Goal: Information Seeking & Learning: Learn about a topic

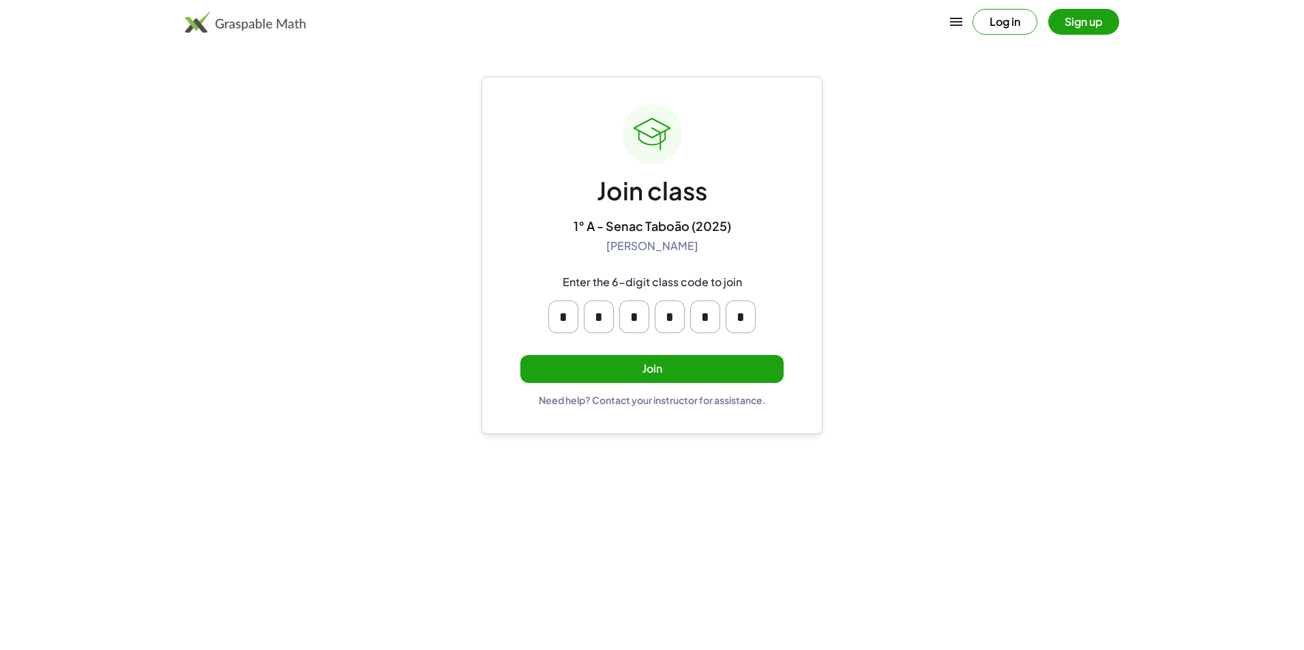
click at [739, 370] on button "Join" at bounding box center [651, 369] width 263 height 28
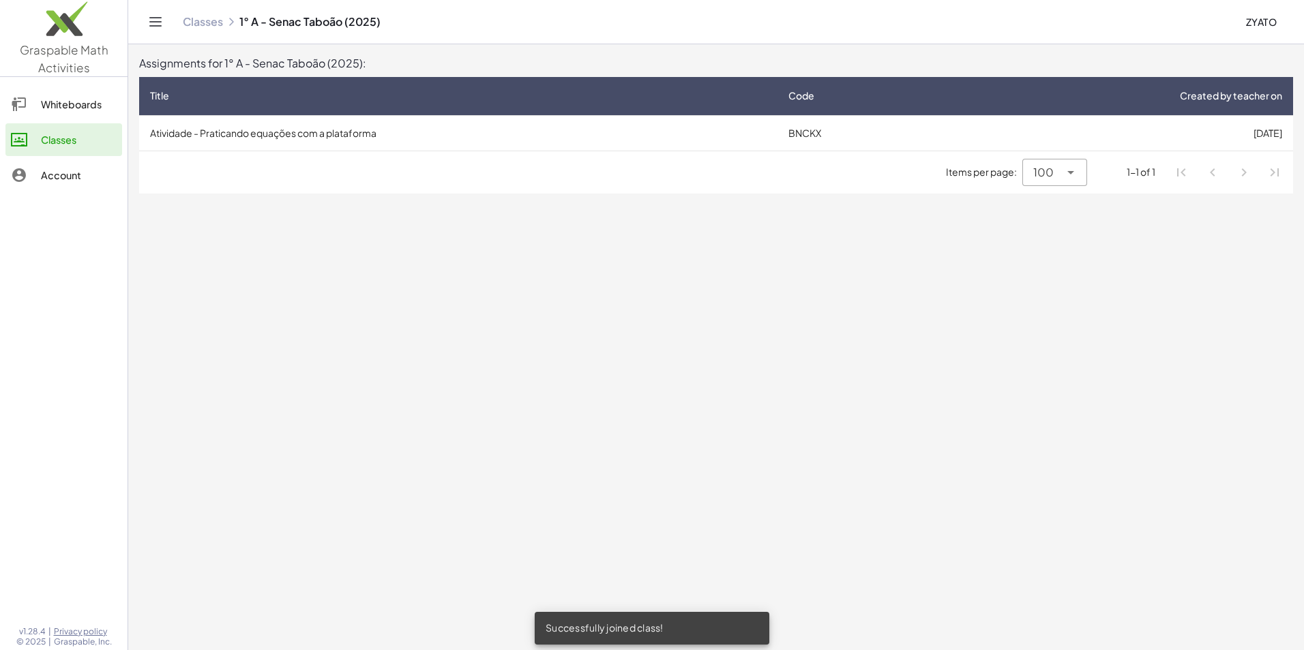
click at [1258, 27] on span "ZYato" at bounding box center [1260, 22] width 31 height 12
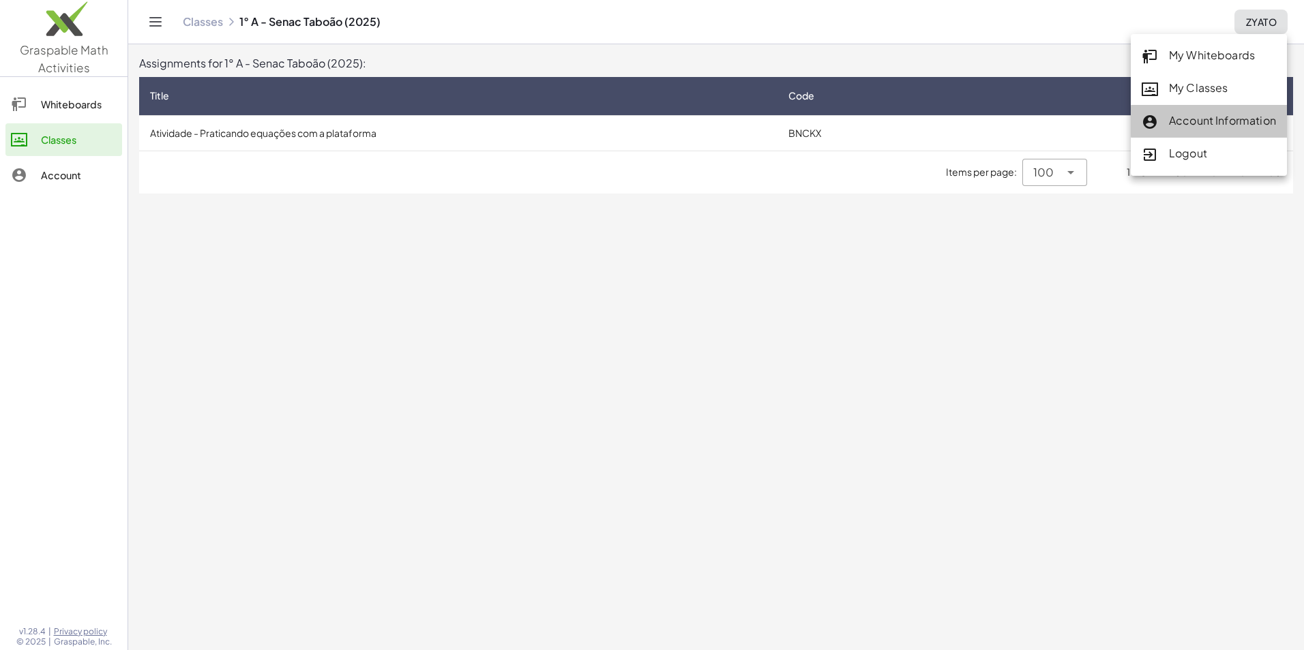
click at [1207, 115] on div "Account Information" at bounding box center [1208, 121] width 134 height 18
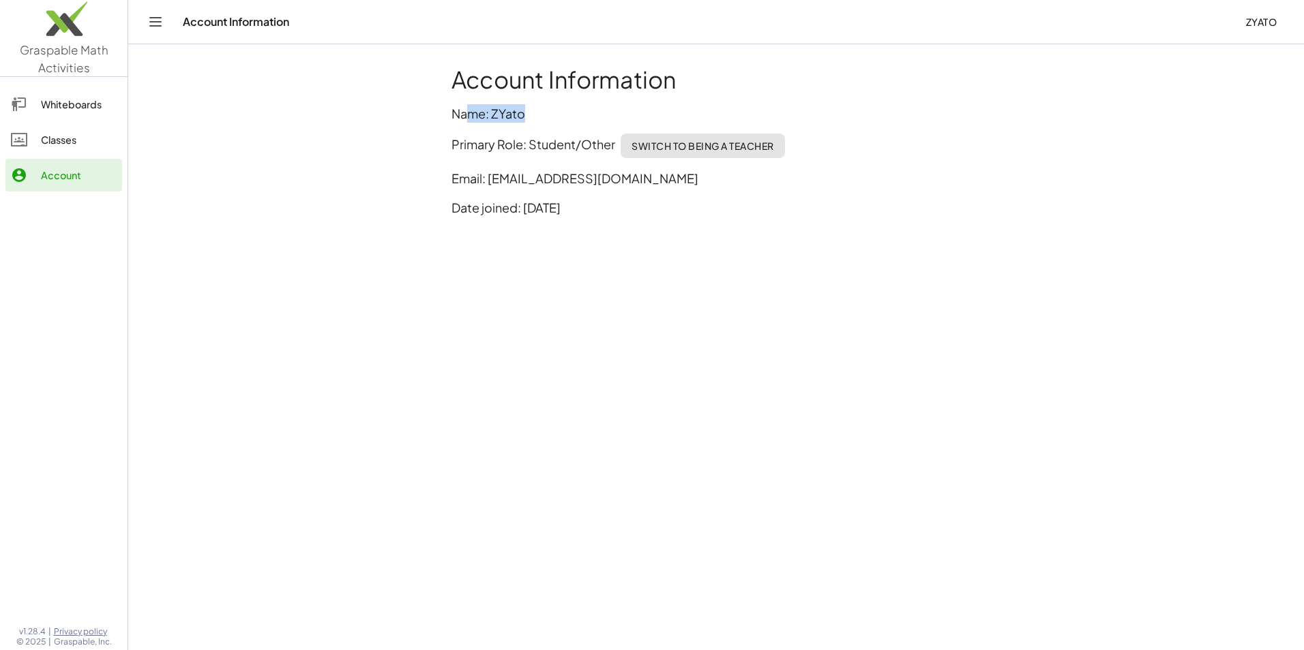
drag, startPoint x: 523, startPoint y: 110, endPoint x: 464, endPoint y: 114, distance: 58.8
click at [464, 114] on p "Name: ZYato" at bounding box center [715, 113] width 529 height 18
click at [492, 112] on p "Name: ZYato" at bounding box center [715, 113] width 529 height 18
drag, startPoint x: 535, startPoint y: 116, endPoint x: 563, endPoint y: 115, distance: 28.7
click at [563, 115] on p "Name: ZYato" at bounding box center [715, 113] width 529 height 18
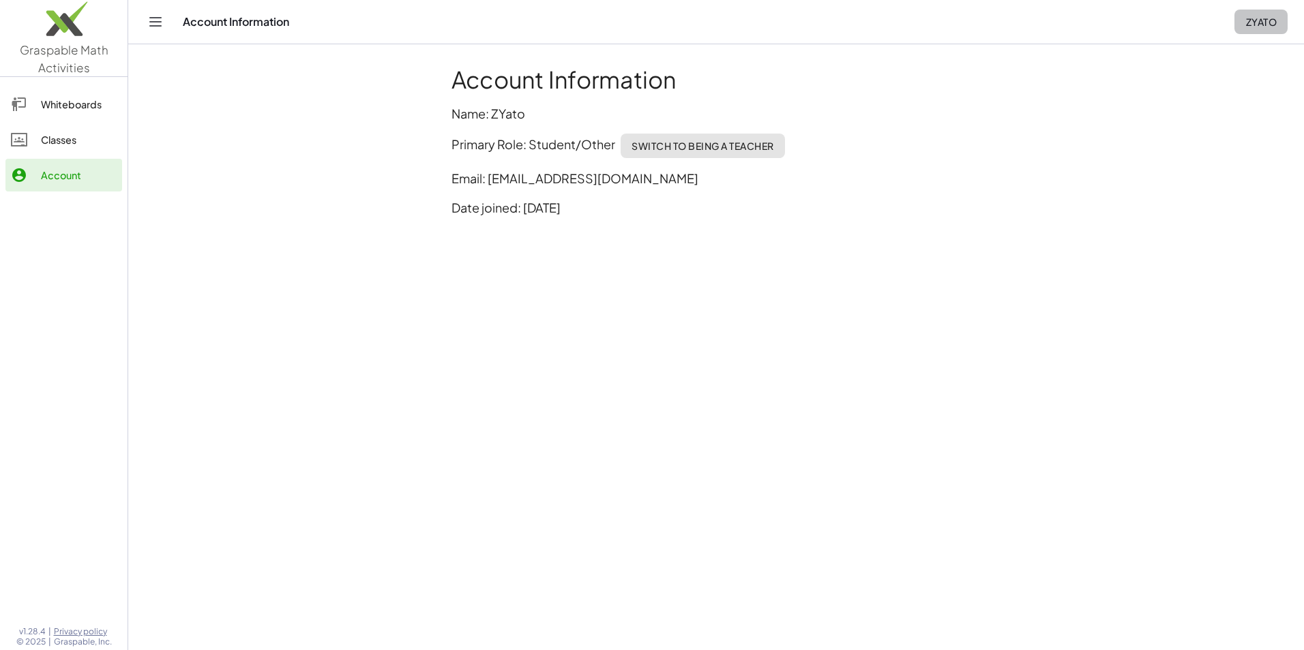
click at [1259, 16] on span "ZYato" at bounding box center [1260, 22] width 31 height 12
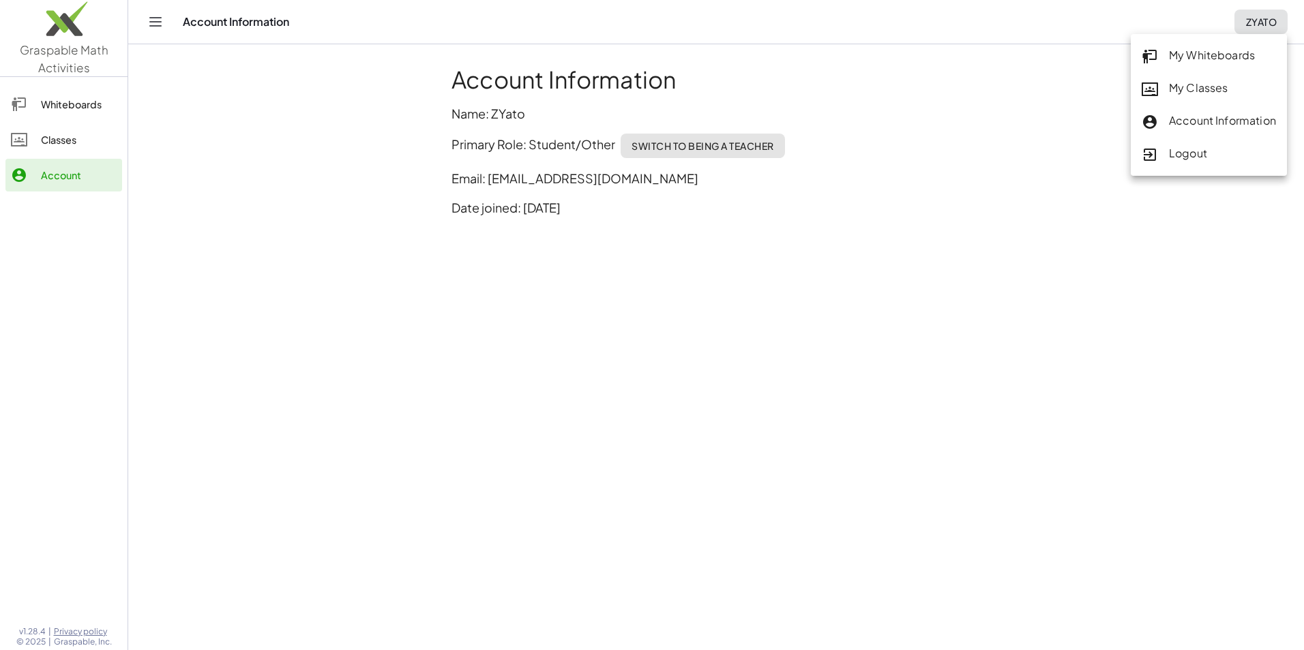
click at [1214, 52] on div "My Whiteboards" at bounding box center [1208, 56] width 134 height 18
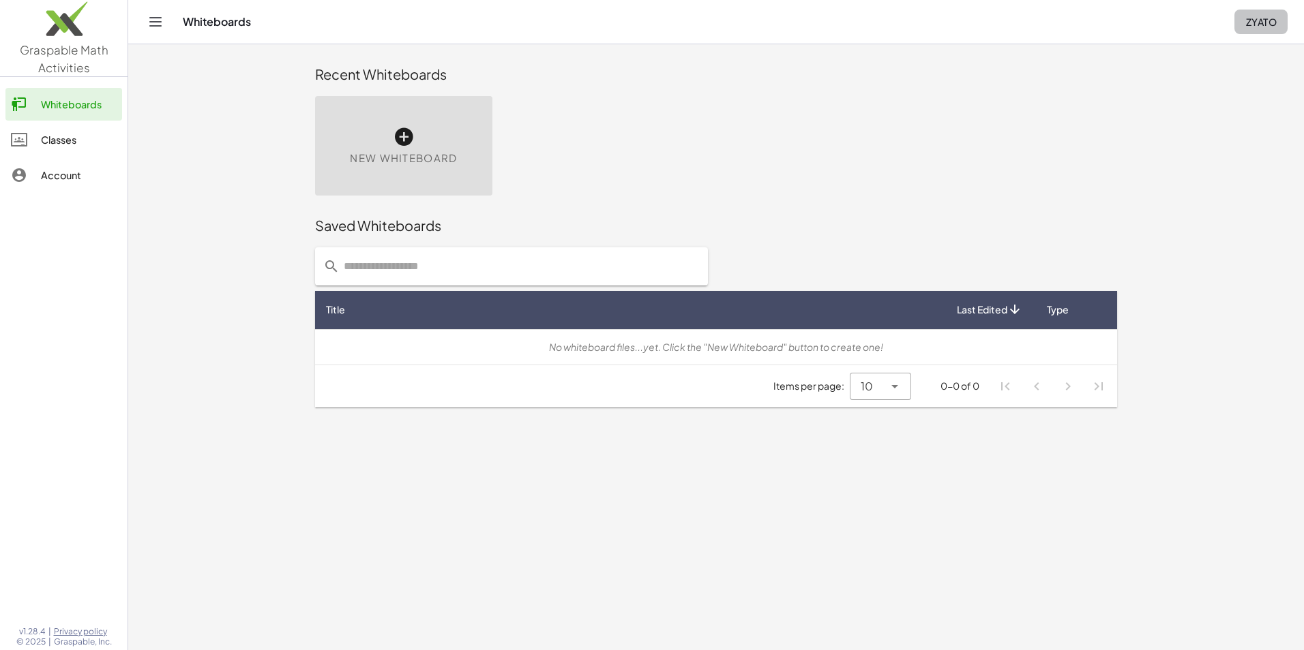
click at [1257, 16] on span "ZYato" at bounding box center [1260, 22] width 31 height 12
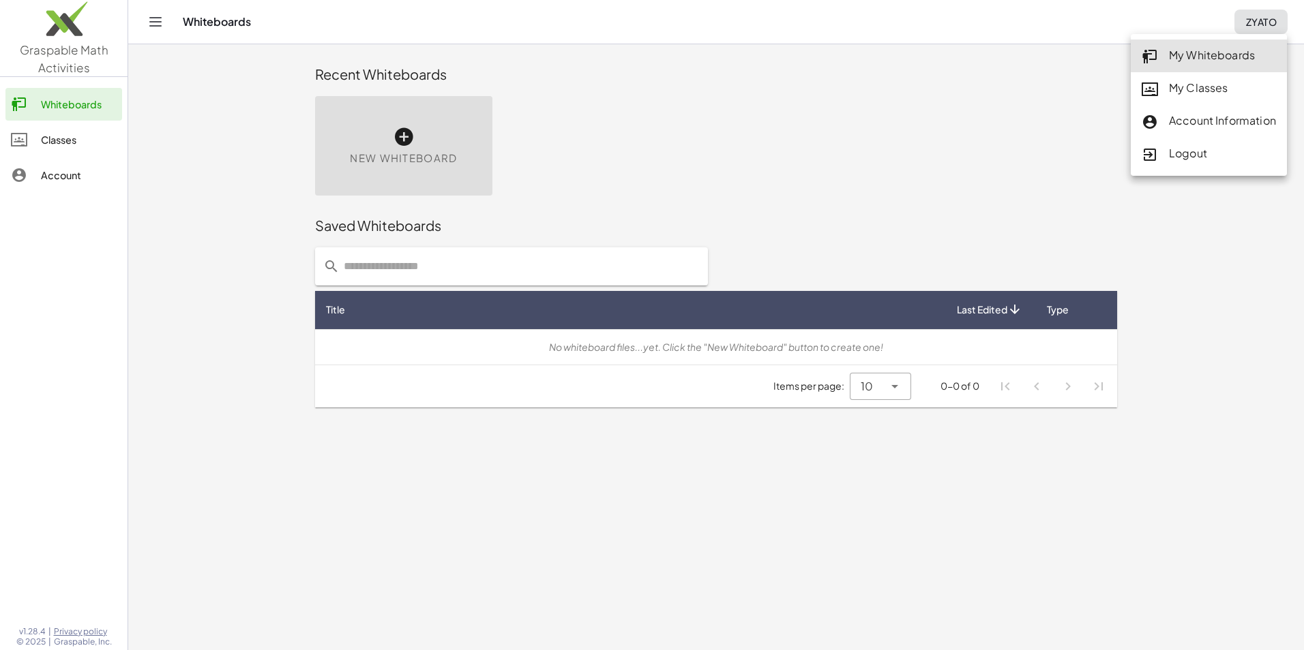
click at [103, 164] on link "Account" at bounding box center [63, 175] width 117 height 33
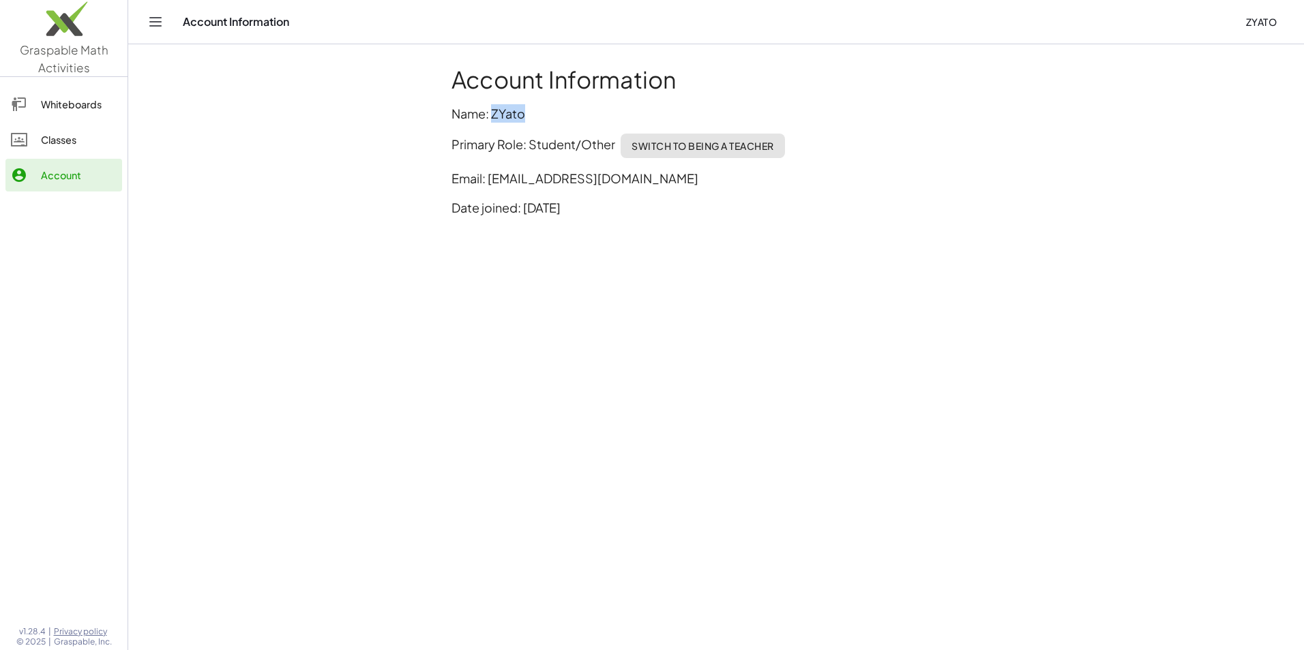
drag, startPoint x: 524, startPoint y: 103, endPoint x: 494, endPoint y: 115, distance: 32.8
click at [494, 115] on div "Account Information Name: ZYato Primary Role: Student/Other Switch to being a T…" at bounding box center [715, 147] width 545 height 178
drag, startPoint x: 494, startPoint y: 115, endPoint x: 539, endPoint y: 82, distance: 55.2
click at [539, 82] on h1 "Account Information" at bounding box center [715, 79] width 529 height 27
drag, startPoint x: 525, startPoint y: 108, endPoint x: 494, endPoint y: 119, distance: 33.2
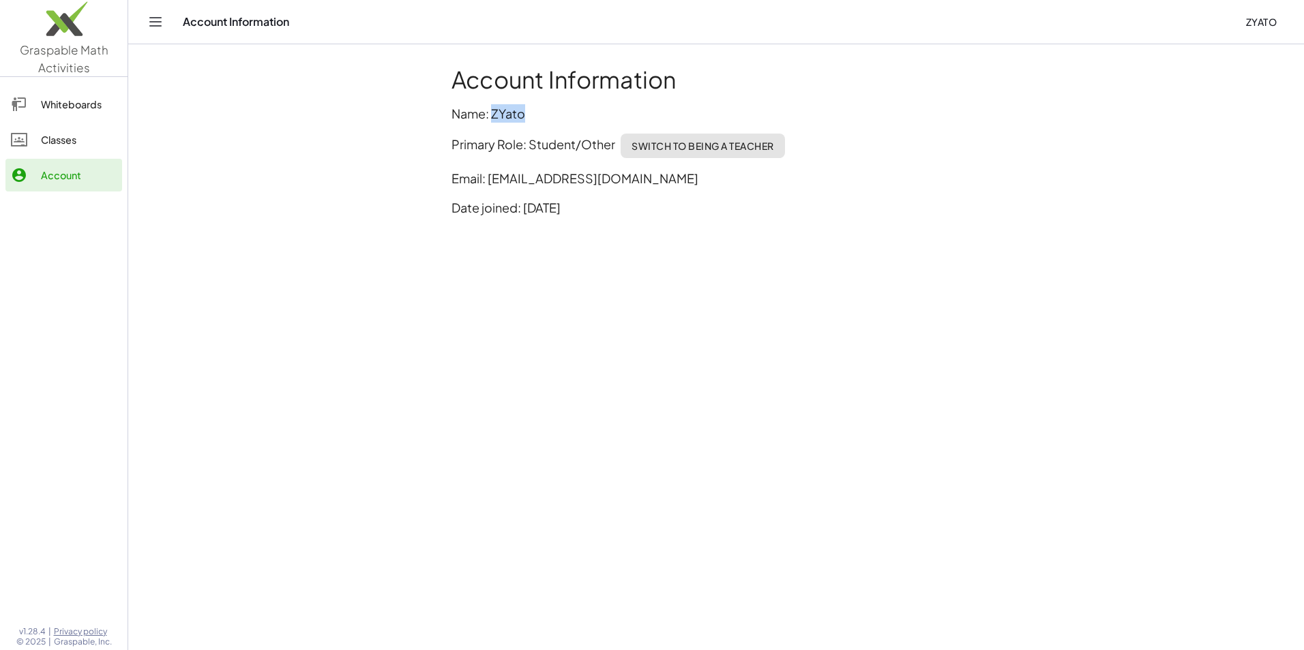
click at [494, 119] on p "Name: ZYato" at bounding box center [715, 113] width 529 height 18
drag, startPoint x: 494, startPoint y: 119, endPoint x: 551, endPoint y: 78, distance: 70.4
click at [551, 78] on h1 "Account Information" at bounding box center [715, 79] width 529 height 27
drag, startPoint x: 524, startPoint y: 117, endPoint x: 494, endPoint y: 117, distance: 30.0
click at [494, 117] on p "Name: ZYato" at bounding box center [715, 113] width 529 height 18
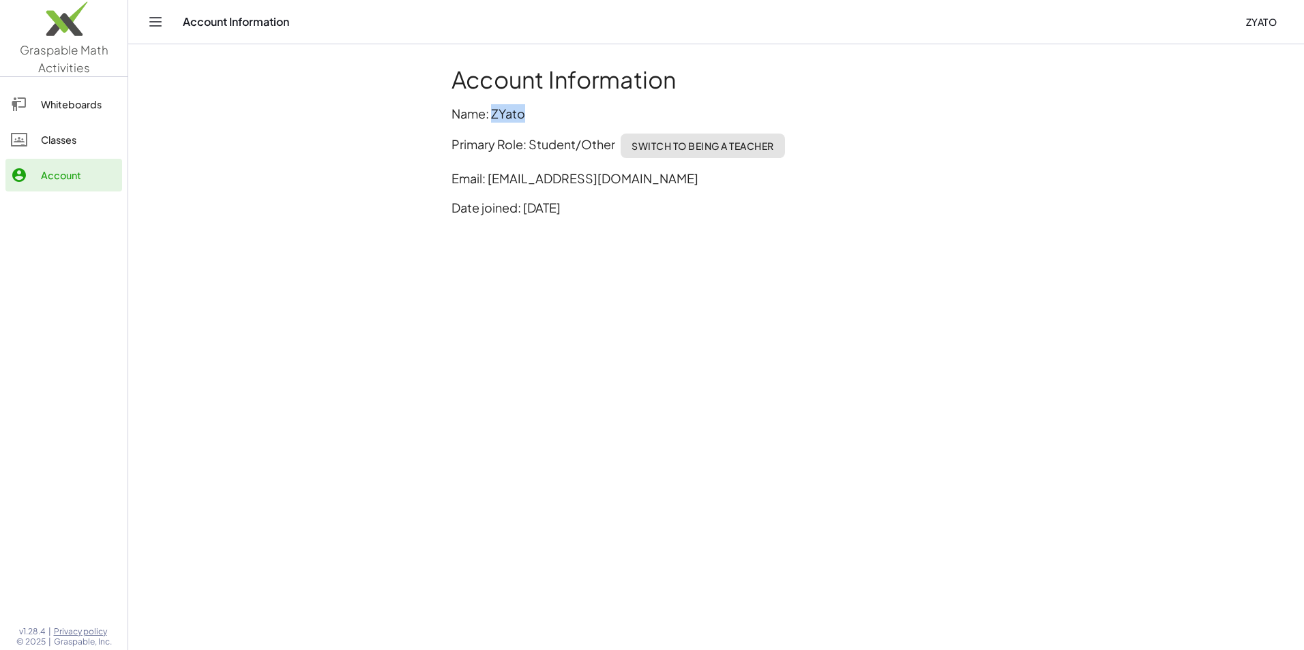
click at [494, 117] on p "Name: ZYato" at bounding box center [715, 113] width 529 height 18
click at [500, 112] on p "Name: ZYato" at bounding box center [715, 113] width 529 height 18
drag, startPoint x: 500, startPoint y: 112, endPoint x: 524, endPoint y: 114, distance: 24.6
click at [524, 114] on p "Name: ZYato" at bounding box center [715, 113] width 529 height 18
drag, startPoint x: 524, startPoint y: 114, endPoint x: 611, endPoint y: 91, distance: 89.6
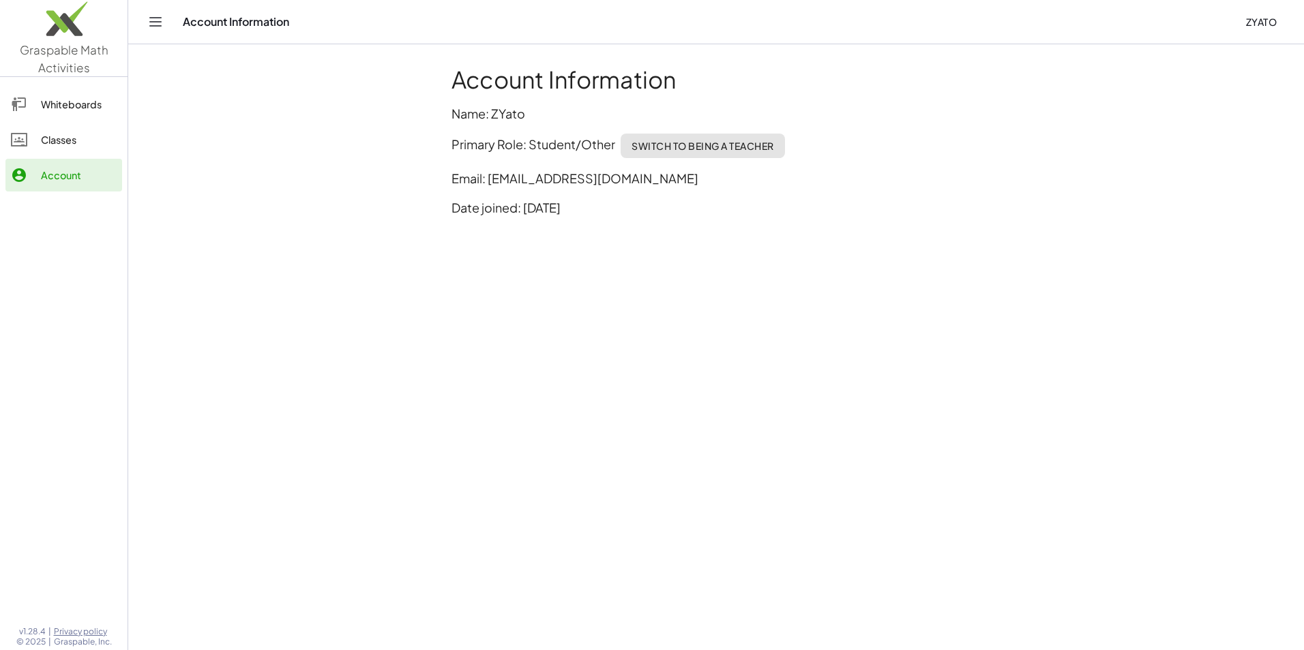
click at [611, 91] on h1 "Account Information" at bounding box center [715, 79] width 529 height 27
drag, startPoint x: 524, startPoint y: 103, endPoint x: 493, endPoint y: 118, distance: 34.2
click at [493, 118] on div "Account Information Name: ZYato Primary Role: Student/Other Switch to being a T…" at bounding box center [715, 147] width 545 height 178
click at [74, 179] on div "Account" at bounding box center [79, 175] width 76 height 16
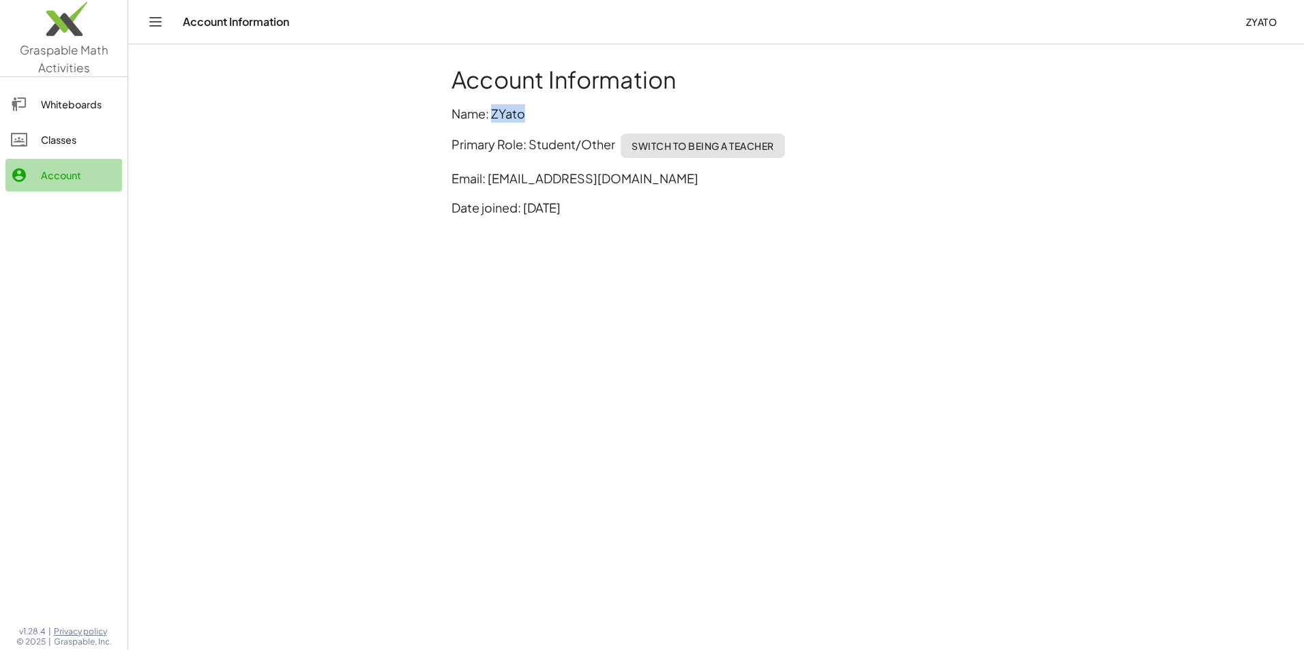
click at [74, 179] on div "Account" at bounding box center [79, 175] width 76 height 16
click at [1260, 9] on div "Account Information ZYato" at bounding box center [716, 22] width 1143 height 44
click at [1262, 15] on button "ZYato" at bounding box center [1260, 22] width 53 height 25
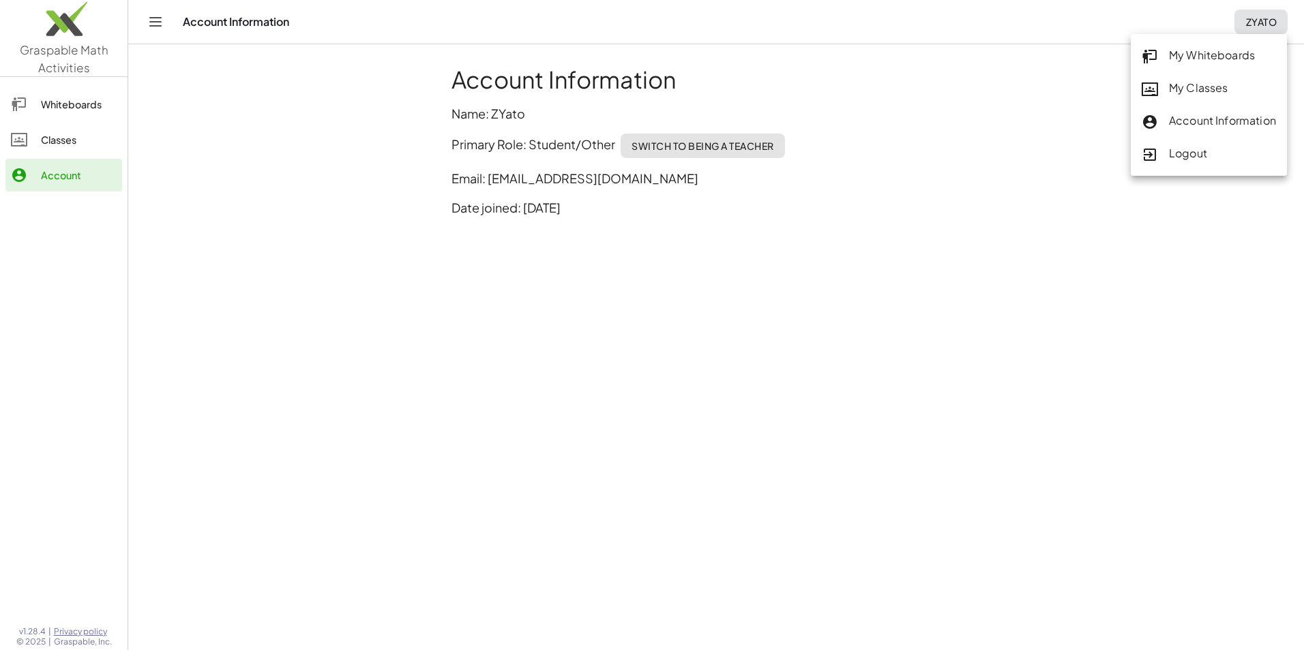
click at [1220, 157] on div "Logout" at bounding box center [1208, 154] width 134 height 18
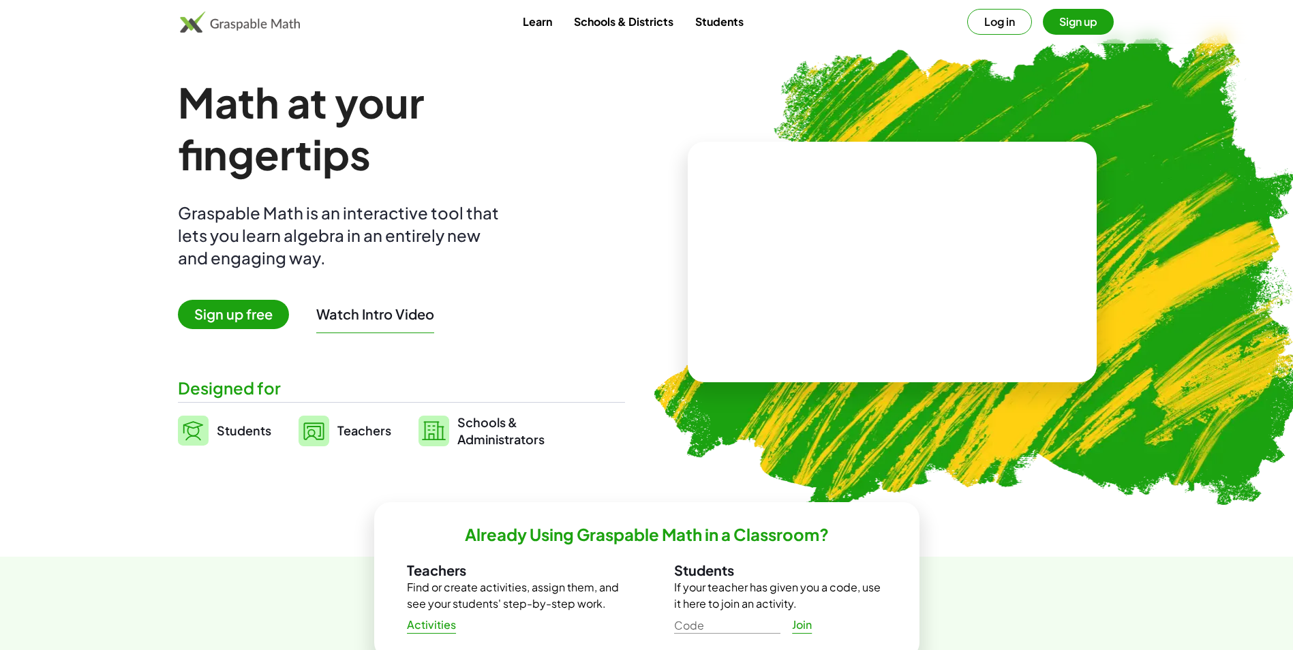
click at [1060, 27] on button "Sign up" at bounding box center [1078, 22] width 71 height 26
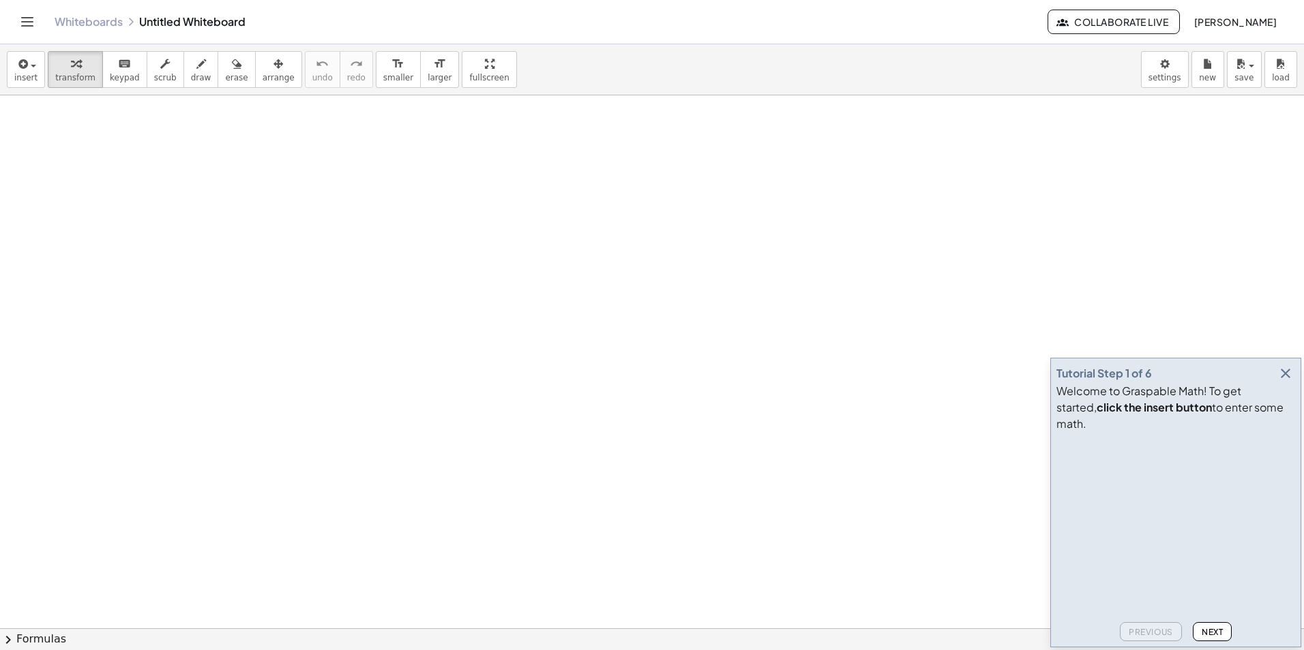
click at [1286, 382] on icon "button" at bounding box center [1285, 373] width 16 height 16
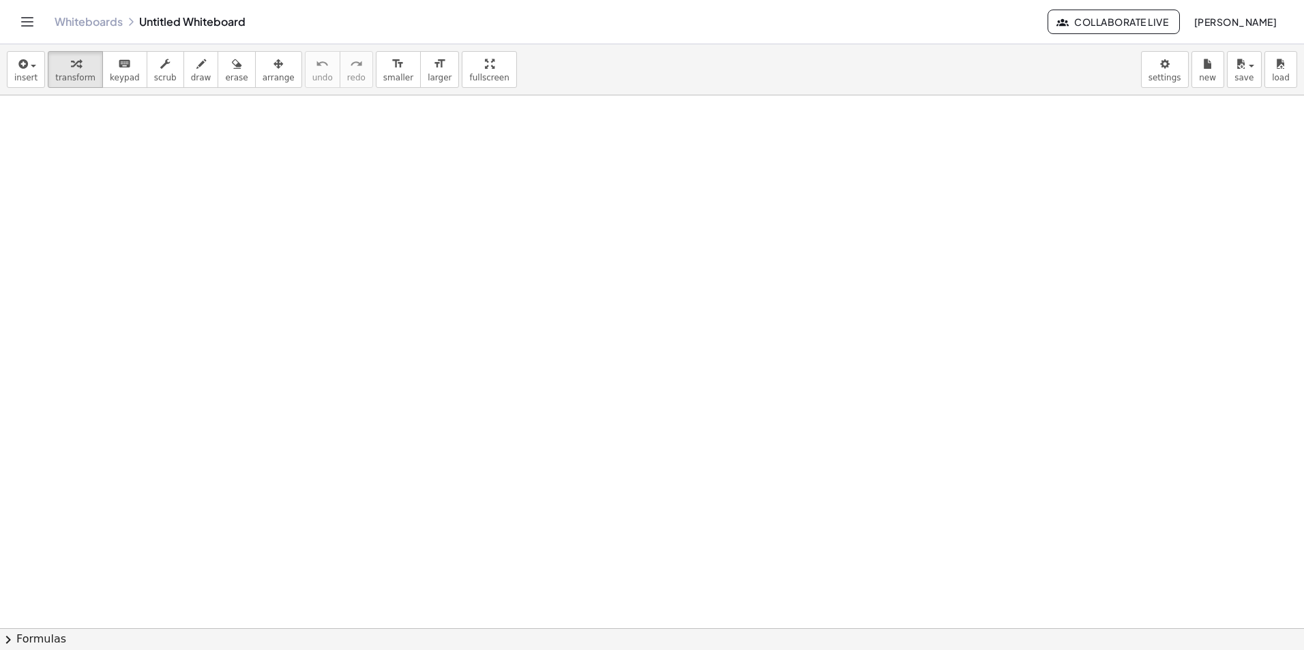
click at [1237, 18] on span "[PERSON_NAME]" at bounding box center [1234, 22] width 83 height 12
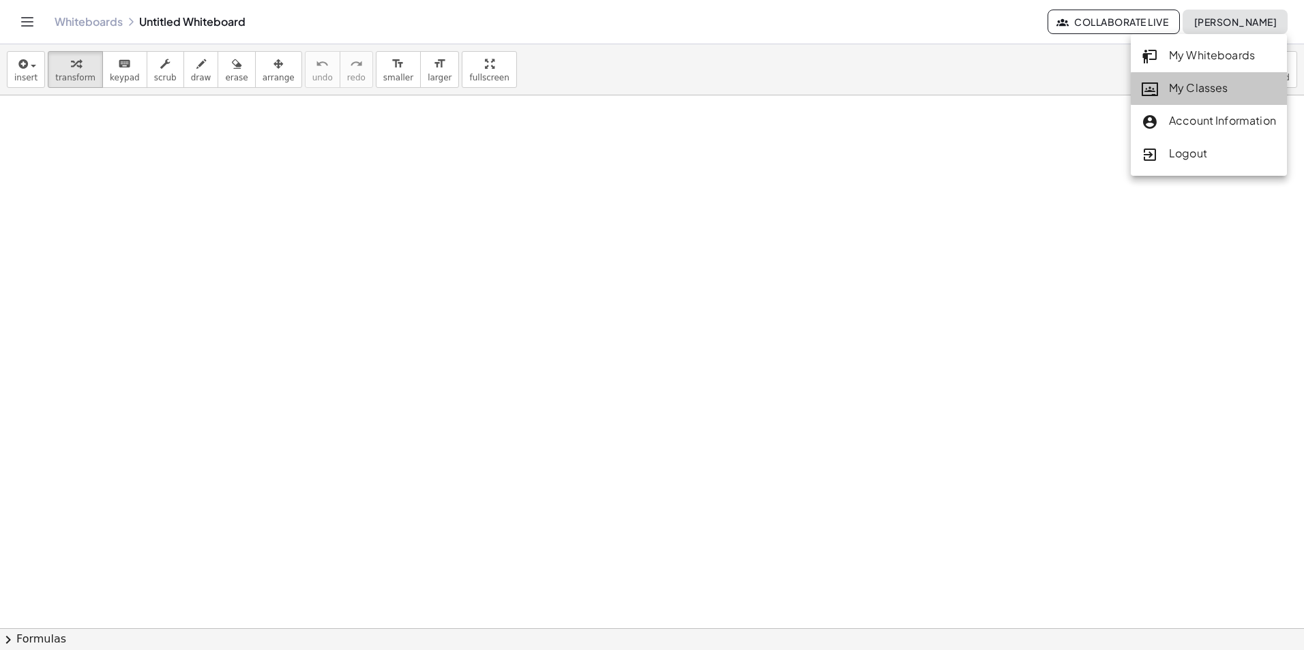
click at [1245, 97] on link "My Classes" at bounding box center [1208, 88] width 156 height 33
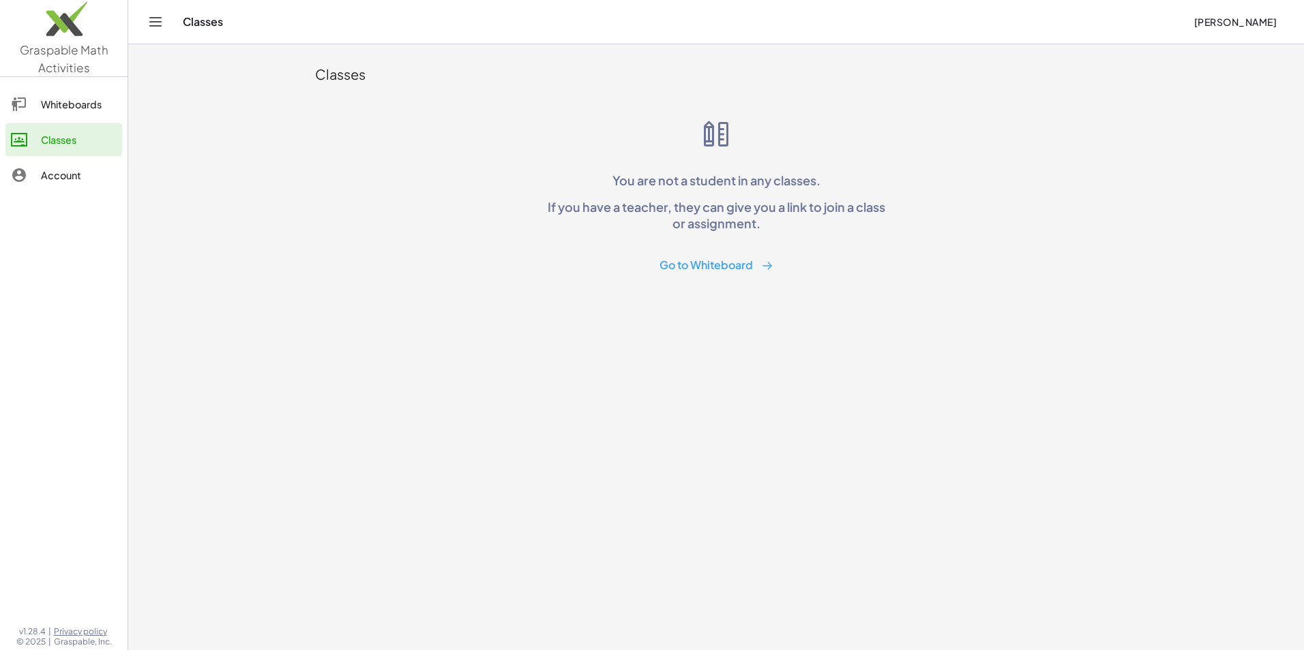
click at [96, 104] on div "Whiteboards" at bounding box center [79, 104] width 76 height 16
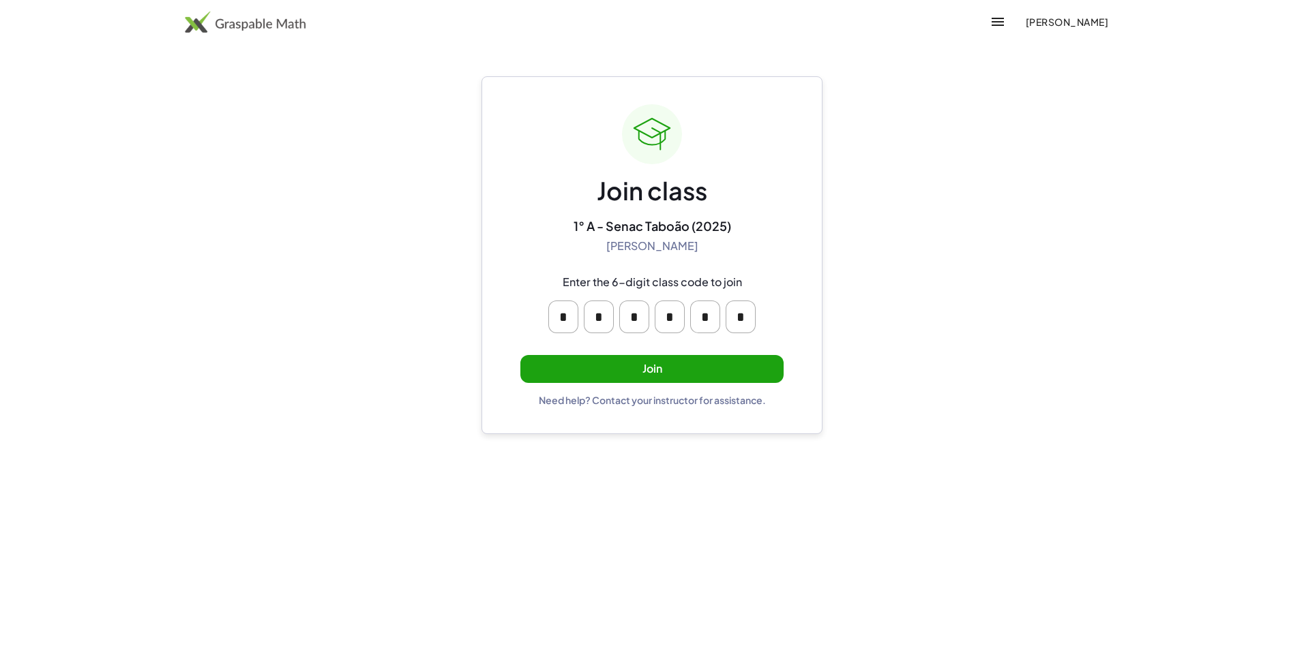
click at [706, 371] on button "Join" at bounding box center [651, 369] width 263 height 28
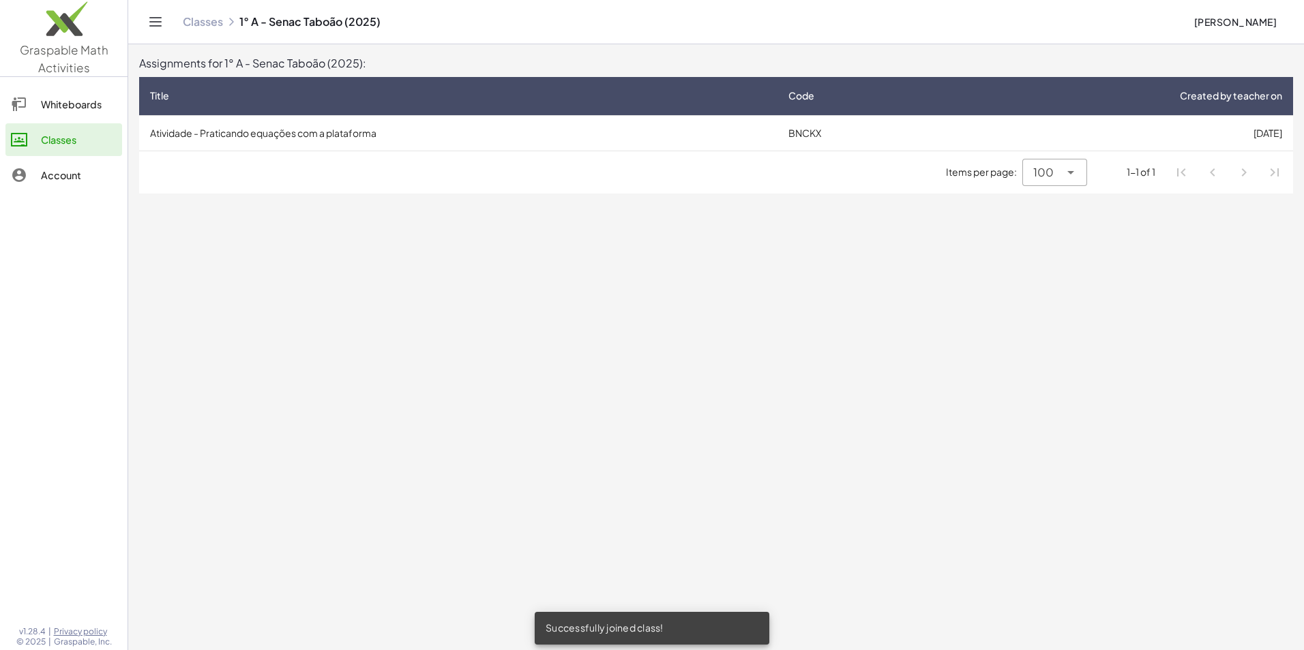
click at [382, 121] on td "Atividade - Praticando equações com a plataforma" at bounding box center [458, 132] width 638 height 35
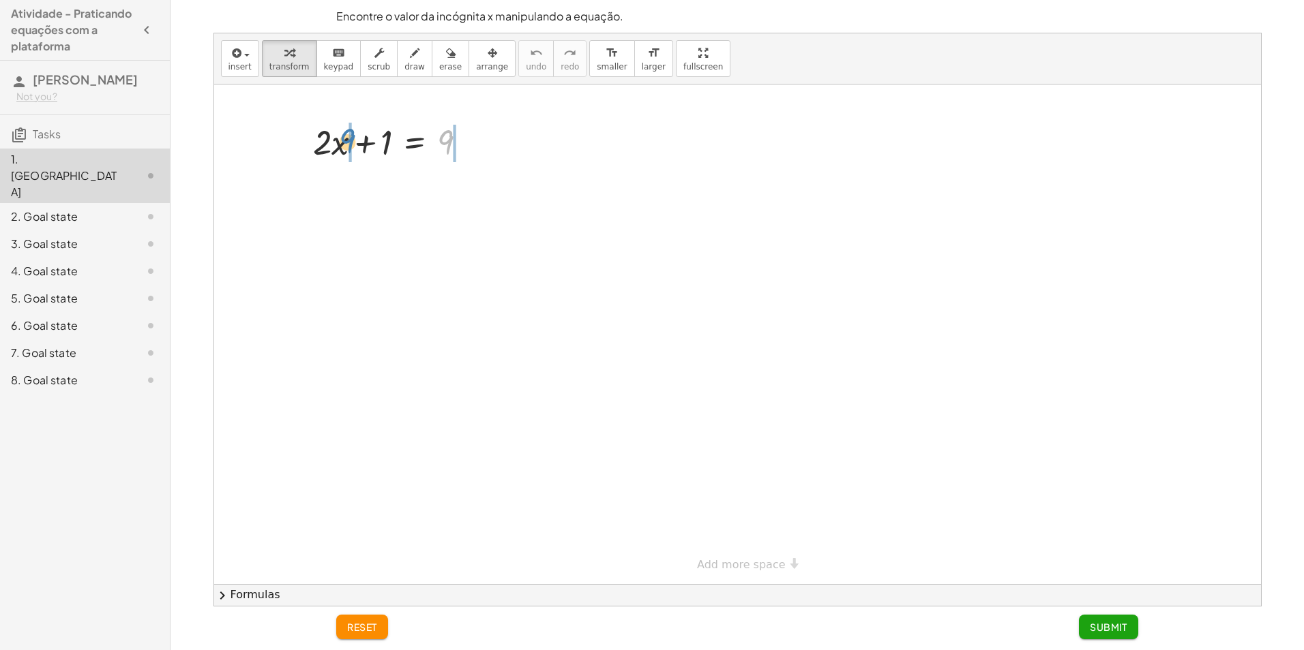
drag, startPoint x: 445, startPoint y: 145, endPoint x: 348, endPoint y: 144, distance: 97.5
click at [348, 144] on div at bounding box center [395, 141] width 178 height 46
click at [327, 189] on div at bounding box center [395, 187] width 275 height 46
click at [466, 189] on div at bounding box center [395, 187] width 275 height 46
click at [415, 189] on div "+ · 2 · x + 1 = − 9 + 9 − 9 0" at bounding box center [415, 189] width 0 height 0
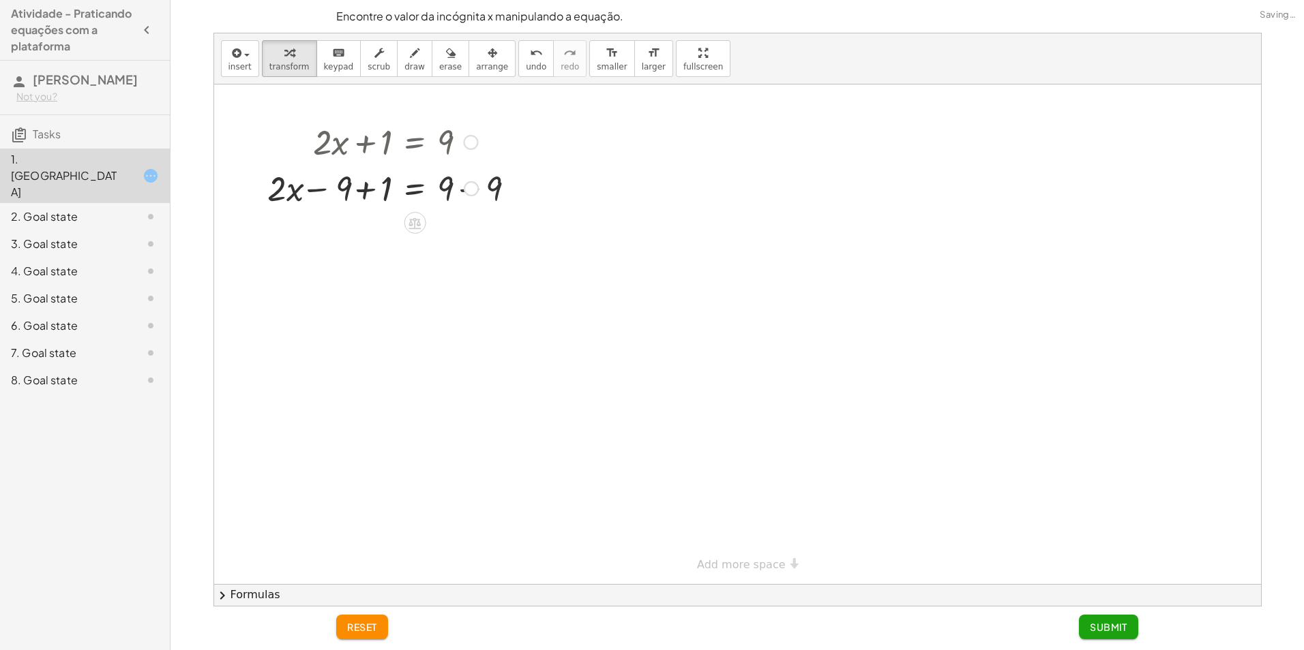
click at [464, 189] on div at bounding box center [471, 188] width 15 height 15
drag, startPoint x: 272, startPoint y: 194, endPoint x: 443, endPoint y: 187, distance: 171.3
click at [443, 187] on div at bounding box center [371, 187] width 227 height 46
click at [445, 249] on div at bounding box center [363, 245] width 259 height 68
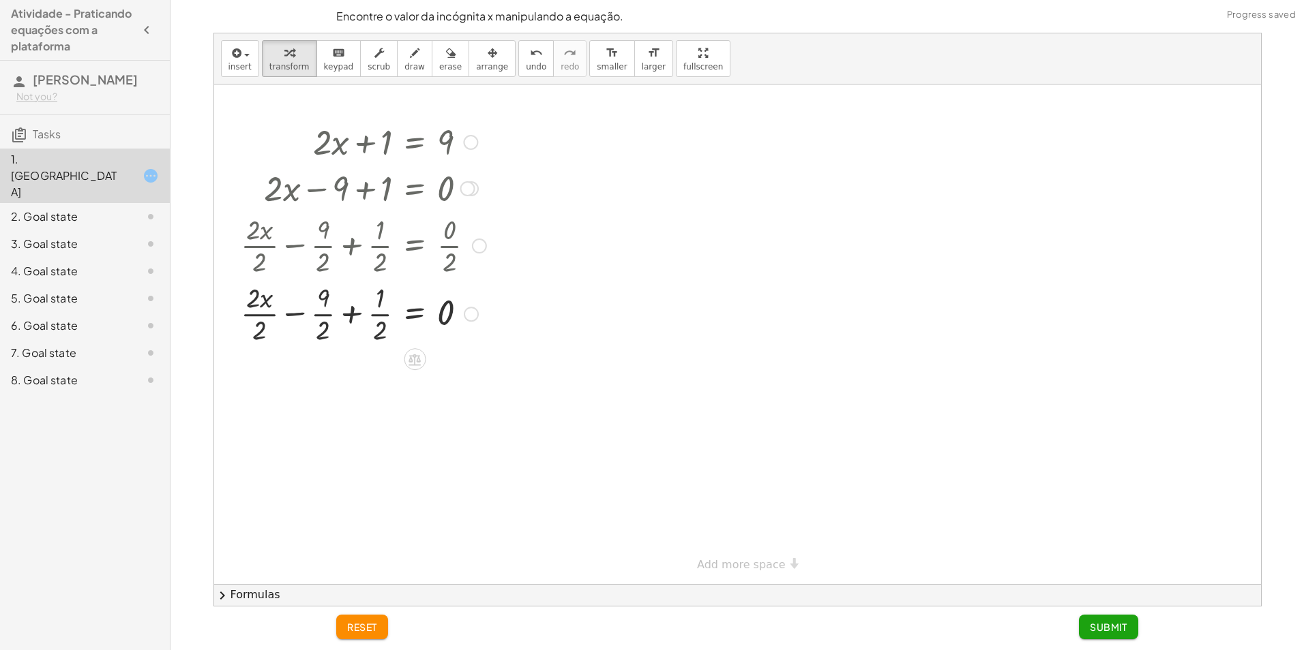
click at [382, 320] on div at bounding box center [363, 313] width 259 height 68
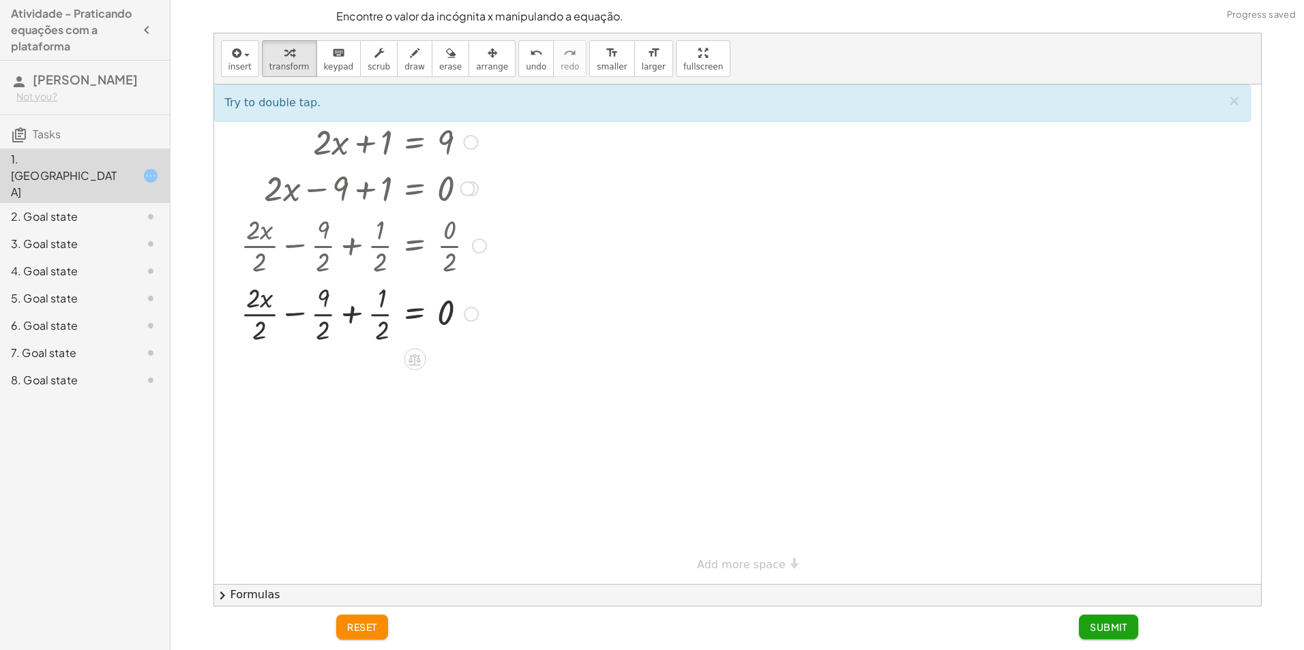
click at [318, 314] on div at bounding box center [363, 313] width 259 height 68
click at [258, 313] on div at bounding box center [363, 313] width 259 height 68
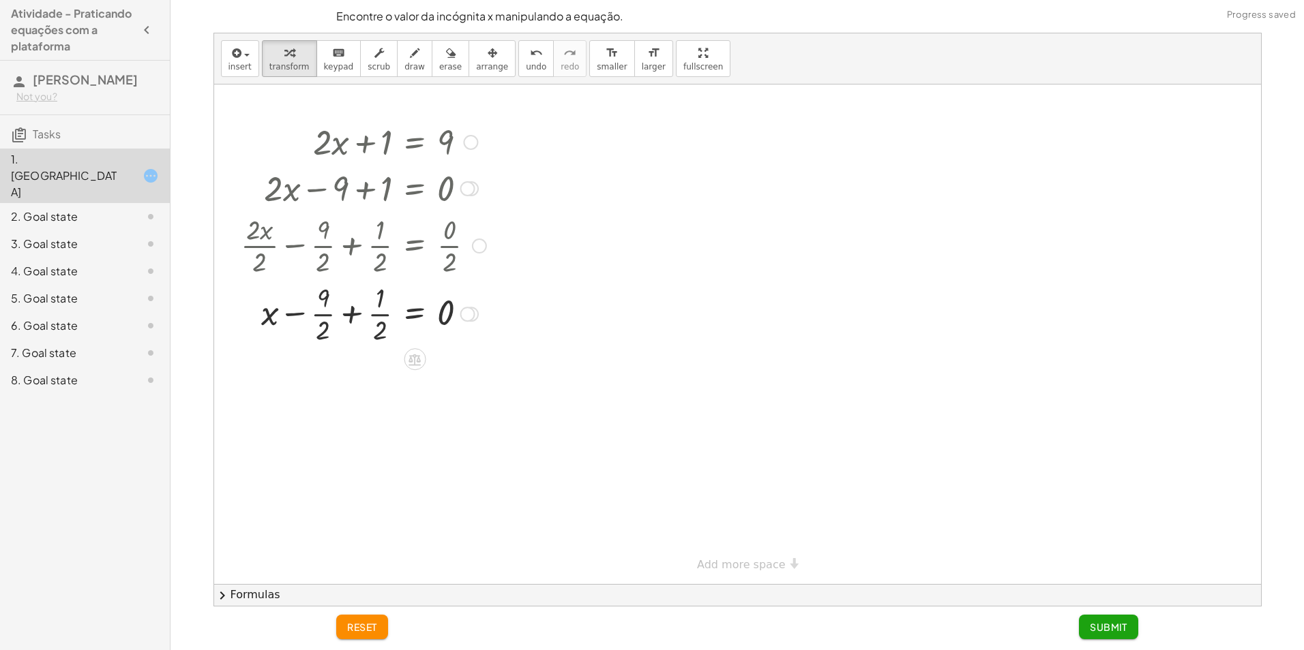
click at [296, 320] on div at bounding box center [363, 313] width 259 height 68
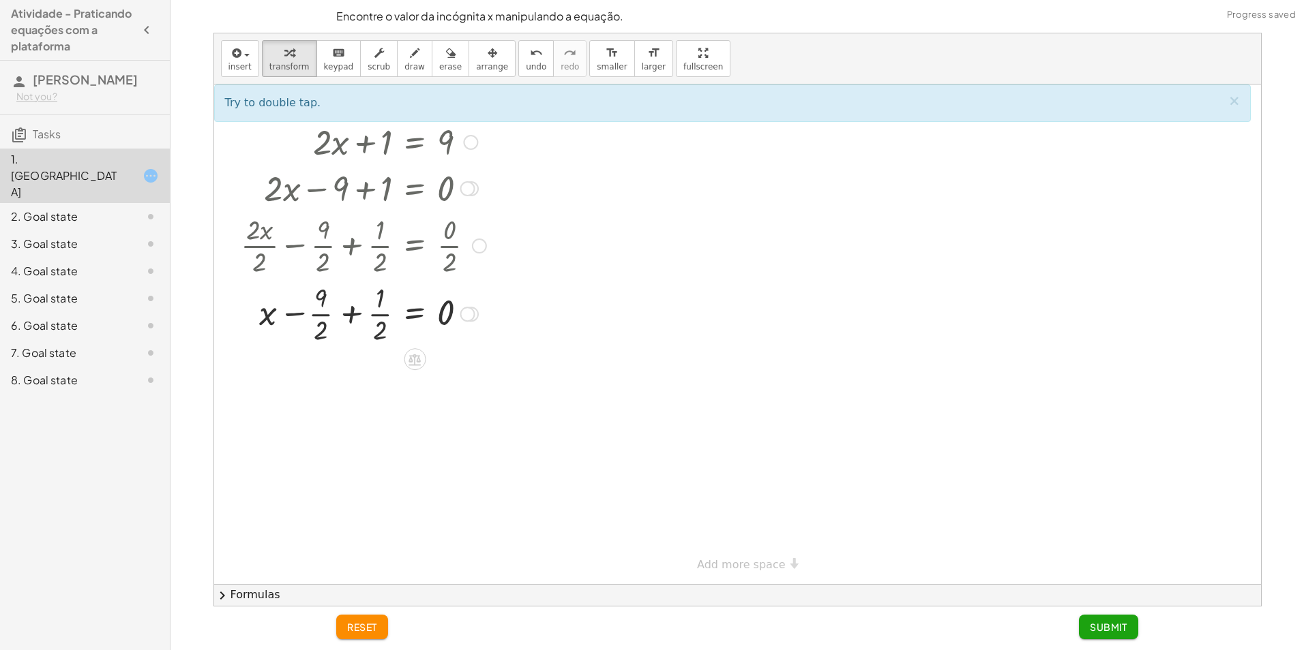
click at [317, 312] on div at bounding box center [363, 313] width 259 height 68
click at [378, 311] on div at bounding box center [363, 313] width 259 height 68
drag, startPoint x: 265, startPoint y: 320, endPoint x: 433, endPoint y: 314, distance: 167.8
click at [433, 314] on div at bounding box center [363, 313] width 259 height 68
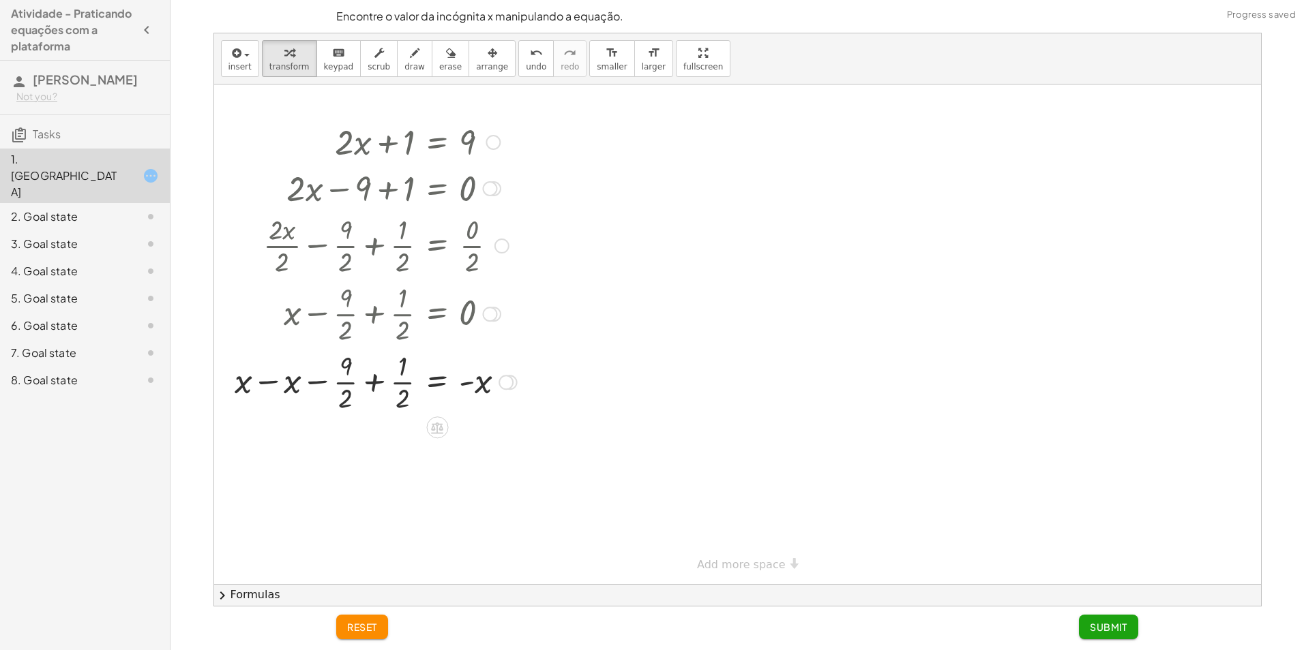
click at [470, 386] on div at bounding box center [376, 381] width 296 height 68
click at [241, 382] on div at bounding box center [376, 381] width 296 height 68
click at [275, 380] on div at bounding box center [376, 381] width 296 height 68
click at [345, 462] on div at bounding box center [376, 449] width 296 height 68
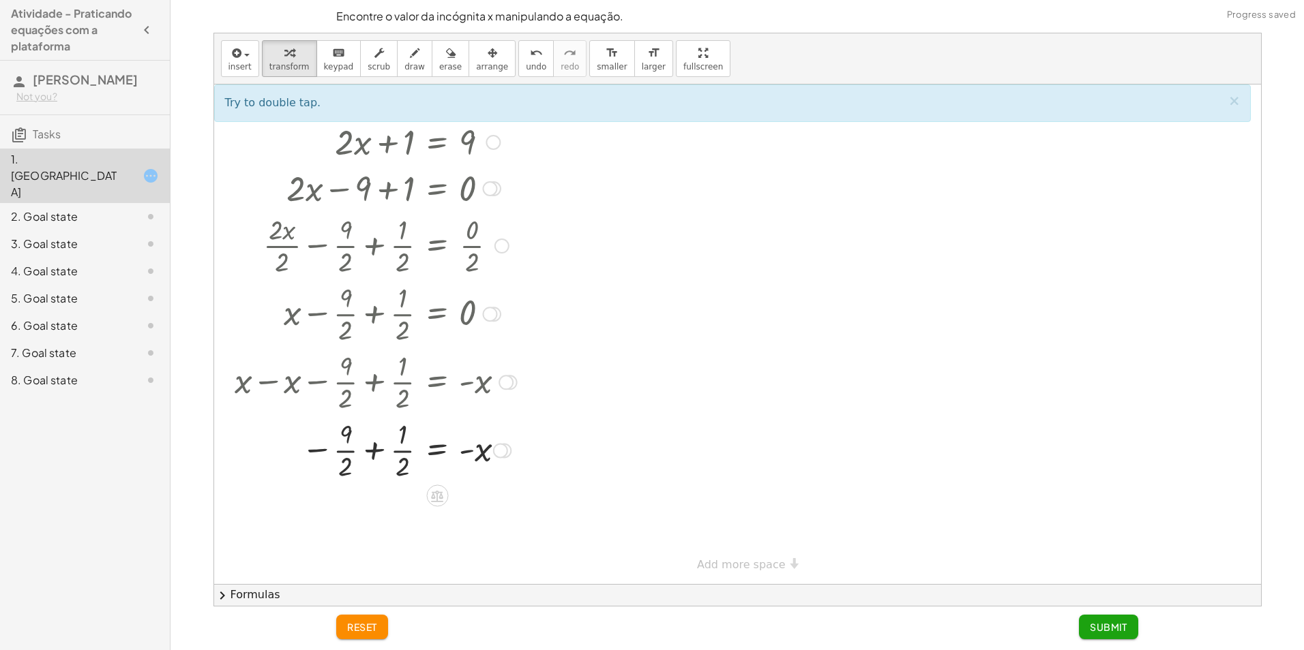
click at [350, 455] on div at bounding box center [376, 449] width 296 height 68
click at [403, 443] on div at bounding box center [376, 449] width 296 height 68
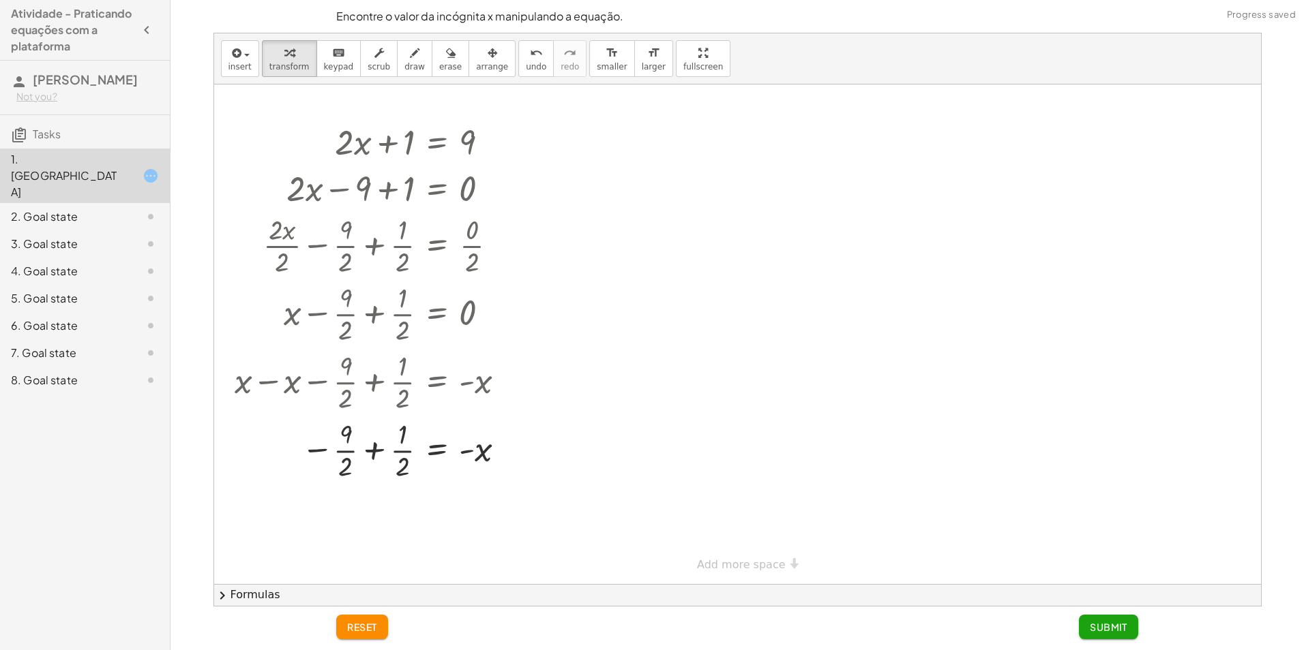
click at [359, 633] on span "reset" at bounding box center [362, 627] width 30 height 12
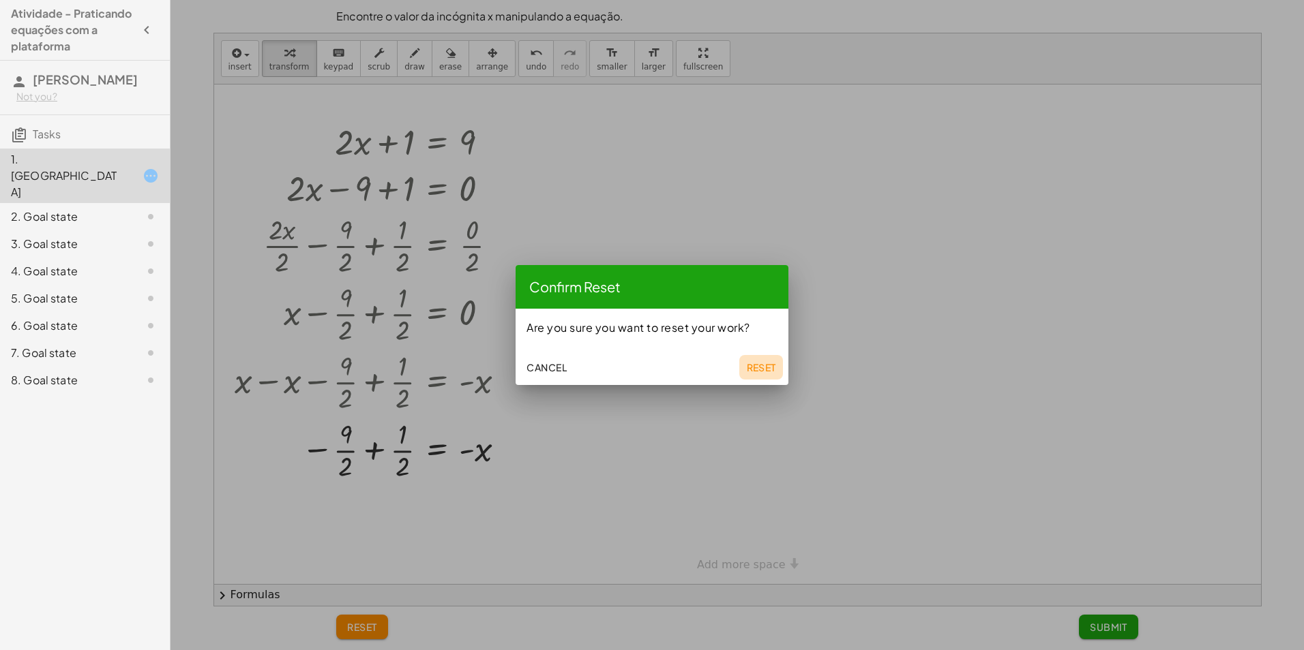
click at [757, 377] on button "Reset" at bounding box center [761, 367] width 44 height 25
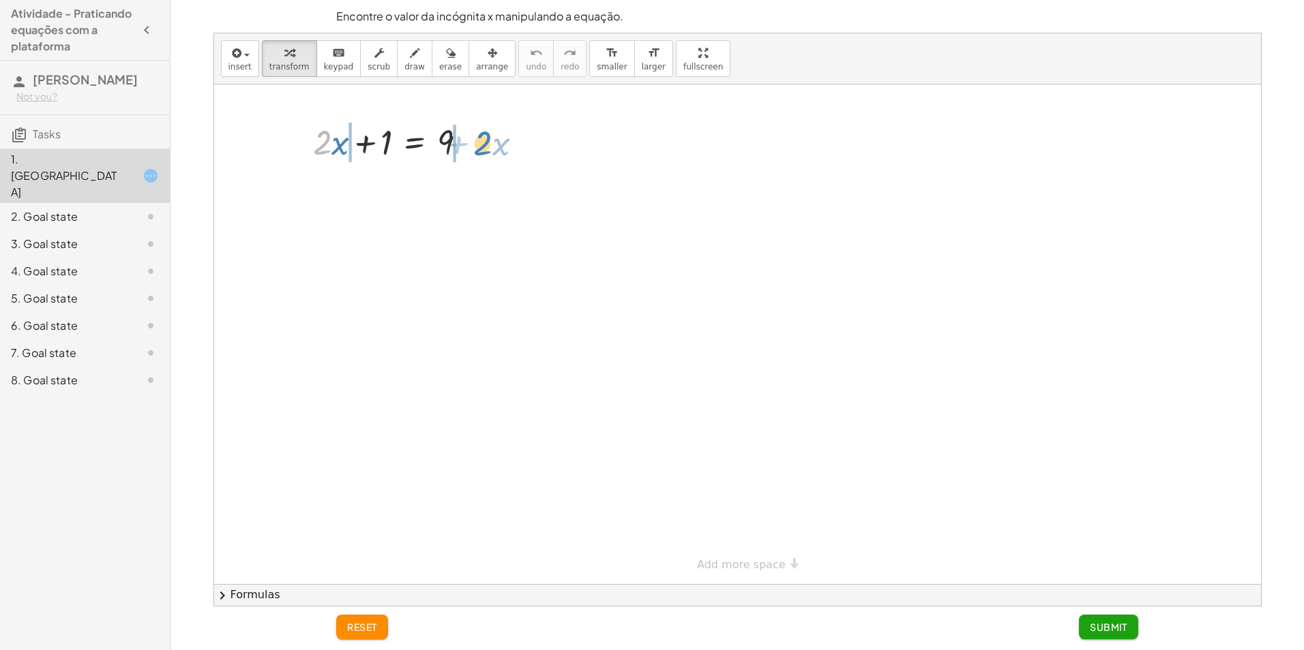
drag, startPoint x: 322, startPoint y: 151, endPoint x: 483, endPoint y: 151, distance: 160.9
click at [483, 151] on div at bounding box center [395, 141] width 178 height 46
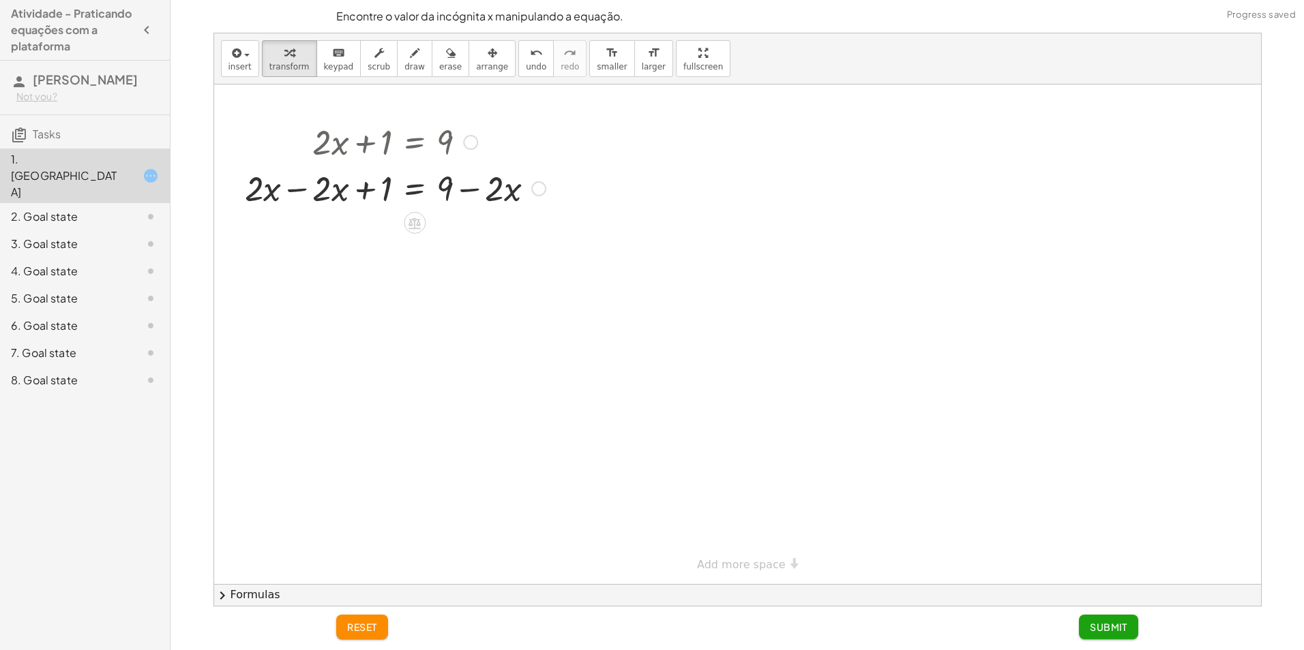
click at [291, 197] on div at bounding box center [395, 187] width 314 height 46
click at [466, 242] on div at bounding box center [395, 234] width 314 height 46
drag, startPoint x: 450, startPoint y: 235, endPoint x: 354, endPoint y: 235, distance: 96.1
click at [354, 235] on div at bounding box center [395, 234] width 314 height 46
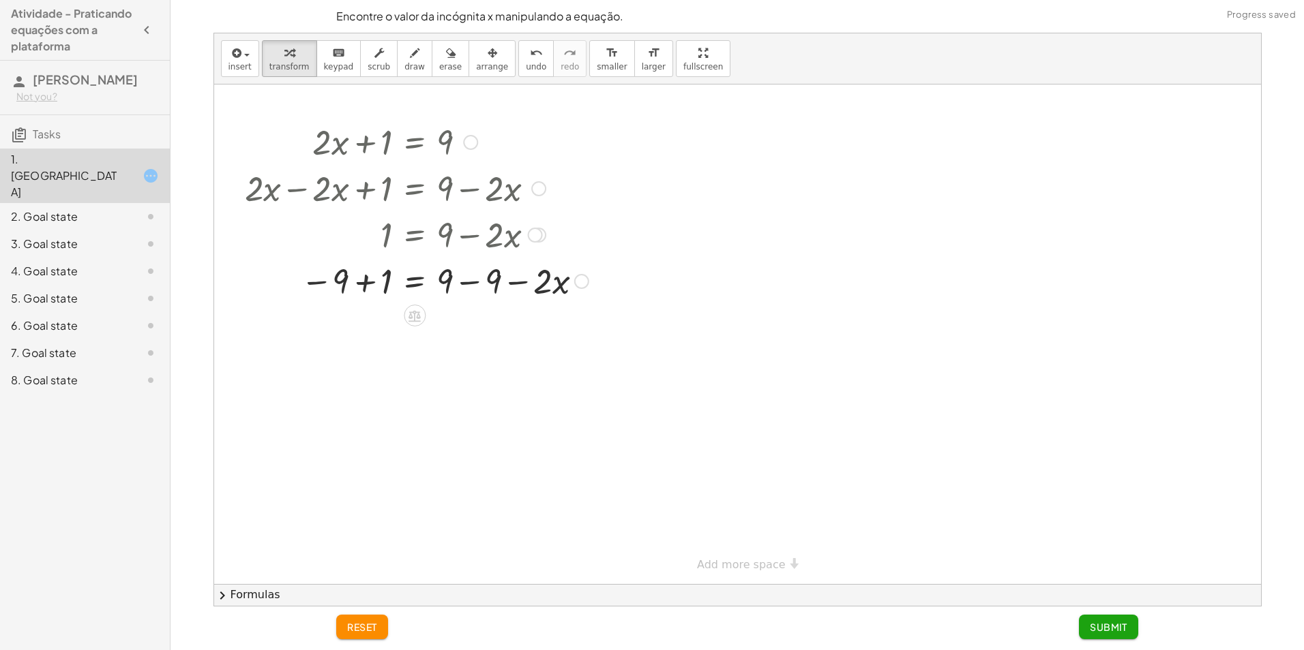
click at [466, 284] on div at bounding box center [416, 280] width 357 height 46
click at [321, 323] on div at bounding box center [416, 326] width 357 height 46
click at [361, 333] on div at bounding box center [416, 326] width 357 height 46
click at [453, 376] on div at bounding box center [416, 373] width 357 height 46
drag, startPoint x: 378, startPoint y: 382, endPoint x: 511, endPoint y: 383, distance: 132.3
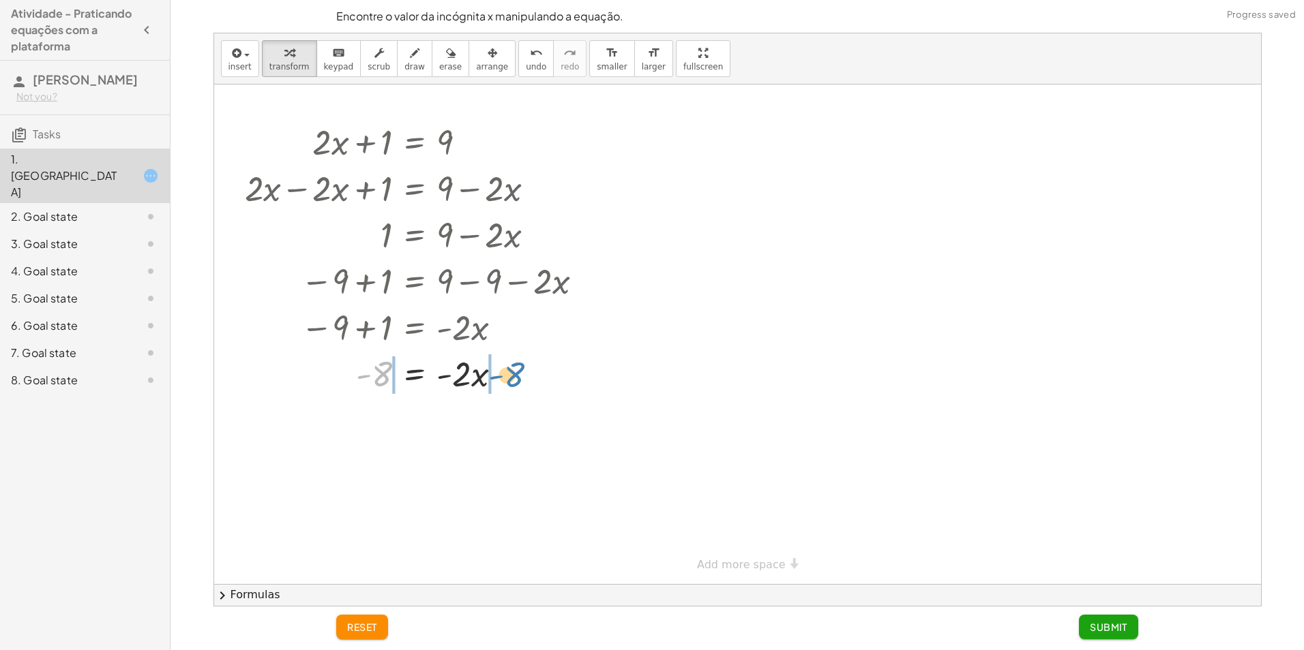
click at [511, 383] on div at bounding box center [416, 373] width 357 height 46
click at [344, 433] on div at bounding box center [416, 419] width 357 height 46
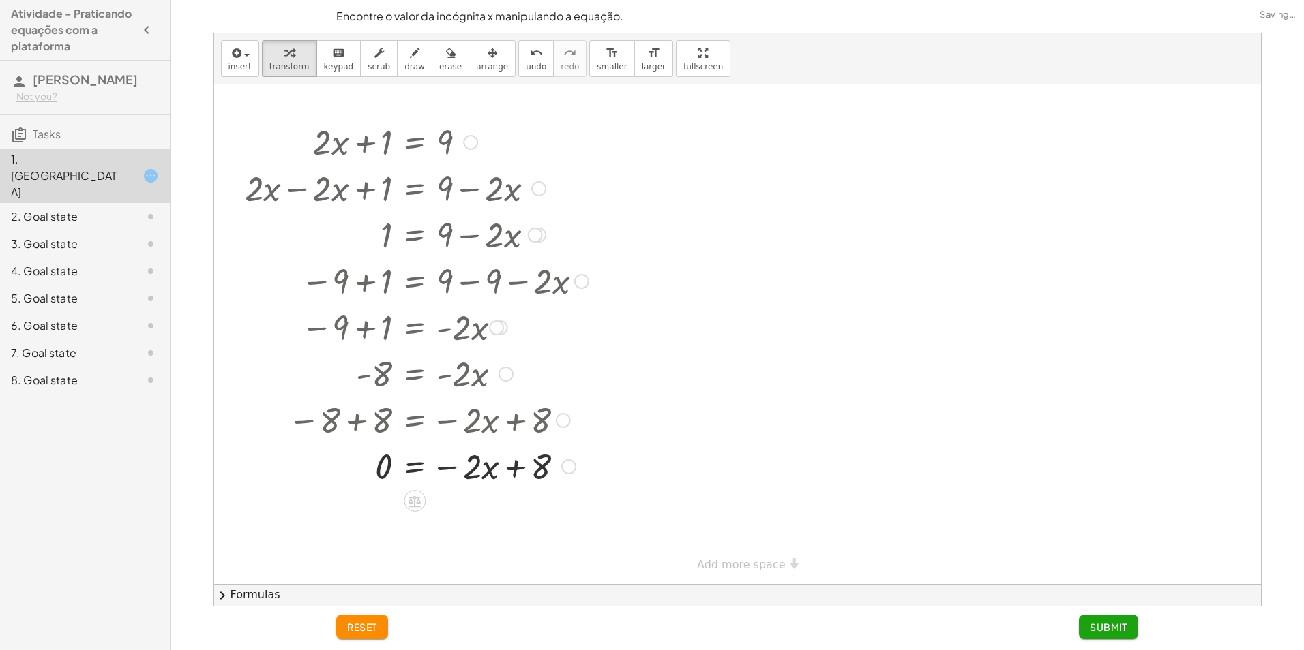
click at [503, 457] on div at bounding box center [416, 465] width 357 height 46
click at [485, 475] on div at bounding box center [416, 465] width 357 height 46
drag, startPoint x: 440, startPoint y: 469, endPoint x: 447, endPoint y: 473, distance: 8.0
click at [442, 470] on div at bounding box center [416, 465] width 357 height 46
click at [466, 472] on div at bounding box center [416, 465] width 357 height 46
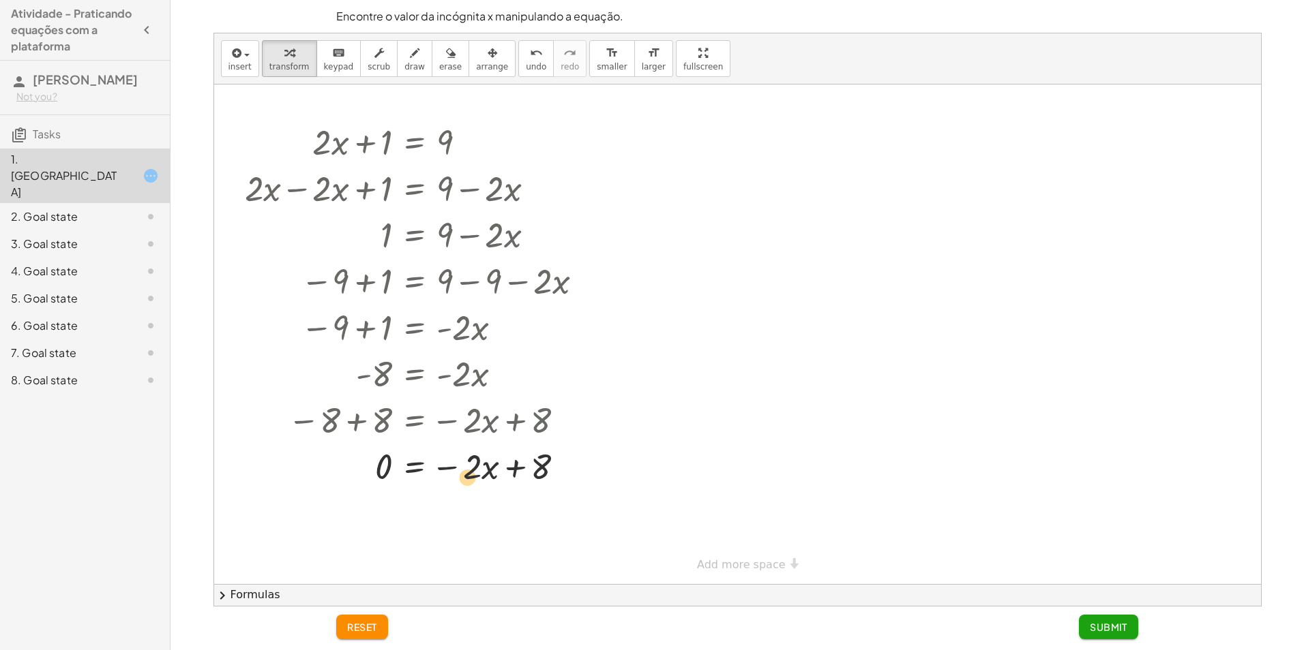
drag, startPoint x: 478, startPoint y: 475, endPoint x: 473, endPoint y: 485, distance: 11.3
click at [473, 485] on div at bounding box center [416, 465] width 357 height 46
drag, startPoint x: 539, startPoint y: 477, endPoint x: 391, endPoint y: 481, distance: 147.3
click at [391, 481] on div at bounding box center [416, 465] width 357 height 46
click at [567, 525] on div at bounding box center [436, 512] width 397 height 46
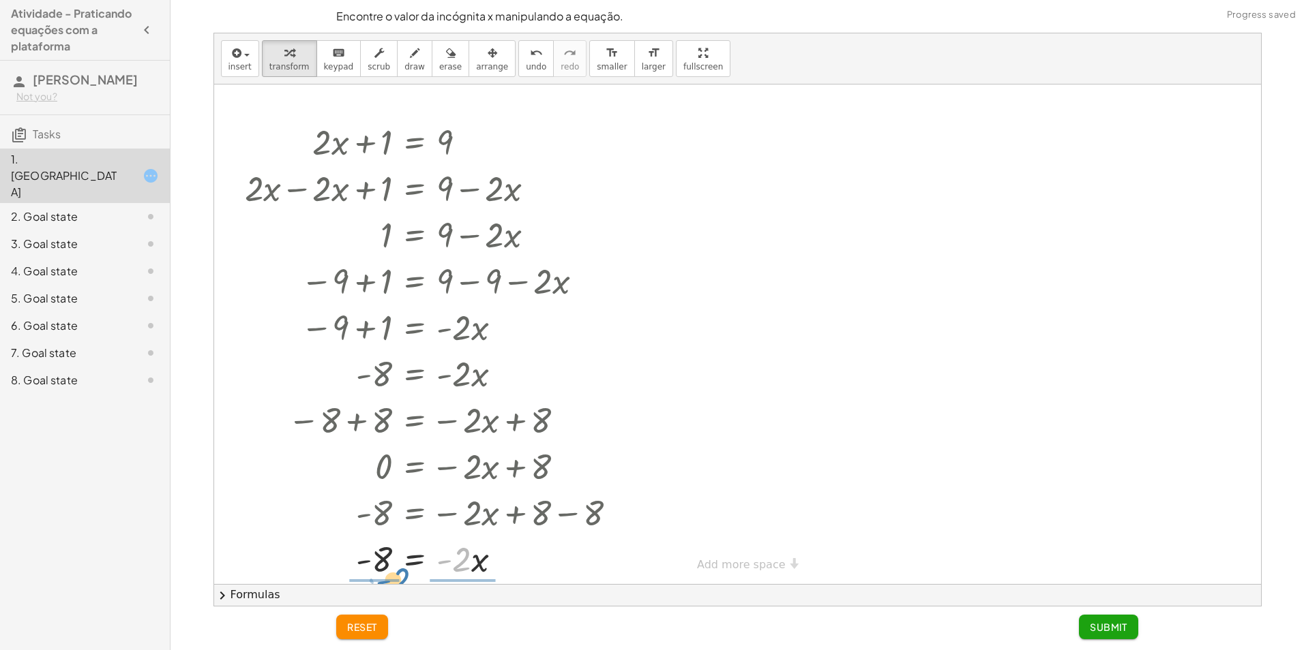
drag, startPoint x: 469, startPoint y: 562, endPoint x: 408, endPoint y: 582, distance: 64.0
click at [408, 582] on div "+ · 2 · x + 1 = 9 + · 2 · x − · 2 · x + 1 = + 9 − · 2 · x + 0 + 1 = + 9 − · 2 ·…" at bounding box center [431, 350] width 414 height 470
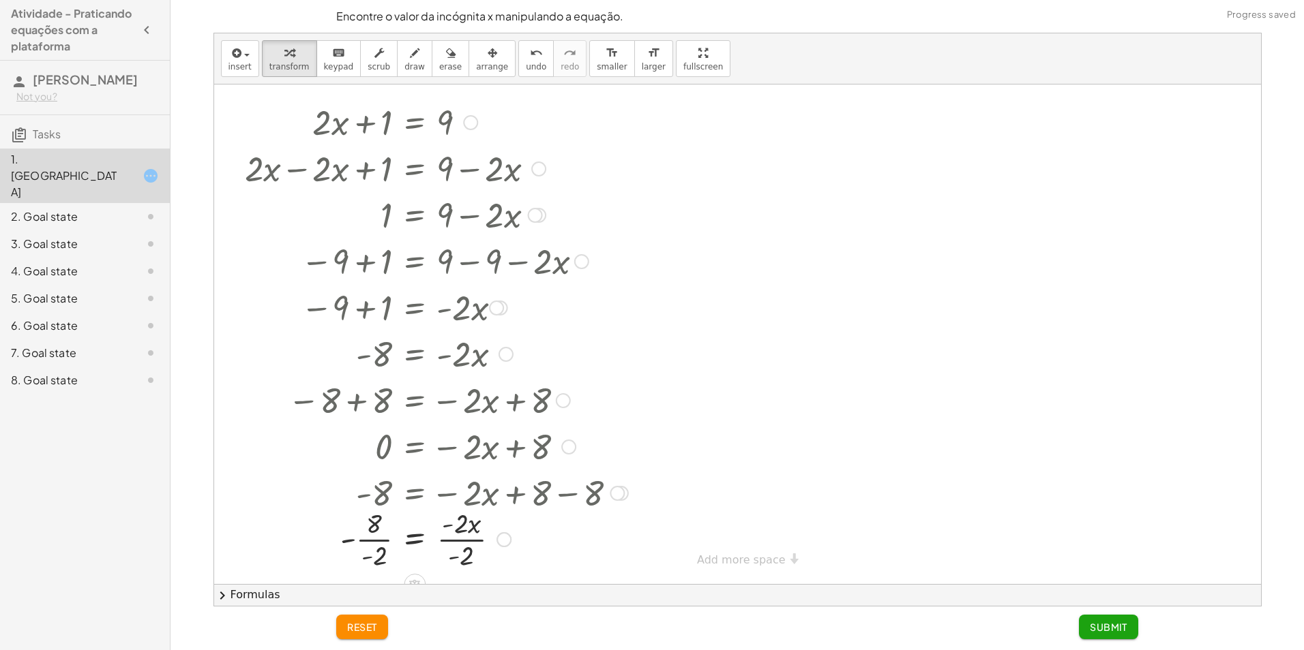
scroll to position [31, 0]
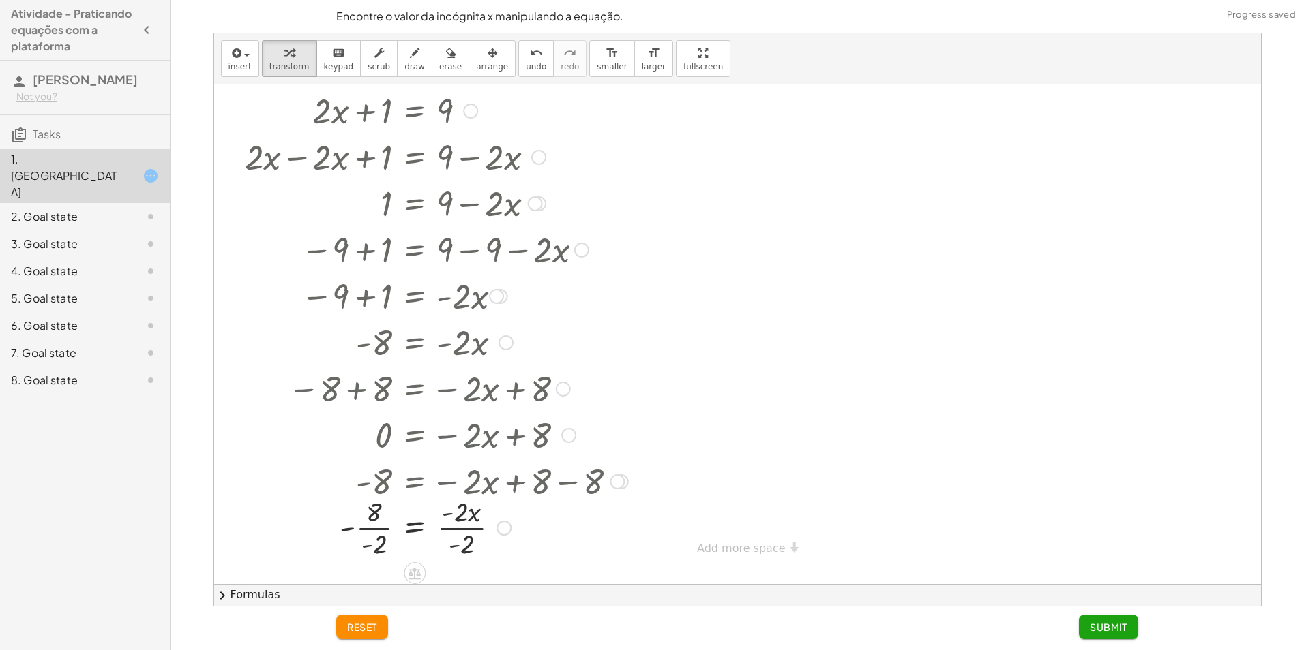
click at [376, 525] on div at bounding box center [436, 527] width 397 height 68
click at [466, 533] on div at bounding box center [436, 527] width 397 height 68
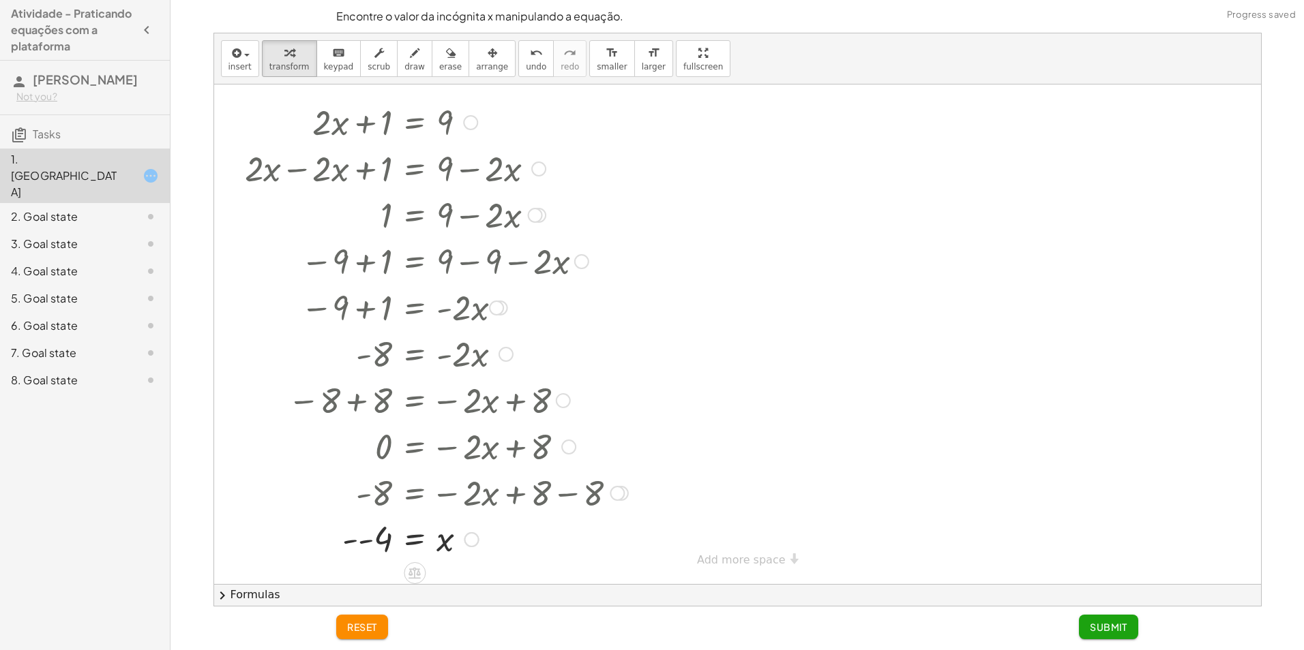
click at [352, 548] on div at bounding box center [436, 538] width 397 height 45
drag, startPoint x: 411, startPoint y: 535, endPoint x: 413, endPoint y: 544, distance: 9.1
click at [413, 544] on div at bounding box center [436, 538] width 397 height 45
click at [467, 535] on div at bounding box center [467, 539] width 15 height 15
click at [467, 535] on div "Transform line Copy line as LaTeX Copy derivation as LaTeX Expand new lines: On" at bounding box center [467, 539] width 15 height 15
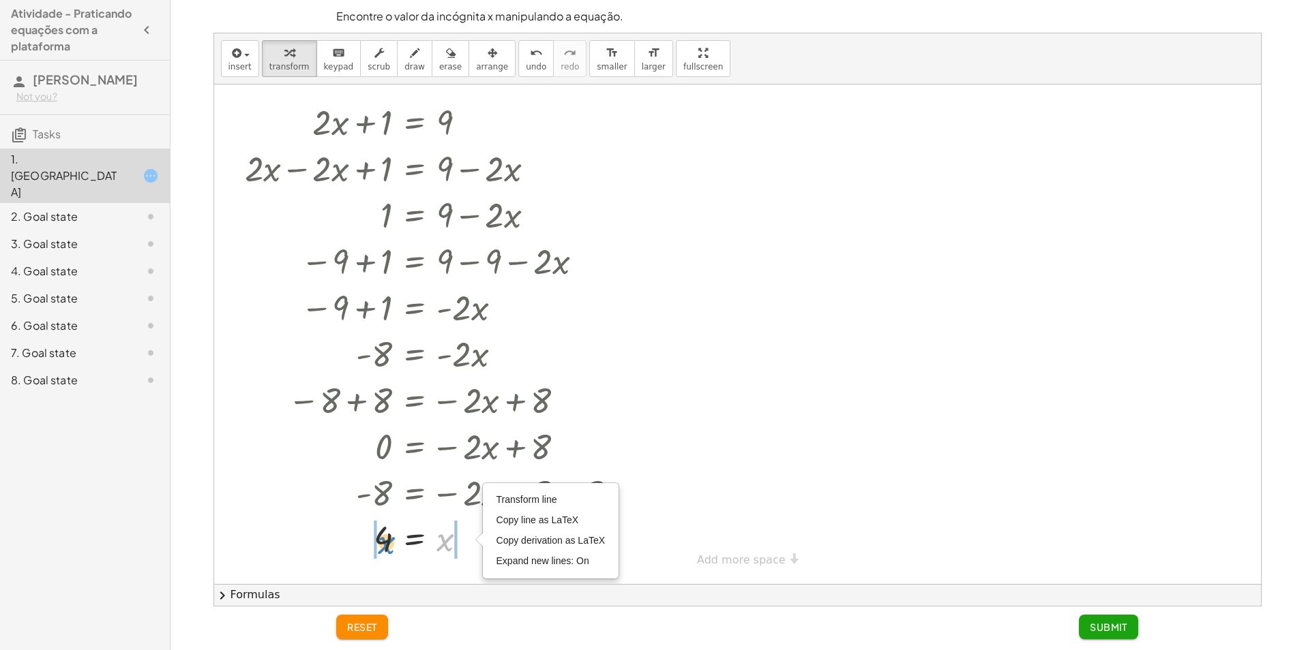
scroll to position [15, 0]
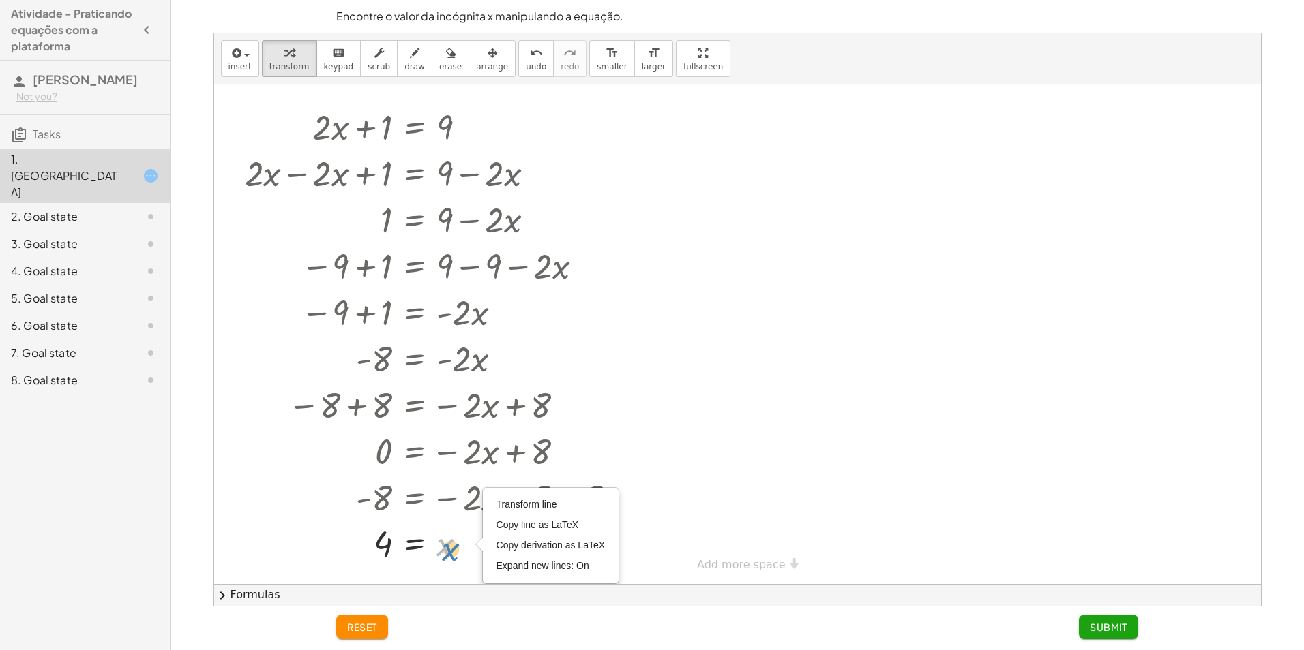
click at [448, 541] on div at bounding box center [436, 543] width 397 height 45
click at [1115, 633] on span "Submit" at bounding box center [1108, 627] width 37 height 12
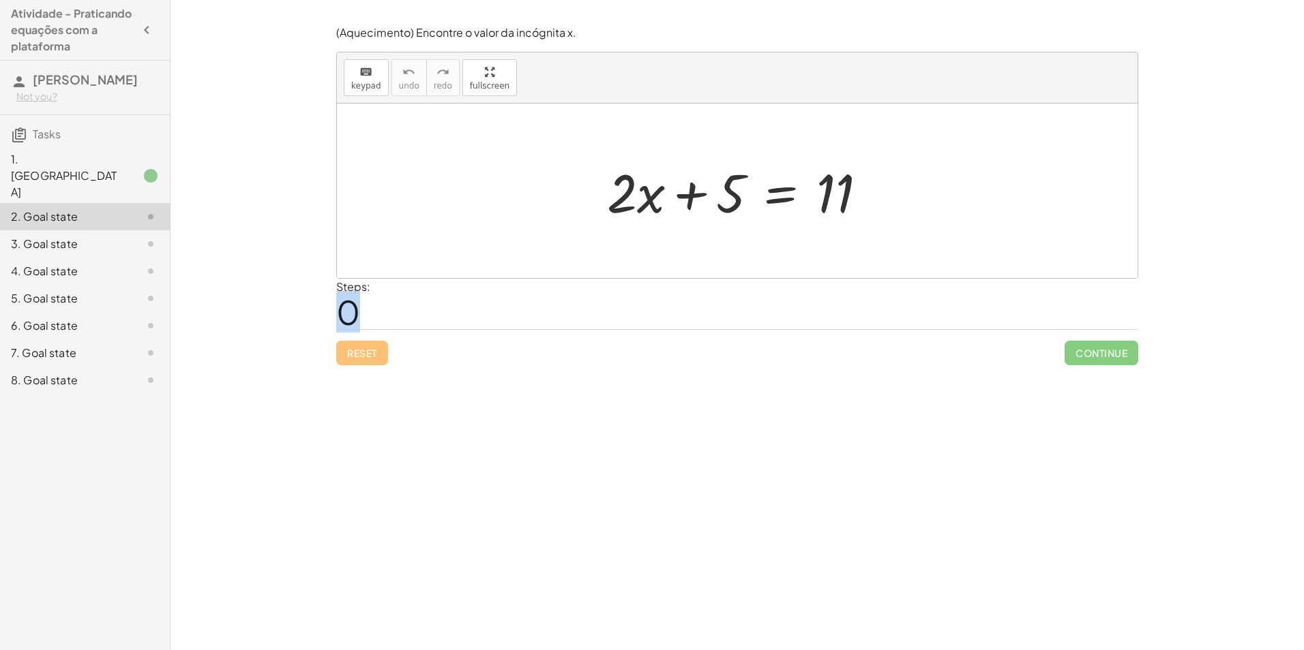
drag, startPoint x: 363, startPoint y: 300, endPoint x: 342, endPoint y: 305, distance: 21.2
click at [342, 305] on div "Steps: 0" at bounding box center [353, 304] width 34 height 50
drag, startPoint x: 342, startPoint y: 305, endPoint x: 433, endPoint y: 304, distance: 90.7
click at [433, 304] on div "Steps: 0" at bounding box center [737, 304] width 802 height 50
click at [605, 214] on div at bounding box center [742, 191] width 284 height 70
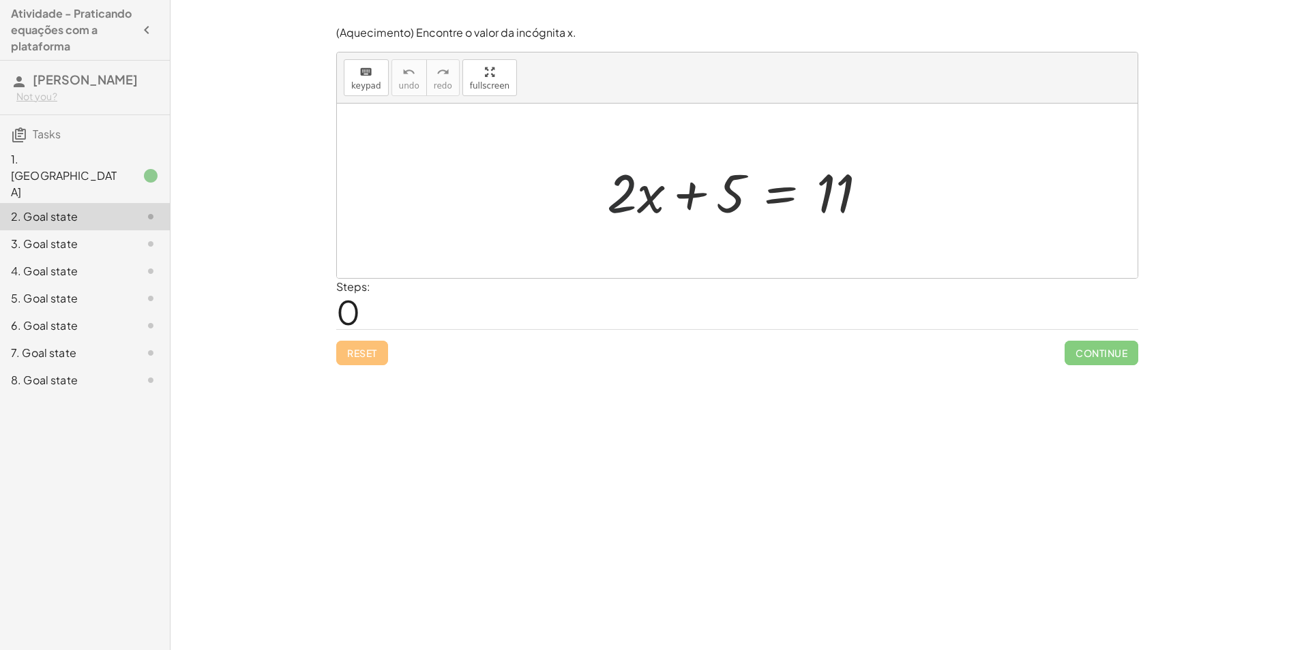
click at [699, 202] on div at bounding box center [742, 191] width 284 height 70
click at [813, 201] on div at bounding box center [742, 191] width 284 height 70
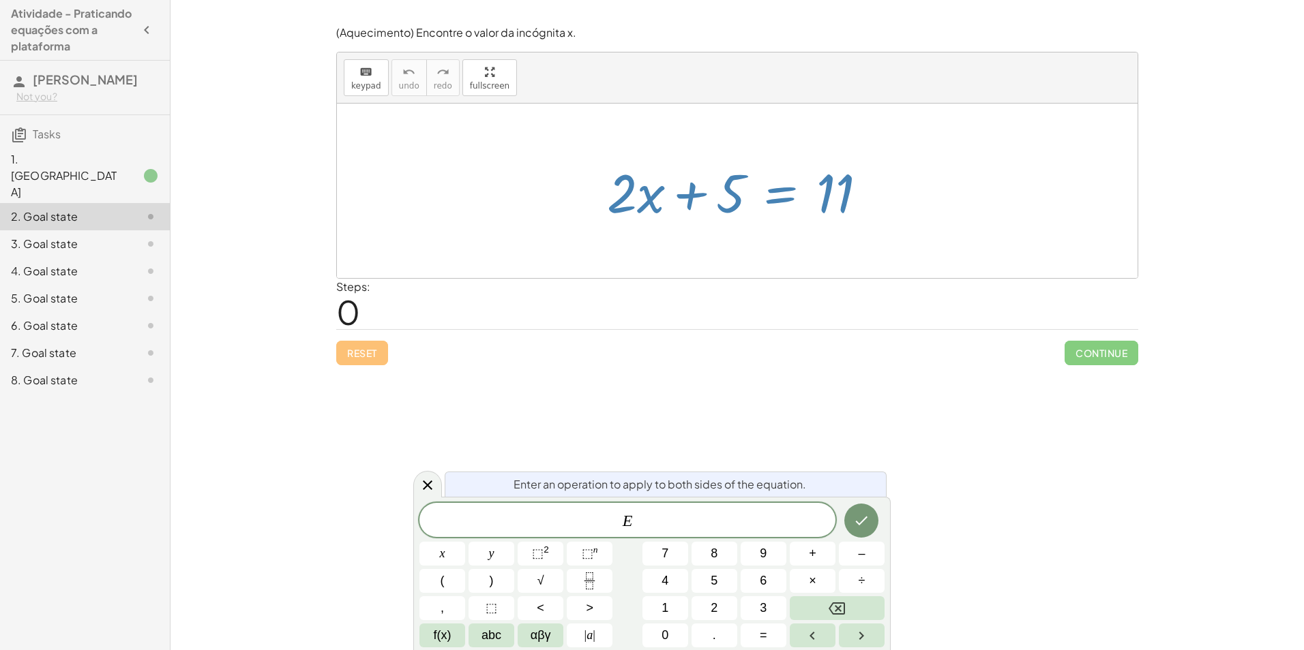
click at [598, 254] on div at bounding box center [737, 191] width 800 height 175
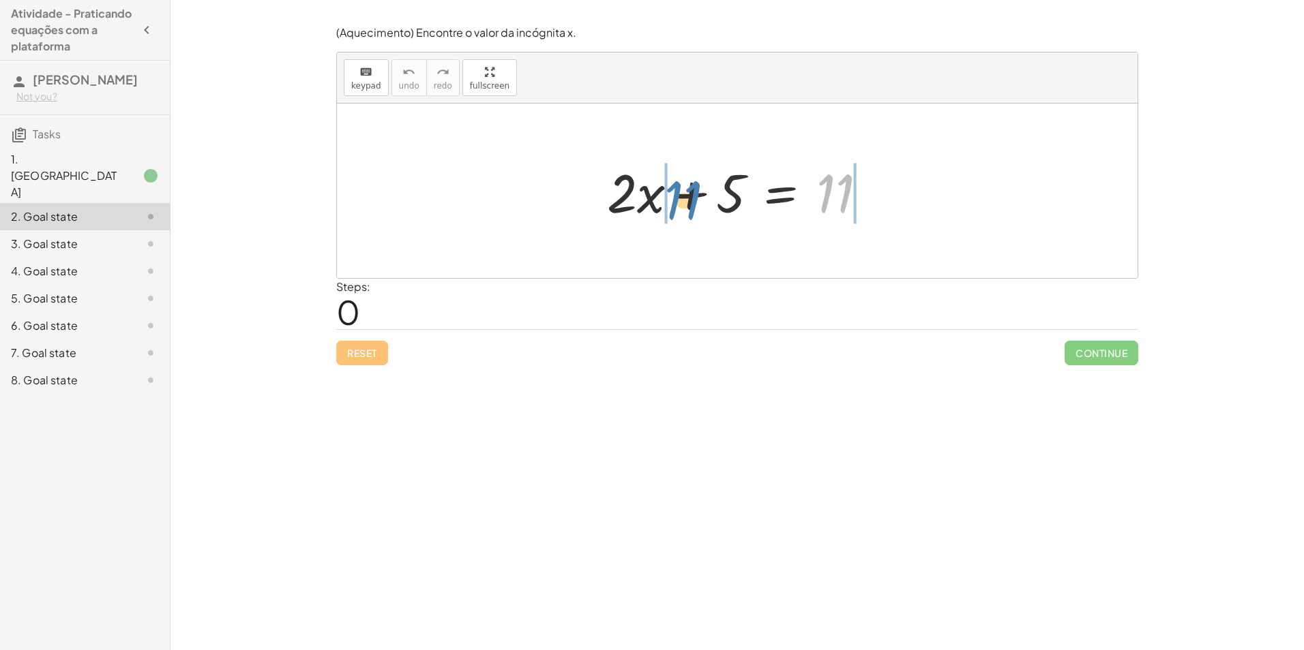
drag, startPoint x: 843, startPoint y: 188, endPoint x: 692, endPoint y: 195, distance: 151.5
click at [692, 195] on div at bounding box center [742, 191] width 284 height 70
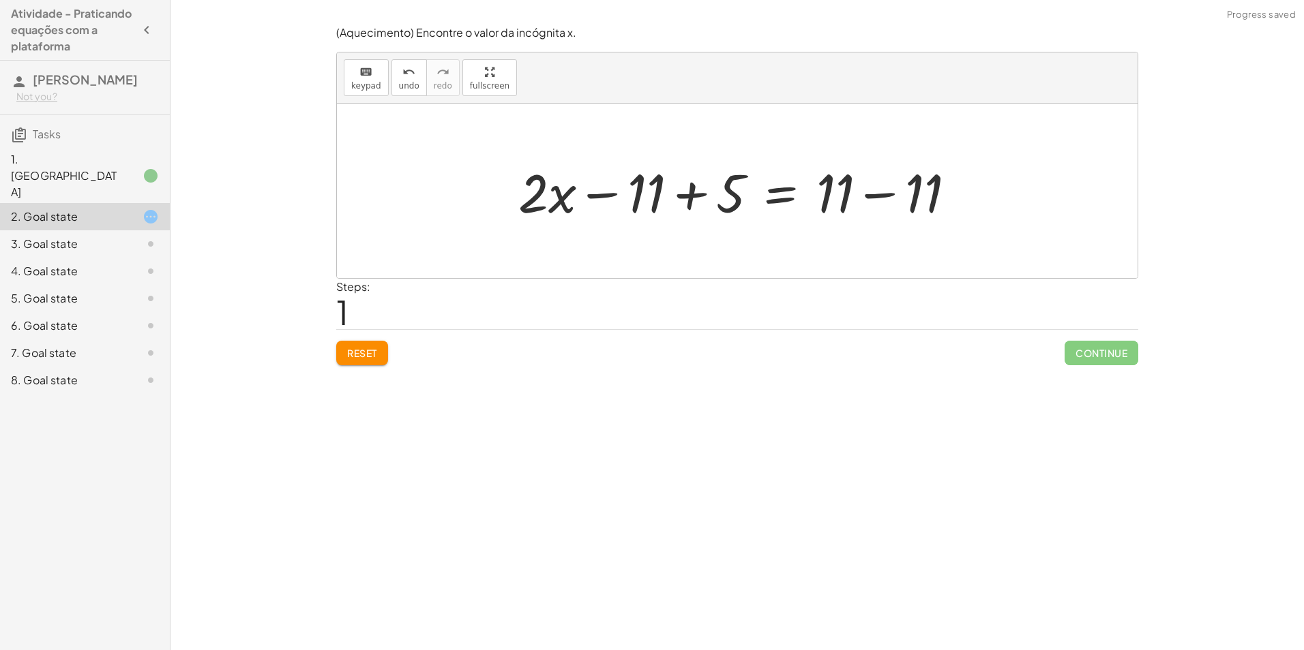
click at [884, 198] on div at bounding box center [742, 191] width 462 height 70
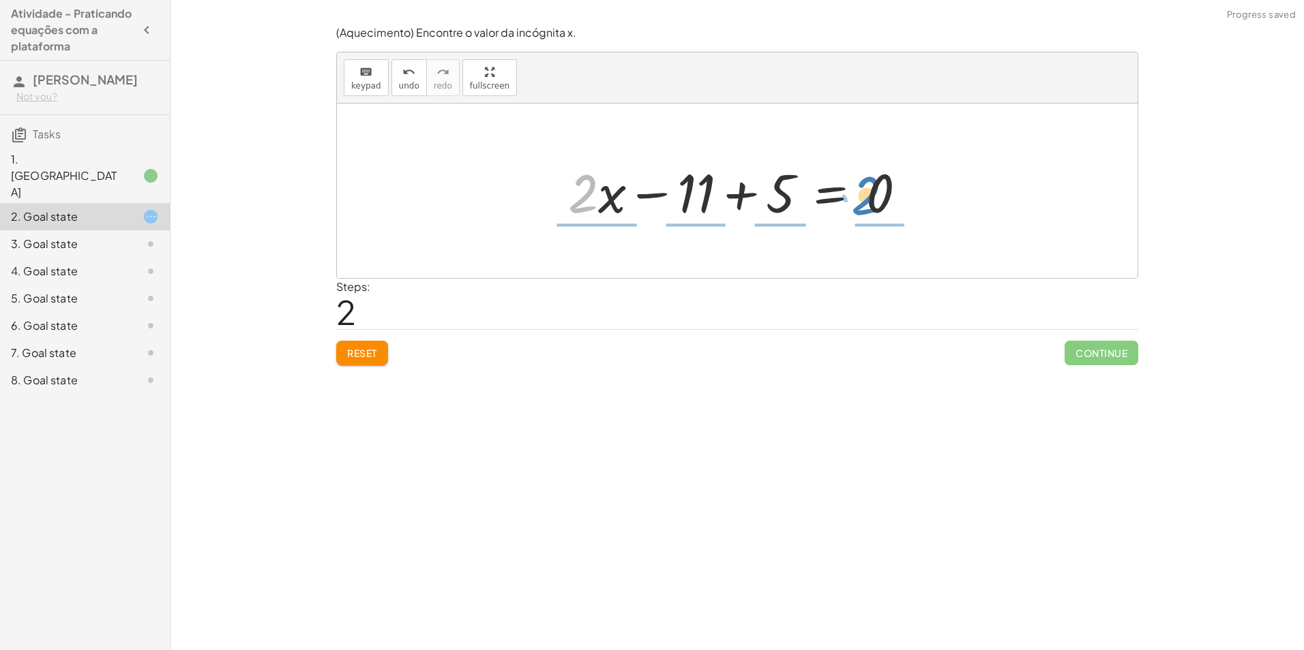
drag, startPoint x: 582, startPoint y: 194, endPoint x: 865, endPoint y: 194, distance: 282.9
click at [865, 194] on div at bounding box center [742, 191] width 363 height 70
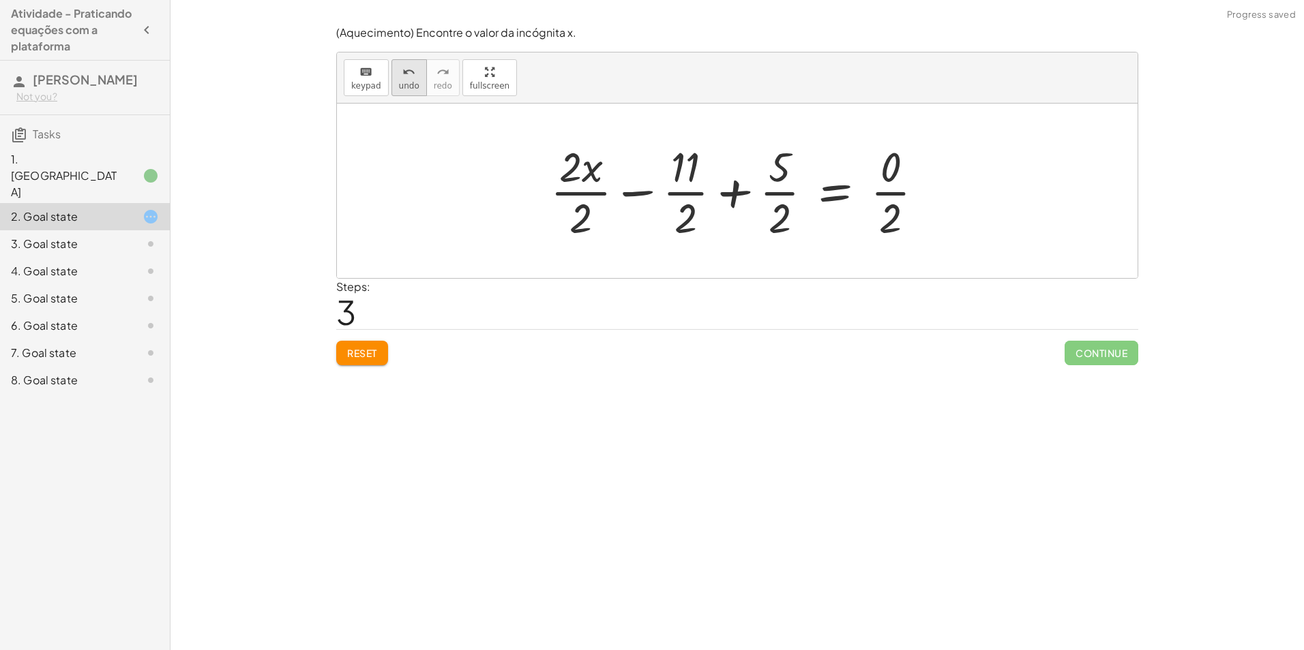
click at [391, 85] on button "undo undo" at bounding box center [408, 77] width 35 height 37
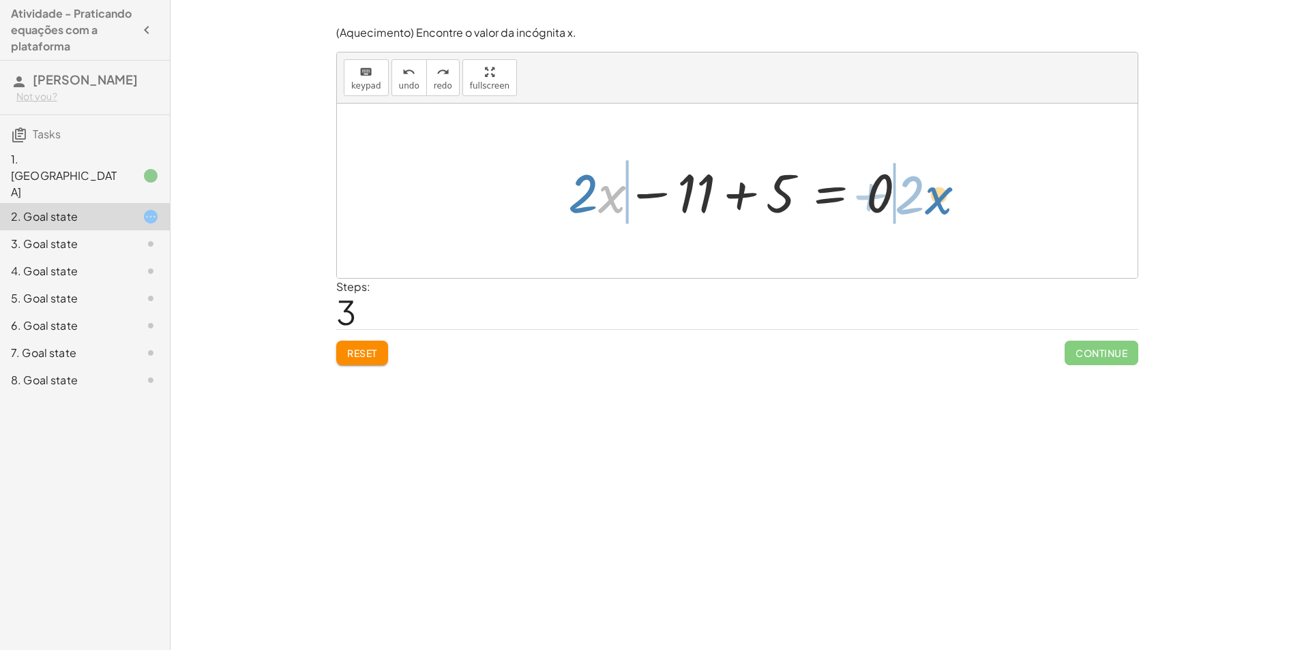
drag, startPoint x: 603, startPoint y: 198, endPoint x: 930, endPoint y: 200, distance: 326.6
click at [479, 196] on div at bounding box center [715, 191] width 527 height 70
click at [570, 200] on div at bounding box center [715, 191] width 527 height 70
click at [554, 202] on div at bounding box center [715, 191] width 527 height 70
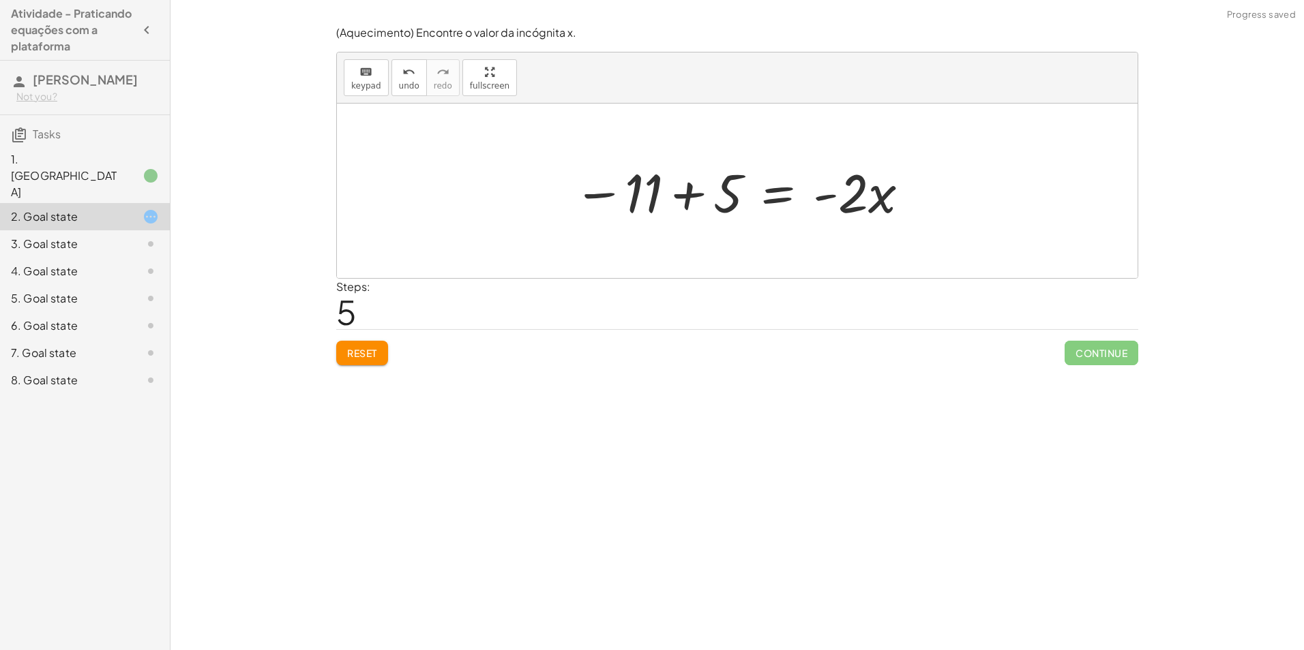
click at [617, 197] on div at bounding box center [742, 191] width 351 height 70
click at [660, 192] on div at bounding box center [742, 191] width 351 height 70
click at [692, 195] on div at bounding box center [742, 191] width 351 height 70
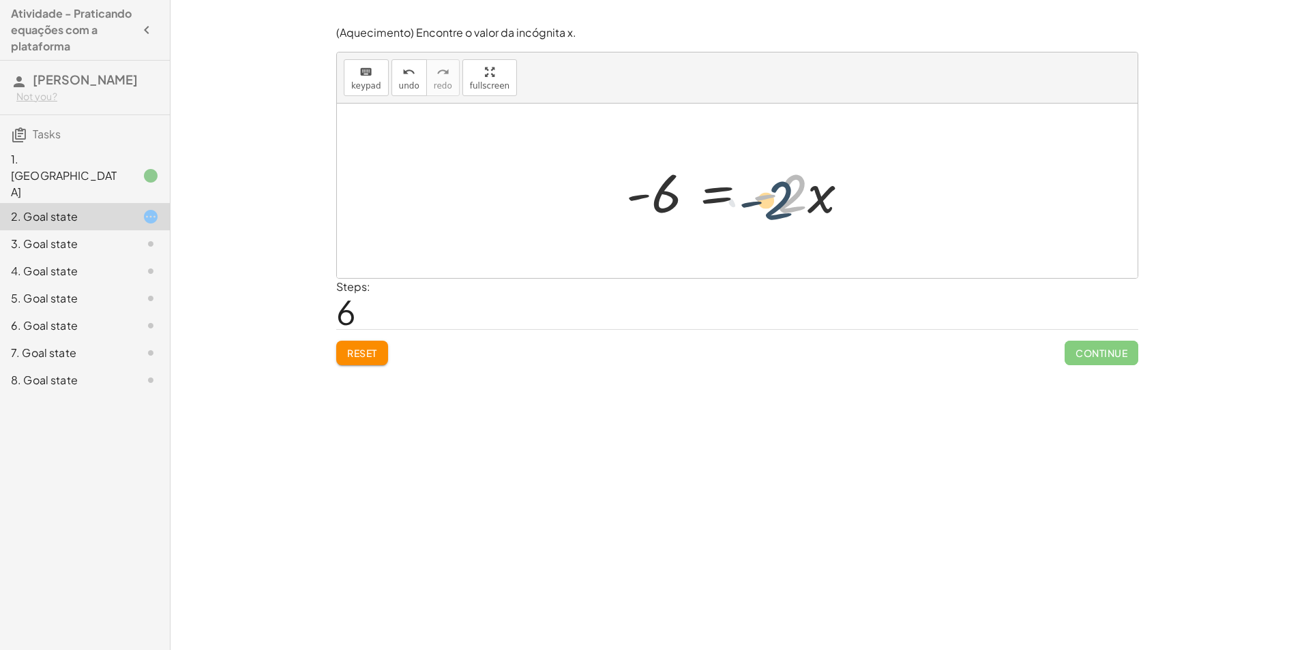
click at [802, 199] on div at bounding box center [742, 191] width 247 height 70
drag, startPoint x: 820, startPoint y: 199, endPoint x: 585, endPoint y: 209, distance: 234.7
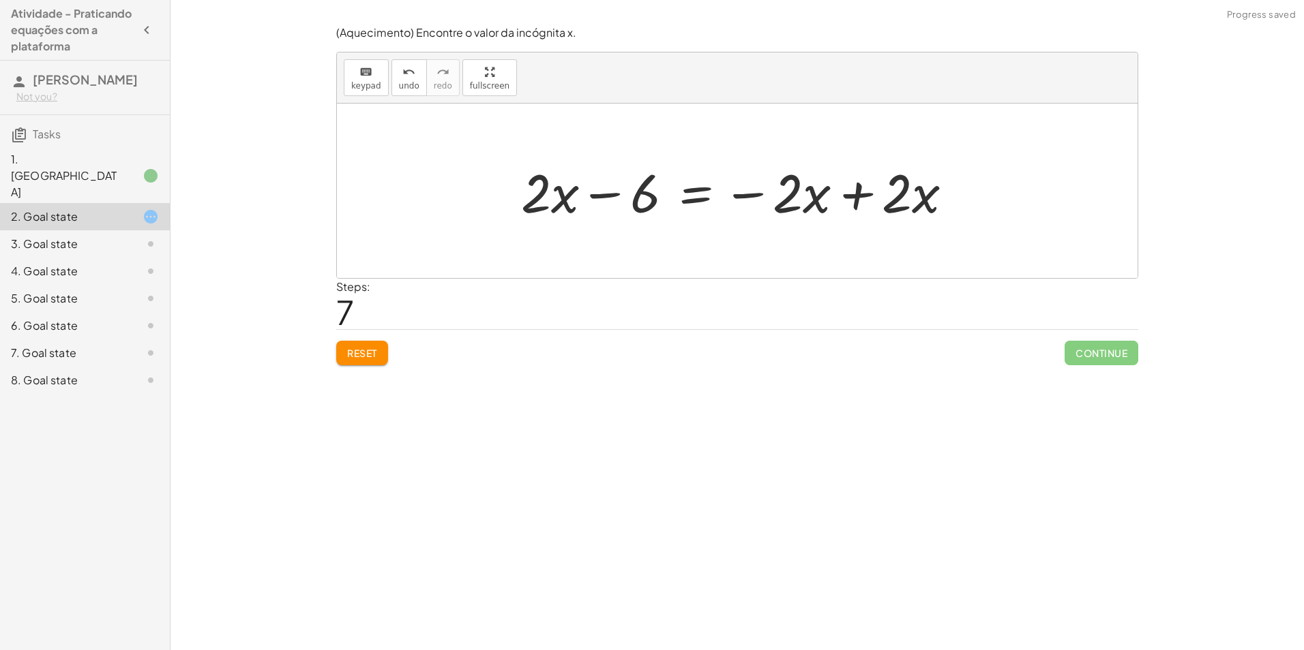
click at [871, 192] on div at bounding box center [742, 191] width 456 height 70
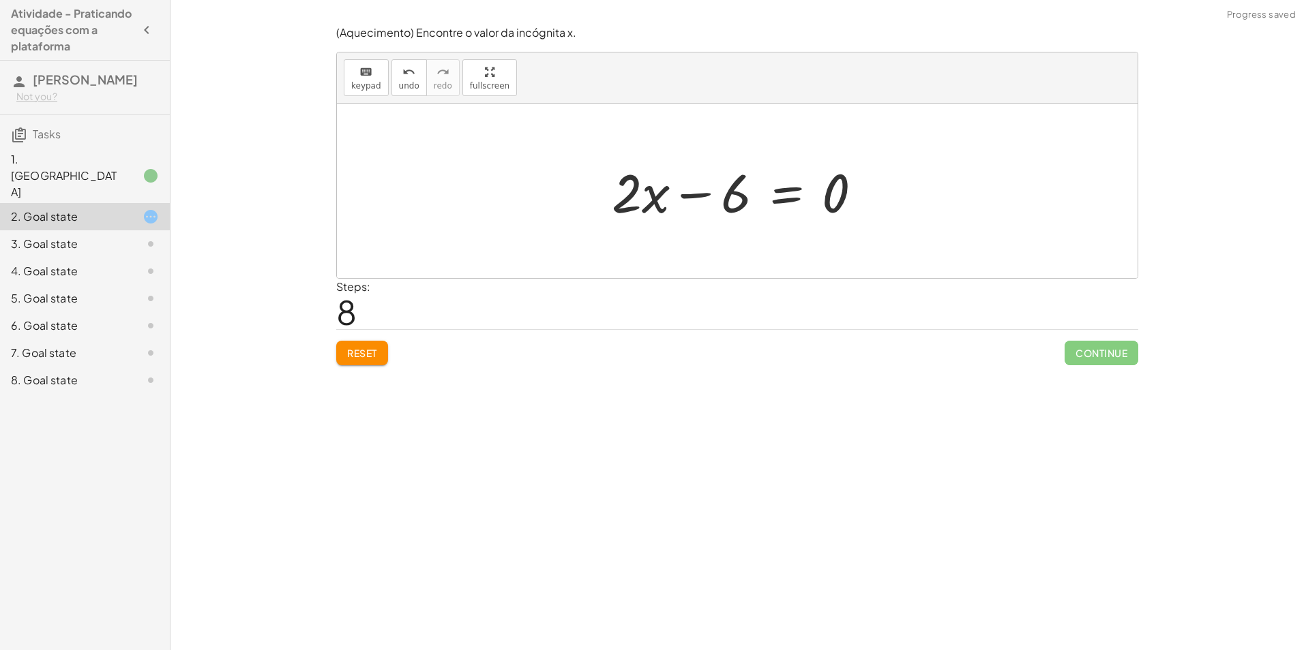
click at [693, 198] on div at bounding box center [742, 191] width 275 height 70
drag, startPoint x: 830, startPoint y: 194, endPoint x: 822, endPoint y: 198, distance: 8.9
click at [822, 198] on div at bounding box center [742, 191] width 275 height 70
drag, startPoint x: 621, startPoint y: 205, endPoint x: 723, endPoint y: 224, distance: 103.9
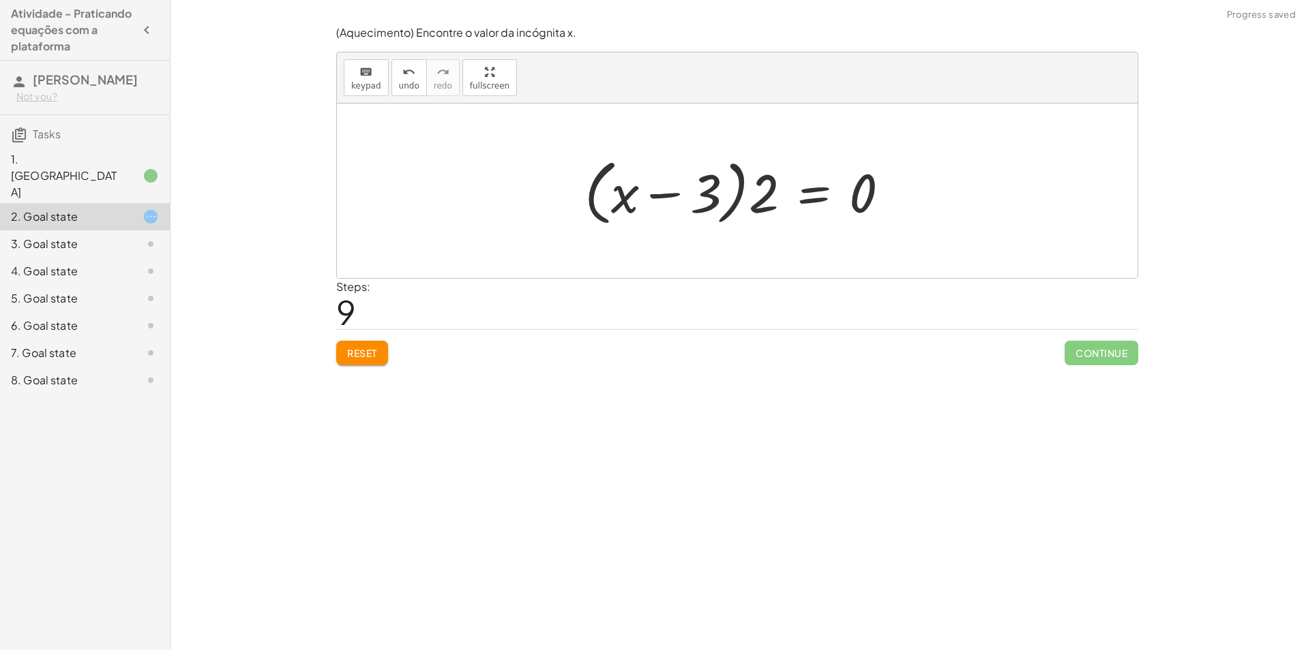
click at [690, 214] on div at bounding box center [741, 191] width 329 height 78
click at [712, 187] on div at bounding box center [741, 191] width 329 height 78
click at [688, 186] on div at bounding box center [741, 191] width 329 height 78
click at [656, 204] on div at bounding box center [741, 191] width 329 height 78
click at [405, 92] on button "undo undo" at bounding box center [408, 77] width 35 height 37
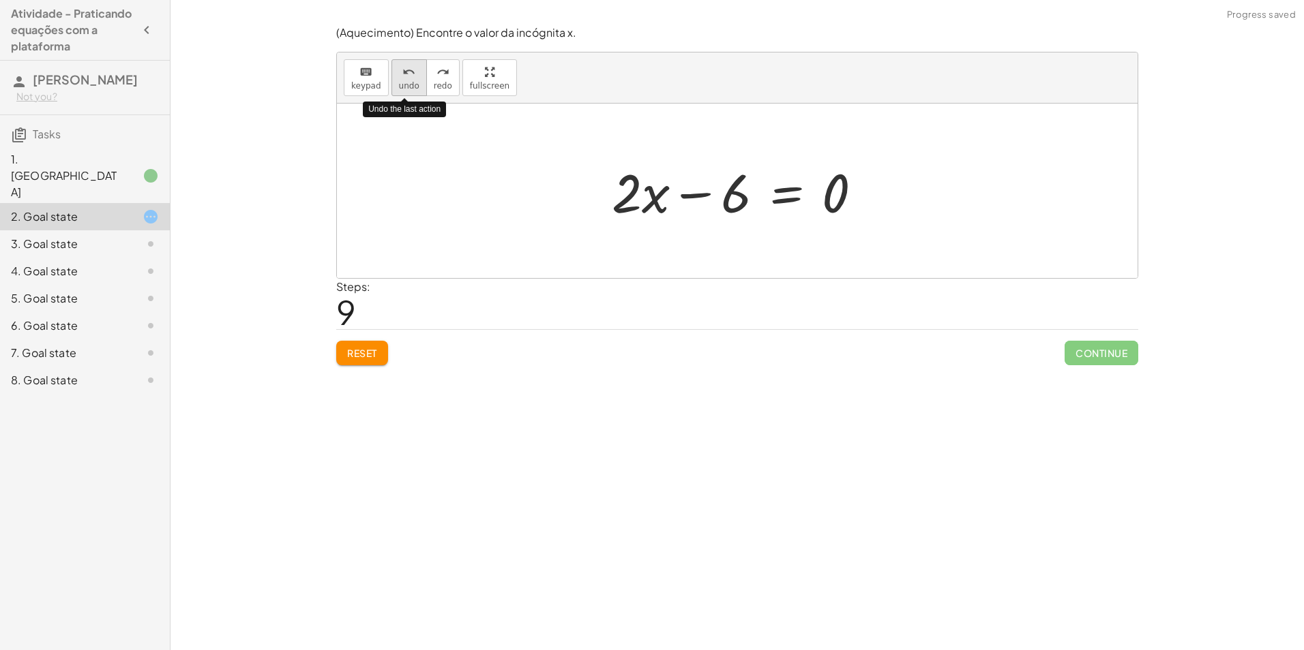
click at [405, 92] on button "undo undo" at bounding box center [408, 77] width 35 height 37
click at [391, 85] on button "undo undo" at bounding box center [408, 77] width 35 height 37
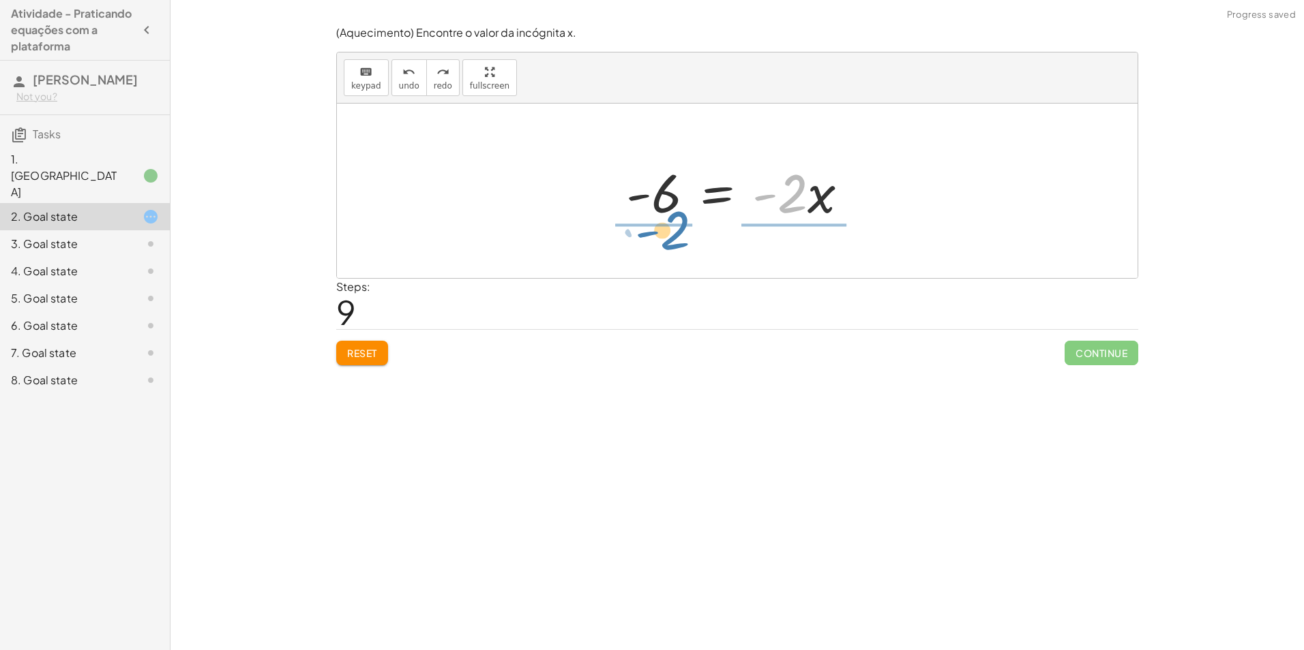
drag, startPoint x: 788, startPoint y: 202, endPoint x: 671, endPoint y: 239, distance: 122.9
click at [671, 239] on div "+ · 2 · x + 5 = 11 + · 2 · x − 11 + 5 = + 11 − 11 + · 2 · x − 11 + 5 = 0 + · 2 …" at bounding box center [737, 191] width 800 height 175
click at [648, 215] on div at bounding box center [726, 190] width 272 height 105
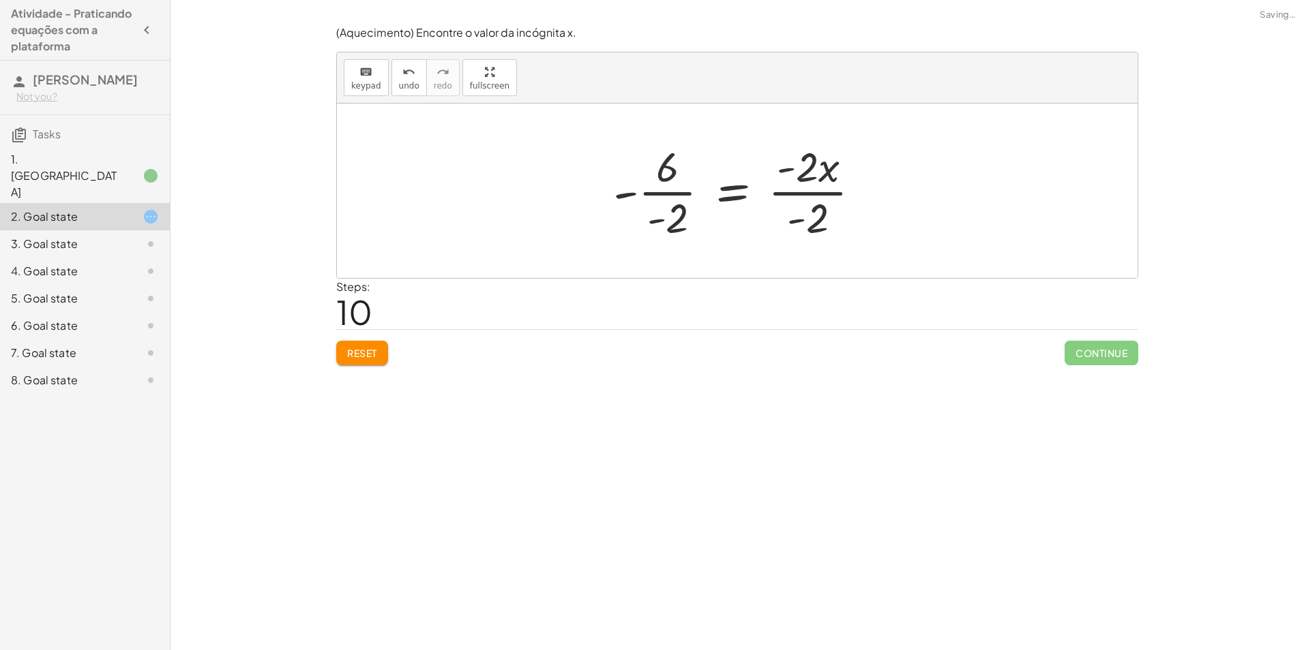
click at [659, 215] on div at bounding box center [742, 190] width 272 height 105
click at [675, 216] on div at bounding box center [742, 190] width 272 height 105
click at [670, 190] on div at bounding box center [743, 190] width 269 height 105
click at [822, 206] on div at bounding box center [767, 190] width 220 height 105
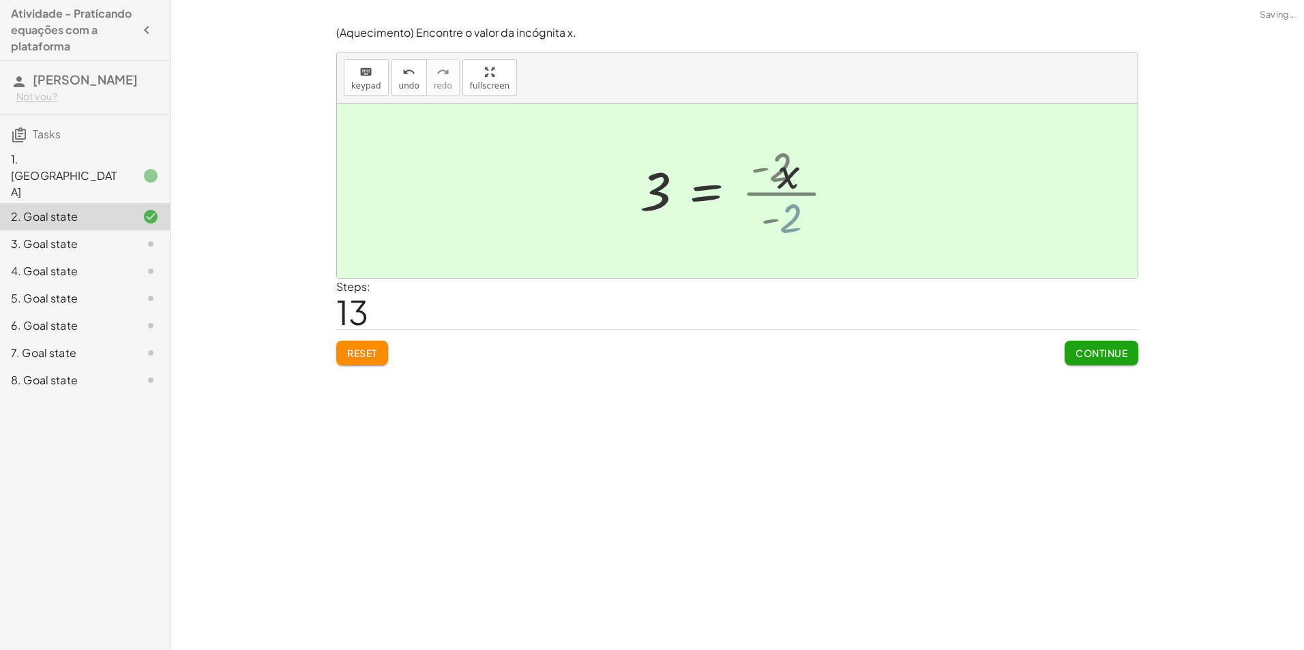
click at [764, 217] on div at bounding box center [717, 190] width 168 height 67
click at [1084, 355] on span "Continue" at bounding box center [1101, 353] width 52 height 12
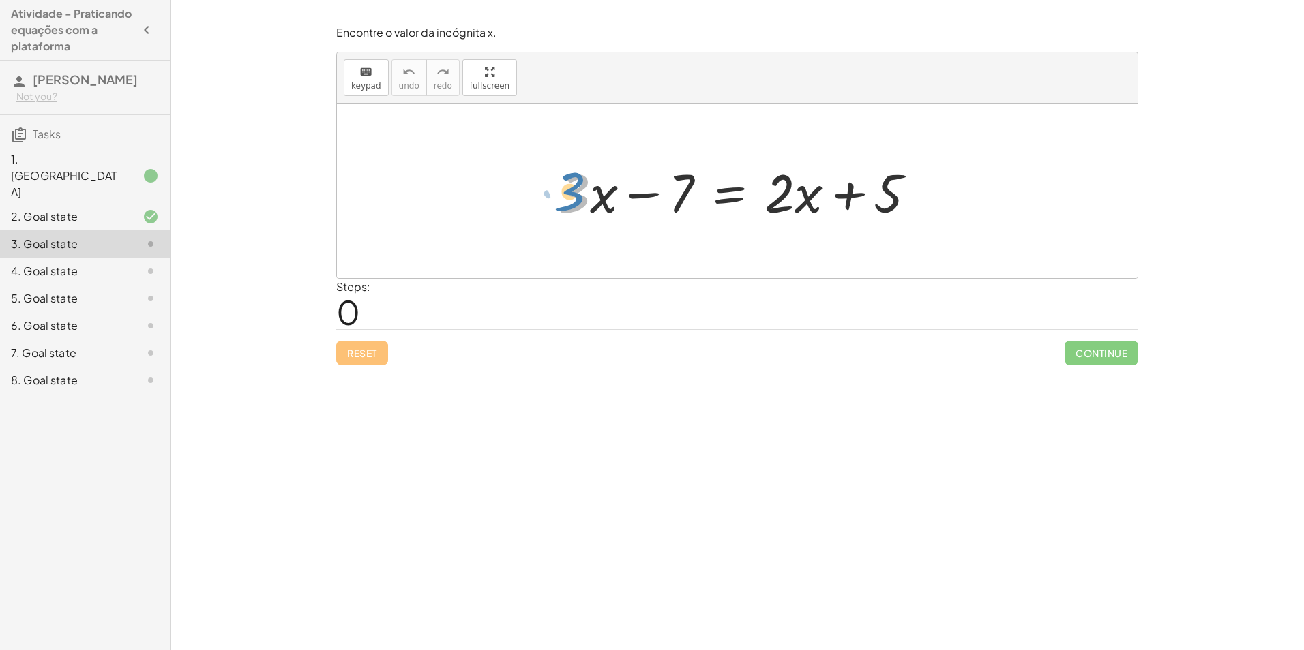
click at [574, 195] on div at bounding box center [743, 191] width 382 height 70
drag, startPoint x: 608, startPoint y: 202, endPoint x: 828, endPoint y: 198, distance: 220.3
click at [828, 198] on div at bounding box center [743, 191] width 382 height 70
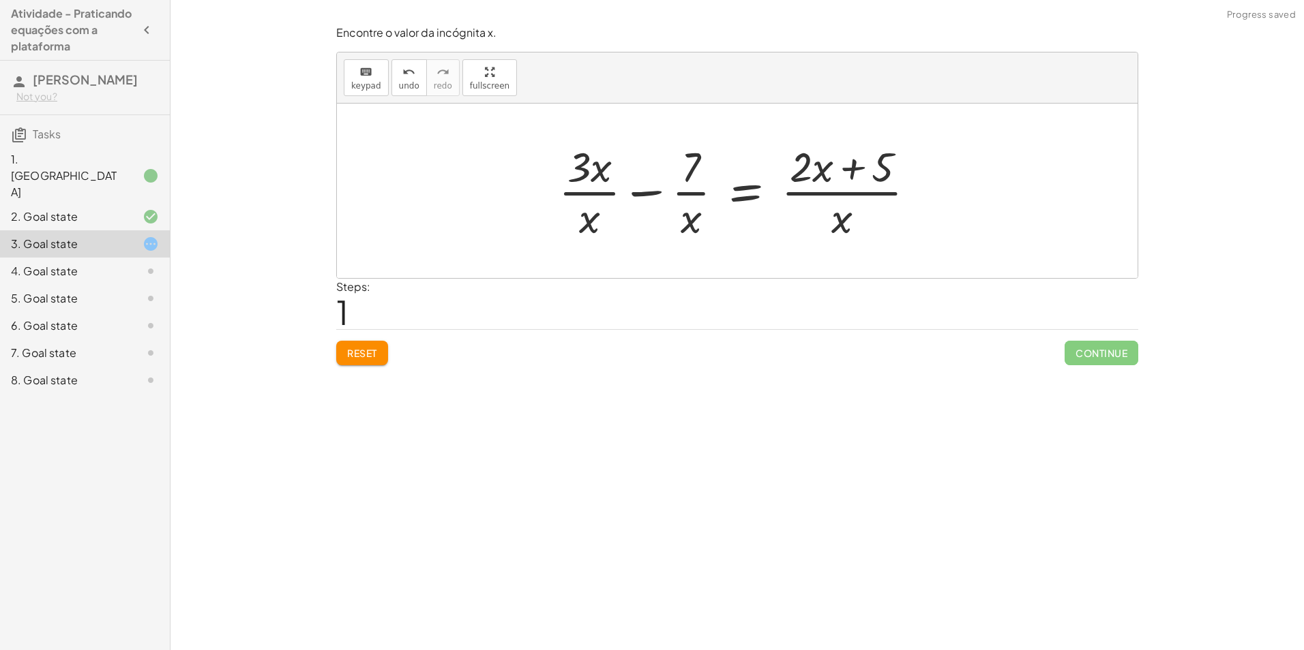
click at [794, 191] on div at bounding box center [742, 190] width 381 height 105
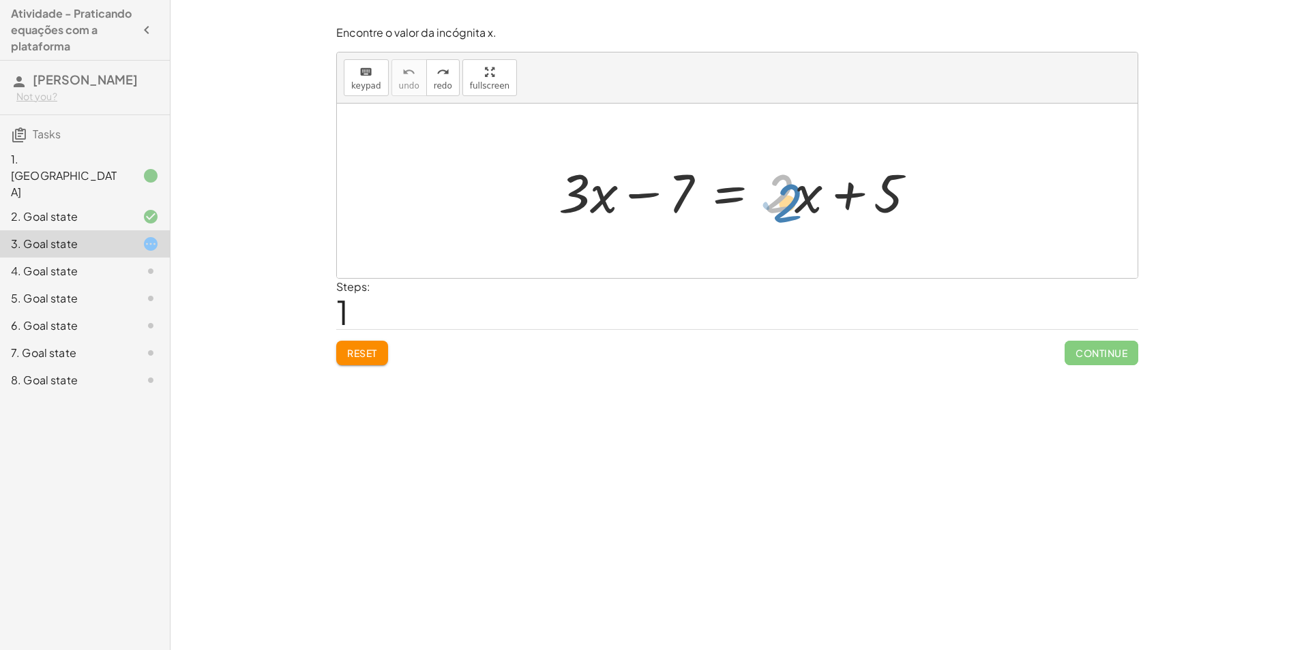
drag, startPoint x: 785, startPoint y: 200, endPoint x: 793, endPoint y: 208, distance: 10.6
click at [793, 208] on div at bounding box center [743, 191] width 382 height 70
drag, startPoint x: 775, startPoint y: 205, endPoint x: 813, endPoint y: 209, distance: 38.4
click at [813, 209] on div at bounding box center [743, 191] width 382 height 70
drag, startPoint x: 686, startPoint y: 198, endPoint x: 835, endPoint y: 203, distance: 148.7
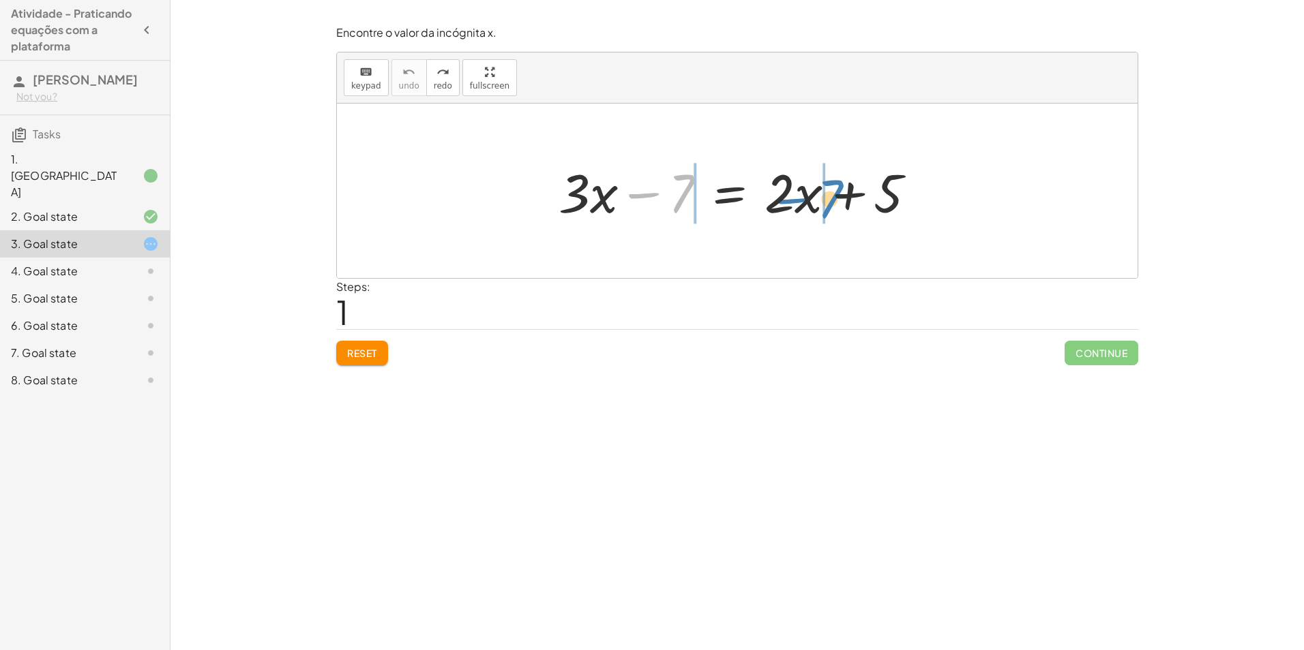
click at [835, 203] on div at bounding box center [743, 191] width 382 height 70
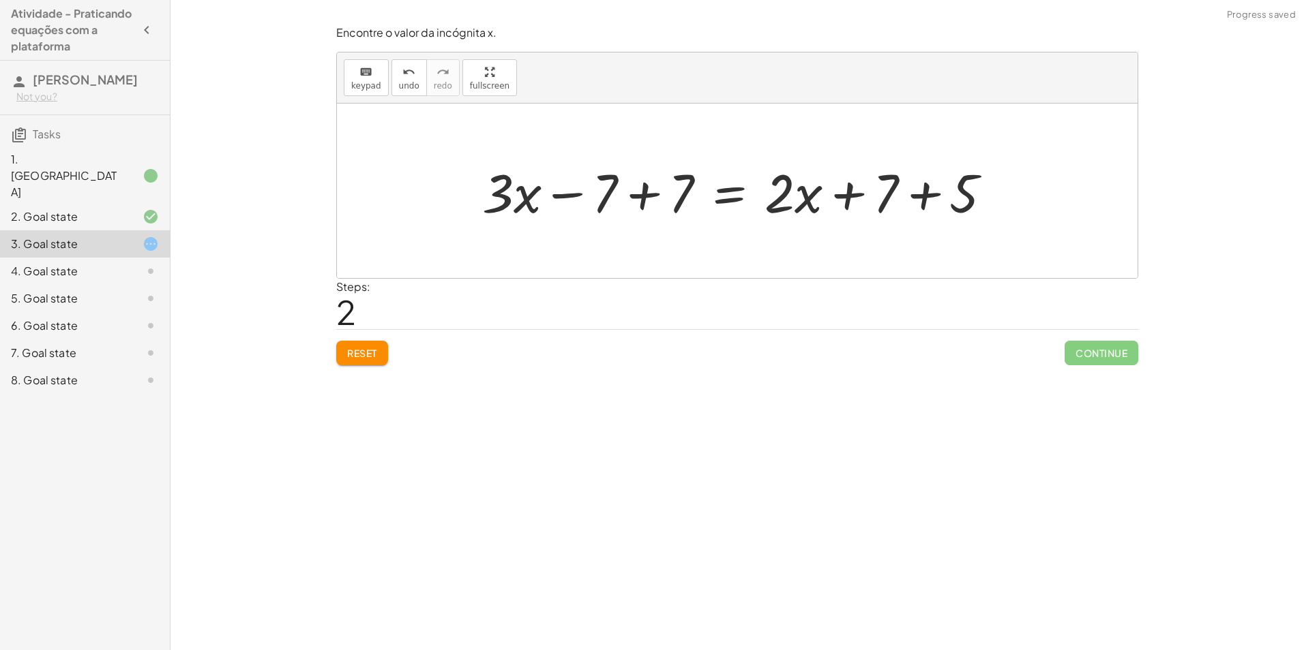
click at [841, 193] on div at bounding box center [742, 191] width 534 height 70
click at [911, 197] on div at bounding box center [742, 191] width 534 height 70
click at [592, 196] on div at bounding box center [713, 191] width 477 height 70
click at [652, 196] on div at bounding box center [713, 191] width 477 height 70
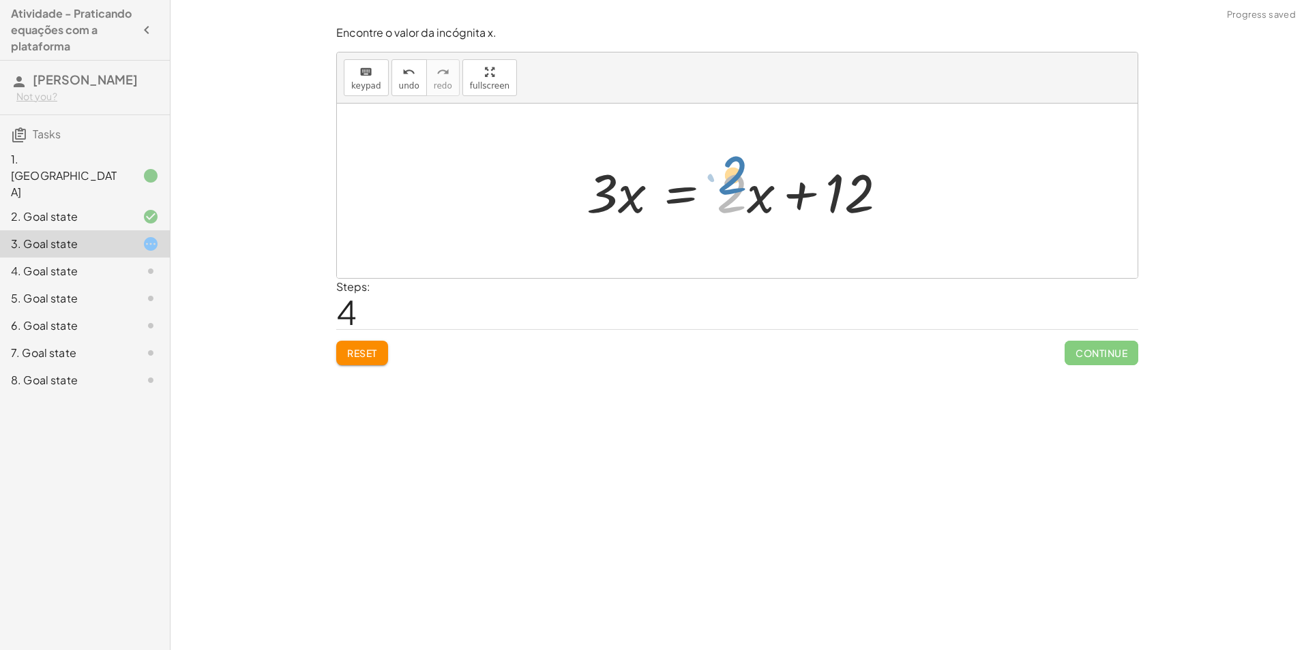
drag, startPoint x: 734, startPoint y: 196, endPoint x: 736, endPoint y: 178, distance: 18.5
click at [736, 178] on div at bounding box center [742, 191] width 325 height 70
drag, startPoint x: 757, startPoint y: 206, endPoint x: 627, endPoint y: 205, distance: 130.2
click at [627, 205] on div at bounding box center [742, 191] width 325 height 70
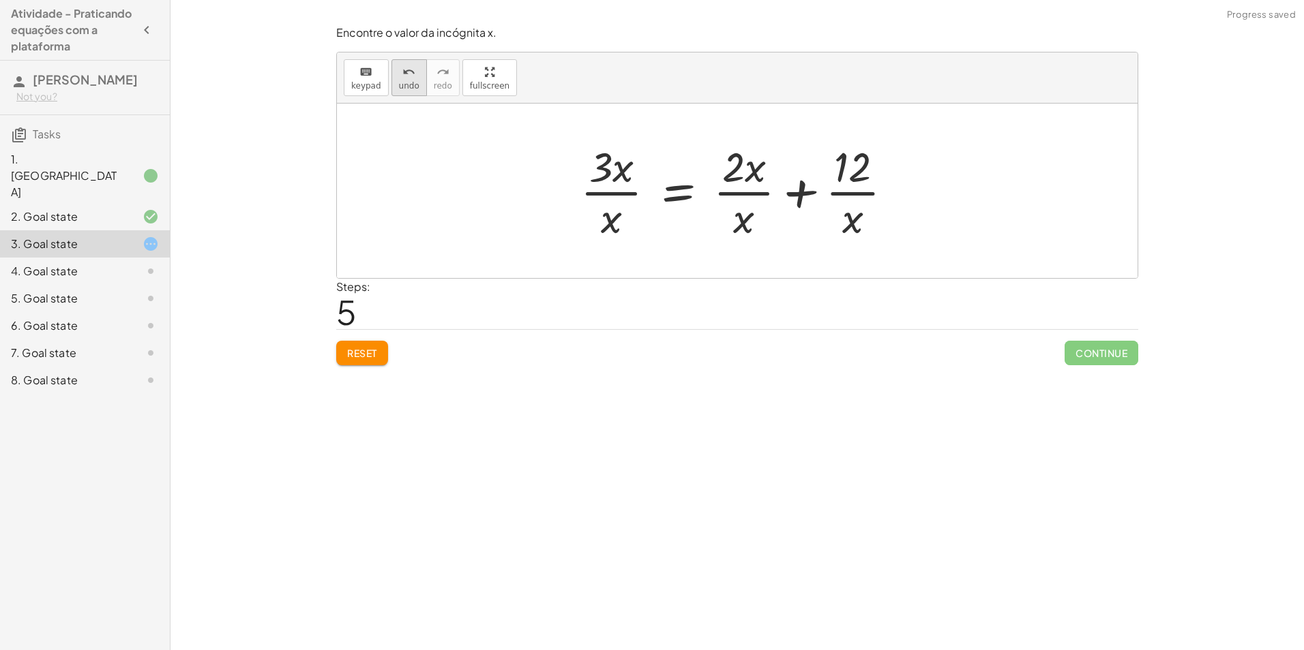
click at [415, 87] on button "undo undo" at bounding box center [408, 77] width 35 height 37
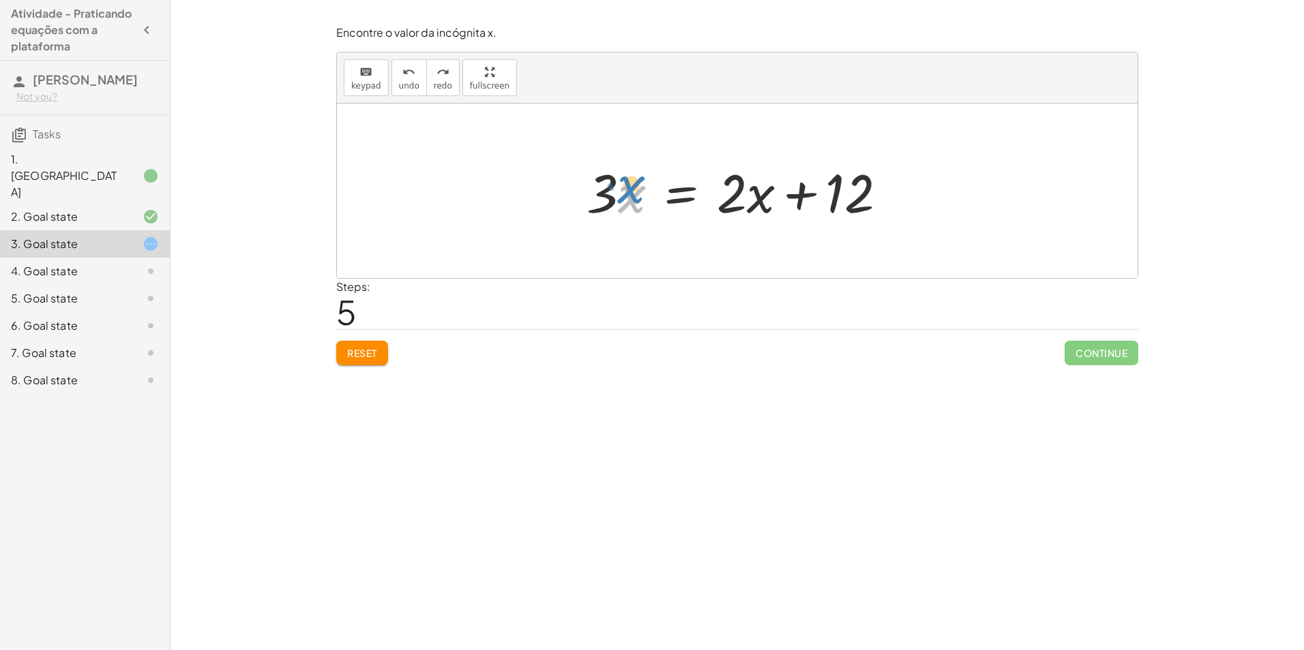
drag, startPoint x: 631, startPoint y: 198, endPoint x: 630, endPoint y: 187, distance: 11.6
click at [630, 187] on div at bounding box center [742, 191] width 325 height 70
drag, startPoint x: 844, startPoint y: 175, endPoint x: 567, endPoint y: 172, distance: 276.8
click at [567, 172] on div "+ · 3 · x − 7 = + · 2 · x + 5 + · 3 · x − 7 + 7 = + · 2 · x + 7 + 5 + · 3 · x −…" at bounding box center [737, 191] width 342 height 77
click at [860, 196] on div at bounding box center [712, 191] width 567 height 70
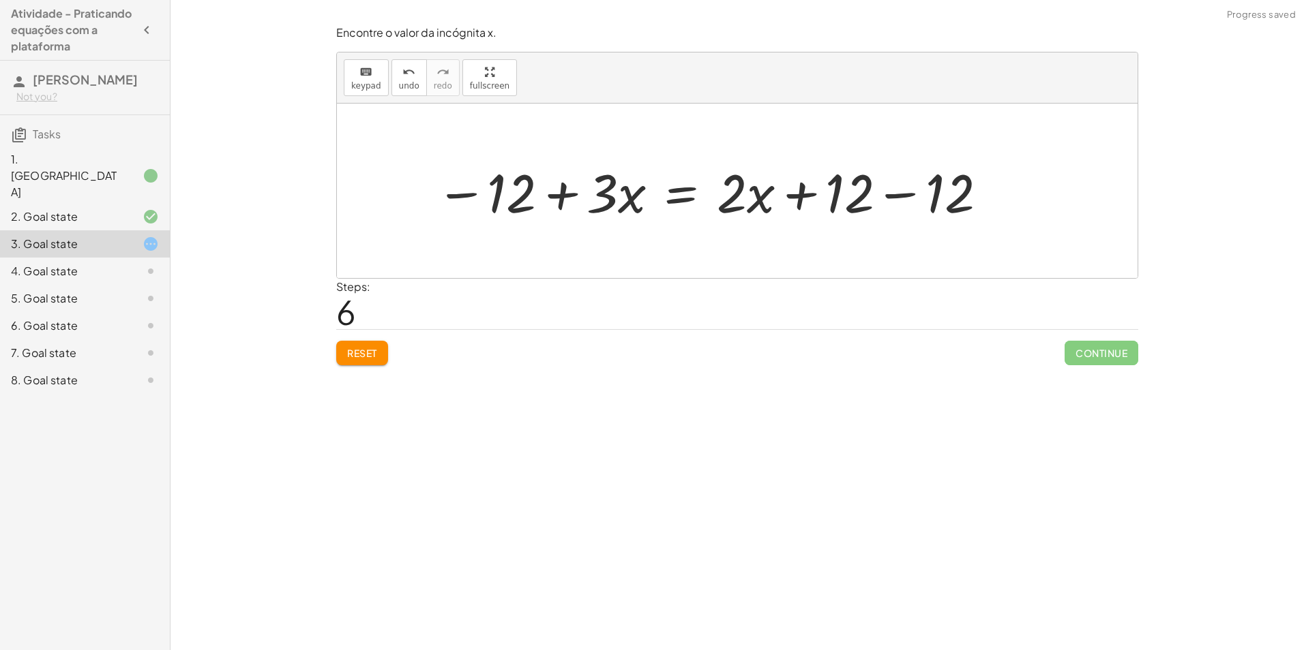
click at [884, 190] on div at bounding box center [712, 191] width 567 height 70
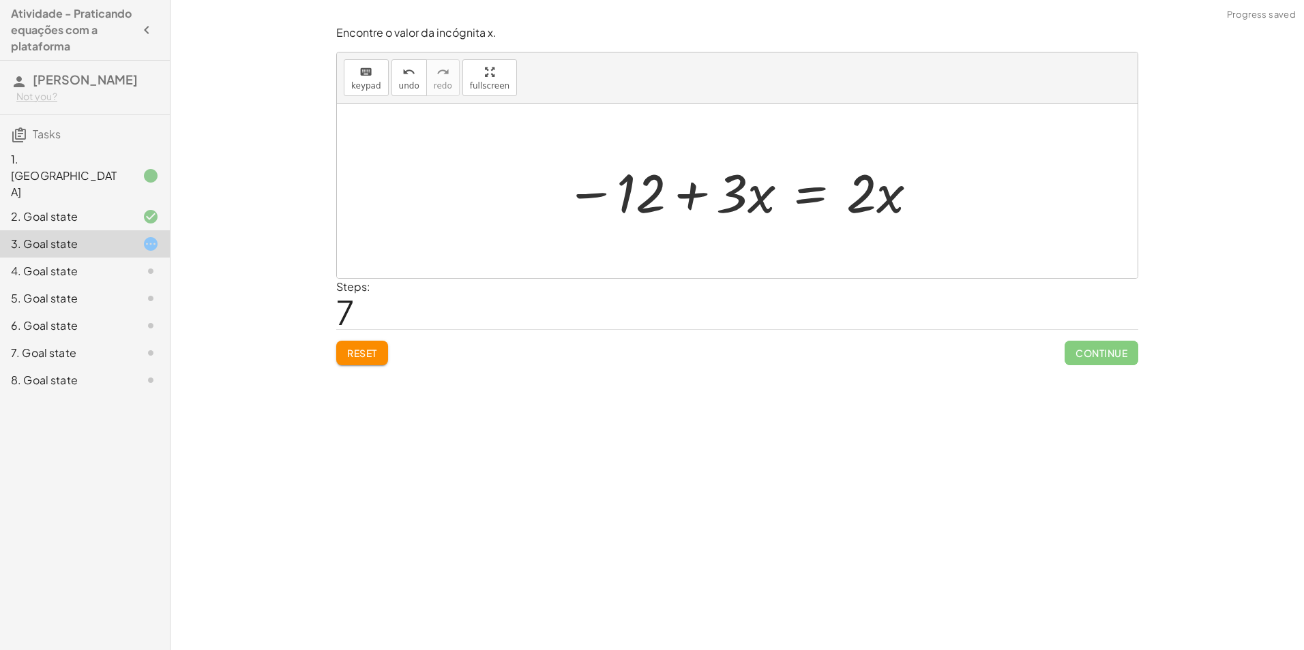
click at [675, 181] on div at bounding box center [741, 191] width 367 height 70
click at [591, 202] on div at bounding box center [741, 191] width 367 height 70
click at [888, 200] on div at bounding box center [741, 191] width 367 height 70
click at [633, 196] on div at bounding box center [741, 191] width 367 height 70
click at [576, 191] on div at bounding box center [741, 191] width 367 height 70
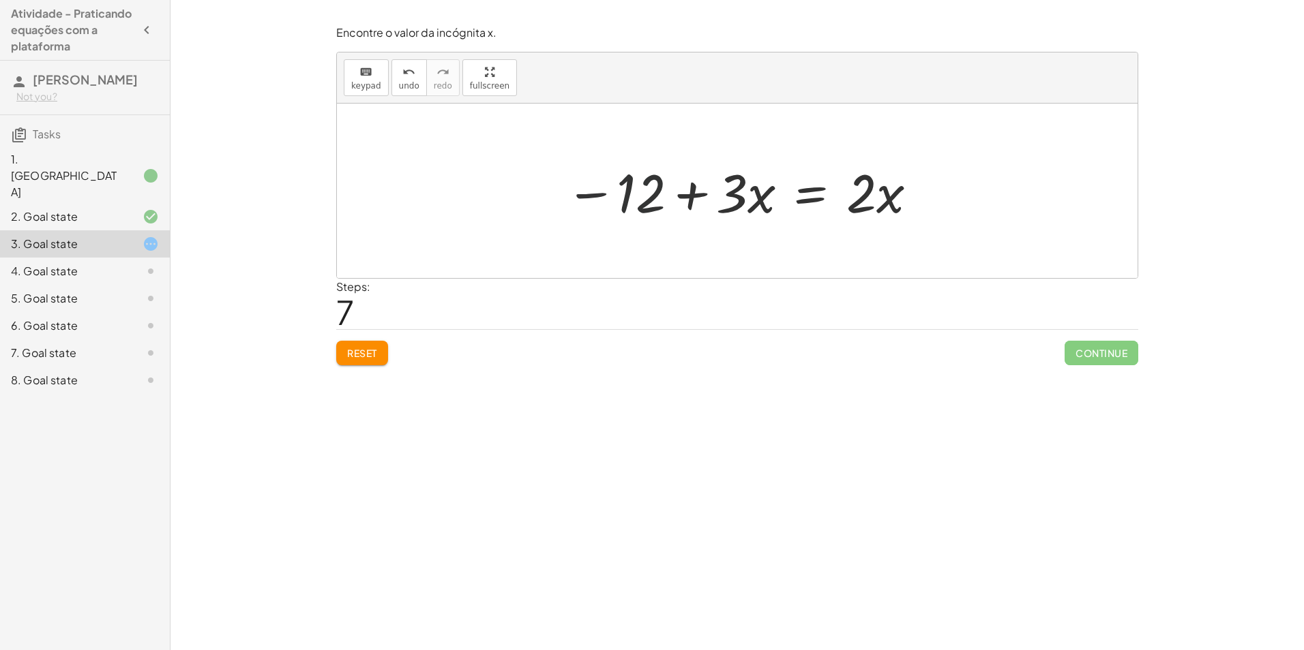
click at [625, 181] on div at bounding box center [741, 191] width 367 height 70
click at [349, 365] on button "Reset" at bounding box center [362, 353] width 52 height 25
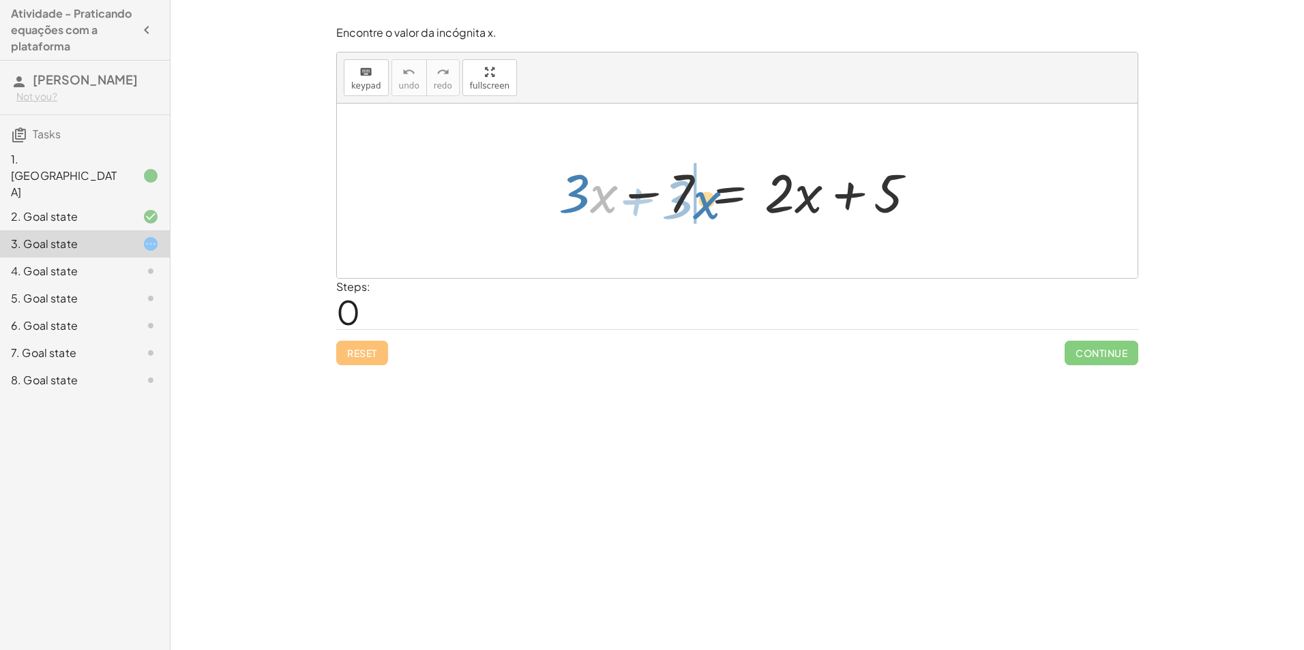
drag, startPoint x: 603, startPoint y: 205, endPoint x: 706, endPoint y: 211, distance: 103.1
click at [706, 211] on div at bounding box center [743, 191] width 382 height 70
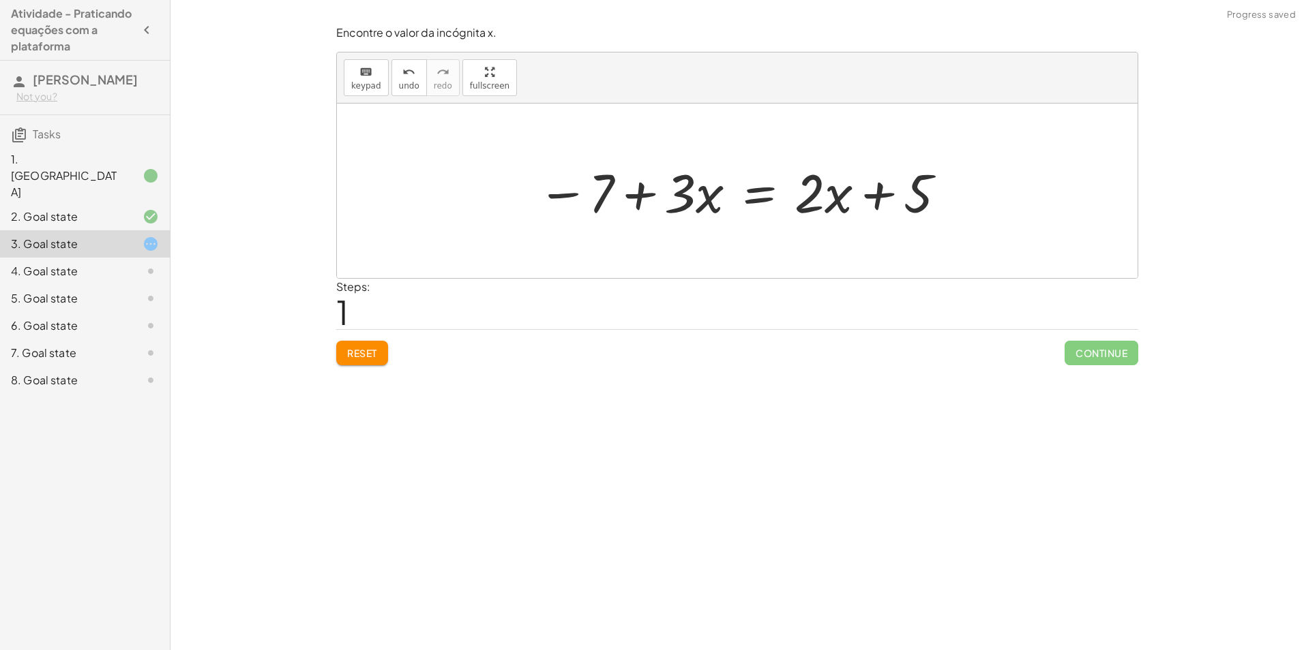
click at [623, 200] on div at bounding box center [741, 191] width 423 height 70
click at [832, 194] on div at bounding box center [741, 191] width 423 height 70
drag, startPoint x: 916, startPoint y: 187, endPoint x: 533, endPoint y: 190, distance: 382.5
click at [533, 190] on div at bounding box center [741, 191] width 423 height 70
click at [955, 186] on div at bounding box center [742, 191] width 584 height 70
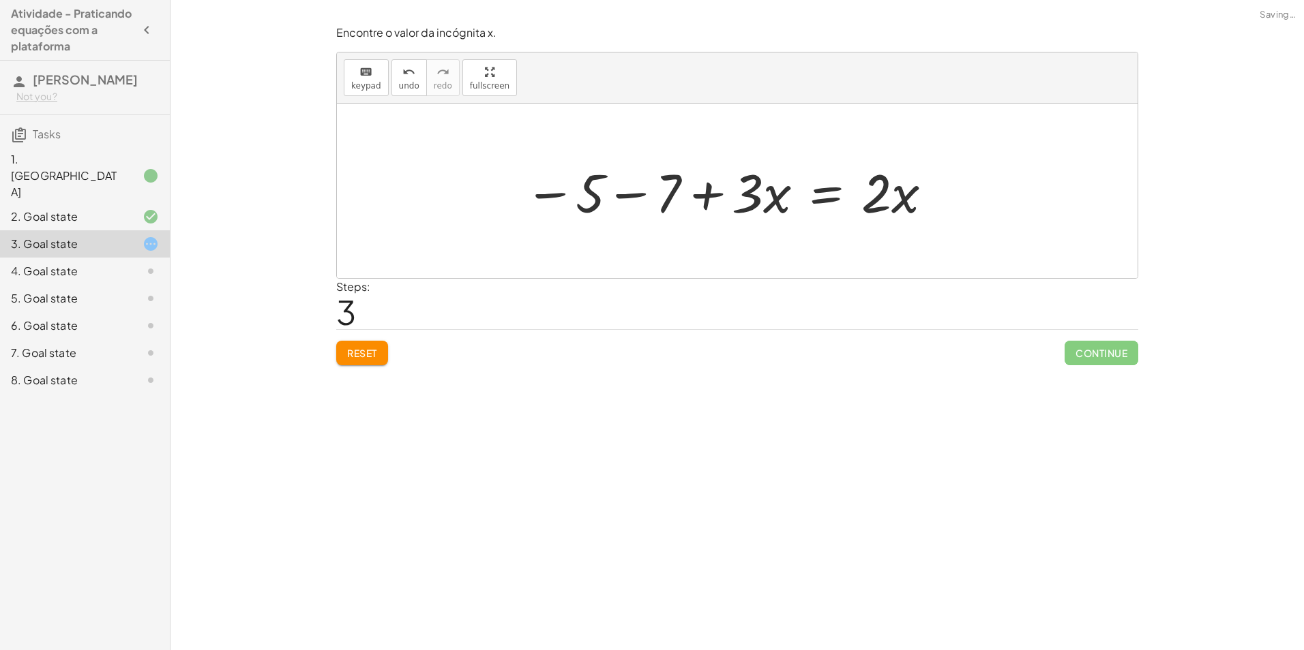
click at [559, 192] on div at bounding box center [728, 191] width 423 height 70
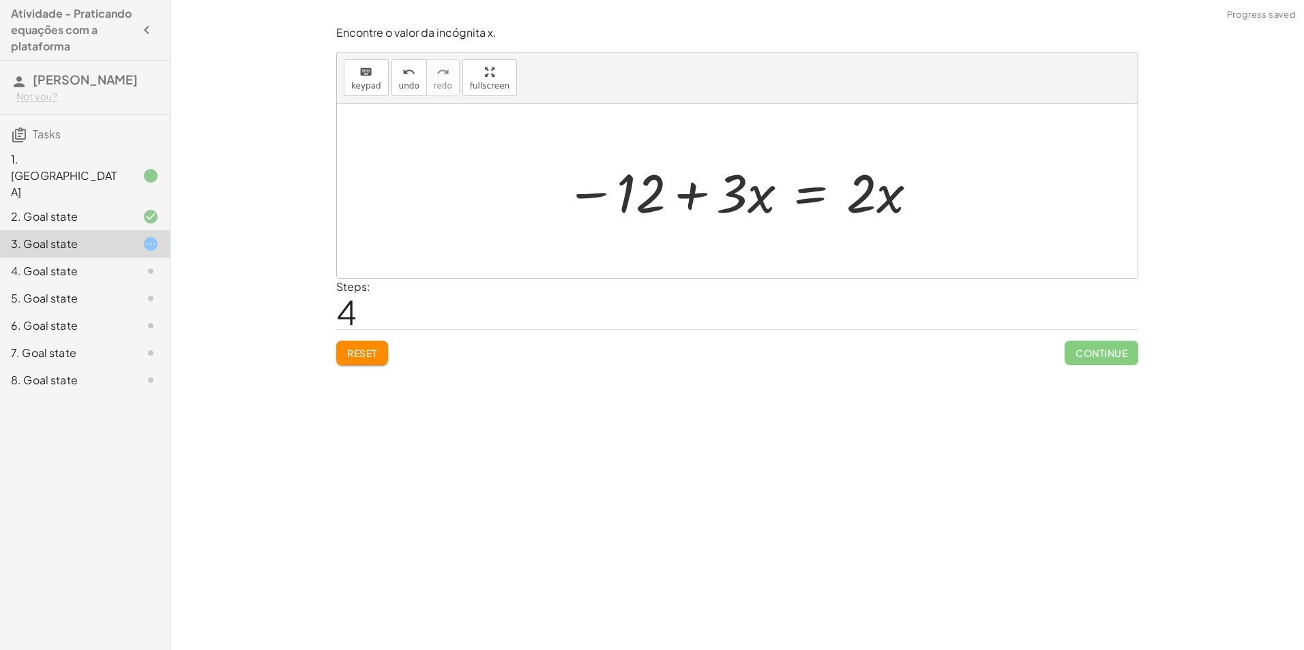
click at [642, 190] on div at bounding box center [741, 191] width 367 height 70
drag, startPoint x: 730, startPoint y: 189, endPoint x: 738, endPoint y: 190, distance: 8.3
click at [738, 190] on div at bounding box center [741, 191] width 367 height 70
drag, startPoint x: 865, startPoint y: 205, endPoint x: 707, endPoint y: 250, distance: 163.8
click at [707, 250] on div "+ · 3 · x − 7 = + · 2 · x + 5 − 7 + · 3 · x = + · 2 · x + 5 − 5 − 7 + · 3 · x =…" at bounding box center [737, 191] width 800 height 175
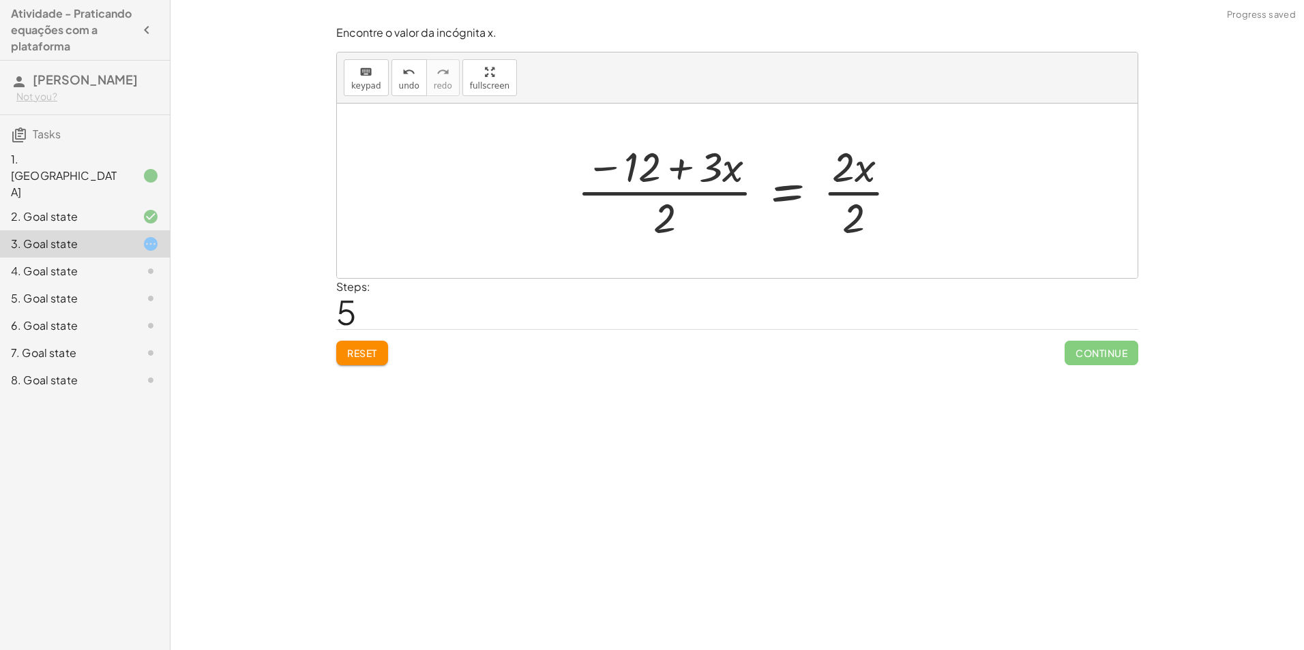
click at [670, 207] on div at bounding box center [742, 190] width 344 height 105
click at [668, 183] on div at bounding box center [742, 190] width 344 height 105
click at [870, 213] on div at bounding box center [742, 190] width 344 height 105
click at [849, 207] on div at bounding box center [742, 190] width 344 height 105
click at [849, 194] on div at bounding box center [726, 190] width 312 height 105
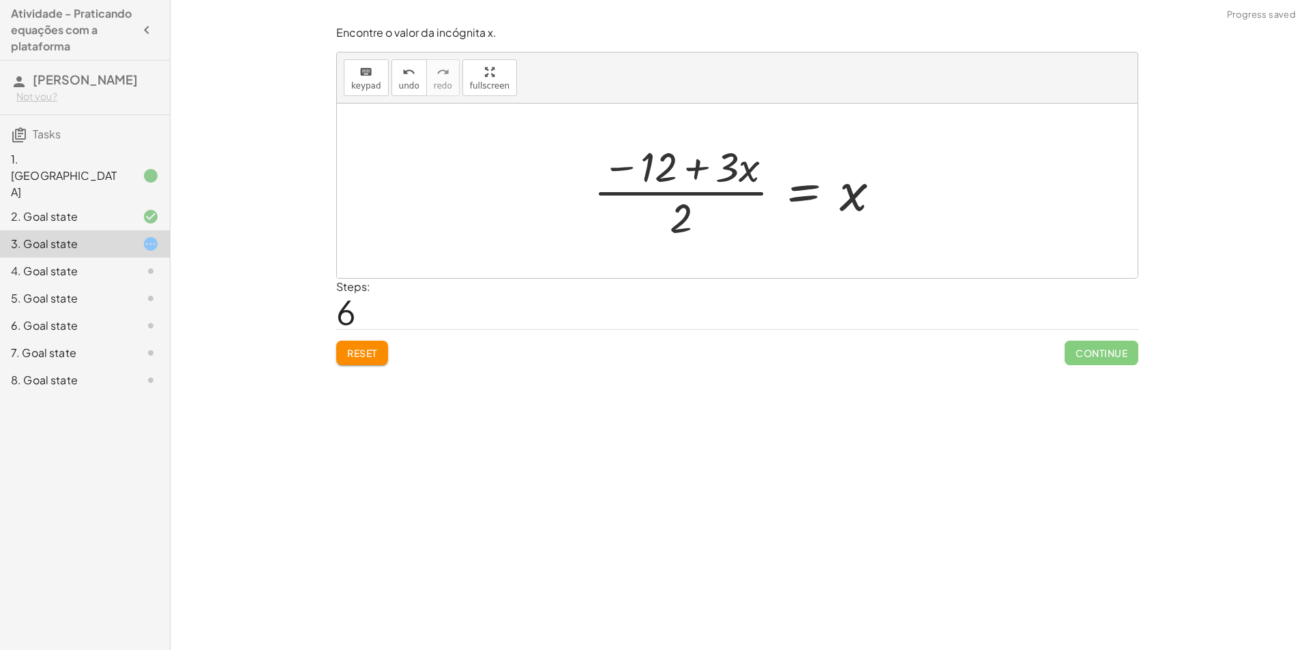
click at [659, 202] on div at bounding box center [742, 190] width 312 height 105
click at [406, 81] on span "undo" at bounding box center [409, 86] width 20 height 10
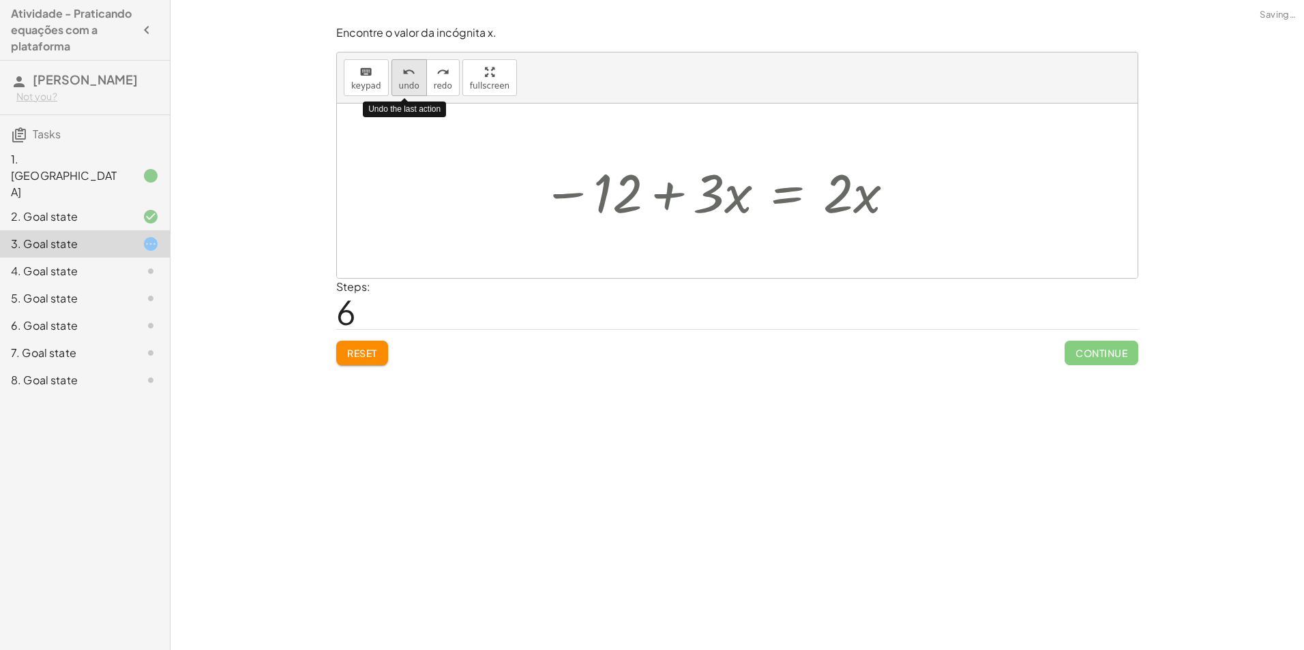
click at [406, 81] on span "undo" at bounding box center [409, 86] width 20 height 10
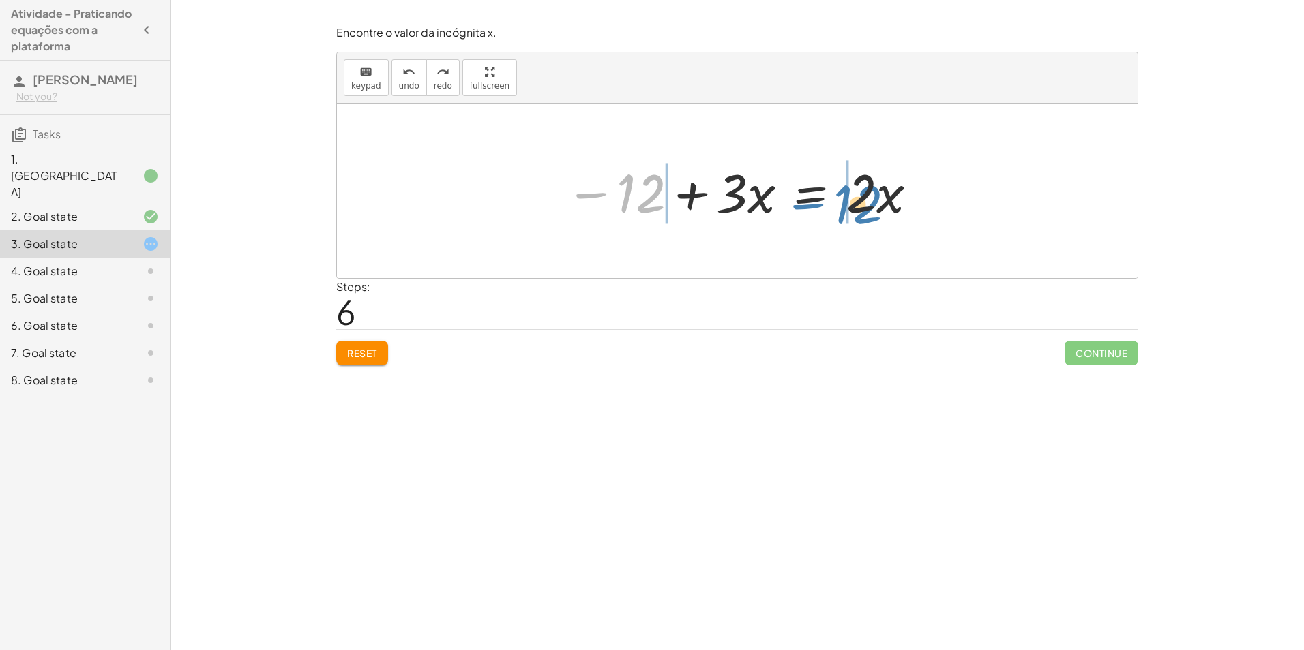
drag, startPoint x: 643, startPoint y: 192, endPoint x: 860, endPoint y: 203, distance: 217.1
click at [860, 203] on div at bounding box center [741, 191] width 367 height 70
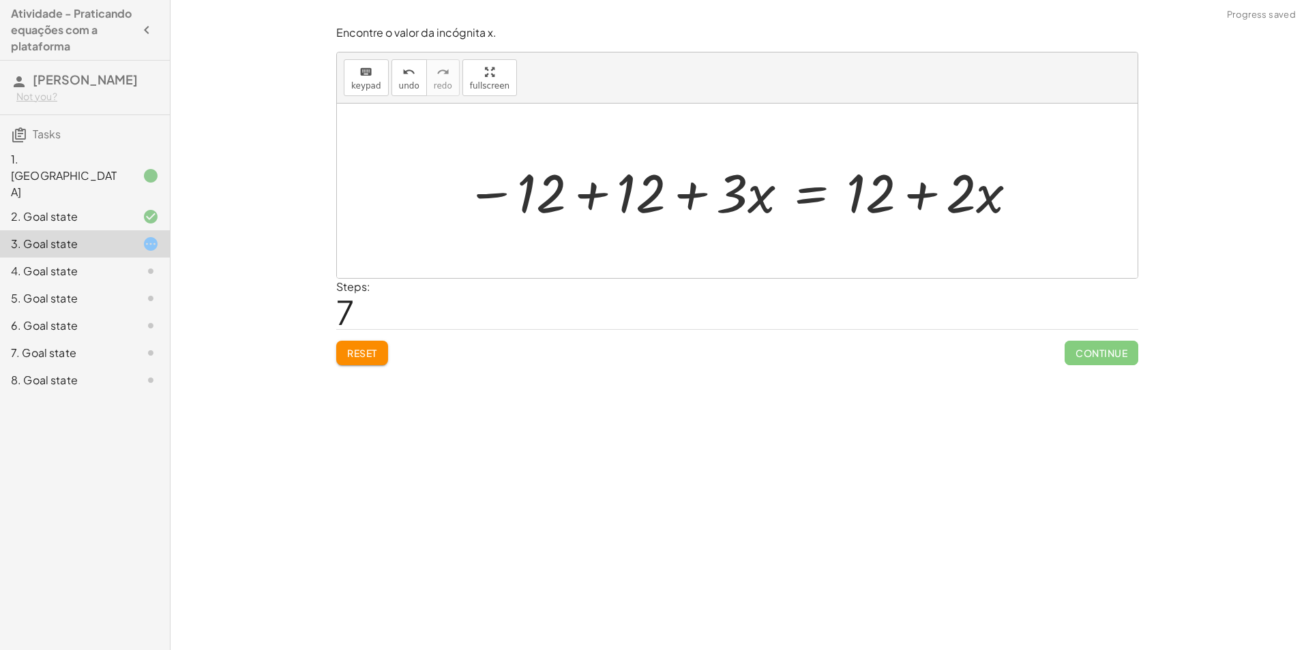
click at [580, 189] on div at bounding box center [742, 191] width 567 height 70
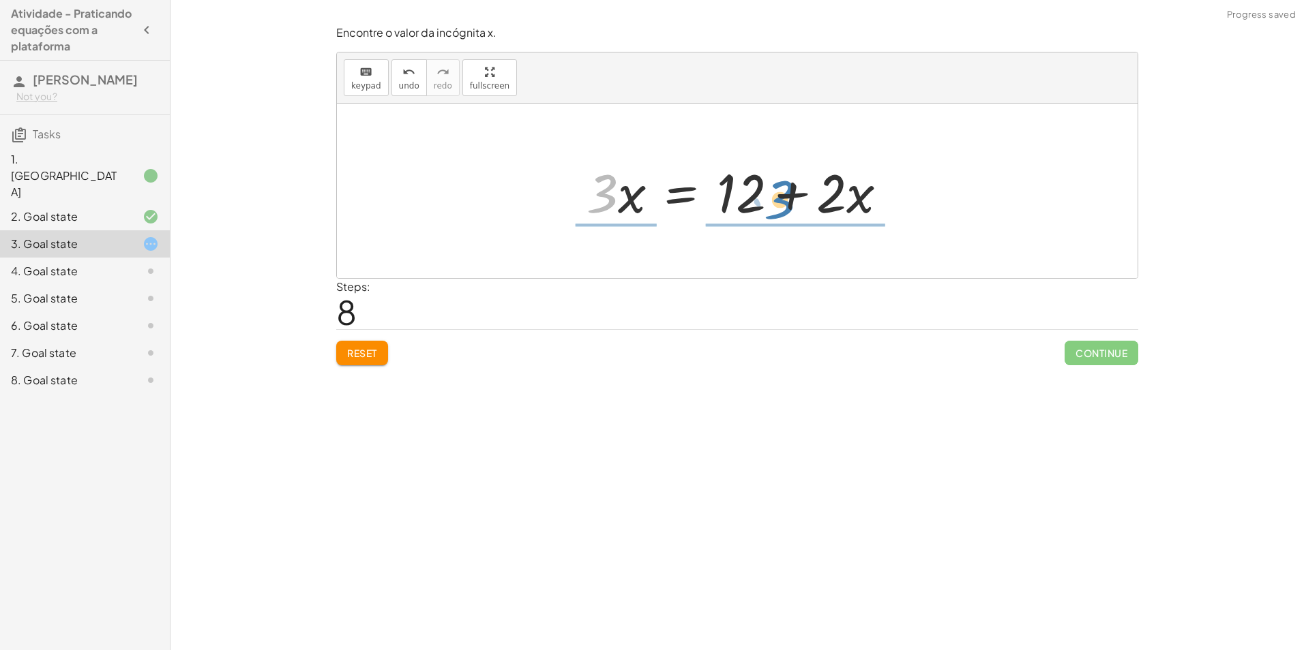
drag, startPoint x: 615, startPoint y: 208, endPoint x: 788, endPoint y: 213, distance: 173.2
click at [788, 213] on div at bounding box center [742, 191] width 325 height 70
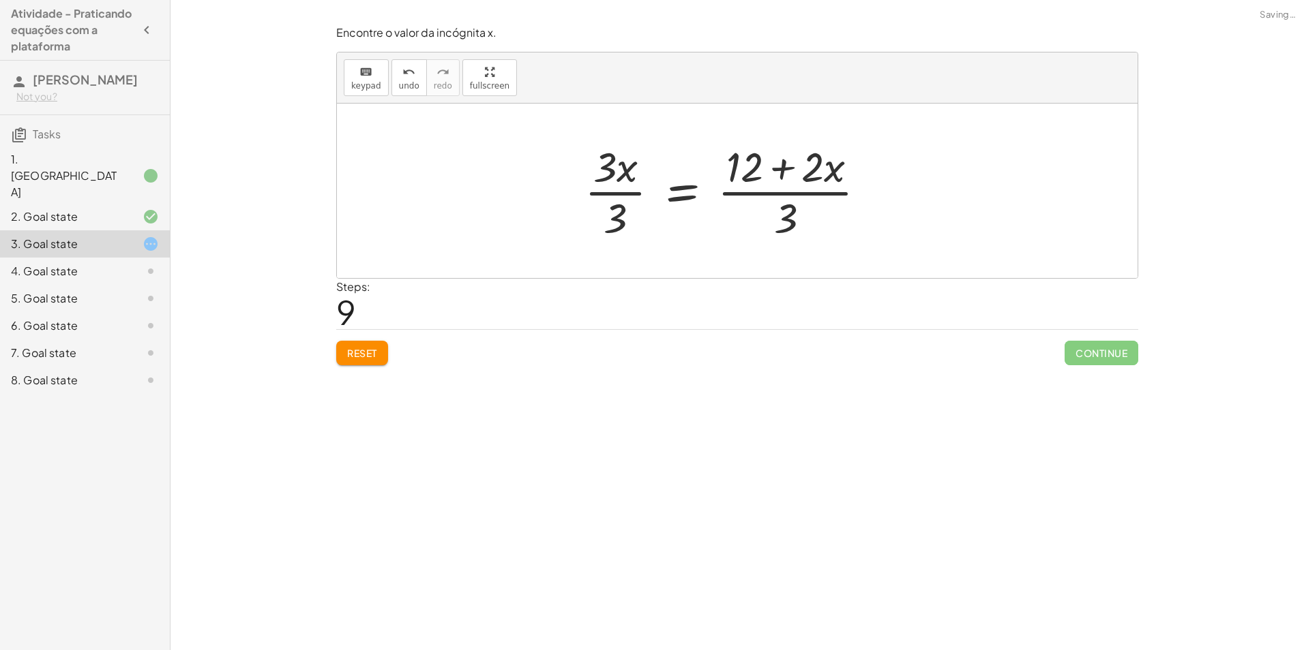
click at [792, 226] on div at bounding box center [730, 190] width 306 height 105
click at [800, 192] on div at bounding box center [742, 190] width 306 height 105
click at [800, 185] on div at bounding box center [742, 190] width 306 height 105
click at [641, 200] on div at bounding box center [742, 190] width 306 height 105
click at [774, 181] on div at bounding box center [742, 190] width 272 height 105
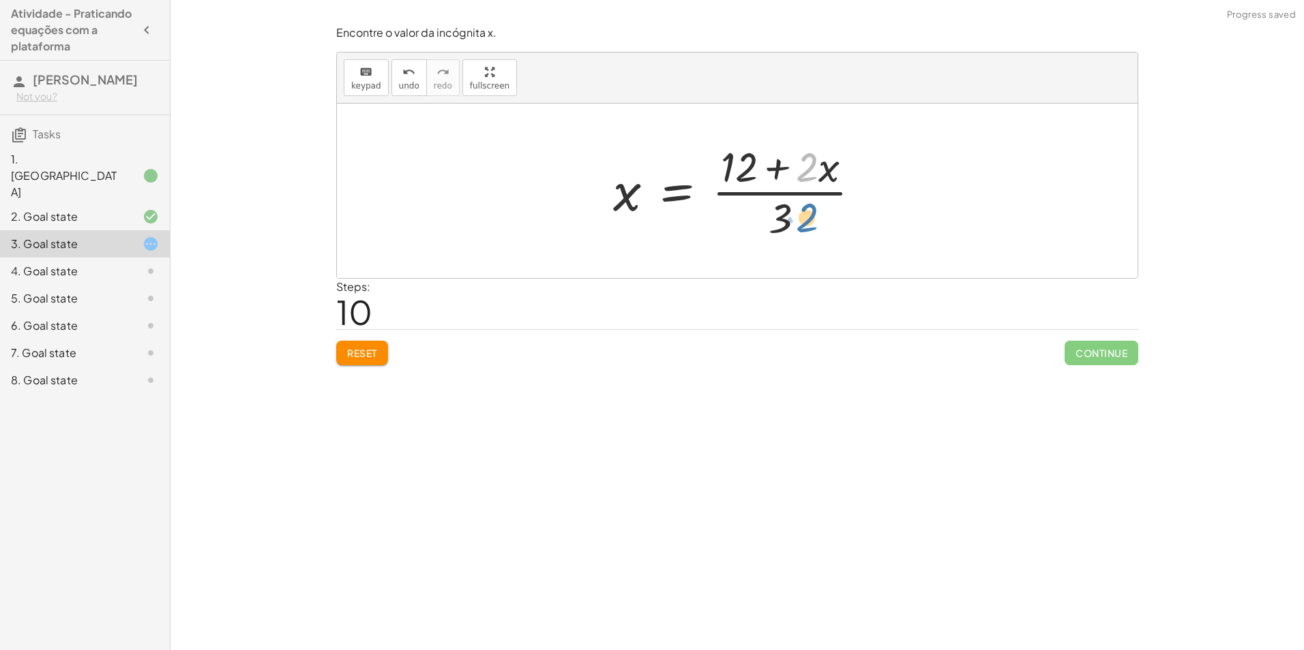
drag, startPoint x: 808, startPoint y: 166, endPoint x: 808, endPoint y: 216, distance: 50.5
click at [808, 216] on div at bounding box center [742, 190] width 272 height 105
drag, startPoint x: 805, startPoint y: 165, endPoint x: 742, endPoint y: 171, distance: 63.7
click at [745, 175] on div at bounding box center [753, 190] width 299 height 111
click at [775, 167] on div at bounding box center [741, 190] width 299 height 111
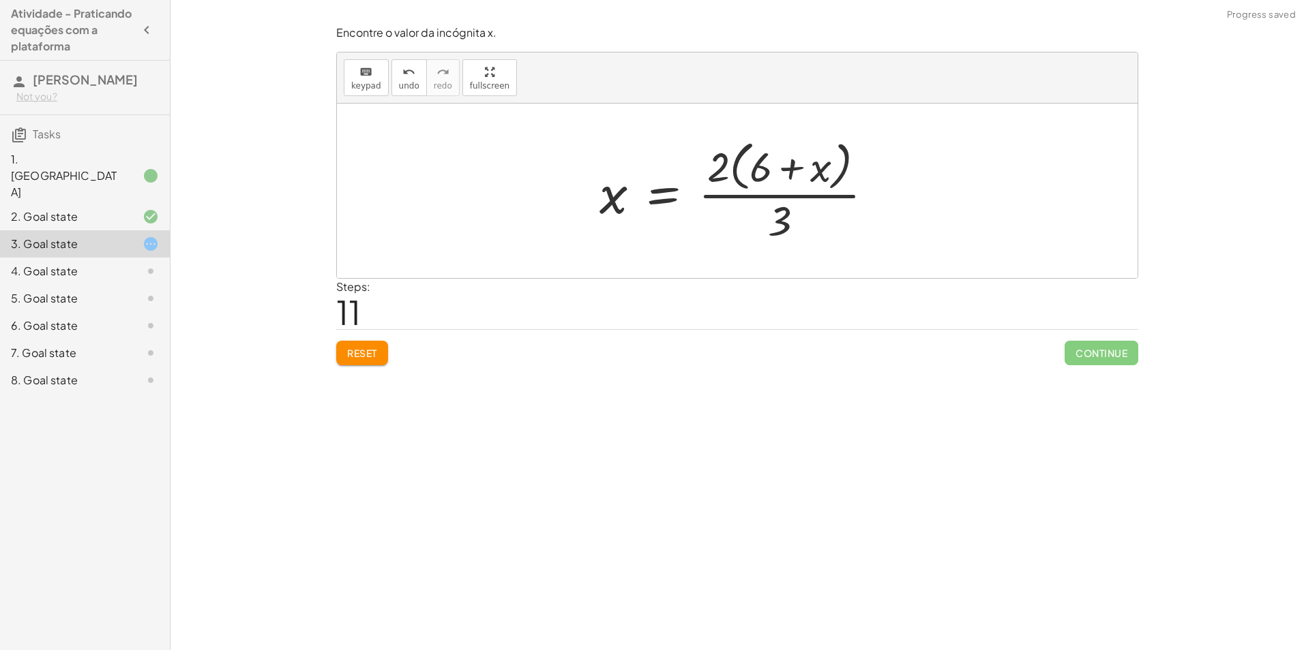
click at [721, 168] on div at bounding box center [741, 190] width 299 height 111
drag, startPoint x: 783, startPoint y: 223, endPoint x: 787, endPoint y: 232, distance: 10.1
click at [787, 232] on div at bounding box center [741, 190] width 299 height 111
click at [791, 170] on div at bounding box center [741, 190] width 299 height 111
click at [410, 85] on span "undo" at bounding box center [409, 86] width 20 height 10
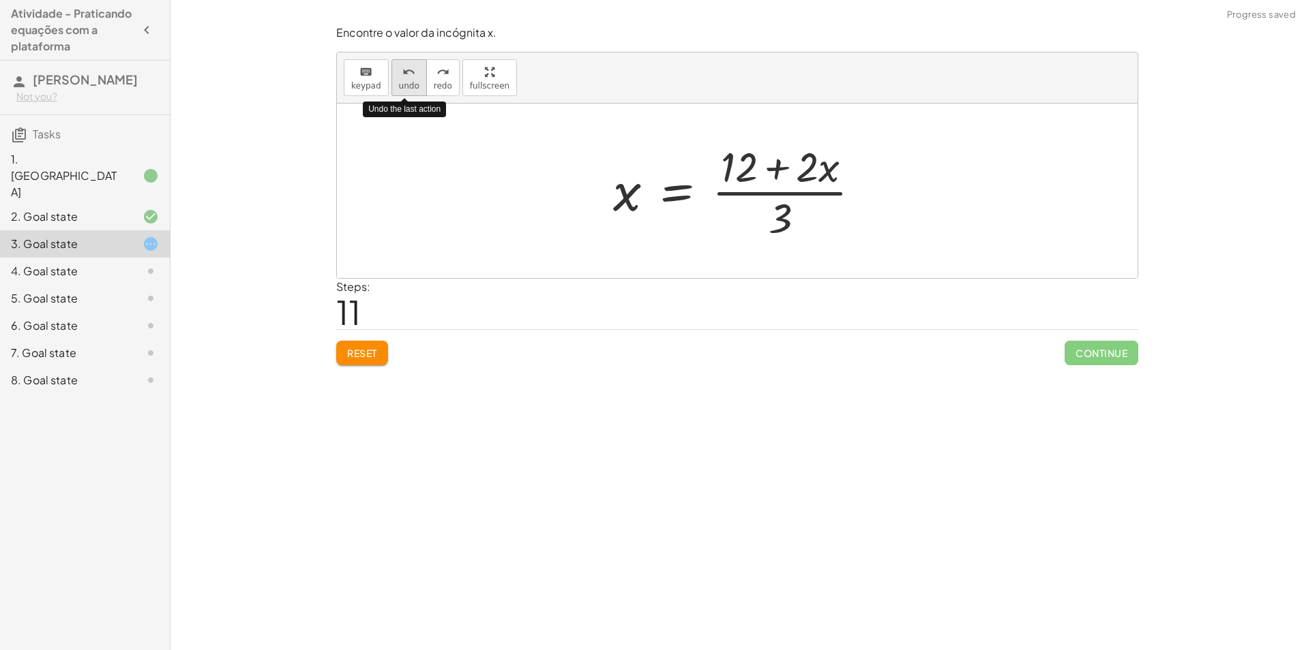
click at [410, 85] on span "undo" at bounding box center [409, 86] width 20 height 10
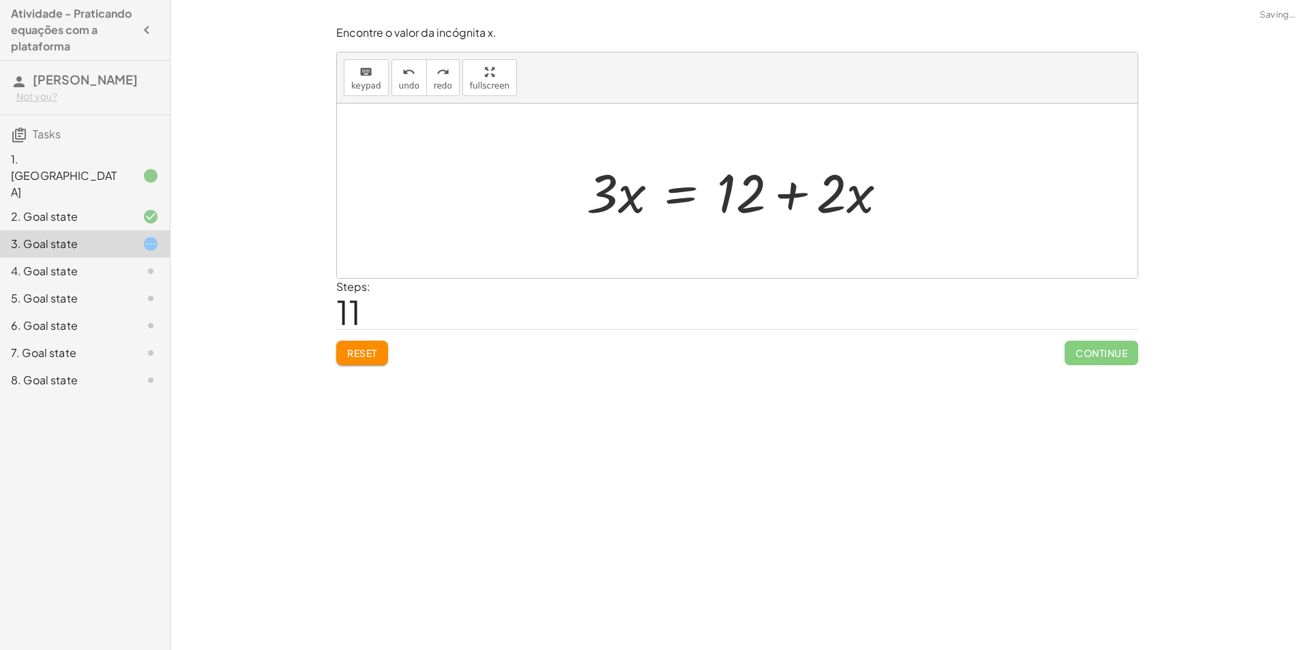
click at [374, 354] on span "Reset" at bounding box center [362, 353] width 30 height 12
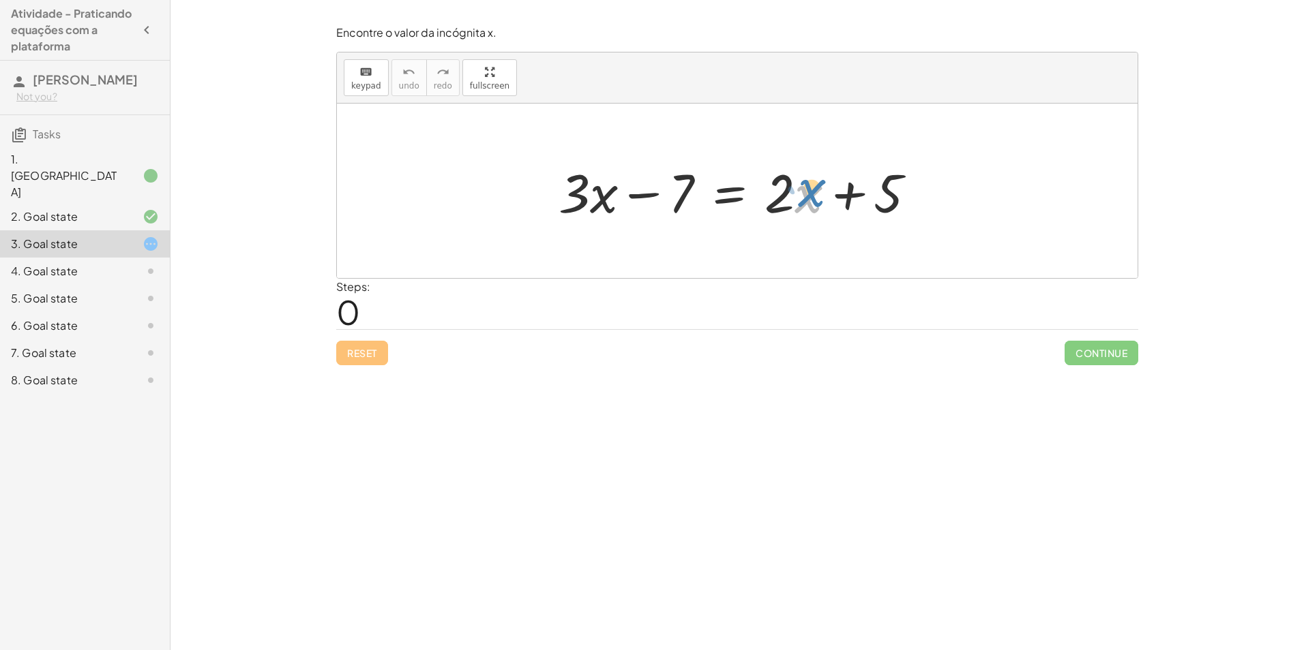
drag, startPoint x: 799, startPoint y: 205, endPoint x: 802, endPoint y: 199, distance: 7.0
click at [802, 199] on div at bounding box center [743, 191] width 382 height 70
drag, startPoint x: 676, startPoint y: 194, endPoint x: 841, endPoint y: 198, distance: 164.4
click at [841, 198] on div at bounding box center [743, 191] width 382 height 70
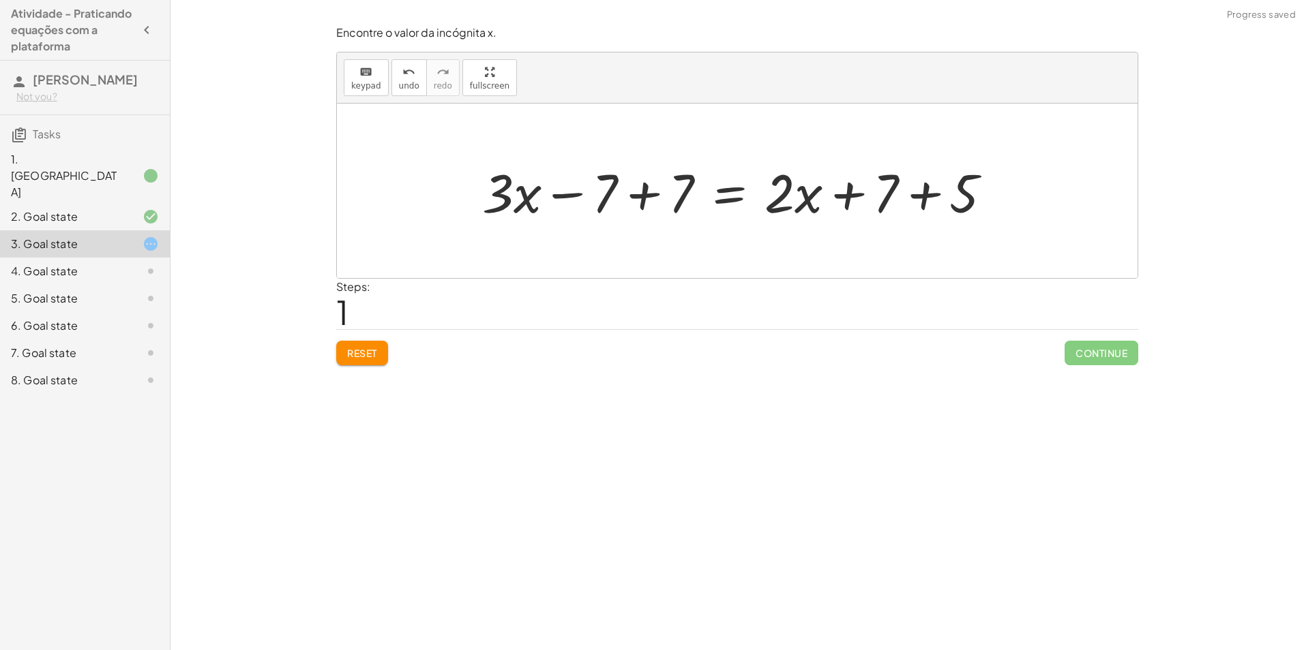
click at [872, 193] on div at bounding box center [742, 191] width 534 height 70
click at [900, 192] on div at bounding box center [742, 191] width 534 height 70
click at [633, 188] on div at bounding box center [713, 191] width 477 height 70
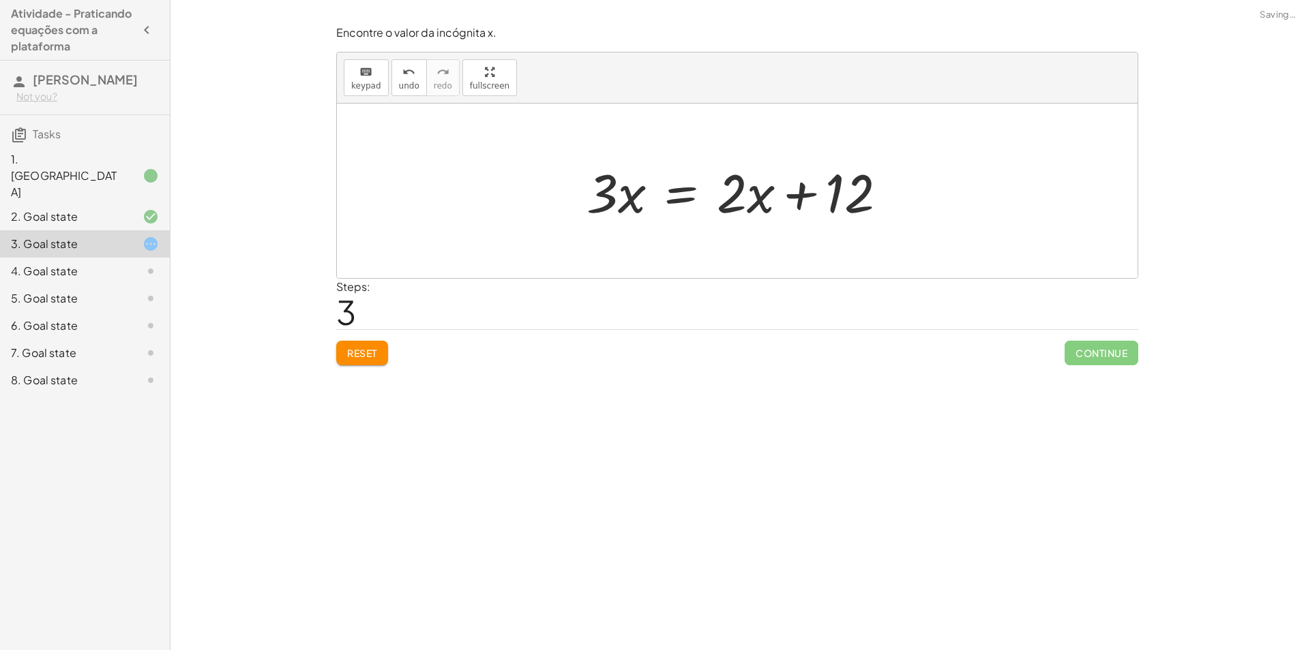
click at [617, 201] on div at bounding box center [742, 191] width 325 height 70
click at [809, 201] on div at bounding box center [742, 191] width 325 height 70
drag, startPoint x: 755, startPoint y: 200, endPoint x: 763, endPoint y: 186, distance: 15.6
click at [763, 186] on div at bounding box center [742, 191] width 325 height 70
drag, startPoint x: 601, startPoint y: 182, endPoint x: 592, endPoint y: 185, distance: 10.1
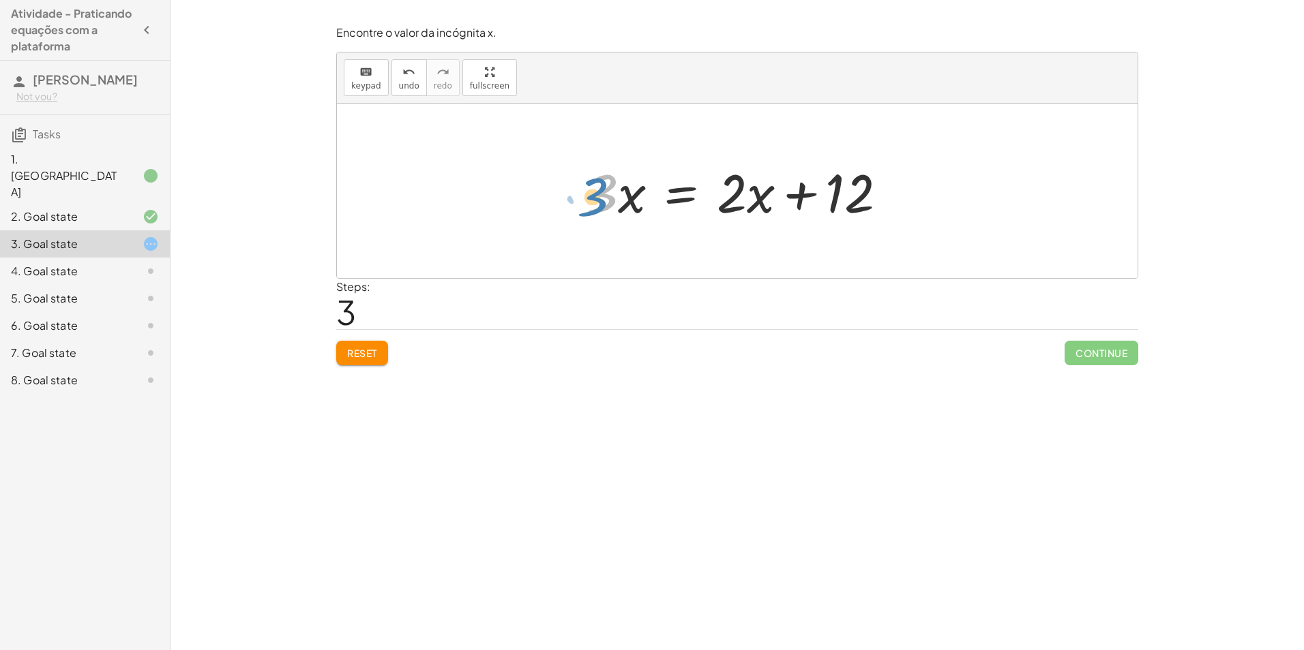
click at [592, 185] on div at bounding box center [742, 191] width 325 height 70
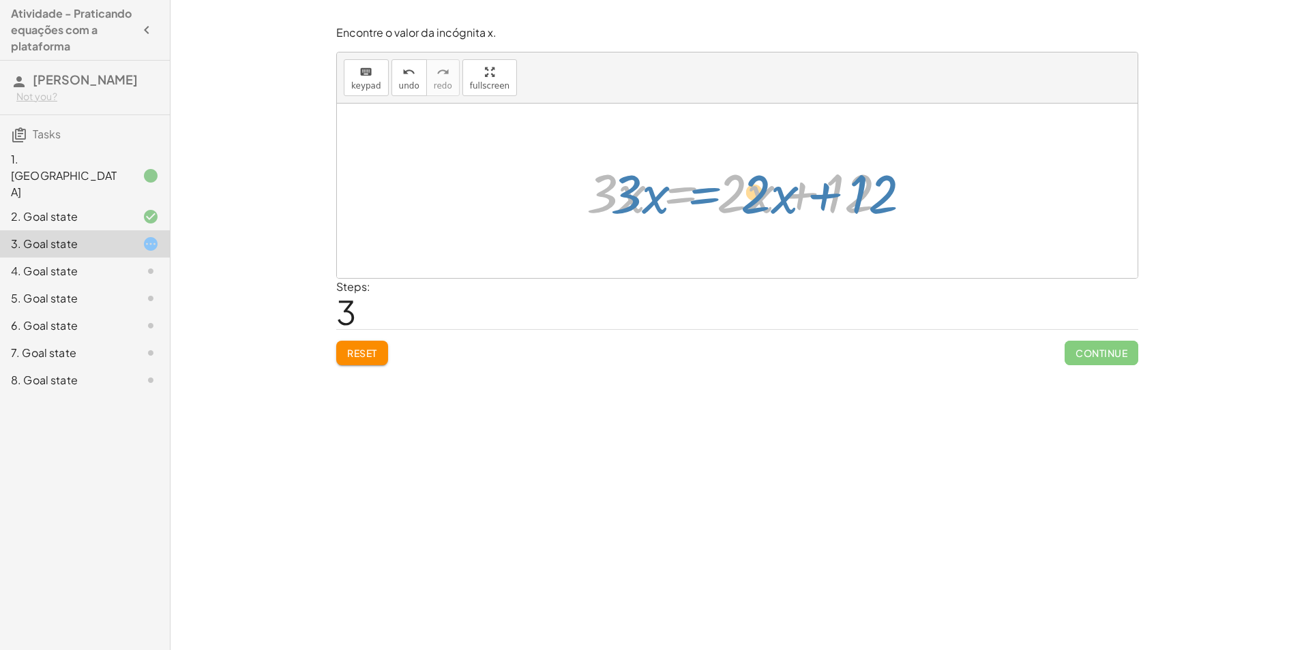
drag, startPoint x: 693, startPoint y: 189, endPoint x: 676, endPoint y: 194, distance: 17.9
click at [676, 194] on div at bounding box center [742, 191] width 325 height 70
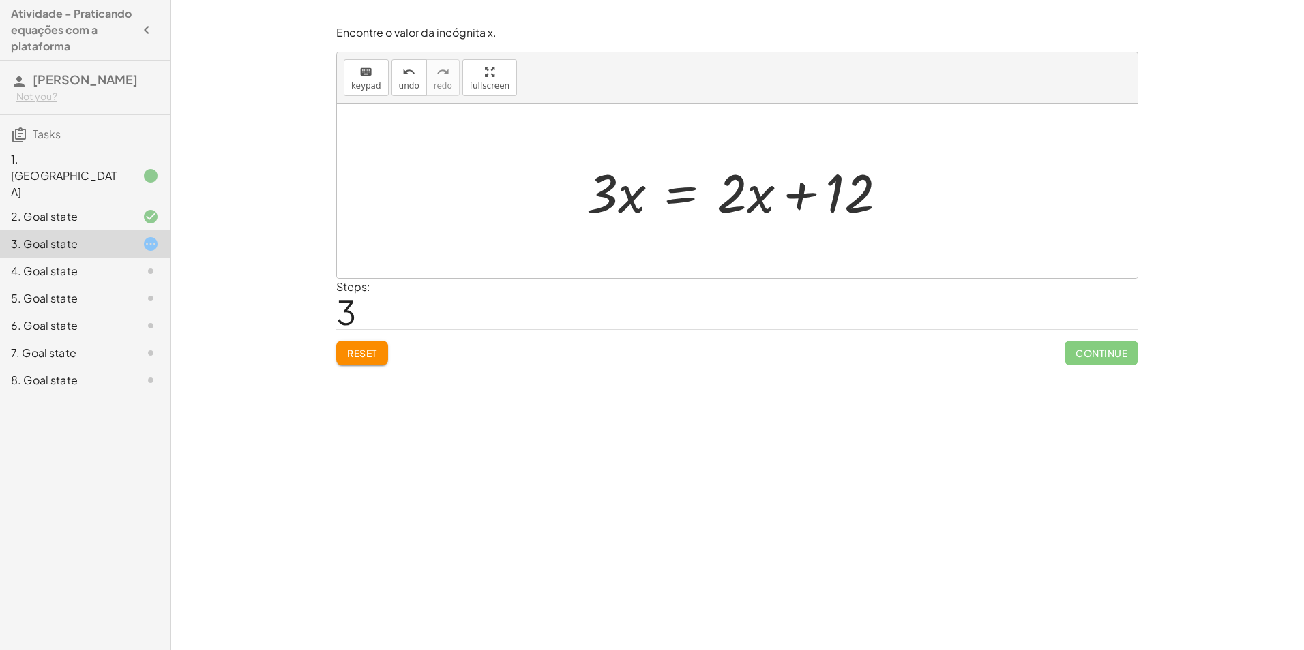
click at [368, 352] on span "Reset" at bounding box center [362, 353] width 30 height 12
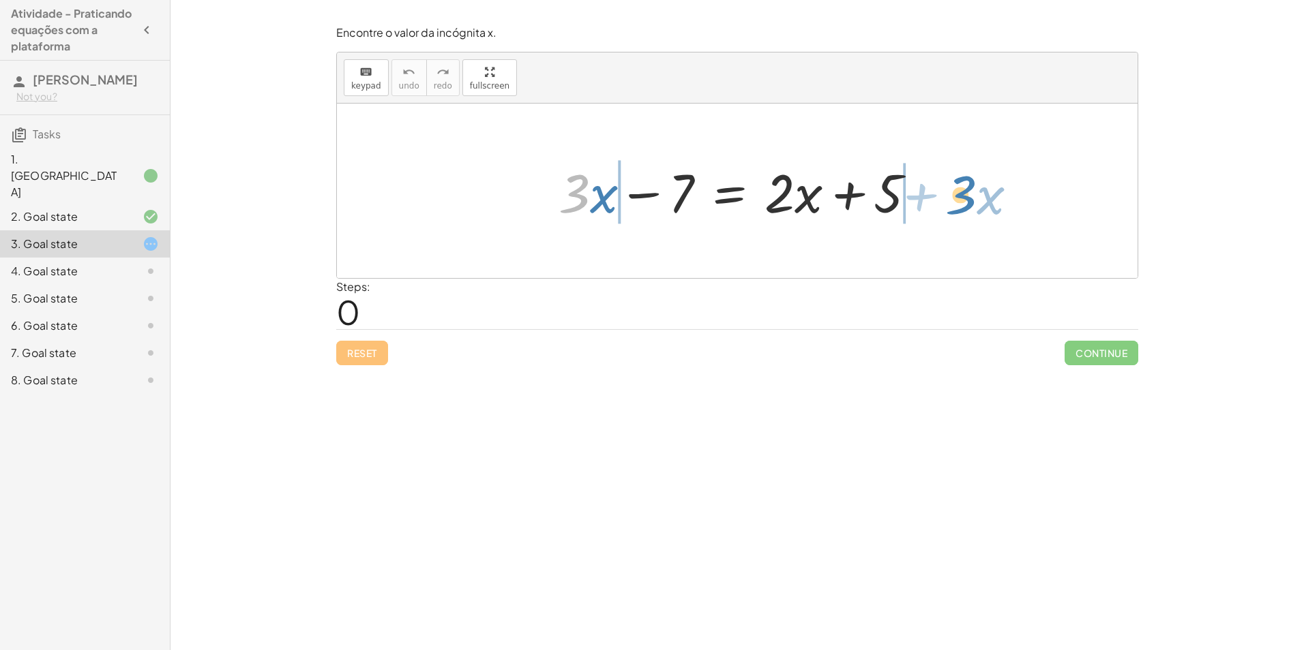
drag, startPoint x: 586, startPoint y: 197, endPoint x: 972, endPoint y: 198, distance: 386.6
click at [972, 198] on div "· 3 + · x + · 3 · x − 7 = + · 2 · x + 5" at bounding box center [737, 191] width 800 height 175
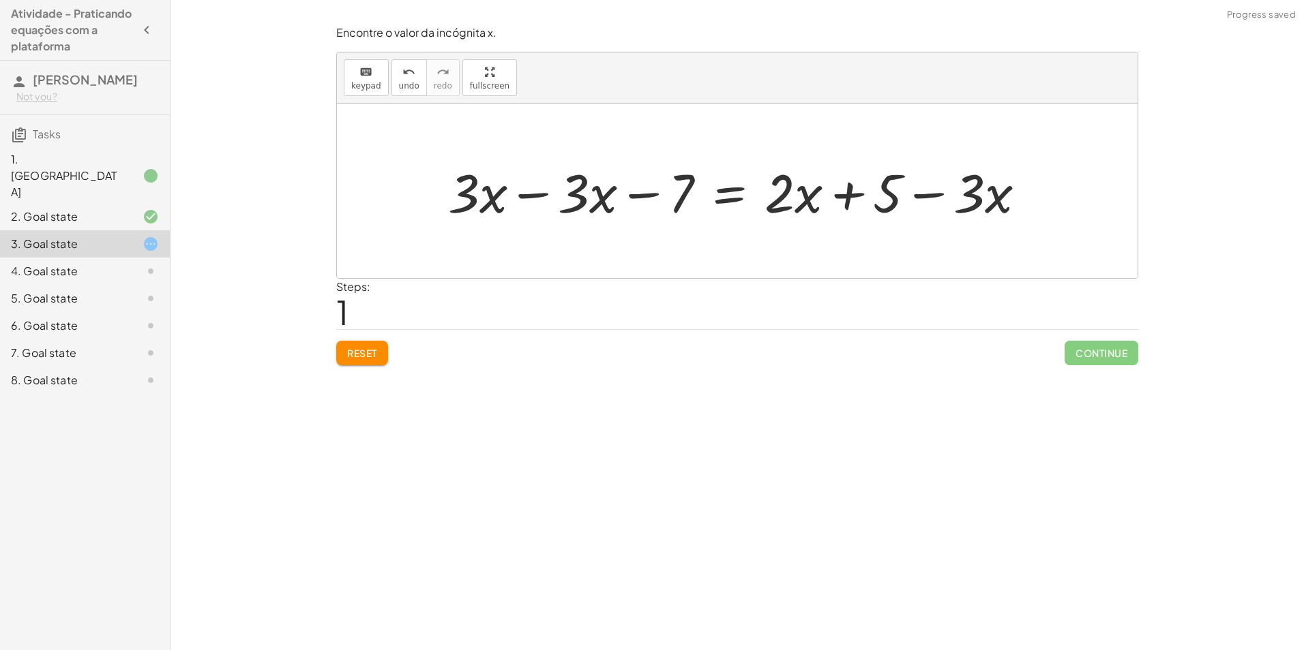
click at [572, 203] on div at bounding box center [742, 191] width 602 height 70
click at [547, 198] on div at bounding box center [742, 191] width 602 height 70
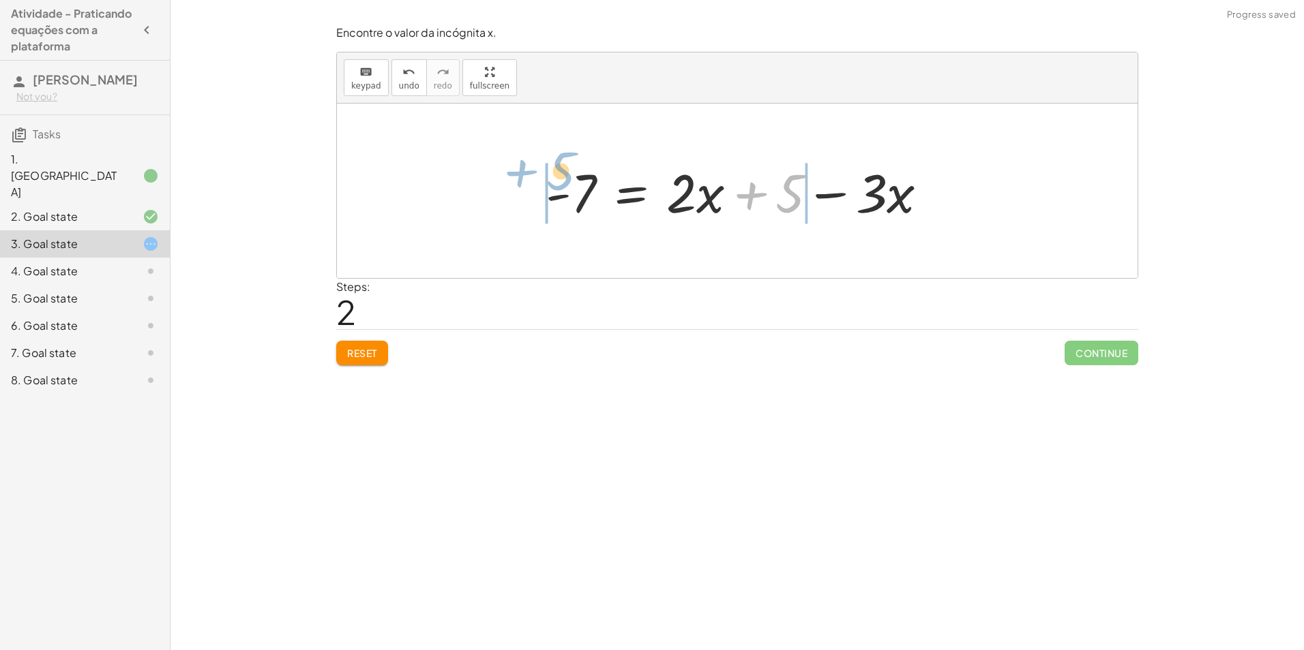
drag, startPoint x: 785, startPoint y: 194, endPoint x: 545, endPoint y: 176, distance: 240.7
click at [545, 176] on div at bounding box center [742, 191] width 407 height 70
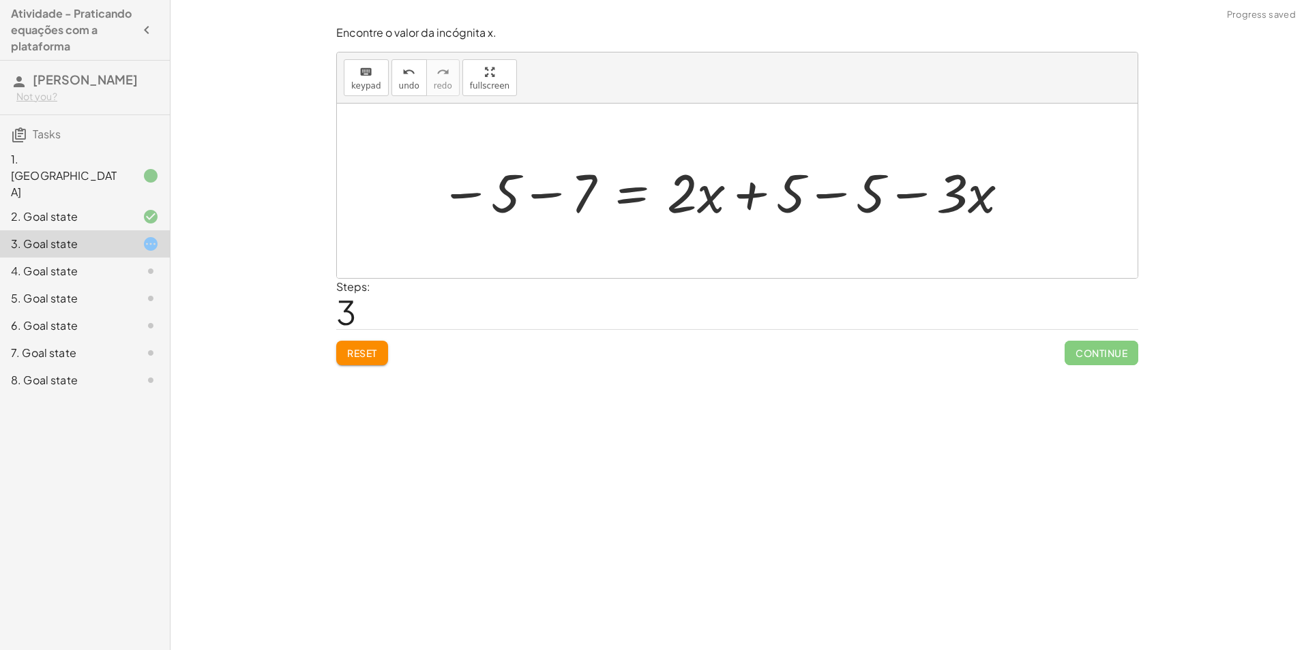
click at [554, 202] on div at bounding box center [725, 191] width 584 height 70
click at [819, 199] on div at bounding box center [770, 191] width 511 height 70
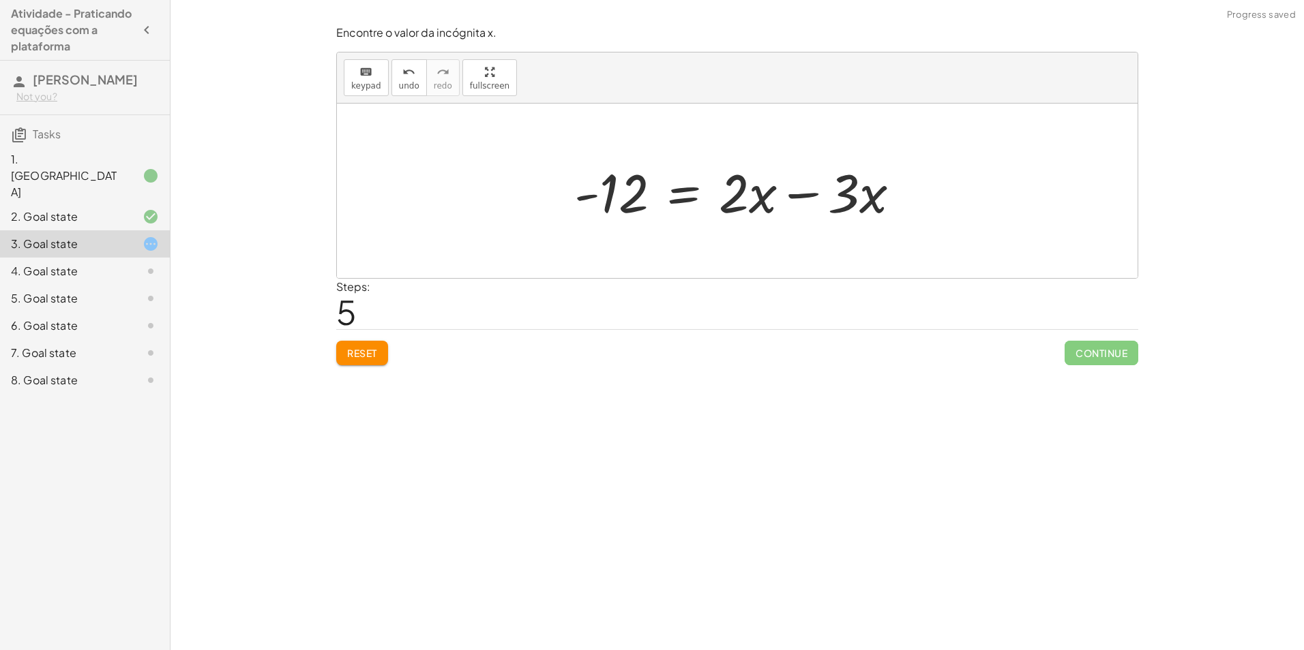
click at [766, 192] on div at bounding box center [742, 191] width 350 height 70
click at [794, 197] on div at bounding box center [742, 191] width 350 height 70
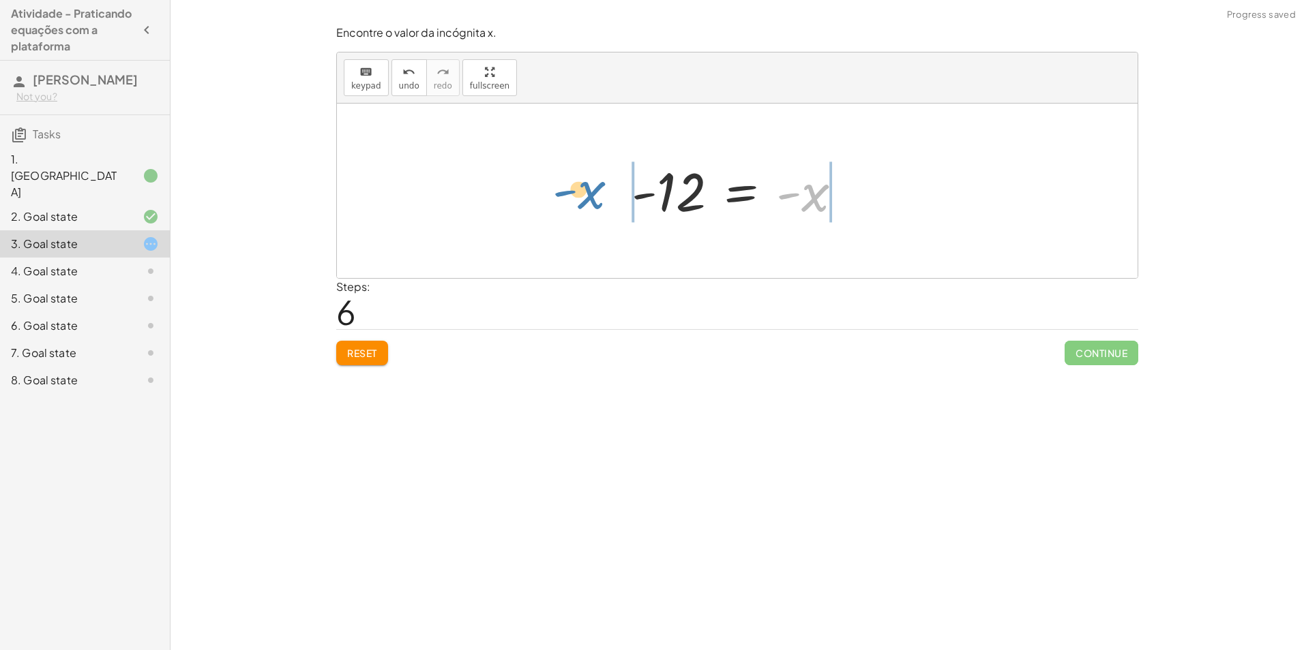
drag, startPoint x: 814, startPoint y: 202, endPoint x: 589, endPoint y: 200, distance: 225.0
click at [589, 200] on div "+ · 3 · x − 7 = + · 2 · x + 5 + · 3 · x − · 3 · x − 7 = + · 2 · x + 5 − · 3 · x…" at bounding box center [737, 191] width 800 height 175
click at [640, 197] on div at bounding box center [750, 191] width 385 height 70
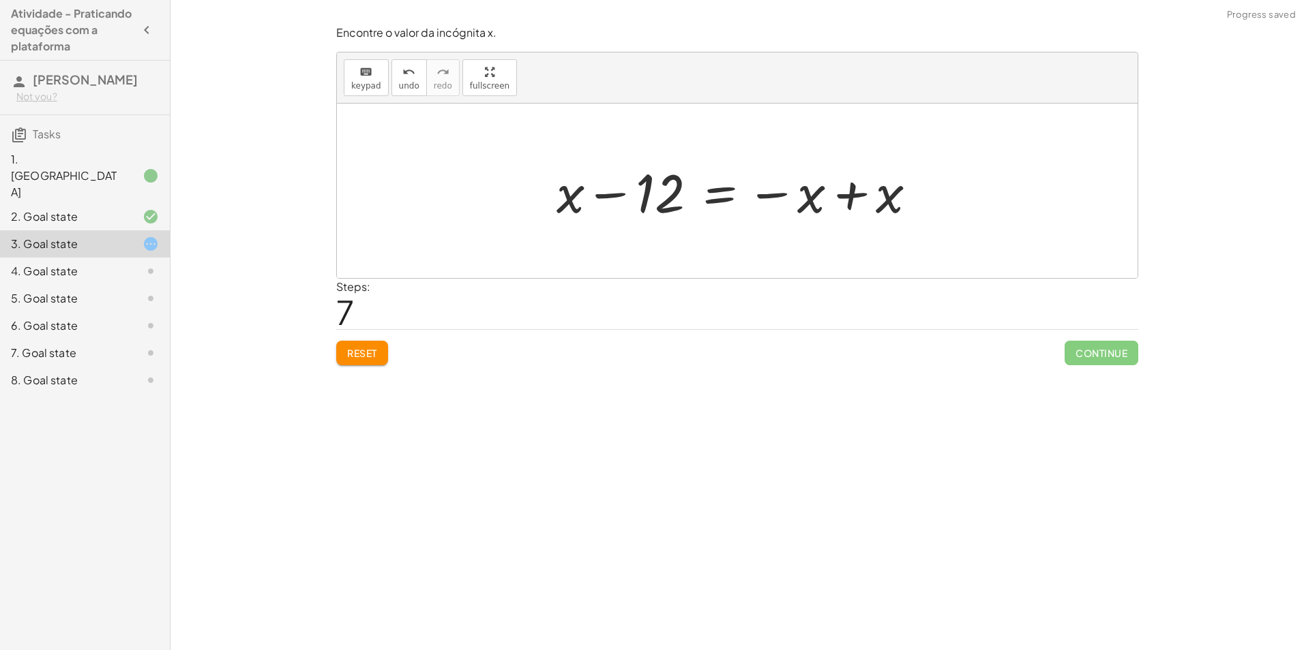
click at [861, 193] on div at bounding box center [742, 191] width 385 height 70
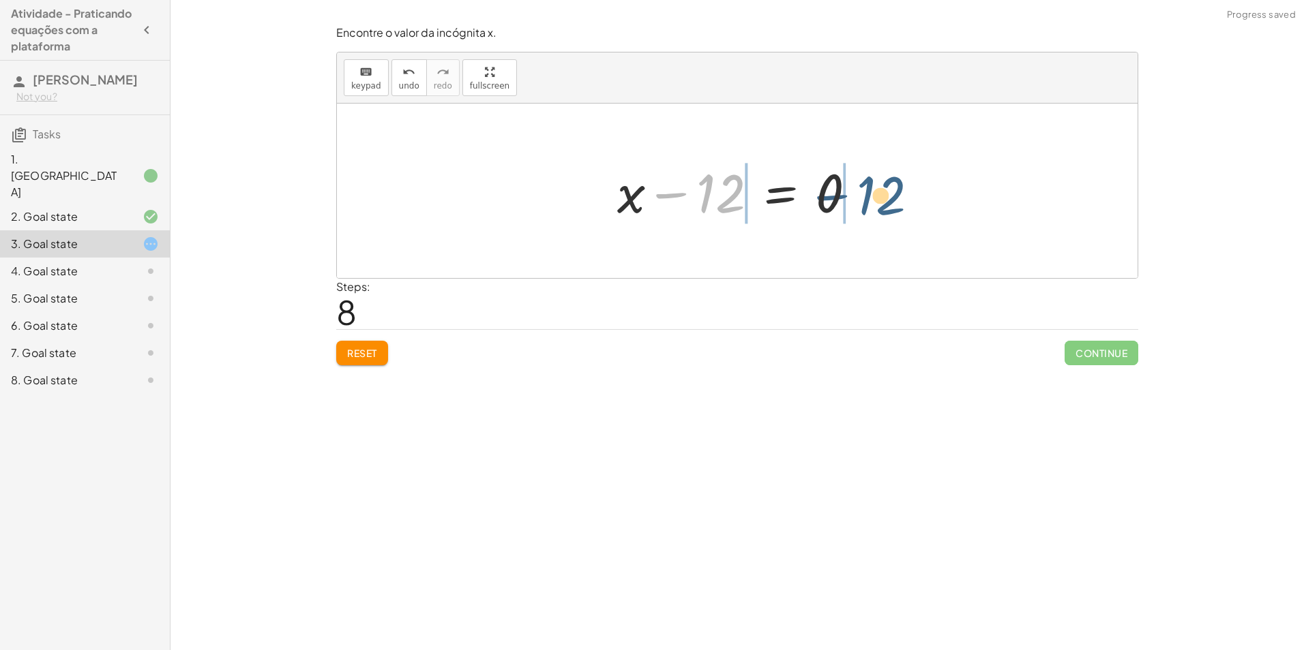
drag, startPoint x: 725, startPoint y: 208, endPoint x: 888, endPoint y: 210, distance: 163.0
click at [888, 210] on div "+ · 3 · x − 7 = + · 2 · x + 5 + · 3 · x − · 3 · x − 7 = + · 2 · x + 5 − · 3 · x…" at bounding box center [737, 191] width 800 height 175
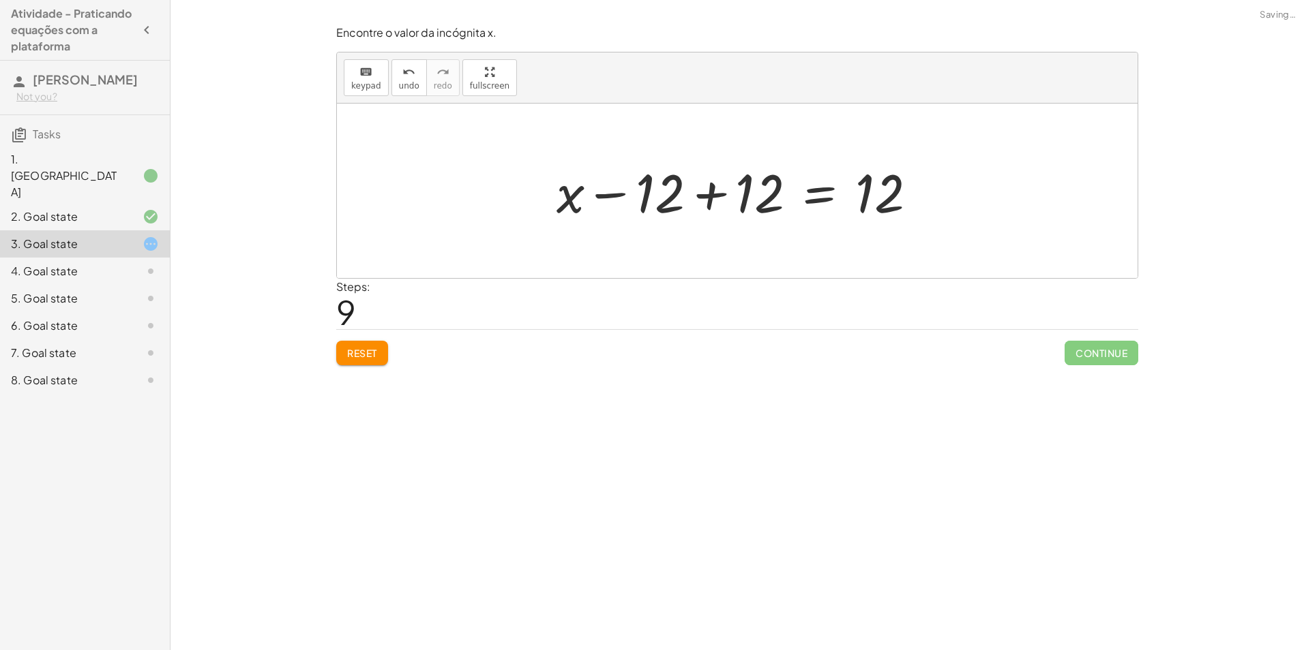
click at [714, 192] on div at bounding box center [742, 191] width 385 height 70
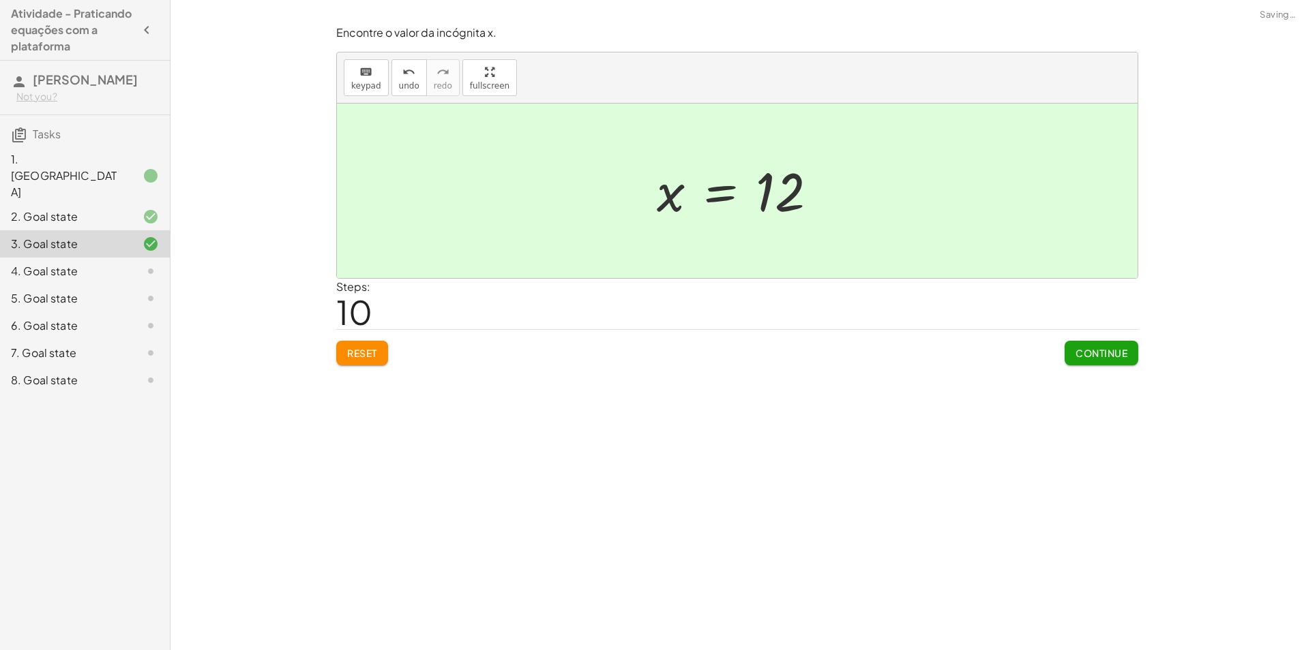
click at [1096, 357] on span "Continue" at bounding box center [1101, 353] width 52 height 12
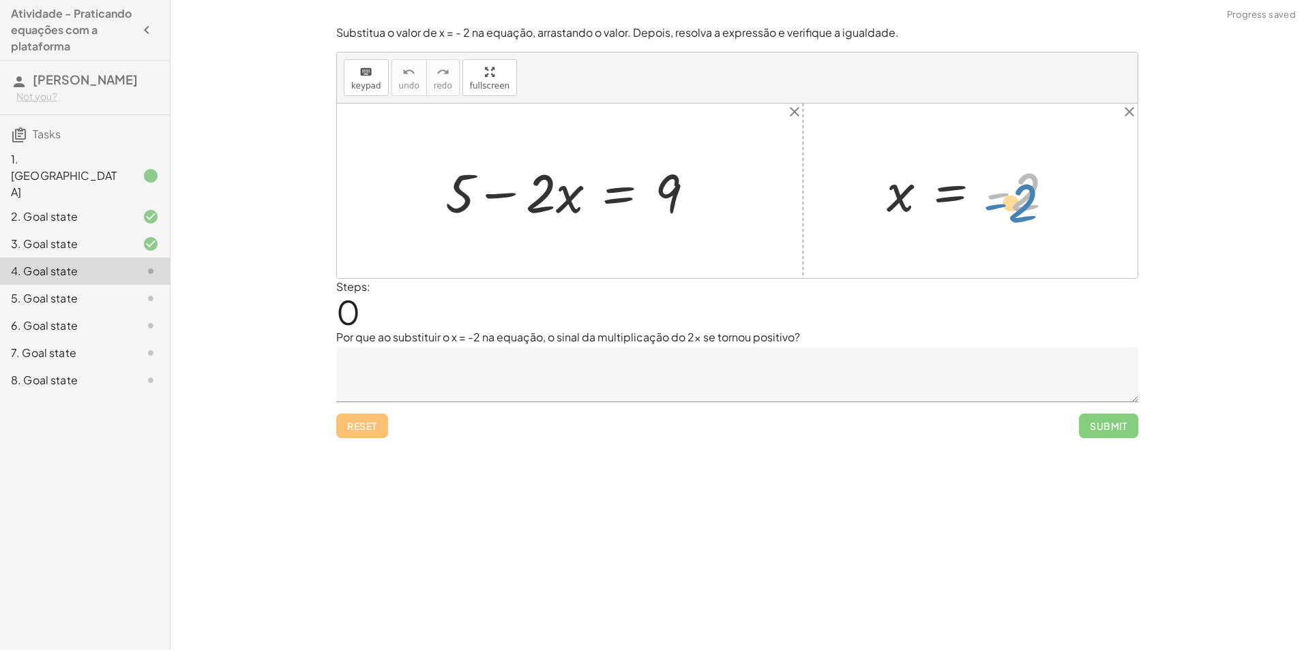
drag, startPoint x: 1024, startPoint y: 192, endPoint x: 1022, endPoint y: 203, distance: 11.1
click at [1022, 203] on div at bounding box center [976, 190] width 192 height 67
click at [515, 200] on div at bounding box center [574, 191] width 273 height 70
click at [551, 201] on div at bounding box center [574, 191] width 273 height 70
drag, startPoint x: 1021, startPoint y: 192, endPoint x: 560, endPoint y: 211, distance: 461.9
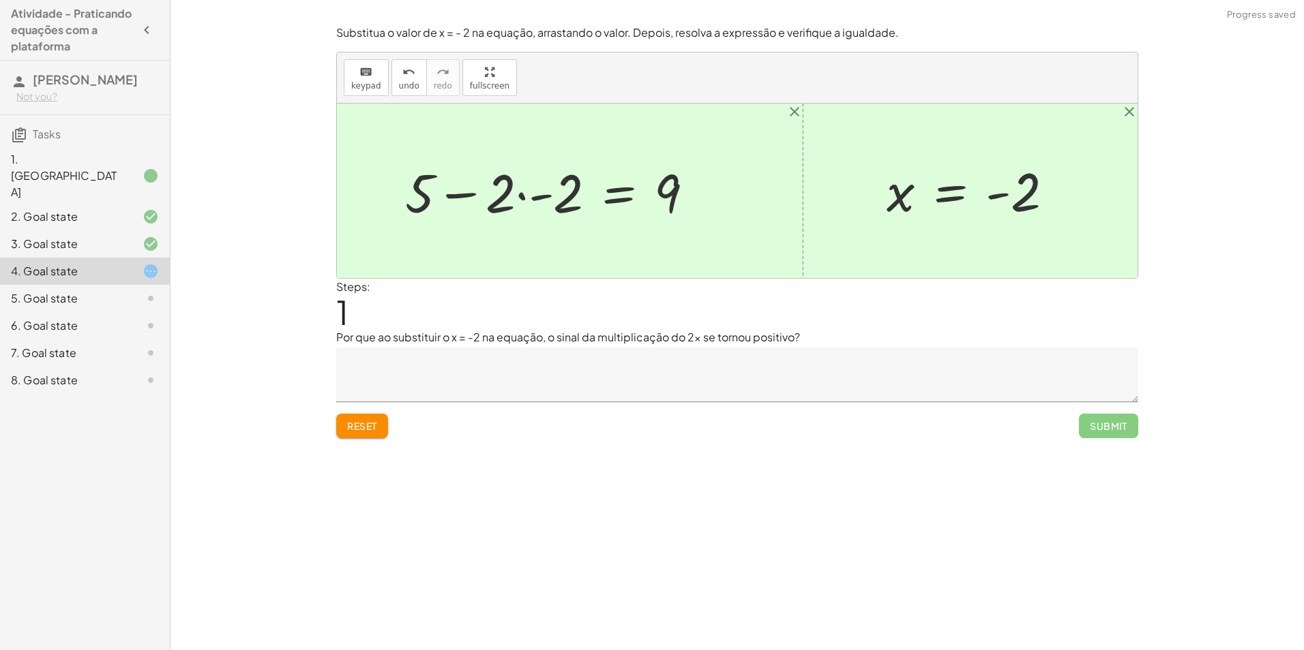
click at [520, 200] on div at bounding box center [554, 191] width 313 height 70
click at [546, 203] on div at bounding box center [576, 191] width 270 height 70
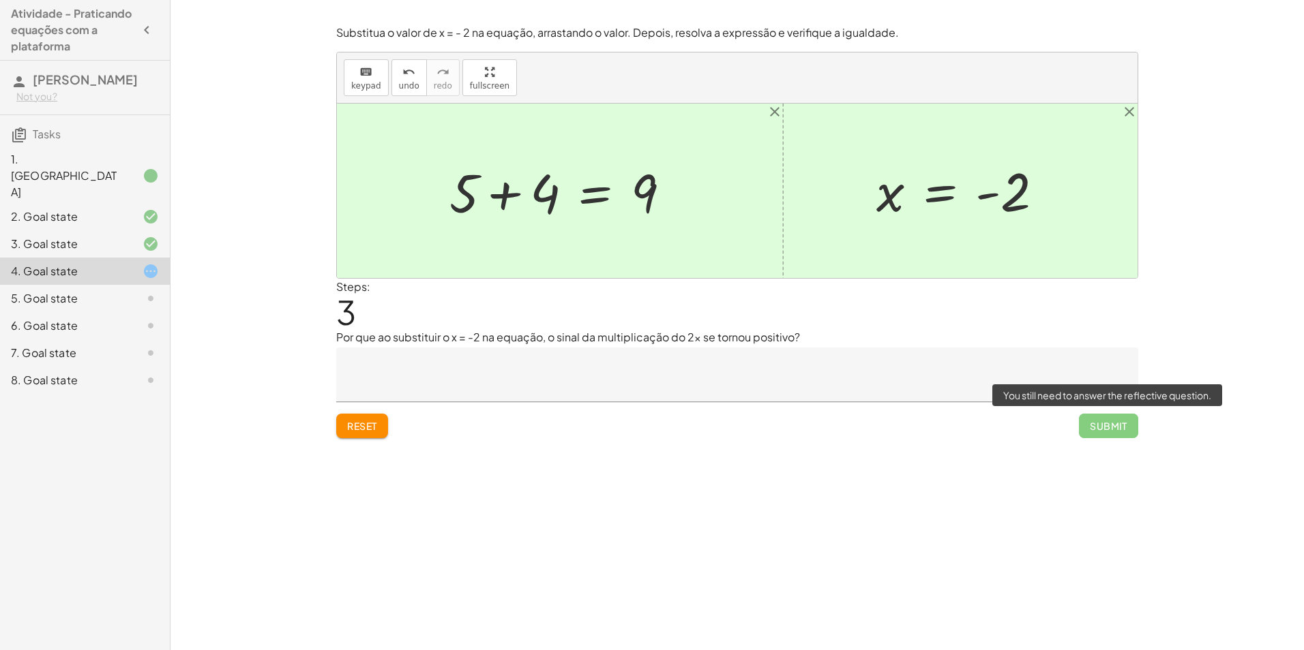
click at [1119, 417] on span "Submit" at bounding box center [1108, 426] width 59 height 25
click at [494, 220] on div at bounding box center [564, 191] width 245 height 70
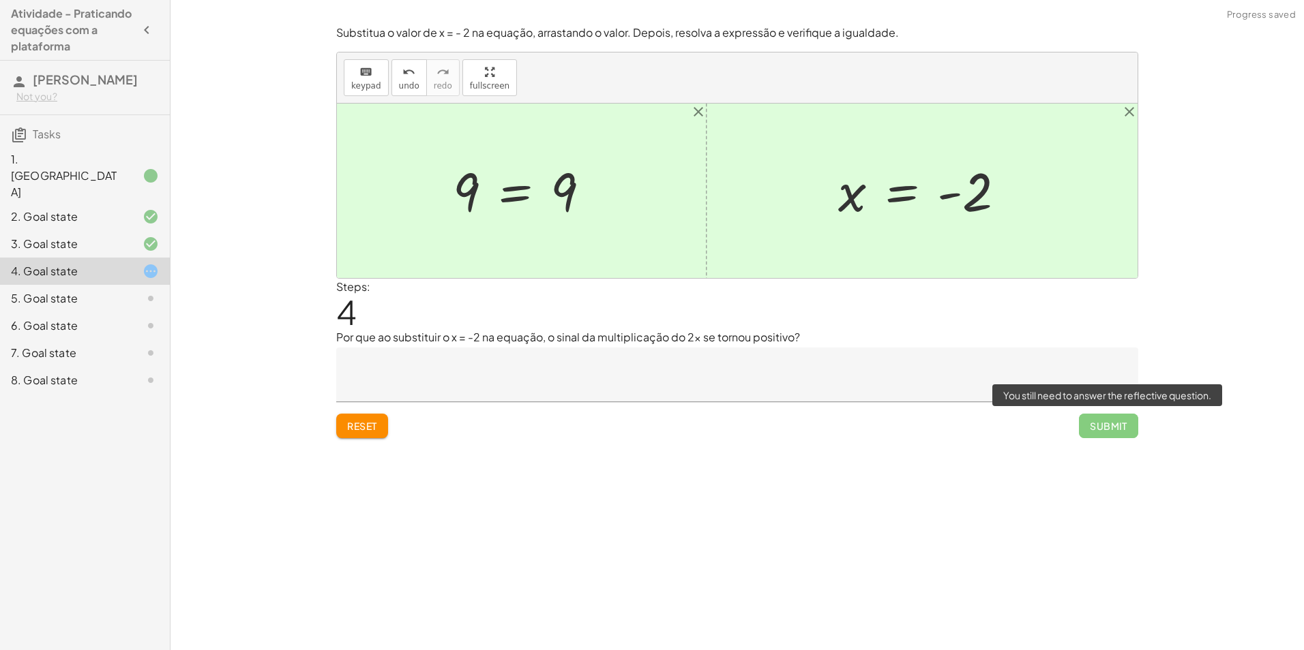
click at [1102, 429] on span "Submit" at bounding box center [1108, 426] width 59 height 25
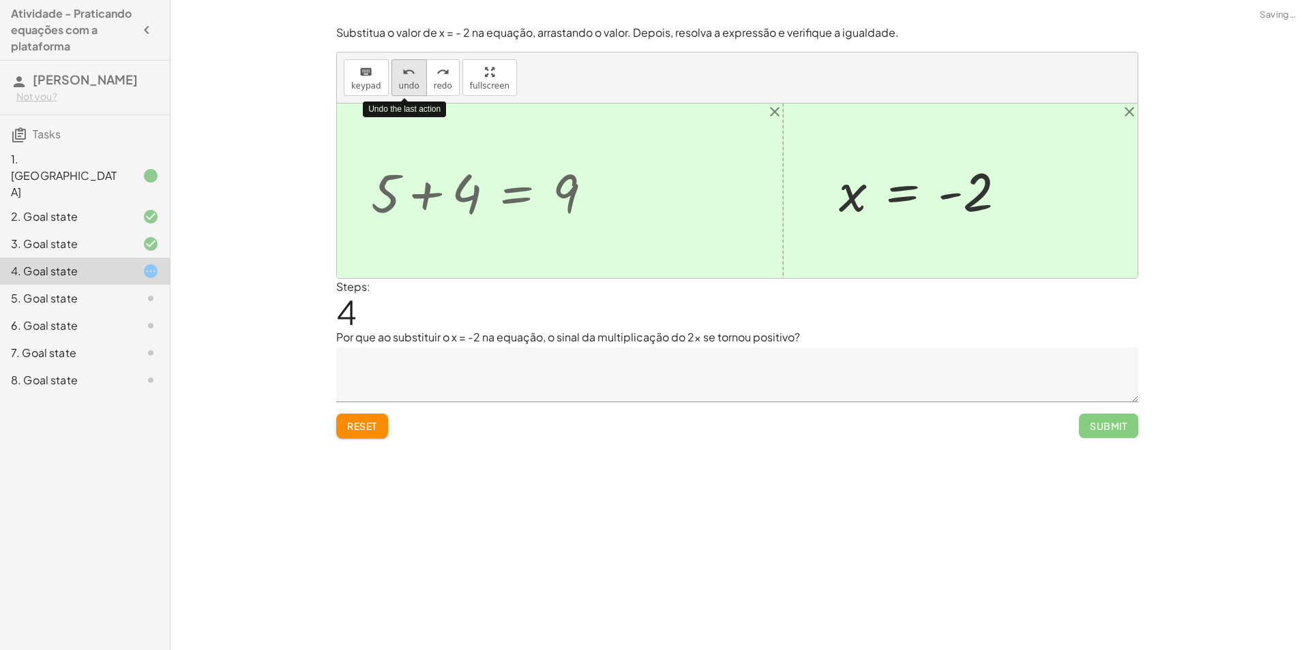
click at [409, 68] on icon "undo" at bounding box center [408, 72] width 13 height 16
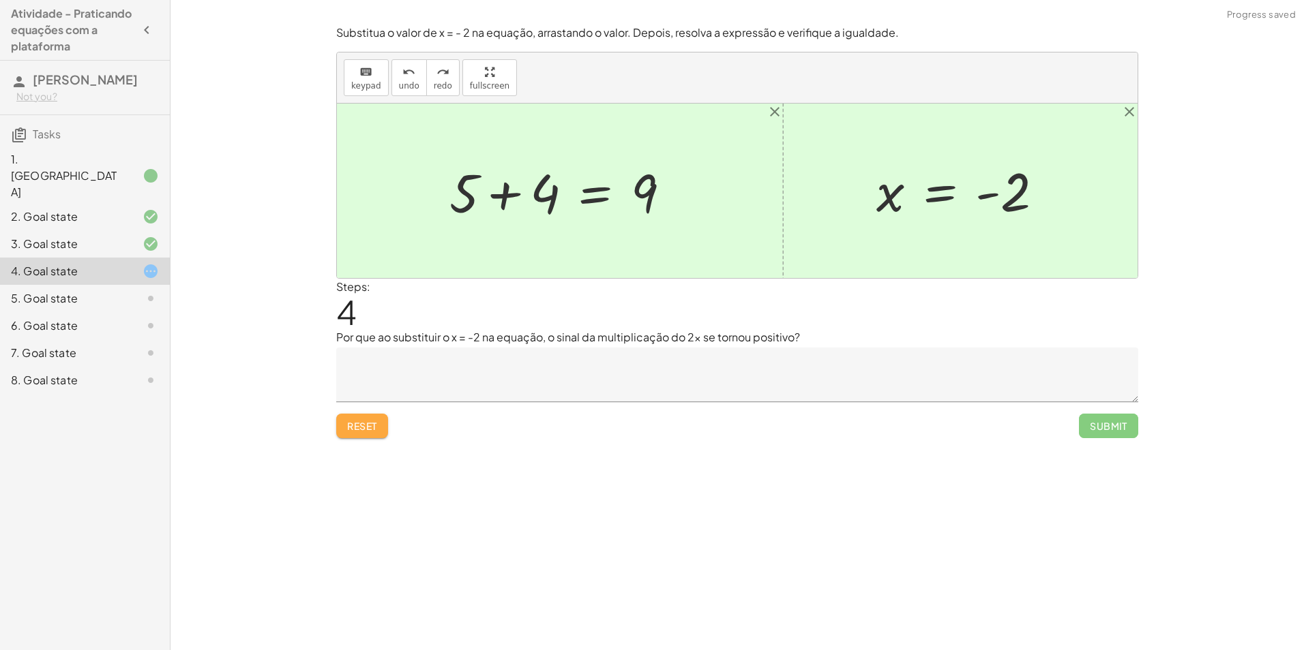
click at [370, 438] on button "Reset" at bounding box center [362, 426] width 52 height 25
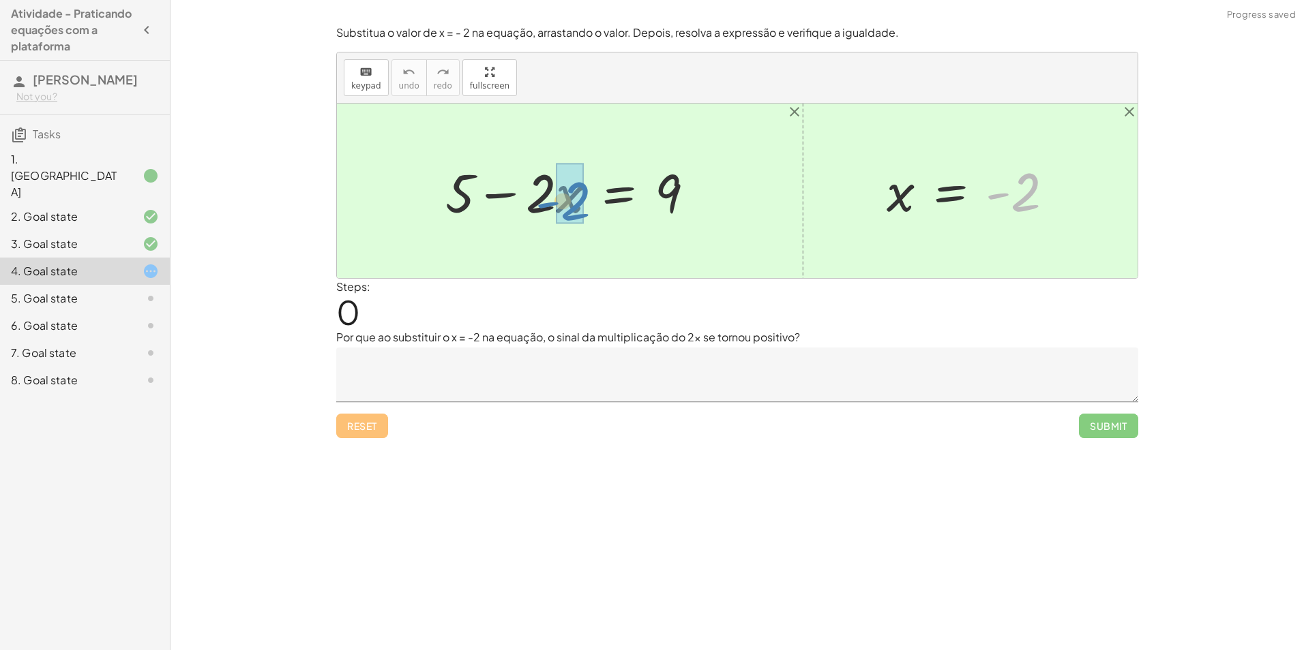
drag, startPoint x: 1021, startPoint y: 191, endPoint x: 584, endPoint y: 200, distance: 437.1
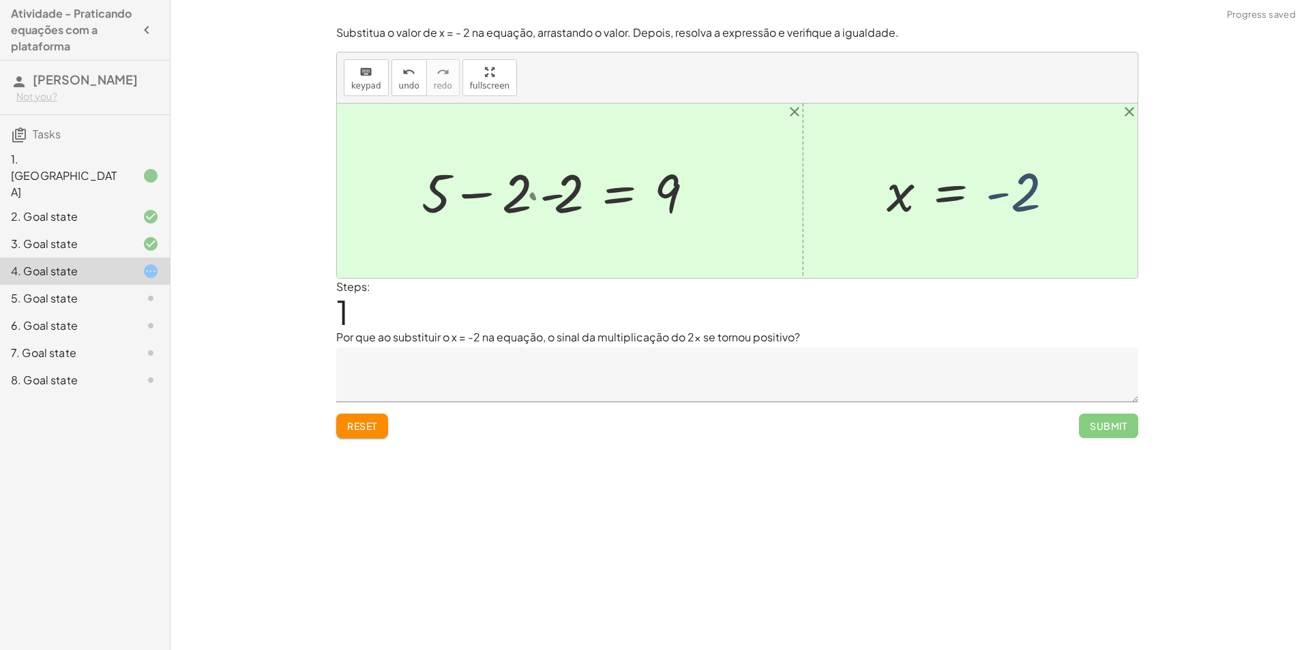
click at [572, 200] on div at bounding box center [554, 191] width 313 height 70
click at [567, 196] on div at bounding box center [576, 191] width 270 height 70
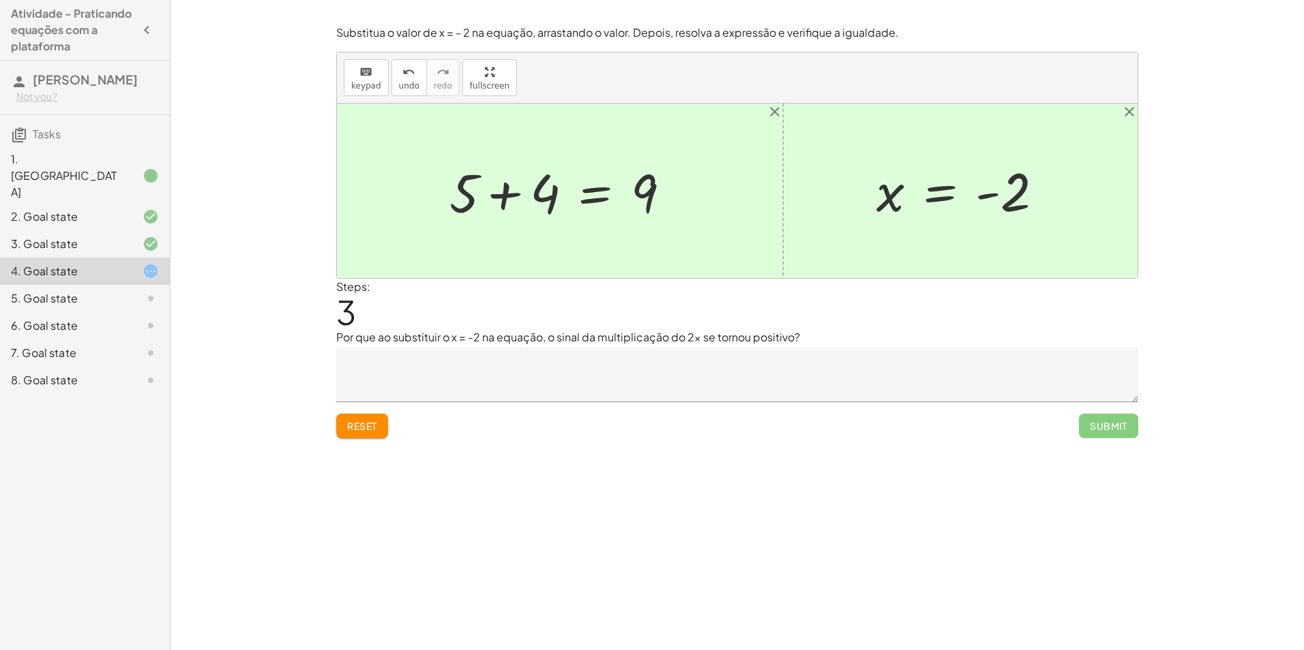
click at [656, 385] on textarea at bounding box center [737, 375] width 802 height 55
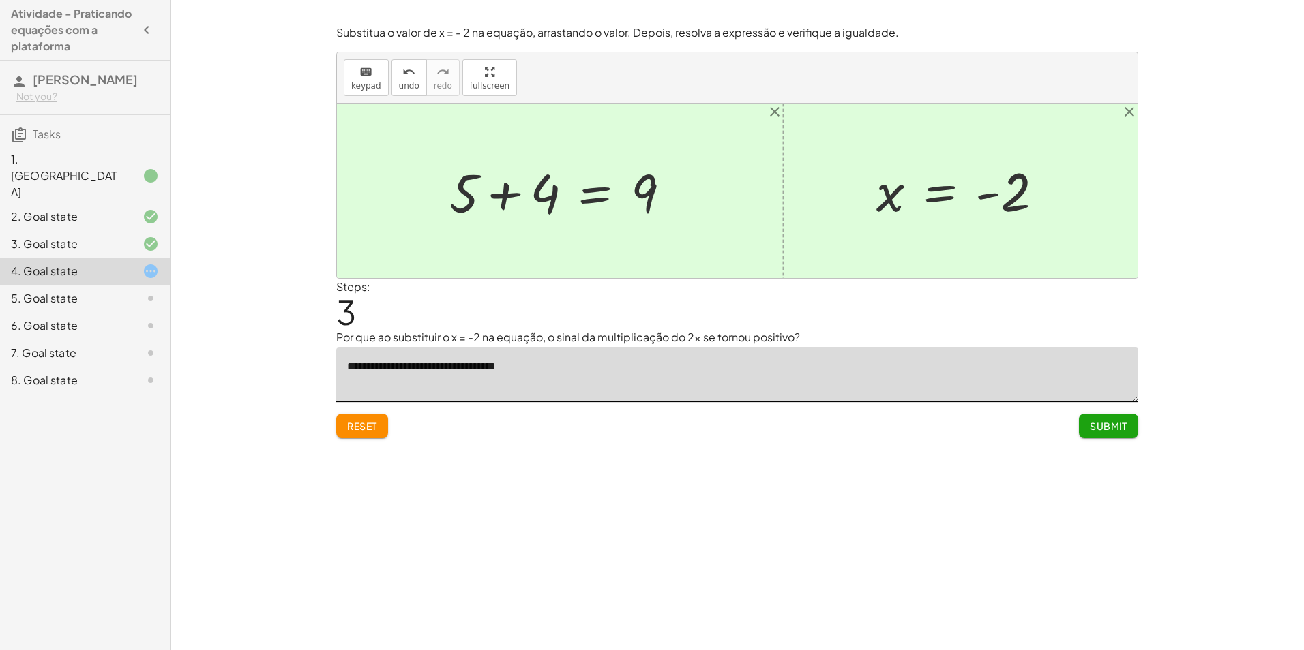
click at [1019, 188] on div at bounding box center [965, 190] width 192 height 67
click at [1001, 196] on div at bounding box center [965, 190] width 192 height 67
click at [395, 426] on div "Reset Submit" at bounding box center [737, 420] width 802 height 36
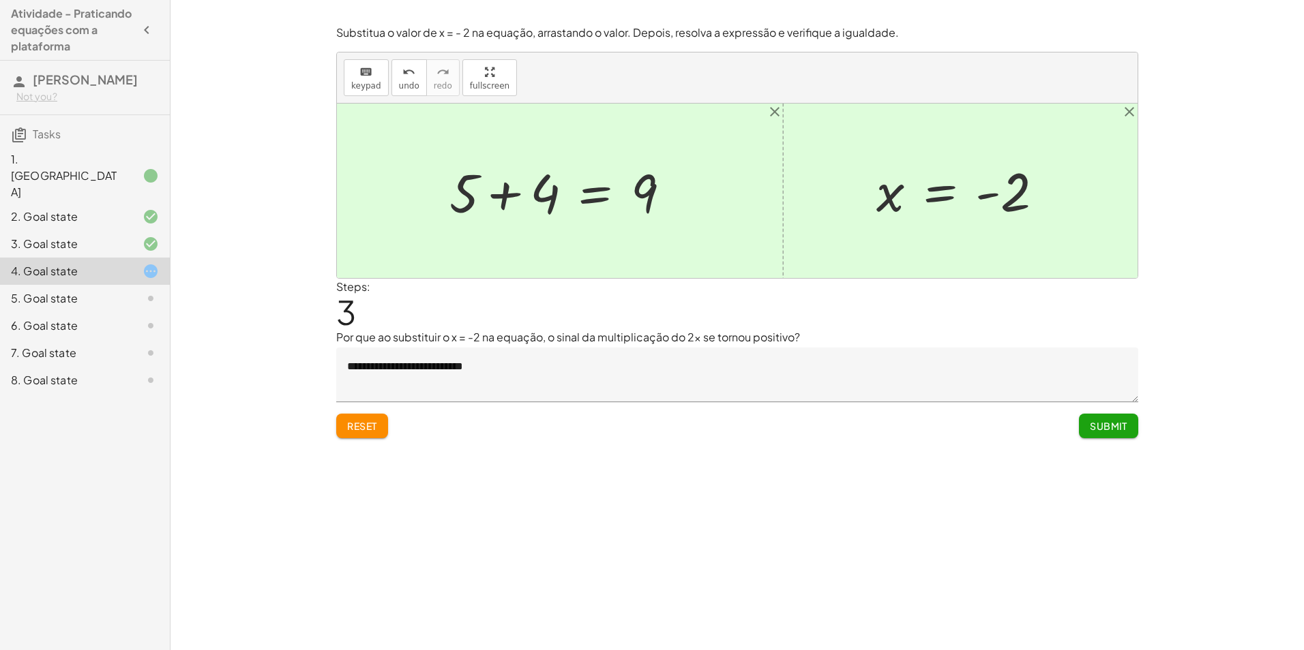
click at [374, 415] on button "Reset" at bounding box center [362, 426] width 52 height 25
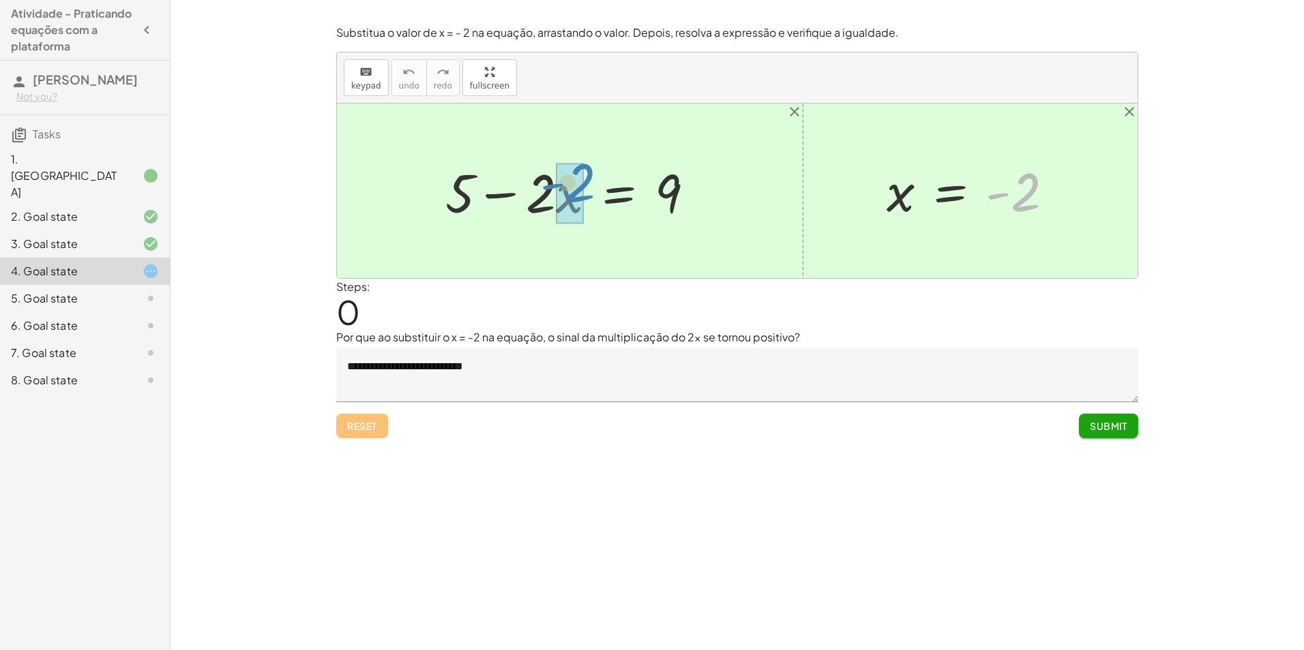
drag, startPoint x: 1014, startPoint y: 188, endPoint x: 570, endPoint y: 179, distance: 444.0
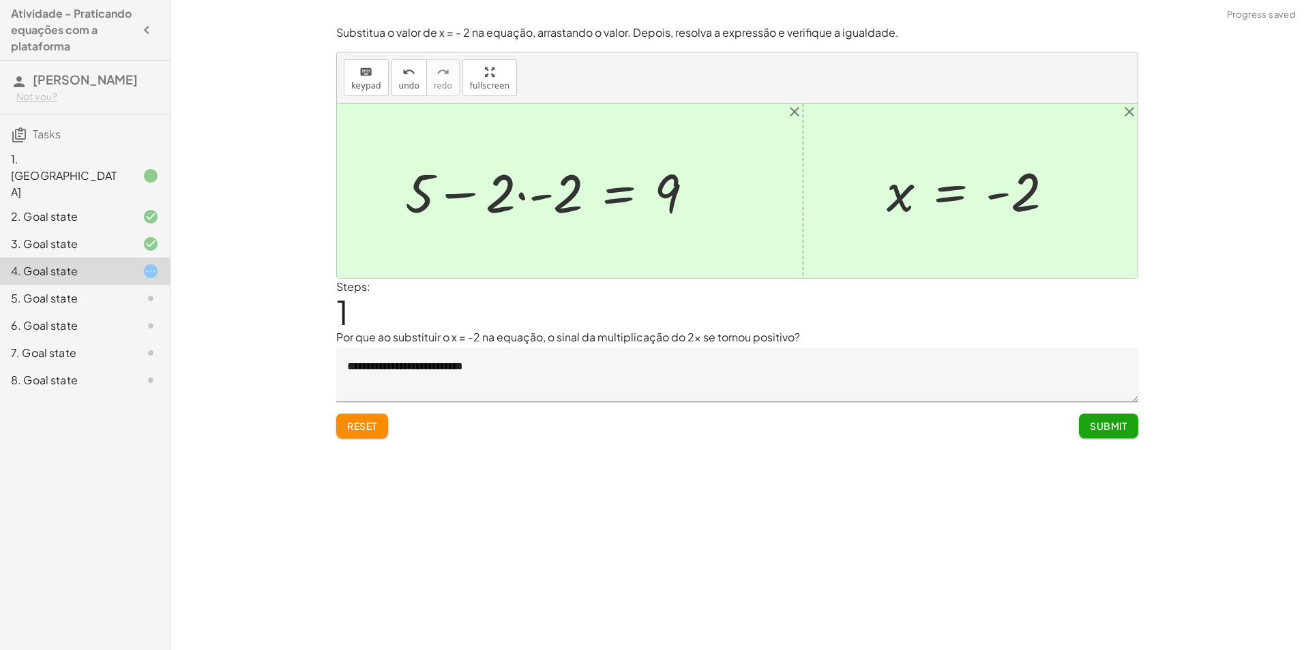
click at [537, 205] on div at bounding box center [554, 191] width 313 height 70
click at [537, 201] on div at bounding box center [576, 191] width 270 height 70
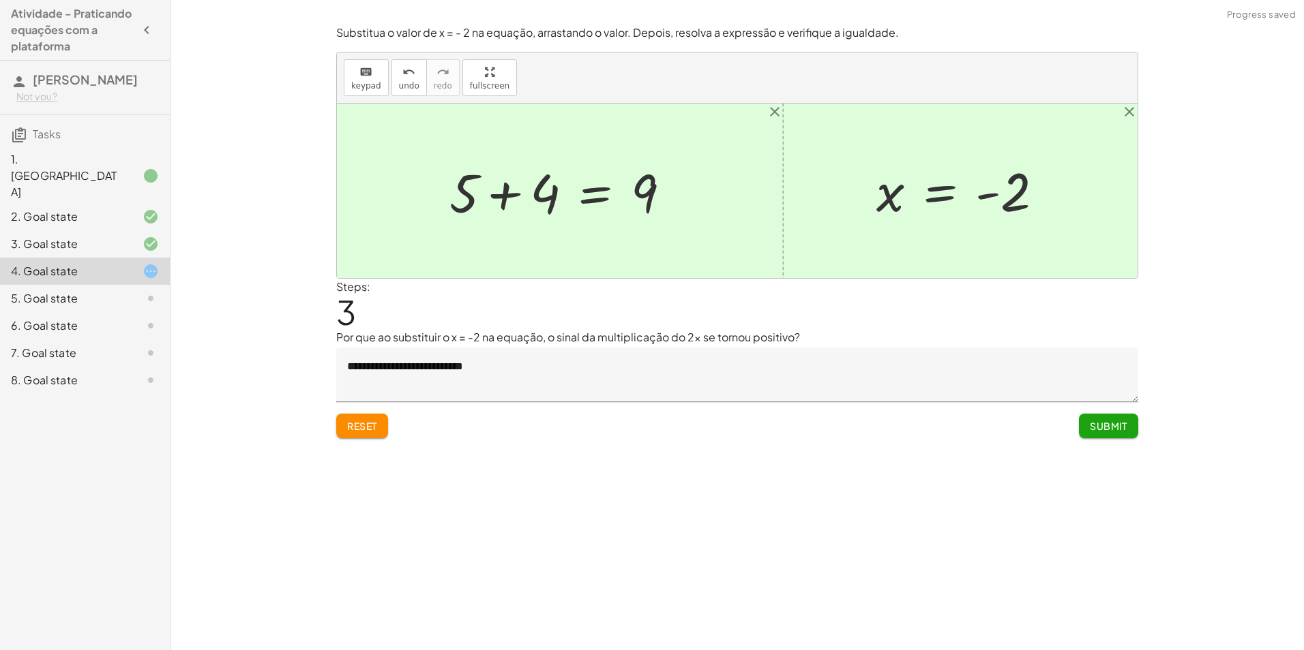
click at [567, 359] on textarea "**********" at bounding box center [737, 375] width 802 height 55
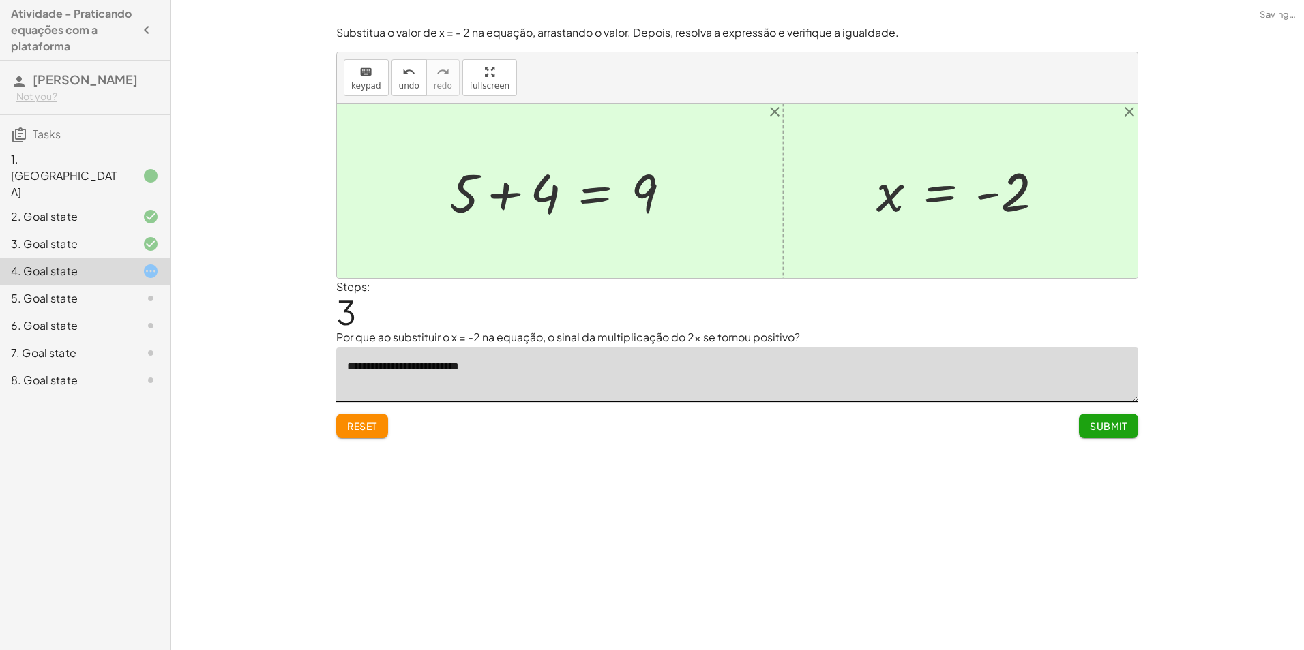
type textarea "**********"
click at [1096, 434] on button "Submit" at bounding box center [1108, 426] width 59 height 25
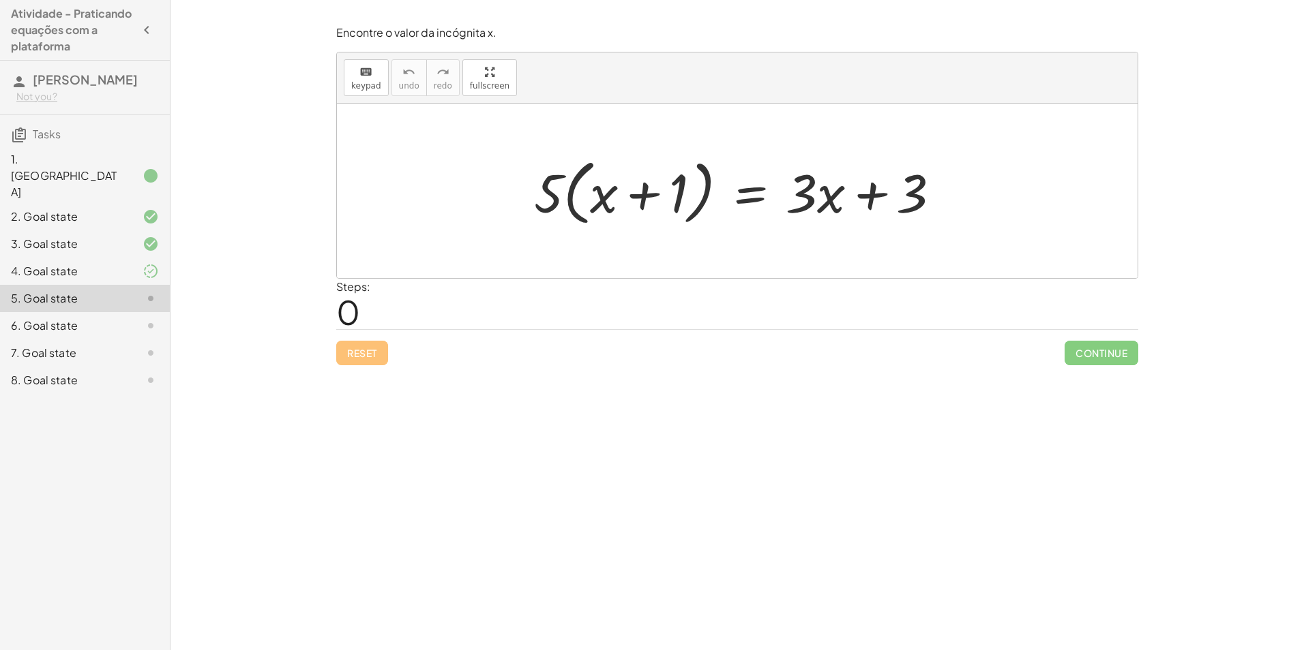
click at [632, 197] on div at bounding box center [742, 191] width 431 height 78
click at [543, 205] on div at bounding box center [742, 191] width 431 height 78
drag, startPoint x: 668, startPoint y: 177, endPoint x: 716, endPoint y: 166, distance: 49.0
click at [716, 166] on div at bounding box center [742, 191] width 431 height 78
drag, startPoint x: 601, startPoint y: 215, endPoint x: 633, endPoint y: 200, distance: 35.4
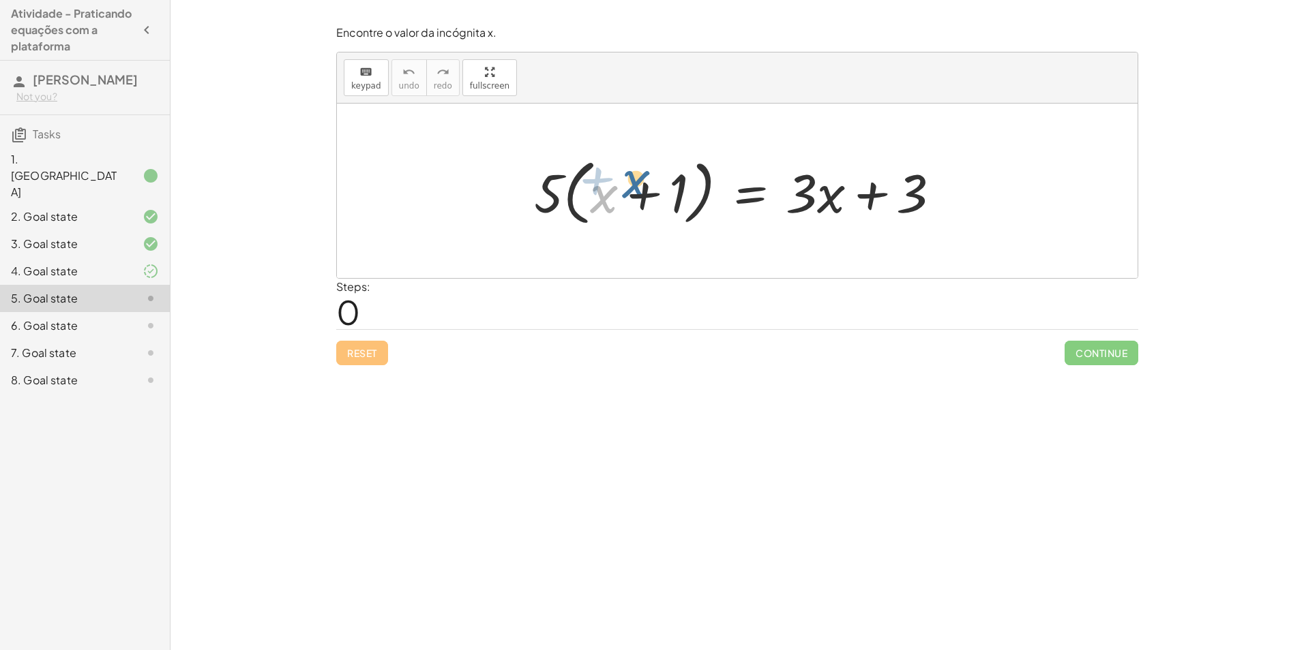
click at [633, 200] on div at bounding box center [742, 191] width 431 height 78
drag, startPoint x: 660, startPoint y: 193, endPoint x: 990, endPoint y: 193, distance: 330.0
click at [990, 193] on div "+ 1 · ( + x ) · 5 · ( + x + 1 ) = + · 3 · x + 3" at bounding box center [737, 191] width 800 height 175
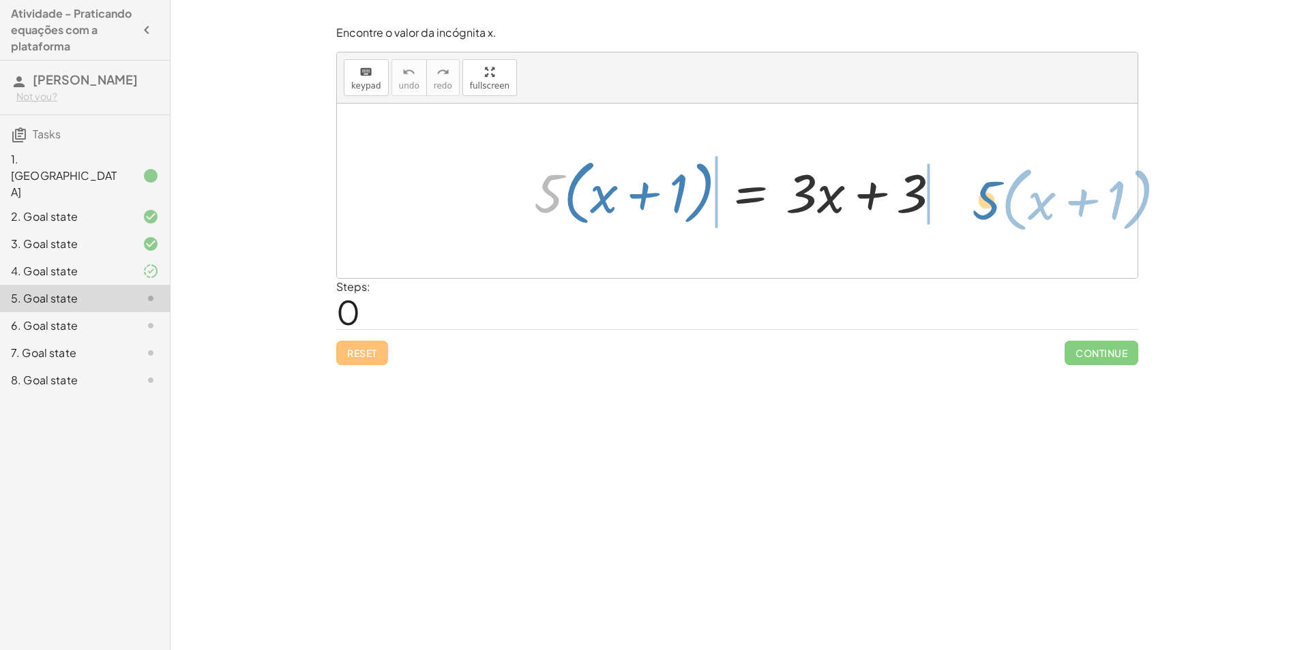
drag, startPoint x: 531, startPoint y: 206, endPoint x: 963, endPoint y: 208, distance: 431.6
click at [963, 208] on div "· 5 · ( + x + 1 ) · 5 · ( + x + 1 ) = + · 3 · x + 3" at bounding box center [737, 191] width 800 height 175
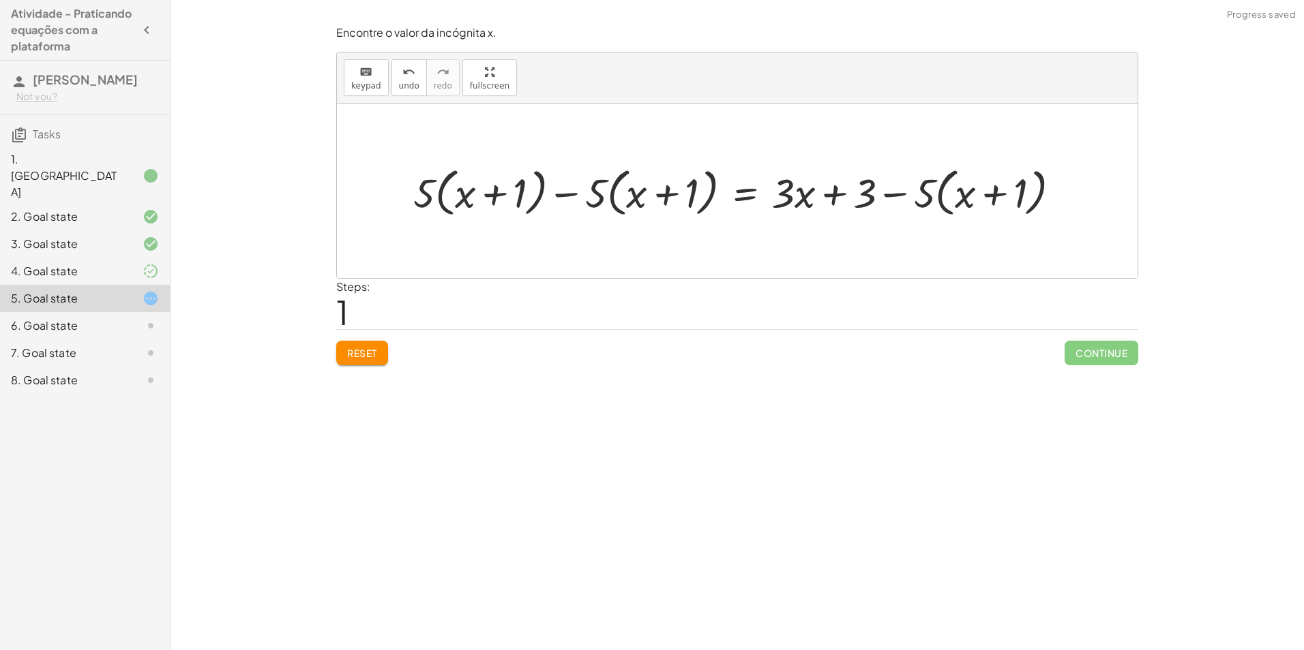
click at [588, 192] on div at bounding box center [742, 191] width 672 height 60
click at [507, 198] on div at bounding box center [742, 191] width 672 height 60
click at [446, 192] on div at bounding box center [742, 191] width 672 height 60
click at [427, 191] on div at bounding box center [742, 191] width 672 height 60
click at [577, 190] on div at bounding box center [742, 191] width 672 height 60
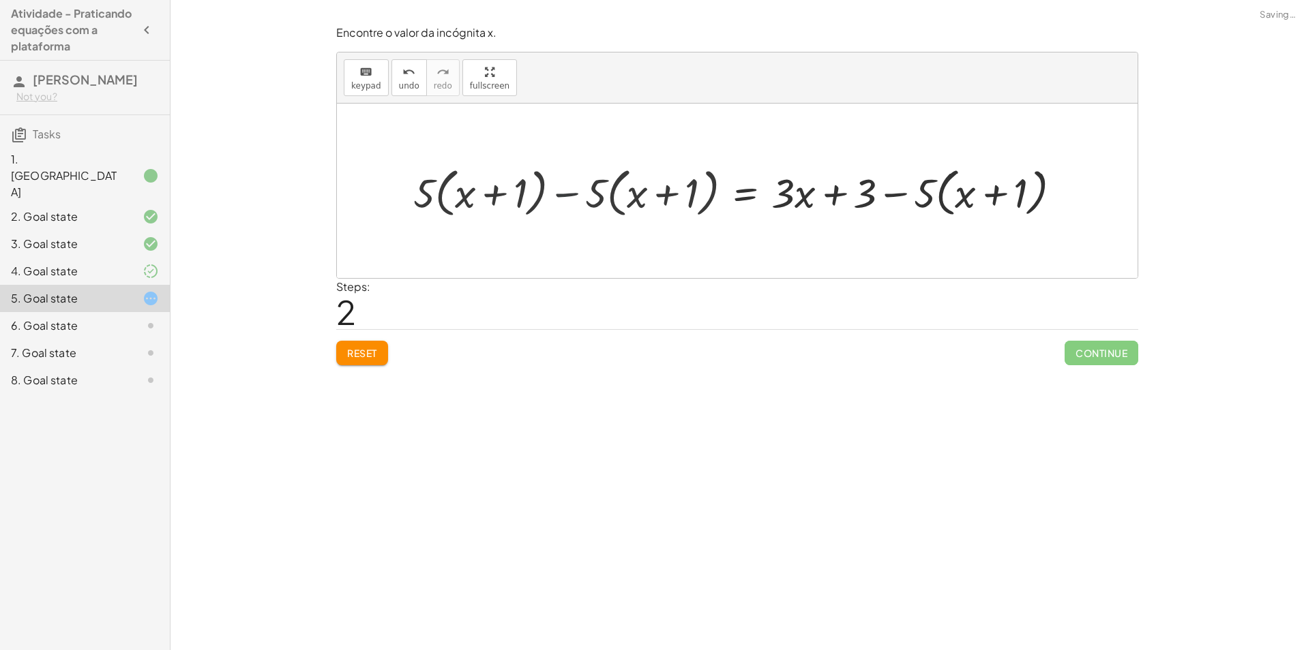
click at [568, 194] on div at bounding box center [737, 191] width 800 height 175
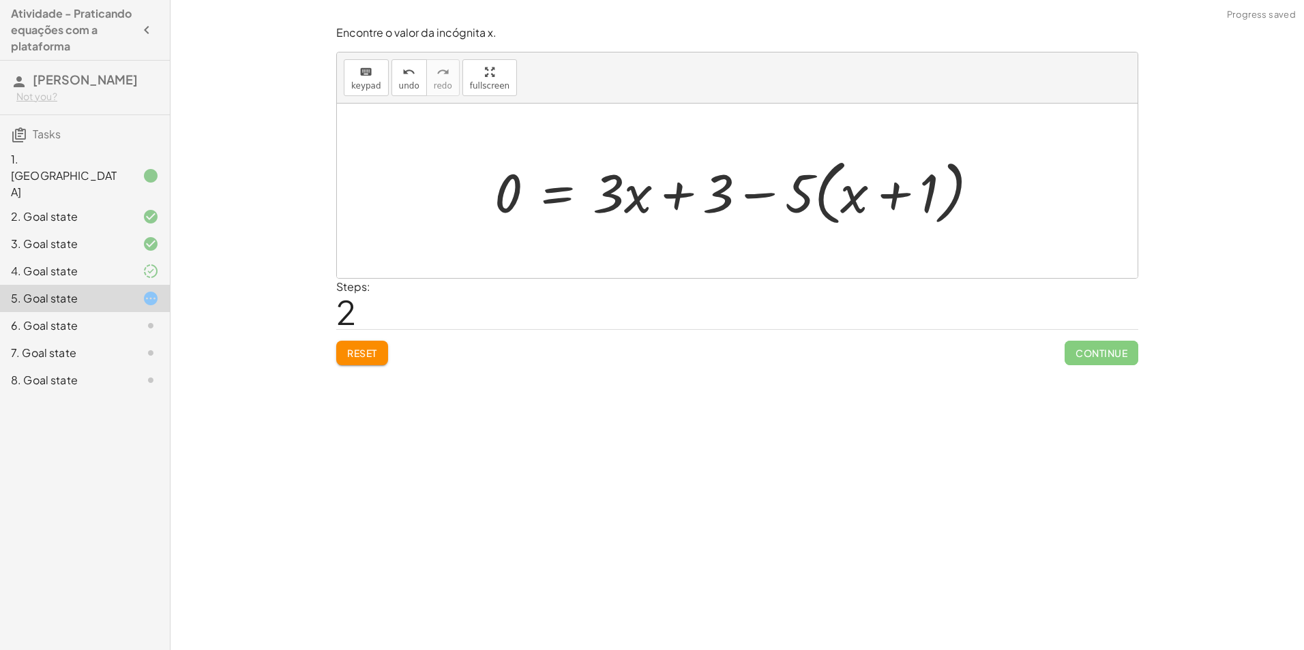
click at [804, 190] on div at bounding box center [741, 191] width 509 height 78
click at [751, 203] on div at bounding box center [741, 191] width 509 height 78
click at [673, 194] on div at bounding box center [741, 191] width 509 height 78
drag, startPoint x: 851, startPoint y: 194, endPoint x: 786, endPoint y: 235, distance: 76.6
click at [887, 217] on div at bounding box center [741, 191] width 509 height 78
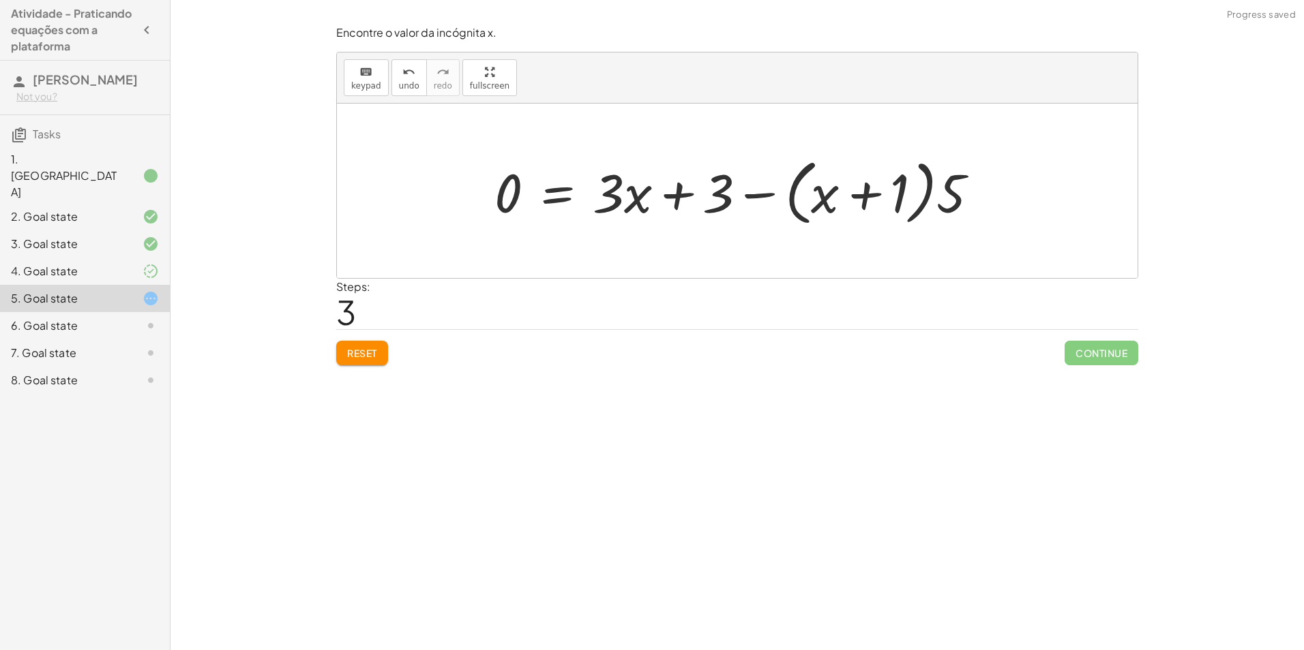
click at [766, 184] on div at bounding box center [741, 191] width 509 height 78
click at [350, 364] on button "Reset" at bounding box center [362, 353] width 52 height 25
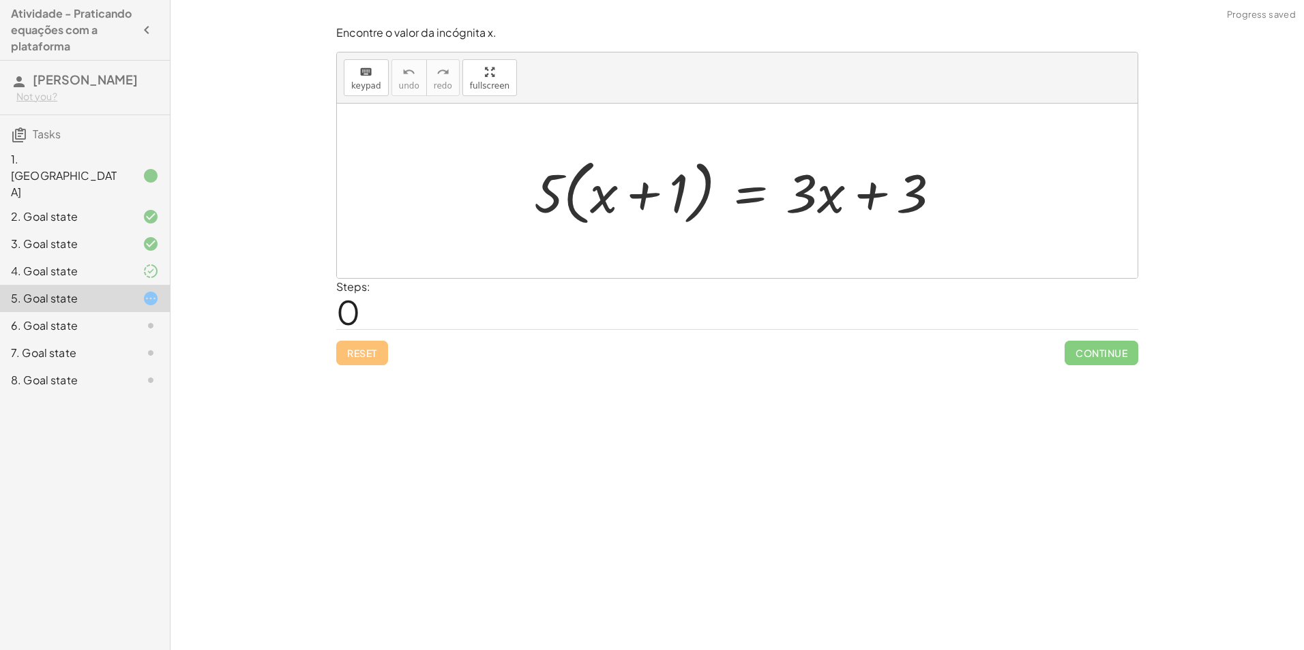
click at [636, 187] on div at bounding box center [742, 191] width 431 height 78
drag, startPoint x: 829, startPoint y: 185, endPoint x: 781, endPoint y: 184, distance: 48.4
click at [781, 184] on div at bounding box center [742, 191] width 431 height 78
click at [808, 194] on div at bounding box center [742, 191] width 431 height 78
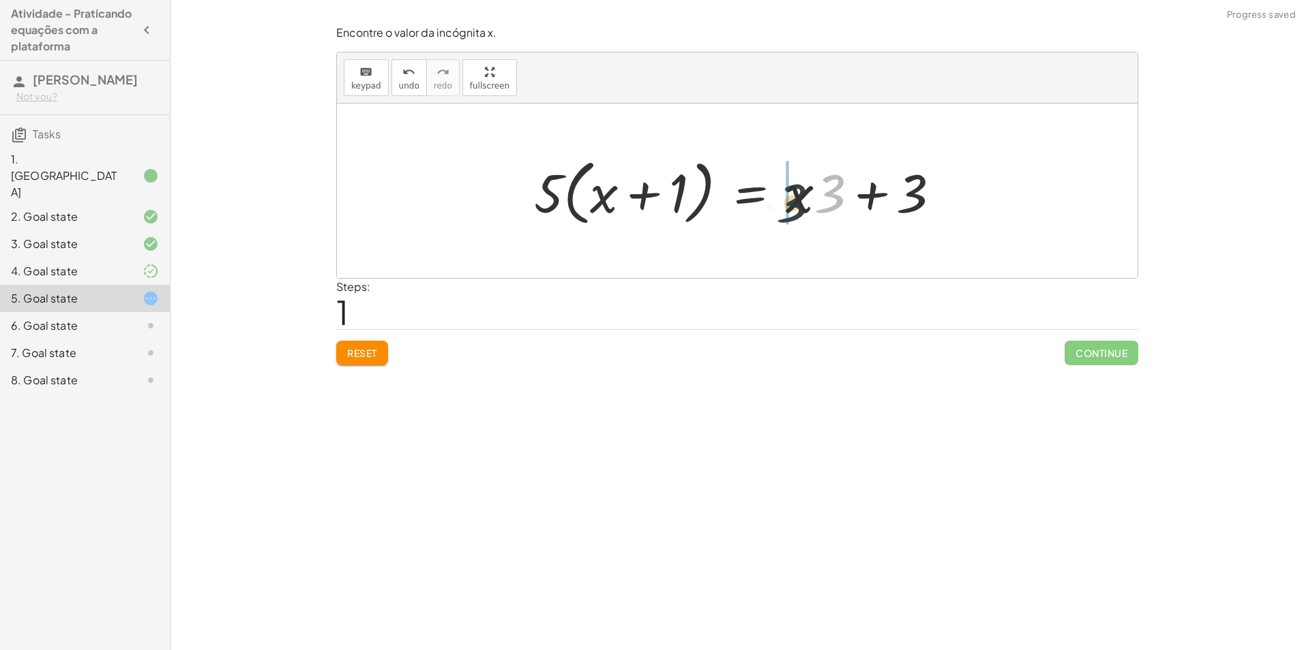
drag, startPoint x: 829, startPoint y: 191, endPoint x: 790, endPoint y: 201, distance: 40.2
click at [819, 199] on div at bounding box center [742, 191] width 431 height 78
click at [359, 361] on button "Reset" at bounding box center [362, 353] width 52 height 25
drag, startPoint x: 633, startPoint y: 194, endPoint x: 633, endPoint y: 186, distance: 8.2
click at [642, 187] on div at bounding box center [742, 191] width 431 height 78
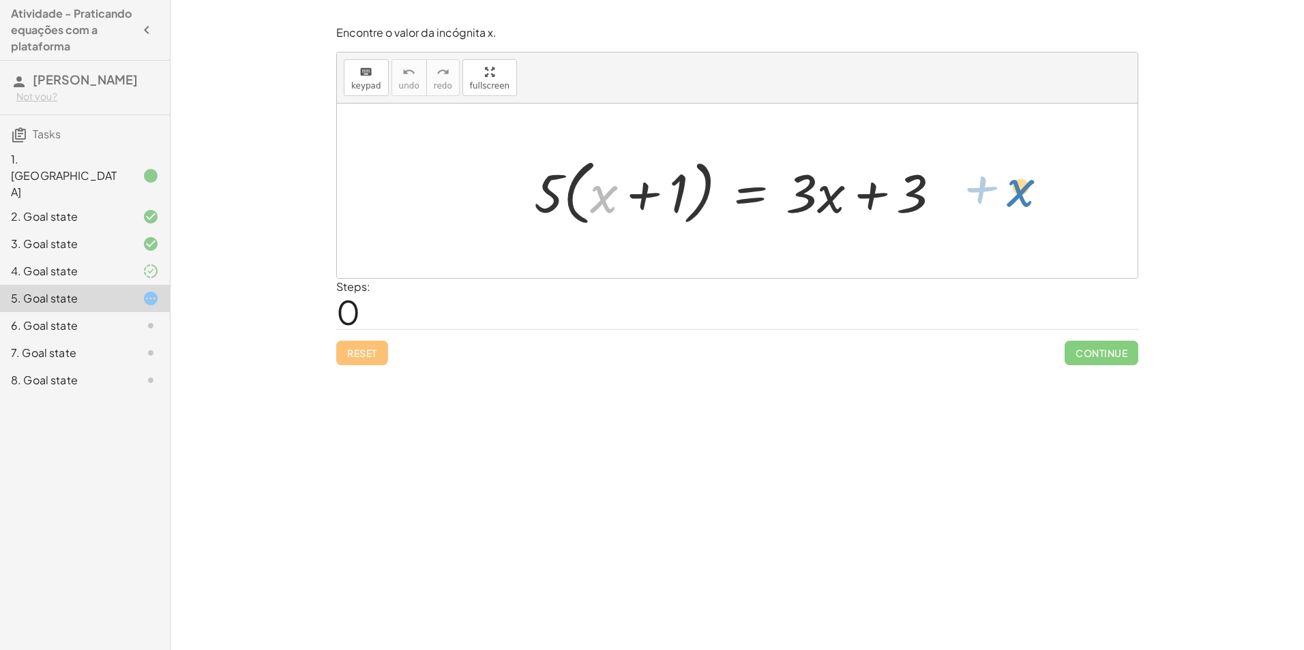
drag, startPoint x: 595, startPoint y: 191, endPoint x: 1006, endPoint y: 182, distance: 410.5
click at [1006, 182] on div "+ x · ( + 1 ) · 5 · ( + x + 1 ) = + · 3 · x + 3" at bounding box center [737, 191] width 800 height 175
drag, startPoint x: 553, startPoint y: 198, endPoint x: 739, endPoint y: 201, distance: 186.2
click at [739, 201] on div at bounding box center [742, 191] width 431 height 78
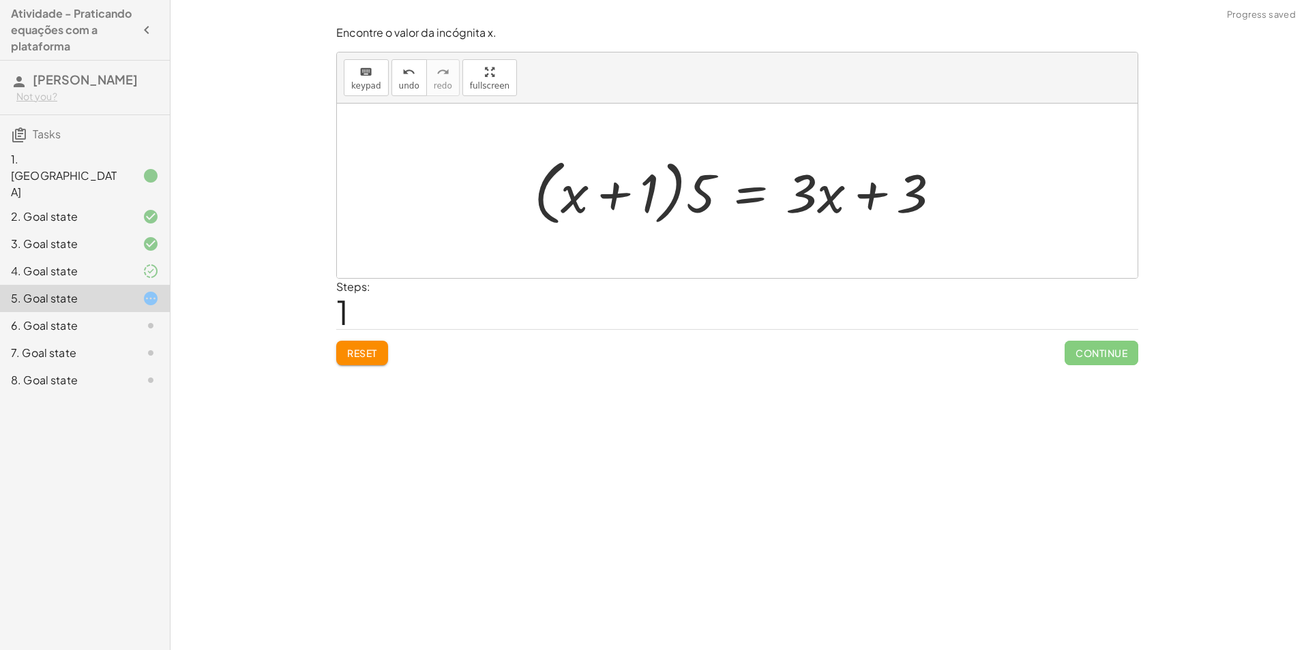
click at [612, 188] on div at bounding box center [742, 191] width 431 height 78
click at [708, 188] on div at bounding box center [742, 191] width 431 height 78
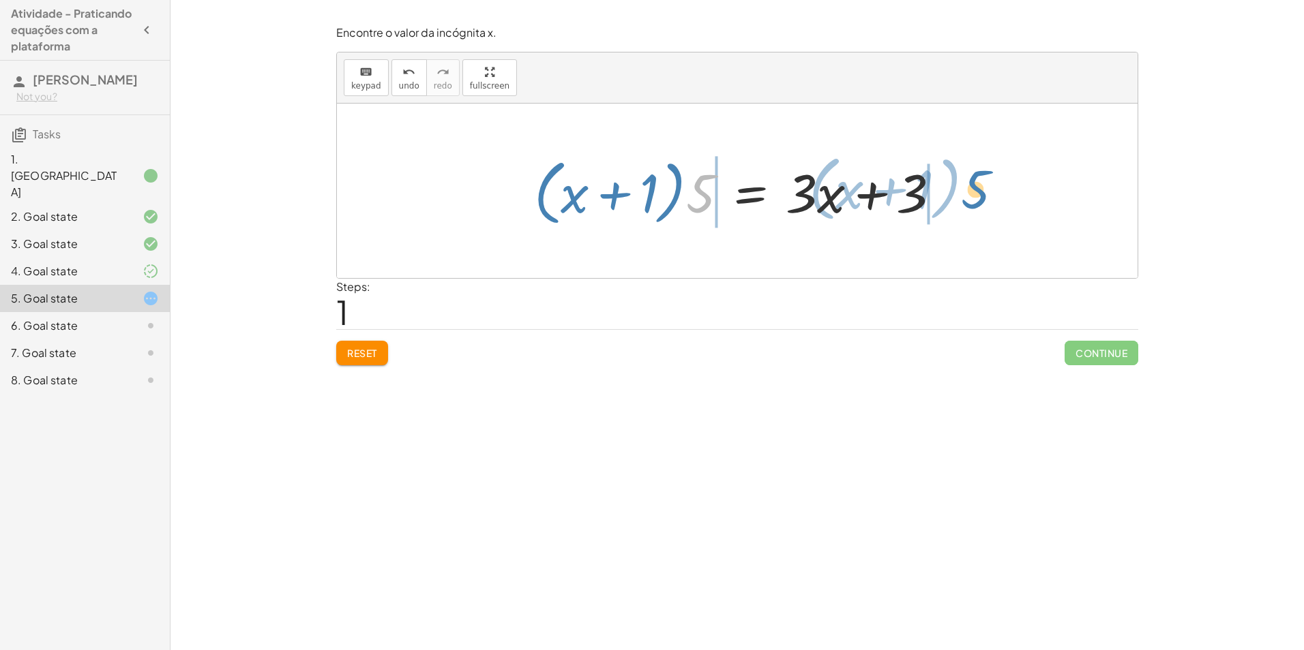
drag, startPoint x: 698, startPoint y: 192, endPoint x: 973, endPoint y: 188, distance: 274.8
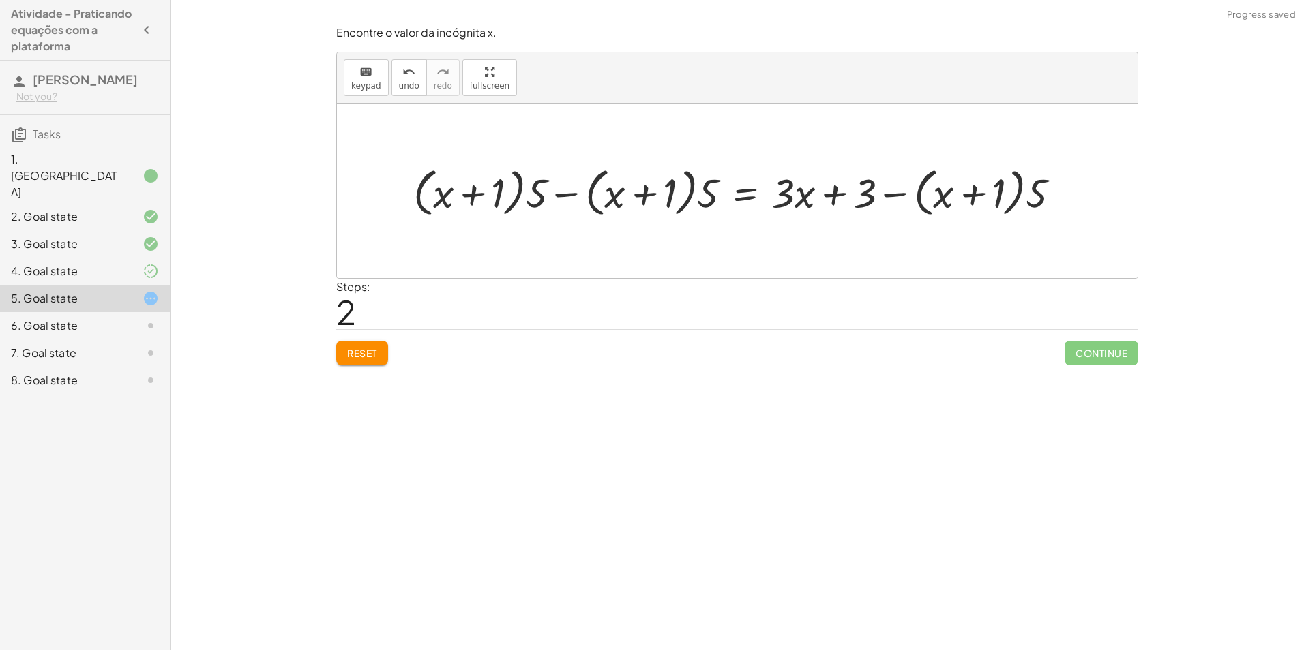
click at [573, 201] on div at bounding box center [742, 191] width 672 height 60
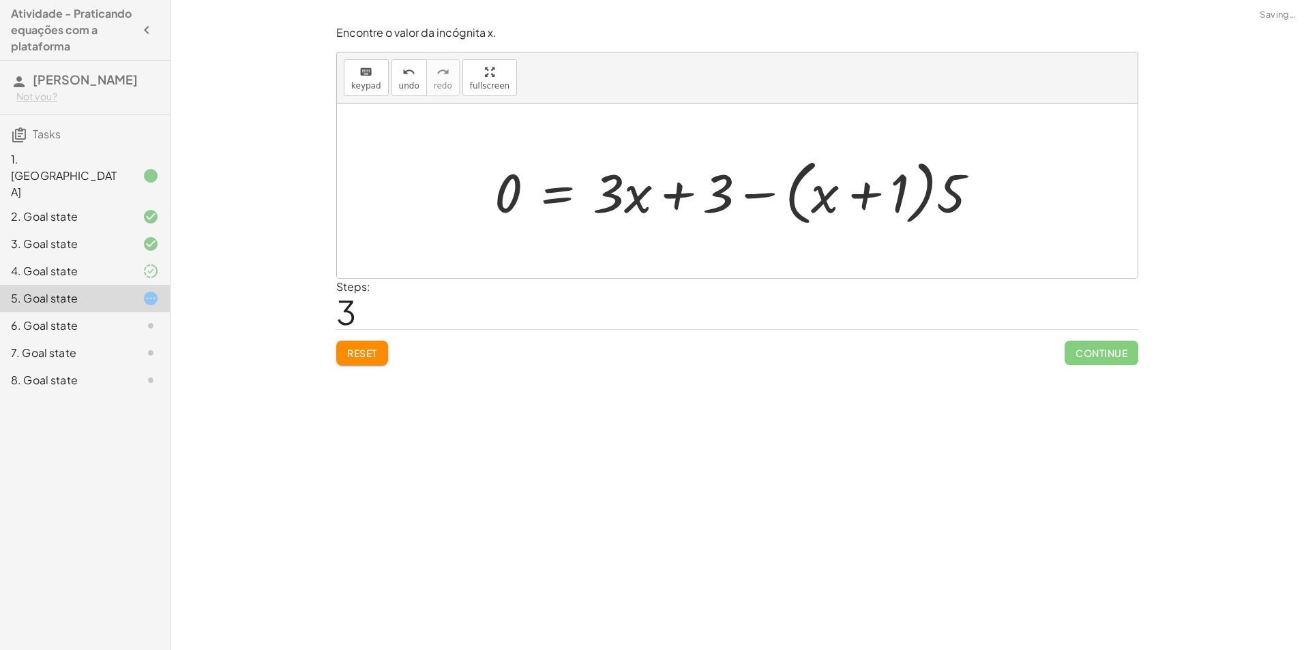
click at [865, 190] on div at bounding box center [741, 191] width 509 height 78
click at [774, 200] on div at bounding box center [741, 191] width 509 height 78
drag, startPoint x: 638, startPoint y: 202, endPoint x: 821, endPoint y: 191, distance: 183.0
click at [821, 191] on div at bounding box center [741, 191] width 509 height 78
click at [737, 192] on div at bounding box center [741, 191] width 509 height 78
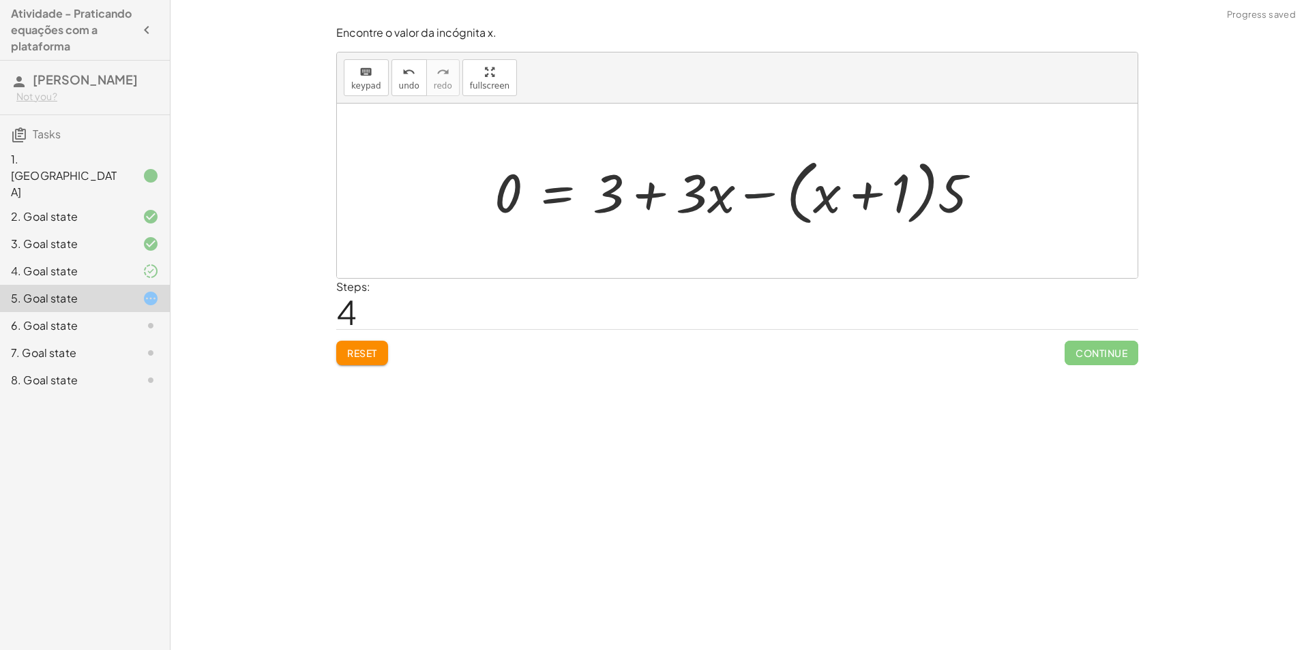
click at [756, 193] on div at bounding box center [741, 191] width 509 height 78
click at [615, 180] on div at bounding box center [741, 191] width 509 height 78
click at [656, 198] on div at bounding box center [741, 191] width 509 height 78
drag, startPoint x: 718, startPoint y: 190, endPoint x: 725, endPoint y: 189, distance: 6.9
click at [725, 189] on div at bounding box center [741, 191] width 509 height 78
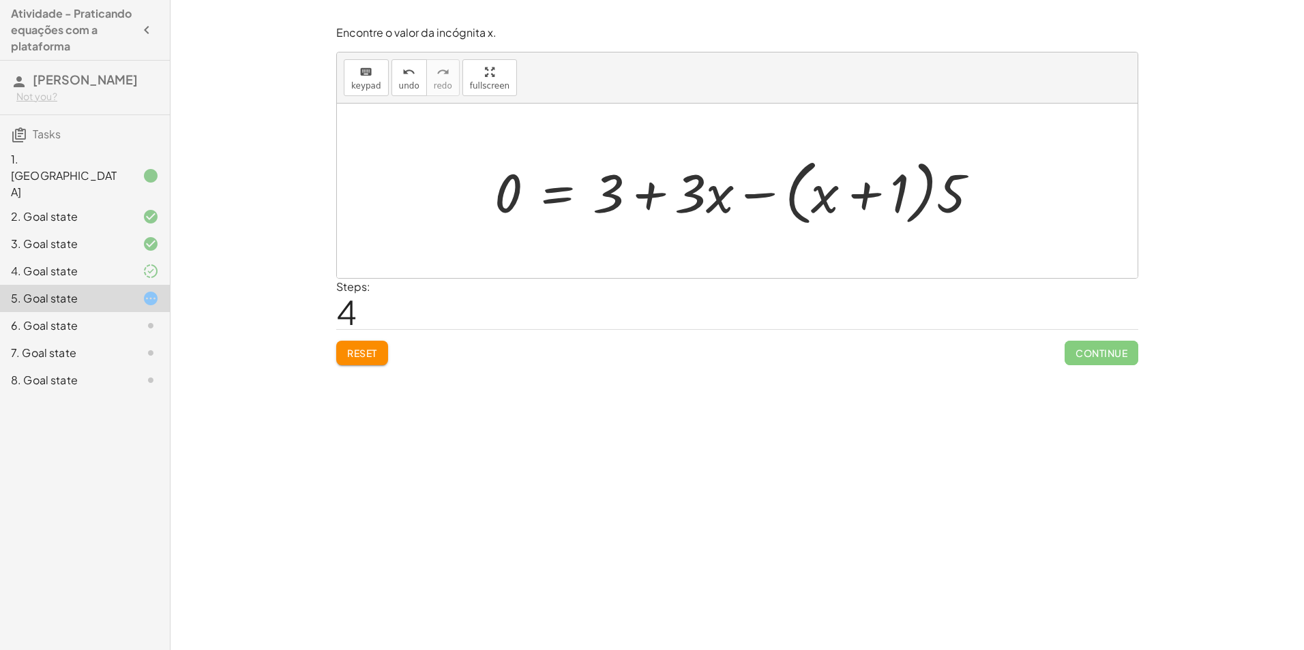
click at [648, 186] on div at bounding box center [741, 191] width 509 height 78
click at [625, 190] on div at bounding box center [741, 191] width 509 height 78
drag, startPoint x: 609, startPoint y: 195, endPoint x: 689, endPoint y: 189, distance: 80.7
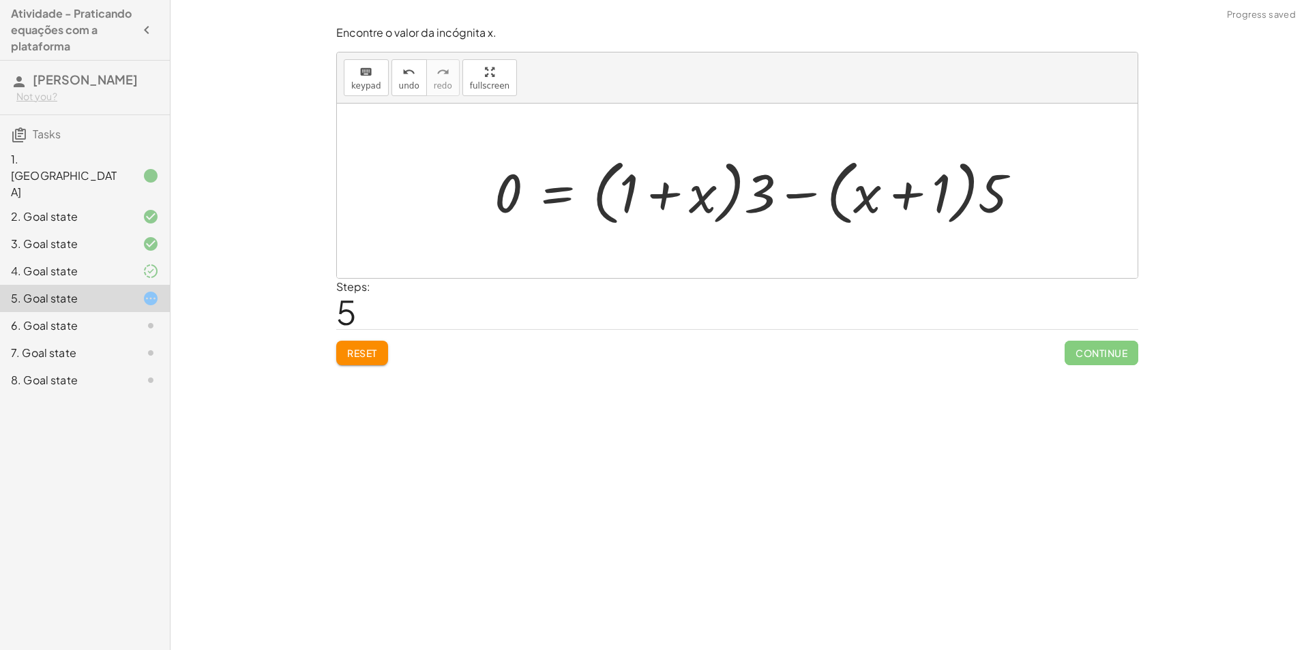
click at [721, 184] on div at bounding box center [762, 191] width 550 height 78
click at [757, 205] on div at bounding box center [762, 191] width 550 height 78
click at [678, 207] on div at bounding box center [762, 191] width 550 height 78
click at [659, 200] on div at bounding box center [762, 191] width 550 height 78
click at [772, 202] on div at bounding box center [762, 191] width 550 height 78
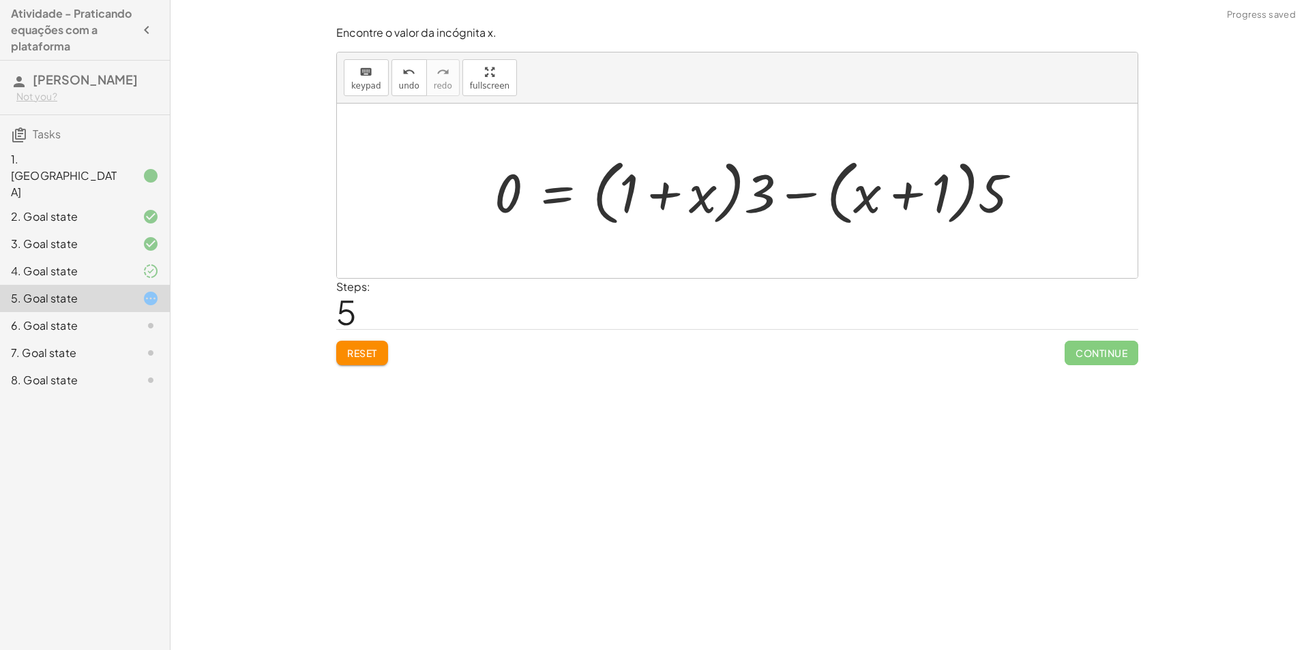
click at [793, 196] on div at bounding box center [762, 191] width 550 height 78
drag, startPoint x: 655, startPoint y: 201, endPoint x: 605, endPoint y: 211, distance: 51.3
click at [605, 211] on div at bounding box center [762, 191] width 550 height 78
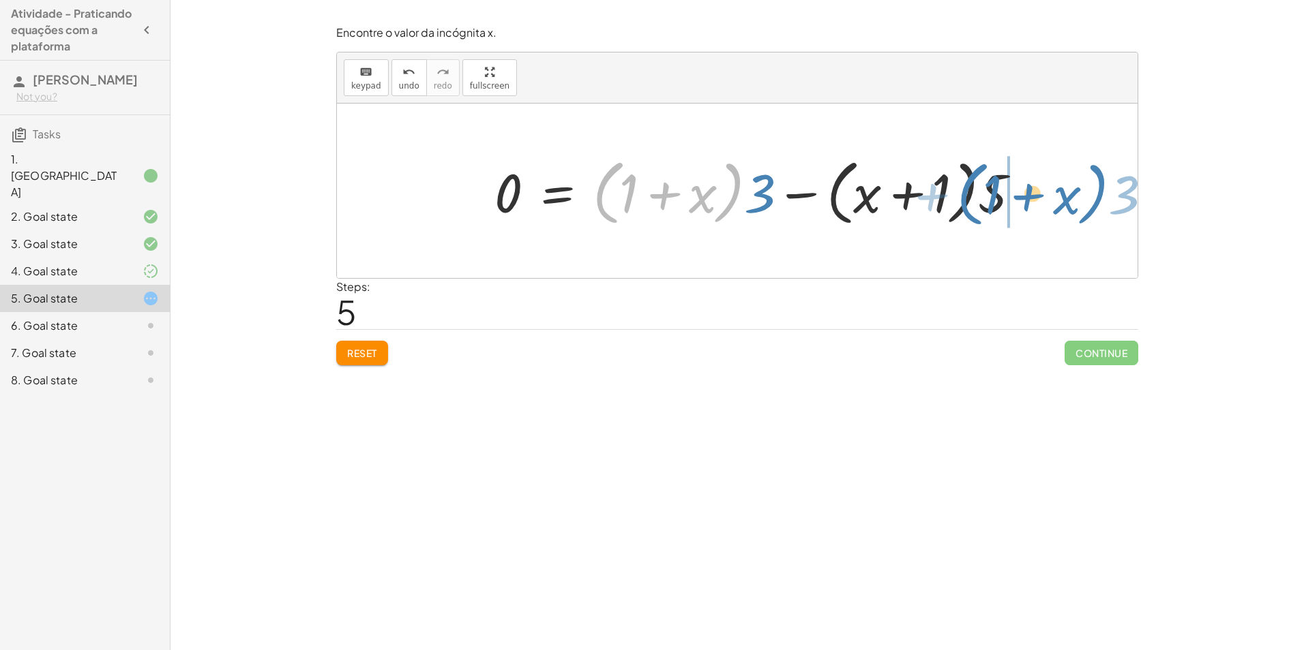
drag, startPoint x: 604, startPoint y: 211, endPoint x: 968, endPoint y: 212, distance: 364.1
click at [968, 212] on div at bounding box center [762, 191] width 550 height 78
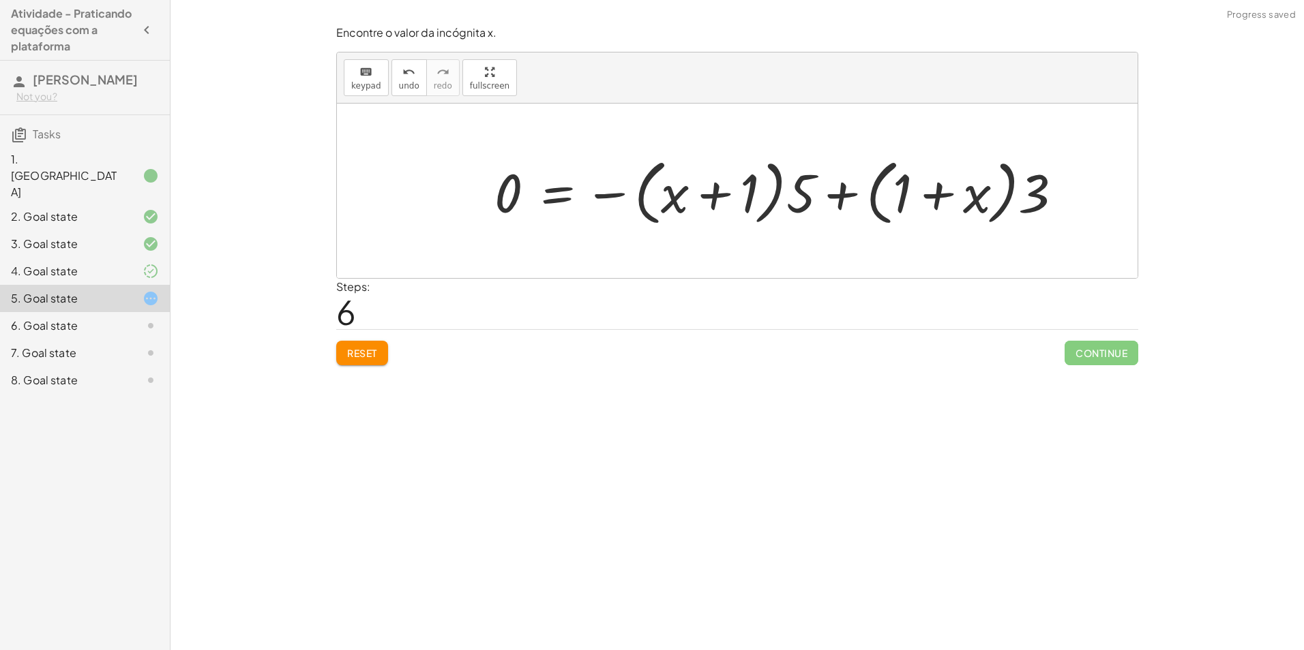
click at [813, 185] on div at bounding box center [783, 191] width 592 height 78
click at [835, 195] on div at bounding box center [783, 191] width 592 height 78
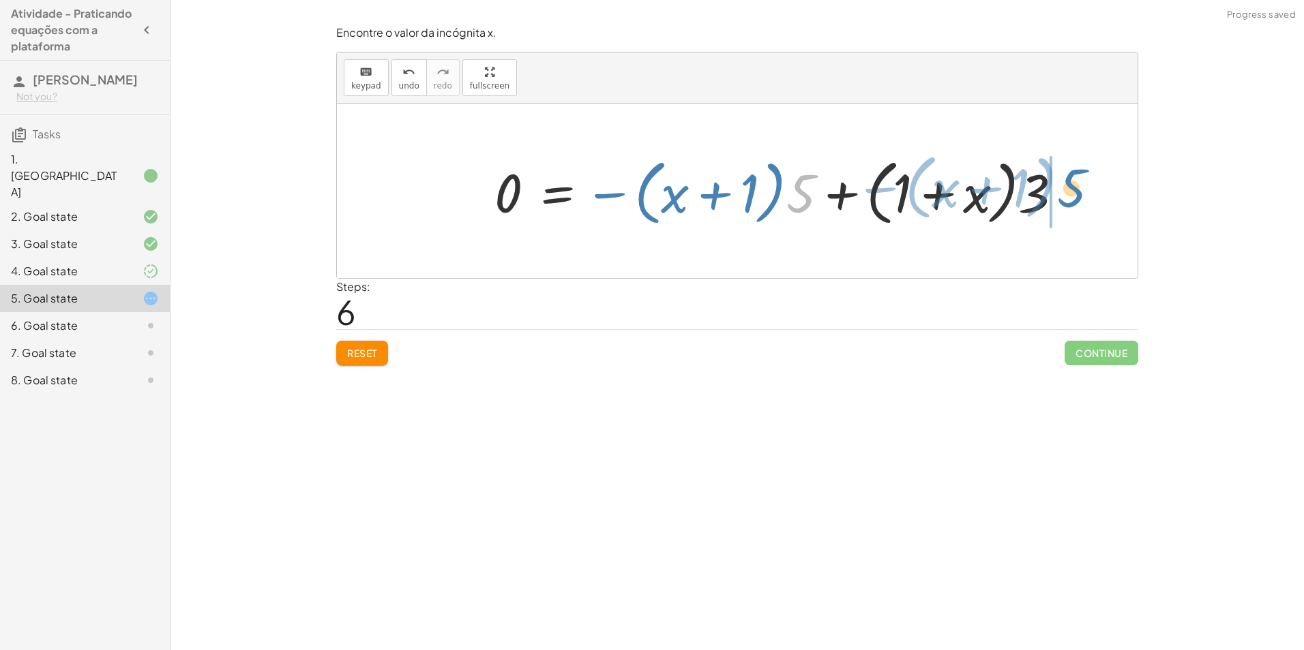
drag, startPoint x: 797, startPoint y: 200, endPoint x: 1070, endPoint y: 194, distance: 272.8
click at [1070, 194] on div at bounding box center [783, 191] width 592 height 78
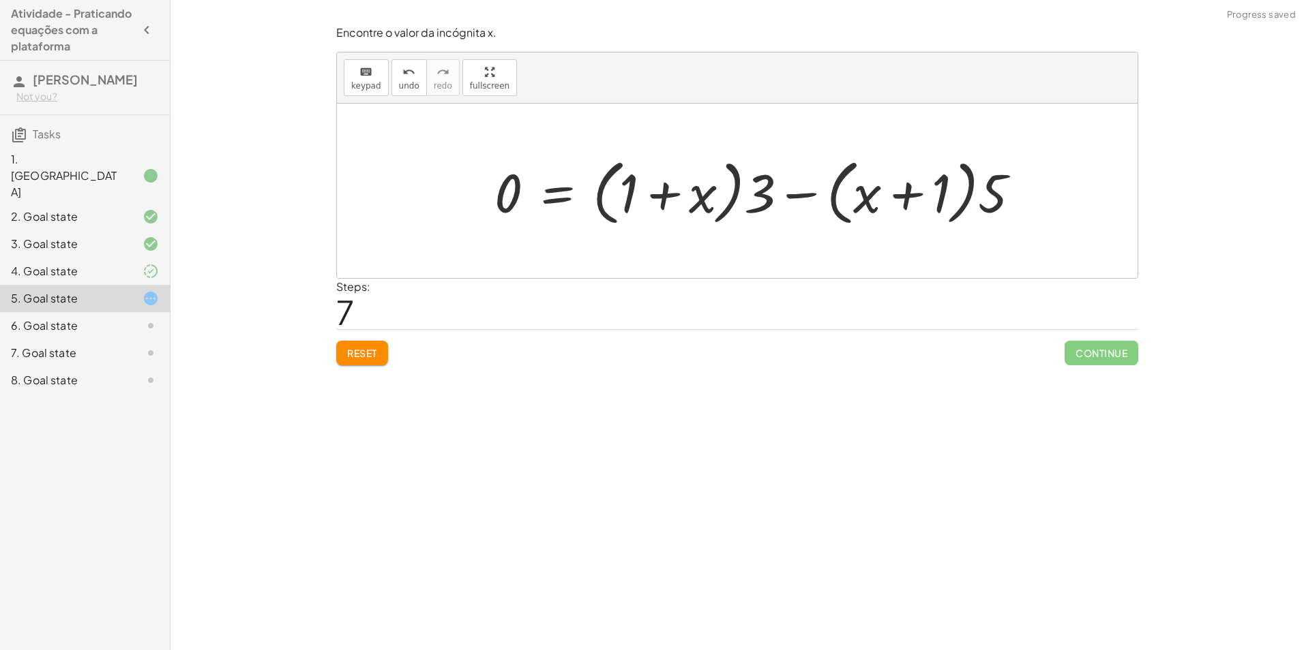
click at [686, 177] on div at bounding box center [762, 191] width 550 height 78
click at [901, 191] on div at bounding box center [762, 191] width 550 height 78
click at [363, 352] on span "Reset" at bounding box center [362, 353] width 30 height 12
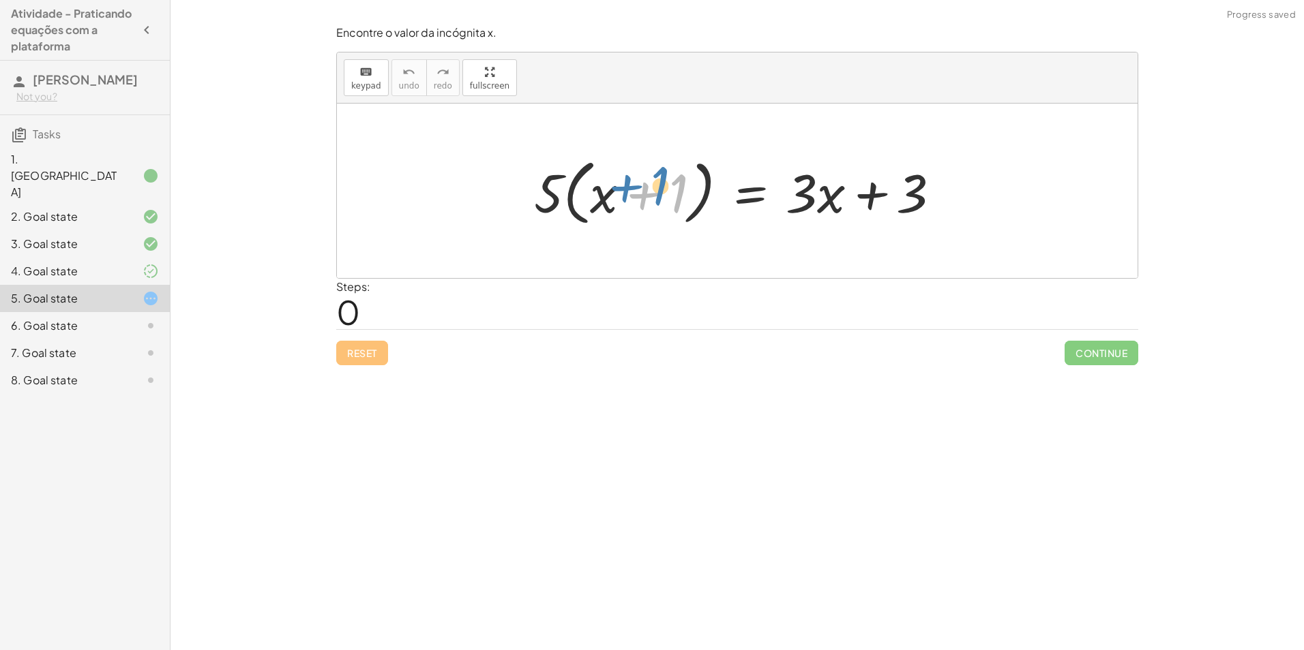
drag, startPoint x: 677, startPoint y: 198, endPoint x: 657, endPoint y: 192, distance: 21.6
click at [657, 192] on div at bounding box center [742, 191] width 431 height 78
drag, startPoint x: 794, startPoint y: 198, endPoint x: 487, endPoint y: 205, distance: 306.9
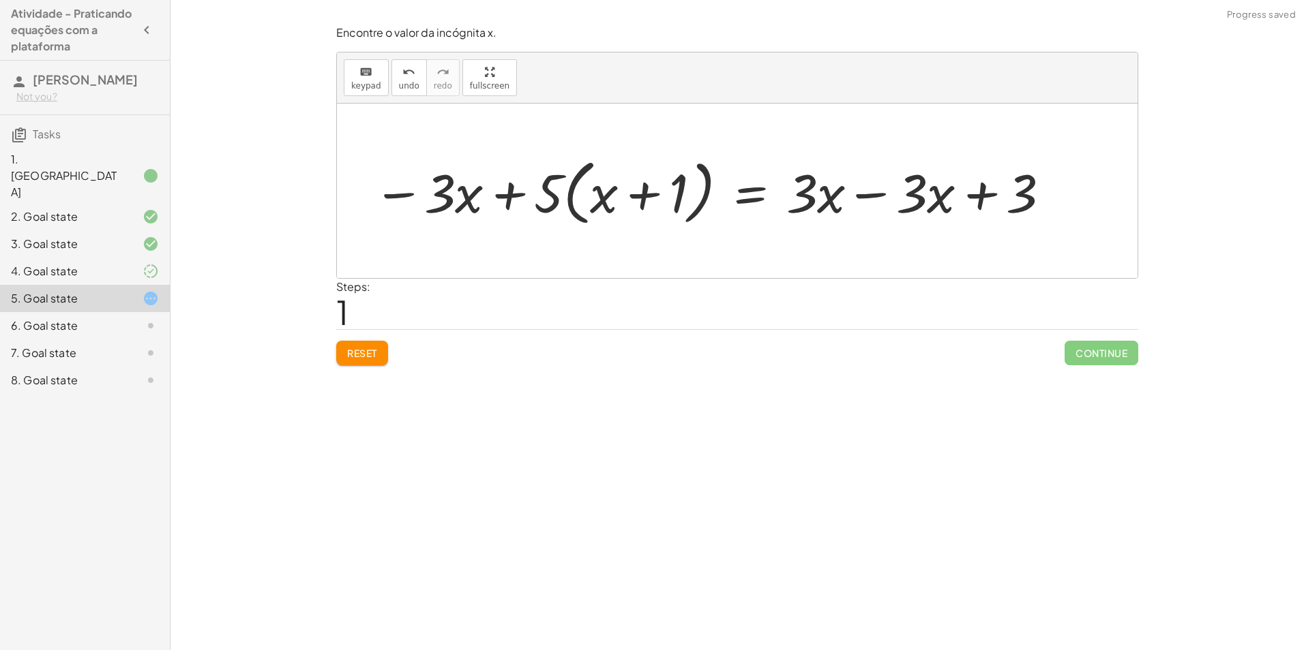
click at [509, 192] on div at bounding box center [712, 191] width 693 height 78
drag, startPoint x: 900, startPoint y: 200, endPoint x: 860, endPoint y: 210, distance: 41.5
click at [860, 210] on div at bounding box center [712, 191] width 693 height 78
click at [859, 207] on div at bounding box center [712, 191] width 693 height 78
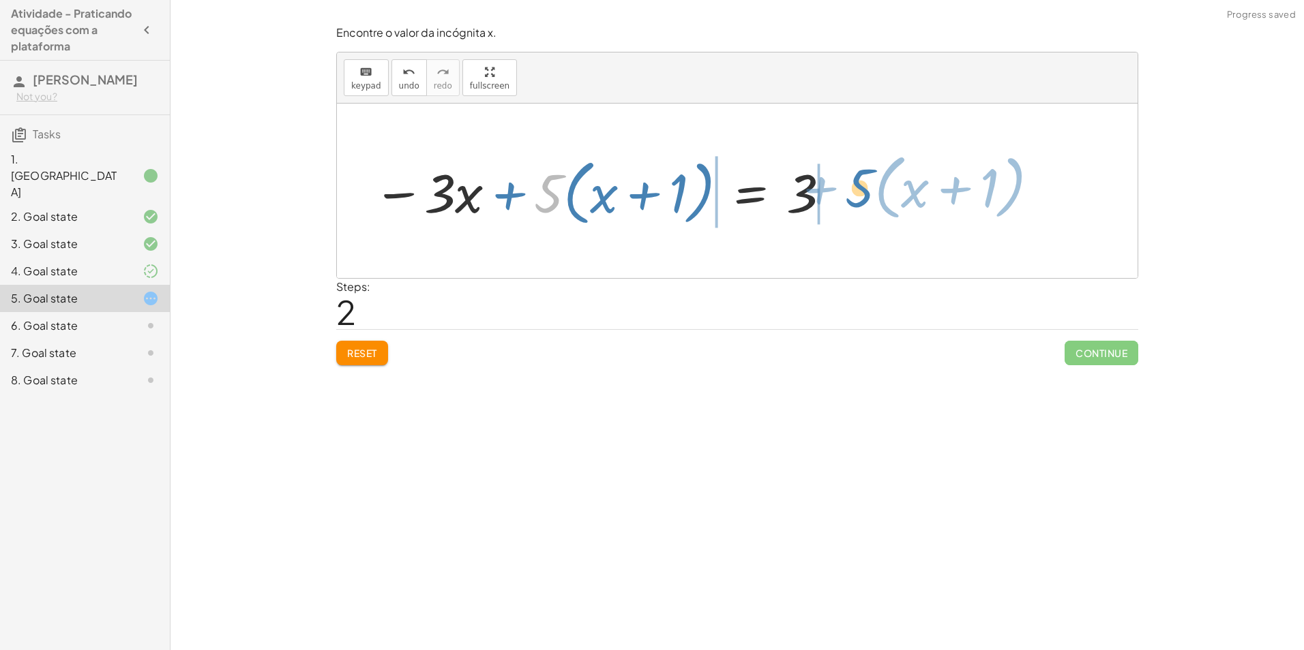
drag, startPoint x: 556, startPoint y: 200, endPoint x: 867, endPoint y: 194, distance: 311.6
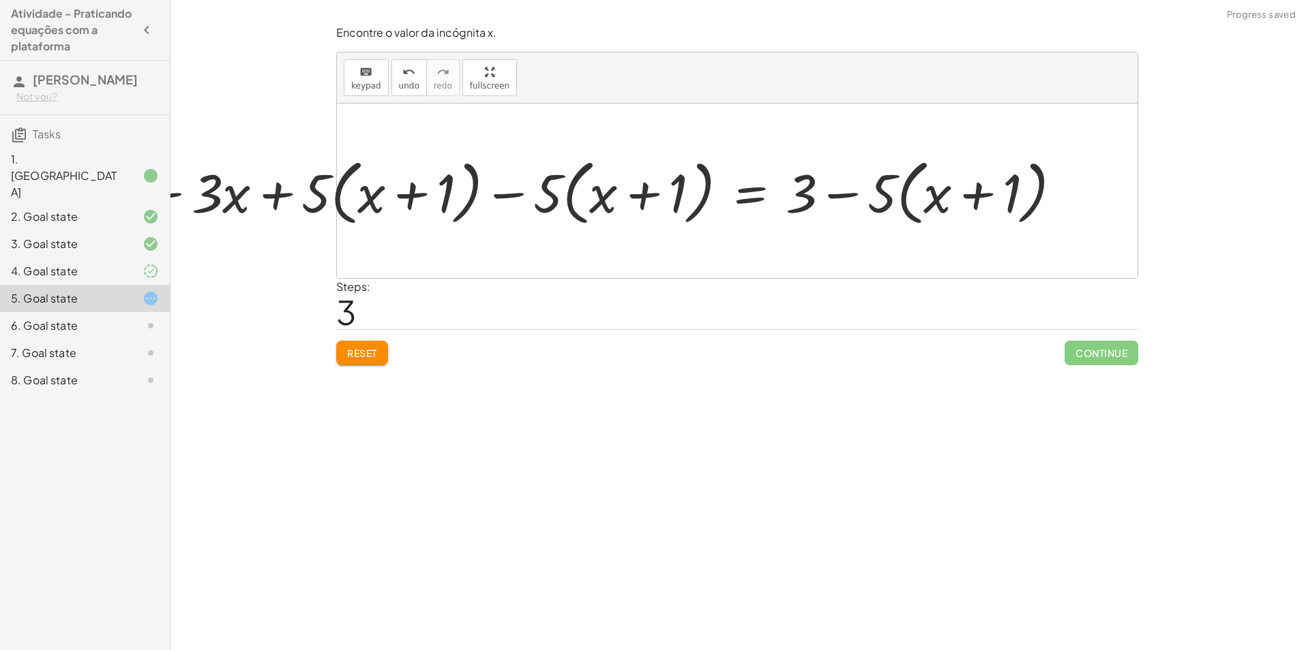
click at [783, 194] on div at bounding box center [602, 191] width 936 height 78
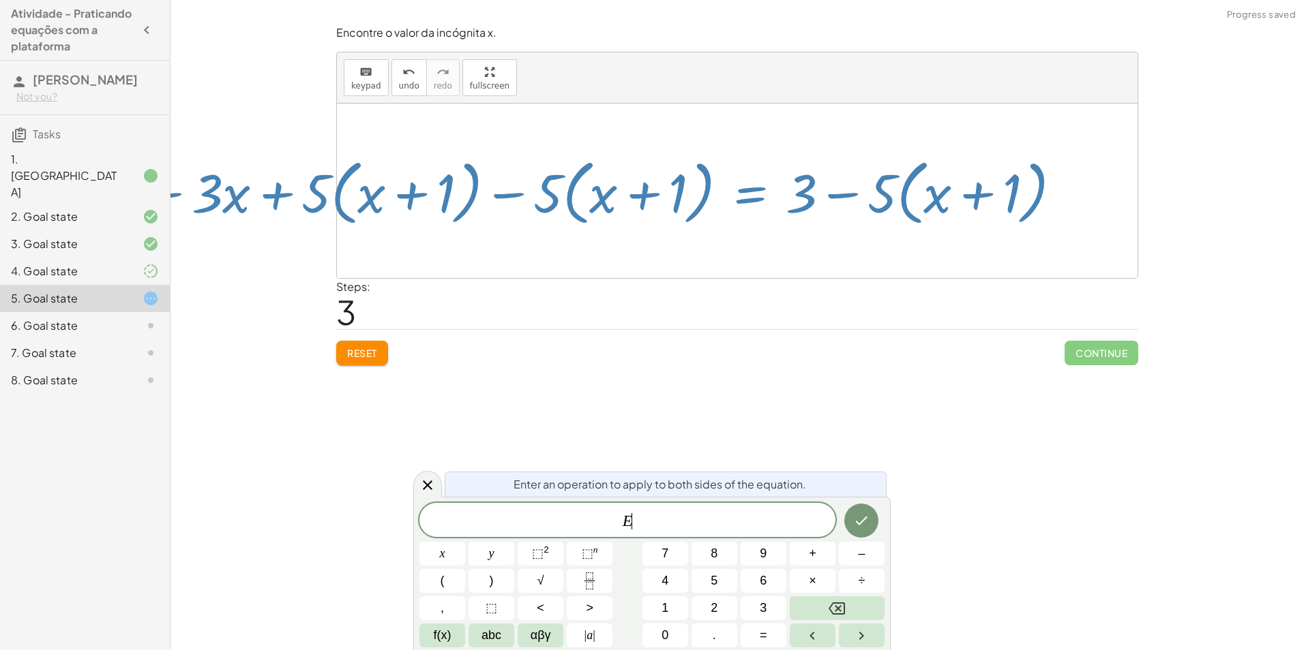
click at [830, 192] on div at bounding box center [602, 191] width 936 height 78
click at [883, 421] on div "Encontre o valor da incógnita x manipulando a equação. insert select one: Math …" at bounding box center [736, 325] width 1133 height 650
click at [863, 523] on icon "Done" at bounding box center [861, 521] width 16 height 16
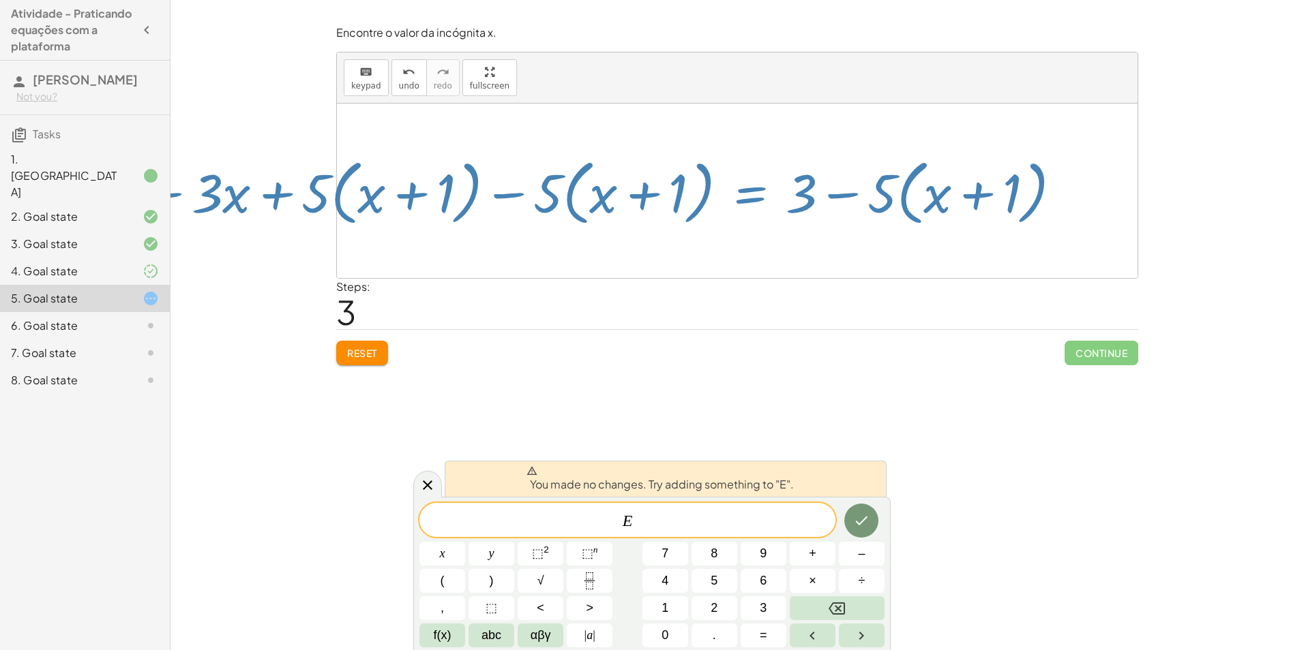
click at [880, 440] on div "Encontre o valor da incógnita x manipulando a equação. insert select one: Math …" at bounding box center [736, 325] width 1133 height 650
click at [423, 475] on div at bounding box center [427, 484] width 29 height 27
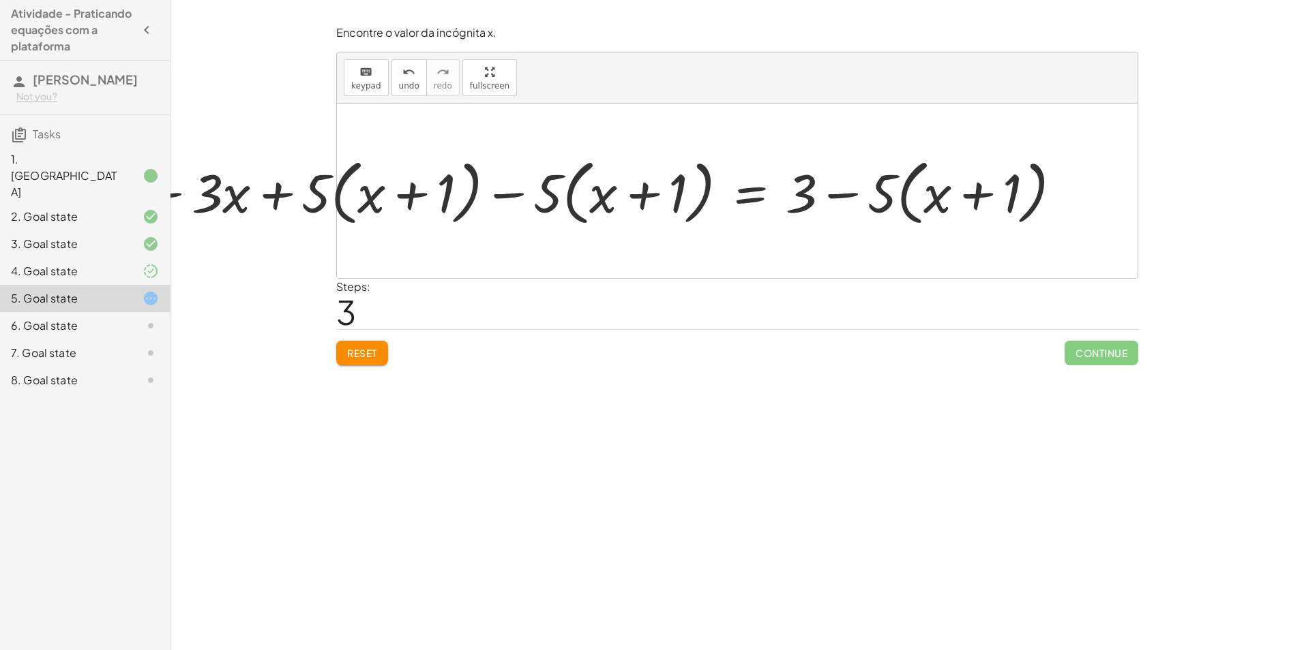
click at [403, 194] on div at bounding box center [602, 191] width 936 height 78
click at [267, 189] on div at bounding box center [602, 191] width 936 height 78
click at [175, 183] on div at bounding box center [602, 191] width 936 height 78
click at [175, 187] on div at bounding box center [602, 191] width 936 height 78
click at [175, 195] on div at bounding box center [602, 191] width 936 height 78
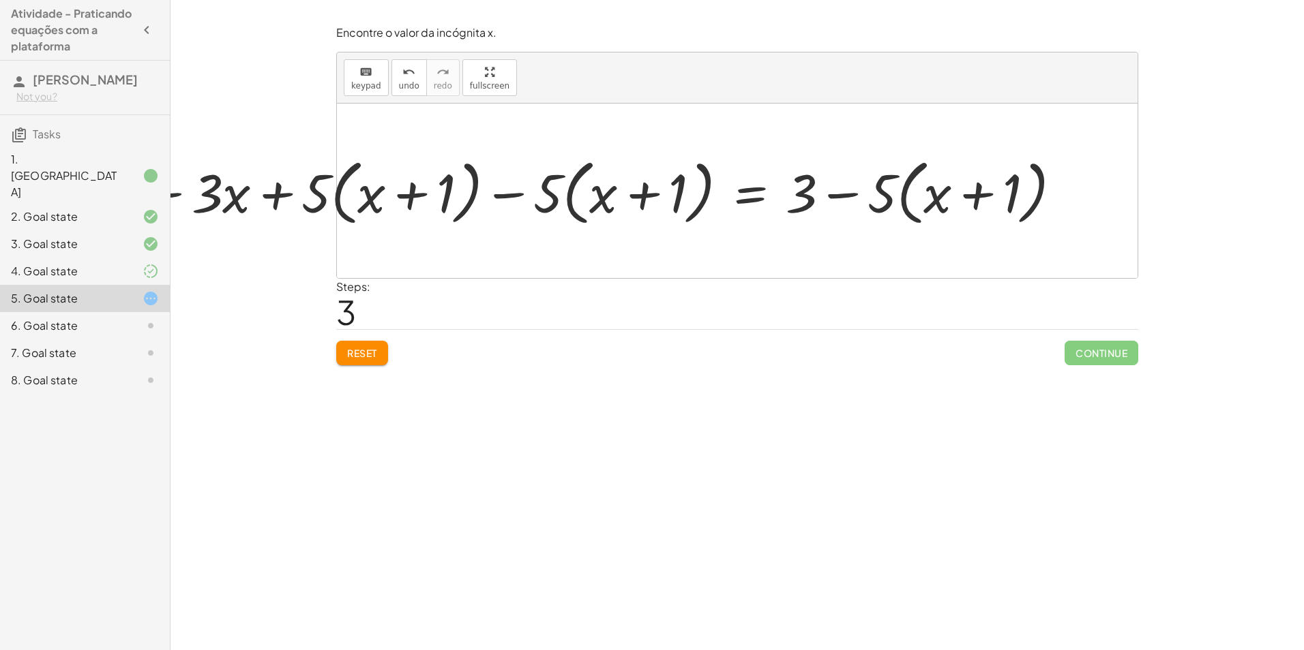
drag, startPoint x: 205, startPoint y: 187, endPoint x: 260, endPoint y: 198, distance: 56.2
click at [235, 193] on div at bounding box center [602, 191] width 936 height 78
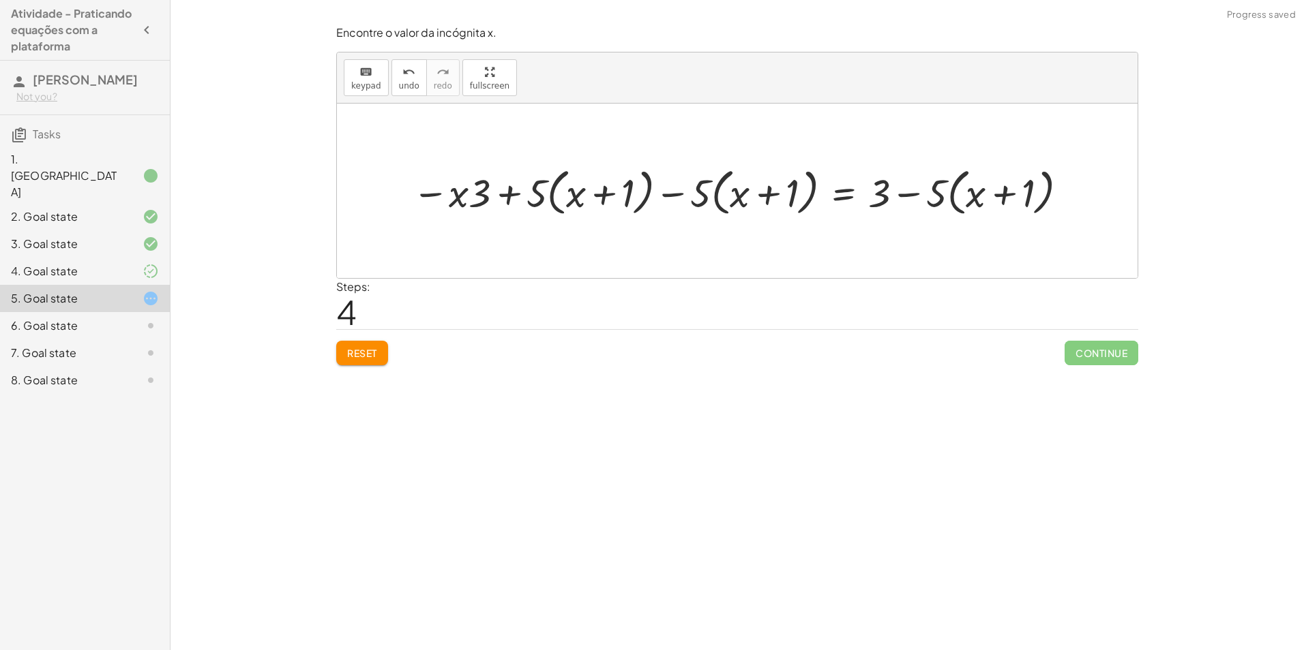
click at [495, 195] on div at bounding box center [742, 190] width 673 height 57
click at [421, 192] on div at bounding box center [742, 190] width 673 height 57
click at [434, 197] on div at bounding box center [742, 190] width 673 height 57
click at [899, 222] on div "· 5 · ( + x + 1 ) = + · 3 · x + 3 − · 3 · x + · 5 · ( + x + 1 ) = + · 3 · x − ·…" at bounding box center [737, 191] width 690 height 64
click at [901, 179] on div at bounding box center [742, 190] width 673 height 57
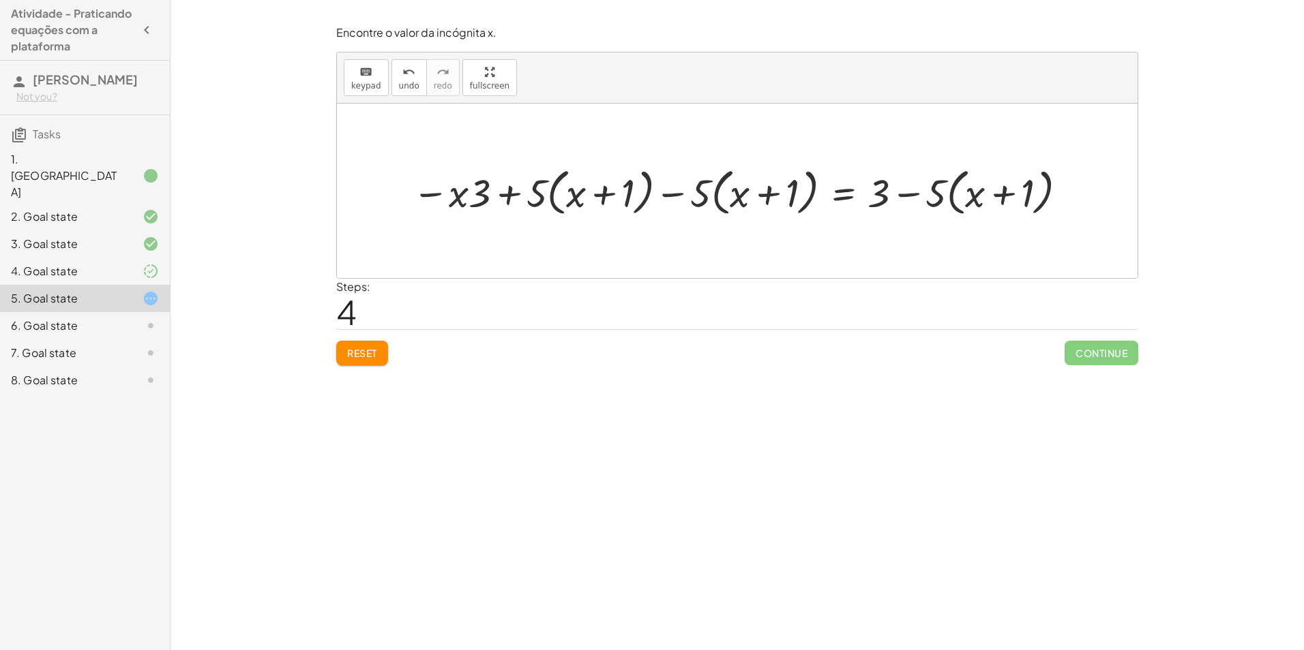
click at [904, 192] on div at bounding box center [742, 190] width 673 height 57
click at [909, 202] on div at bounding box center [742, 190] width 673 height 57
drag, startPoint x: 884, startPoint y: 204, endPoint x: 944, endPoint y: 213, distance: 60.1
click at [944, 213] on div at bounding box center [742, 190] width 673 height 57
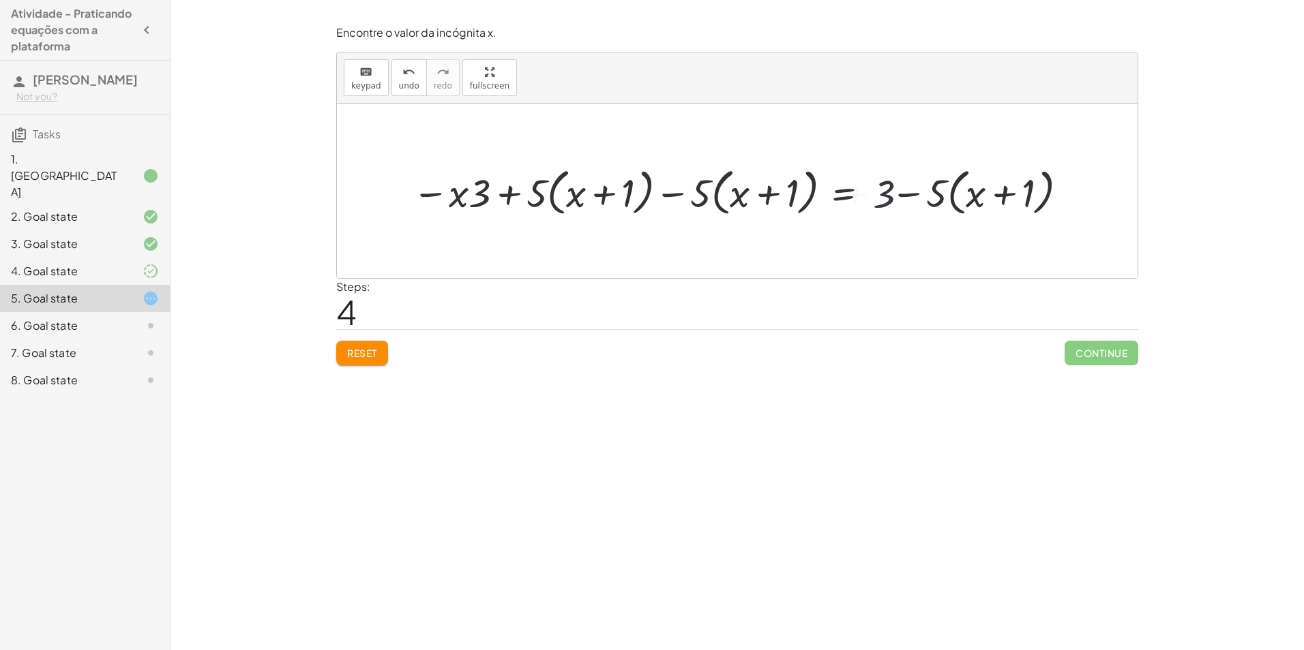
click at [921, 186] on div at bounding box center [742, 190] width 673 height 57
click at [974, 191] on div at bounding box center [742, 190] width 673 height 57
click at [1000, 188] on div at bounding box center [742, 190] width 673 height 57
click at [385, 360] on button "Reset" at bounding box center [362, 353] width 52 height 25
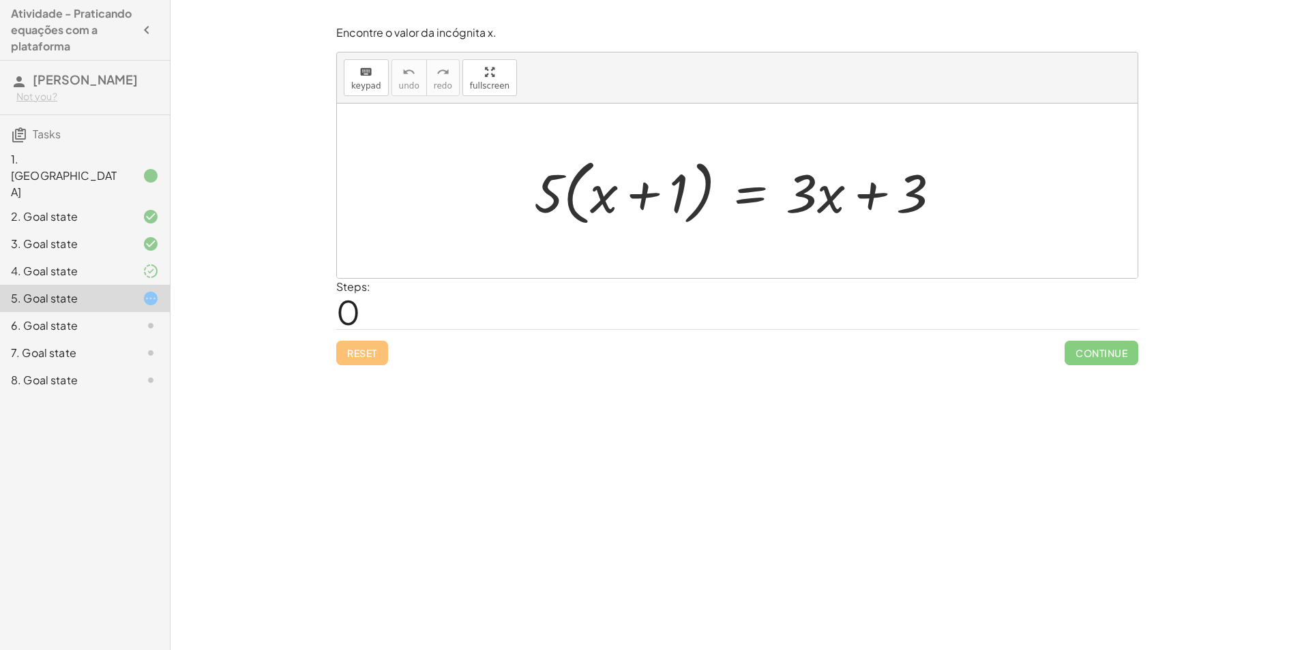
click at [832, 200] on div at bounding box center [742, 191] width 431 height 78
click at [850, 195] on div at bounding box center [742, 191] width 431 height 78
click at [920, 195] on div at bounding box center [742, 191] width 431 height 78
click at [865, 195] on div at bounding box center [742, 191] width 431 height 78
drag, startPoint x: 865, startPoint y: 195, endPoint x: 537, endPoint y: 202, distance: 328.7
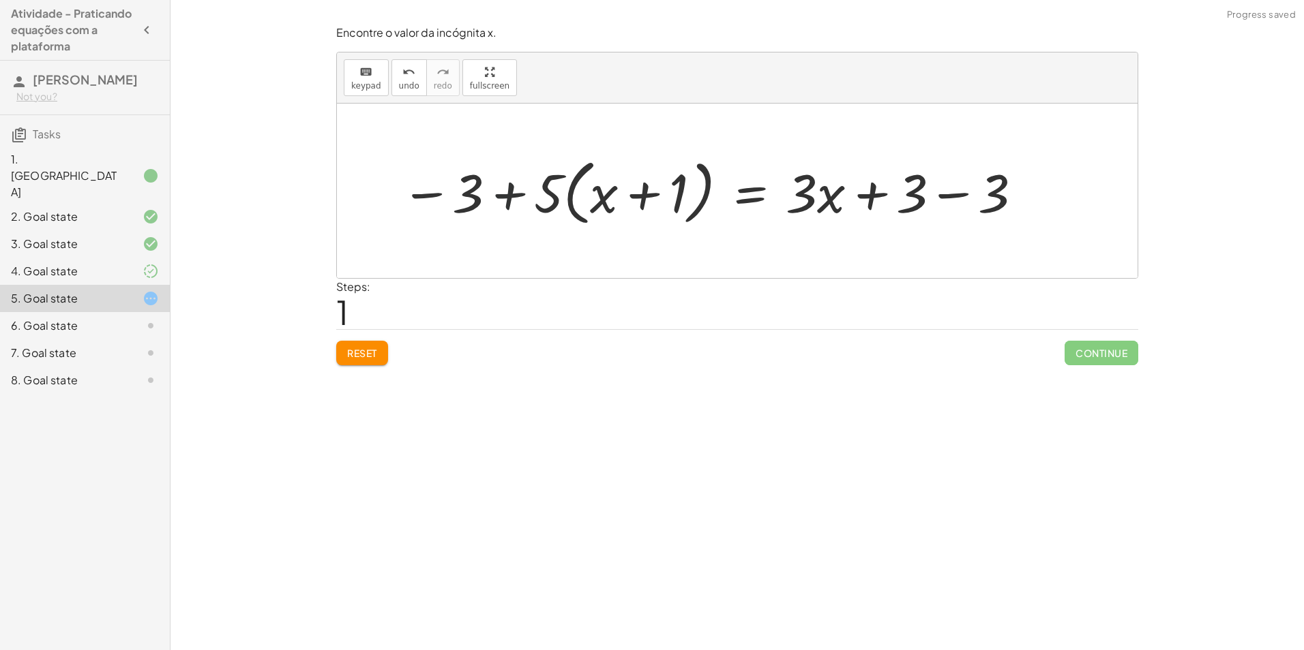
click at [520, 196] on div at bounding box center [712, 191] width 637 height 78
click at [437, 192] on div at bounding box center [712, 191] width 637 height 78
click at [943, 194] on div at bounding box center [712, 191] width 637 height 78
click at [772, 195] on div at bounding box center [630, 191] width 472 height 78
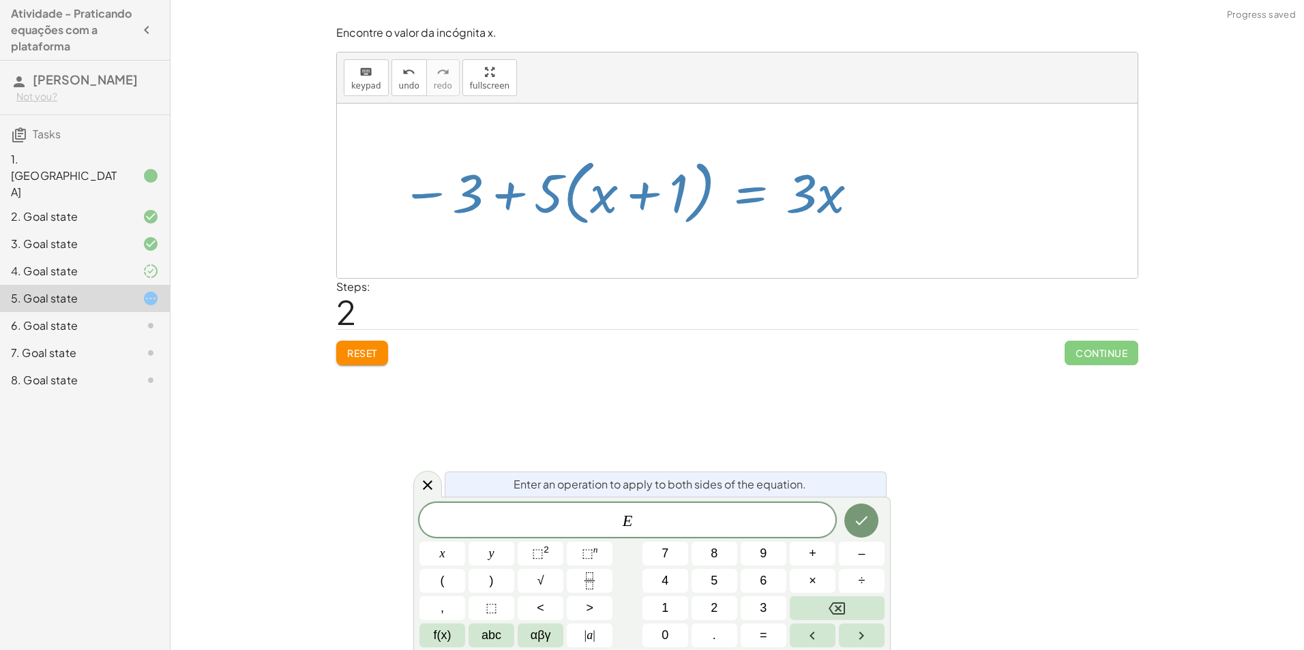
click at [751, 295] on div "Steps: 2" at bounding box center [737, 304] width 802 height 50
click at [681, 463] on div "Encontre o valor da incógnita x manipulando a equação. insert select one: Math …" at bounding box center [736, 325] width 1133 height 650
click at [417, 491] on div at bounding box center [427, 484] width 29 height 27
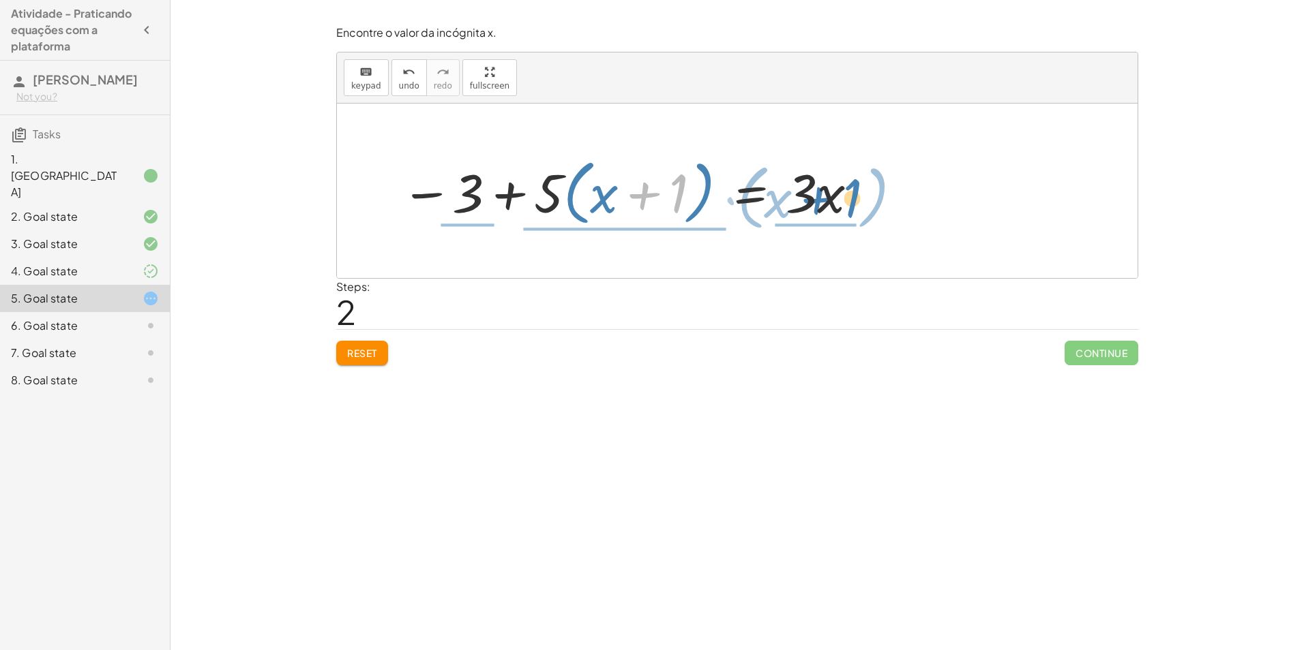
drag, startPoint x: 641, startPoint y: 188, endPoint x: 815, endPoint y: 193, distance: 173.9
click at [815, 193] on div at bounding box center [630, 191] width 472 height 78
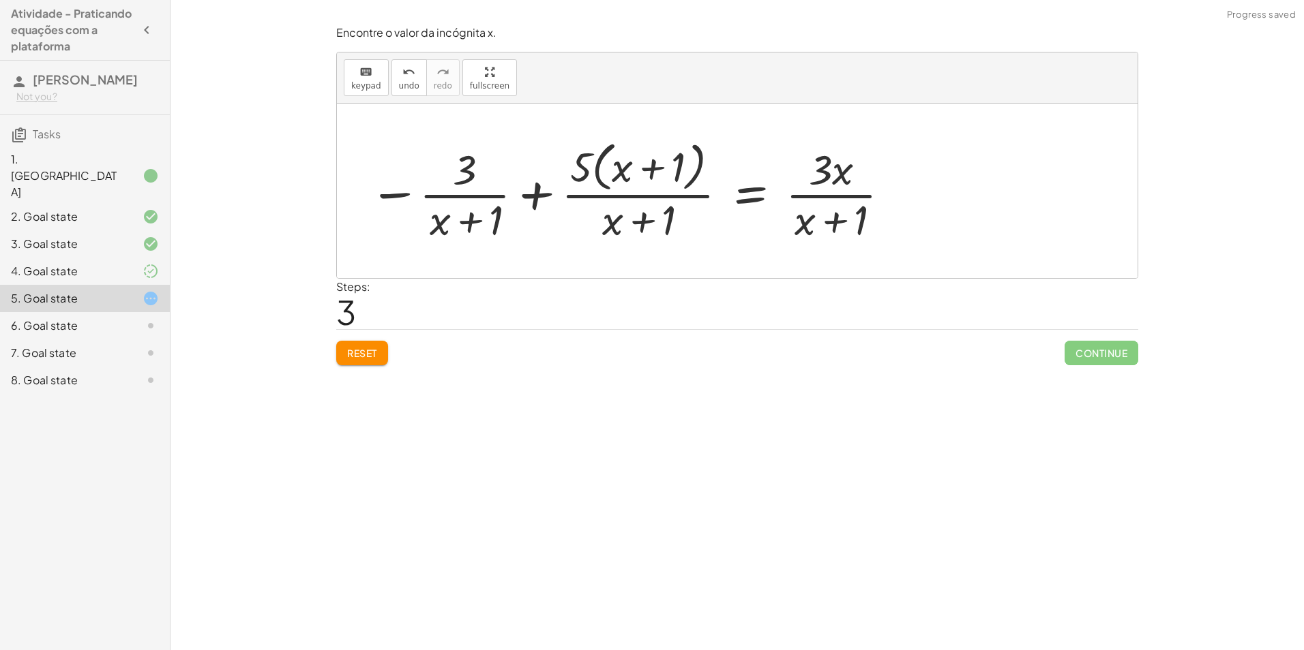
click at [631, 216] on div at bounding box center [629, 190] width 537 height 111
click at [647, 178] on div at bounding box center [629, 190] width 537 height 111
click at [830, 217] on div at bounding box center [629, 190] width 537 height 111
click at [836, 195] on div at bounding box center [629, 190] width 537 height 111
click at [473, 215] on div at bounding box center [629, 190] width 537 height 111
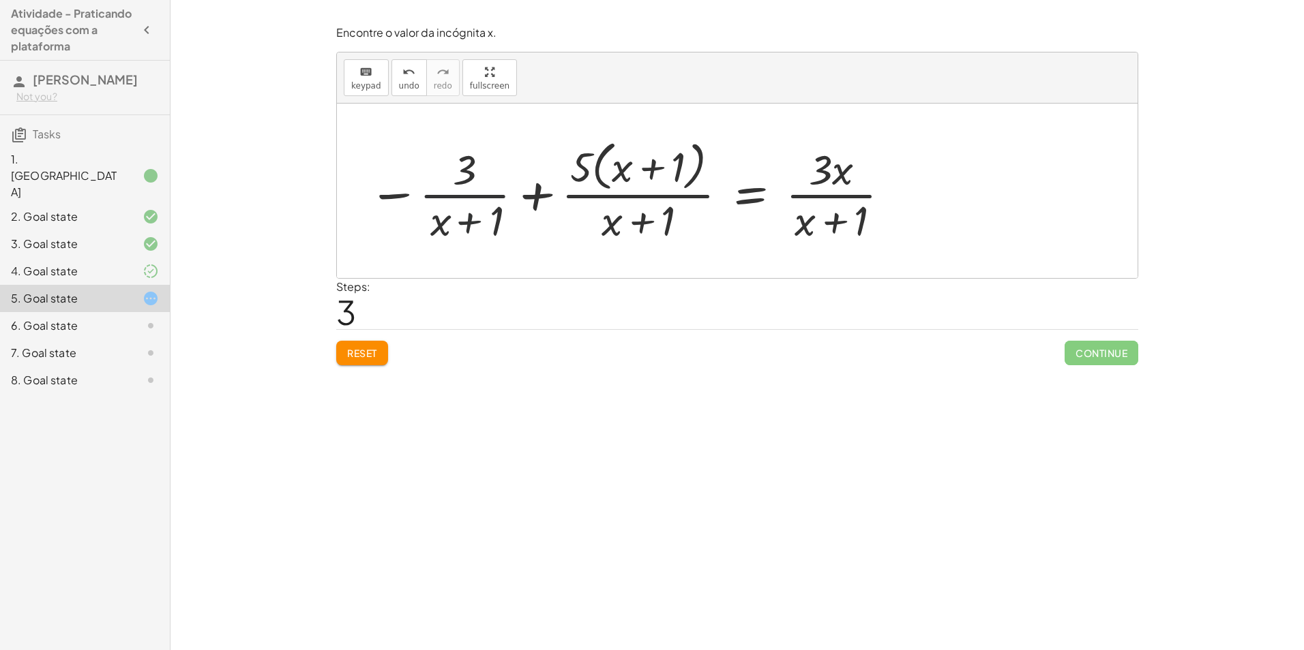
click at [477, 183] on div at bounding box center [629, 190] width 537 height 111
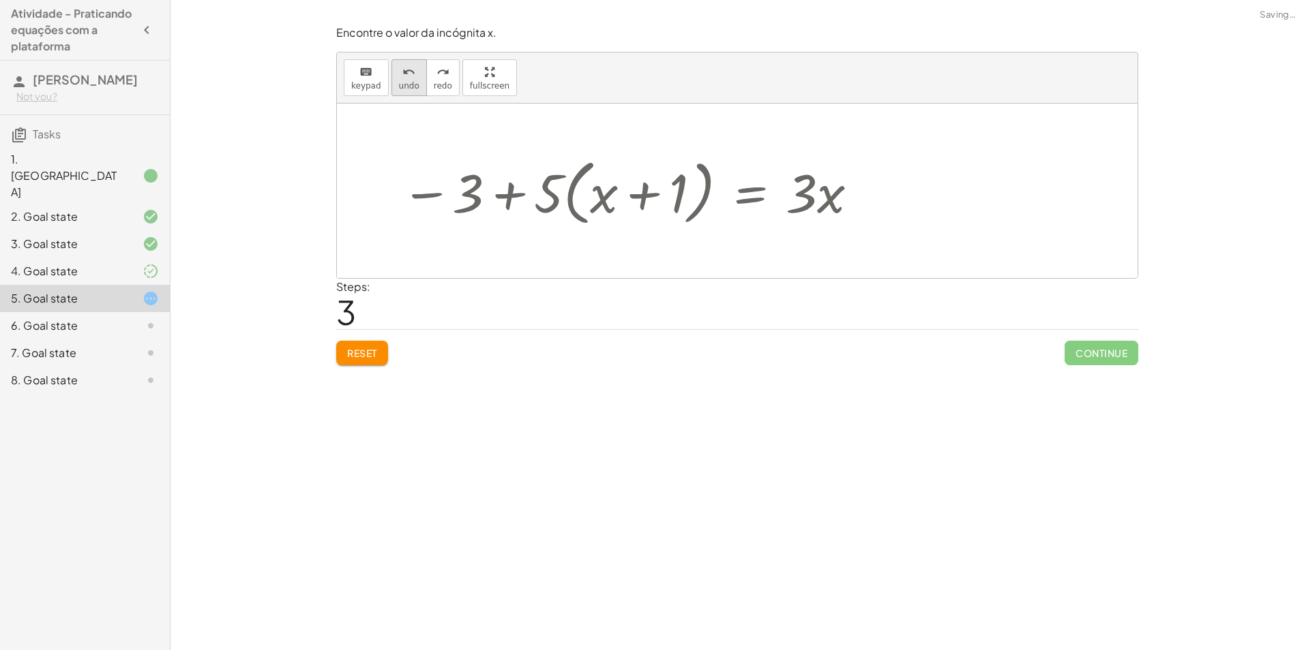
click at [399, 76] on div "undo" at bounding box center [409, 71] width 20 height 16
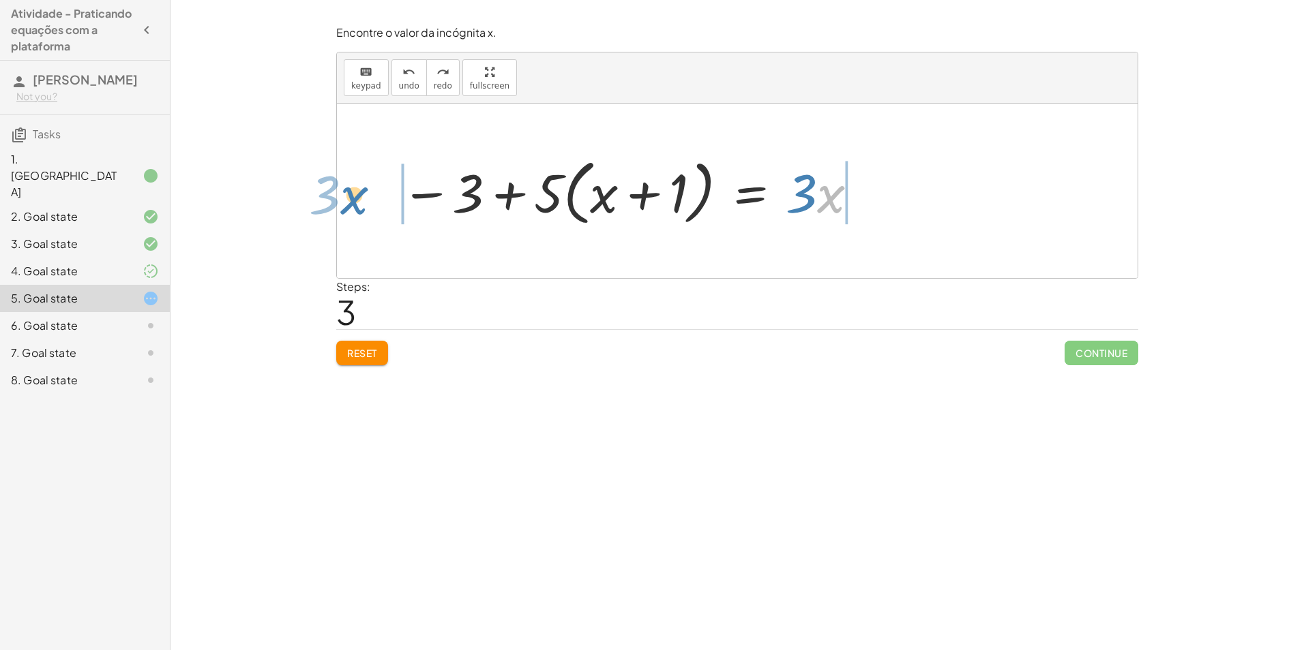
drag, startPoint x: 837, startPoint y: 207, endPoint x: 361, endPoint y: 208, distance: 475.9
click at [361, 208] on div "· 5 · ( + x + 1 ) = + · 3 · x + 3 − 3 + · 5 · ( + x + 1 ) = + · 3 · x + 3 − 3 −…" at bounding box center [737, 191] width 800 height 175
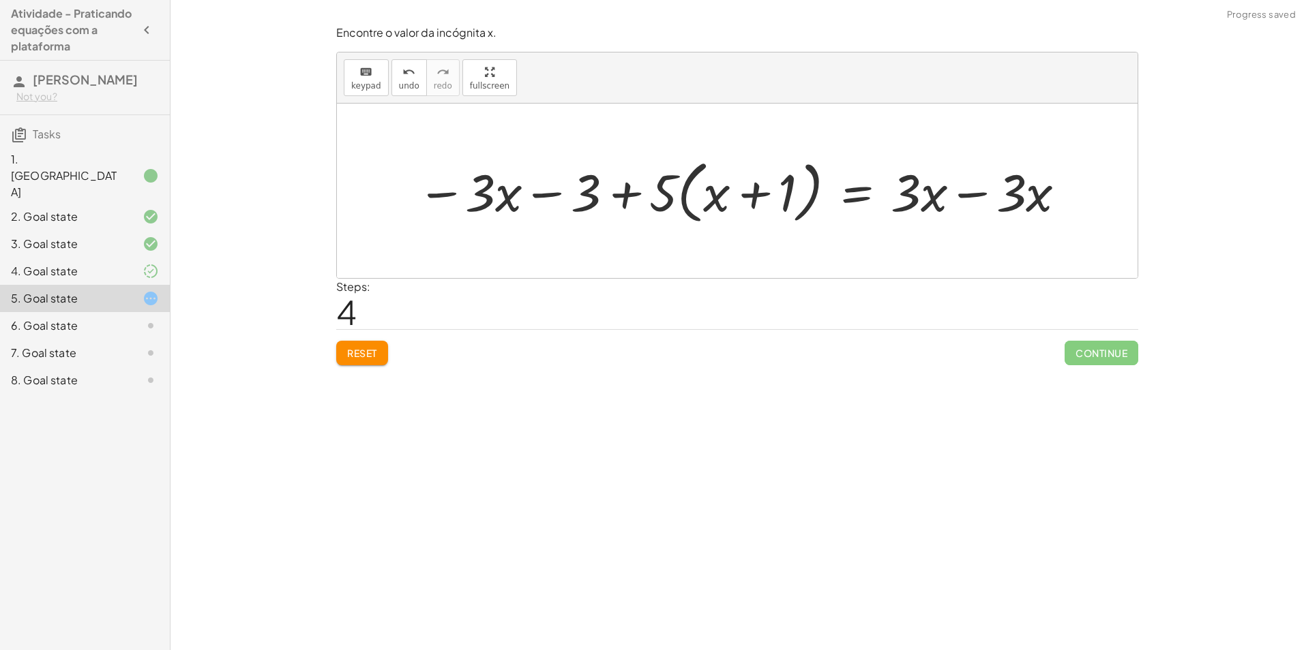
click at [966, 205] on div at bounding box center [742, 190] width 665 height 75
click at [564, 198] on div at bounding box center [674, 190] width 528 height 75
click at [428, 200] on div at bounding box center [674, 190] width 528 height 75
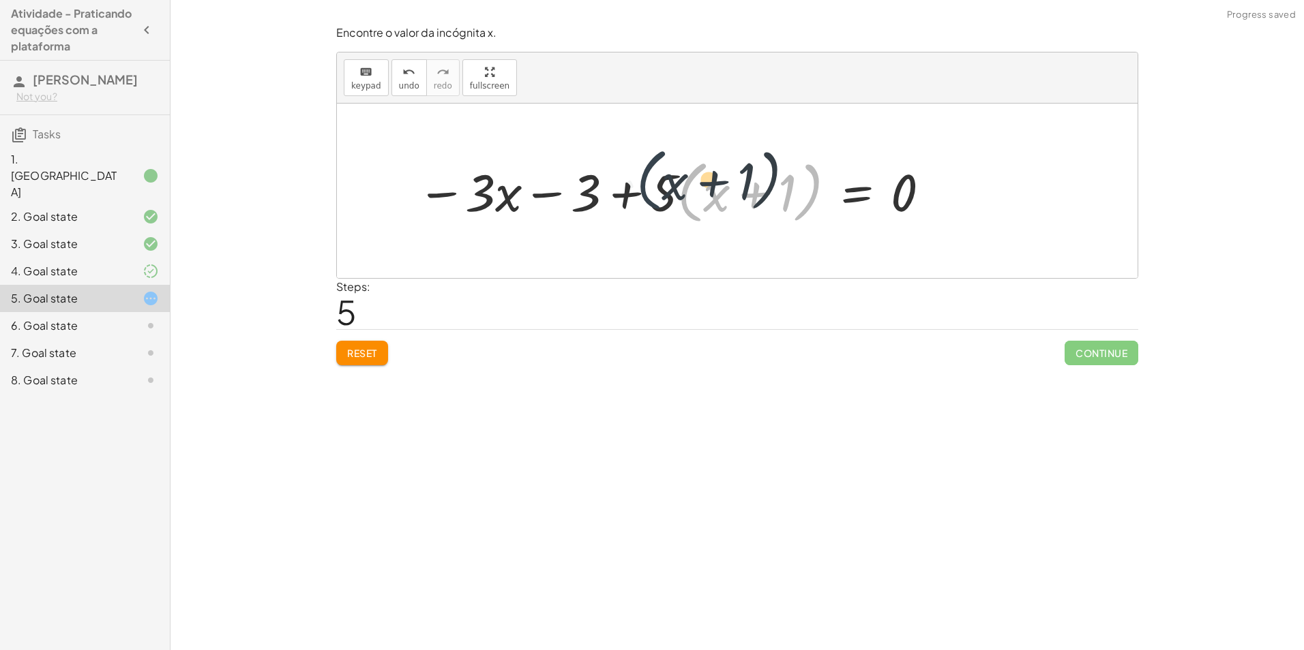
drag, startPoint x: 698, startPoint y: 200, endPoint x: 668, endPoint y: 195, distance: 30.5
click at [665, 193] on div at bounding box center [674, 190] width 528 height 75
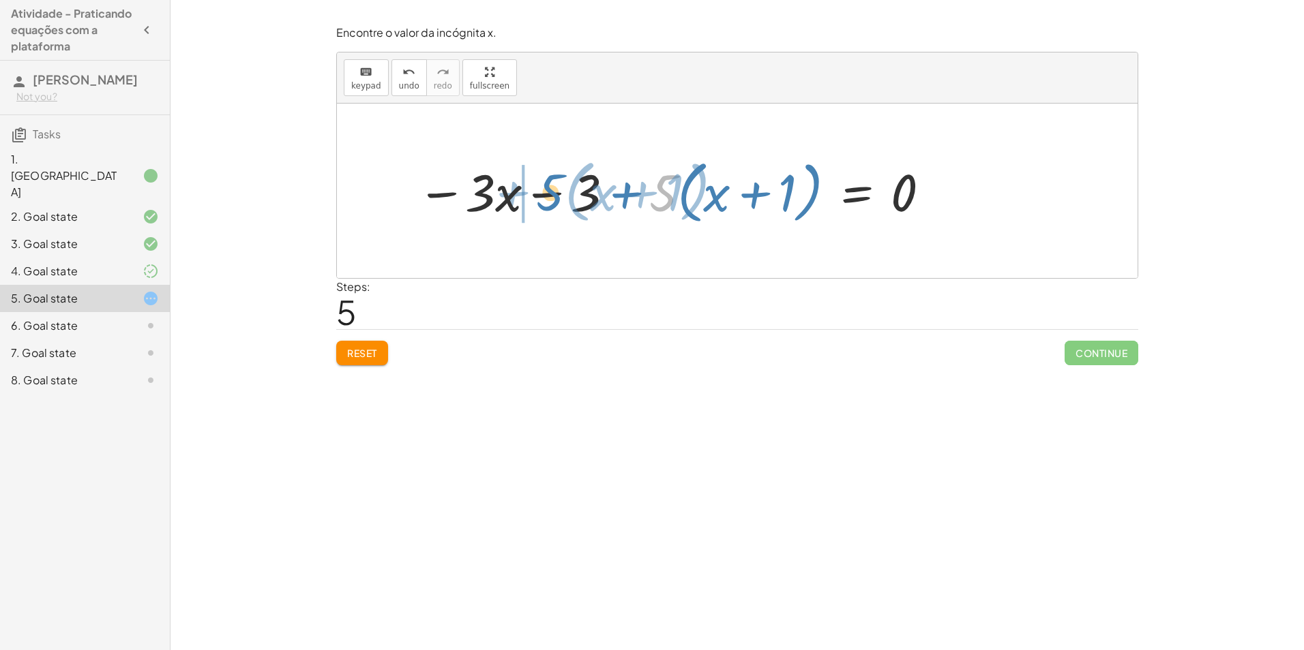
drag, startPoint x: 670, startPoint y: 199, endPoint x: 556, endPoint y: 198, distance: 113.2
click at [556, 198] on div at bounding box center [674, 190] width 528 height 75
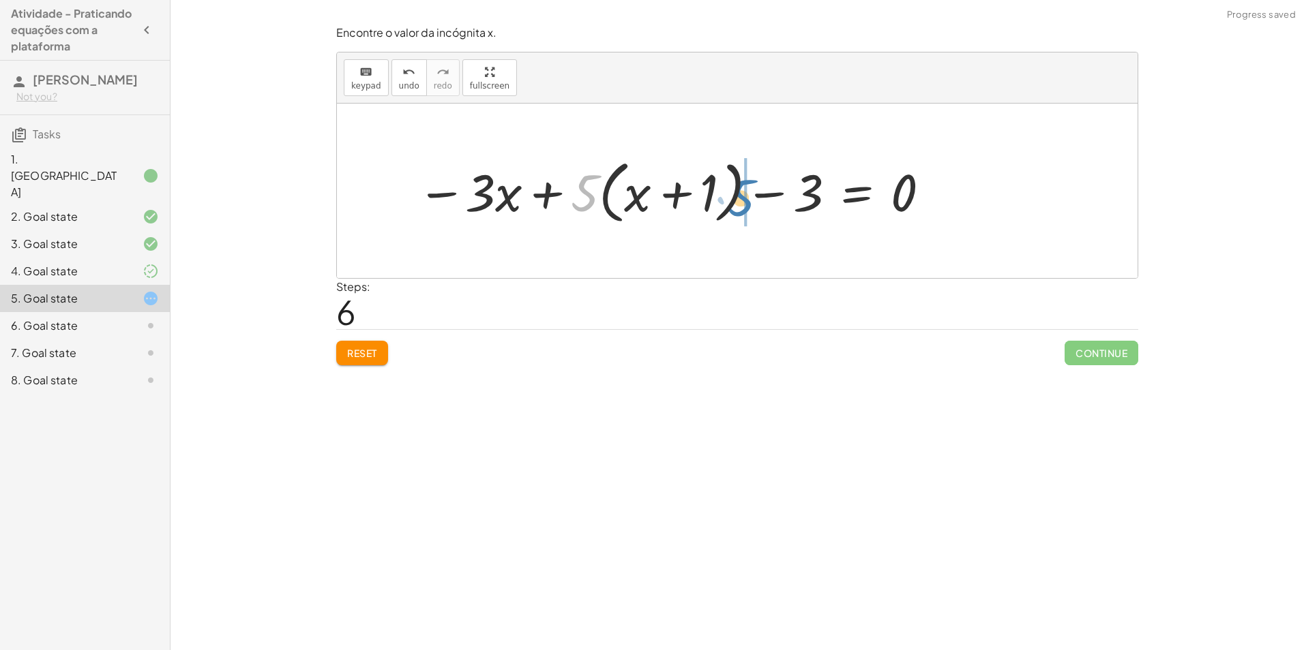
drag, startPoint x: 580, startPoint y: 192, endPoint x: 739, endPoint y: 196, distance: 159.6
click at [739, 196] on div at bounding box center [674, 190] width 528 height 75
click at [532, 192] on div at bounding box center [674, 190] width 528 height 75
click at [494, 192] on div at bounding box center [674, 190] width 528 height 75
click at [441, 196] on div at bounding box center [674, 190] width 528 height 75
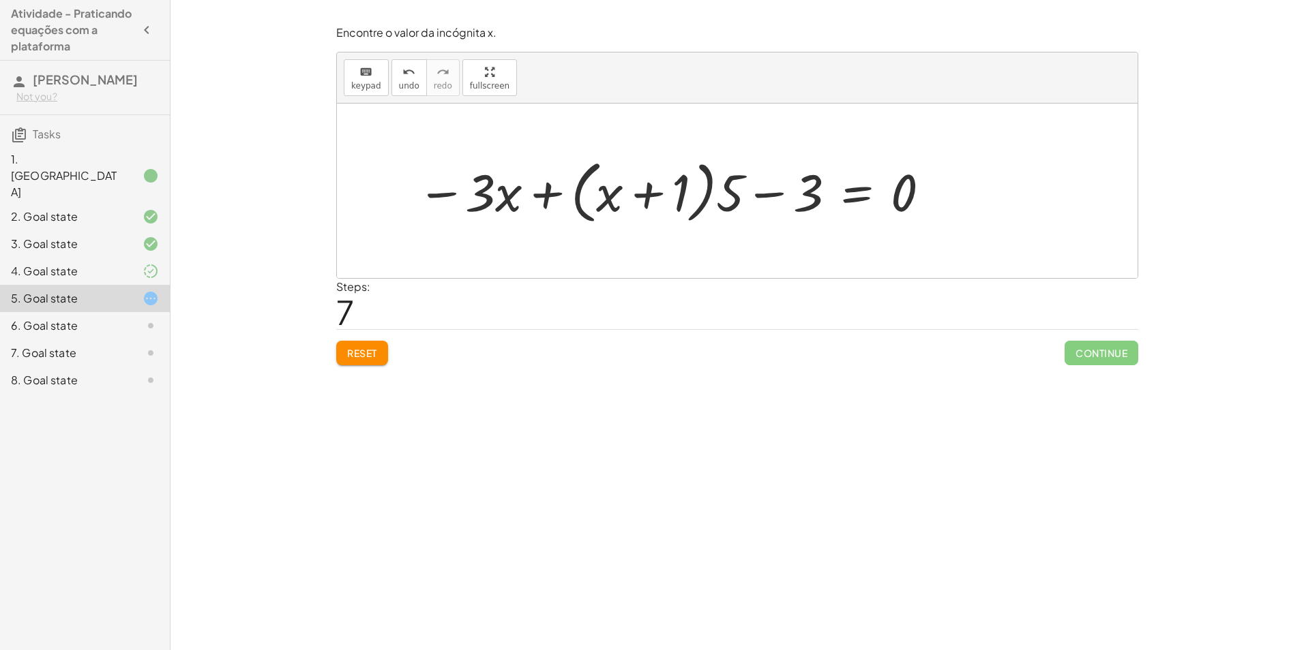
click at [388, 350] on button "Reset" at bounding box center [362, 353] width 52 height 25
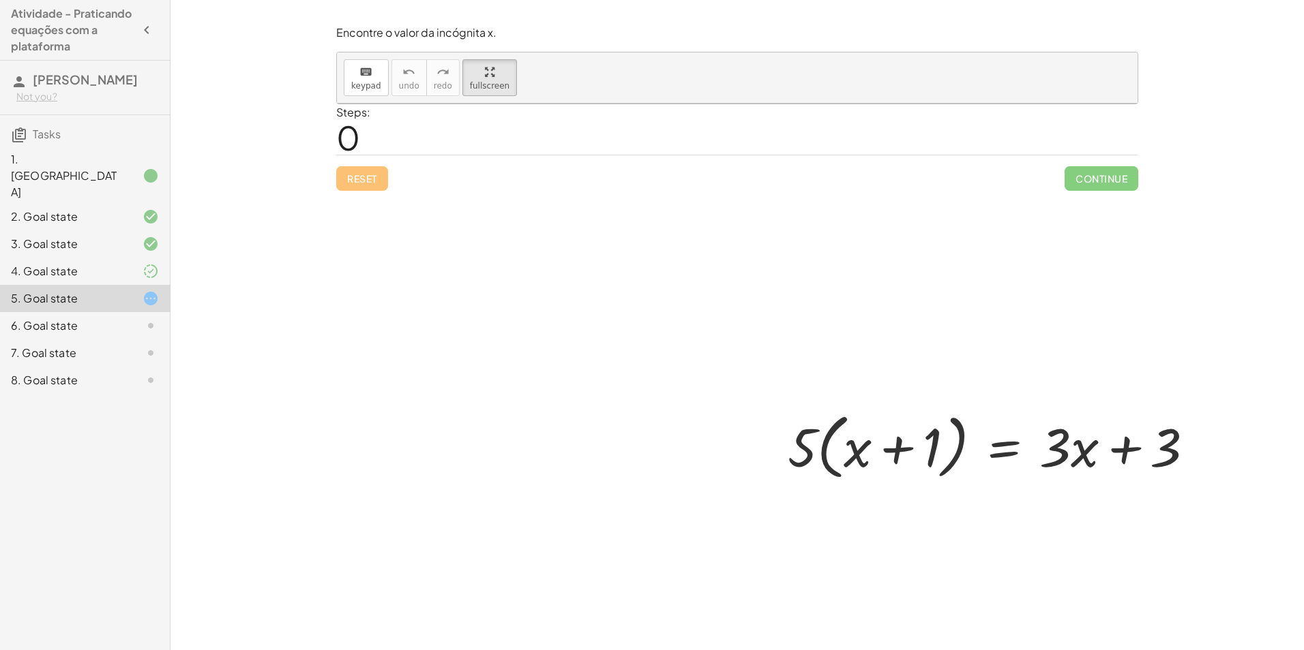
drag, startPoint x: 498, startPoint y: 80, endPoint x: 501, endPoint y: 131, distance: 50.5
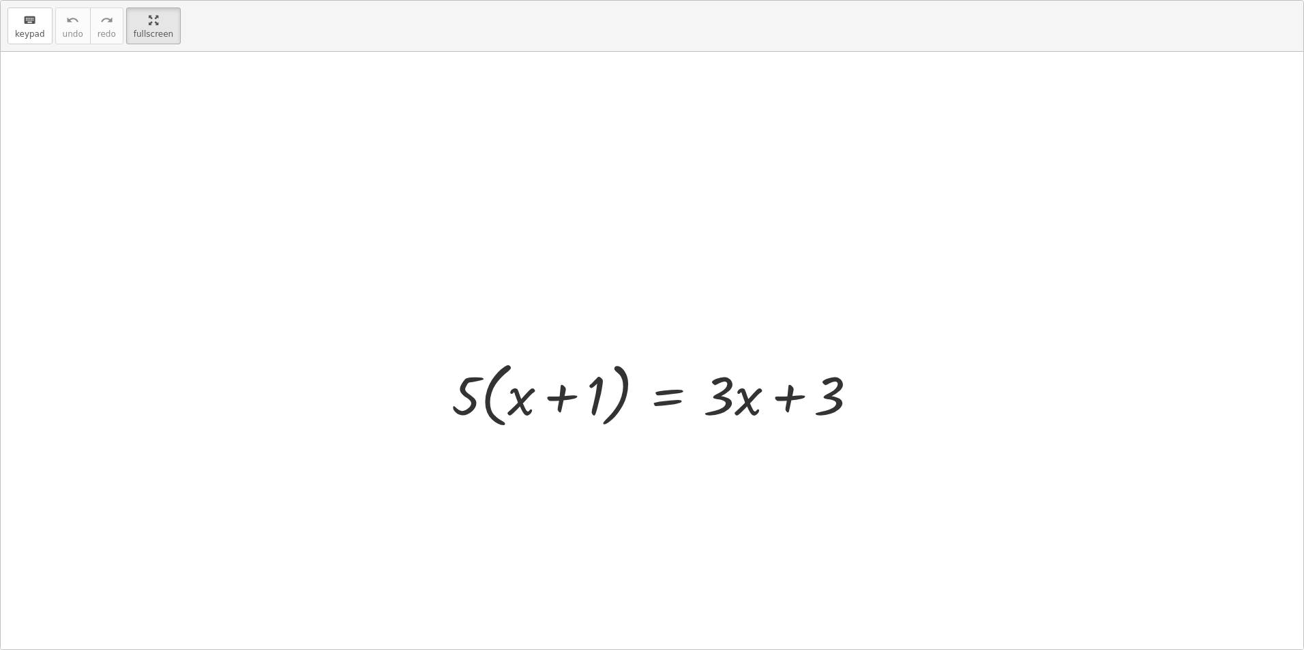
click at [501, 131] on div "keyboard keypad undo undo redo redo fullscreen · 5 · ( + x + 1 ) = + · 3 · x + …" at bounding box center [652, 325] width 1302 height 649
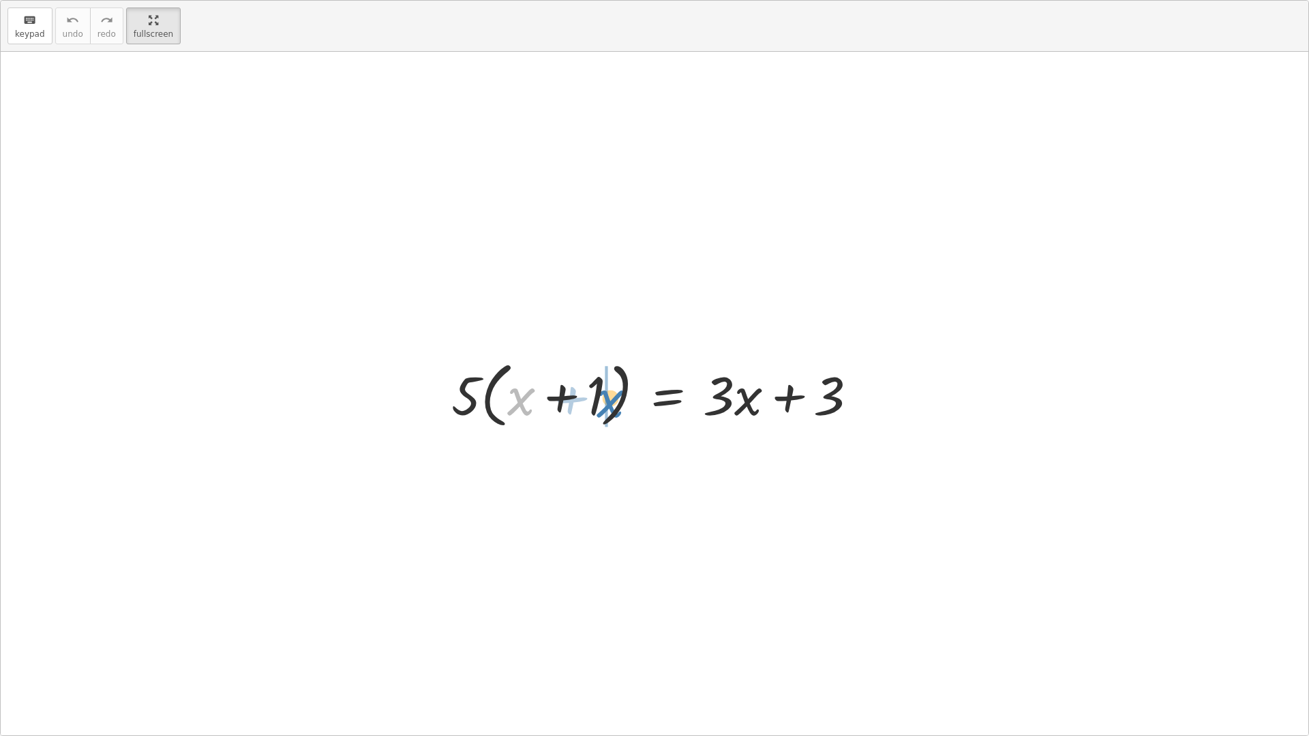
drag, startPoint x: 522, startPoint y: 395, endPoint x: 618, endPoint y: 387, distance: 97.1
click at [618, 387] on div at bounding box center [660, 394] width 431 height 78
click at [533, 391] on div at bounding box center [660, 394] width 431 height 78
drag, startPoint x: 460, startPoint y: 397, endPoint x: 591, endPoint y: 406, distance: 131.2
click at [591, 406] on div at bounding box center [660, 394] width 431 height 78
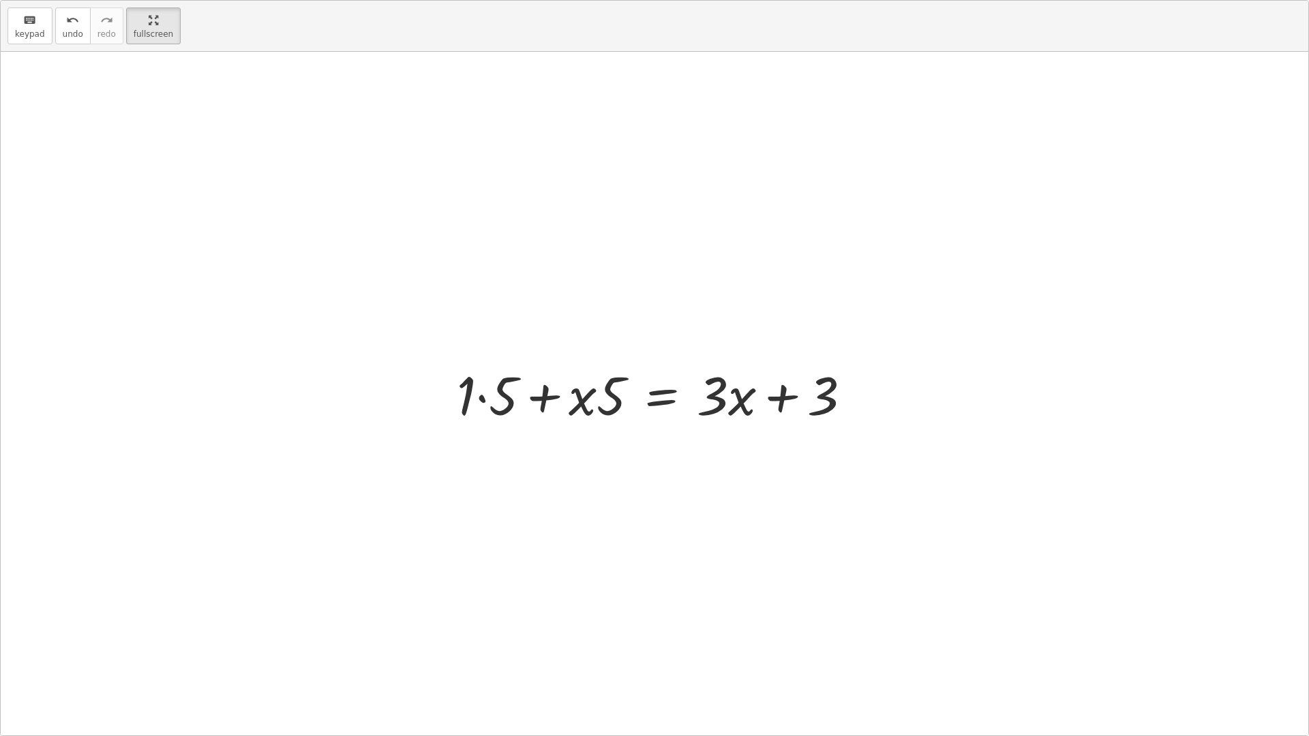
click at [492, 397] on div at bounding box center [659, 394] width 419 height 70
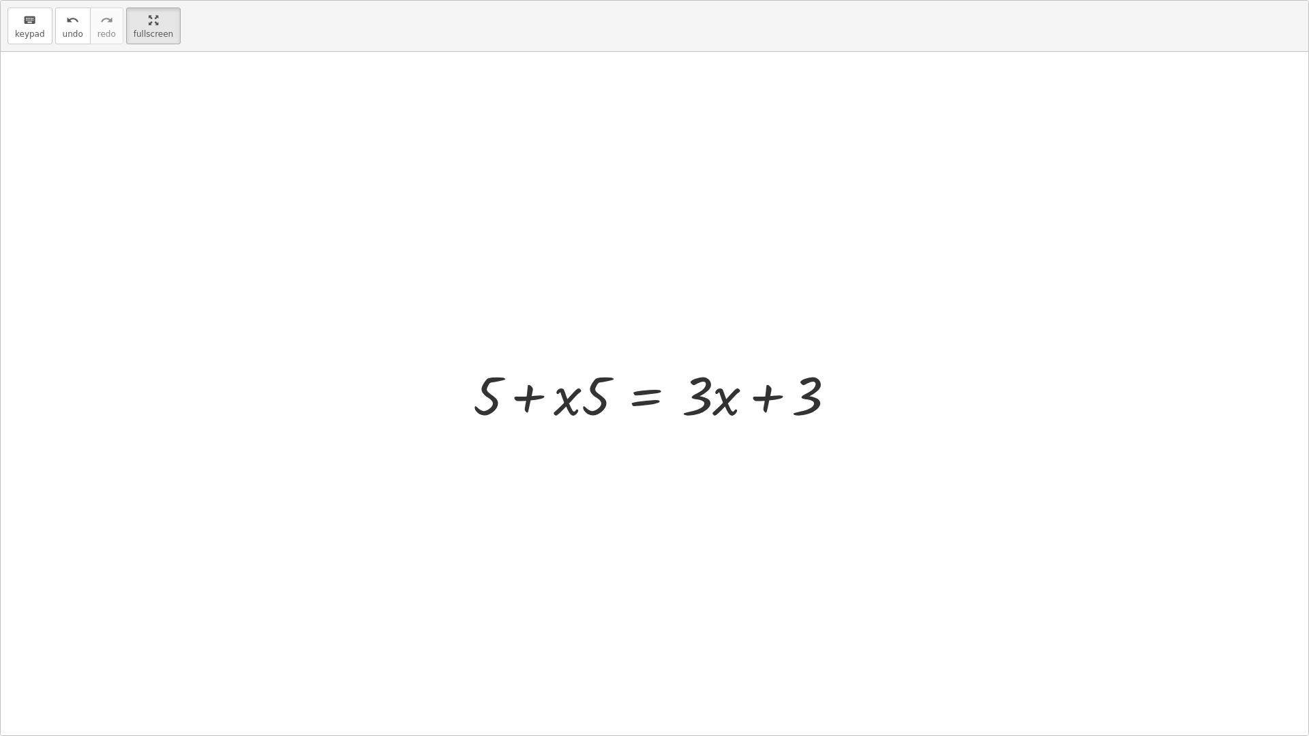
click at [559, 410] on div at bounding box center [659, 394] width 387 height 70
drag, startPoint x: 489, startPoint y: 395, endPoint x: 856, endPoint y: 405, distance: 367.6
click at [828, 406] on div at bounding box center [659, 394] width 547 height 70
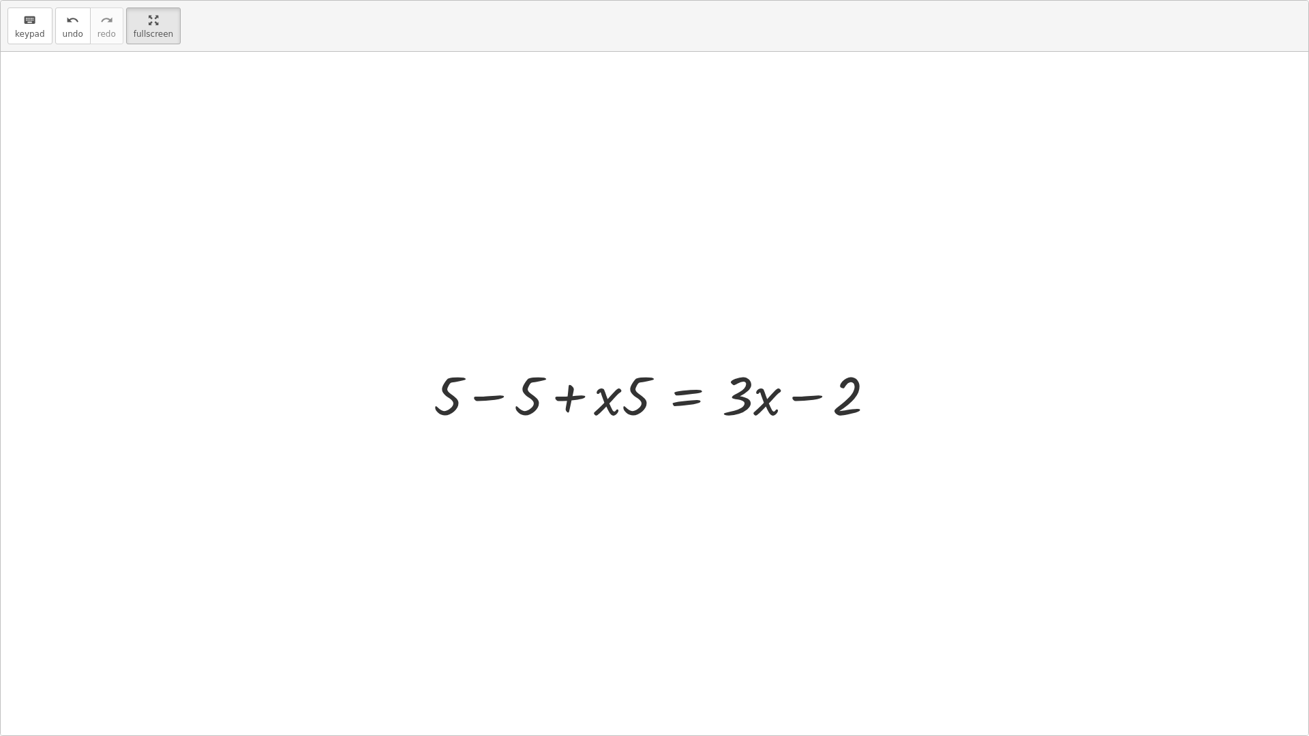
click at [455, 401] on div at bounding box center [660, 394] width 466 height 70
click at [496, 402] on div at bounding box center [660, 394] width 466 height 70
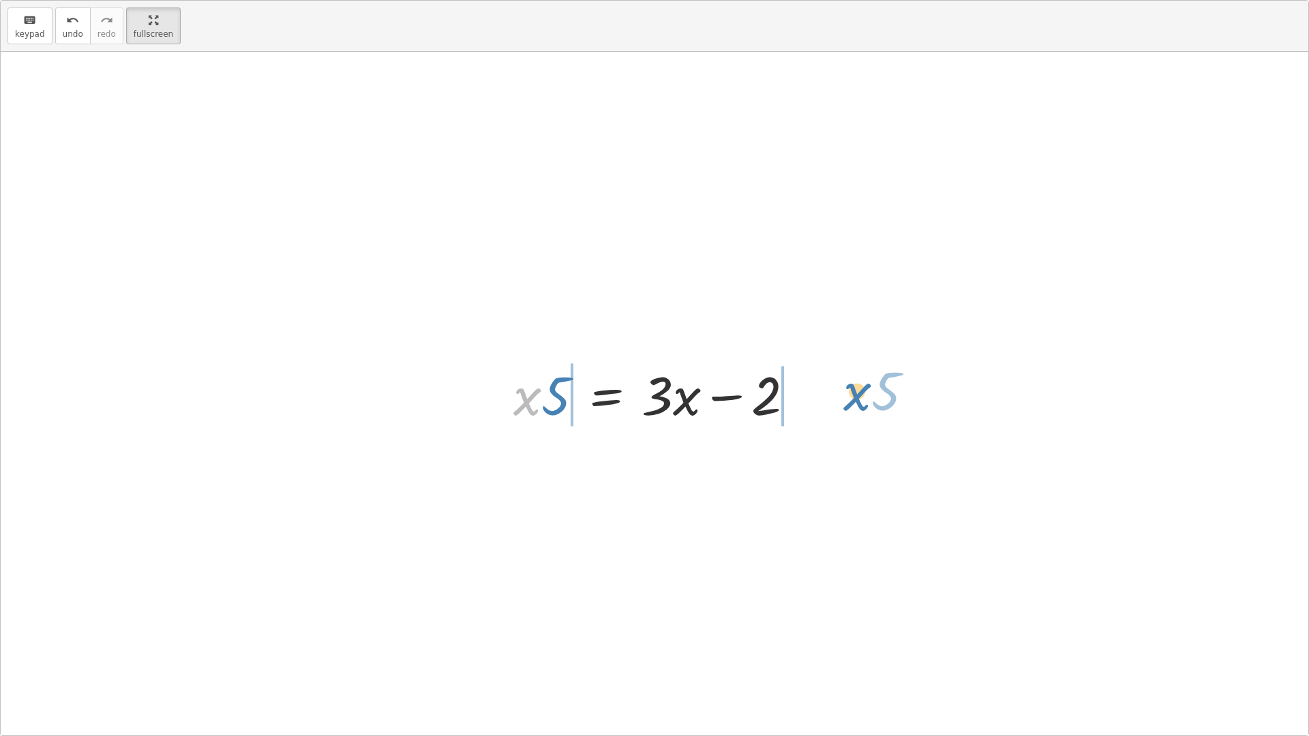
drag, startPoint x: 515, startPoint y: 406, endPoint x: 845, endPoint y: 401, distance: 330.0
click at [845, 401] on div "· 5 · ( + x + 1 ) = + · 3 · x + 3 · 5 · ( + 1 + x ) = + · 3 · x + 3 + · 1 · 5 +…" at bounding box center [655, 394] width 1308 height 684
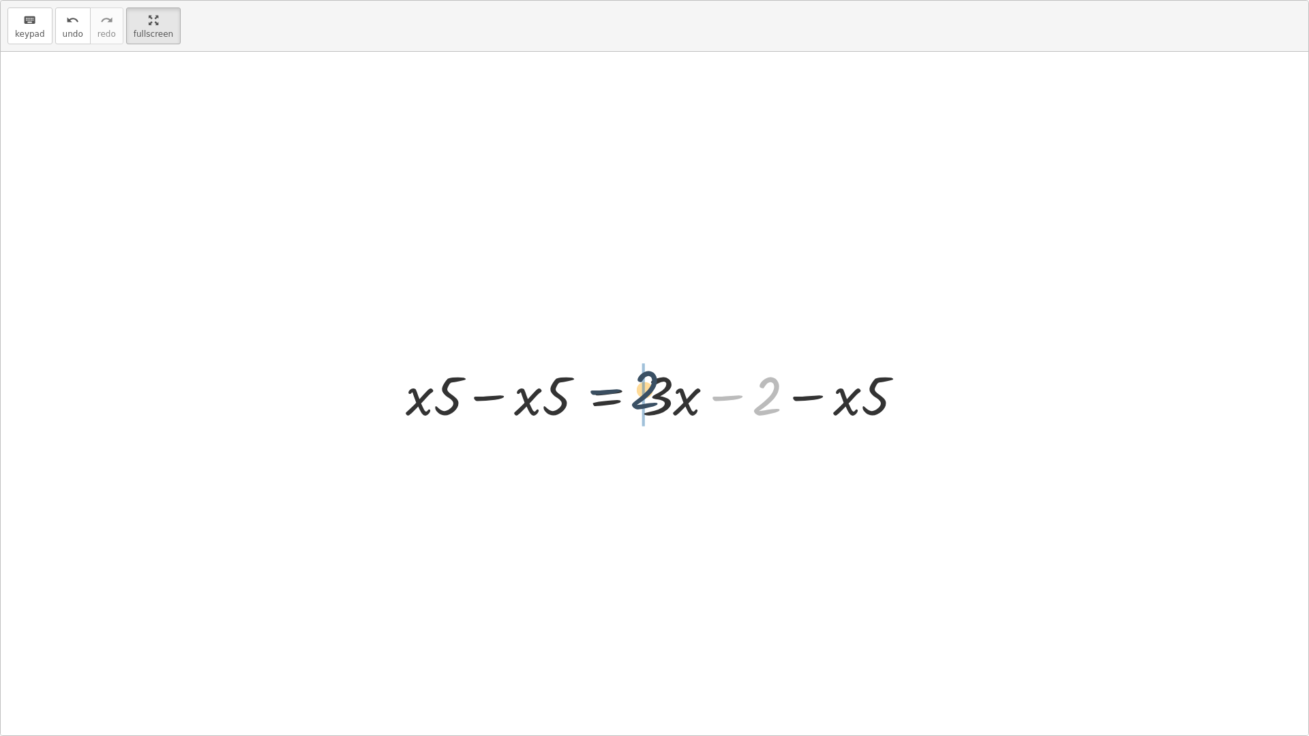
drag, startPoint x: 760, startPoint y: 398, endPoint x: 631, endPoint y: 391, distance: 128.4
click at [631, 391] on div at bounding box center [660, 394] width 522 height 70
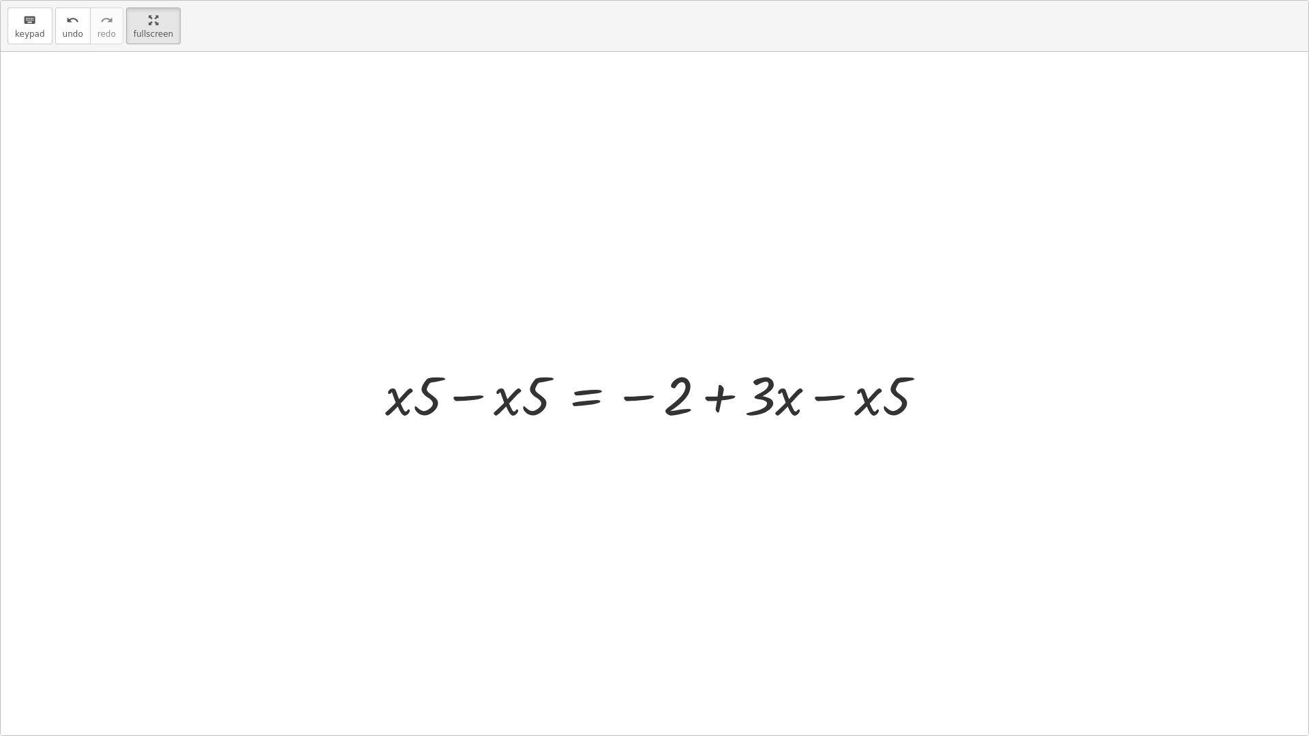
click at [824, 406] on div at bounding box center [660, 394] width 564 height 70
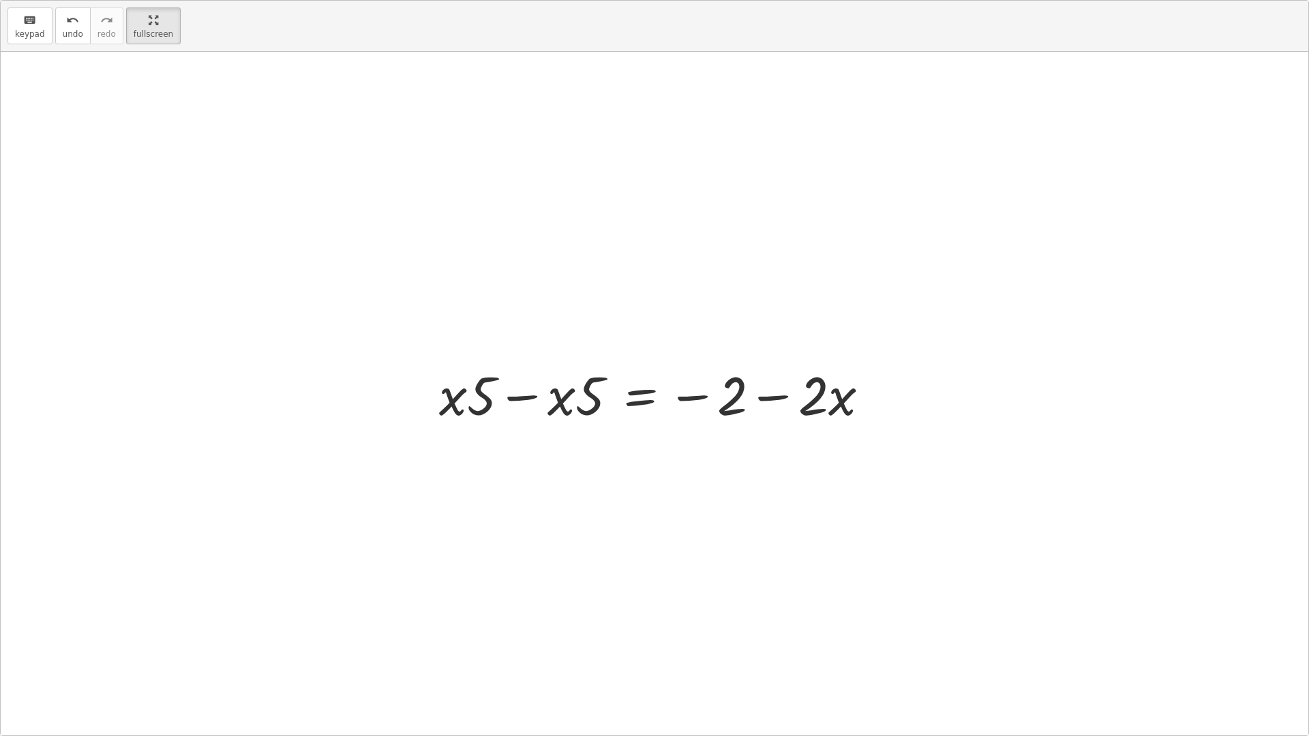
click at [745, 407] on div at bounding box center [659, 394] width 455 height 70
click at [505, 393] on div at bounding box center [659, 394] width 455 height 70
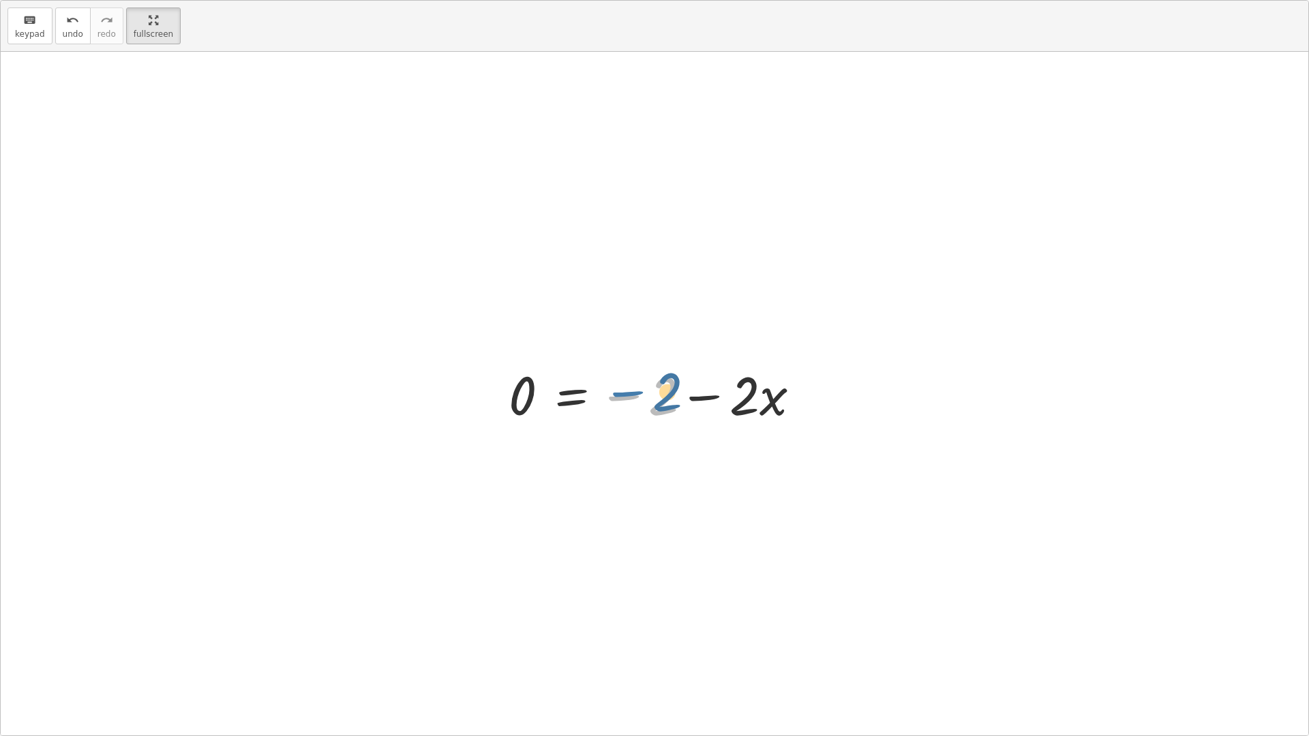
drag, startPoint x: 644, startPoint y: 400, endPoint x: 642, endPoint y: 389, distance: 11.1
click at [642, 389] on div at bounding box center [660, 394] width 316 height 70
drag, startPoint x: 671, startPoint y: 402, endPoint x: 664, endPoint y: 396, distance: 9.2
click at [664, 396] on div at bounding box center [660, 394] width 316 height 70
drag, startPoint x: 744, startPoint y: 406, endPoint x: 662, endPoint y: 462, distance: 99.1
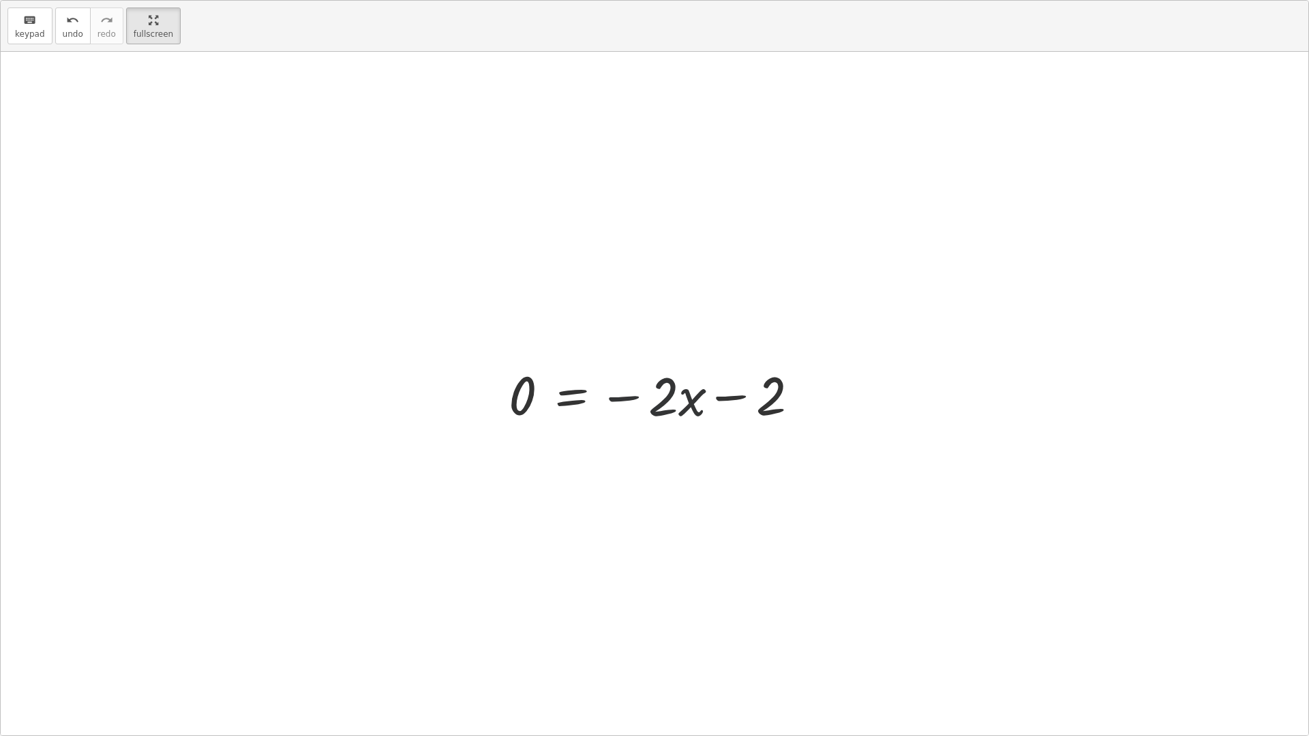
click at [748, 392] on div at bounding box center [660, 394] width 316 height 70
drag, startPoint x: 668, startPoint y: 403, endPoint x: 526, endPoint y: 404, distance: 142.5
click at [526, 404] on div at bounding box center [660, 394] width 316 height 70
click at [519, 397] on div at bounding box center [659, 393] width 342 height 105
click at [674, 402] on div at bounding box center [666, 393] width 330 height 105
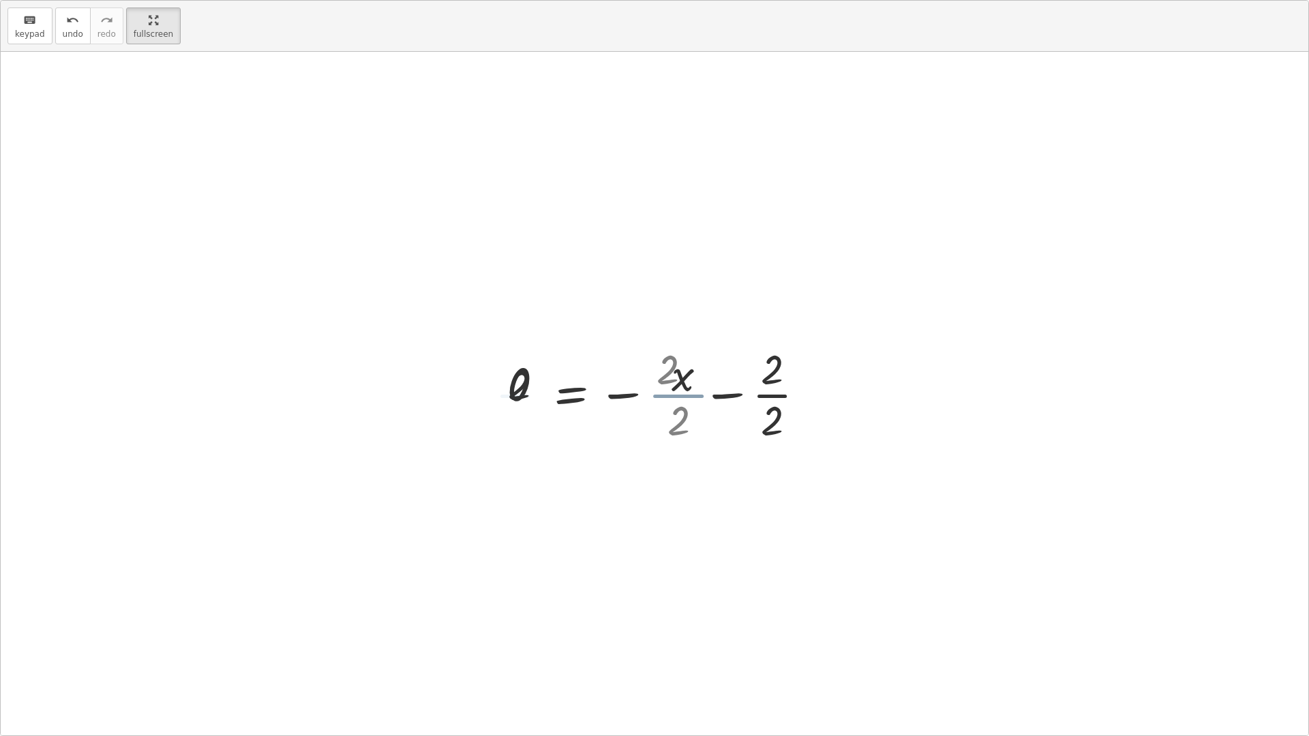
click at [746, 412] on div at bounding box center [649, 393] width 297 height 105
drag, startPoint x: 679, startPoint y: 400, endPoint x: 537, endPoint y: 394, distance: 142.6
click at [537, 394] on div at bounding box center [659, 393] width 275 height 67
click at [708, 388] on div at bounding box center [659, 393] width 355 height 67
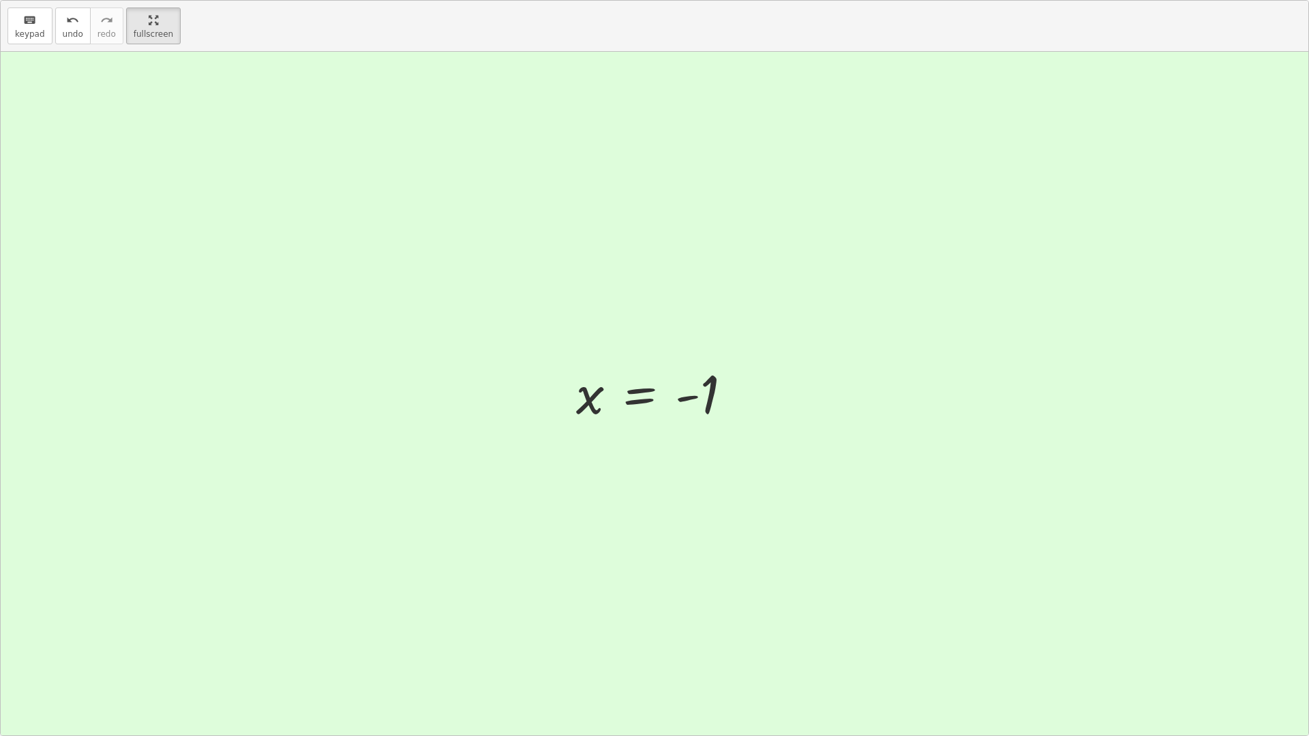
drag, startPoint x: 160, startPoint y: 16, endPoint x: 157, endPoint y: -34, distance: 50.5
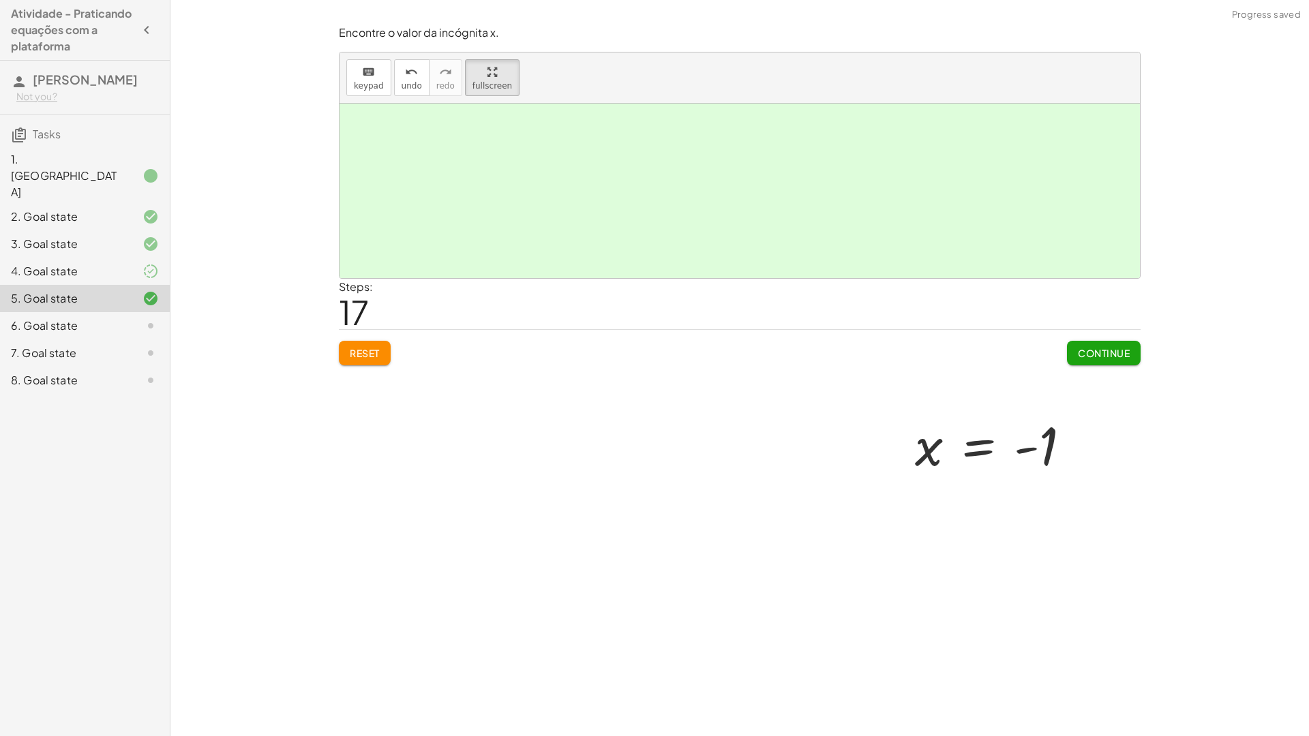
click at [157, 0] on html "Atividade - Praticando equações com a plataforma Laura Kyara Not you? Tasks 1. …" at bounding box center [654, 368] width 1309 height 736
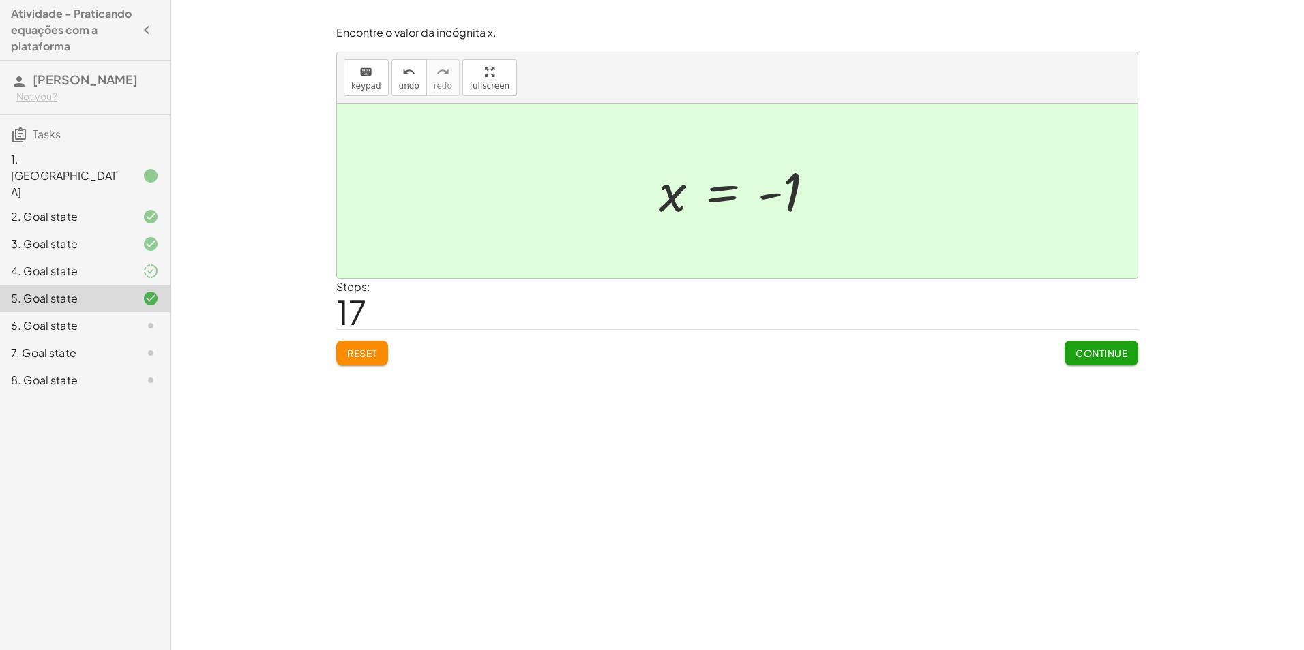
click at [353, 351] on span "Reset" at bounding box center [362, 353] width 30 height 12
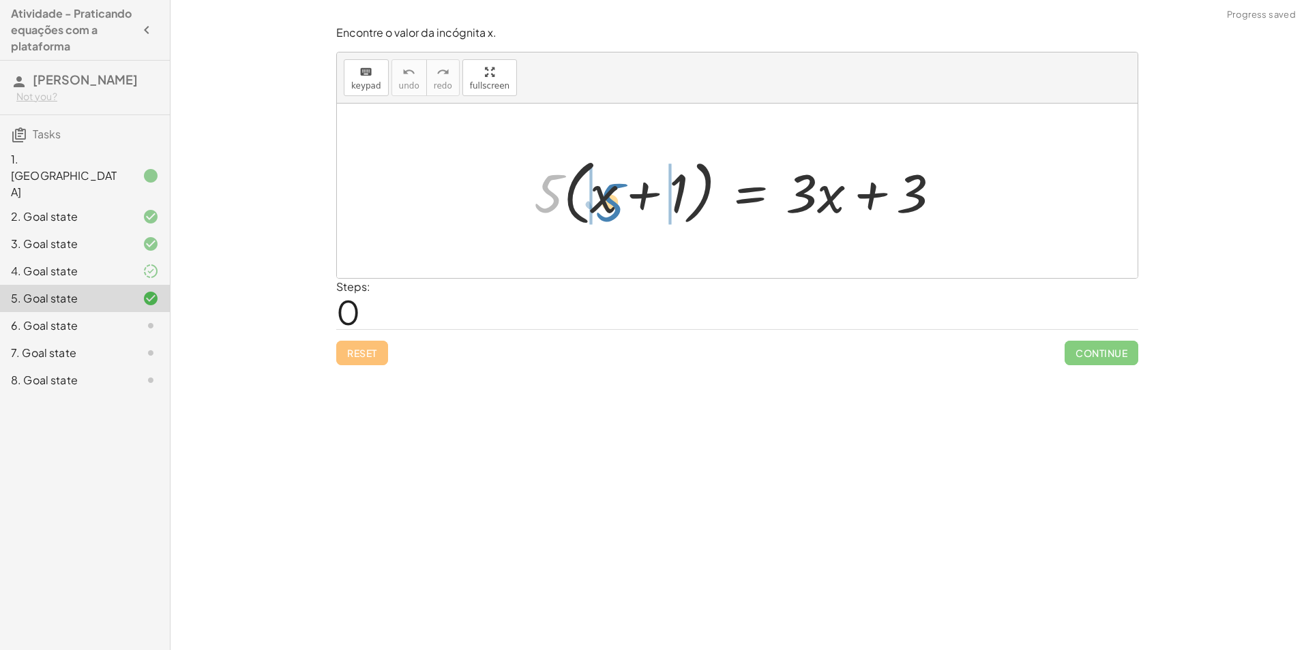
drag, startPoint x: 547, startPoint y: 189, endPoint x: 608, endPoint y: 198, distance: 62.0
click at [608, 198] on div at bounding box center [742, 191] width 431 height 78
click at [659, 196] on div at bounding box center [748, 191] width 419 height 70
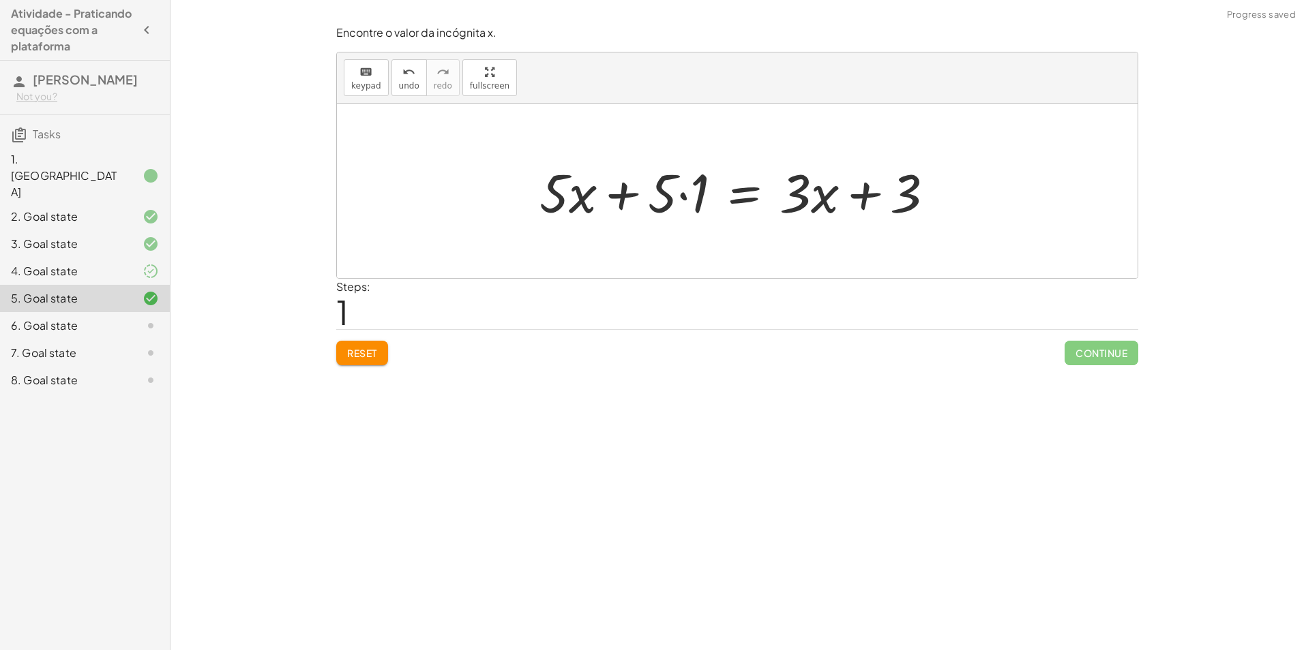
click at [610, 198] on div at bounding box center [741, 191] width 419 height 70
click at [686, 194] on div at bounding box center [741, 191] width 419 height 70
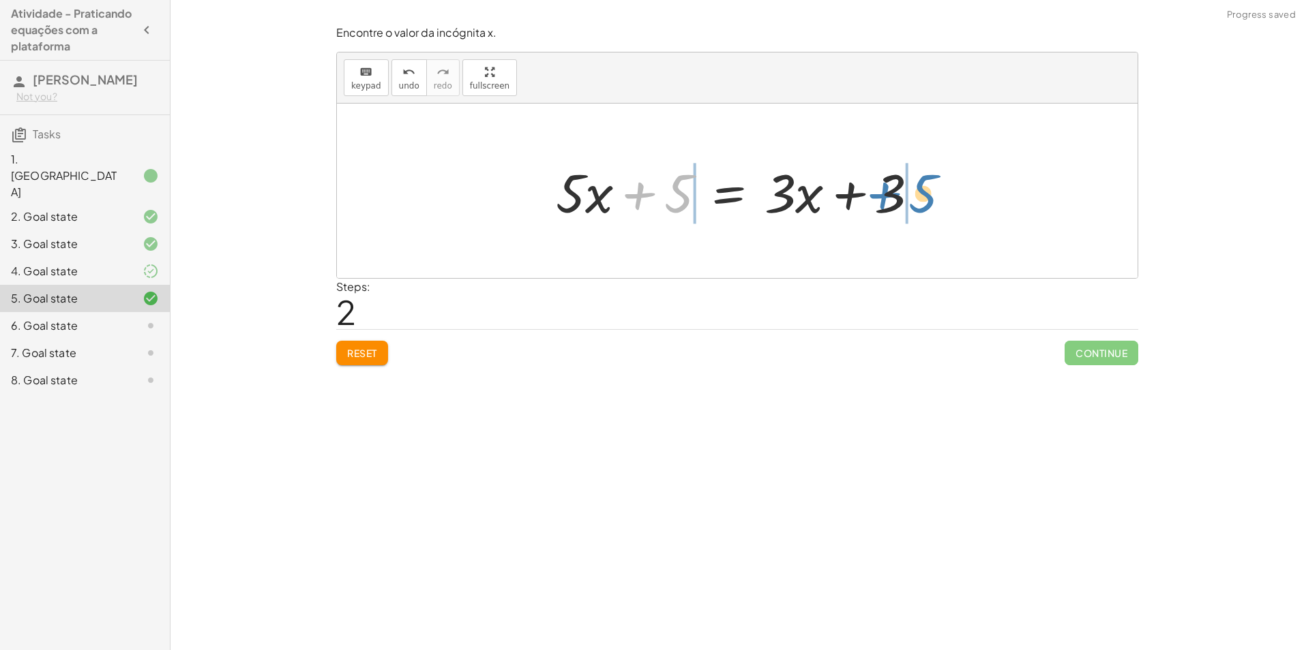
drag, startPoint x: 674, startPoint y: 200, endPoint x: 918, endPoint y: 200, distance: 244.1
click at [918, 200] on div at bounding box center [742, 191] width 387 height 70
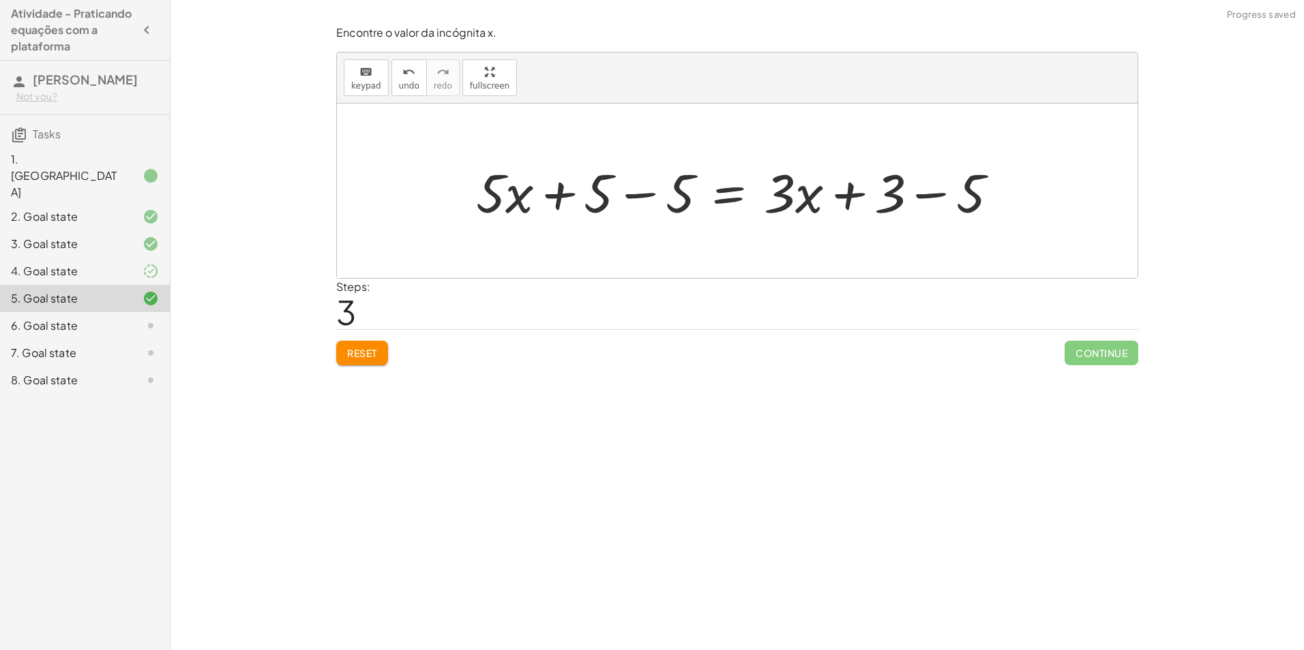
click at [907, 200] on div at bounding box center [741, 191] width 547 height 70
click at [635, 204] on div at bounding box center [701, 191] width 466 height 70
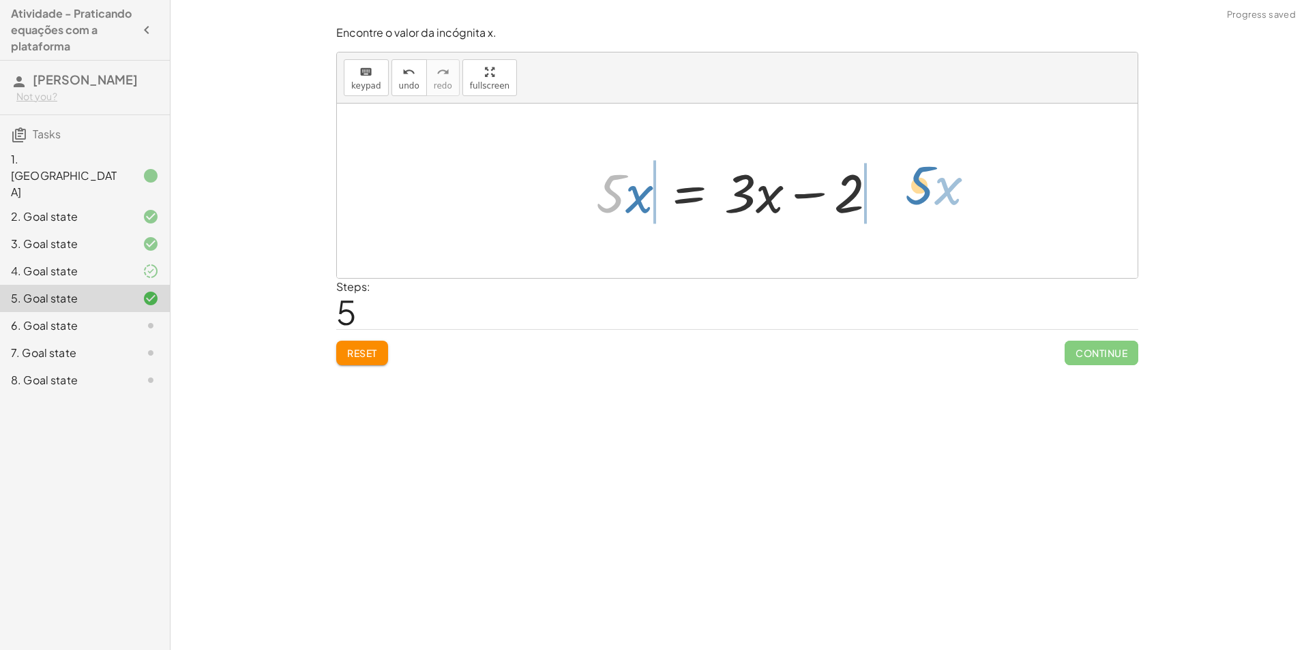
drag, startPoint x: 620, startPoint y: 193, endPoint x: 929, endPoint y: 185, distance: 309.0
click at [929, 185] on div "· 5 · ( + x + 1 ) = + · 3 · x + 3 + · 5 · x + · 5 · 1 = + · 3 · x + 3 + · 5 · x…" at bounding box center [737, 191] width 800 height 175
click at [547, 207] on div at bounding box center [742, 191] width 522 height 70
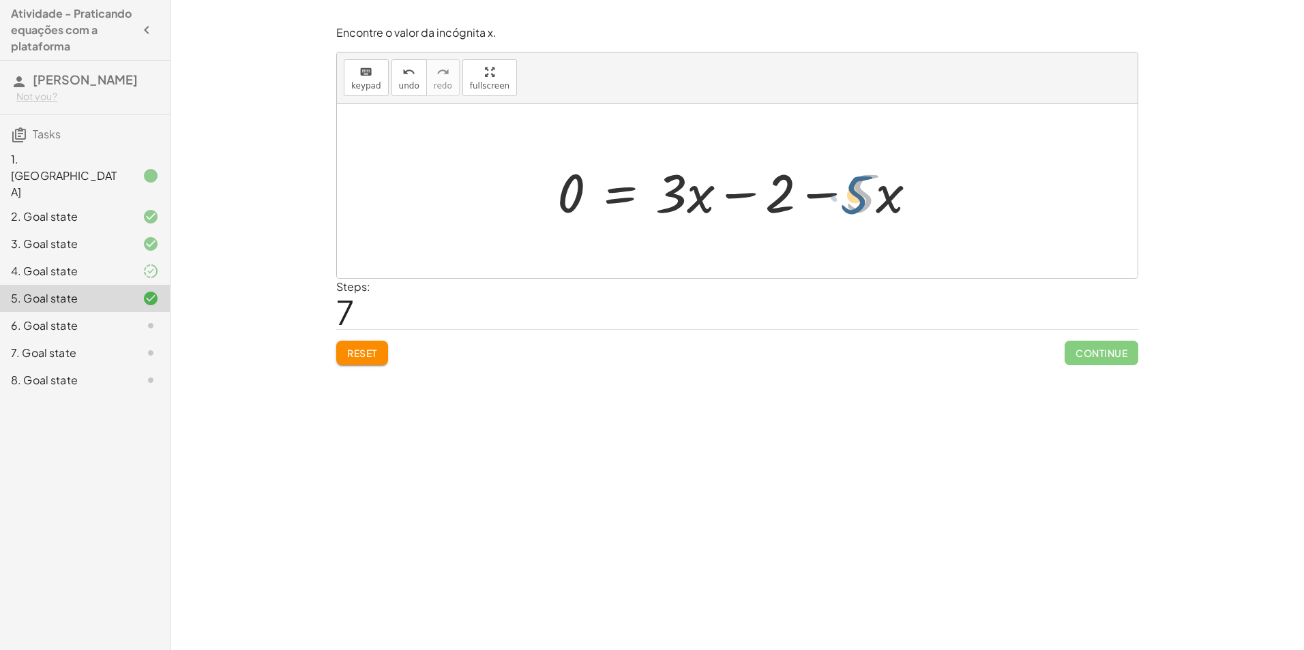
click at [852, 191] on div at bounding box center [742, 191] width 384 height 70
drag, startPoint x: 790, startPoint y: 194, endPoint x: 589, endPoint y: 195, distance: 201.1
click at [589, 195] on div at bounding box center [742, 191] width 384 height 70
click at [804, 186] on div at bounding box center [780, 191] width 467 height 70
click at [745, 200] on div at bounding box center [699, 191] width 305 height 70
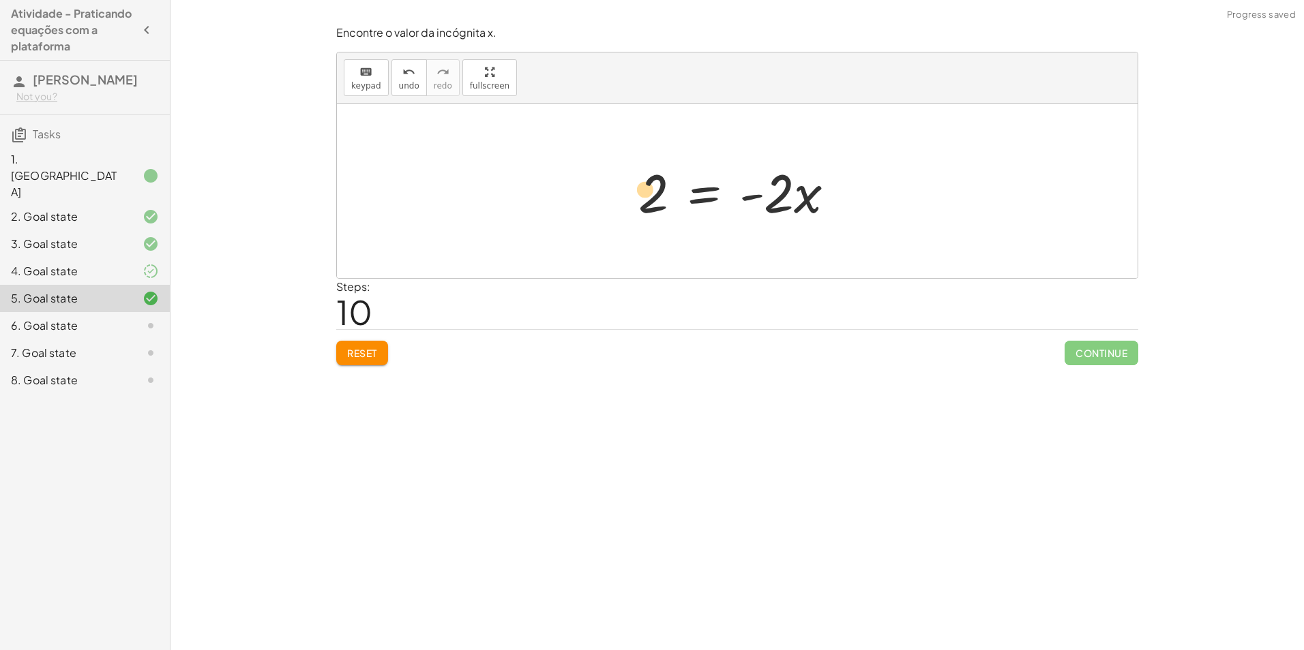
drag, startPoint x: 650, startPoint y: 203, endPoint x: 642, endPoint y: 199, distance: 9.1
click at [642, 199] on div at bounding box center [742, 191] width 222 height 70
drag, startPoint x: 784, startPoint y: 208, endPoint x: 637, endPoint y: 248, distance: 152.0
click at [637, 248] on div "· 5 · ( + x + 1 ) = + · 3 · x + 3 + · 5 · x + · 5 · 1 = + · 3 · x + 3 + · 5 · x…" at bounding box center [737, 191] width 800 height 175
click at [655, 179] on div at bounding box center [726, 190] width 247 height 105
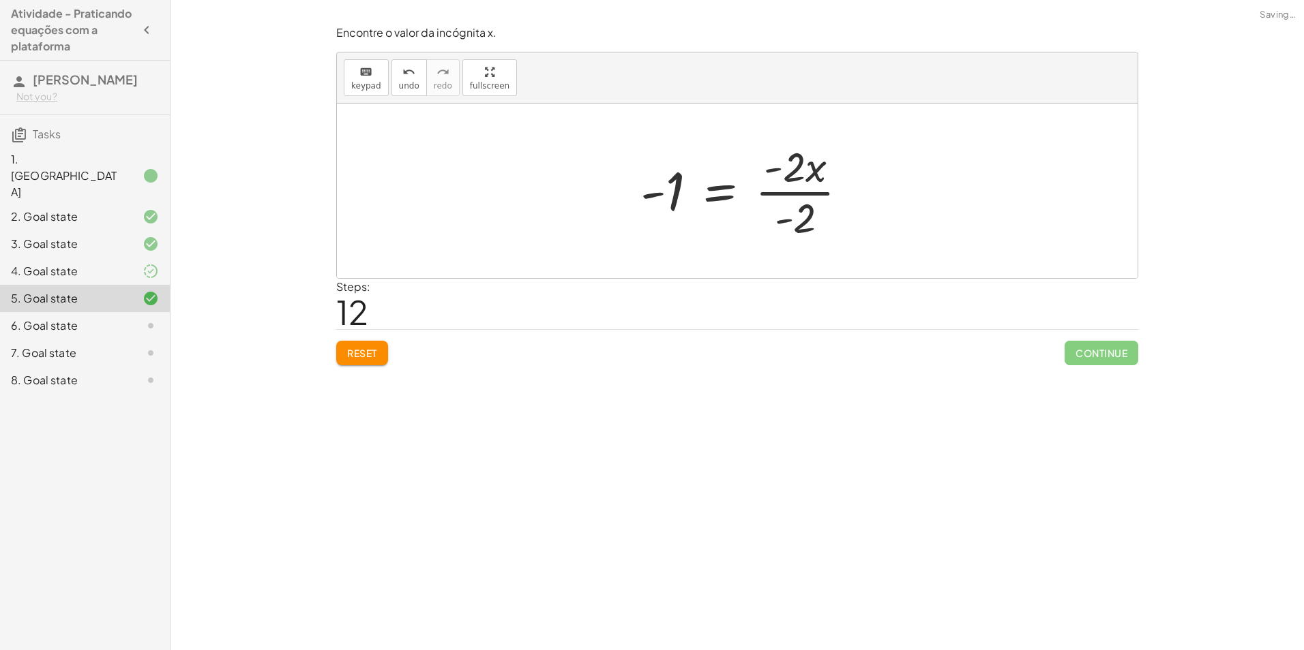
click at [800, 194] on div at bounding box center [749, 190] width 232 height 105
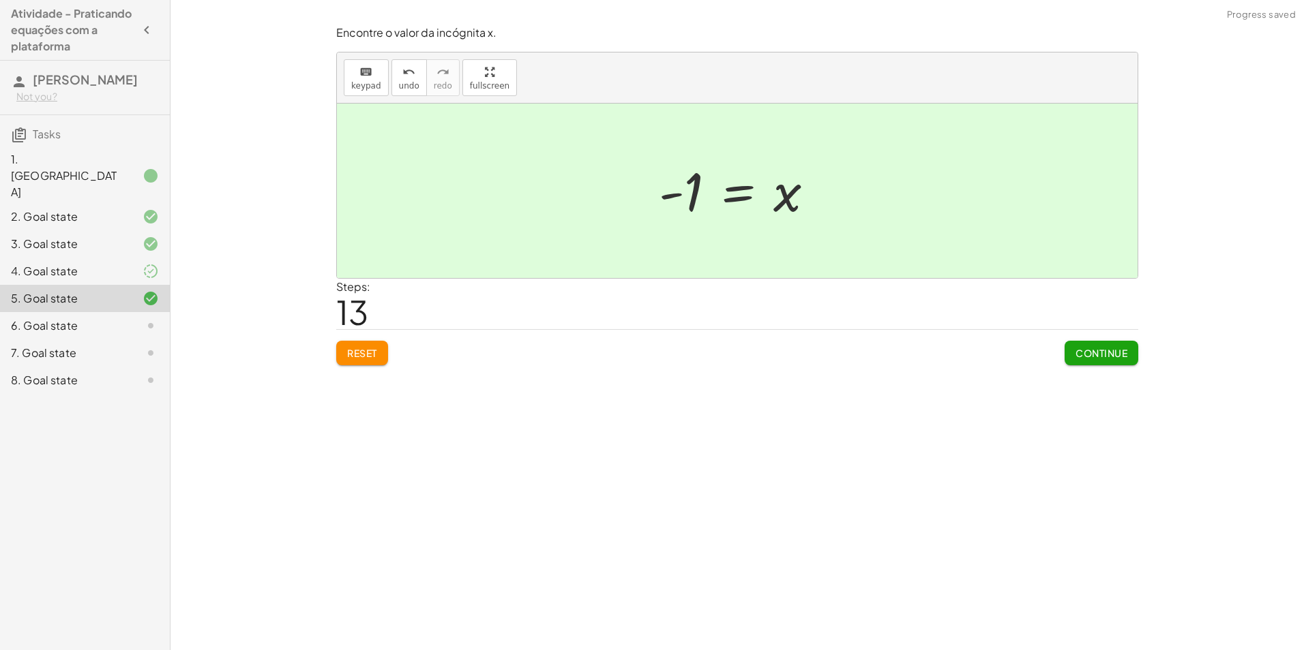
click at [1081, 357] on span "Continue" at bounding box center [1101, 353] width 52 height 12
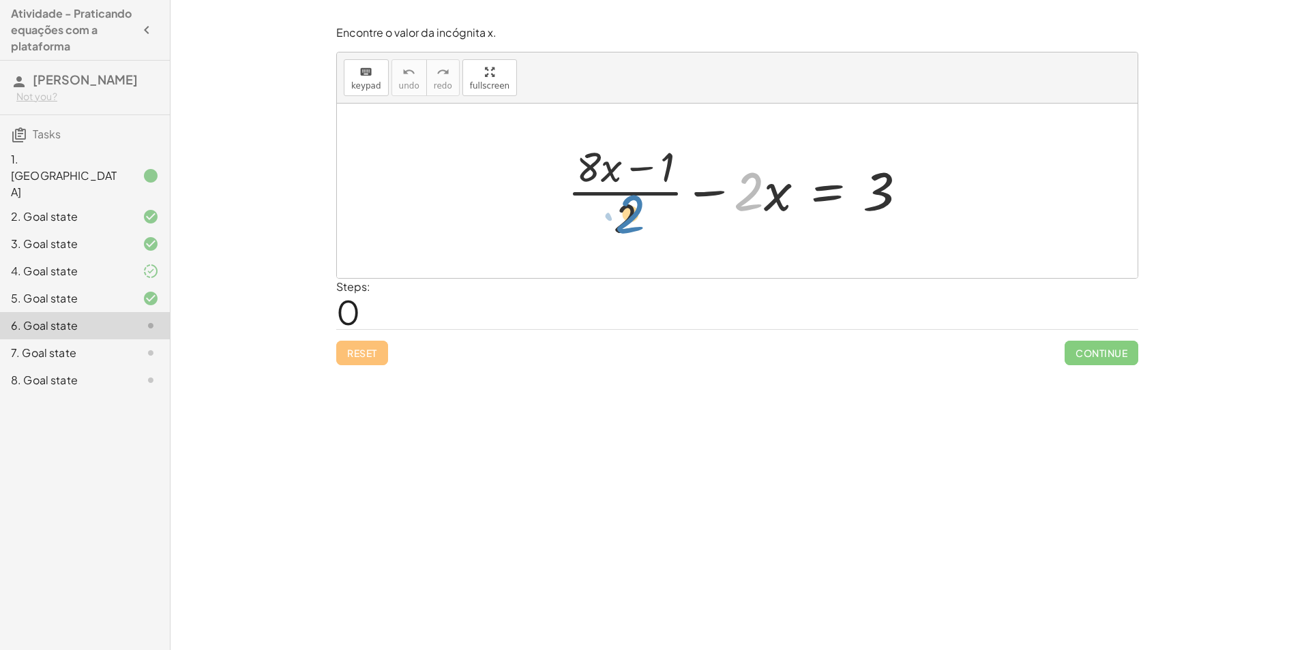
drag, startPoint x: 735, startPoint y: 200, endPoint x: 616, endPoint y: 222, distance: 120.7
click at [616, 222] on div at bounding box center [742, 190] width 364 height 105
click at [622, 221] on div at bounding box center [742, 190] width 364 height 105
drag, startPoint x: 622, startPoint y: 221, endPoint x: 877, endPoint y: 210, distance: 255.2
click at [877, 210] on div at bounding box center [742, 190] width 364 height 105
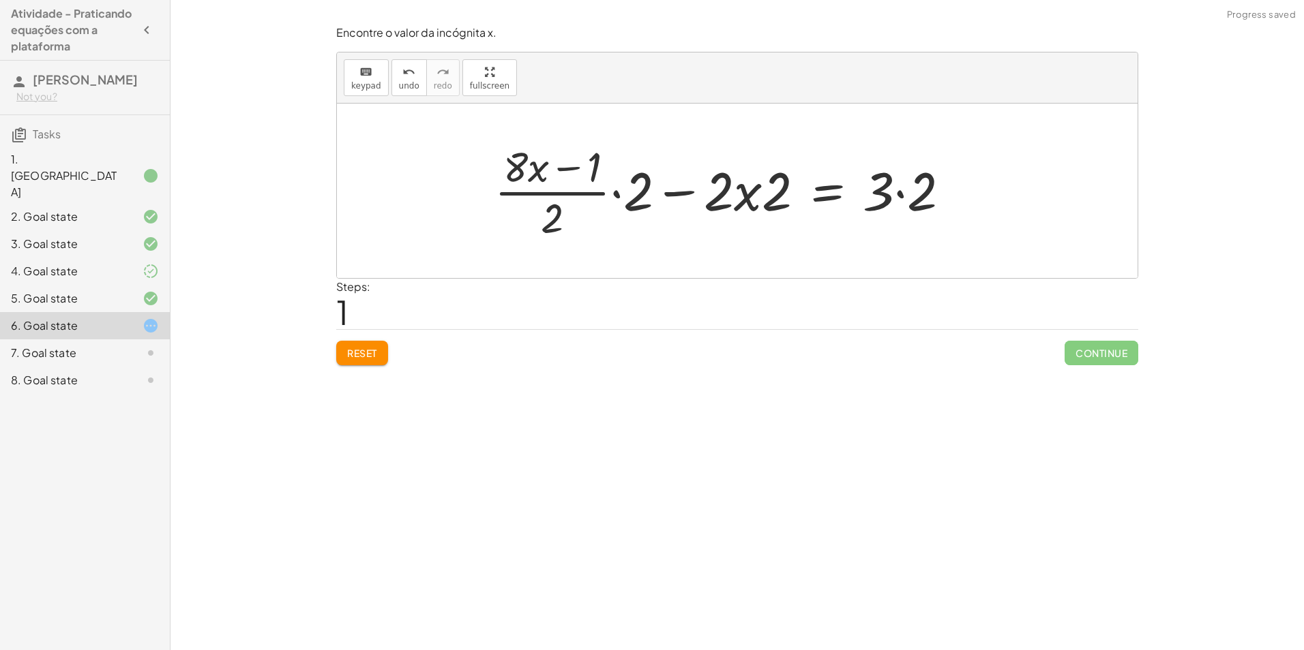
click at [613, 209] on div at bounding box center [727, 190] width 480 height 105
click at [546, 226] on div at bounding box center [717, 190] width 500 height 111
click at [607, 211] on div at bounding box center [717, 190] width 500 height 111
click at [805, 203] on div at bounding box center [717, 190] width 500 height 111
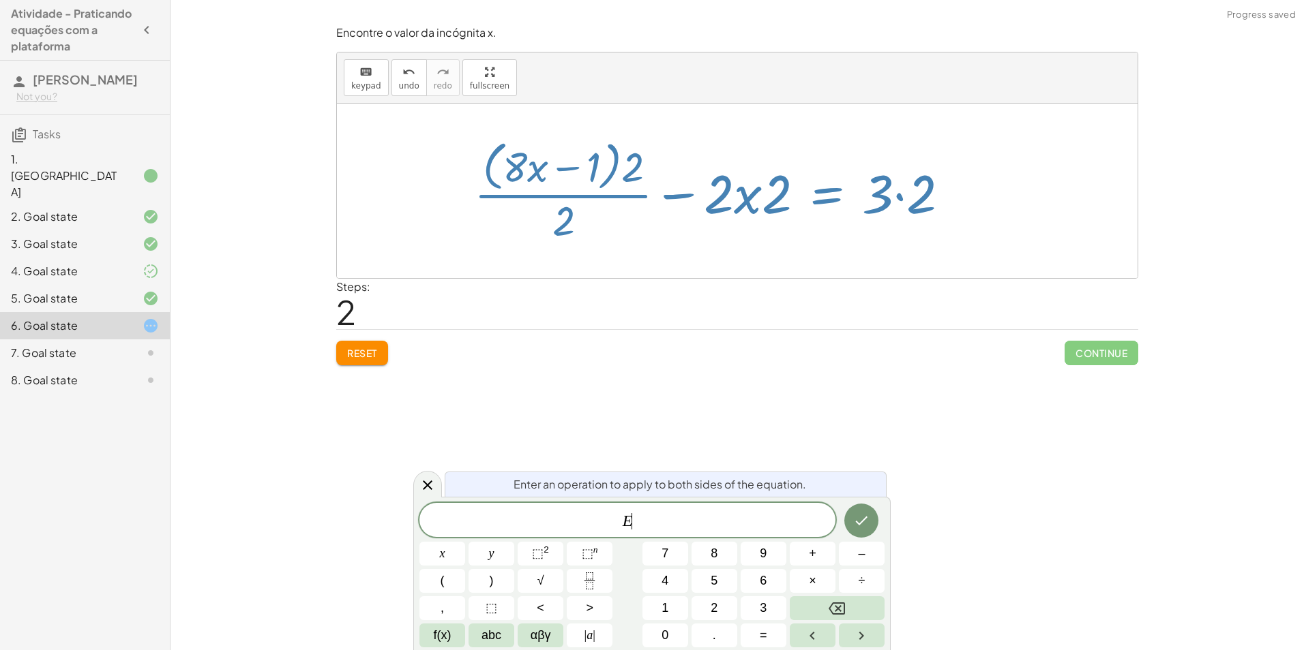
click at [910, 214] on div at bounding box center [717, 190] width 500 height 111
click at [897, 204] on div at bounding box center [717, 190] width 500 height 111
click at [429, 481] on icon at bounding box center [427, 485] width 16 height 16
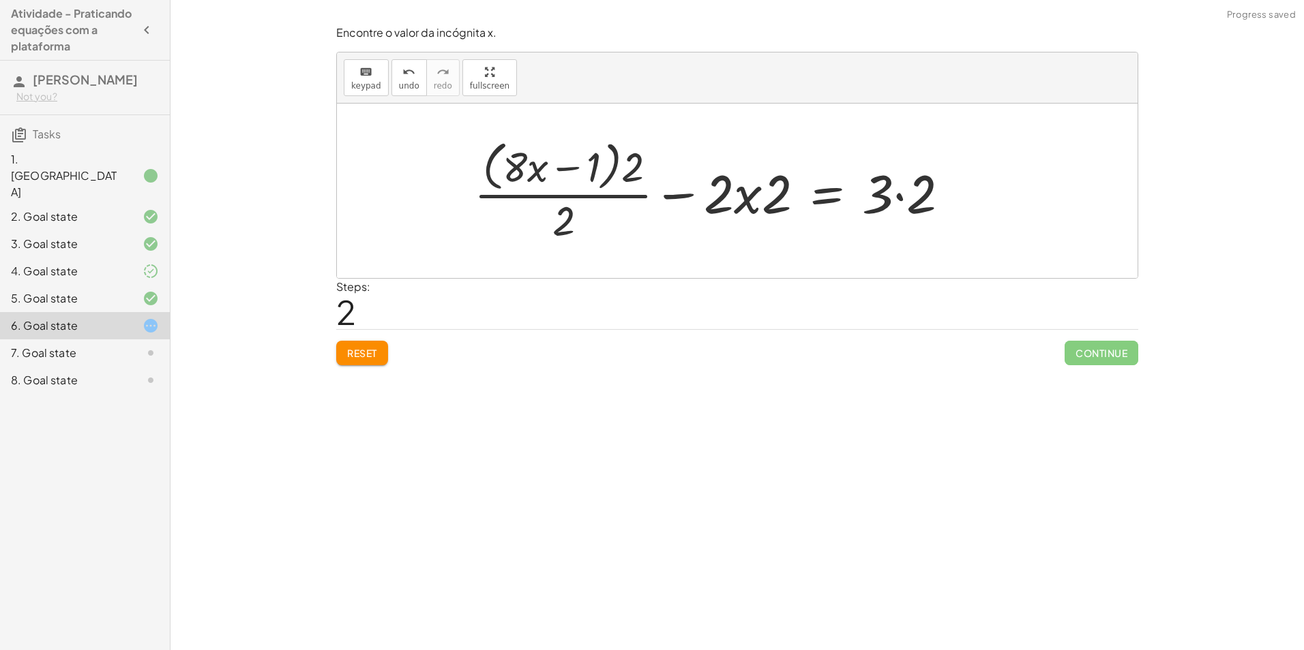
click at [913, 221] on div at bounding box center [717, 190] width 500 height 111
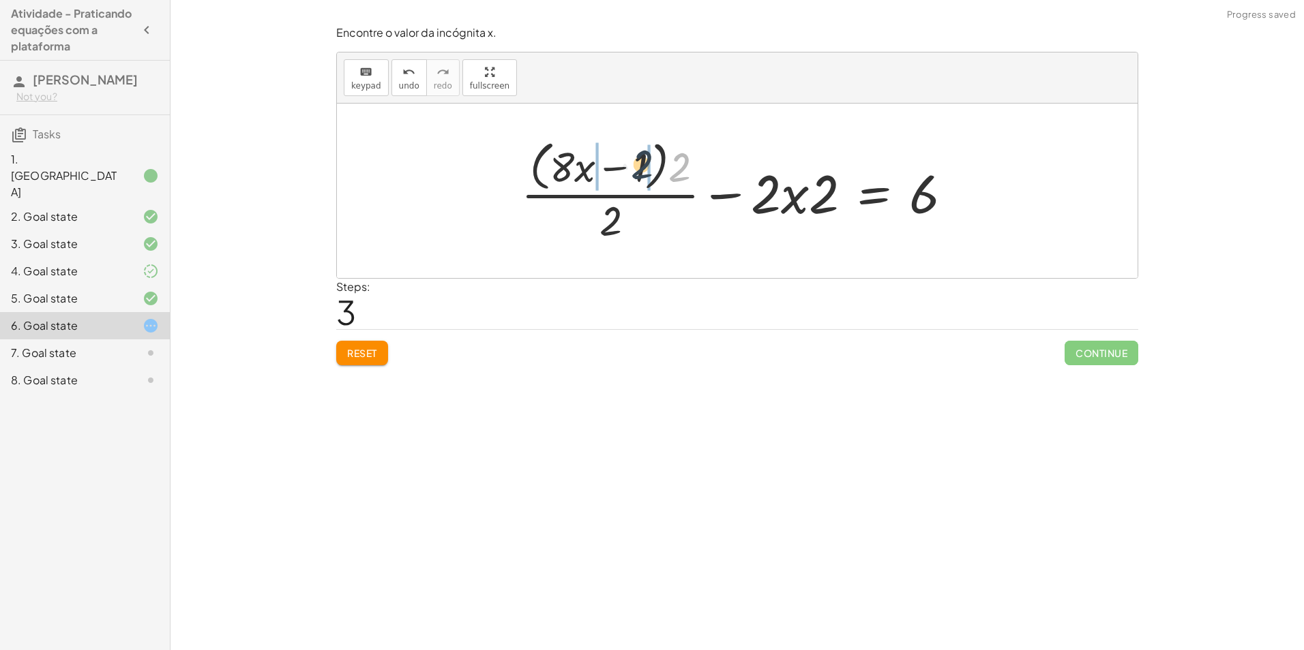
drag, startPoint x: 678, startPoint y: 171, endPoint x: 637, endPoint y: 169, distance: 41.0
click at [637, 169] on div at bounding box center [742, 190] width 456 height 111
click at [625, 169] on div at bounding box center [746, 190] width 448 height 105
click at [630, 205] on div at bounding box center [746, 190] width 448 height 105
click at [610, 209] on div at bounding box center [746, 190] width 448 height 105
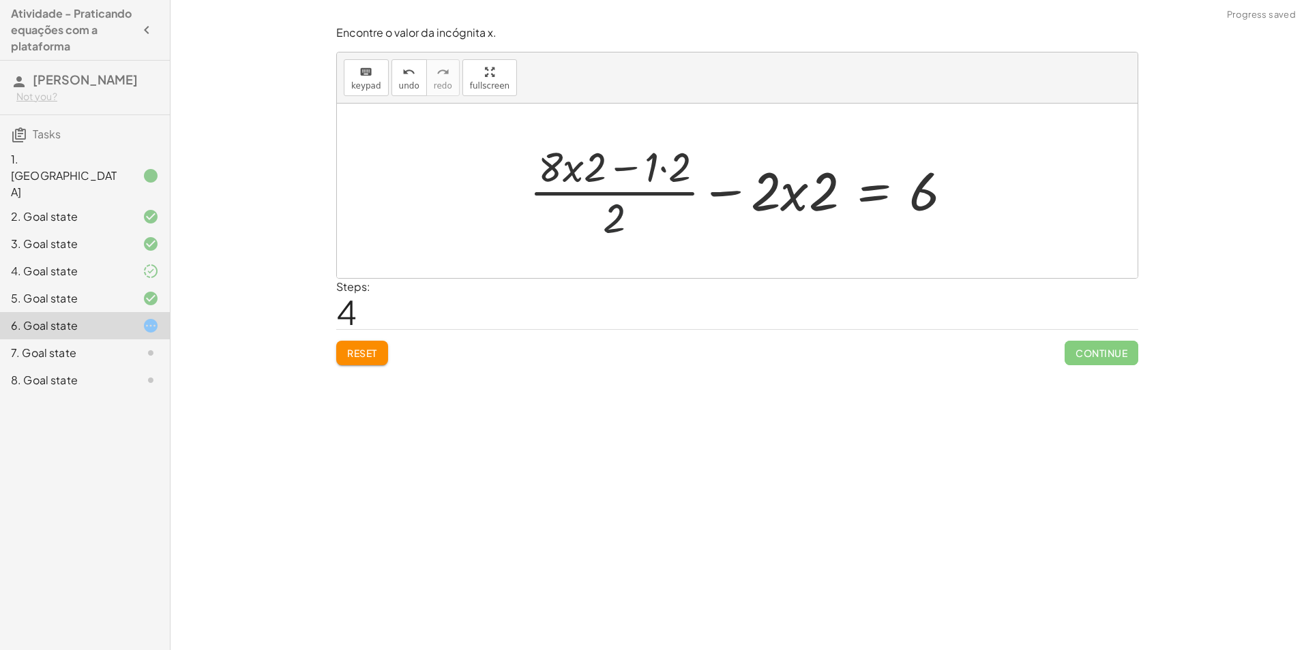
click at [637, 172] on div at bounding box center [746, 190] width 448 height 105
click at [654, 168] on div at bounding box center [746, 190] width 448 height 105
click at [670, 167] on div at bounding box center [758, 190] width 424 height 105
click at [599, 175] on div at bounding box center [757, 190] width 424 height 105
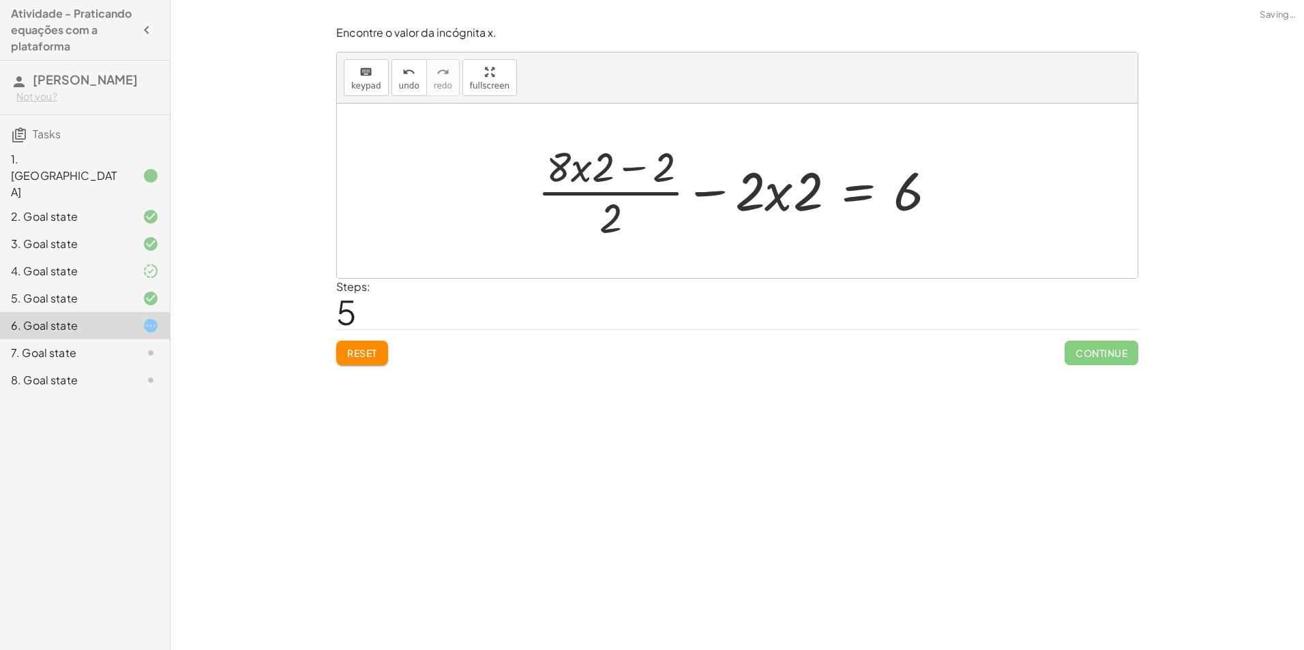
click at [591, 174] on div at bounding box center [742, 190] width 424 height 105
click at [768, 185] on div at bounding box center [742, 190] width 424 height 105
click at [781, 205] on div at bounding box center [742, 190] width 424 height 105
click at [795, 202] on div at bounding box center [742, 190] width 424 height 105
drag, startPoint x: 805, startPoint y: 200, endPoint x: 673, endPoint y: 175, distance: 134.0
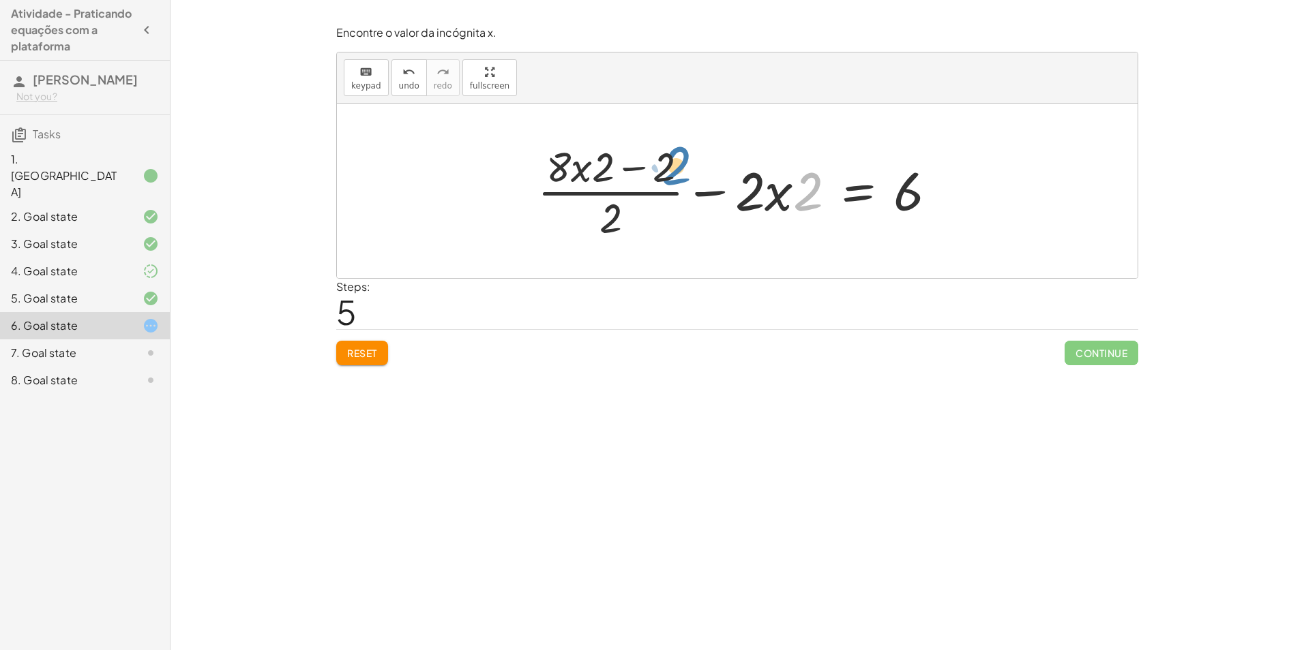
click at [673, 175] on div at bounding box center [742, 190] width 424 height 105
click at [366, 73] on icon "keyboard" at bounding box center [365, 72] width 13 height 16
click at [365, 359] on span "Reset" at bounding box center [362, 353] width 30 height 12
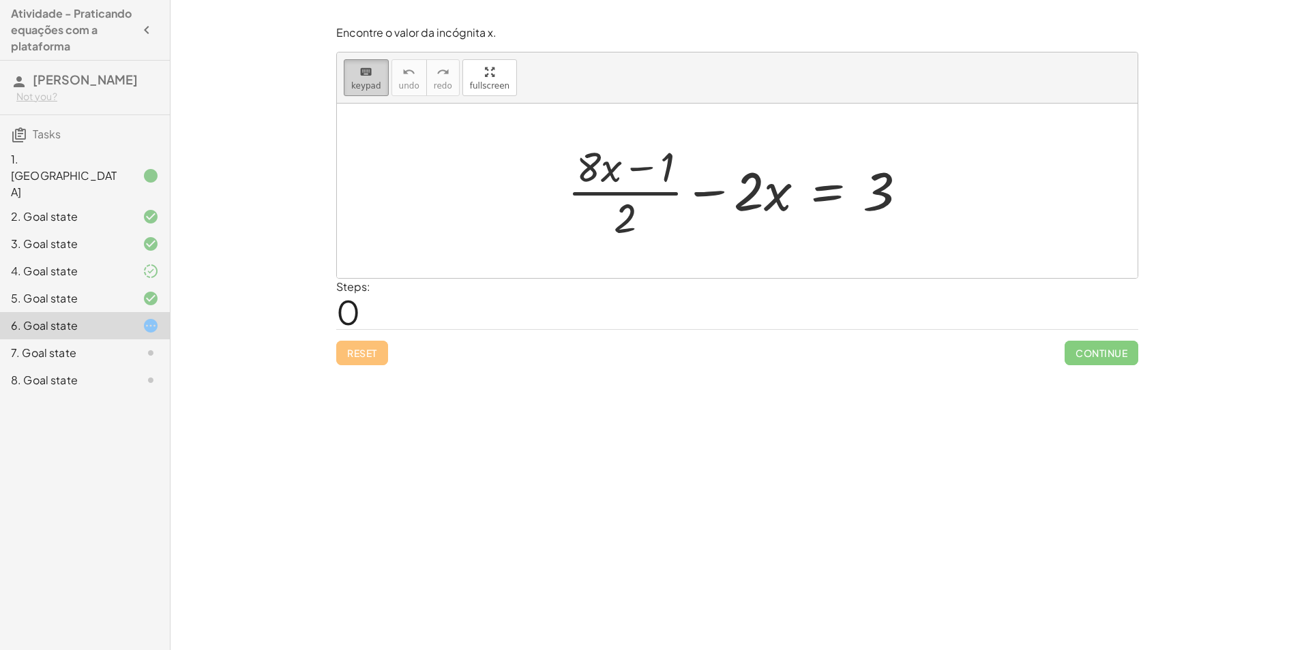
click at [375, 78] on div "keyboard" at bounding box center [366, 71] width 30 height 16
drag, startPoint x: 629, startPoint y: 214, endPoint x: 682, endPoint y: 162, distance: 74.7
click at [682, 162] on div at bounding box center [742, 190] width 364 height 105
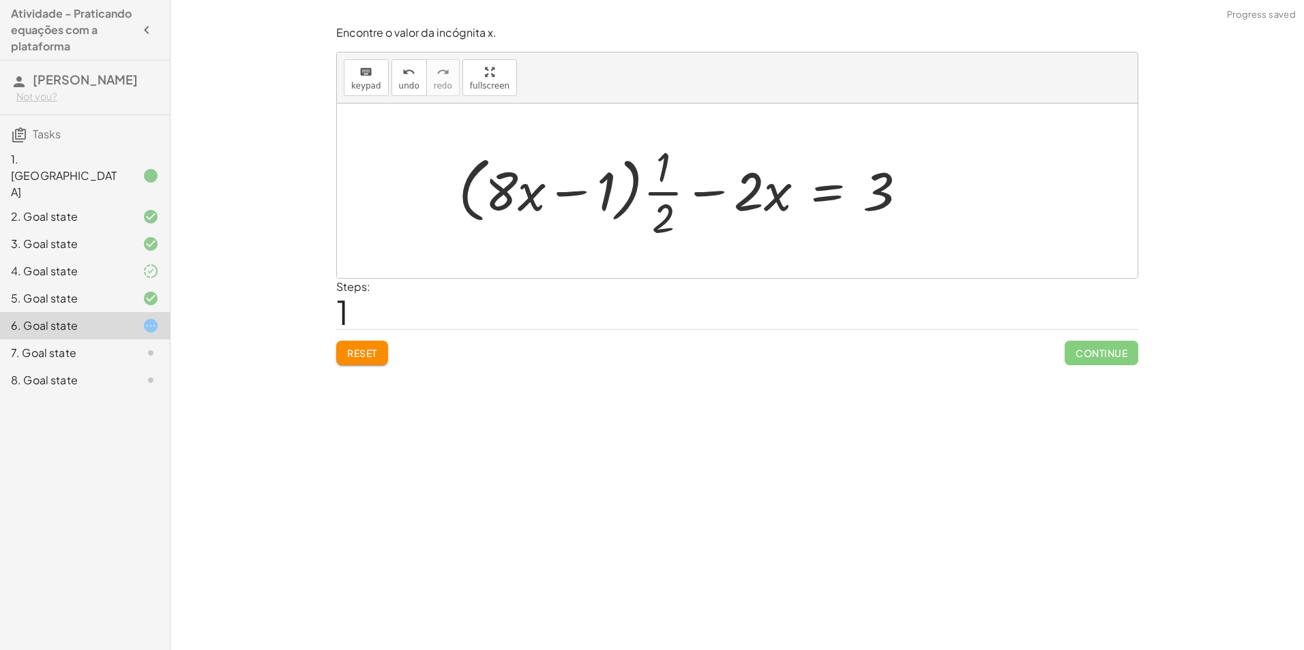
click at [558, 198] on div at bounding box center [687, 190] width 473 height 105
click at [669, 211] on div at bounding box center [687, 190] width 473 height 105
click at [666, 187] on div at bounding box center [687, 190] width 473 height 105
click at [666, 179] on div at bounding box center [687, 190] width 473 height 105
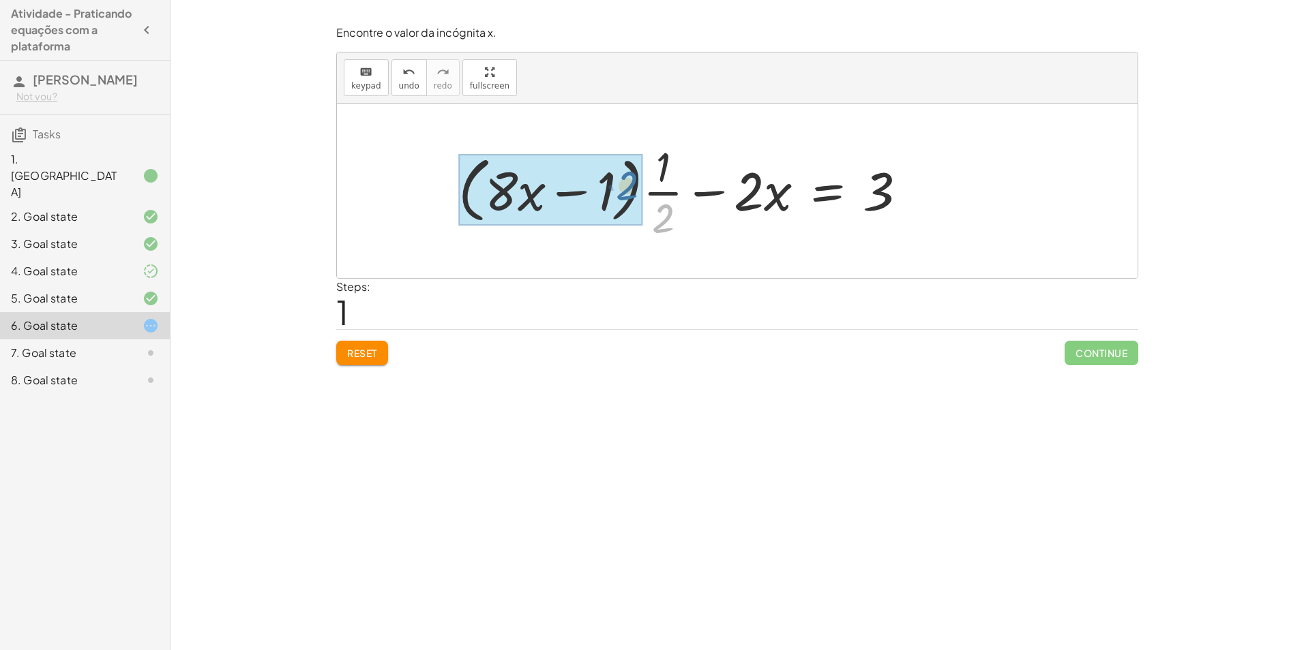
drag, startPoint x: 671, startPoint y: 227, endPoint x: 635, endPoint y: 194, distance: 48.8
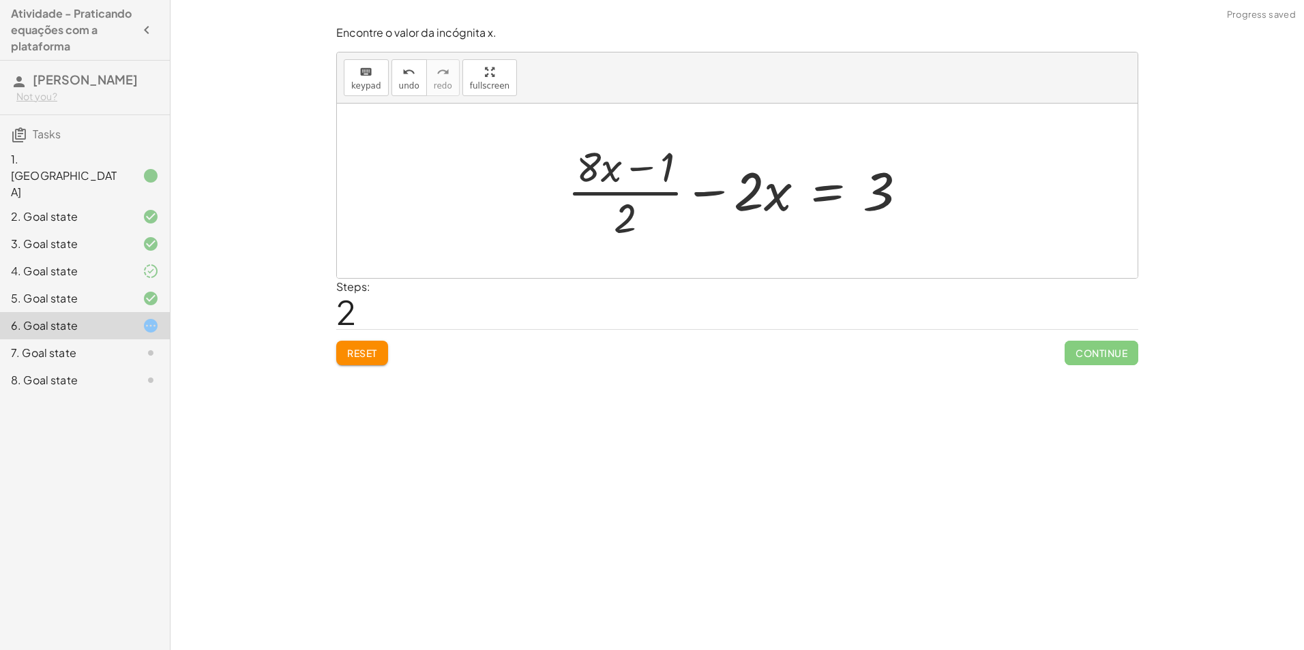
click at [642, 175] on div at bounding box center [742, 190] width 364 height 105
drag, startPoint x: 618, startPoint y: 222, endPoint x: 773, endPoint y: 195, distance: 157.0
click at [773, 195] on div at bounding box center [742, 190] width 364 height 105
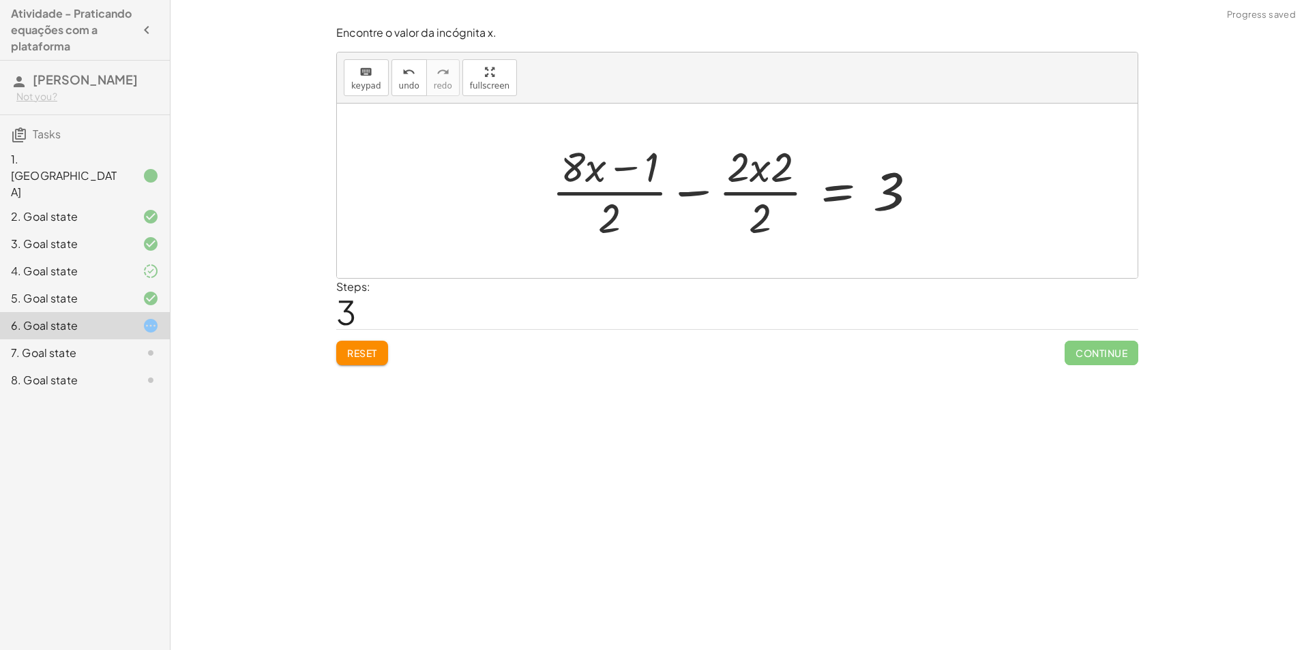
click at [730, 221] on div at bounding box center [740, 190] width 390 height 105
click at [760, 213] on div at bounding box center [755, 190] width 364 height 105
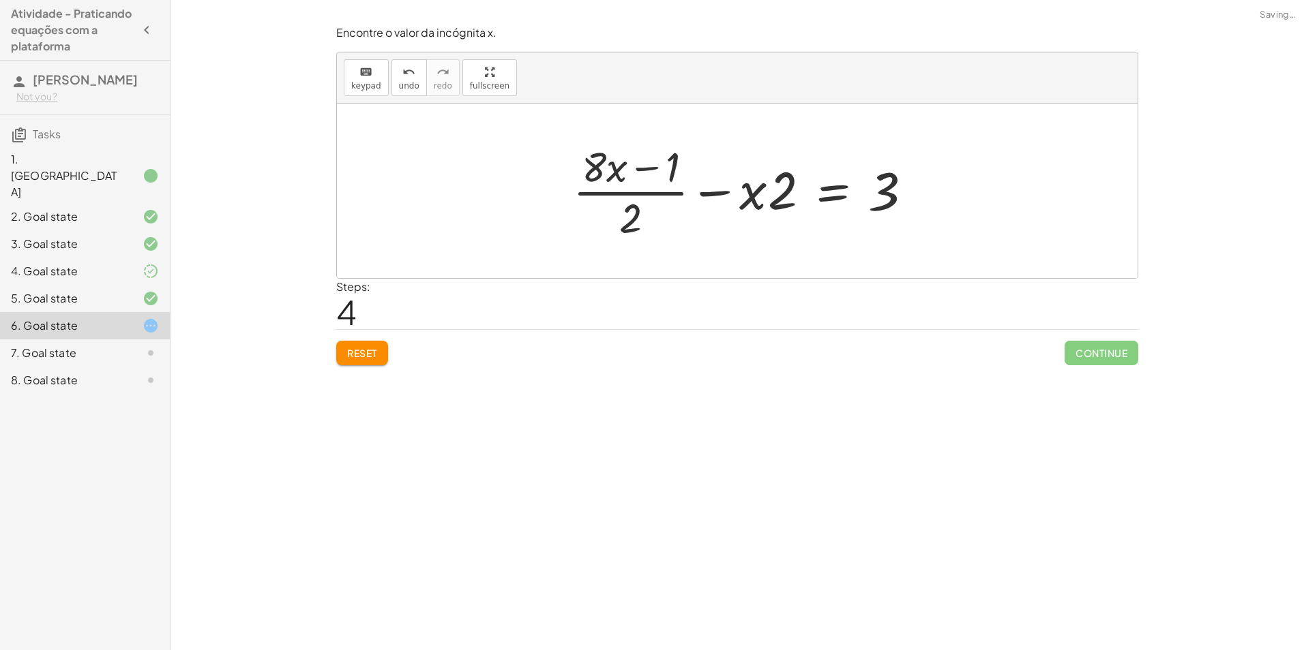
click at [636, 198] on div at bounding box center [748, 190] width 364 height 105
click at [407, 83] on span "undo" at bounding box center [409, 86] width 20 height 10
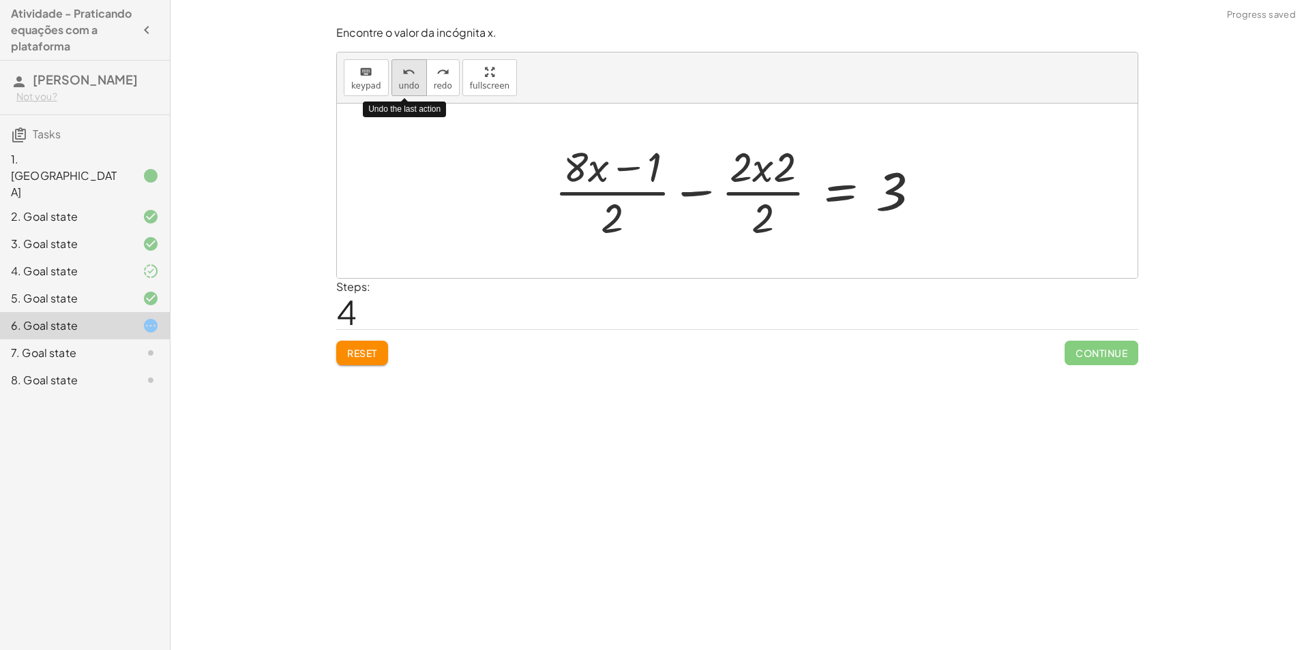
click at [408, 85] on span "undo" at bounding box center [409, 86] width 20 height 10
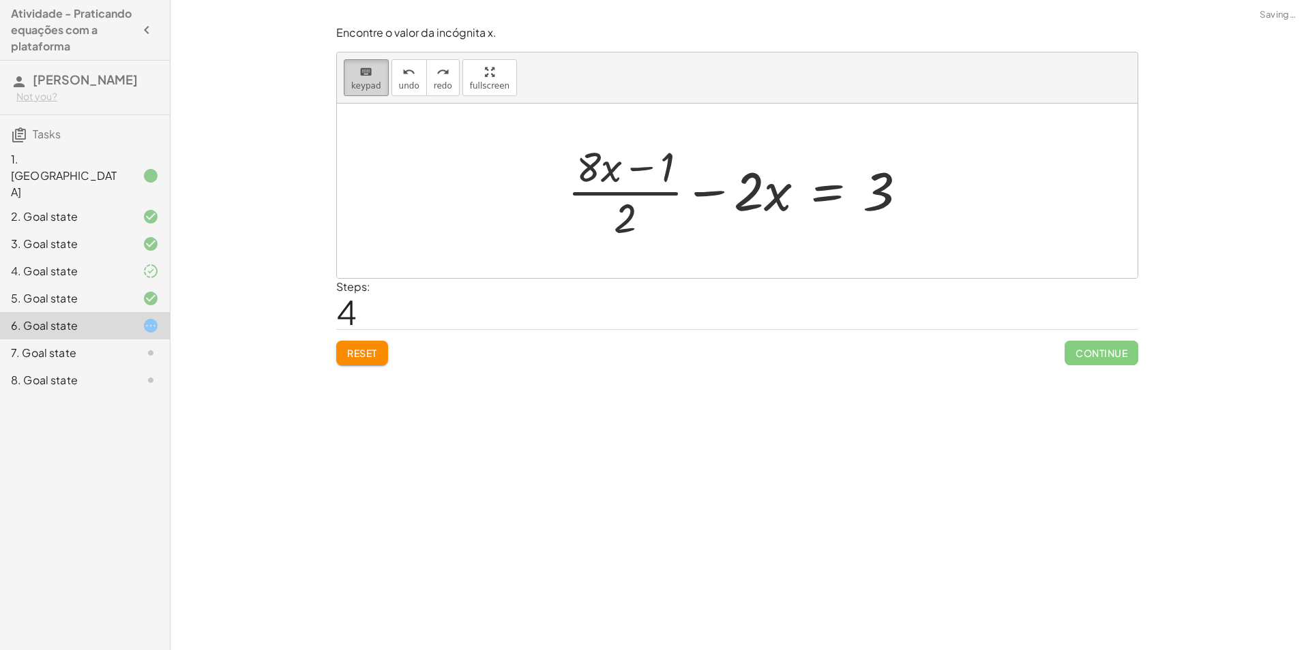
click at [374, 87] on span "keypad" at bounding box center [366, 86] width 30 height 10
click at [0, 0] on div "Encontre o valor da incógnita x. keyboard keypad undo undo redo redo fullscreen…" at bounding box center [0, 0] width 0 height 0
click at [371, 346] on button "Reset" at bounding box center [362, 353] width 52 height 25
drag, startPoint x: 877, startPoint y: 187, endPoint x: 796, endPoint y: 176, distance: 81.9
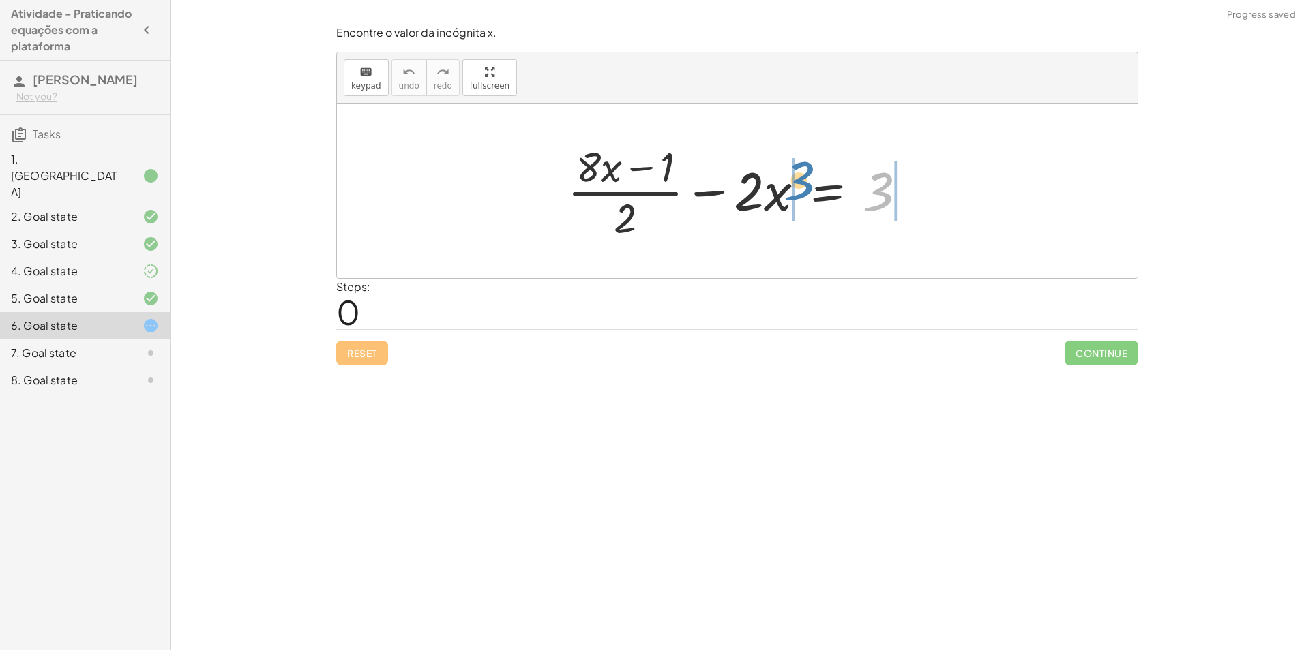
click at [796, 176] on div at bounding box center [742, 190] width 364 height 105
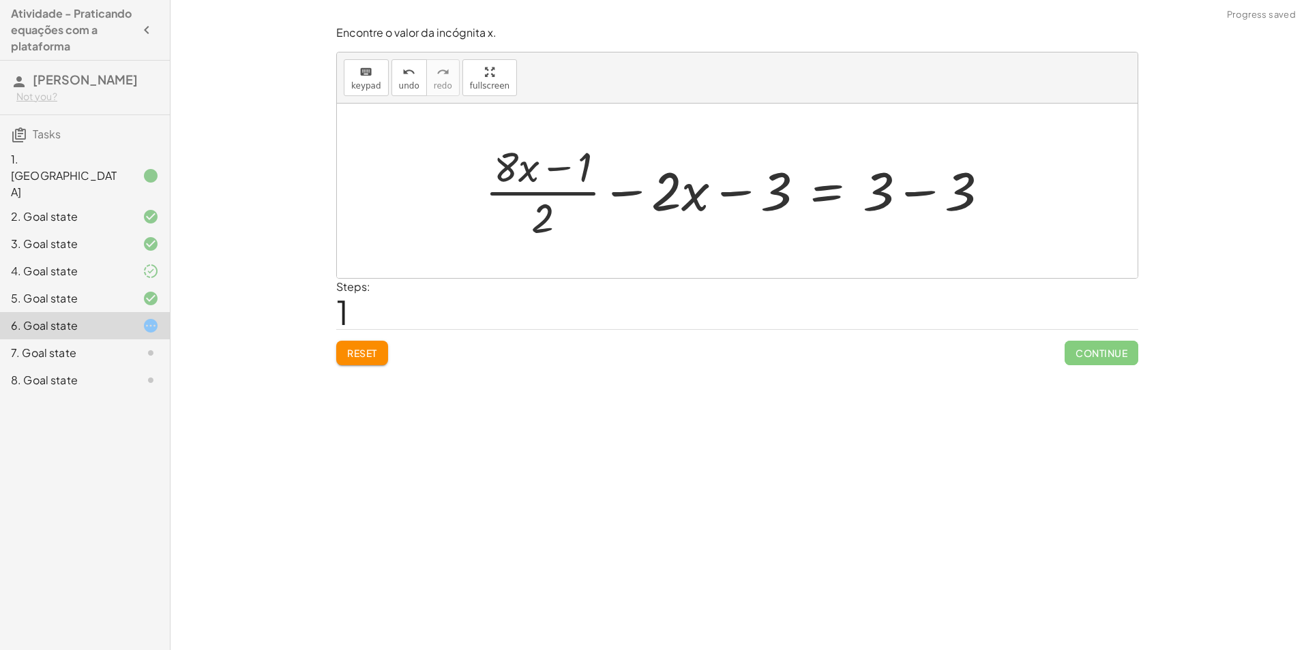
click at [893, 196] on div at bounding box center [742, 190] width 528 height 105
click at [914, 188] on div at bounding box center [742, 190] width 528 height 105
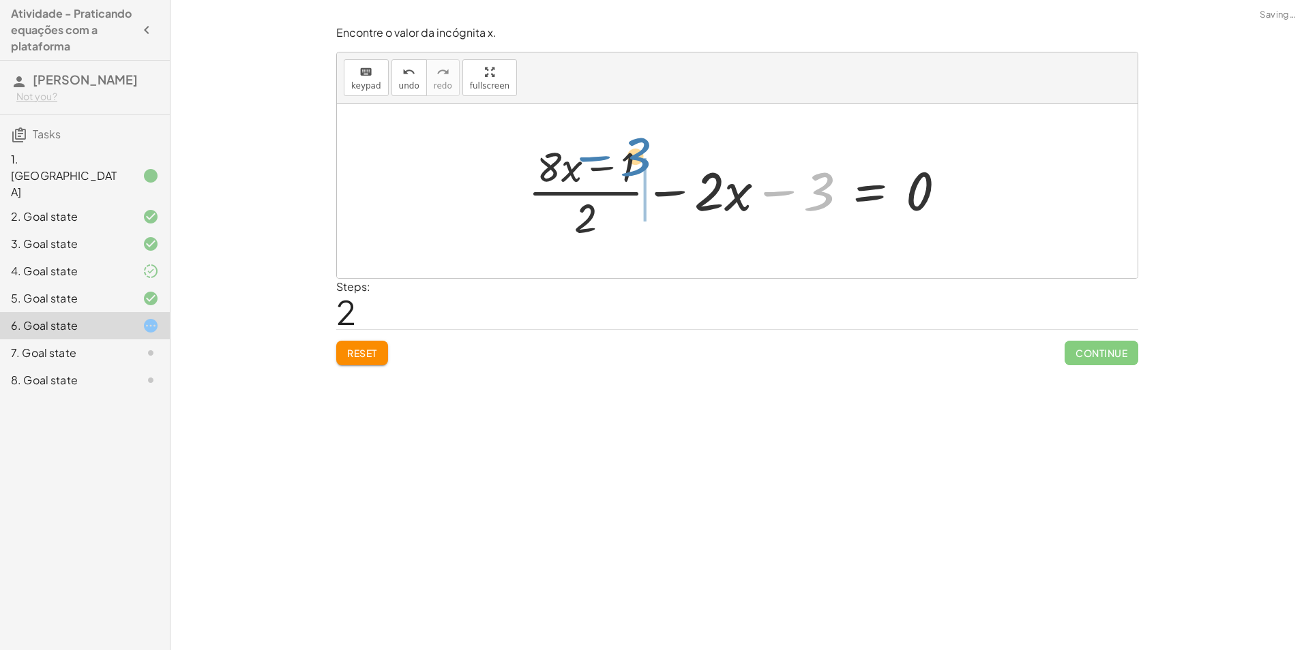
drag, startPoint x: 820, startPoint y: 189, endPoint x: 639, endPoint y: 155, distance: 183.7
click at [639, 155] on div at bounding box center [742, 190] width 442 height 105
click at [659, 198] on div at bounding box center [742, 190] width 442 height 105
click at [612, 183] on div at bounding box center [742, 190] width 442 height 105
click at [745, 187] on div at bounding box center [742, 190] width 442 height 105
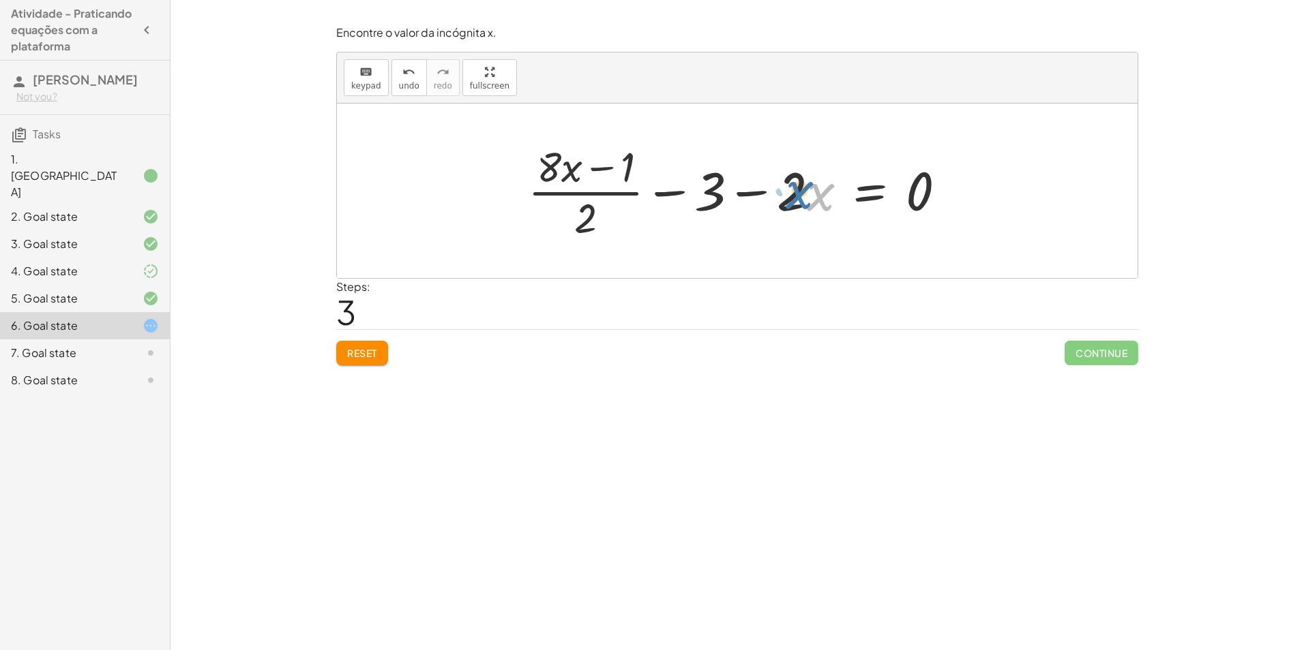
drag, startPoint x: 824, startPoint y: 192, endPoint x: 809, endPoint y: 189, distance: 15.2
click at [809, 189] on div at bounding box center [742, 190] width 442 height 105
click at [757, 192] on div at bounding box center [742, 190] width 442 height 105
drag, startPoint x: 563, startPoint y: 173, endPoint x: 694, endPoint y: 185, distance: 131.4
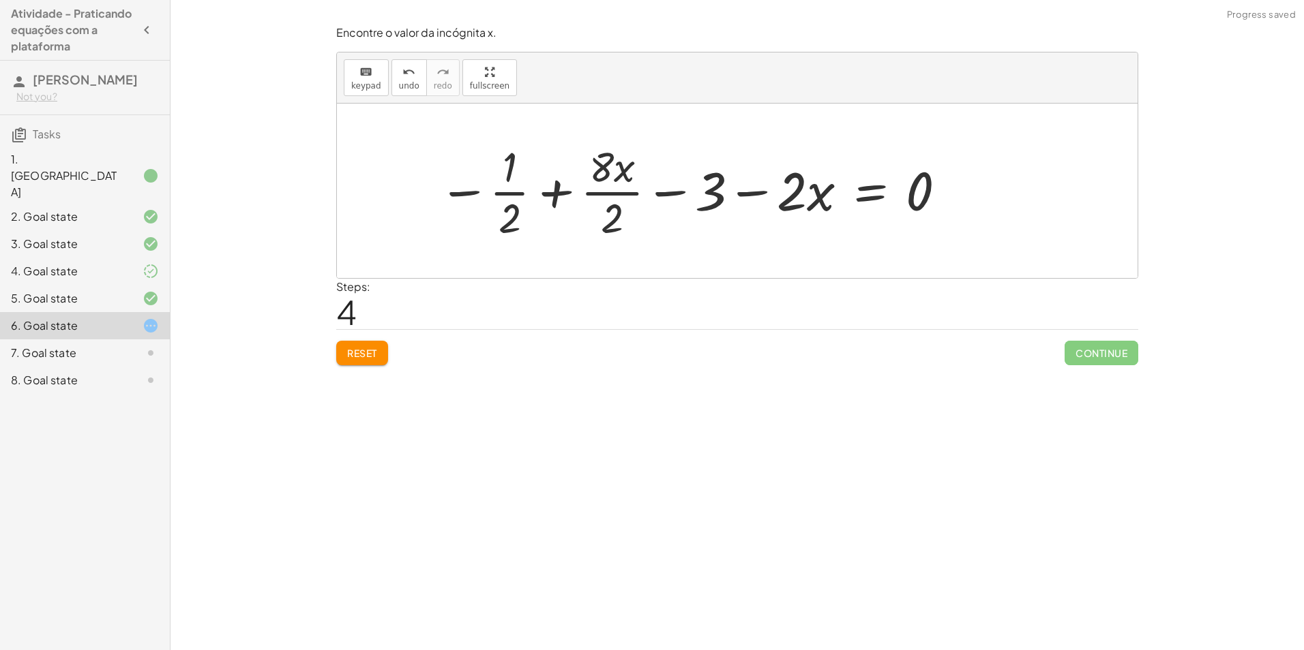
click at [509, 178] on div at bounding box center [693, 190] width 523 height 105
click at [465, 215] on div at bounding box center [693, 190] width 523 height 105
click at [573, 209] on div at bounding box center [693, 190] width 523 height 105
click at [640, 189] on div at bounding box center [723, 190] width 481 height 105
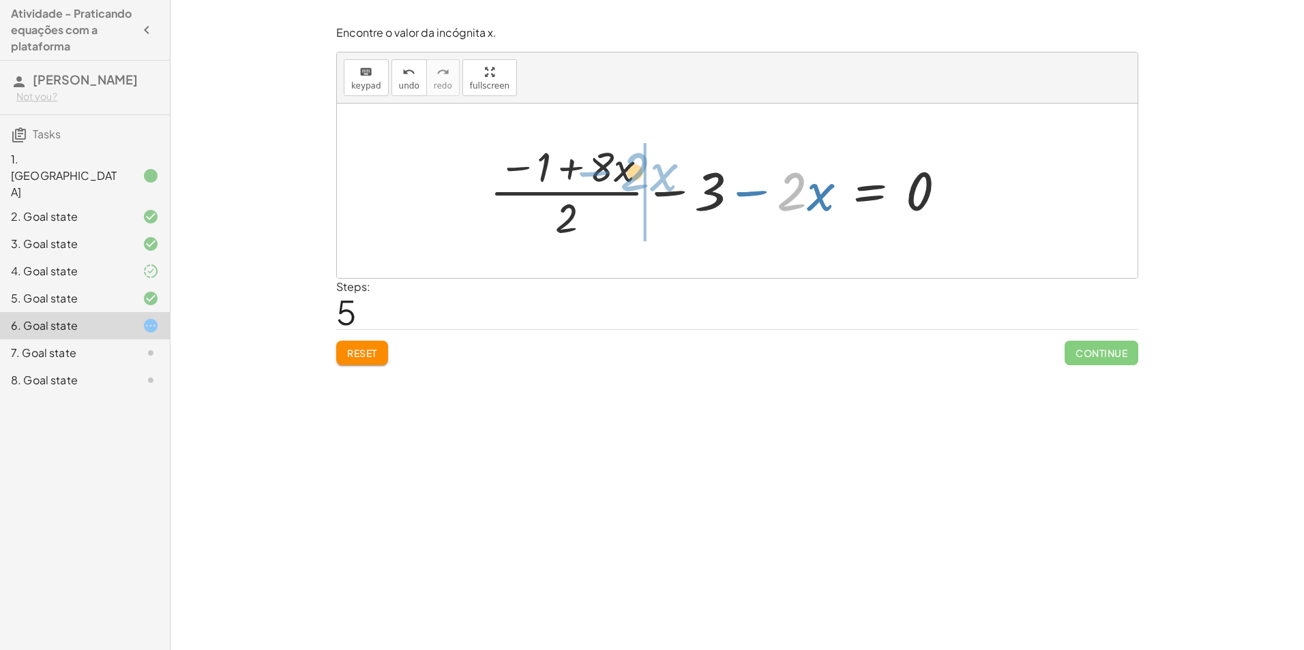
drag, startPoint x: 799, startPoint y: 190, endPoint x: 642, endPoint y: 171, distance: 158.0
click at [642, 171] on div at bounding box center [723, 190] width 481 height 105
click at [680, 196] on div at bounding box center [723, 190] width 481 height 105
click at [618, 177] on div at bounding box center [723, 190] width 481 height 105
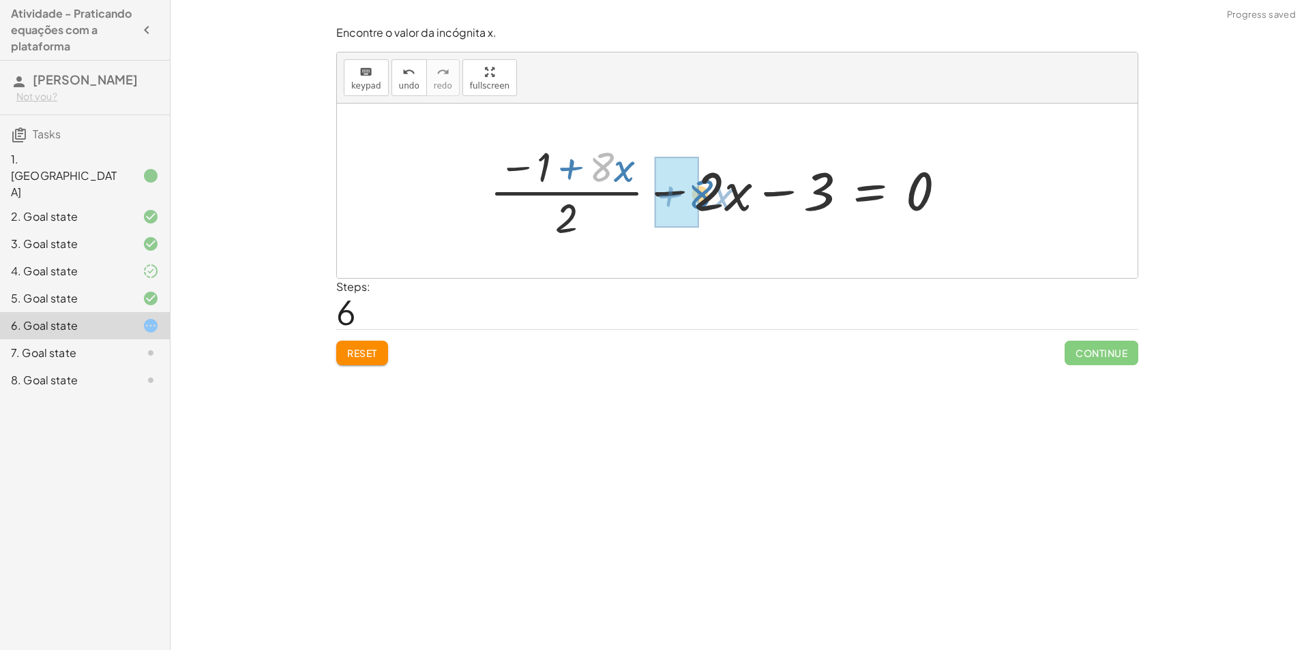
drag, startPoint x: 603, startPoint y: 176, endPoint x: 703, endPoint y: 203, distance: 103.9
click at [703, 203] on div at bounding box center [723, 190] width 481 height 105
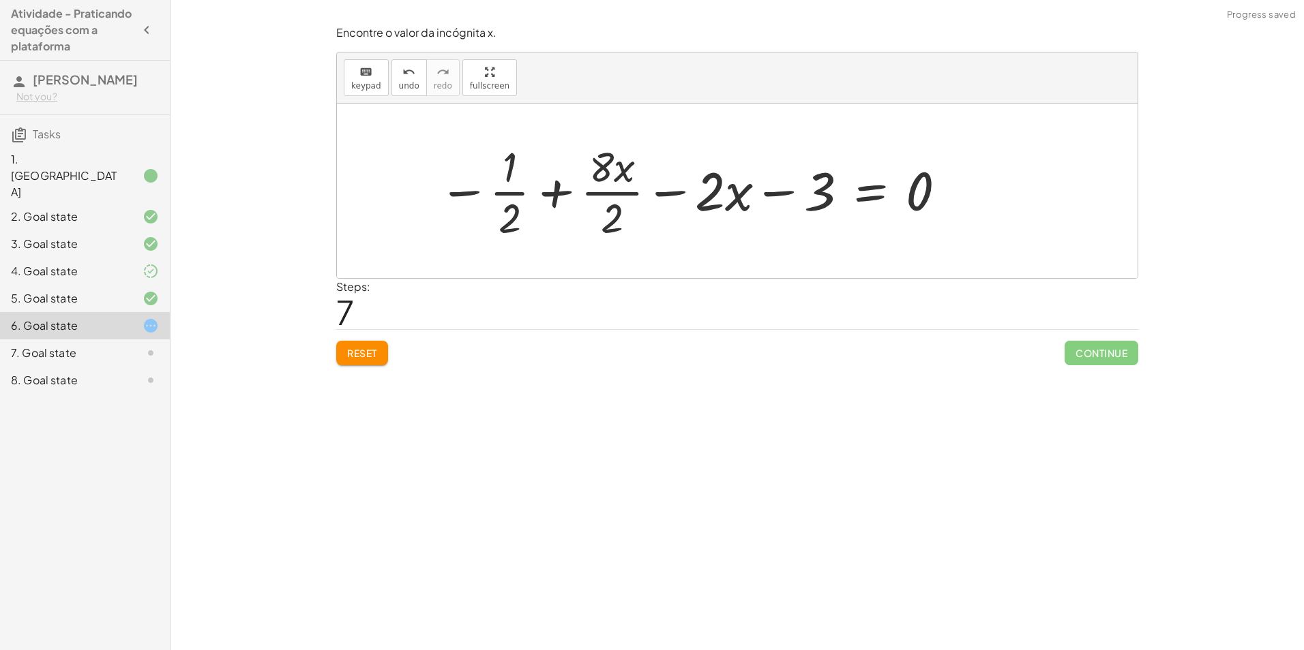
click at [596, 201] on div at bounding box center [693, 190] width 523 height 105
click at [693, 198] on div at bounding box center [694, 190] width 517 height 105
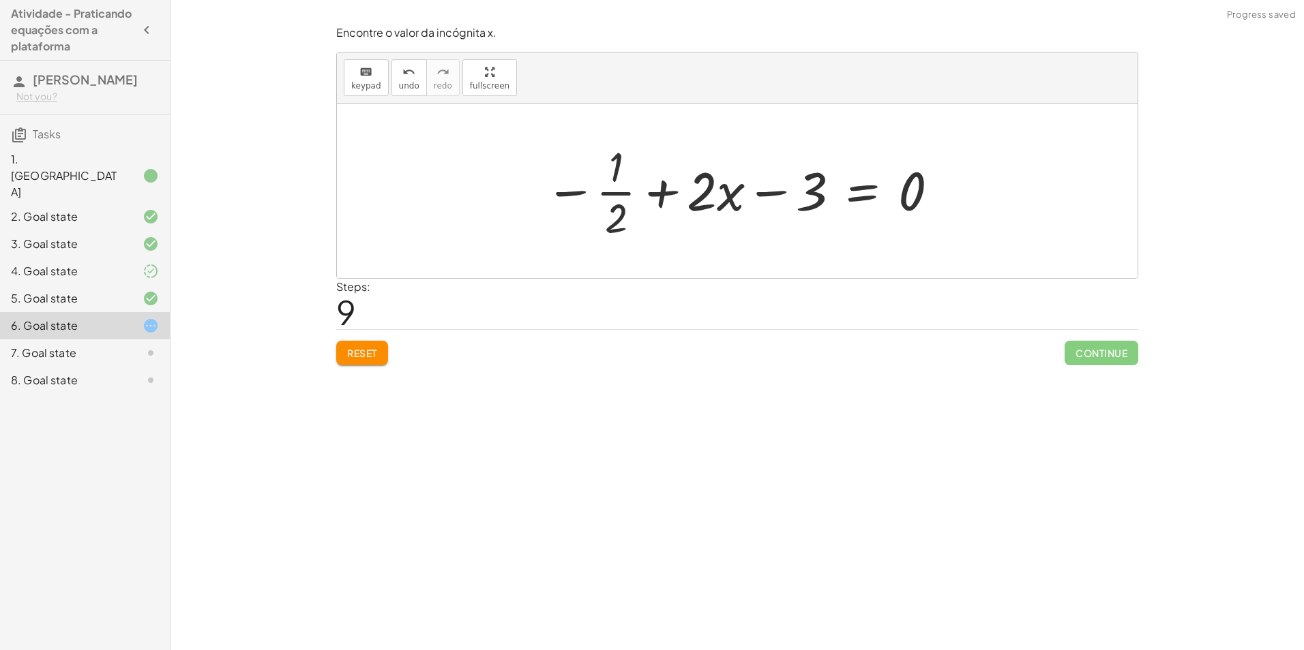
click at [621, 205] on div at bounding box center [742, 190] width 408 height 105
click at [620, 177] on div at bounding box center [742, 190] width 408 height 105
click at [811, 204] on div at bounding box center [742, 190] width 408 height 105
drag, startPoint x: 695, startPoint y: 200, endPoint x: 899, endPoint y: 199, distance: 203.9
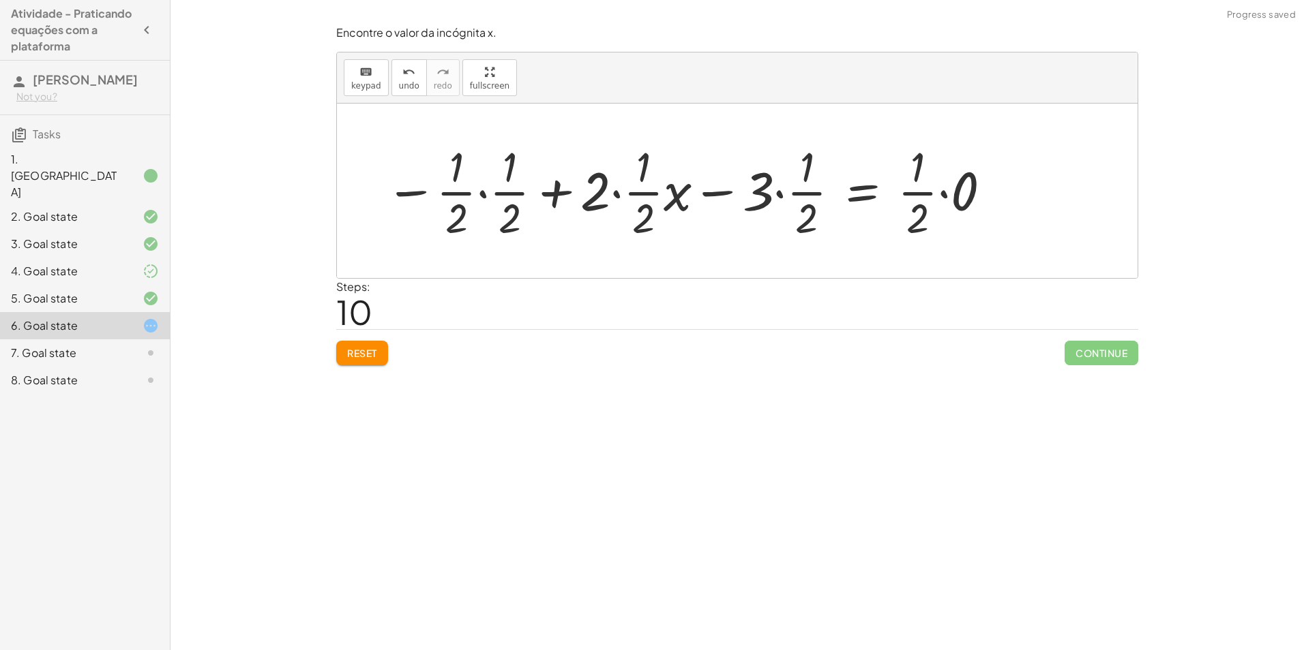
click at [773, 209] on div at bounding box center [688, 190] width 621 height 105
click at [614, 207] on div at bounding box center [688, 190] width 621 height 105
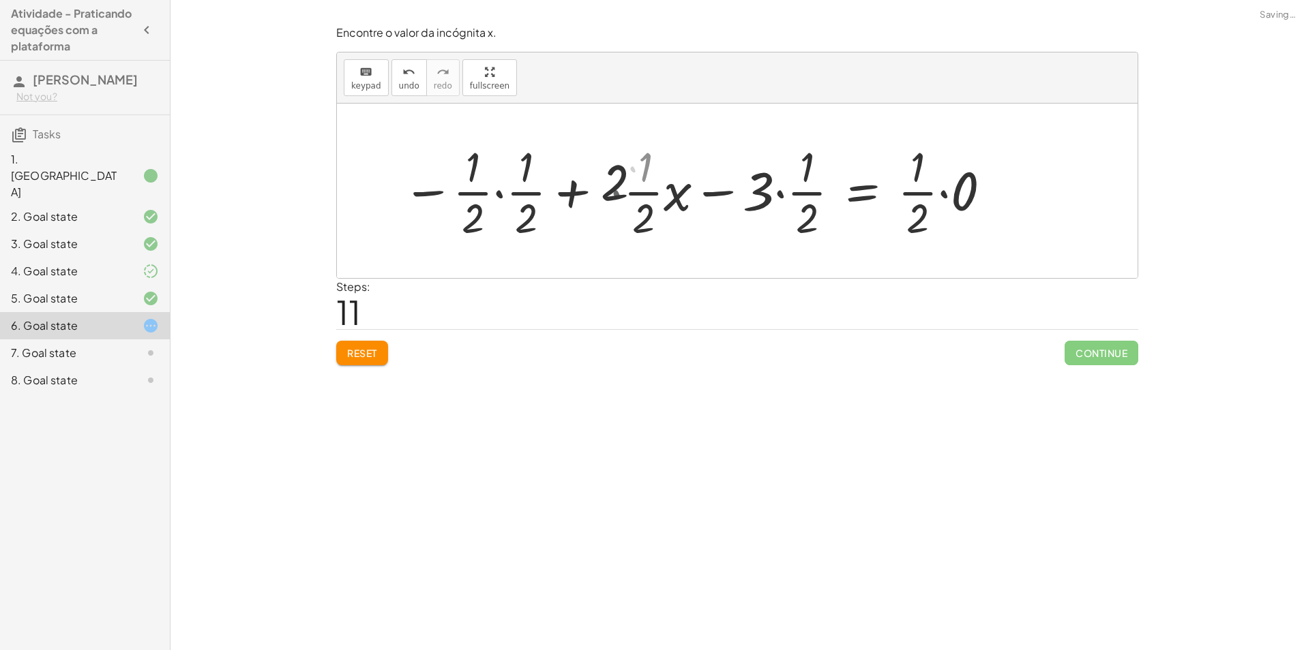
click at [620, 194] on div at bounding box center [710, 190] width 578 height 105
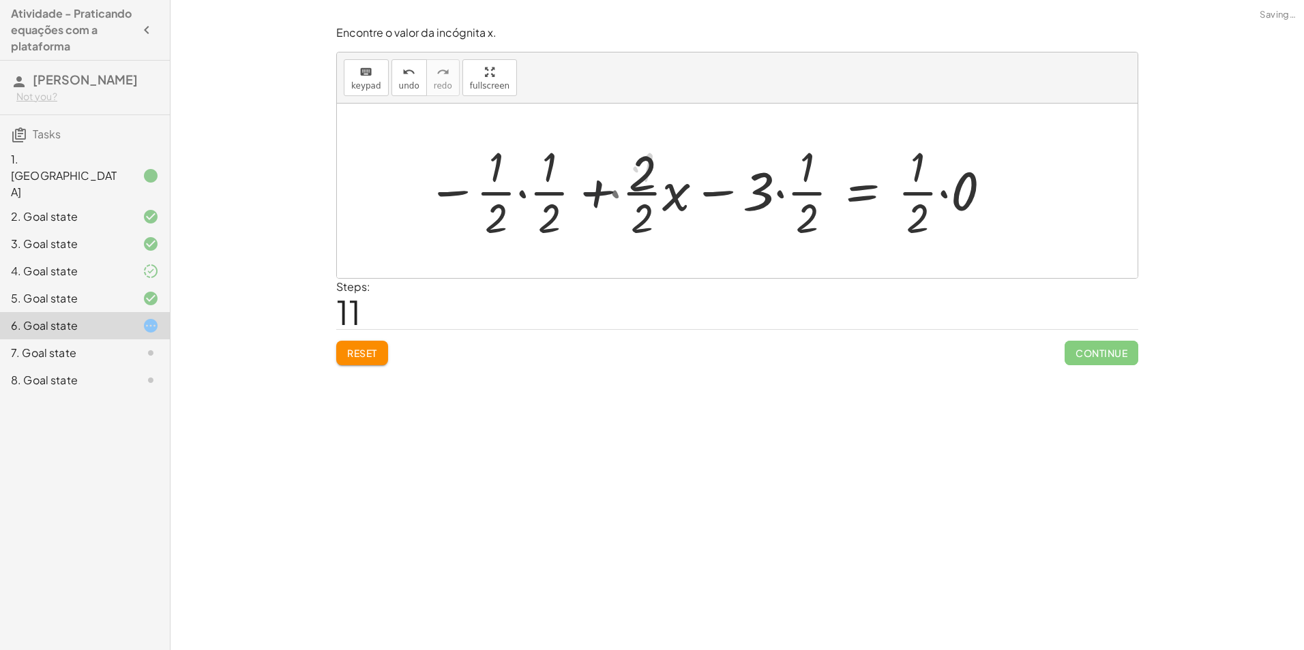
drag, startPoint x: 580, startPoint y: 194, endPoint x: 535, endPoint y: 196, distance: 45.7
click at [536, 196] on div at bounding box center [710, 190] width 578 height 105
click at [526, 196] on div at bounding box center [710, 190] width 578 height 105
click at [526, 196] on div at bounding box center [720, 190] width 557 height 105
click at [629, 172] on div at bounding box center [720, 190] width 557 height 105
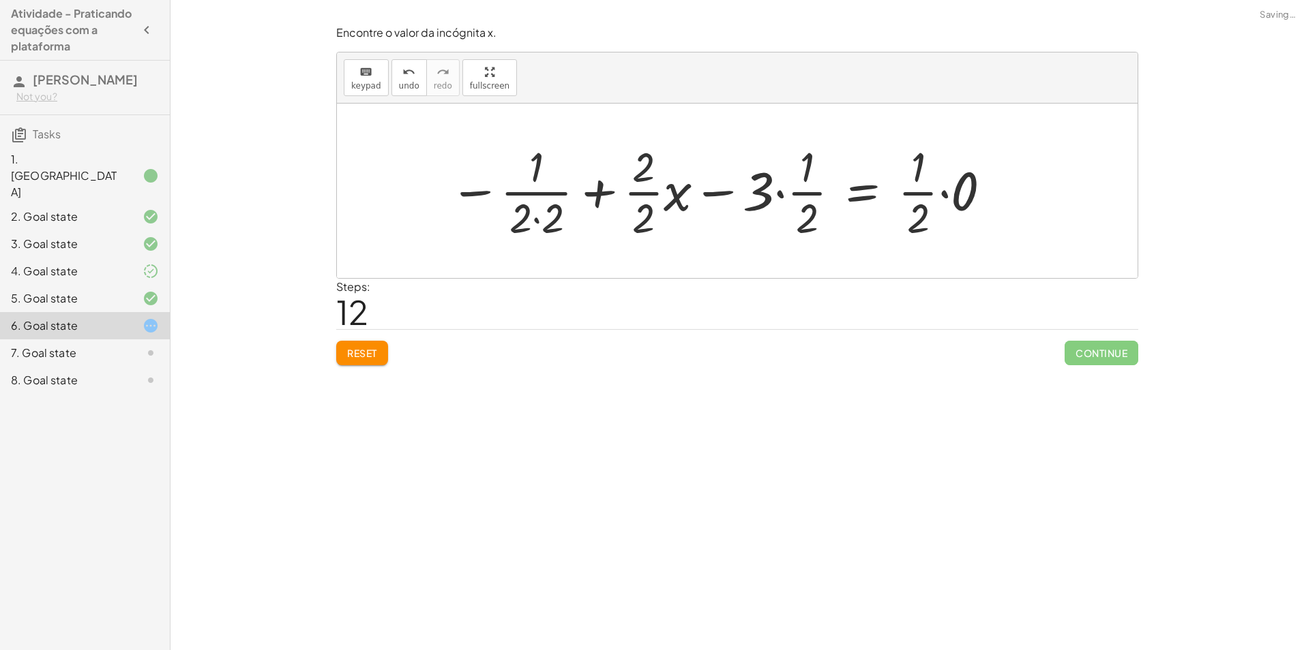
click at [667, 197] on div at bounding box center [720, 190] width 557 height 105
click at [723, 194] on div at bounding box center [724, 190] width 550 height 105
click at [558, 205] on div at bounding box center [724, 190] width 550 height 105
click at [531, 183] on div at bounding box center [740, 190] width 518 height 105
click at [566, 199] on div at bounding box center [740, 190] width 518 height 105
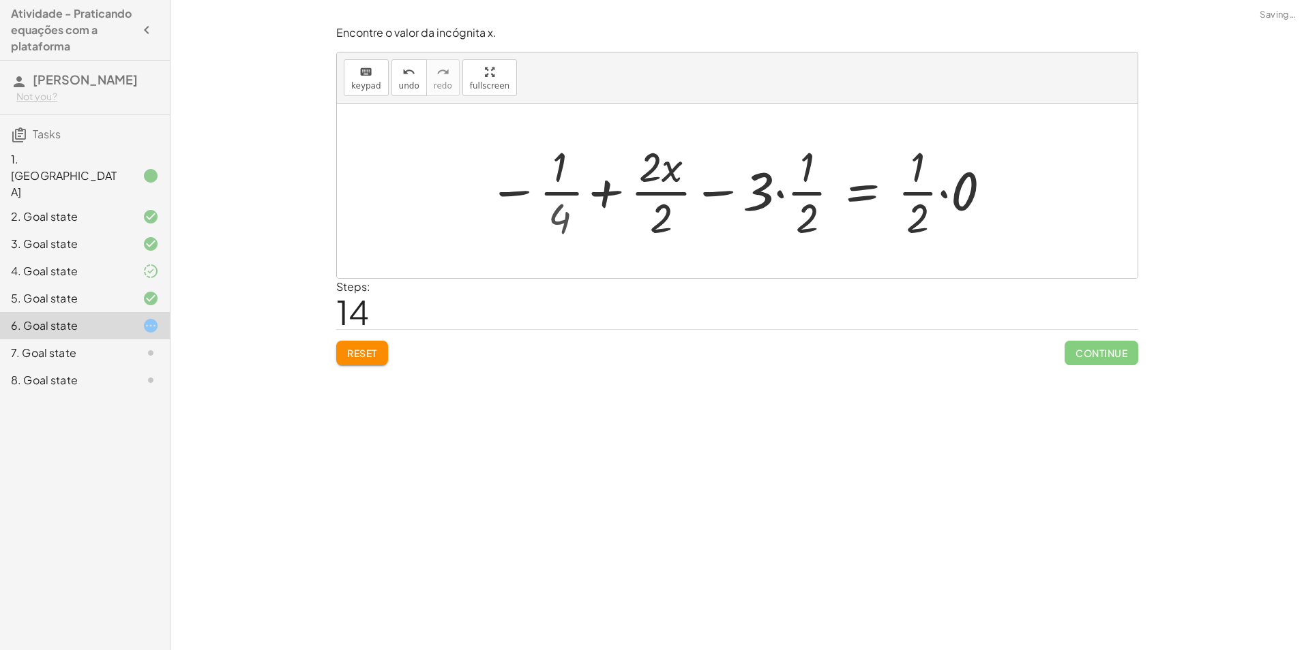
click at [565, 176] on div at bounding box center [740, 190] width 518 height 105
click at [788, 199] on div at bounding box center [740, 190] width 518 height 105
click at [775, 187] on div at bounding box center [740, 190] width 518 height 105
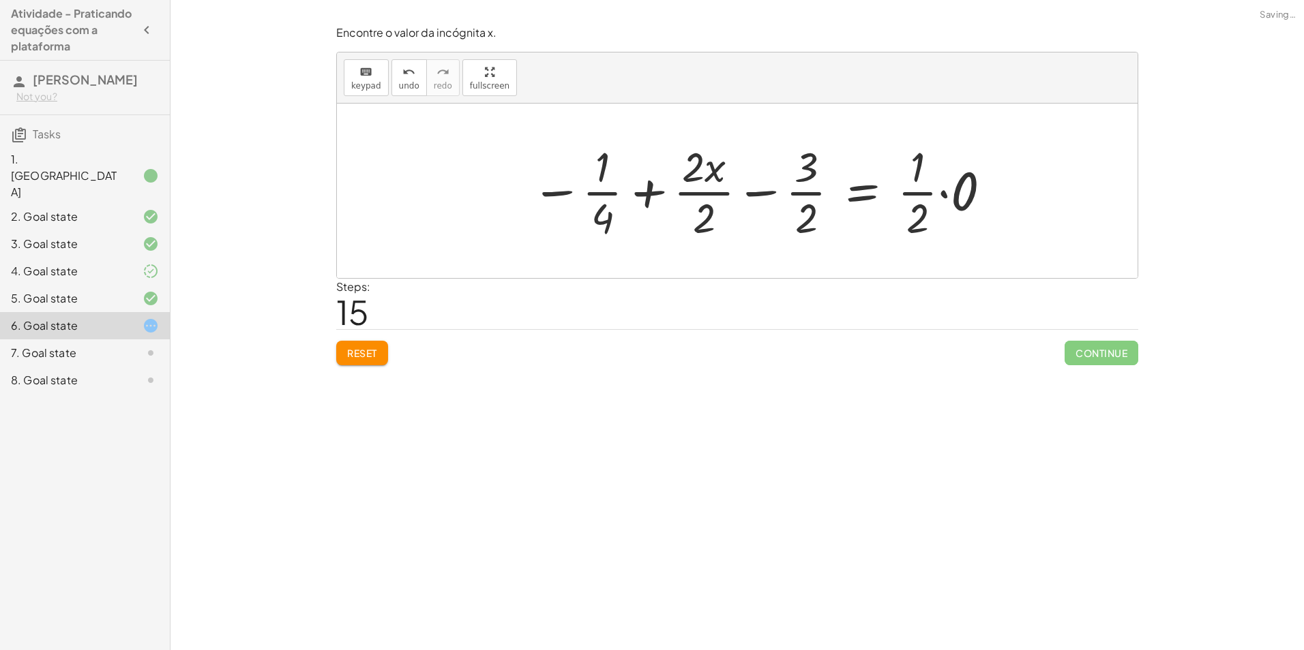
click at [817, 209] on div at bounding box center [761, 190] width 475 height 105
click at [809, 180] on div at bounding box center [761, 190] width 475 height 105
click at [712, 173] on div at bounding box center [761, 190] width 475 height 105
click at [711, 194] on div at bounding box center [761, 190] width 475 height 105
click at [757, 190] on div at bounding box center [777, 190] width 442 height 105
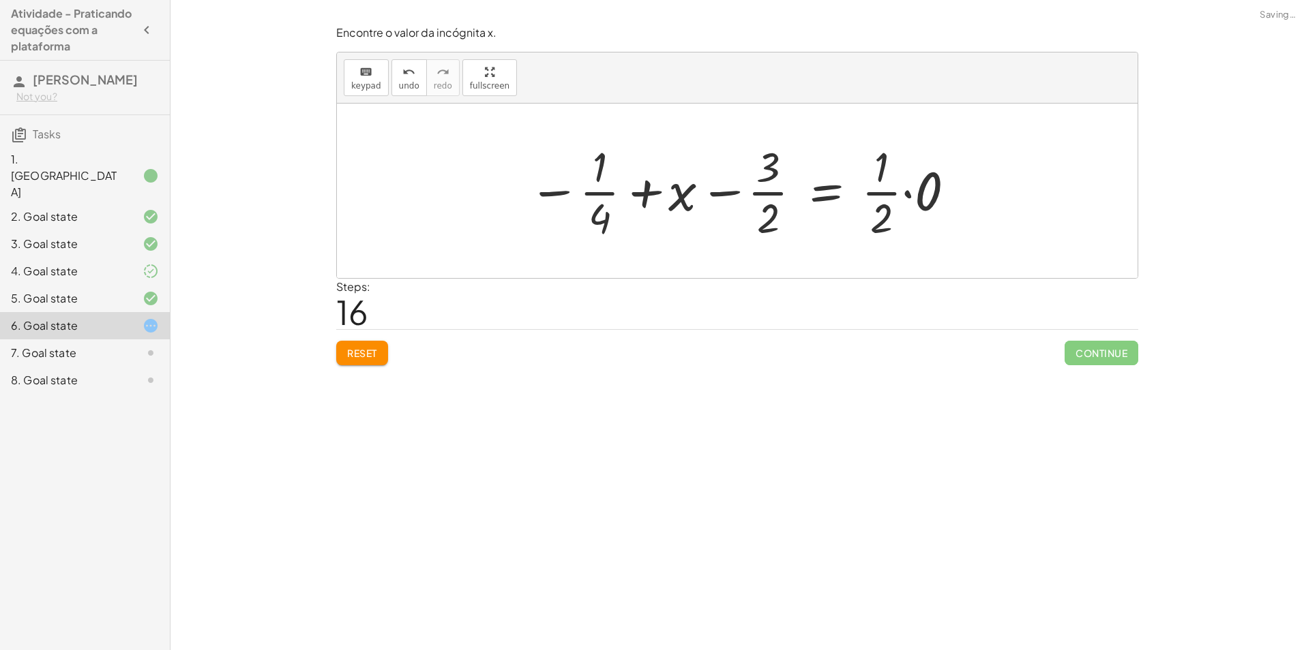
click at [730, 190] on div at bounding box center [743, 190] width 442 height 105
click at [667, 189] on div at bounding box center [743, 190] width 442 height 105
click at [597, 191] on div at bounding box center [743, 190] width 442 height 105
click at [553, 199] on div at bounding box center [743, 190] width 442 height 105
click at [638, 189] on div at bounding box center [743, 190] width 442 height 105
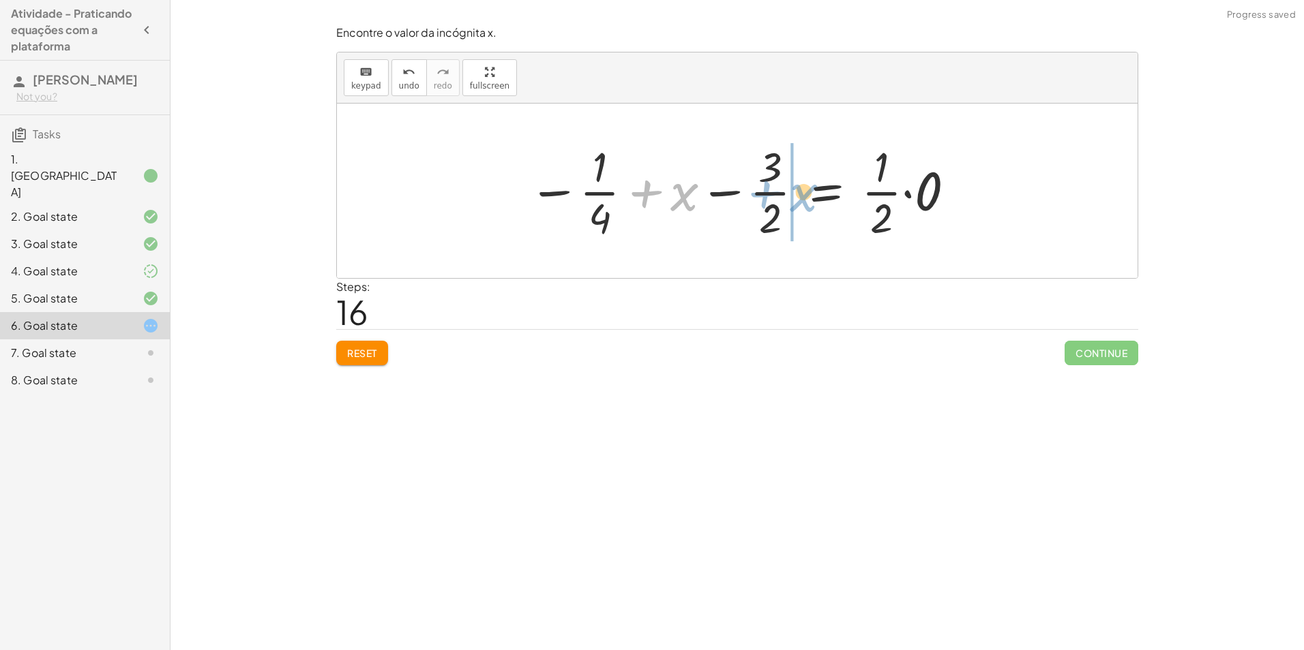
drag, startPoint x: 684, startPoint y: 200, endPoint x: 802, endPoint y: 202, distance: 118.6
click at [802, 202] on div at bounding box center [743, 190] width 442 height 105
click at [679, 195] on div at bounding box center [743, 190] width 442 height 105
click at [619, 195] on div at bounding box center [743, 190] width 442 height 105
click at [657, 189] on div at bounding box center [743, 190] width 442 height 105
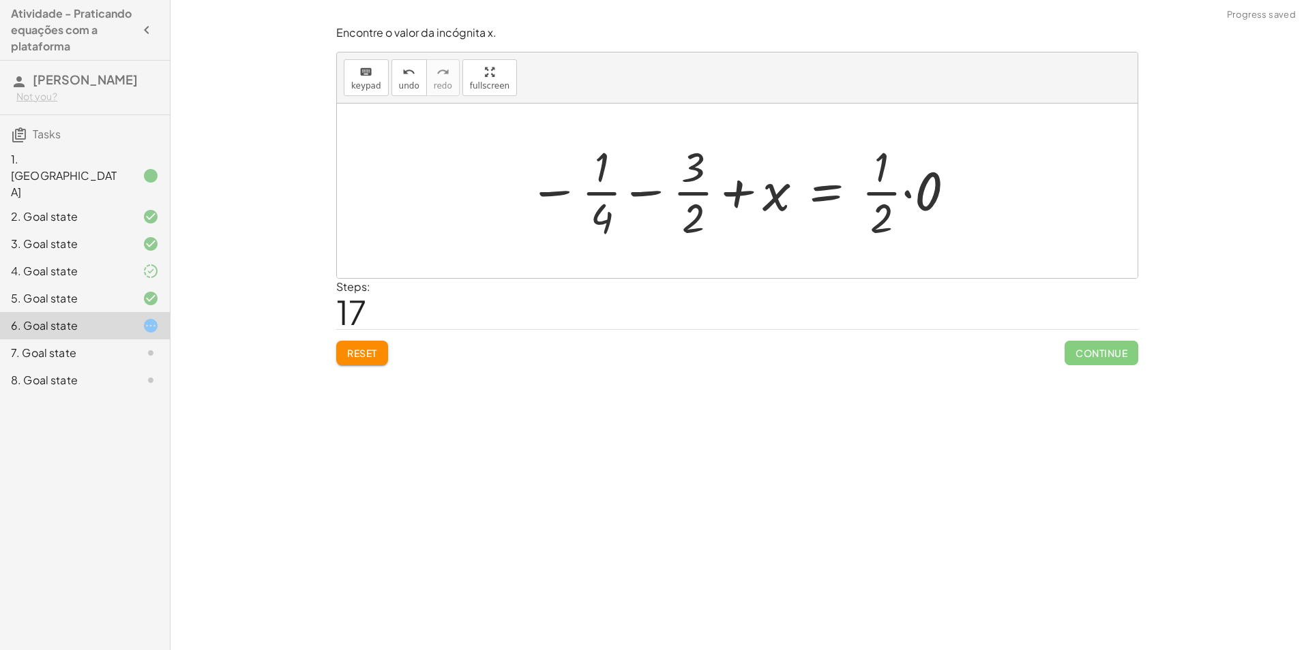
click at [570, 192] on div at bounding box center [743, 190] width 442 height 105
click at [898, 195] on div at bounding box center [743, 190] width 442 height 105
click at [910, 198] on div at bounding box center [743, 190] width 442 height 105
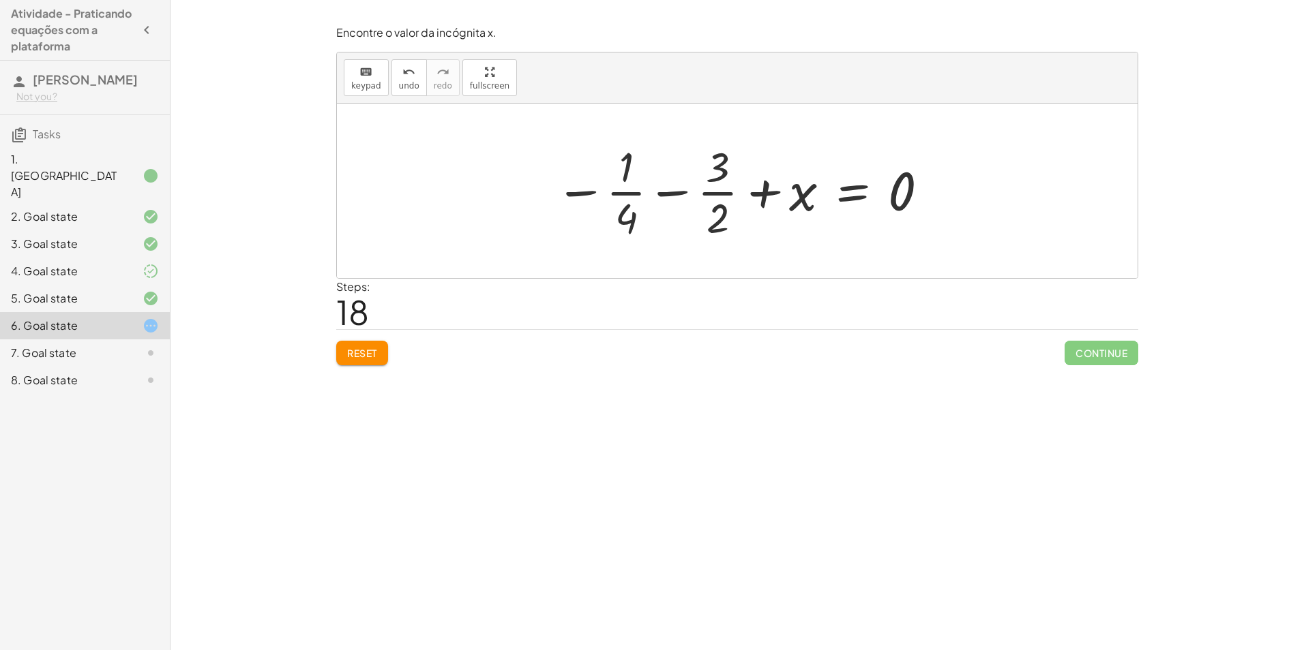
click at [637, 211] on div at bounding box center [742, 190] width 389 height 105
drag, startPoint x: 618, startPoint y: 220, endPoint x: 731, endPoint y: 217, distance: 113.2
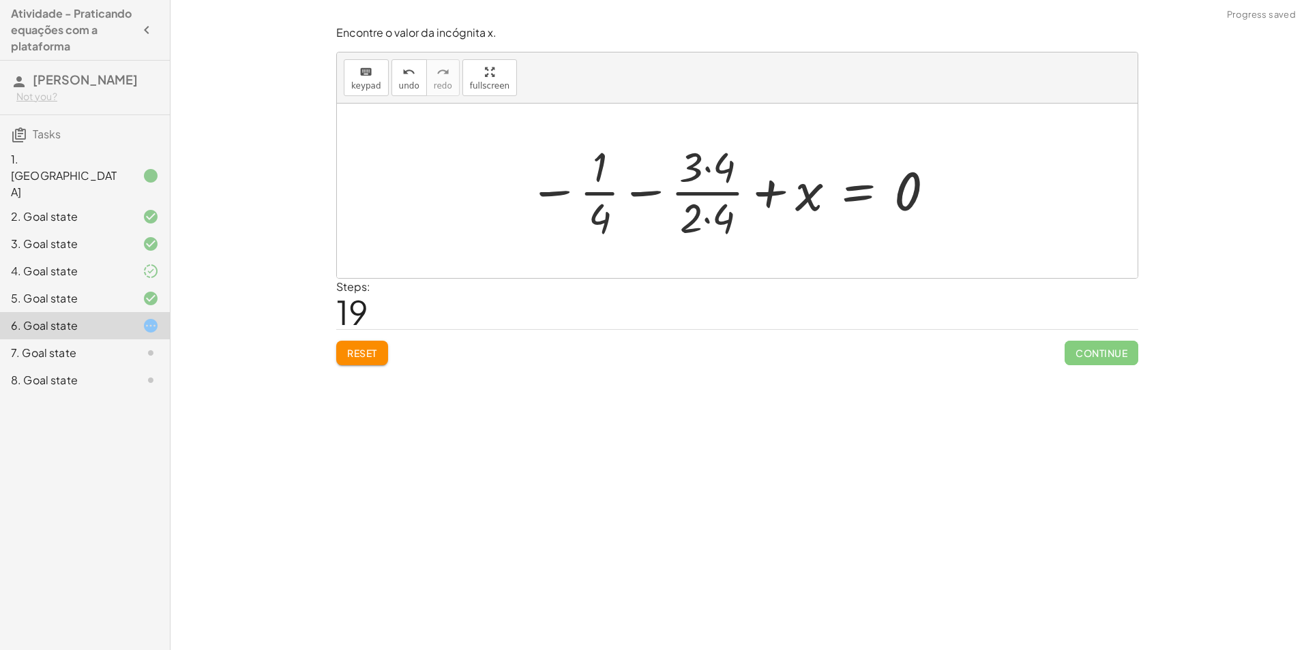
click at [725, 191] on div at bounding box center [732, 190] width 421 height 105
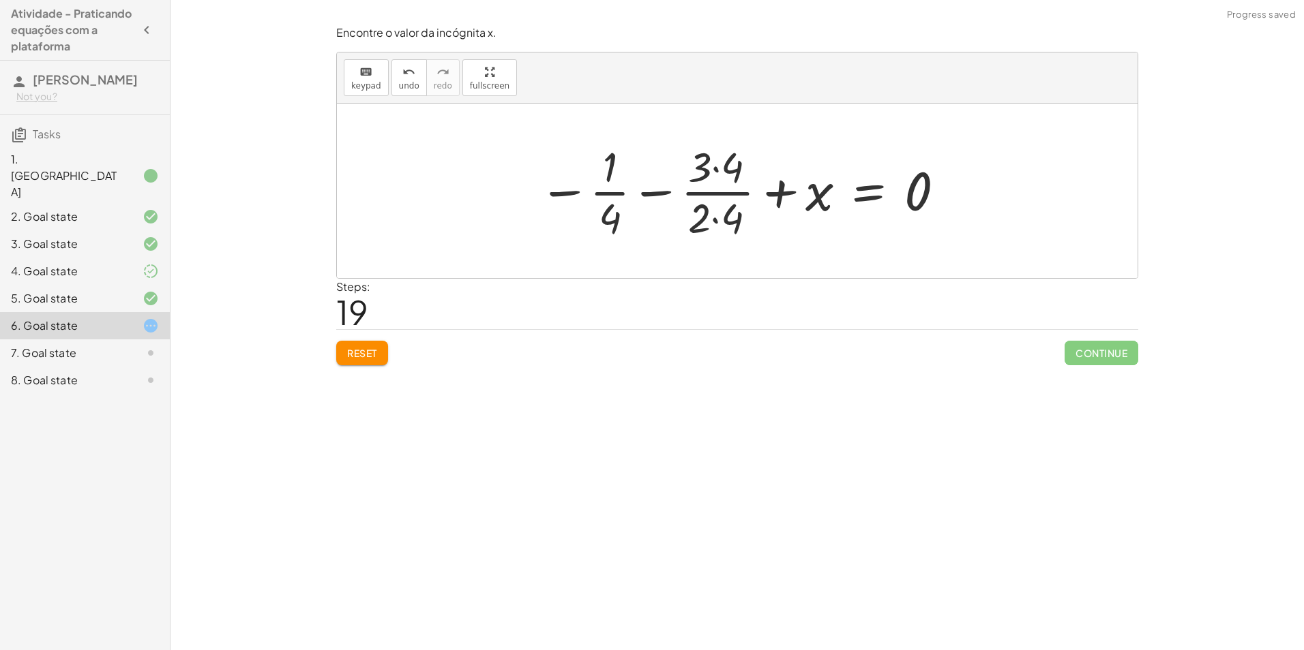
click at [728, 199] on div at bounding box center [742, 190] width 421 height 105
click at [726, 204] on div at bounding box center [742, 190] width 421 height 105
click at [712, 222] on div at bounding box center [742, 190] width 421 height 105
click at [711, 164] on div at bounding box center [742, 190] width 421 height 105
click at [719, 168] on div at bounding box center [742, 190] width 421 height 105
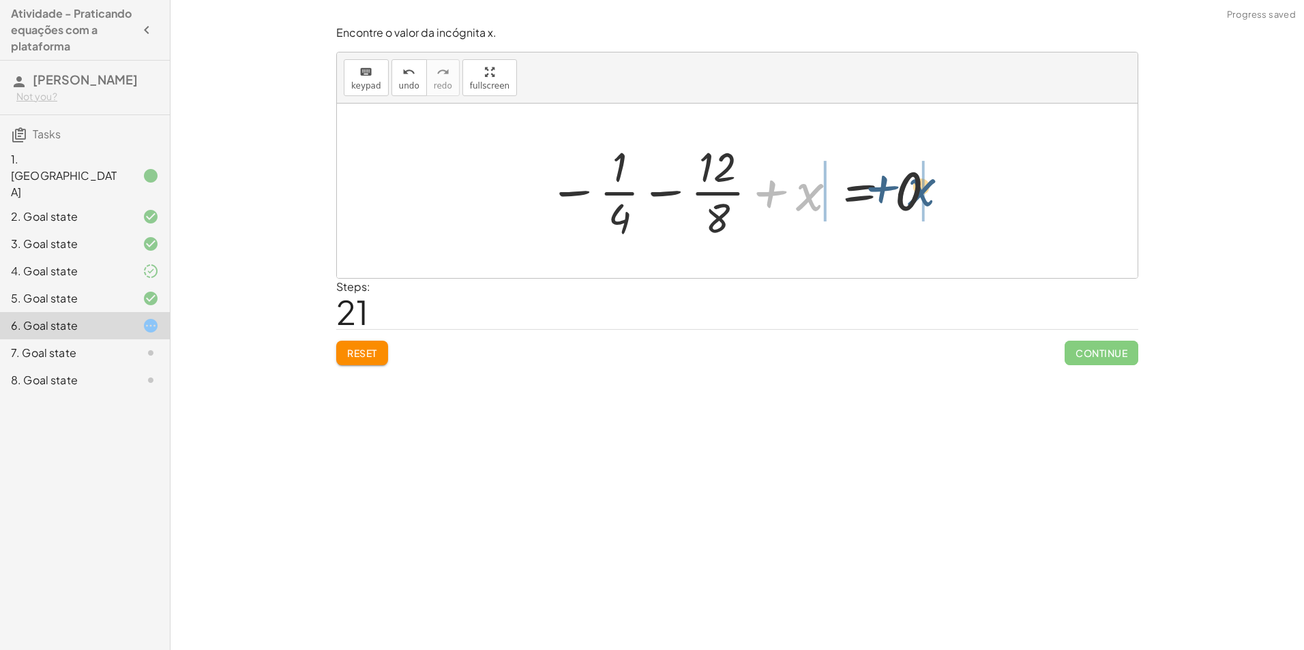
drag, startPoint x: 816, startPoint y: 192, endPoint x: 929, endPoint y: 187, distance: 112.6
click at [929, 187] on div at bounding box center [742, 190] width 402 height 105
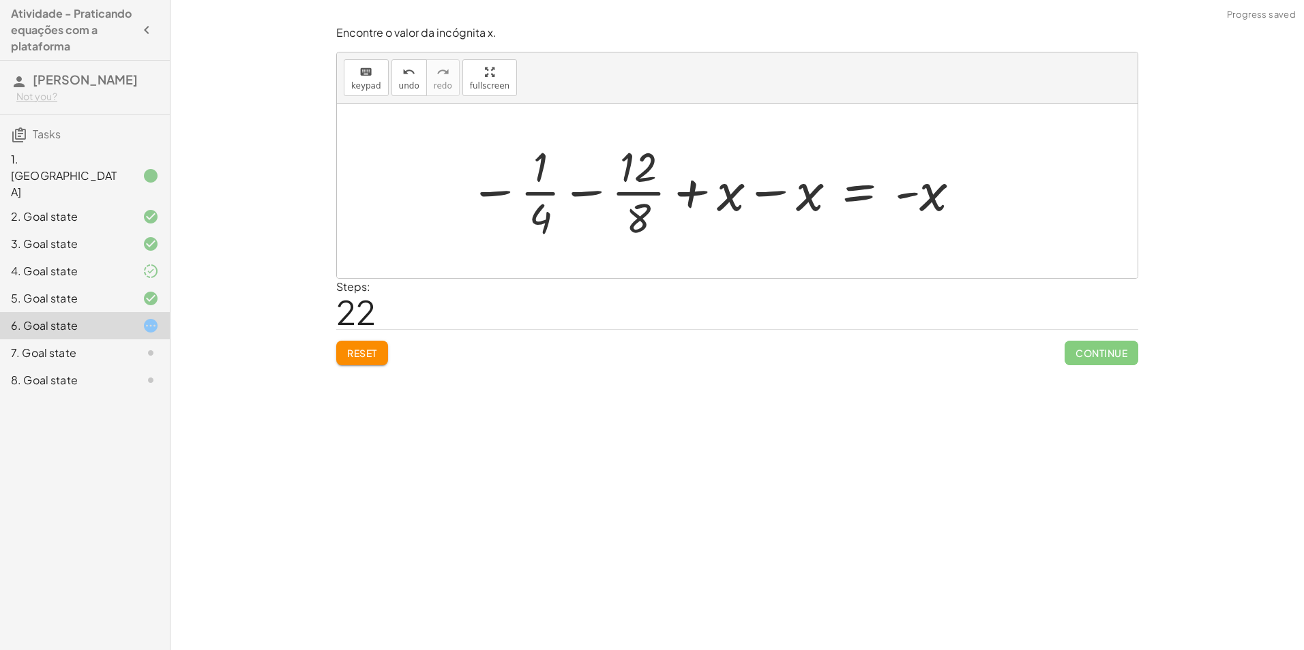
click at [772, 201] on div at bounding box center [715, 190] width 507 height 105
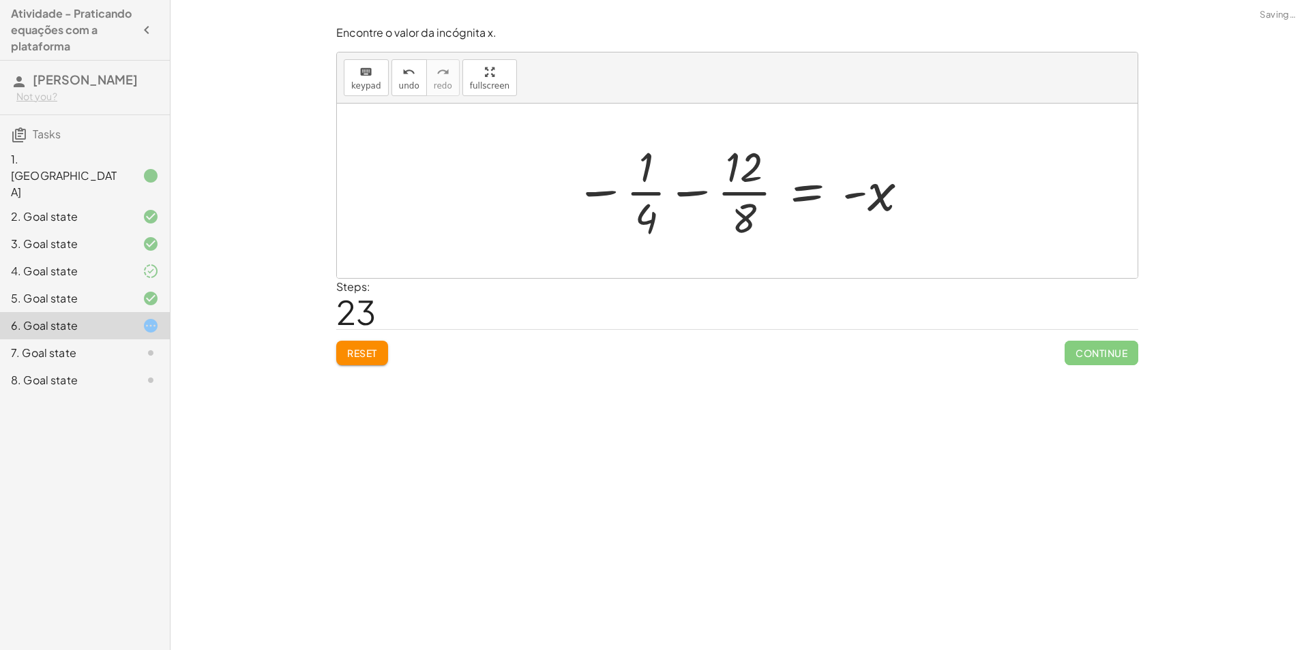
click at [839, 198] on div at bounding box center [742, 190] width 348 height 105
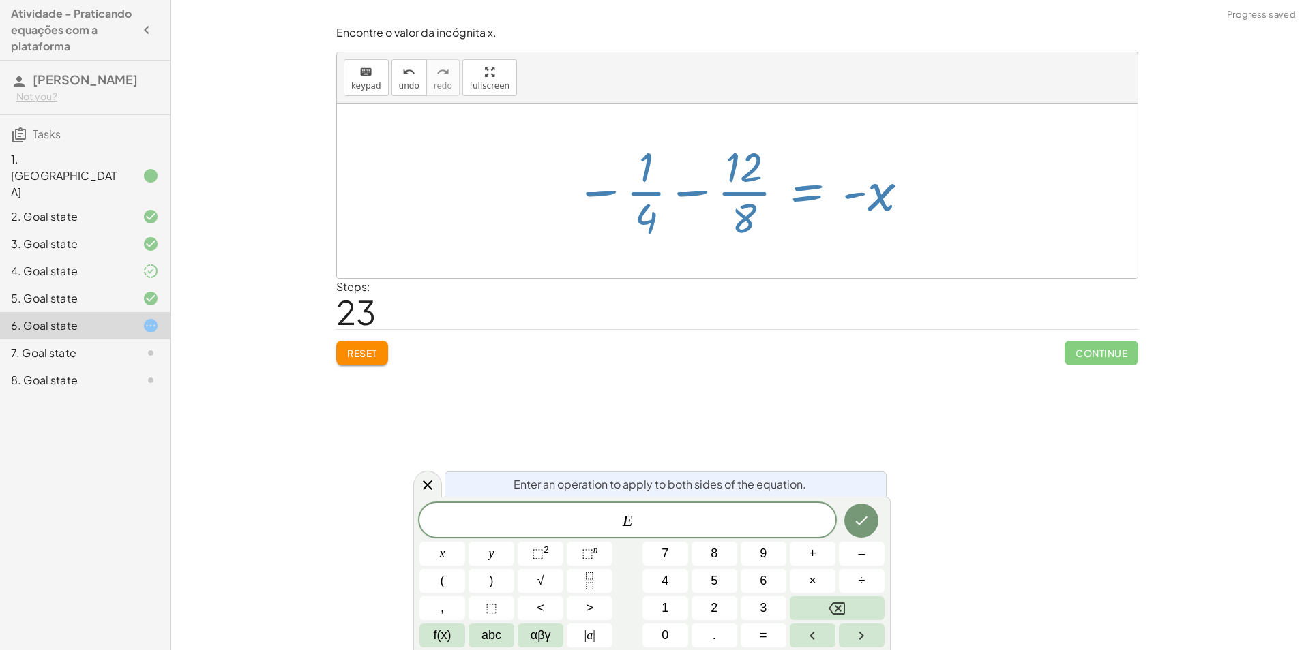
click at [824, 355] on div "Reset Continue" at bounding box center [737, 347] width 802 height 36
click at [431, 485] on icon at bounding box center [427, 485] width 16 height 16
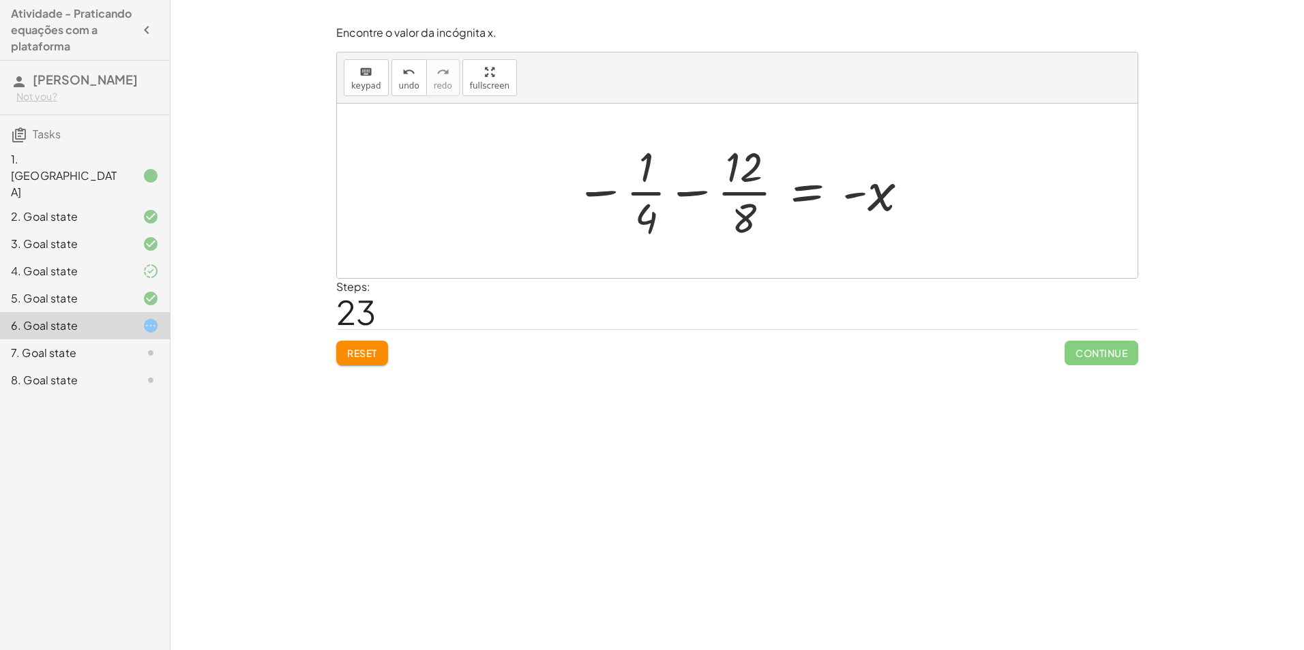
click at [654, 190] on div at bounding box center [742, 190] width 348 height 105
drag, startPoint x: 650, startPoint y: 215, endPoint x: 642, endPoint y: 175, distance: 40.5
click at [642, 175] on div at bounding box center [742, 190] width 348 height 105
drag, startPoint x: 642, startPoint y: 168, endPoint x: 653, endPoint y: 242, distance: 74.5
drag, startPoint x: 640, startPoint y: 160, endPoint x: 647, endPoint y: 210, distance: 50.9
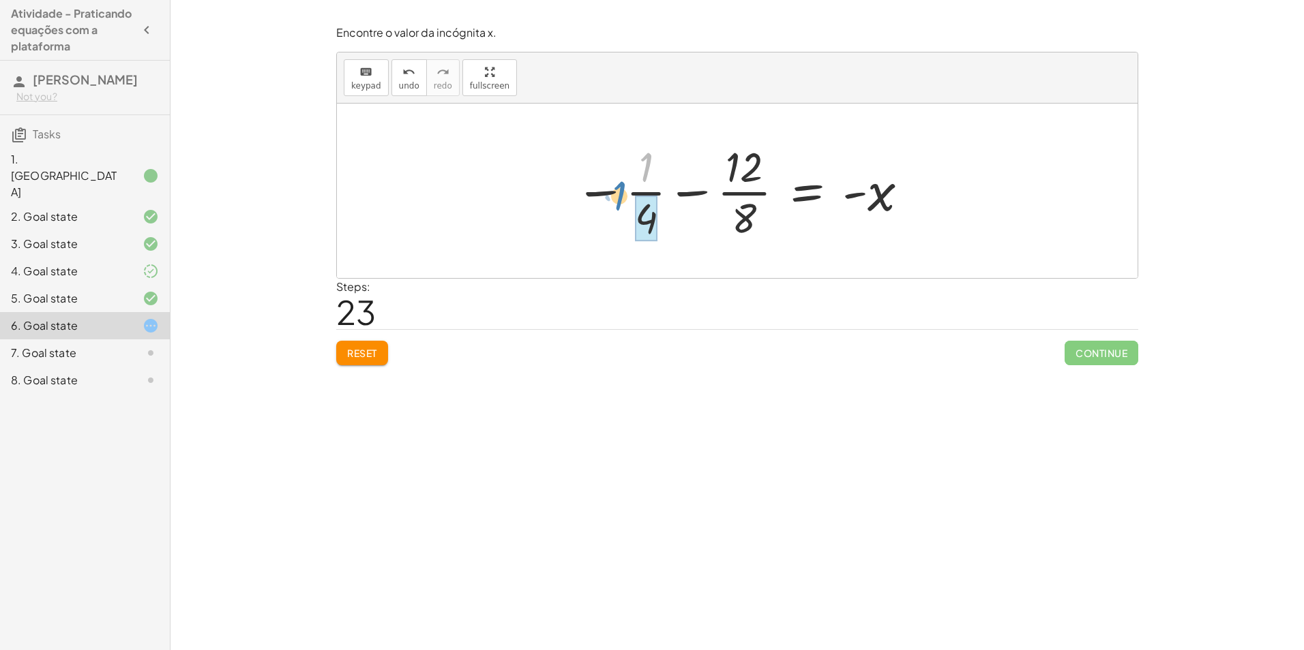
drag, startPoint x: 649, startPoint y: 170, endPoint x: 653, endPoint y: 218, distance: 47.9
drag, startPoint x: 636, startPoint y: 215, endPoint x: 721, endPoint y: 157, distance: 103.4
click at [721, 157] on div at bounding box center [742, 190] width 348 height 105
click at [704, 202] on div at bounding box center [726, 190] width 381 height 105
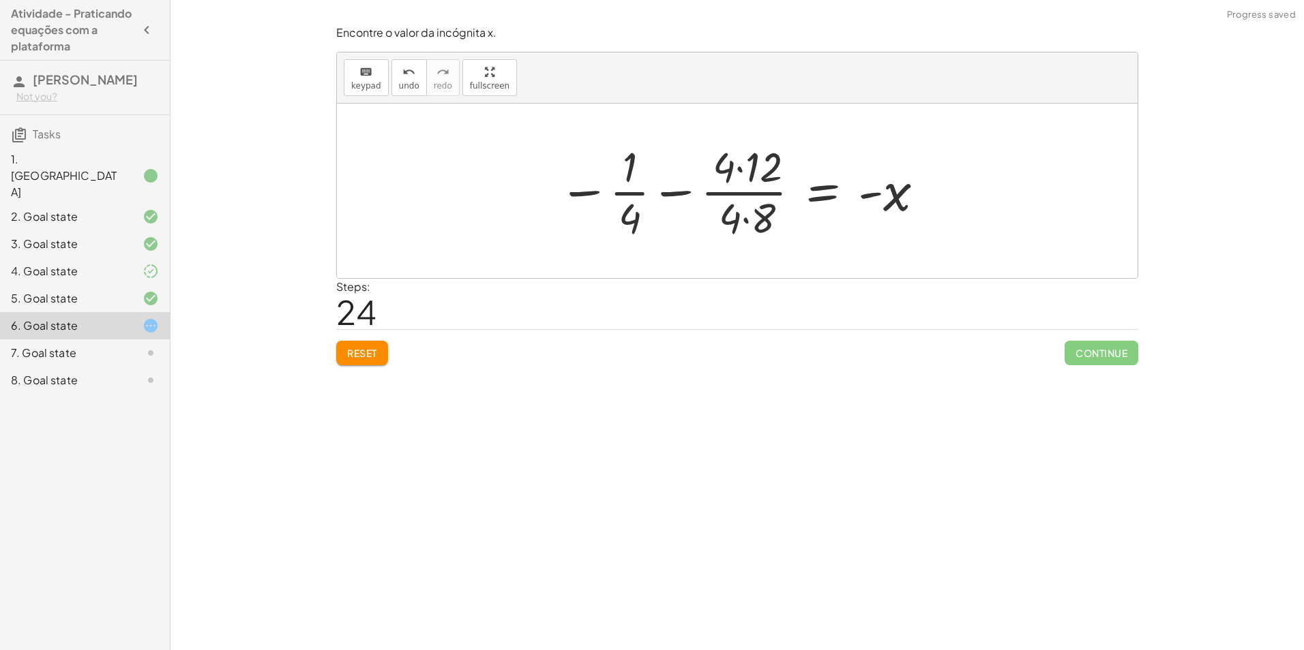
click at [715, 160] on div at bounding box center [742, 190] width 381 height 105
click at [736, 179] on div at bounding box center [742, 190] width 381 height 105
click at [740, 220] on div at bounding box center [748, 190] width 369 height 105
click at [745, 217] on div at bounding box center [742, 190] width 369 height 105
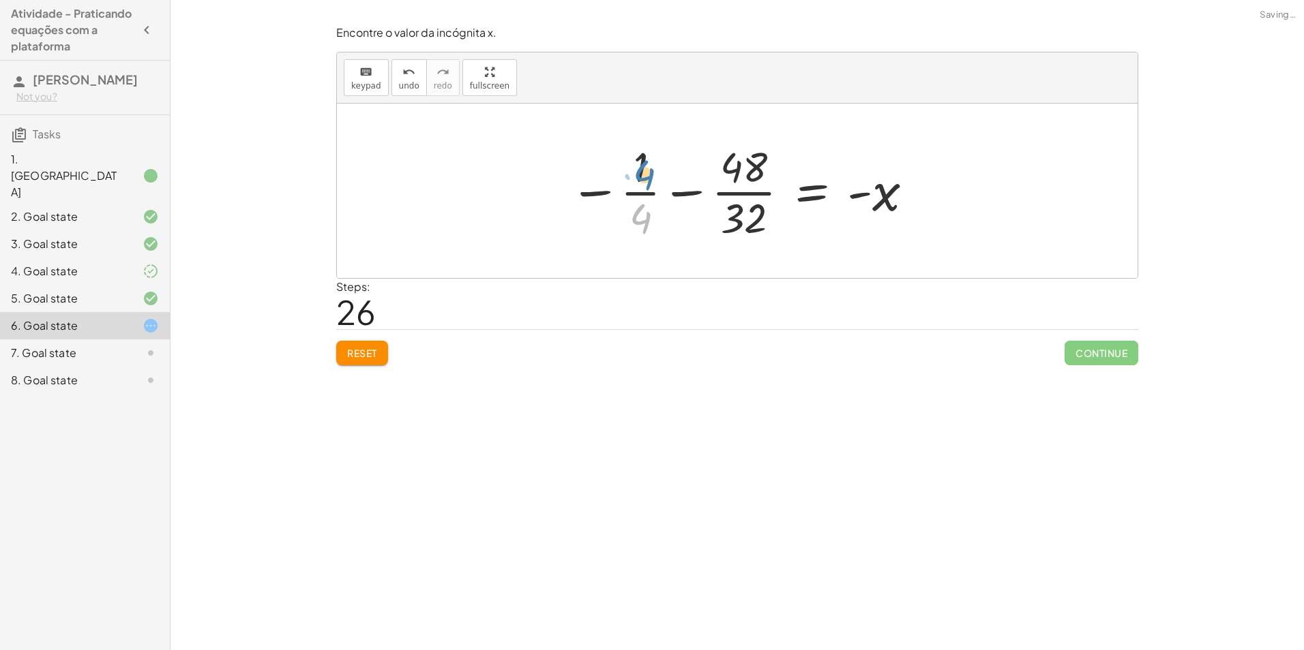
drag, startPoint x: 644, startPoint y: 223, endPoint x: 648, endPoint y: 178, distance: 45.1
click at [648, 178] on div at bounding box center [741, 190] width 359 height 105
click at [372, 352] on span "Reset" at bounding box center [362, 353] width 30 height 12
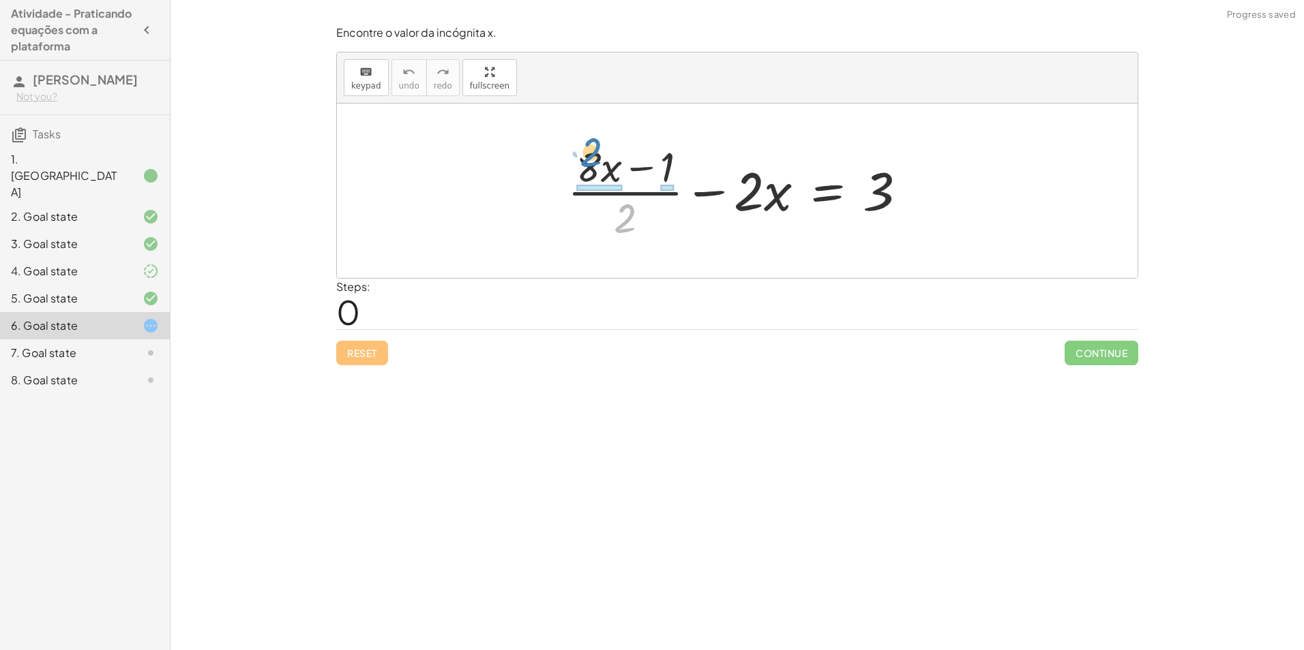
drag, startPoint x: 633, startPoint y: 224, endPoint x: 599, endPoint y: 158, distance: 73.8
click at [599, 158] on div at bounding box center [742, 190] width 364 height 105
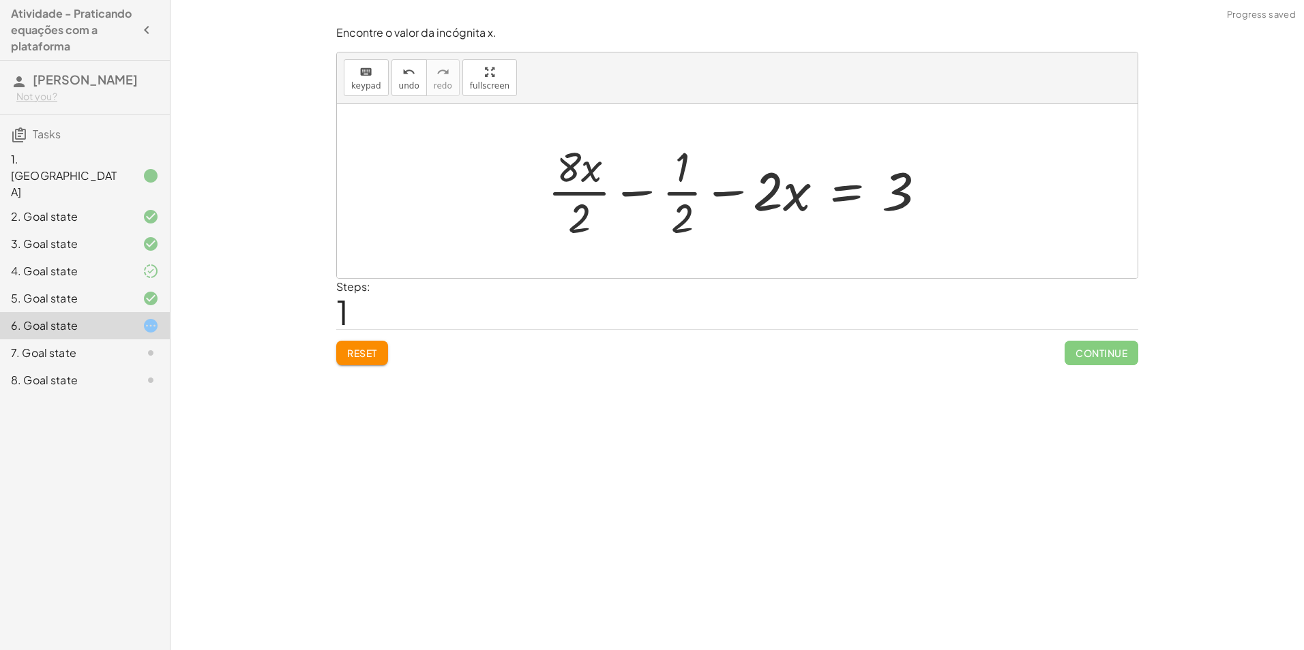
click at [583, 197] on div at bounding box center [742, 190] width 403 height 105
click at [677, 172] on div at bounding box center [741, 190] width 397 height 105
click at [677, 187] on div at bounding box center [741, 190] width 397 height 105
click at [684, 208] on div at bounding box center [741, 190] width 397 height 105
drag, startPoint x: 678, startPoint y: 190, endPoint x: 533, endPoint y: 183, distance: 145.4
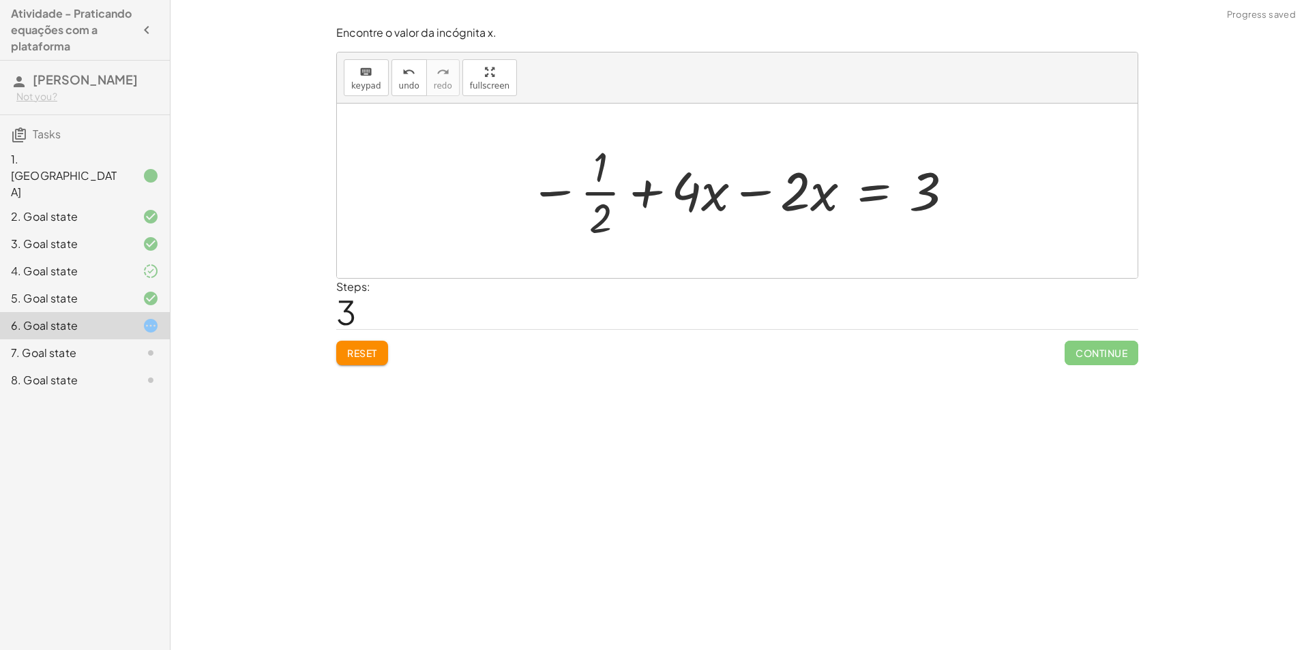
click at [734, 198] on div at bounding box center [741, 190] width 439 height 105
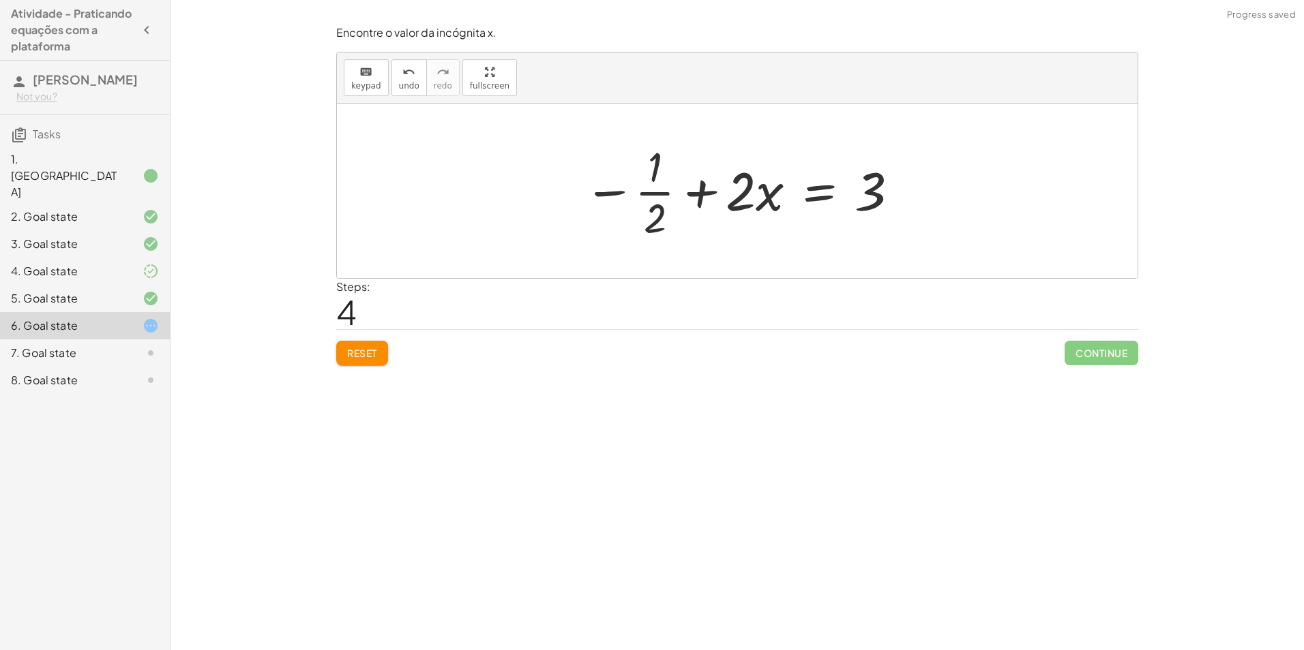
click at [653, 188] on div at bounding box center [742, 190] width 331 height 105
click at [637, 171] on div at bounding box center [742, 190] width 331 height 105
click at [637, 200] on div at bounding box center [742, 190] width 331 height 105
click at [655, 214] on div at bounding box center [742, 190] width 331 height 105
drag, startPoint x: 745, startPoint y: 187, endPoint x: 768, endPoint y: 208, distance: 31.4
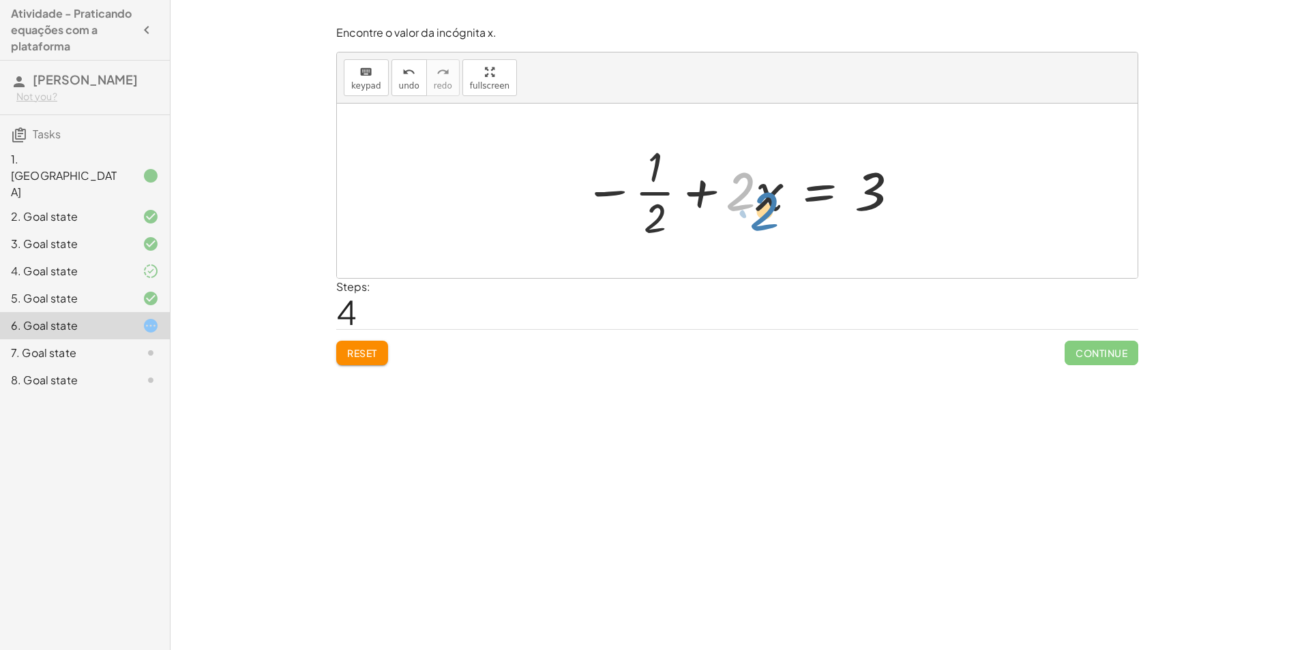
click at [768, 208] on div at bounding box center [742, 190] width 331 height 105
drag, startPoint x: 650, startPoint y: 220, endPoint x: 741, endPoint y: 228, distance: 91.7
click at [741, 228] on div at bounding box center [742, 190] width 331 height 105
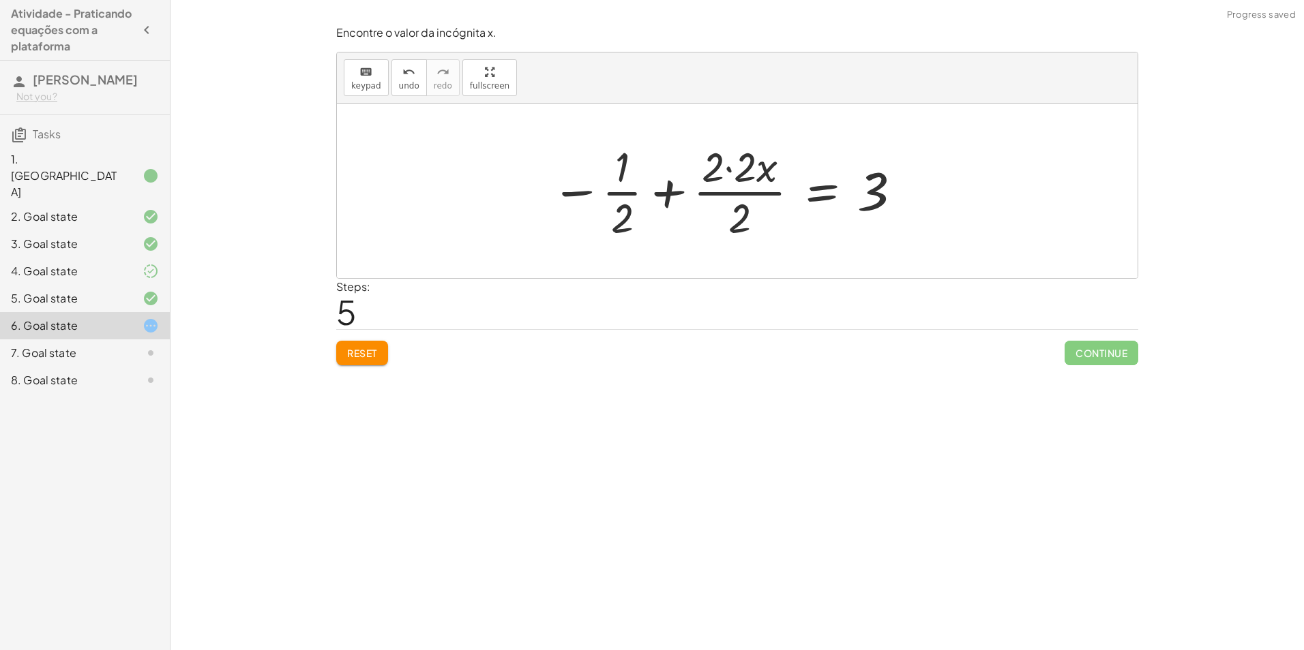
click at [730, 180] on div at bounding box center [726, 190] width 365 height 105
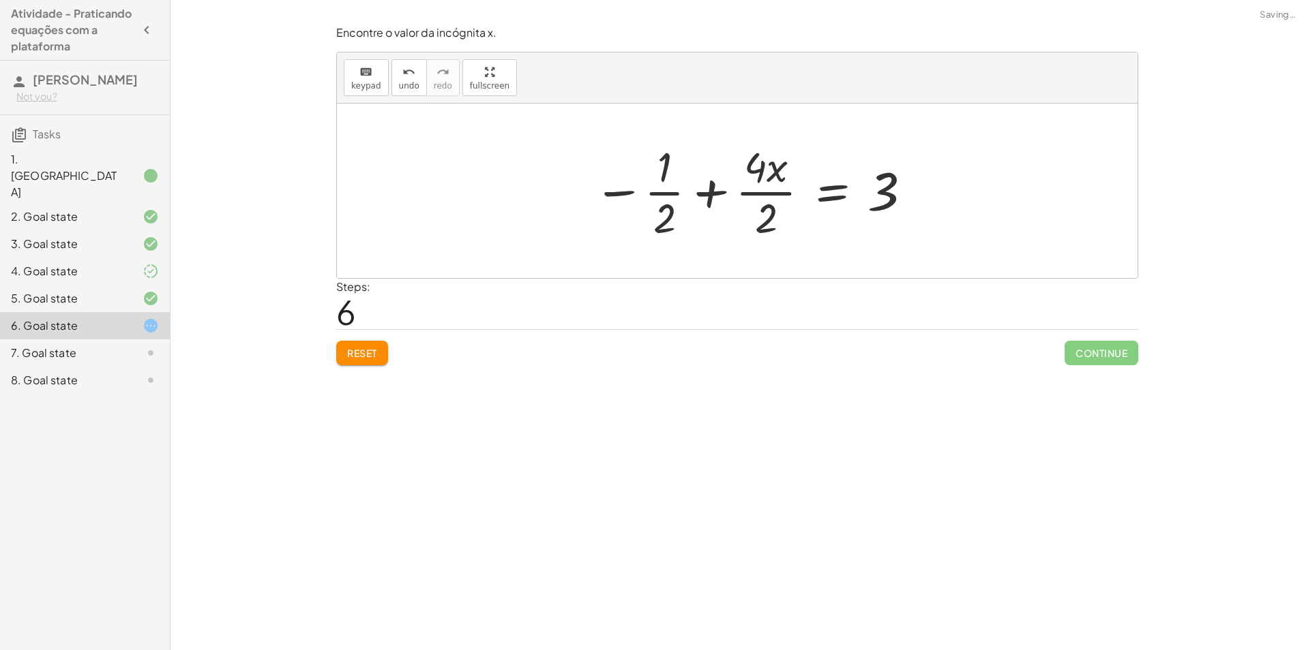
click at [762, 207] on div at bounding box center [752, 190] width 333 height 105
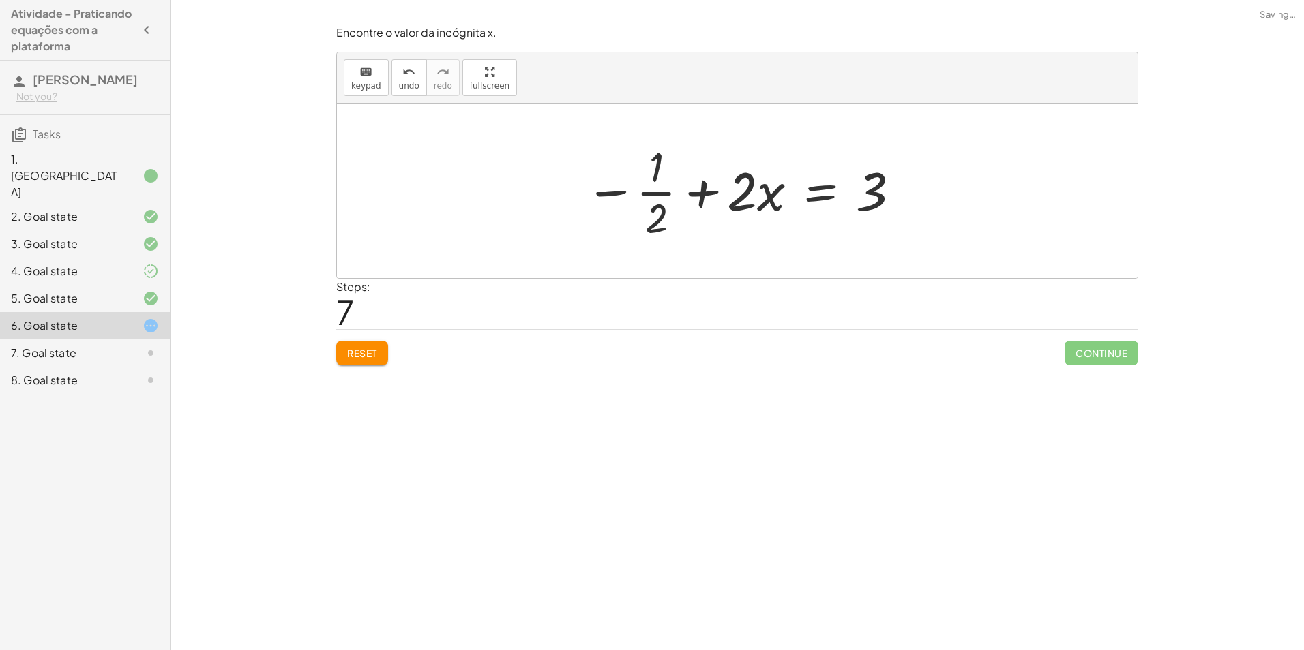
click at [655, 192] on div at bounding box center [743, 190] width 331 height 105
drag, startPoint x: 869, startPoint y: 197, endPoint x: 692, endPoint y: 205, distance: 177.5
click at [692, 205] on div at bounding box center [742, 190] width 331 height 105
click at [673, 198] on div at bounding box center [742, 190] width 494 height 105
click at [610, 191] on div at bounding box center [742, 190] width 494 height 105
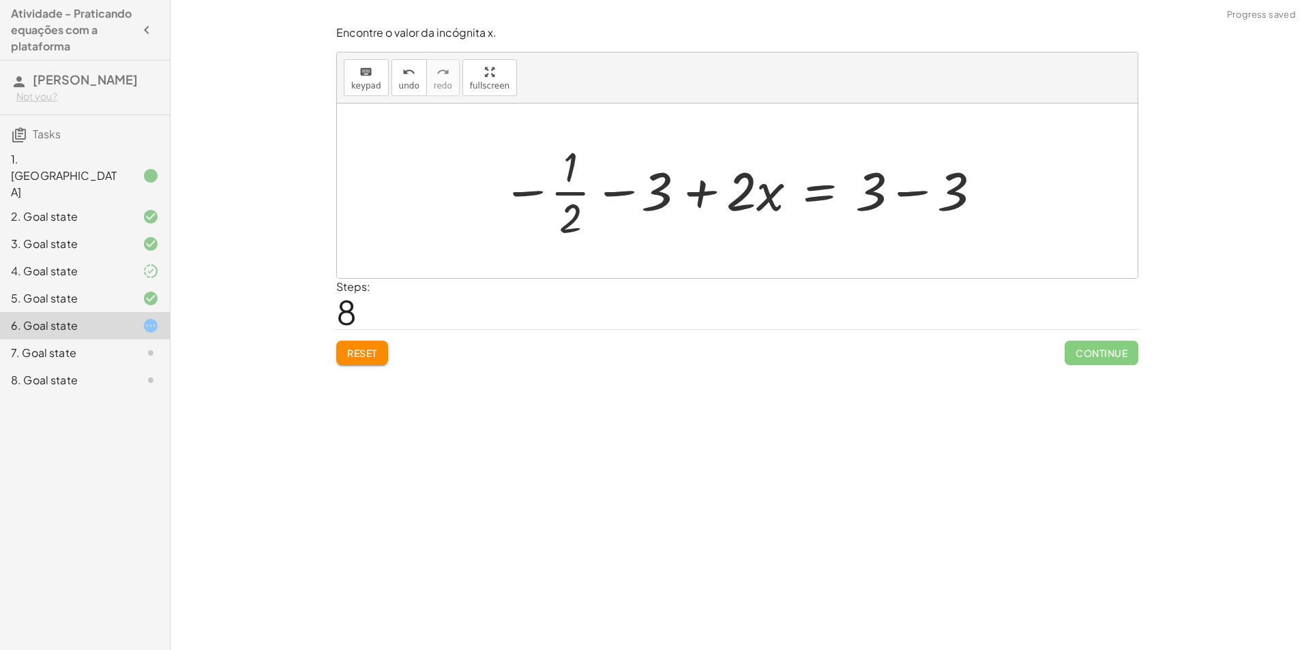
click at [706, 207] on div at bounding box center [742, 190] width 494 height 105
click at [916, 187] on div at bounding box center [742, 190] width 494 height 105
click at [910, 190] on div at bounding box center [742, 190] width 494 height 105
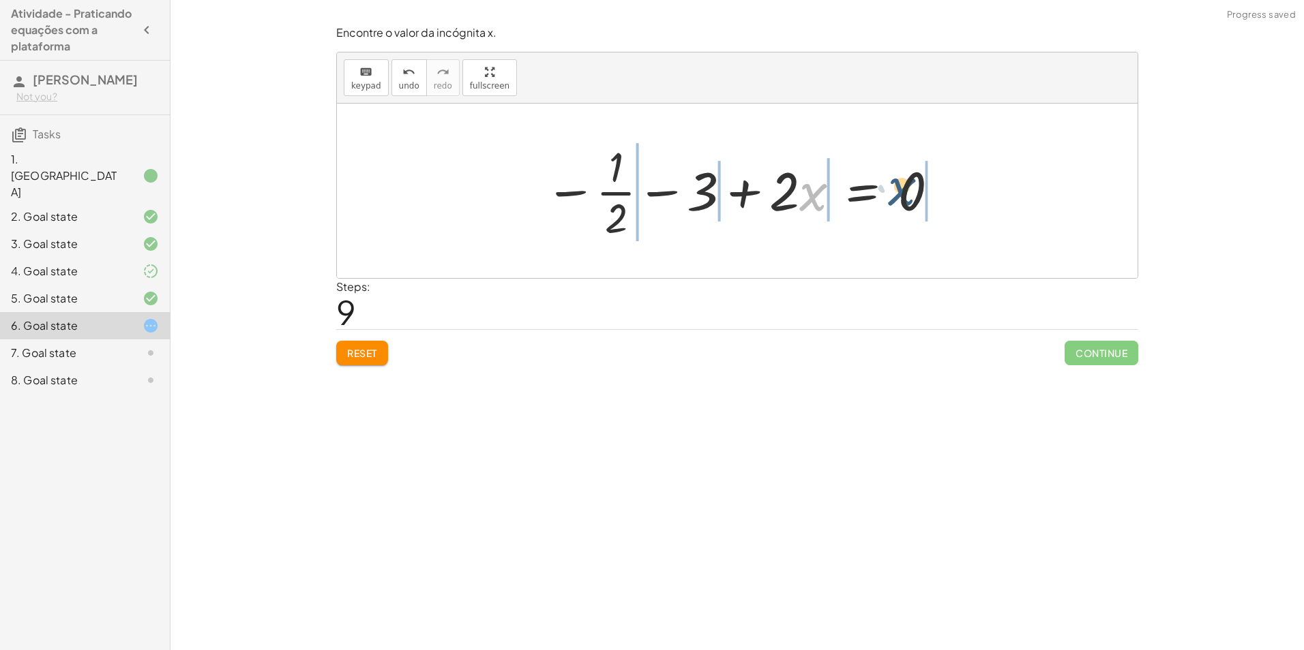
drag, startPoint x: 811, startPoint y: 194, endPoint x: 918, endPoint y: 185, distance: 108.1
click at [918, 185] on div at bounding box center [742, 190] width 408 height 105
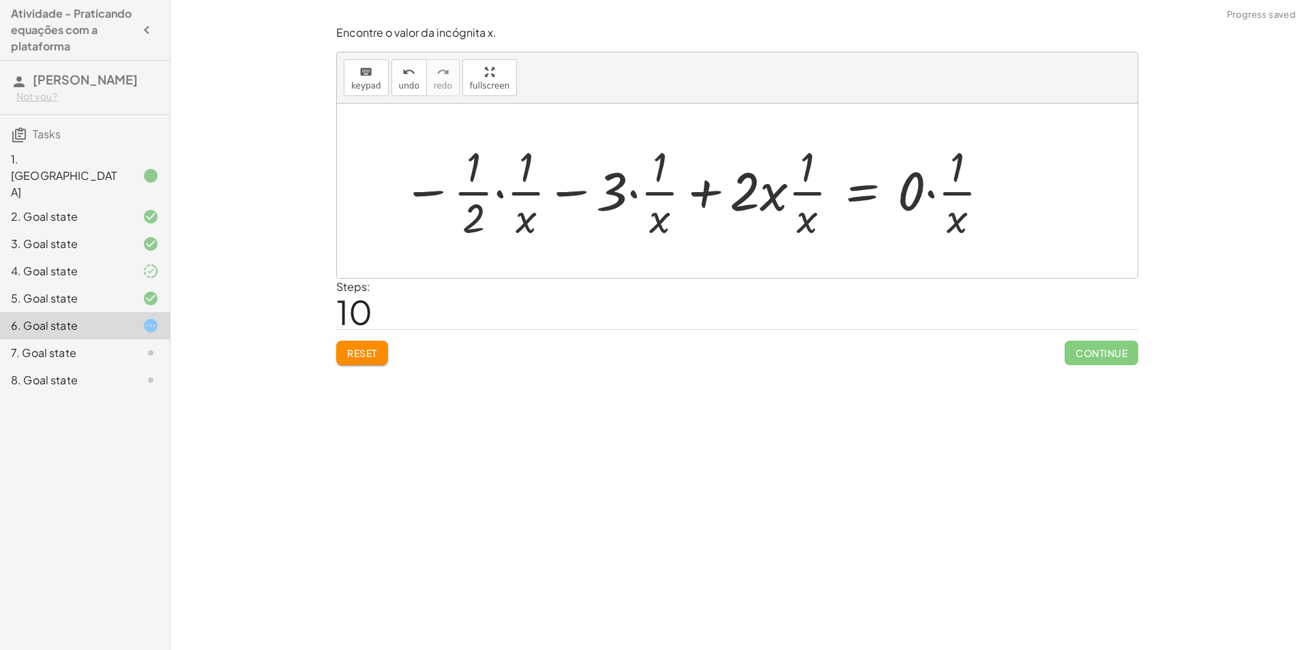
click at [778, 202] on div at bounding box center [696, 190] width 602 height 105
click at [811, 214] on div at bounding box center [696, 190] width 602 height 105
click at [810, 192] on div at bounding box center [696, 190] width 602 height 105
click at [757, 207] on div at bounding box center [696, 190] width 602 height 105
click at [690, 198] on div at bounding box center [696, 190] width 602 height 105
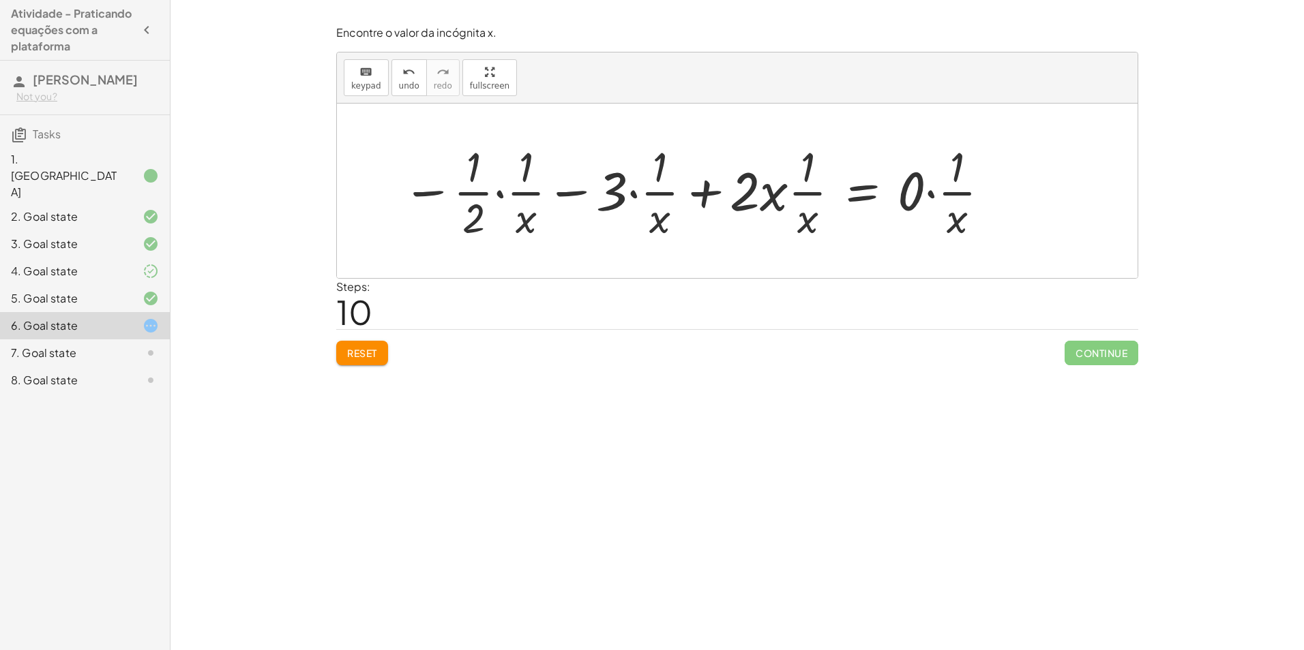
click at [957, 202] on div at bounding box center [696, 190] width 602 height 105
click at [964, 205] on div at bounding box center [696, 190] width 602 height 105
click at [920, 180] on div at bounding box center [696, 190] width 602 height 105
click at [940, 192] on div at bounding box center [670, 190] width 551 height 105
click at [590, 183] on div at bounding box center [670, 190] width 551 height 105
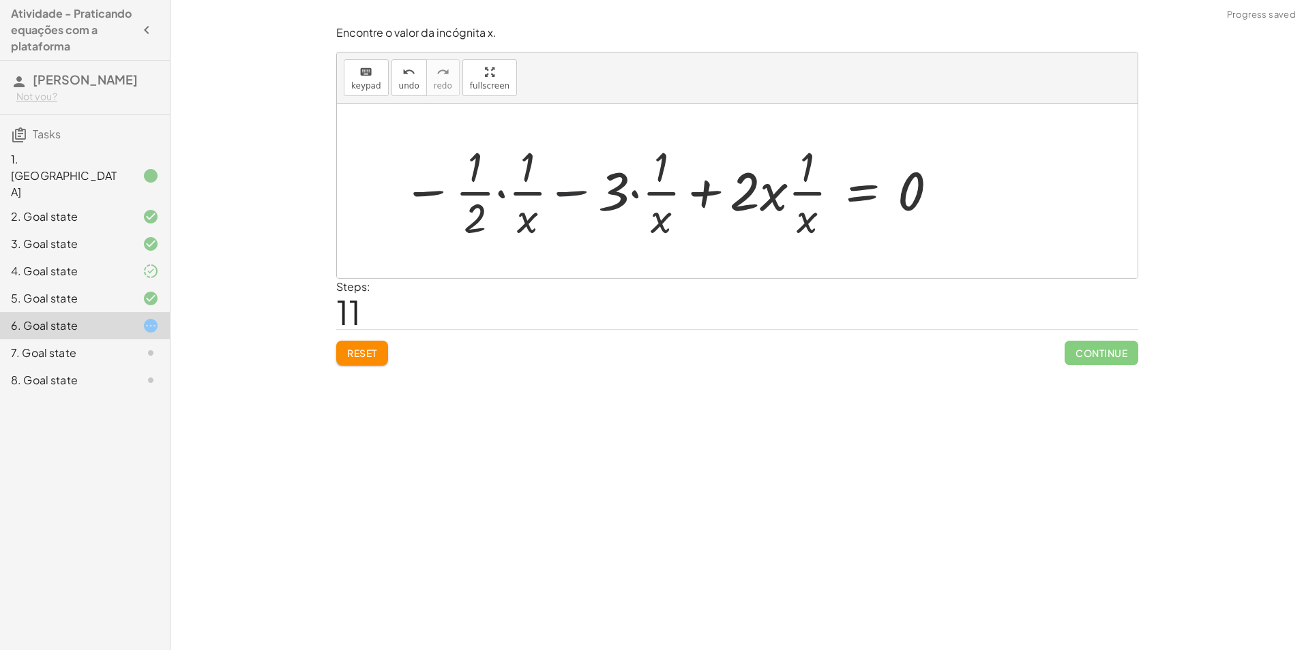
click at [590, 183] on div at bounding box center [670, 190] width 551 height 105
click at [530, 189] on div at bounding box center [670, 190] width 551 height 105
click at [500, 190] on div at bounding box center [670, 190] width 551 height 105
click at [655, 193] on div at bounding box center [686, 190] width 520 height 105
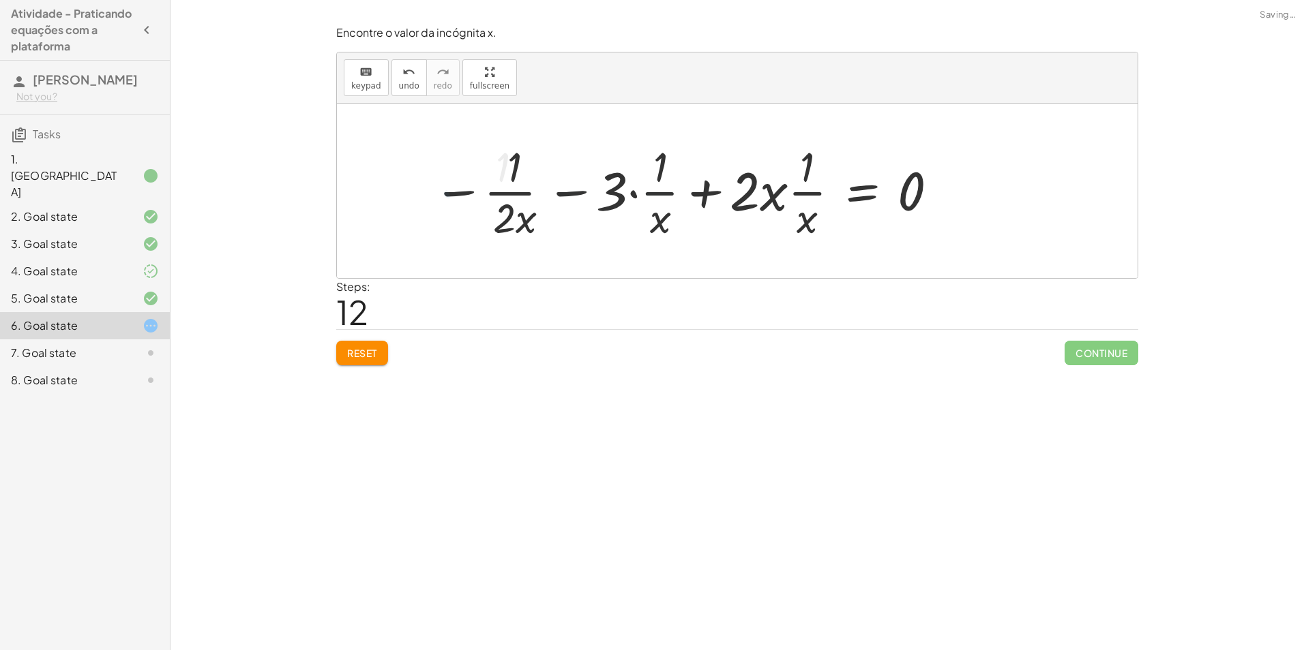
click at [642, 196] on div at bounding box center [686, 190] width 520 height 105
click at [637, 197] on div at bounding box center [686, 190] width 520 height 105
click at [634, 197] on div at bounding box center [686, 190] width 520 height 105
click at [627, 196] on div at bounding box center [707, 190] width 478 height 105
click at [629, 197] on div at bounding box center [691, 190] width 511 height 105
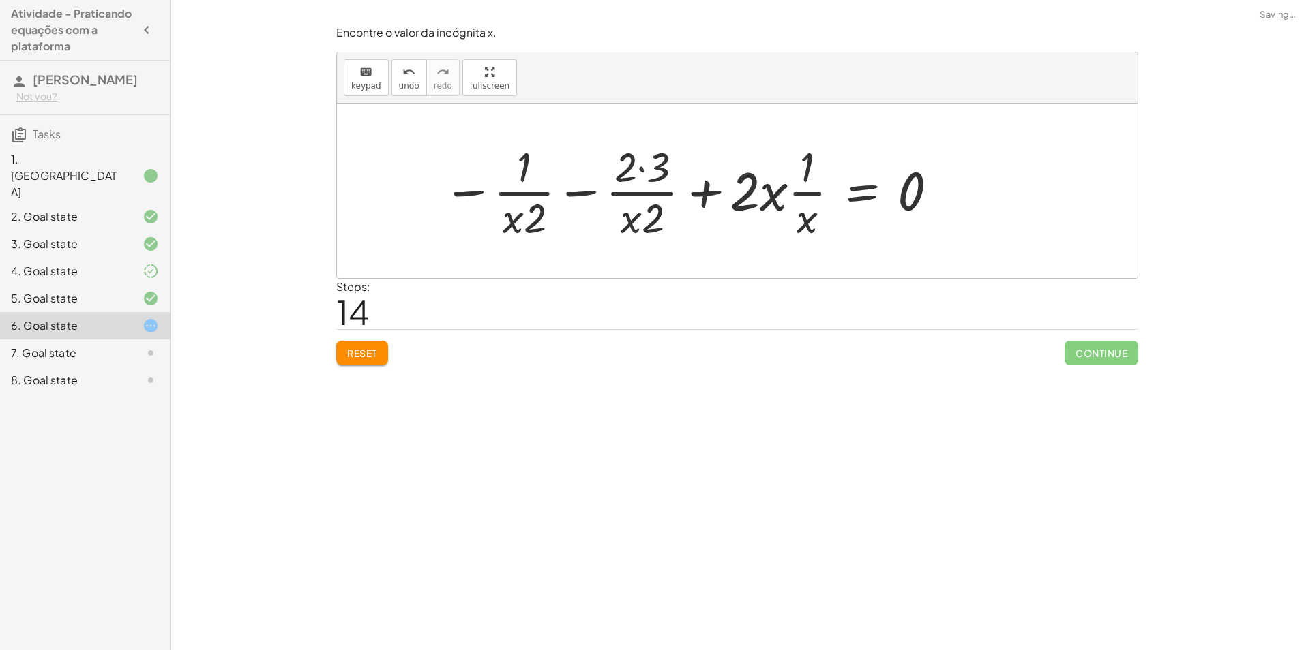
click at [640, 166] on div at bounding box center [691, 190] width 511 height 105
click at [650, 209] on div at bounding box center [697, 190] width 498 height 105
click at [639, 226] on div at bounding box center [697, 190] width 498 height 105
click at [381, 357] on button "Reset" at bounding box center [362, 353] width 52 height 25
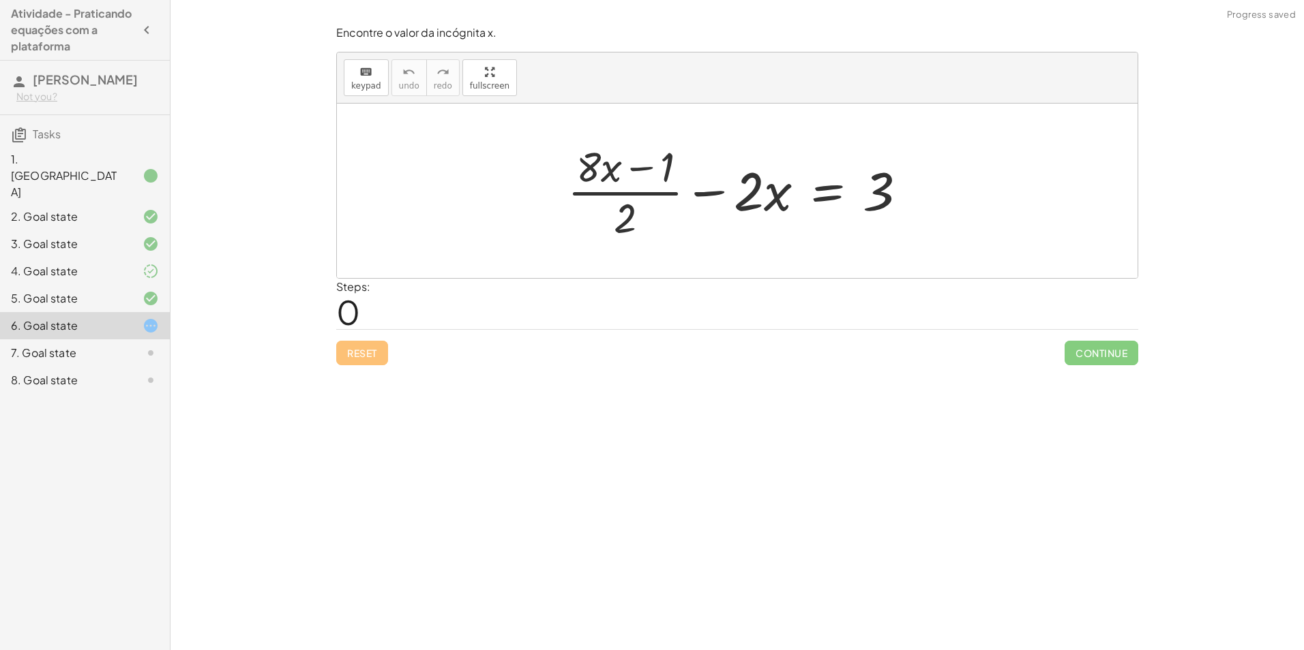
click at [629, 220] on div at bounding box center [742, 190] width 364 height 105
click at [629, 206] on div at bounding box center [742, 190] width 364 height 105
drag, startPoint x: 664, startPoint y: 176, endPoint x: 695, endPoint y: 187, distance: 32.6
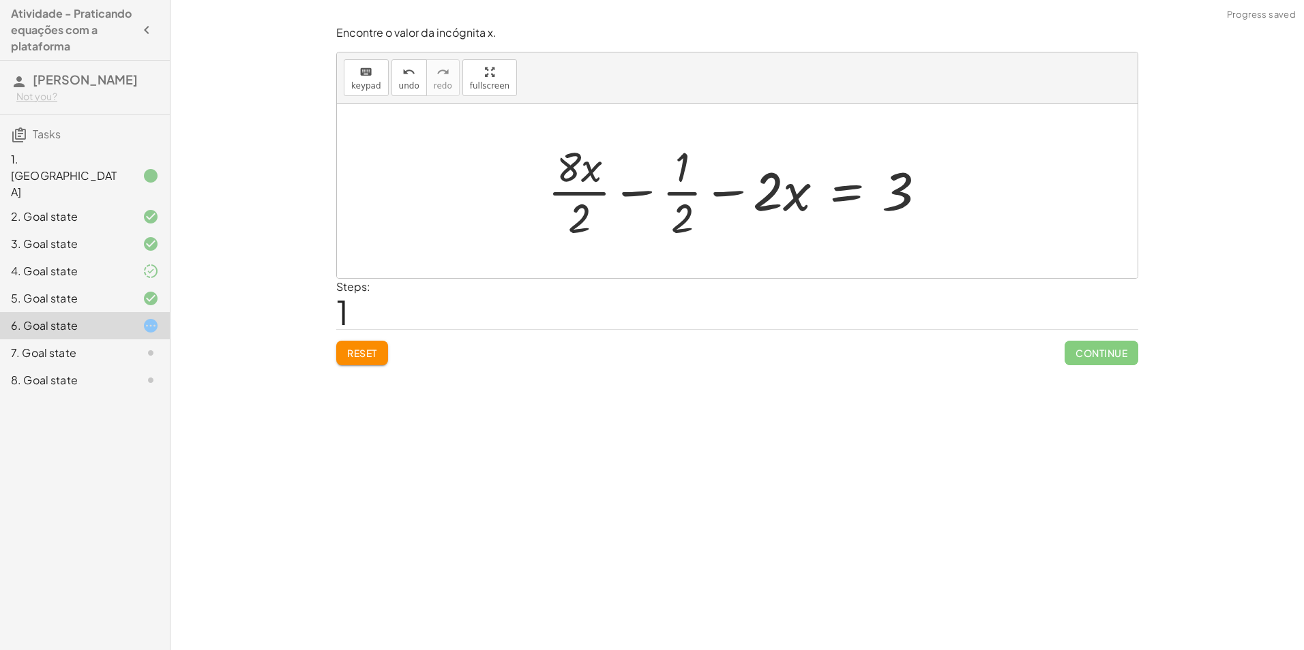
click at [584, 186] on div at bounding box center [742, 190] width 403 height 105
click at [678, 194] on div at bounding box center [741, 190] width 397 height 105
drag, startPoint x: 590, startPoint y: 193, endPoint x: 746, endPoint y: 190, distance: 156.2
click at [746, 190] on div at bounding box center [741, 190] width 397 height 105
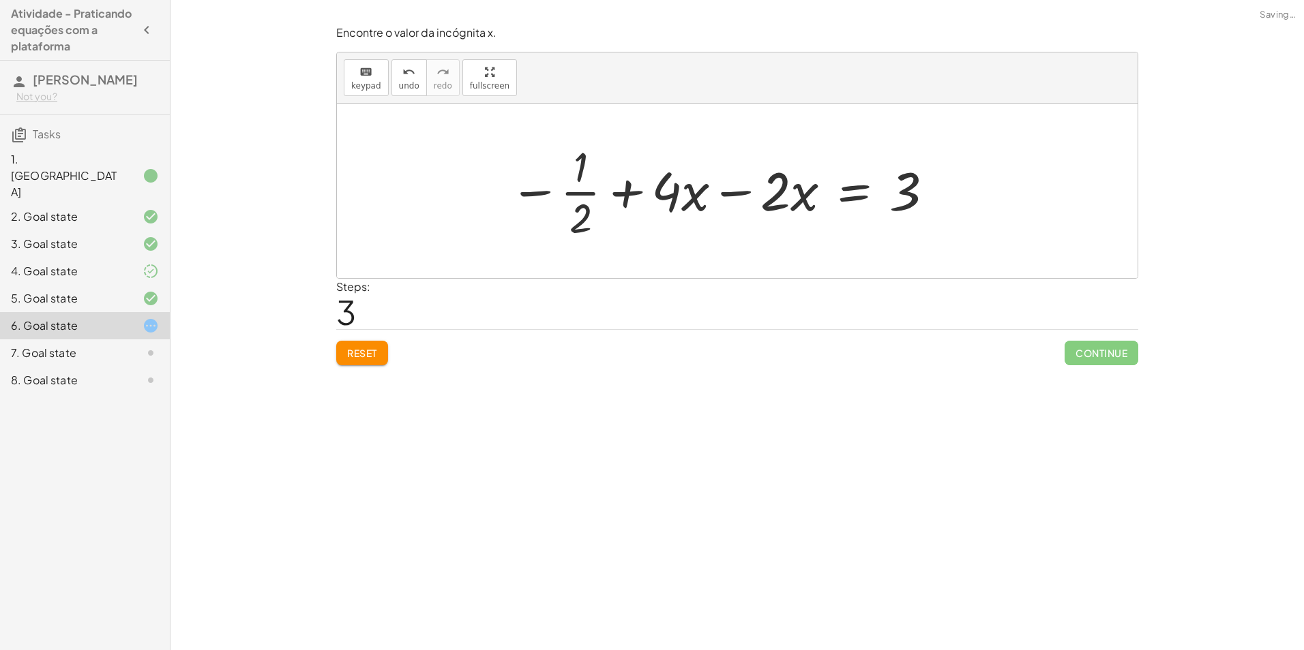
click at [726, 185] on div at bounding box center [721, 190] width 439 height 105
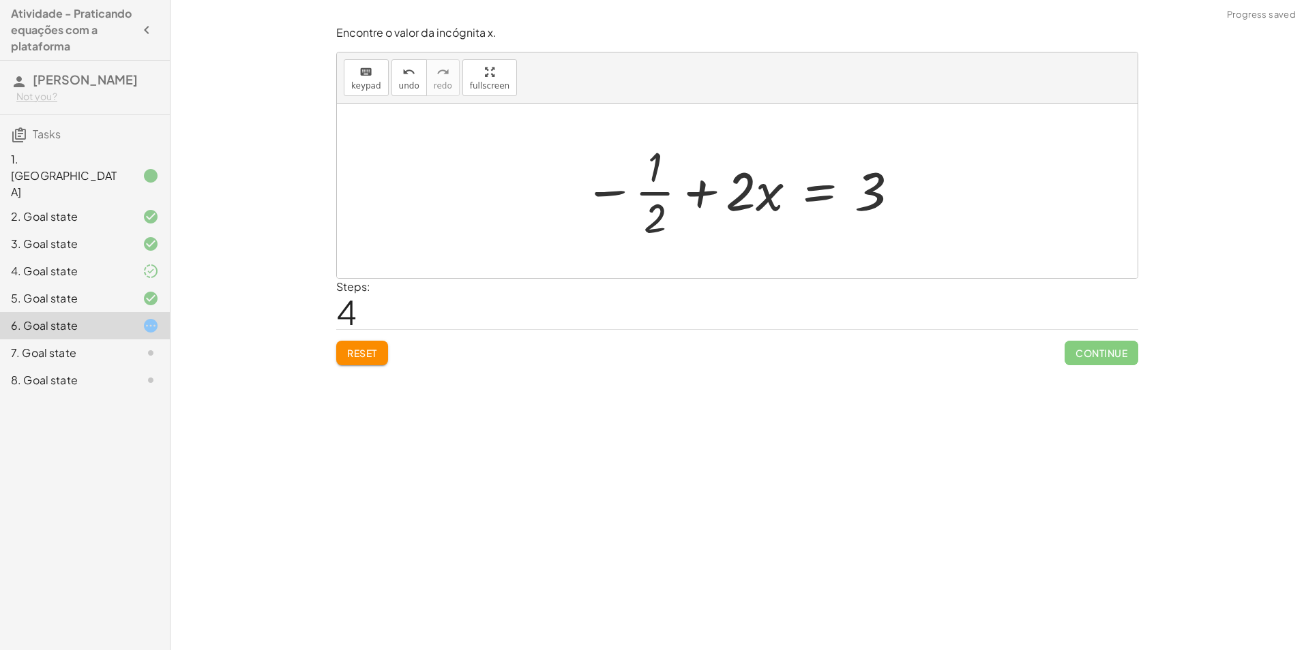
click at [617, 198] on div at bounding box center [742, 190] width 331 height 105
drag, startPoint x: 650, startPoint y: 189, endPoint x: 933, endPoint y: 200, distance: 283.2
click at [905, 205] on div at bounding box center [742, 190] width 513 height 105
click at [562, 190] on div at bounding box center [742, 190] width 513 height 105
click at [526, 189] on div at bounding box center [742, 190] width 513 height 105
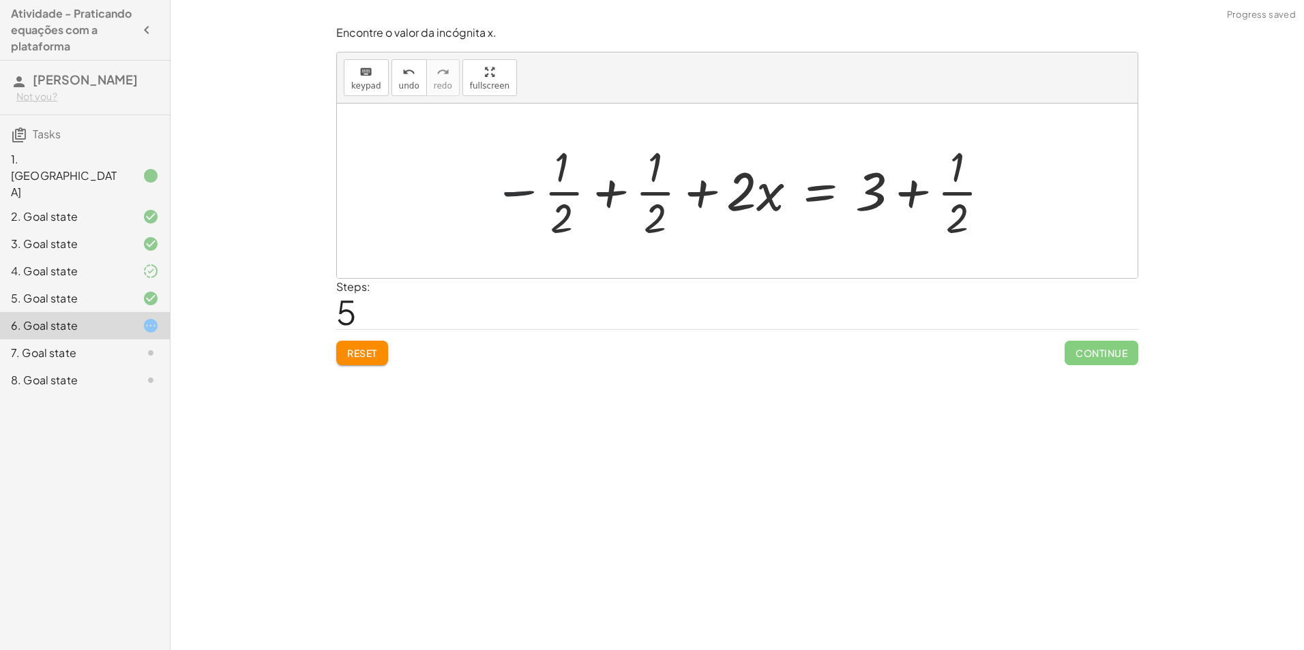
click at [607, 189] on div at bounding box center [742, 190] width 513 height 105
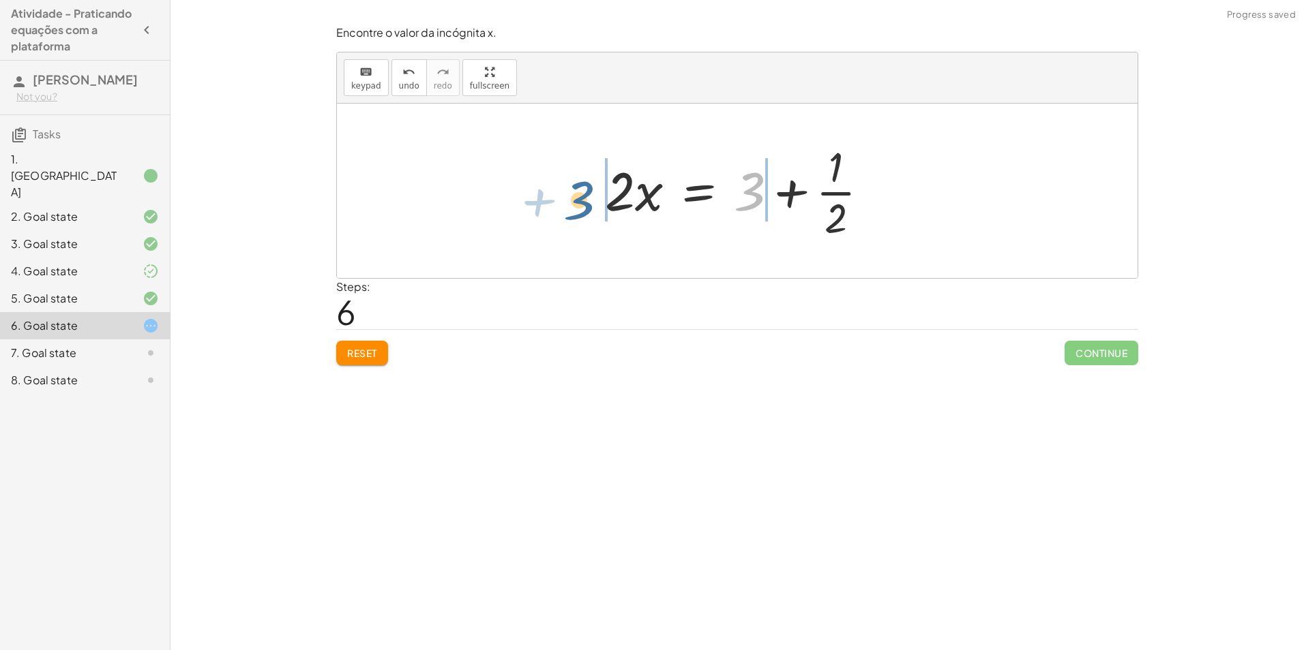
drag, startPoint x: 749, startPoint y: 200, endPoint x: 577, endPoint y: 209, distance: 172.0
click at [577, 209] on div "+ · ( + · 8 · x − 1 ) · 2 − · 2 · x = 3 + · 8 · x · 2 − · 1 · 2 − · 2 · x = 3 +…" at bounding box center [737, 191] width 800 height 175
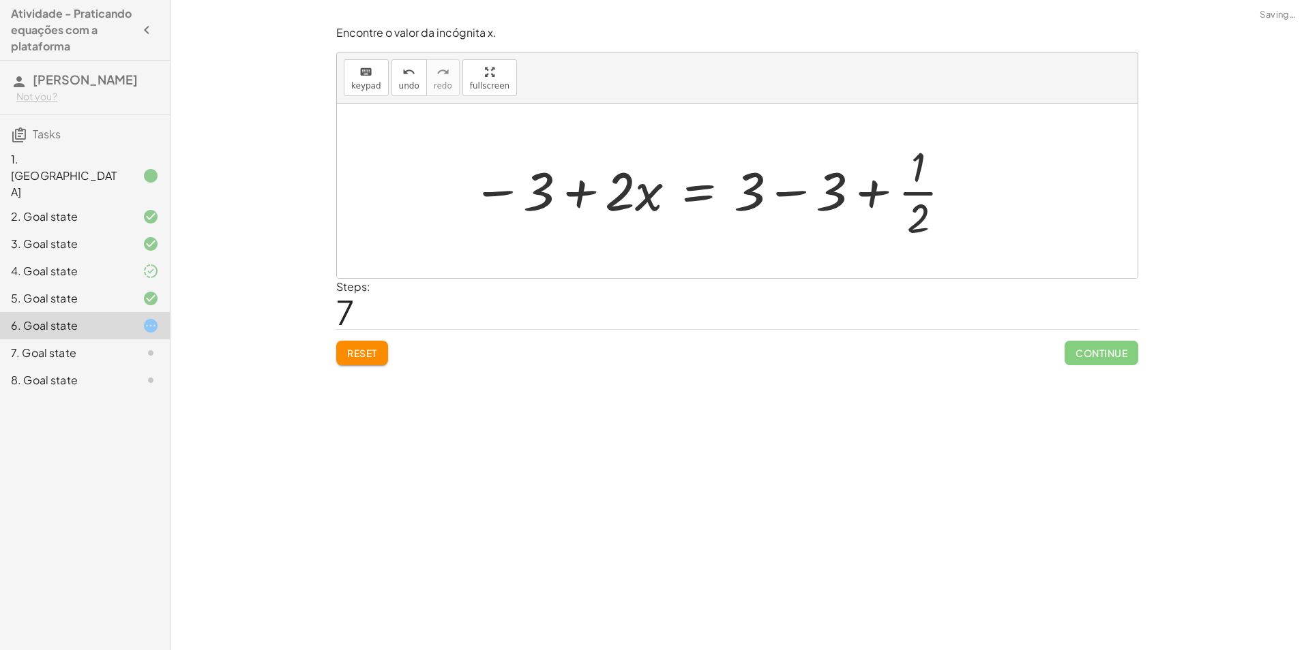
click at [796, 195] on div at bounding box center [712, 190] width 494 height 105
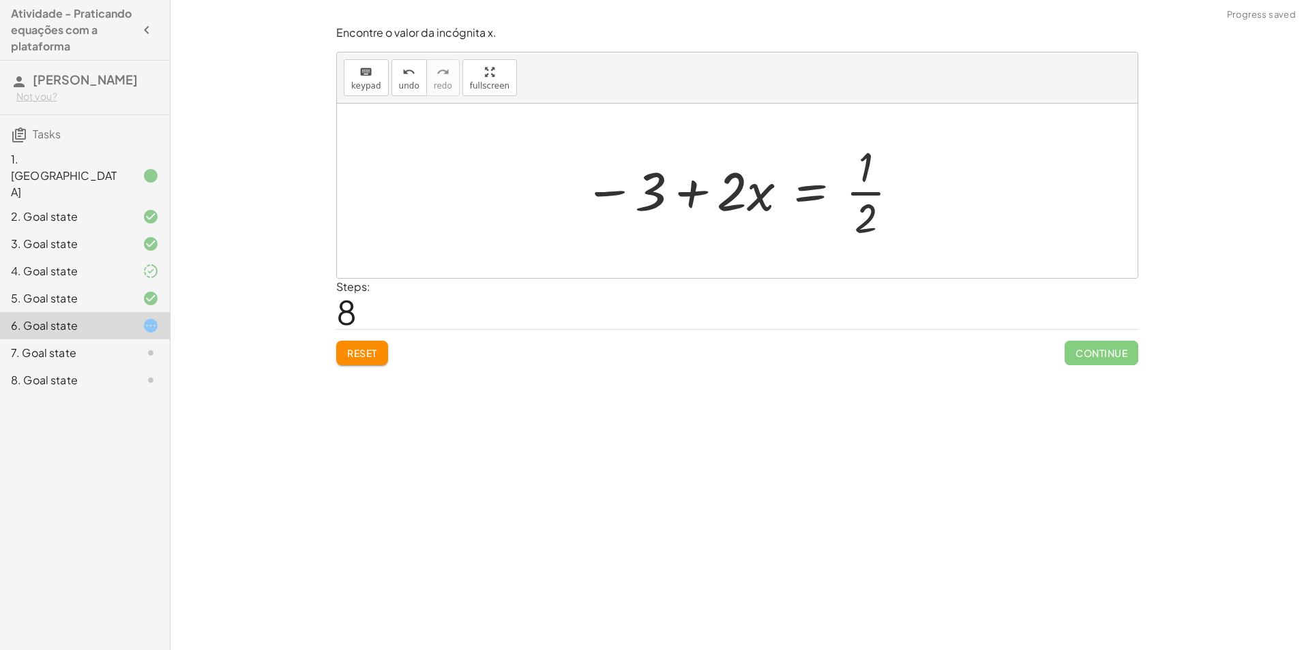
click at [684, 196] on div at bounding box center [742, 190] width 330 height 105
drag, startPoint x: 867, startPoint y: 215, endPoint x: 721, endPoint y: 234, distance: 147.1
click at [721, 234] on div at bounding box center [742, 190] width 330 height 105
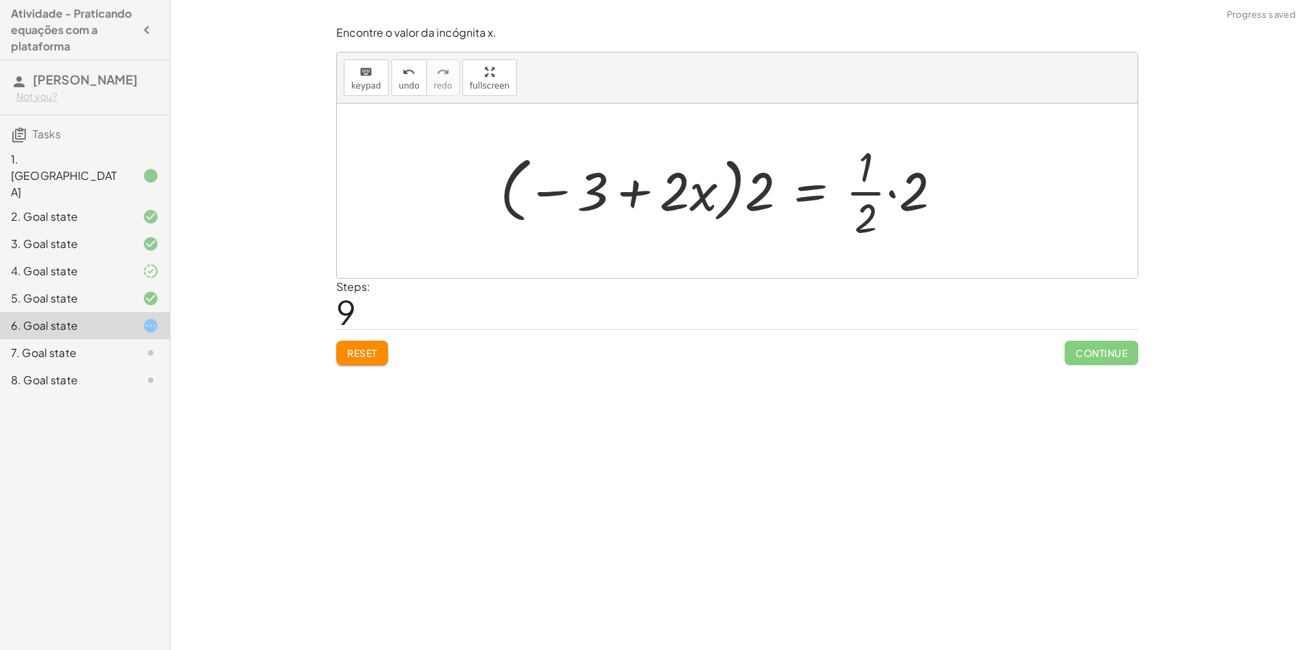
click at [639, 179] on div at bounding box center [726, 190] width 466 height 105
click at [732, 196] on div at bounding box center [726, 190] width 466 height 105
click at [777, 202] on div at bounding box center [726, 190] width 466 height 105
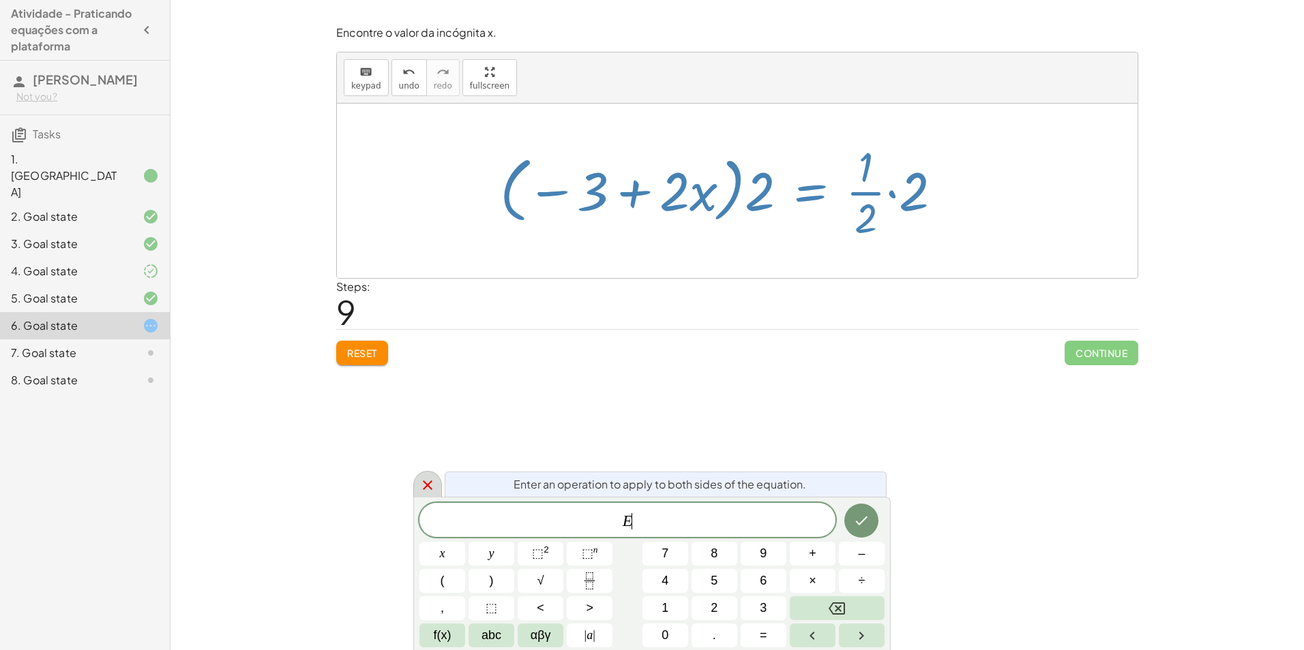
click at [418, 483] on div at bounding box center [427, 484] width 29 height 27
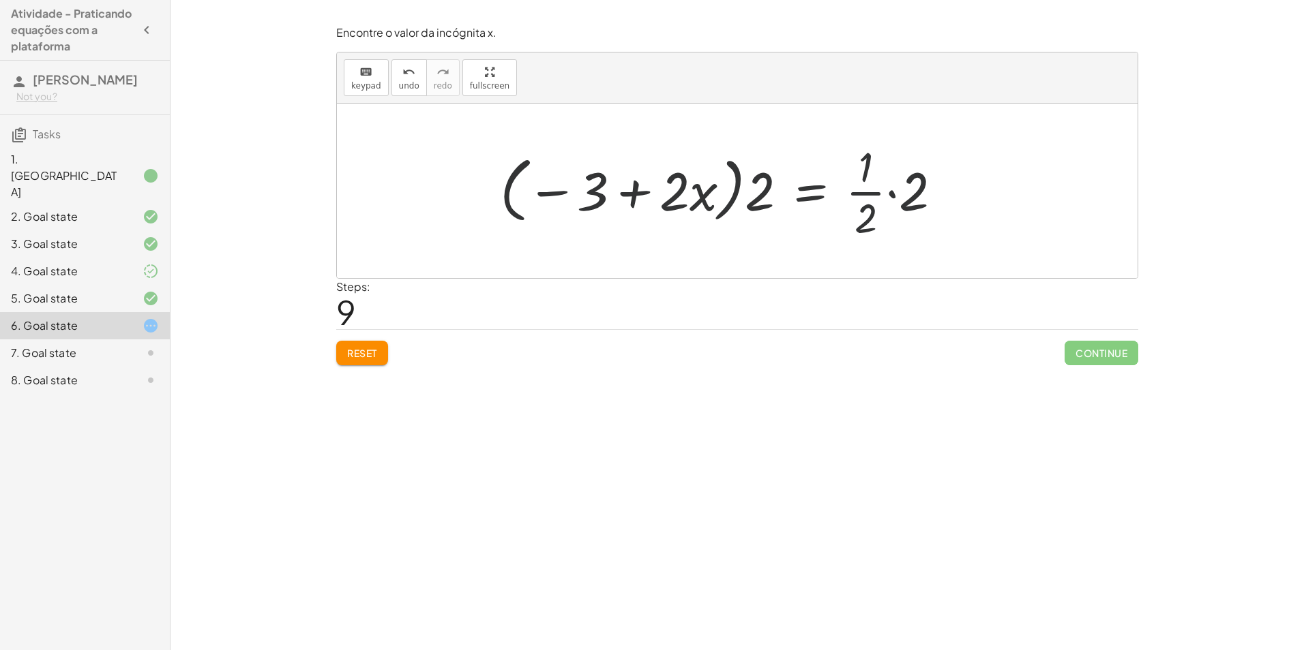
click at [759, 184] on div at bounding box center [726, 190] width 466 height 105
click at [888, 201] on div at bounding box center [726, 190] width 466 height 105
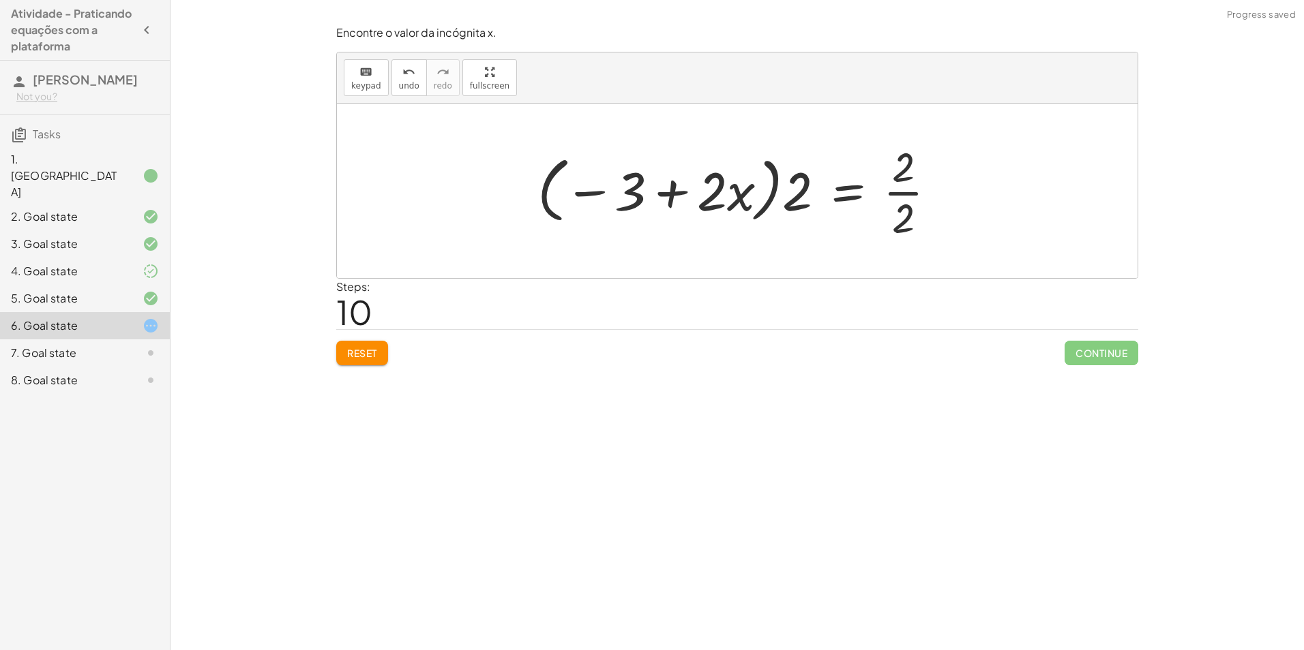
click at [888, 190] on div at bounding box center [741, 190] width 423 height 105
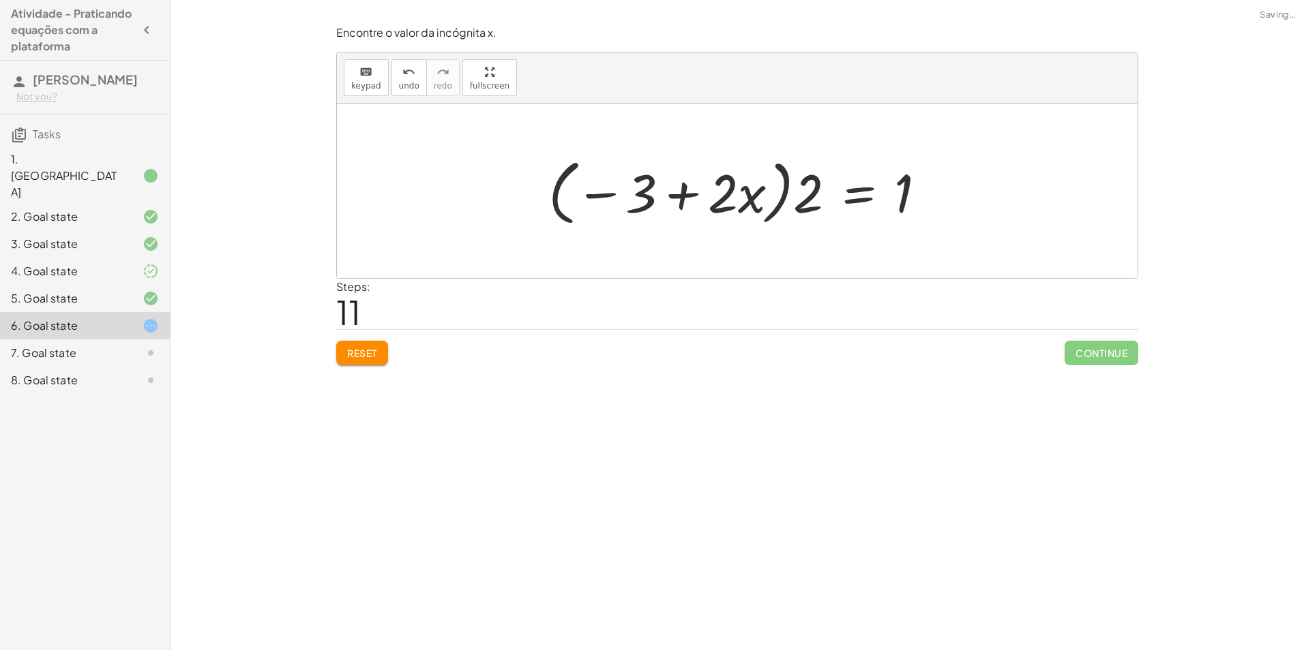
click at [780, 198] on div at bounding box center [742, 191] width 402 height 78
click at [752, 198] on div at bounding box center [742, 191] width 402 height 78
click at [598, 185] on div at bounding box center [742, 191] width 402 height 78
click at [589, 200] on div at bounding box center [742, 191] width 402 height 78
drag, startPoint x: 798, startPoint y: 205, endPoint x: 587, endPoint y: 203, distance: 211.4
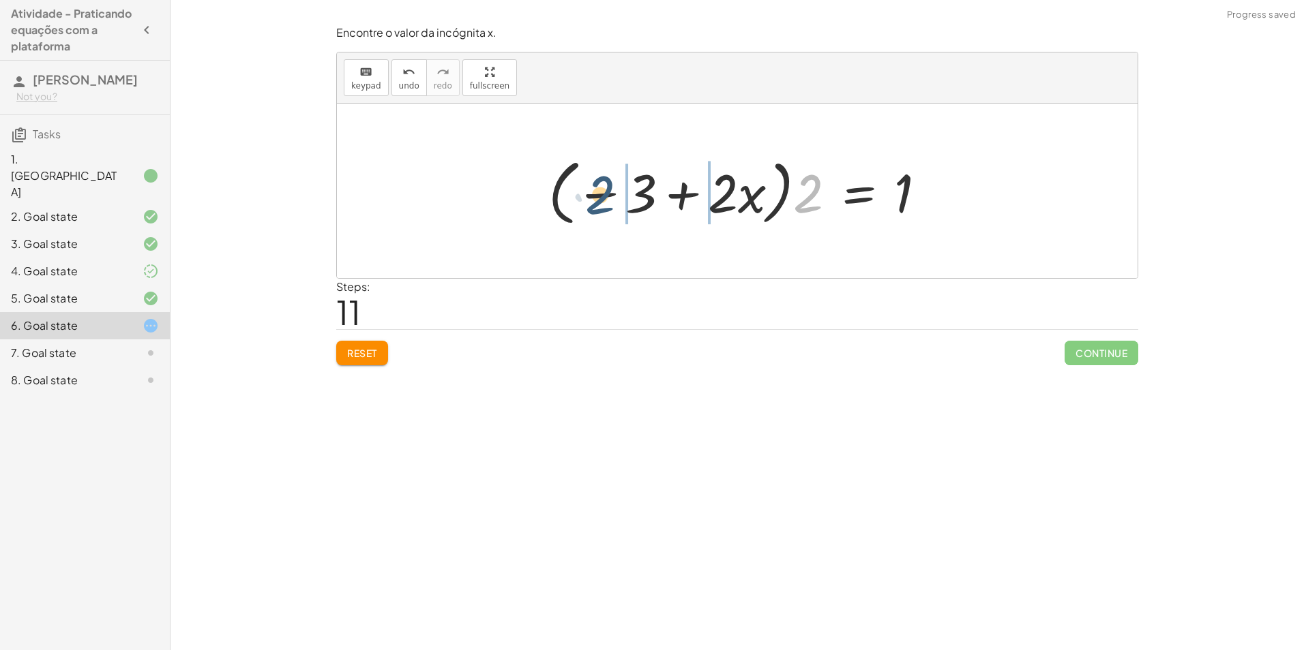
click at [587, 203] on div at bounding box center [742, 191] width 402 height 78
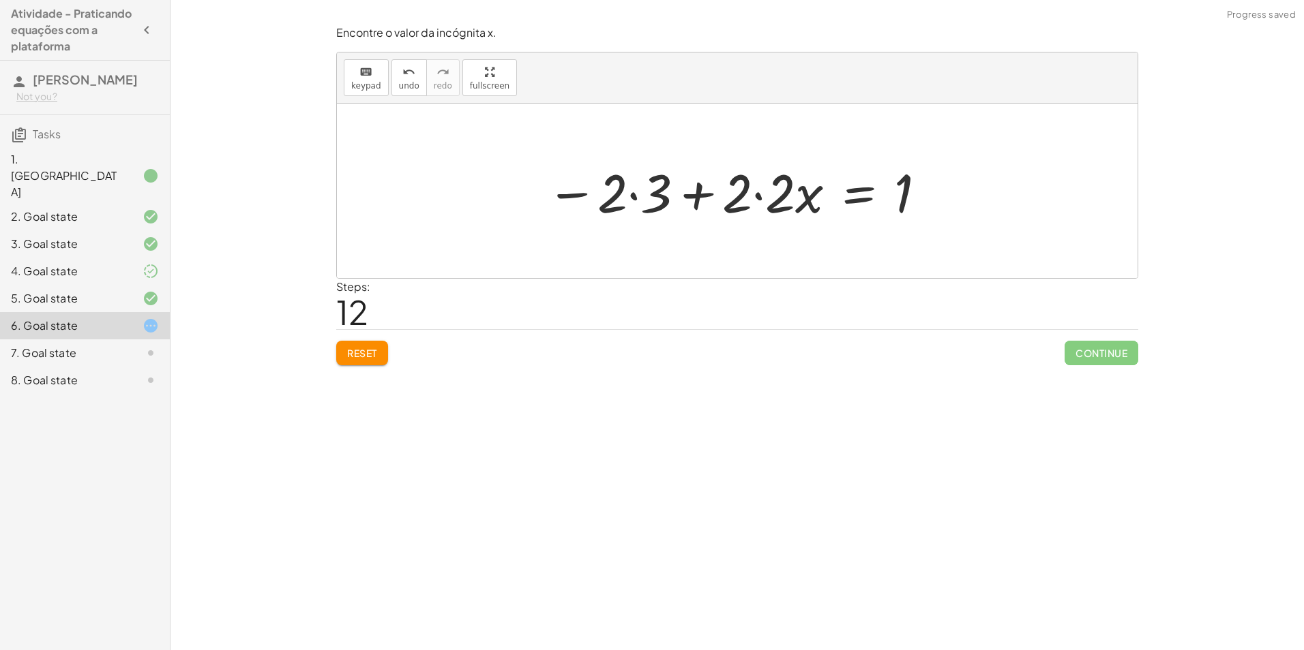
click at [640, 196] on div at bounding box center [736, 191] width 395 height 70
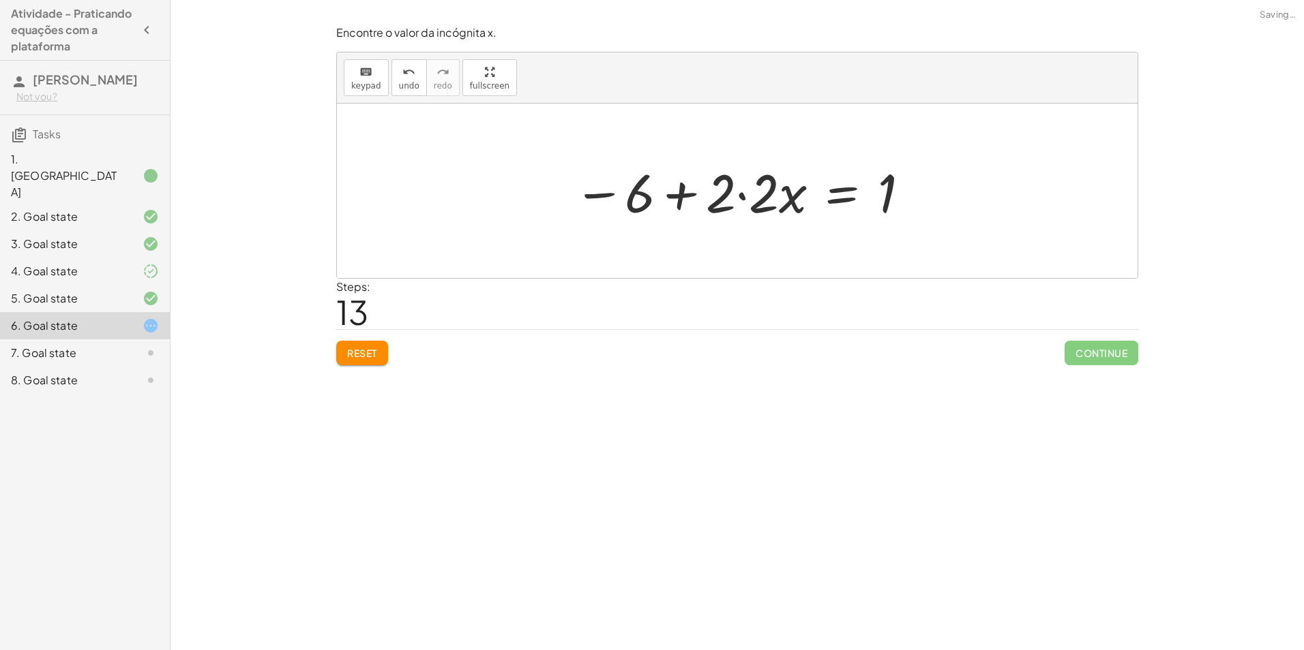
click at [736, 200] on div at bounding box center [742, 191] width 351 height 70
click at [709, 194] on div at bounding box center [742, 191] width 308 height 70
click at [614, 200] on div at bounding box center [742, 191] width 308 height 70
click at [750, 200] on div at bounding box center [742, 191] width 308 height 70
drag, startPoint x: 762, startPoint y: 201, endPoint x: 753, endPoint y: 201, distance: 8.9
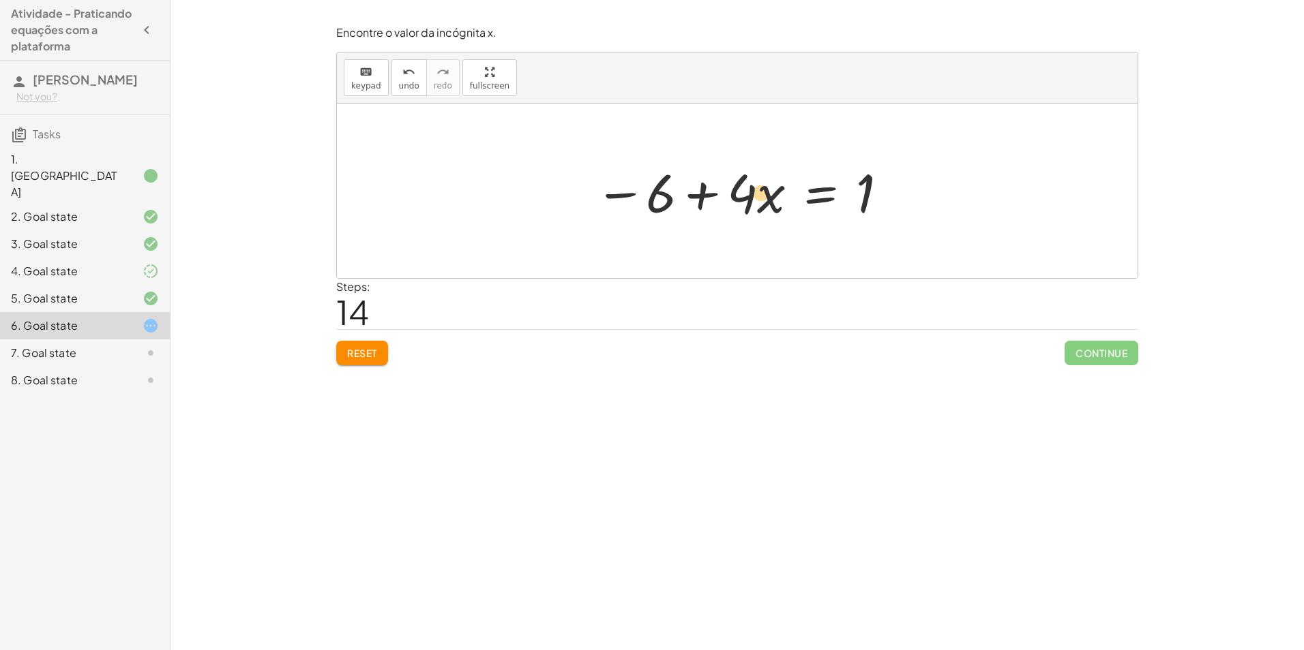
click at [753, 201] on div at bounding box center [742, 191] width 308 height 70
drag, startPoint x: 751, startPoint y: 202, endPoint x: 959, endPoint y: 183, distance: 208.1
click at [959, 183] on div "+ · ( + · 8 · x − 1 ) · 2 − · 2 · x = 3 + · 8 · x · 2 − · 1 · 2 − · 2 · x = 3 +…" at bounding box center [737, 191] width 800 height 175
click at [633, 196] on div at bounding box center [742, 191] width 526 height 70
click at [685, 198] on div at bounding box center [742, 191] width 526 height 70
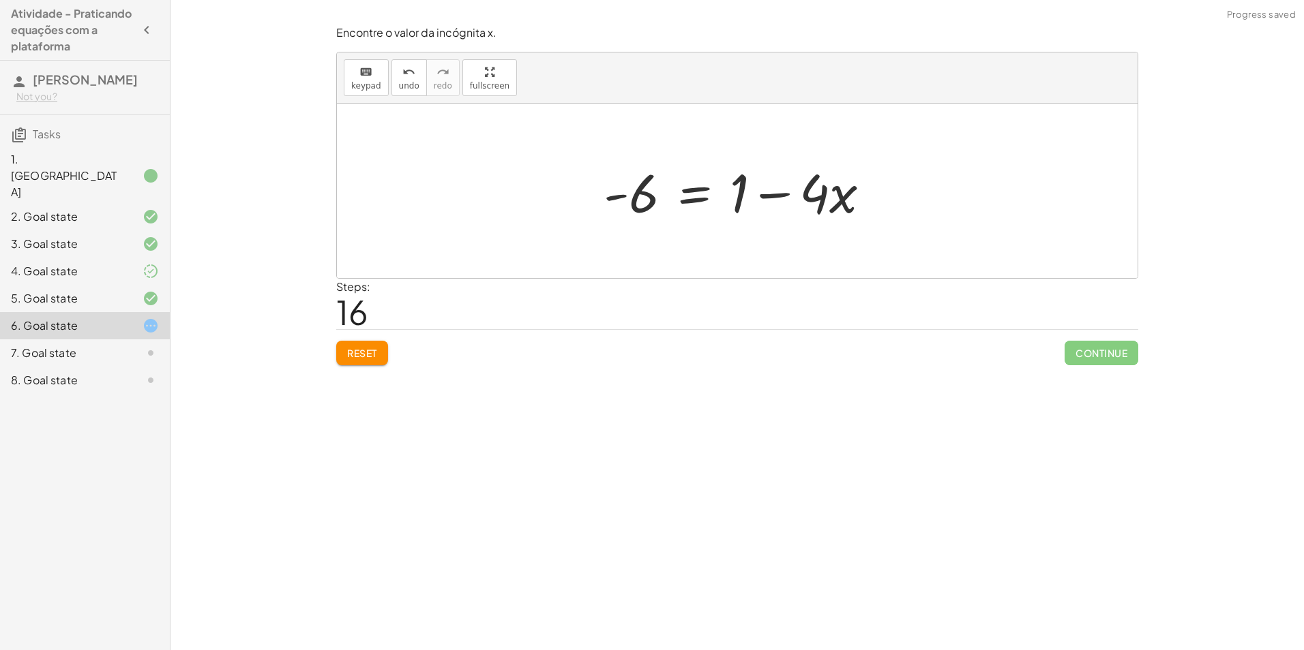
click at [626, 195] on div at bounding box center [743, 191] width 292 height 70
click at [727, 208] on div at bounding box center [743, 191] width 292 height 70
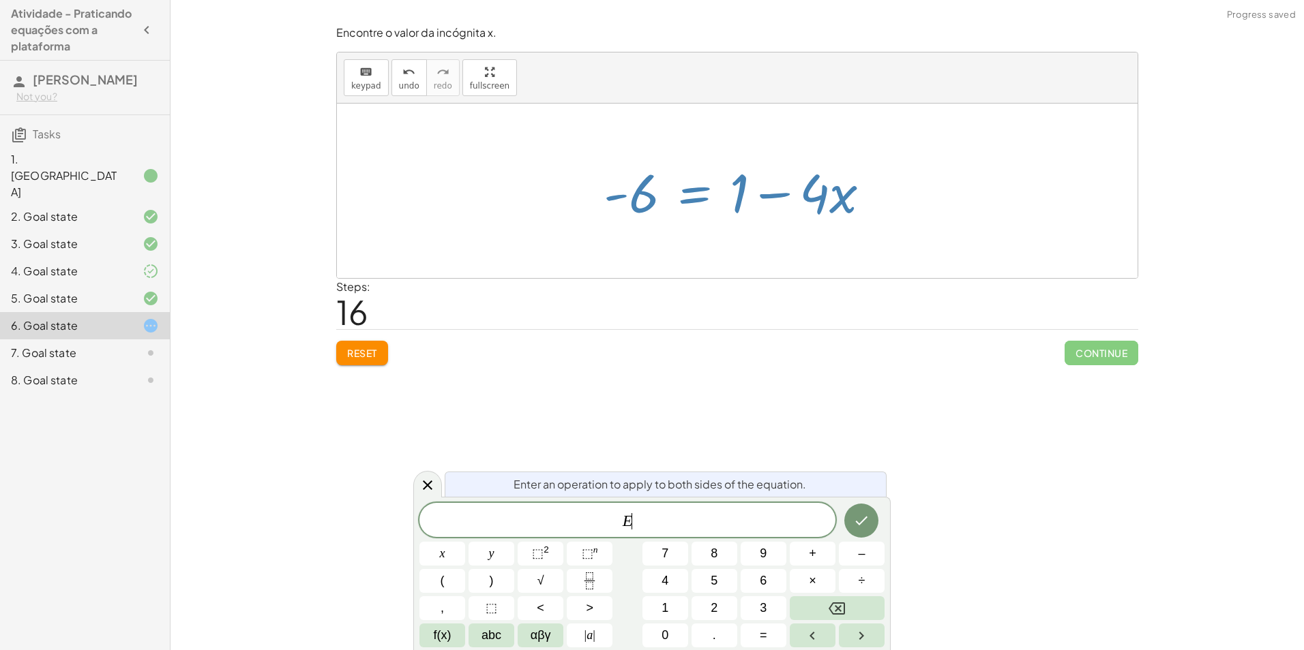
click at [778, 202] on div at bounding box center [743, 191] width 292 height 70
drag, startPoint x: 860, startPoint y: 442, endPoint x: 852, endPoint y: 448, distance: 9.8
click at [859, 443] on div "Encontre o valor da incógnita x manipulando a equação. insert select one: Math …" at bounding box center [736, 325] width 1133 height 650
click at [812, 389] on div "Encontre o valor da incógnita x manipulando a equação. insert select one: Math …" at bounding box center [736, 325] width 1133 height 650
click at [436, 481] on div at bounding box center [427, 484] width 29 height 27
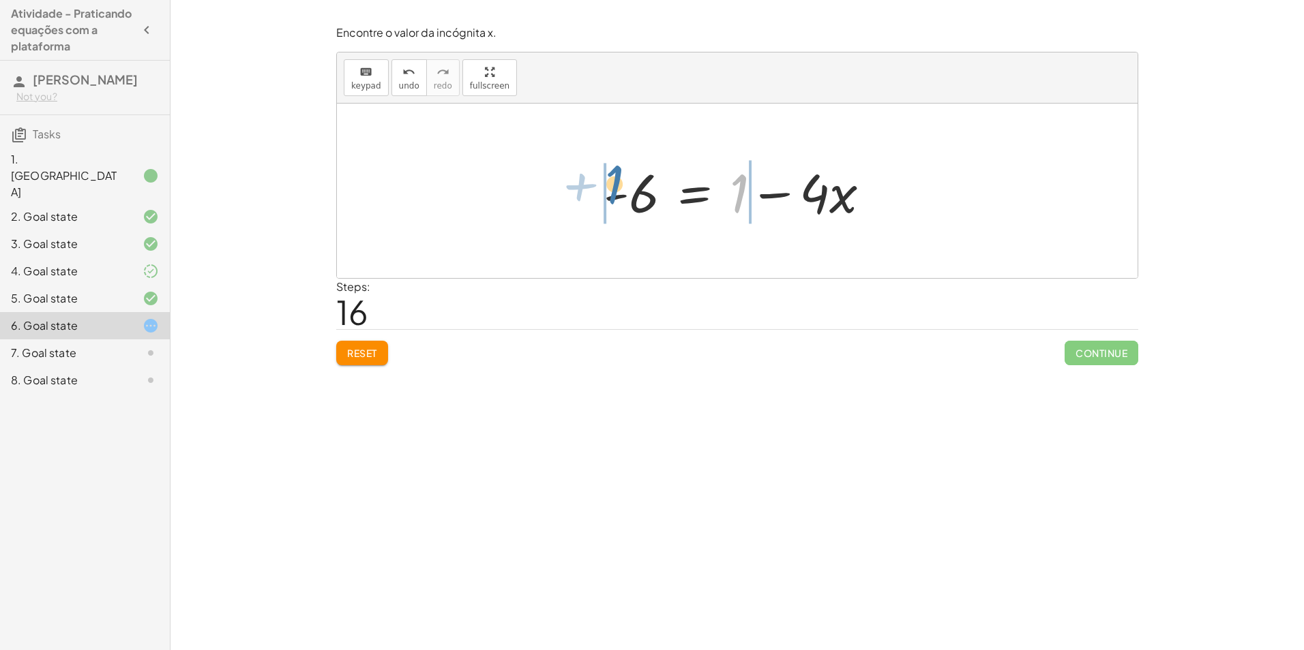
drag, startPoint x: 736, startPoint y: 205, endPoint x: 609, endPoint y: 196, distance: 127.8
click at [609, 196] on div at bounding box center [743, 191] width 292 height 70
click at [571, 190] on div at bounding box center [726, 191] width 448 height 70
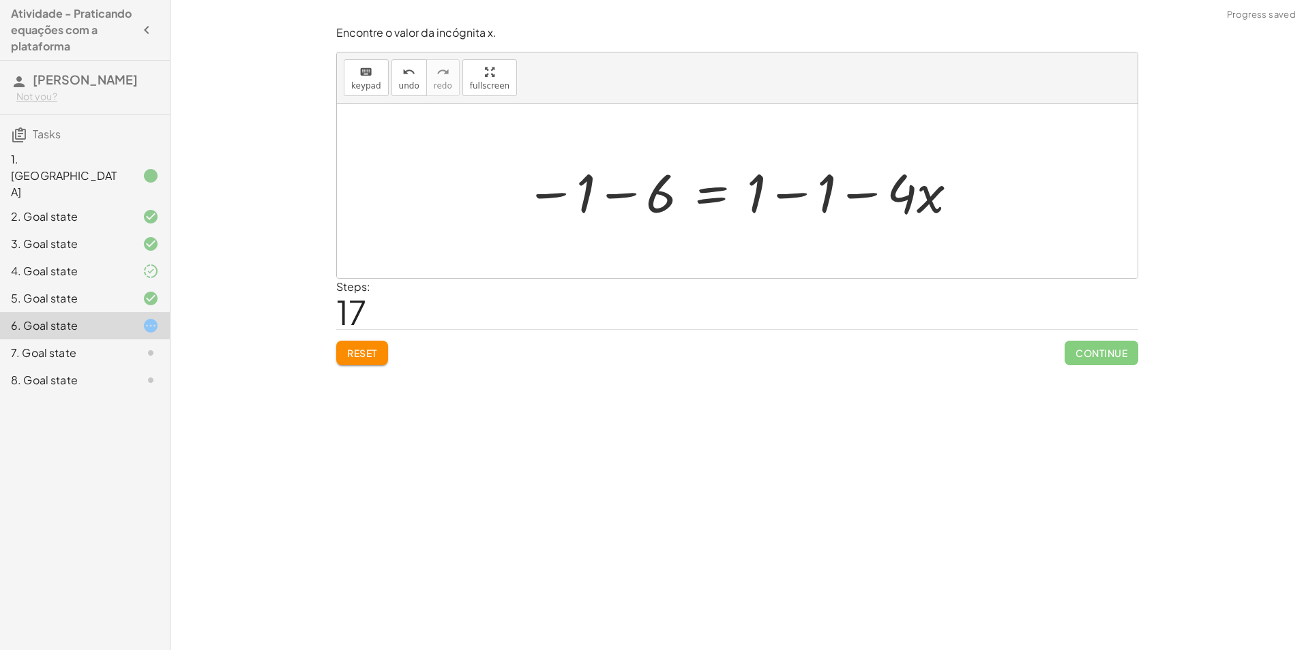
click at [622, 198] on div at bounding box center [742, 191] width 448 height 70
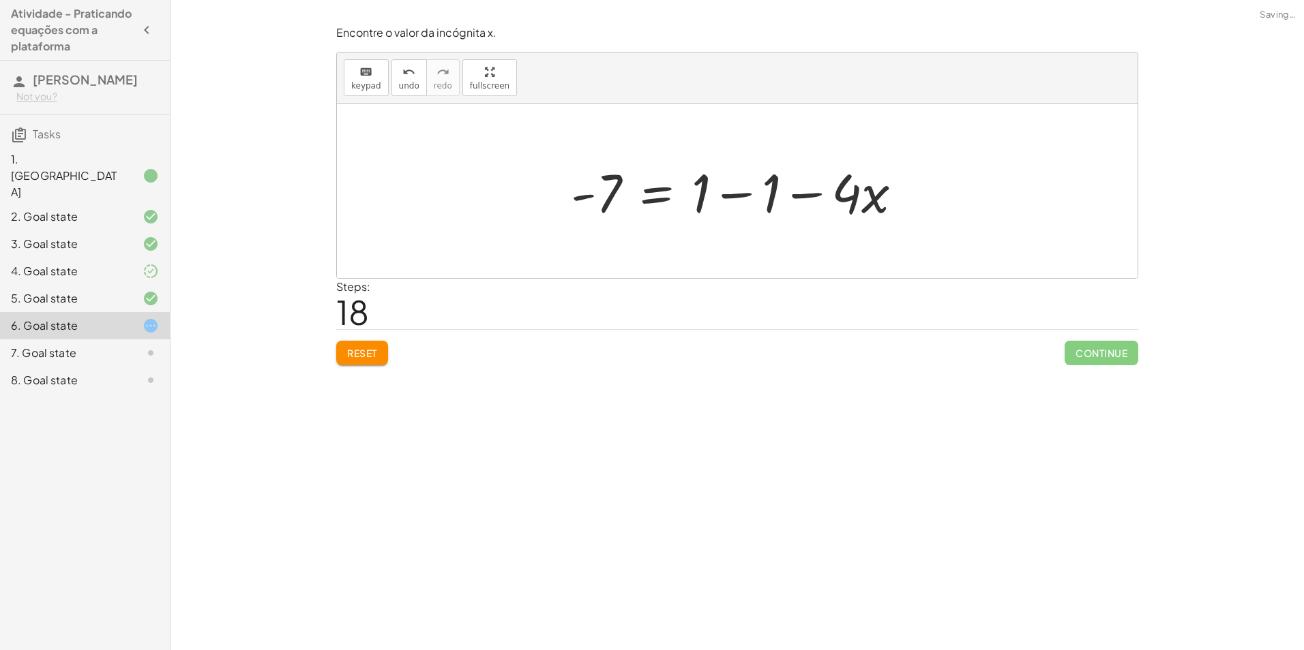
click at [725, 179] on div at bounding box center [742, 191] width 356 height 70
click at [732, 184] on div at bounding box center [684, 191] width 241 height 70
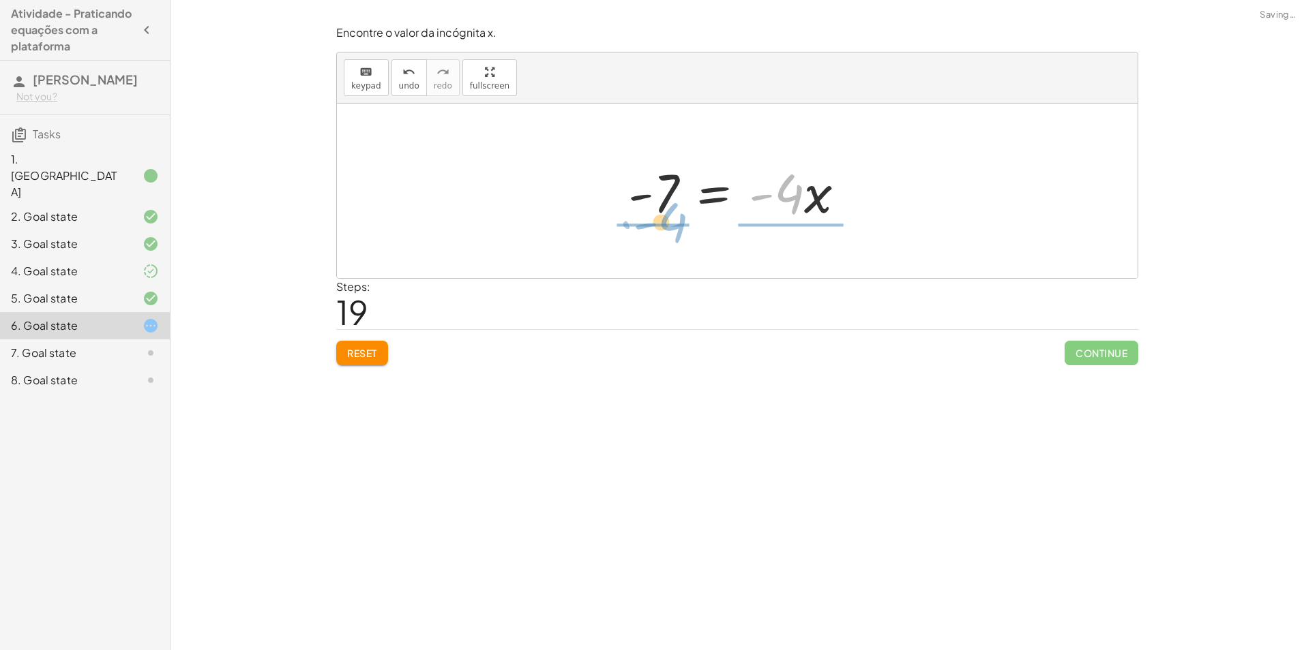
drag, startPoint x: 787, startPoint y: 198, endPoint x: 663, endPoint y: 227, distance: 126.8
click at [663, 227] on div "+ · ( + · 8 · x − 1 ) · 2 − · 2 · x = 3 + · 8 · x · 2 − · 1 · 2 − · 2 · x = 3 +…" at bounding box center [736, 191] width 258 height 77
click at [663, 226] on div at bounding box center [724, 190] width 273 height 105
click at [782, 175] on div at bounding box center [742, 190] width 273 height 105
click at [813, 183] on div at bounding box center [742, 190] width 273 height 105
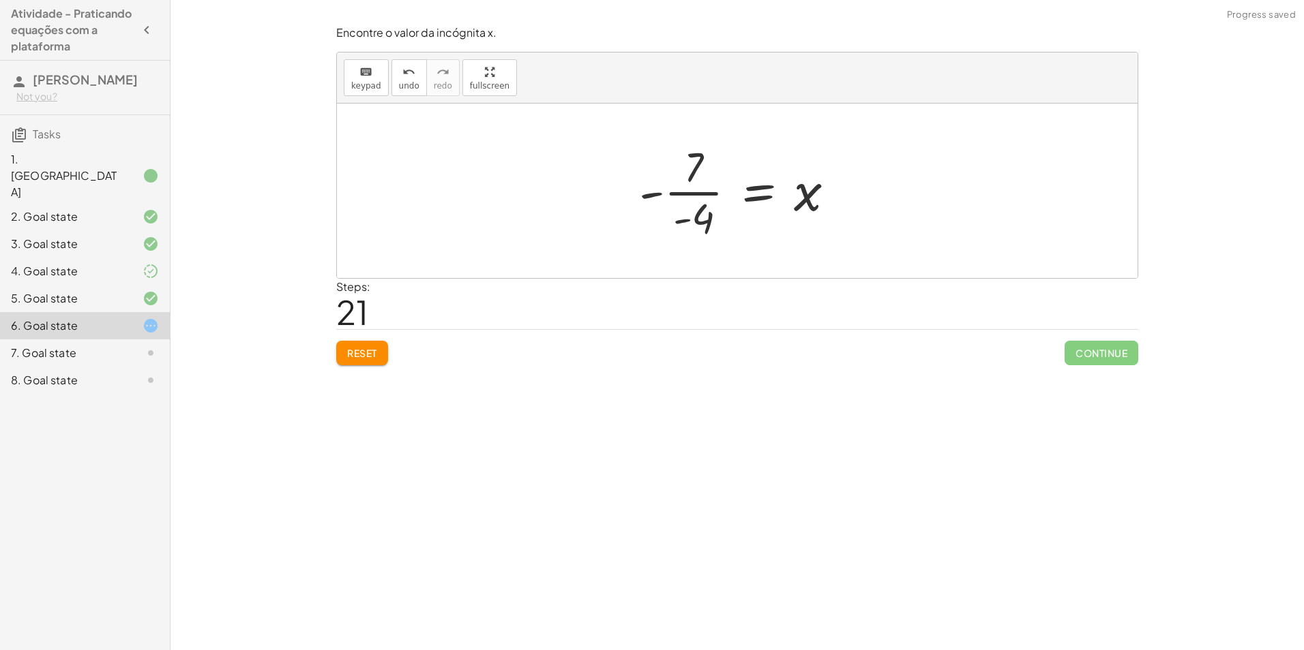
click at [702, 169] on div at bounding box center [742, 190] width 220 height 105
click at [695, 193] on div at bounding box center [742, 190] width 220 height 105
click at [685, 226] on div at bounding box center [742, 190] width 220 height 105
click at [650, 198] on div at bounding box center [742, 190] width 220 height 105
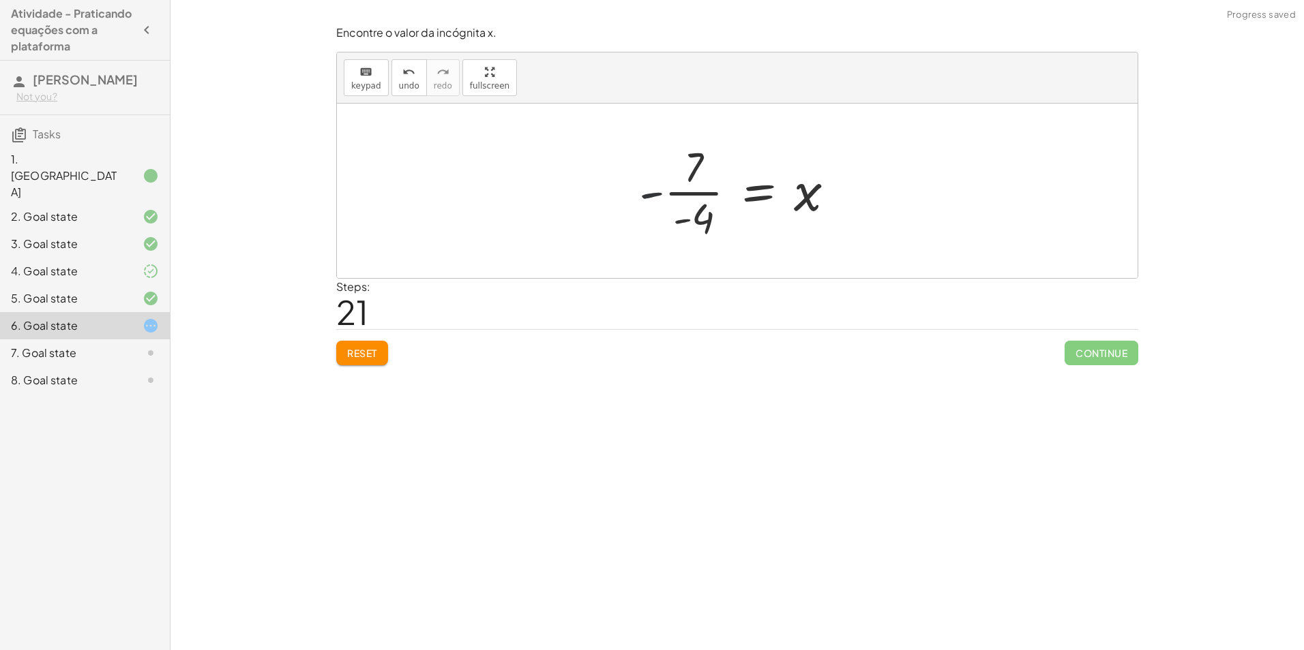
click at [650, 198] on div at bounding box center [742, 190] width 220 height 105
click at [650, 196] on div at bounding box center [742, 190] width 220 height 105
drag, startPoint x: 804, startPoint y: 196, endPoint x: 627, endPoint y: 204, distance: 176.8
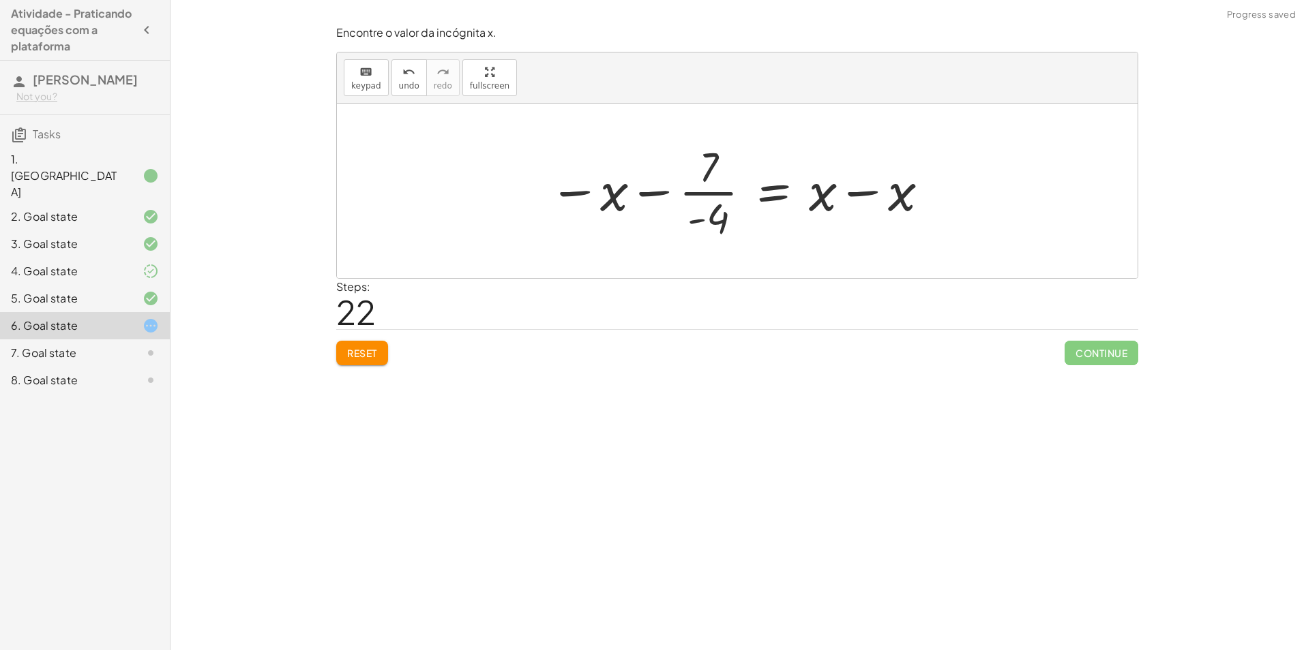
click at [850, 185] on div at bounding box center [739, 190] width 395 height 105
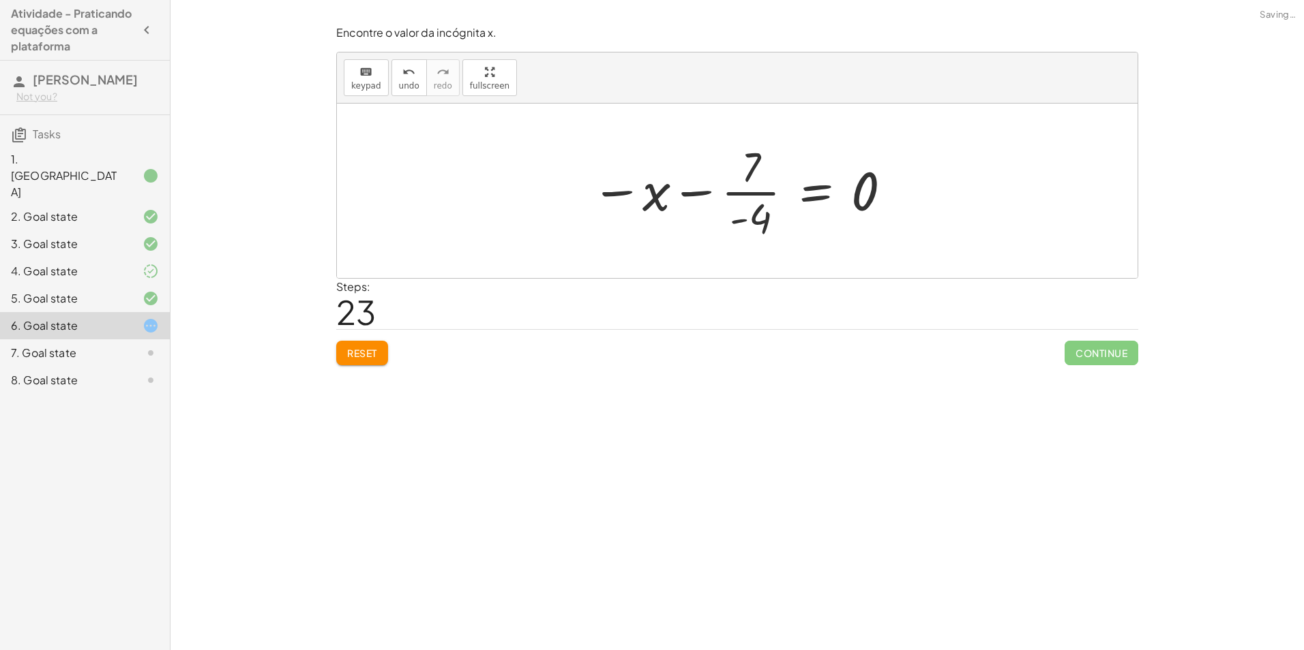
click at [861, 194] on div at bounding box center [742, 190] width 316 height 105
click at [617, 202] on div at bounding box center [742, 190] width 316 height 105
click at [688, 192] on div at bounding box center [742, 190] width 316 height 105
click at [751, 198] on div at bounding box center [742, 190] width 316 height 105
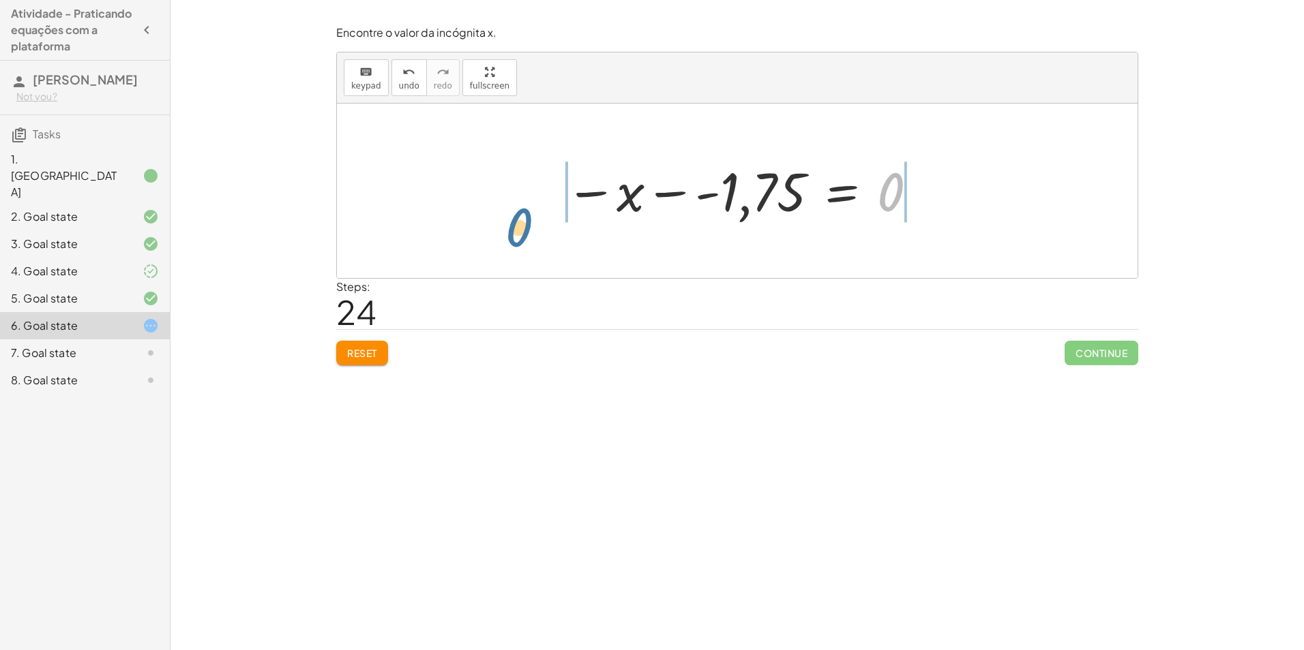
drag, startPoint x: 884, startPoint y: 196, endPoint x: 493, endPoint y: 230, distance: 392.2
click at [399, 85] on span "undo" at bounding box center [409, 86] width 20 height 10
drag, startPoint x: 627, startPoint y: 196, endPoint x: 910, endPoint y: 199, distance: 283.7
click at [910, 199] on div at bounding box center [741, 190] width 367 height 67
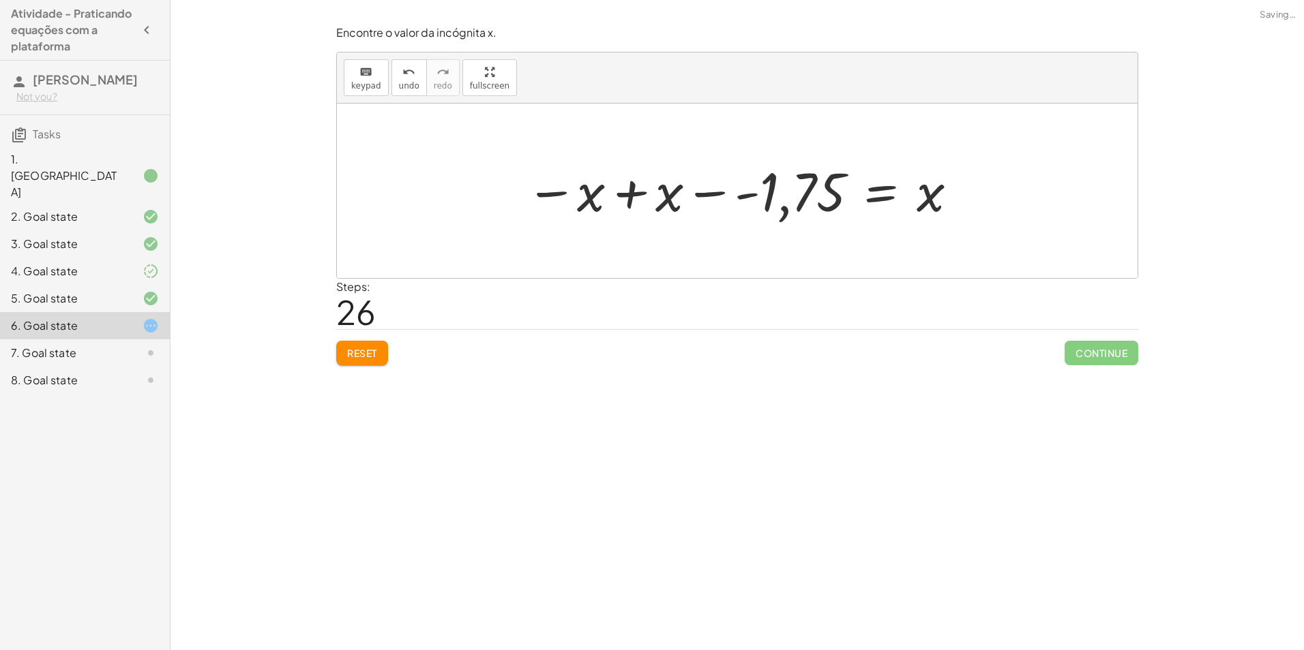
click at [616, 198] on div at bounding box center [742, 190] width 447 height 67
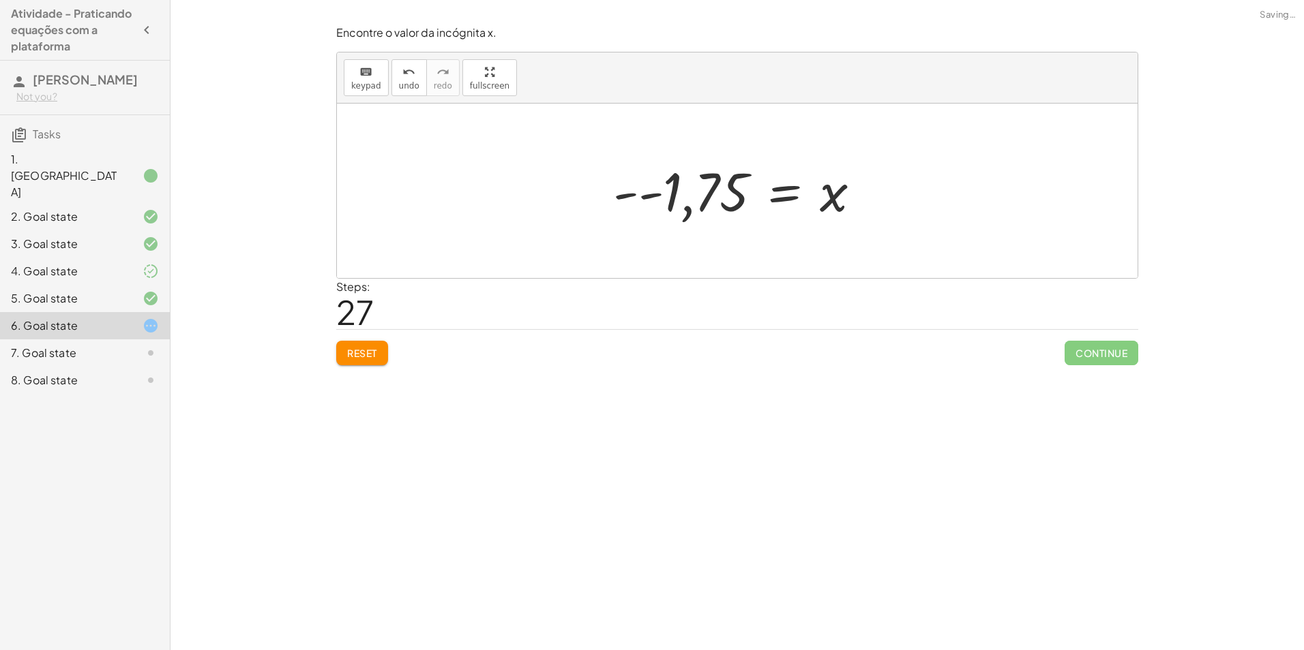
click at [646, 209] on div at bounding box center [742, 190] width 272 height 67
drag, startPoint x: 806, startPoint y: 198, endPoint x: 614, endPoint y: 195, distance: 192.3
click at [899, 202] on div at bounding box center [742, 191] width 422 height 70
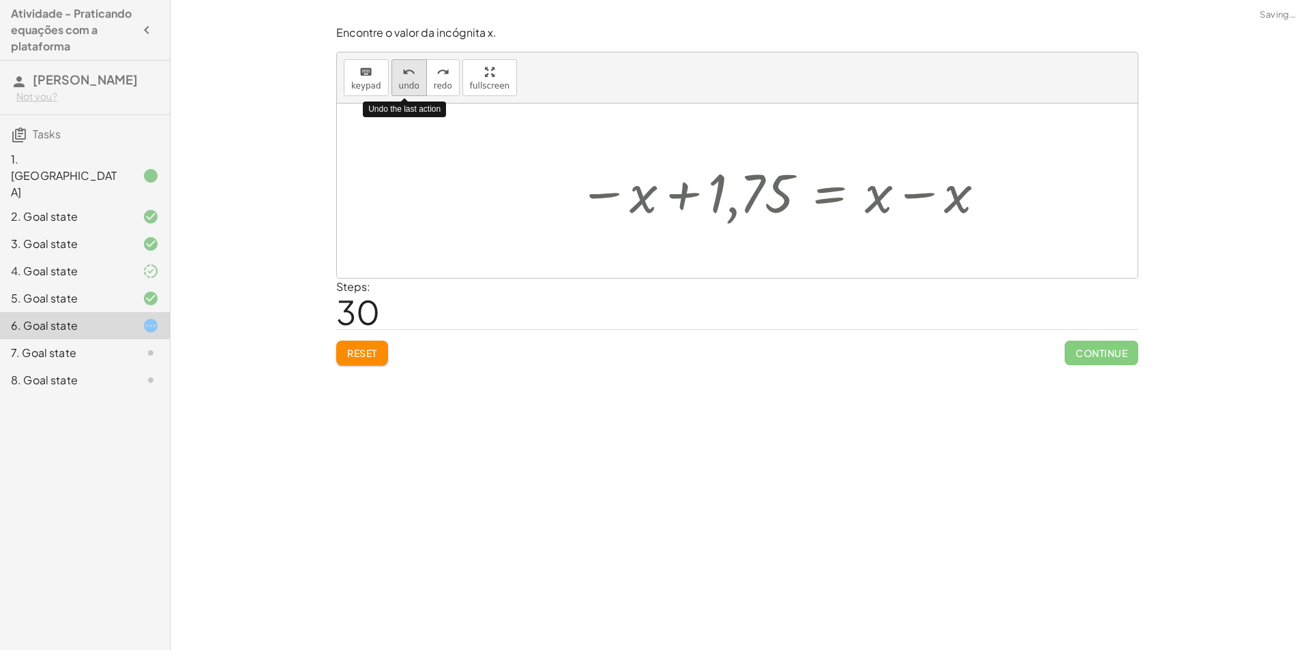
click at [399, 83] on span "undo" at bounding box center [409, 86] width 20 height 10
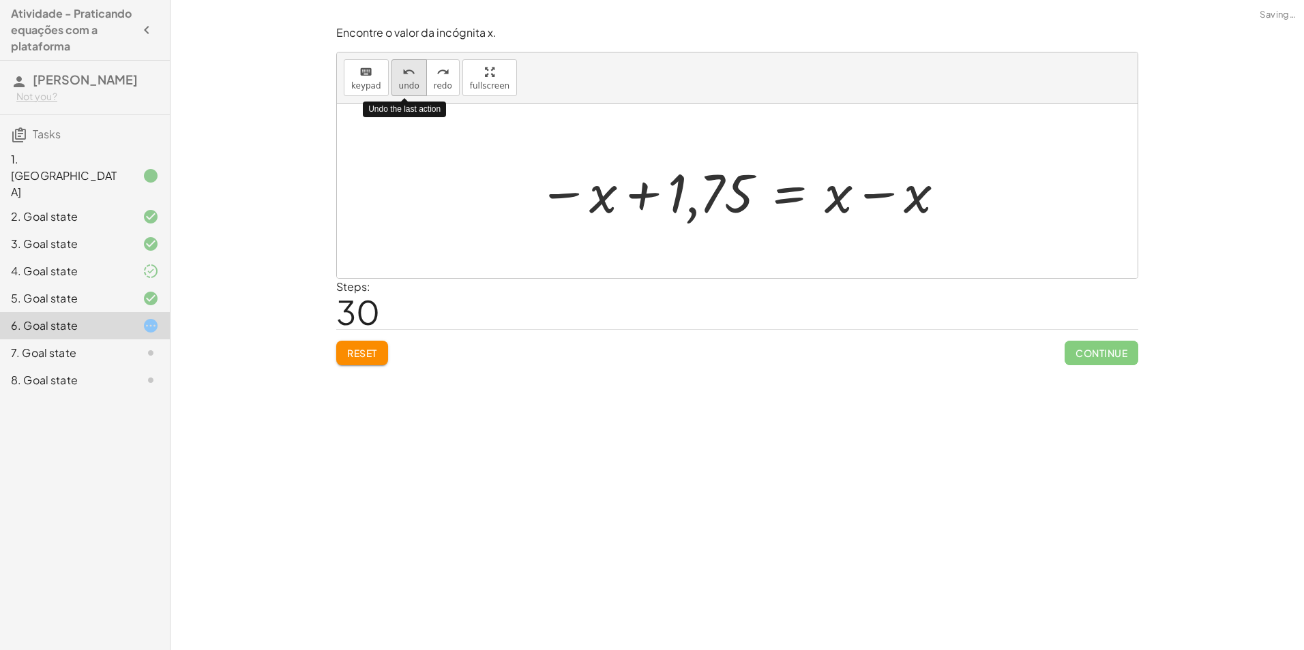
click at [399, 83] on span "undo" at bounding box center [409, 86] width 20 height 10
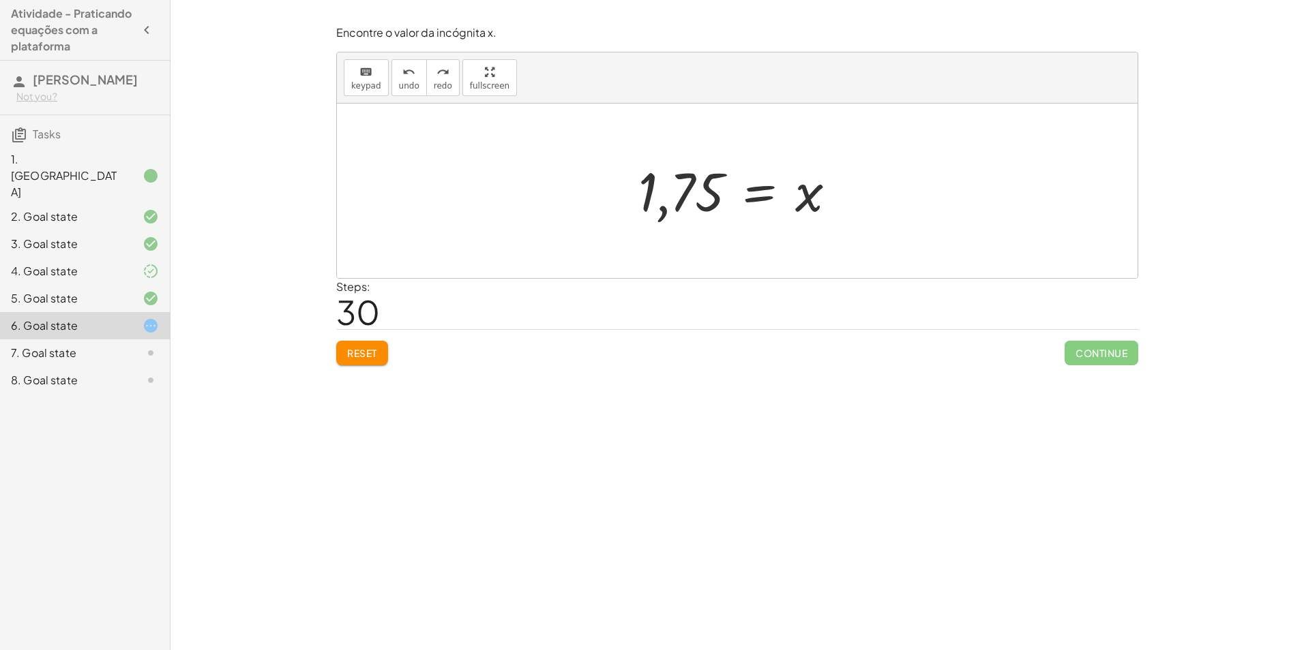
drag, startPoint x: 658, startPoint y: 198, endPoint x: 664, endPoint y: 202, distance: 7.4
click at [661, 198] on div at bounding box center [742, 190] width 222 height 67
drag, startPoint x: 708, startPoint y: 190, endPoint x: 713, endPoint y: 183, distance: 8.3
click at [713, 183] on div at bounding box center [742, 190] width 222 height 67
click at [669, 185] on div at bounding box center [742, 190] width 222 height 67
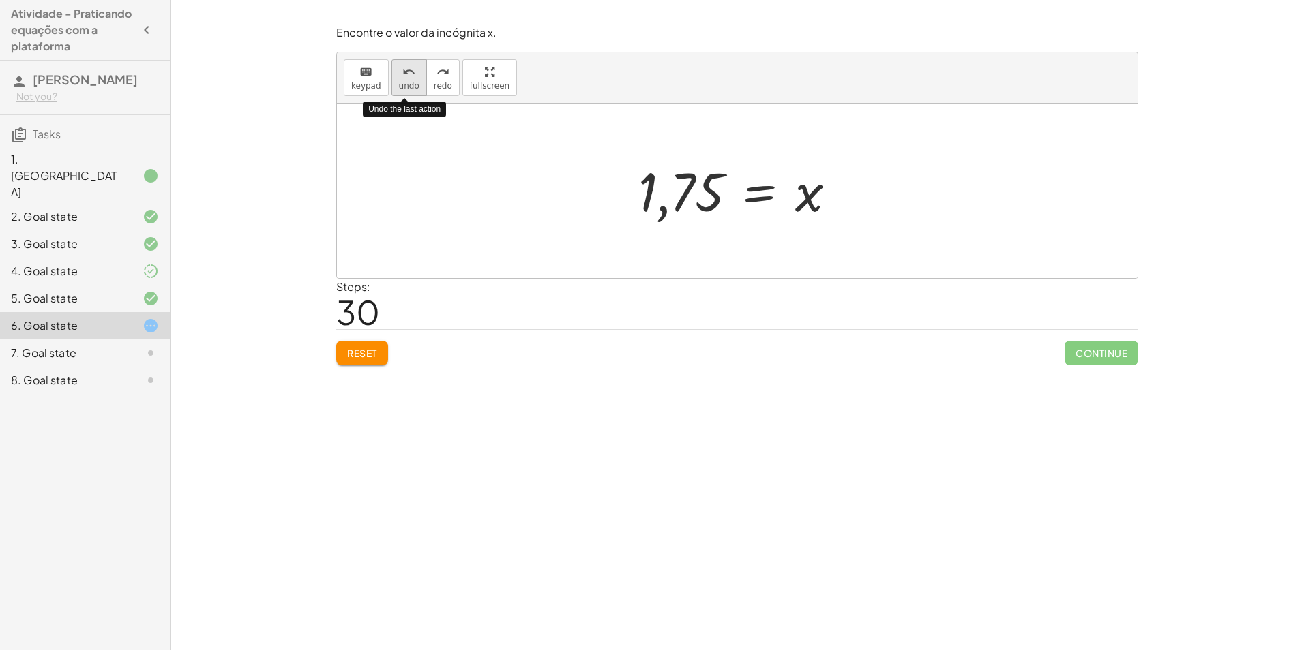
click at [406, 76] on icon "undo" at bounding box center [408, 72] width 13 height 16
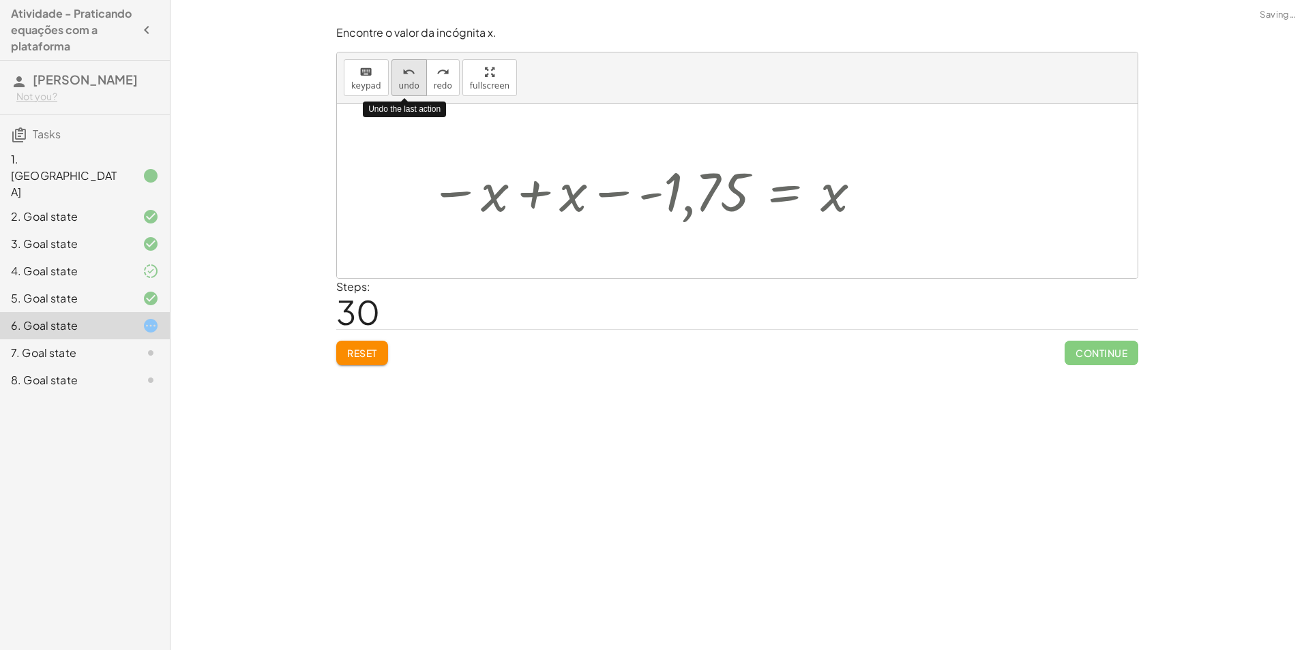
click at [406, 85] on span "undo" at bounding box center [409, 86] width 20 height 10
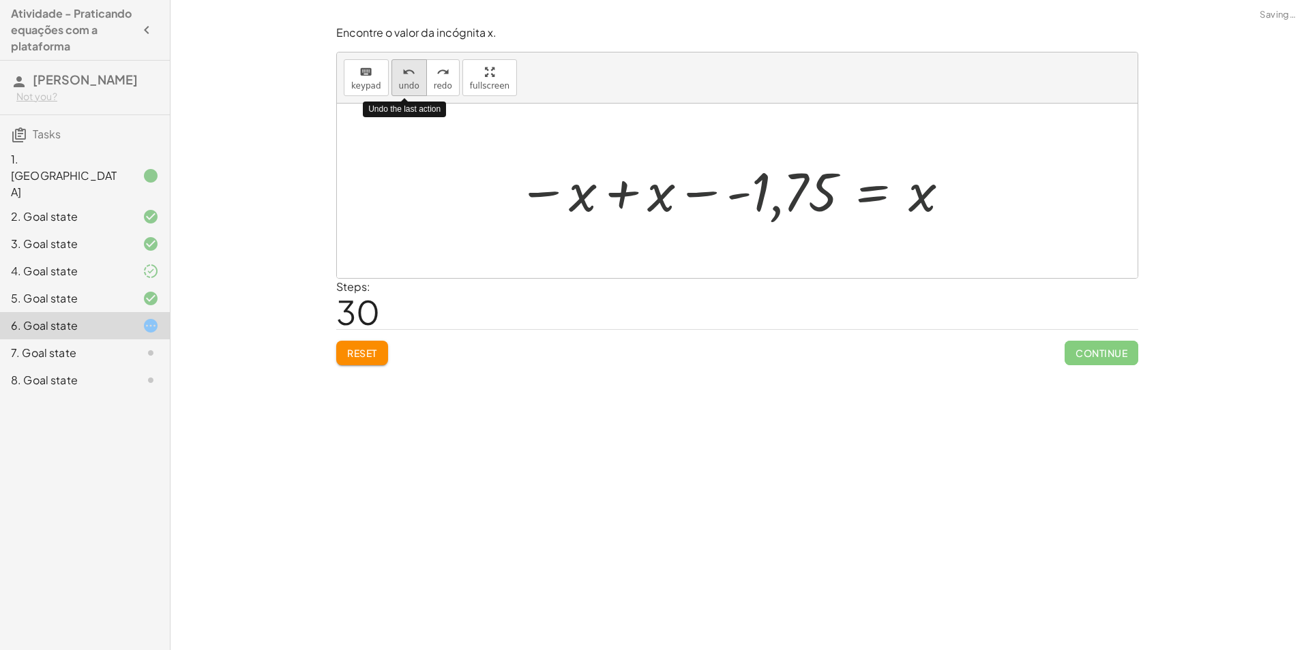
click at [406, 85] on span "undo" at bounding box center [409, 86] width 20 height 10
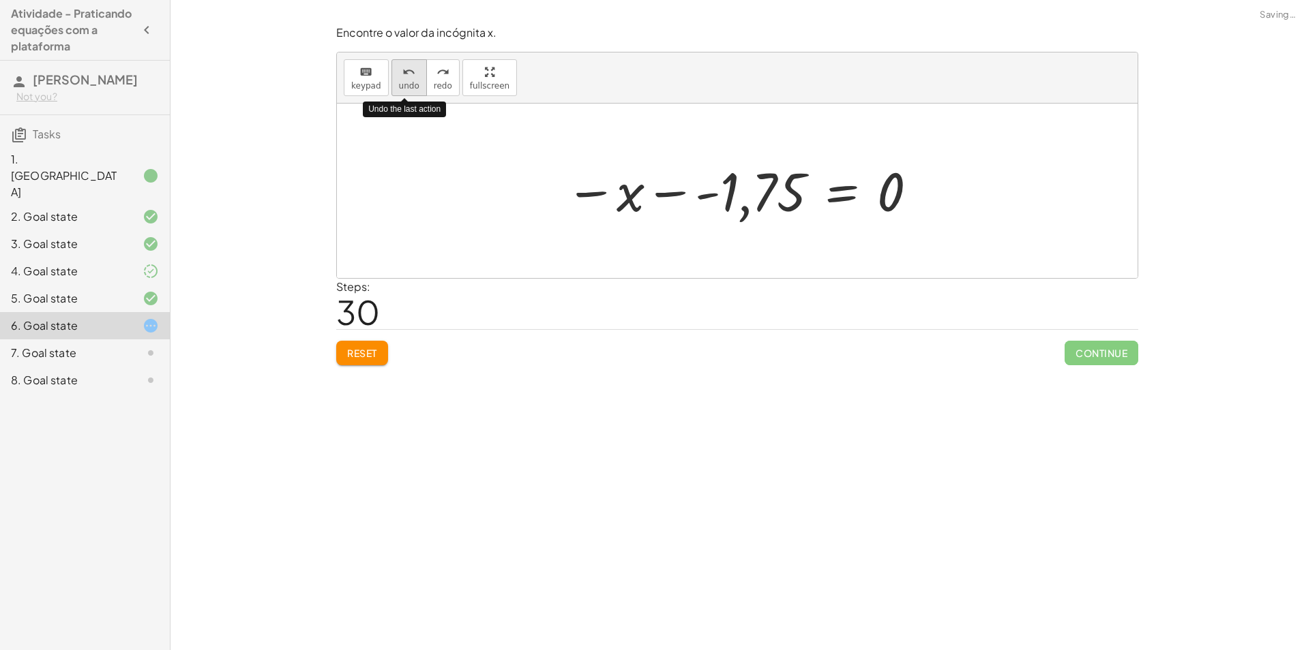
click at [406, 85] on span "undo" at bounding box center [409, 86] width 20 height 10
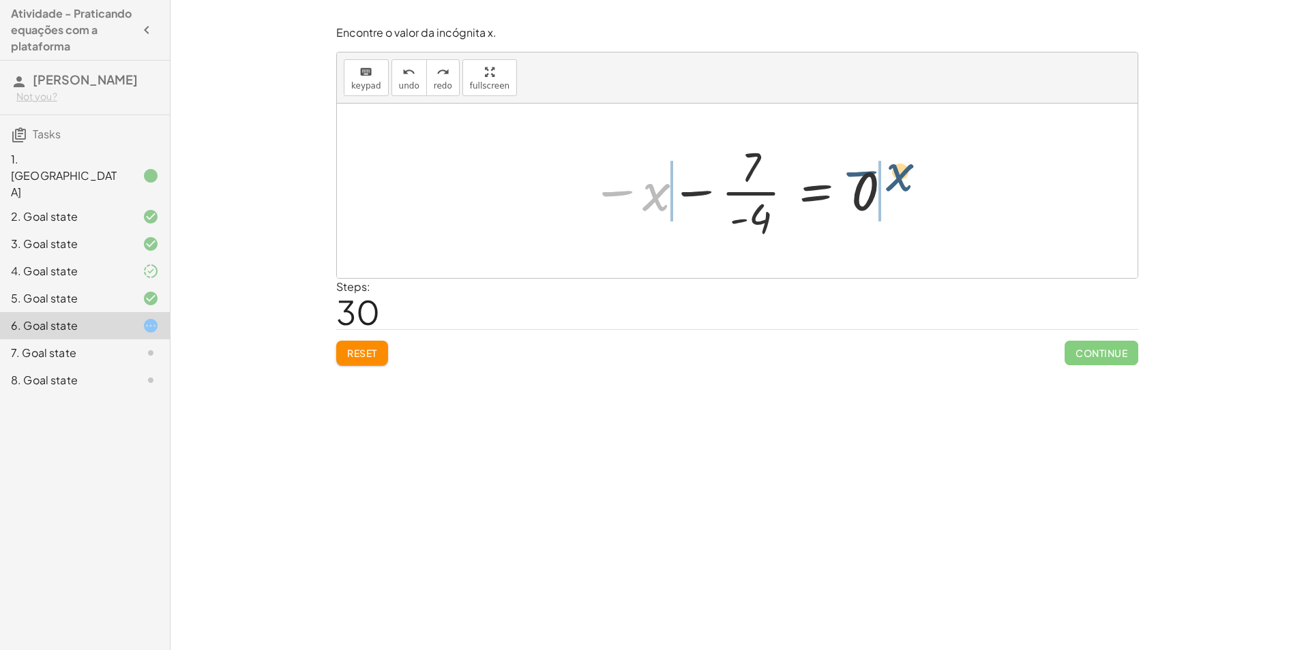
drag, startPoint x: 634, startPoint y: 200, endPoint x: 881, endPoint y: 181, distance: 247.6
click at [881, 181] on div at bounding box center [742, 190] width 316 height 105
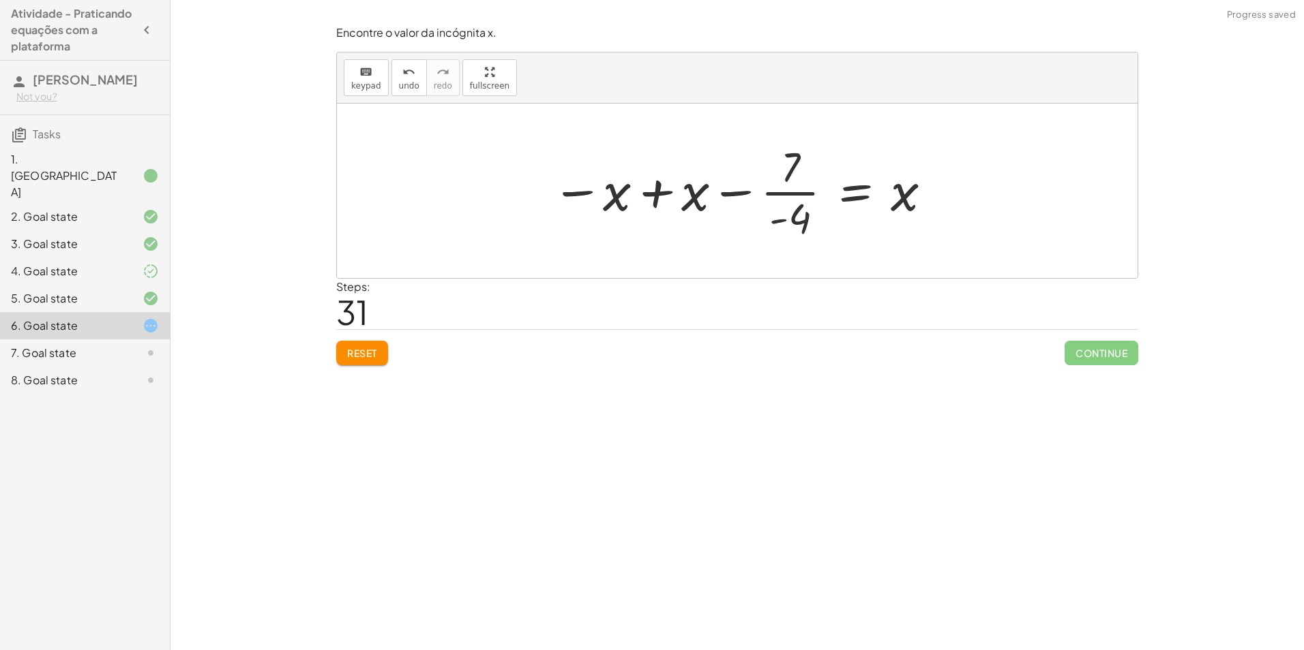
click at [599, 204] on div at bounding box center [742, 190] width 395 height 105
click at [646, 205] on div at bounding box center [742, 190] width 395 height 105
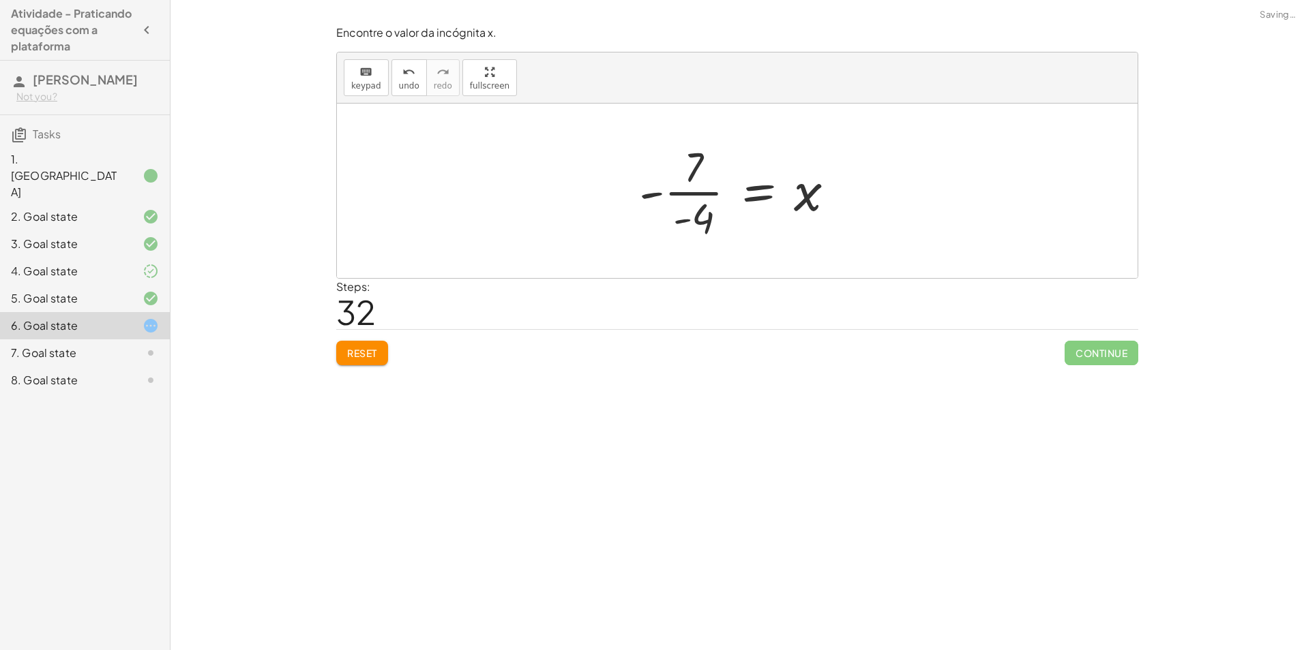
click at [790, 194] on div at bounding box center [742, 190] width 220 height 105
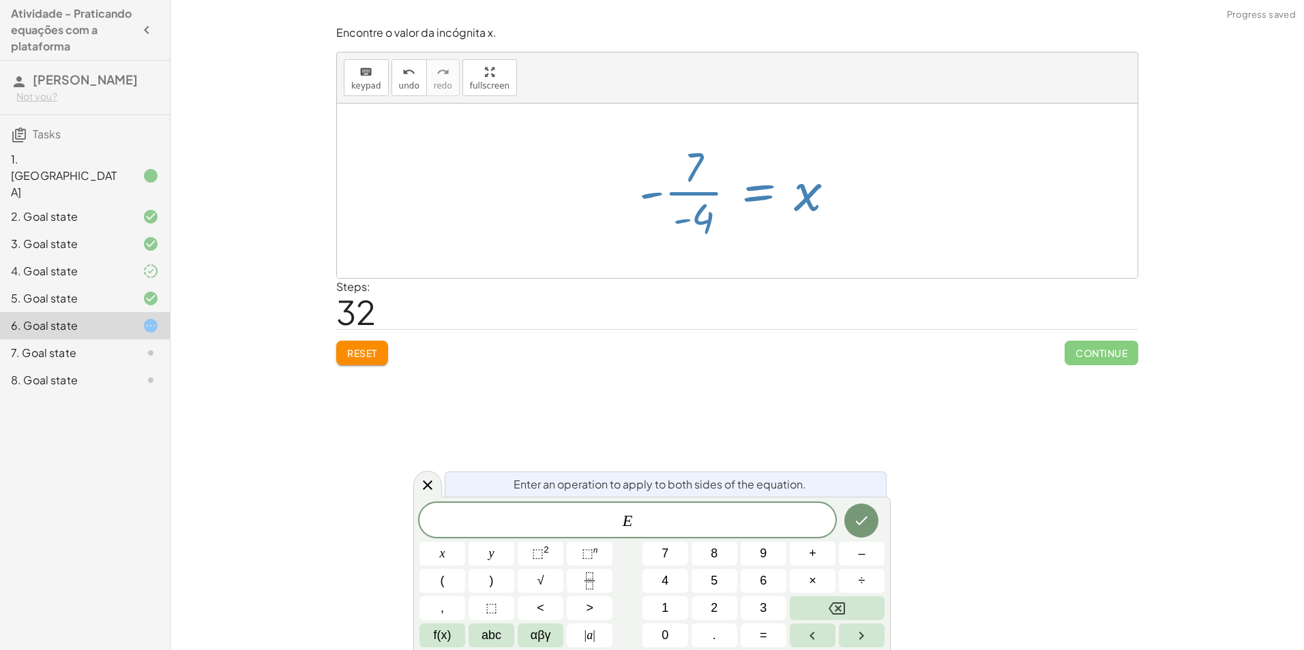
click at [766, 252] on div at bounding box center [737, 191] width 800 height 175
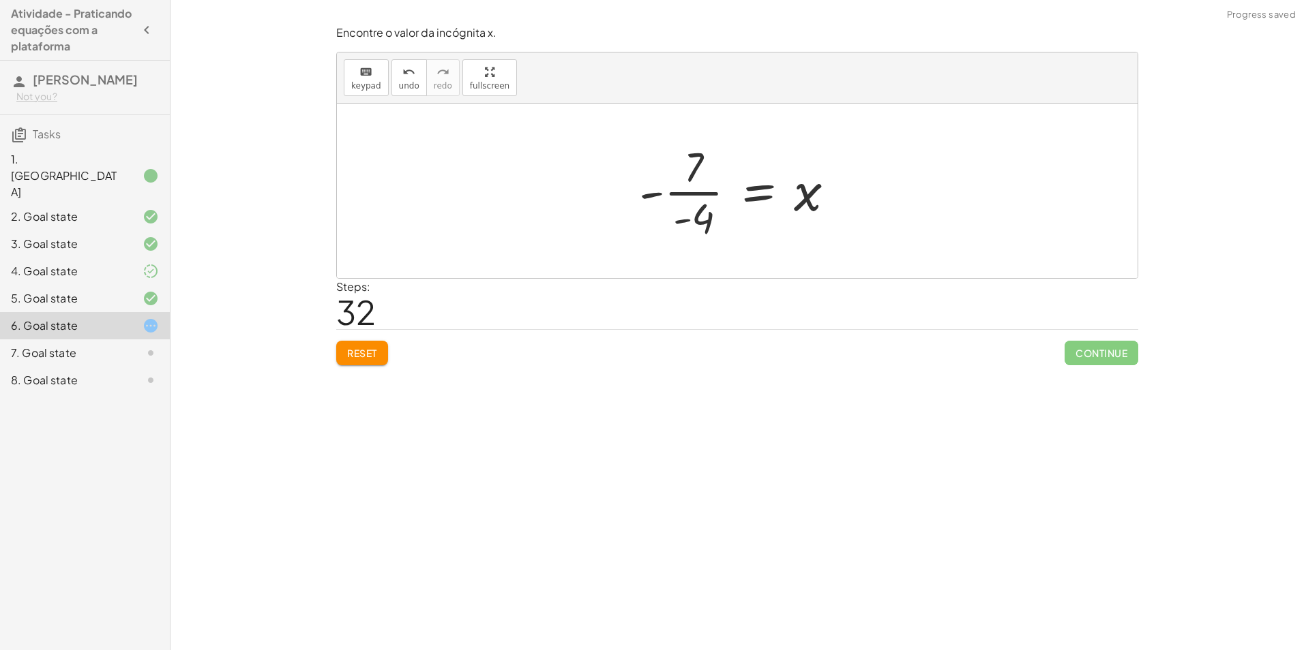
click at [655, 198] on div at bounding box center [742, 190] width 220 height 105
drag, startPoint x: 708, startPoint y: 219, endPoint x: 671, endPoint y: 195, distance: 44.4
click at [671, 195] on div at bounding box center [742, 190] width 220 height 105
click at [672, 196] on div at bounding box center [727, 190] width 265 height 105
click at [637, 196] on div at bounding box center [742, 190] width 265 height 105
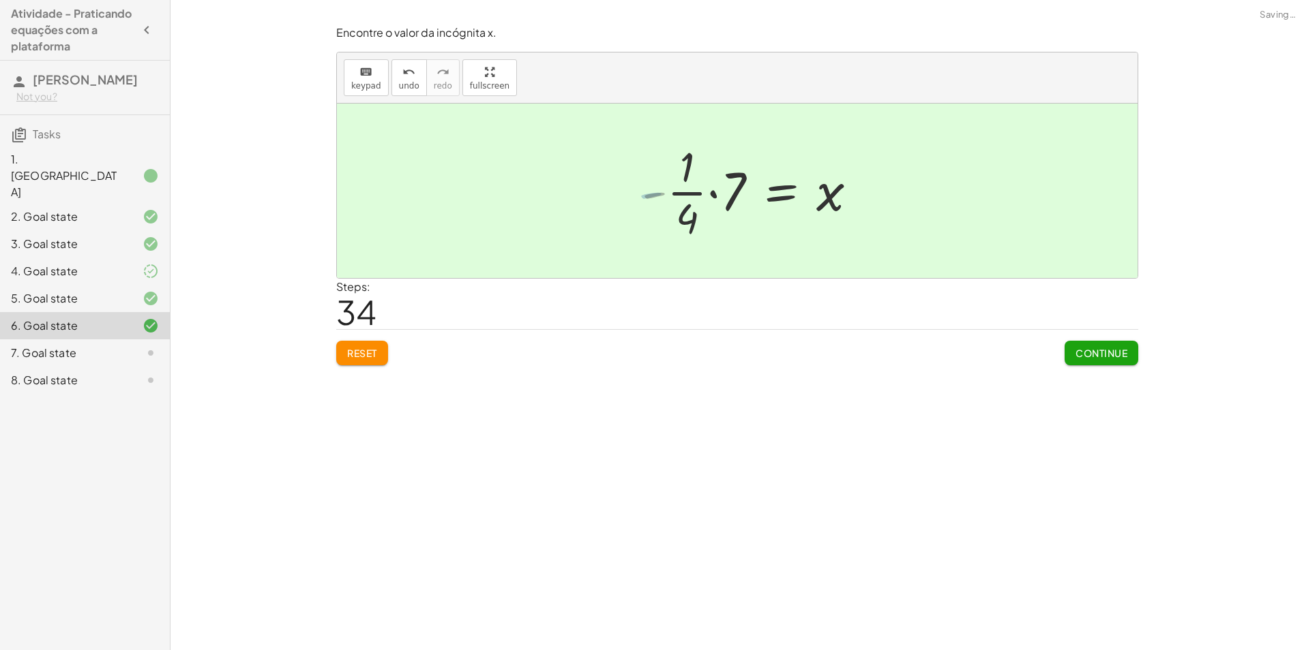
click at [708, 190] on div at bounding box center [767, 190] width 215 height 105
click at [1123, 355] on span "Continue" at bounding box center [1101, 353] width 52 height 12
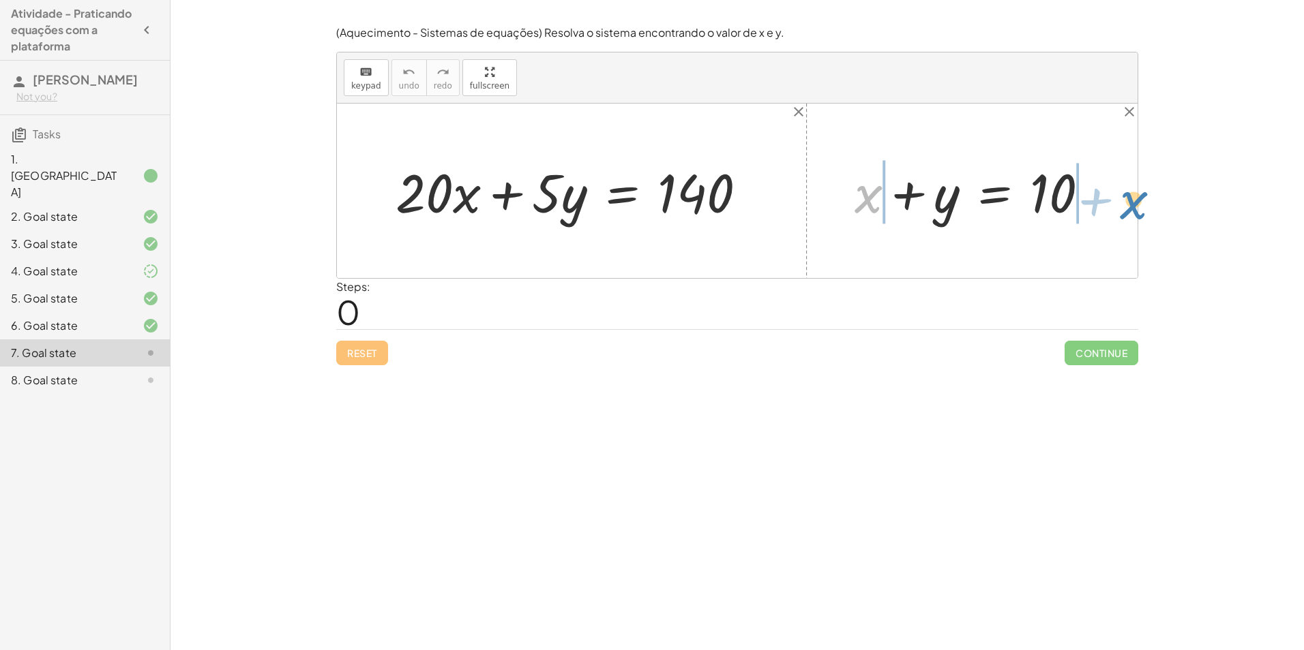
drag, startPoint x: 869, startPoint y: 199, endPoint x: 1134, endPoint y: 205, distance: 264.6
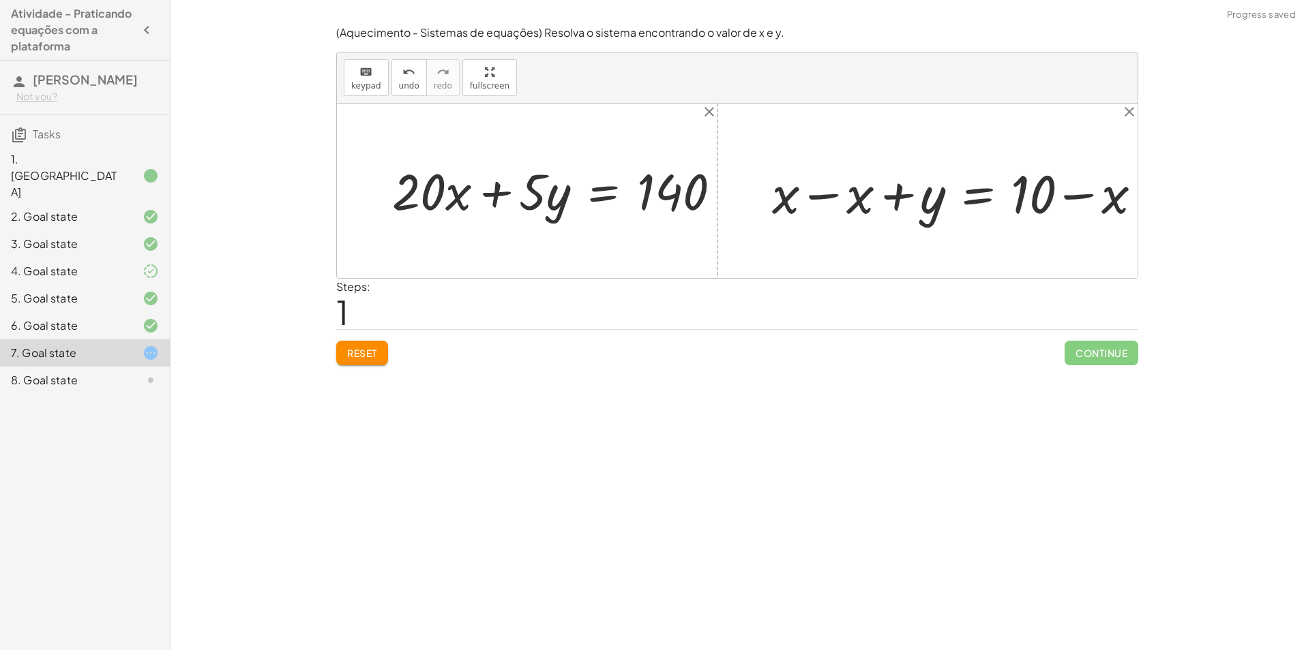
click at [1094, 187] on div at bounding box center [965, 191] width 346 height 58
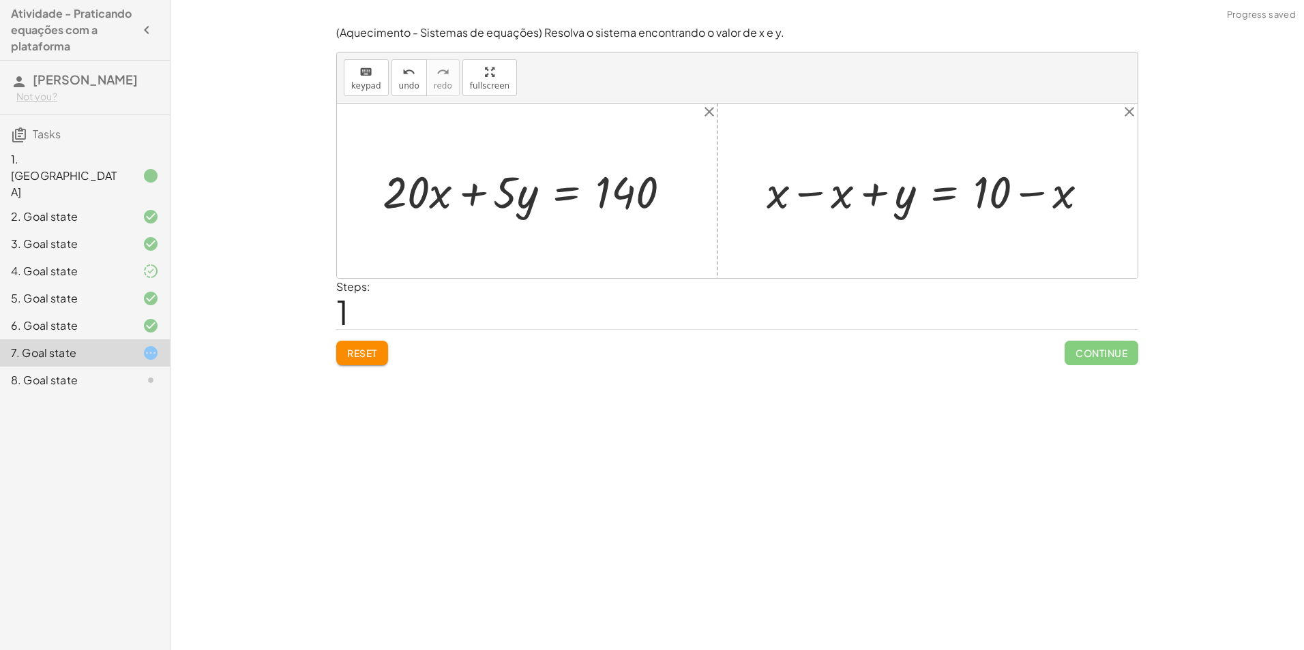
click at [875, 199] on div at bounding box center [933, 191] width 346 height 58
click at [798, 199] on div at bounding box center [933, 191] width 346 height 58
click at [1021, 196] on div at bounding box center [996, 191] width 217 height 58
drag, startPoint x: 902, startPoint y: 200, endPoint x: 528, endPoint y: 218, distance: 374.7
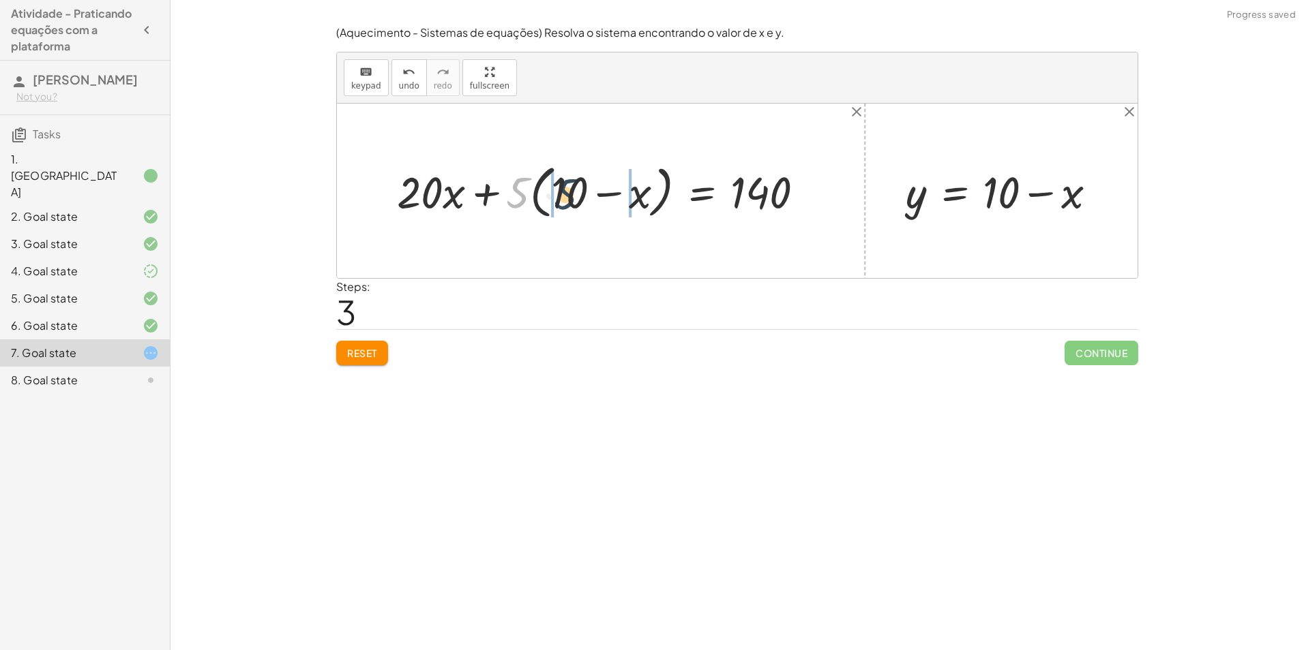
drag, startPoint x: 526, startPoint y: 196, endPoint x: 575, endPoint y: 197, distance: 48.4
click at [575, 197] on div at bounding box center [606, 191] width 432 height 64
click at [590, 196] on div at bounding box center [611, 190] width 423 height 57
click at [542, 188] on div at bounding box center [611, 190] width 423 height 57
click at [617, 187] on div at bounding box center [623, 190] width 397 height 57
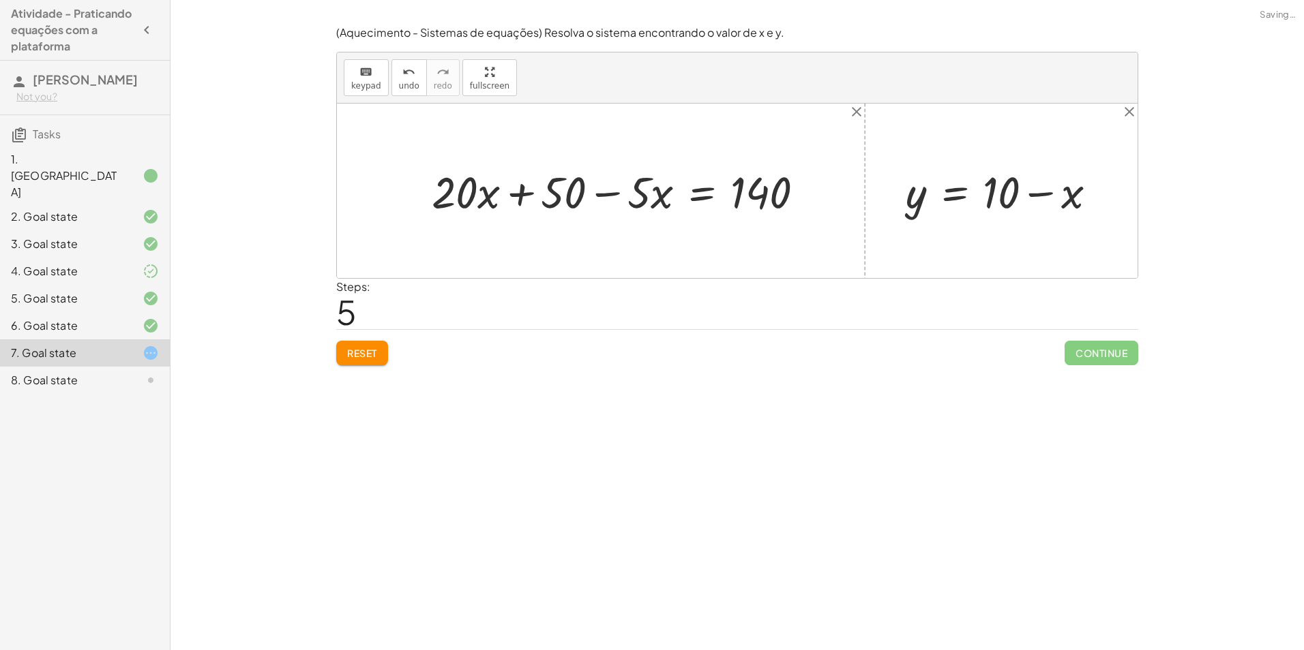
click at [639, 192] on div at bounding box center [623, 190] width 397 height 57
click at [515, 202] on div at bounding box center [623, 190] width 397 height 57
drag, startPoint x: 646, startPoint y: 189, endPoint x: 520, endPoint y: 185, distance: 126.2
click at [520, 185] on div at bounding box center [623, 190] width 397 height 57
click at [526, 196] on div at bounding box center [623, 190] width 397 height 57
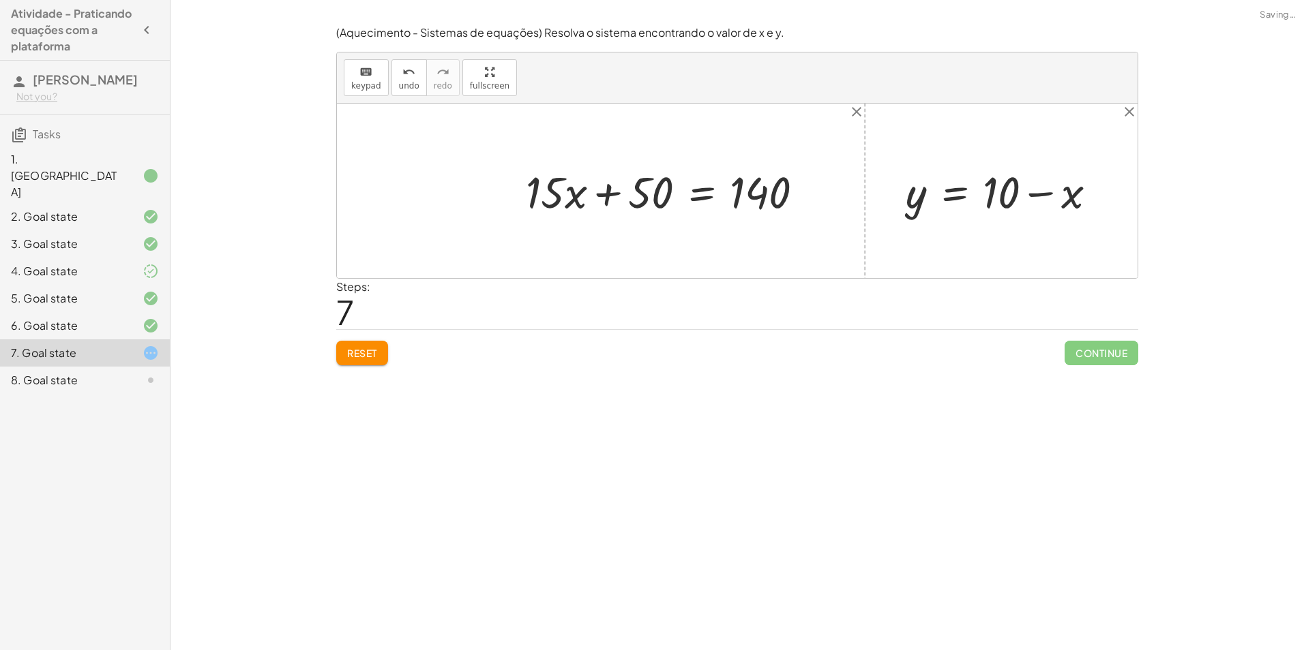
click at [616, 196] on div at bounding box center [670, 190] width 303 height 57
drag, startPoint x: 768, startPoint y: 199, endPoint x: 589, endPoint y: 200, distance: 178.6
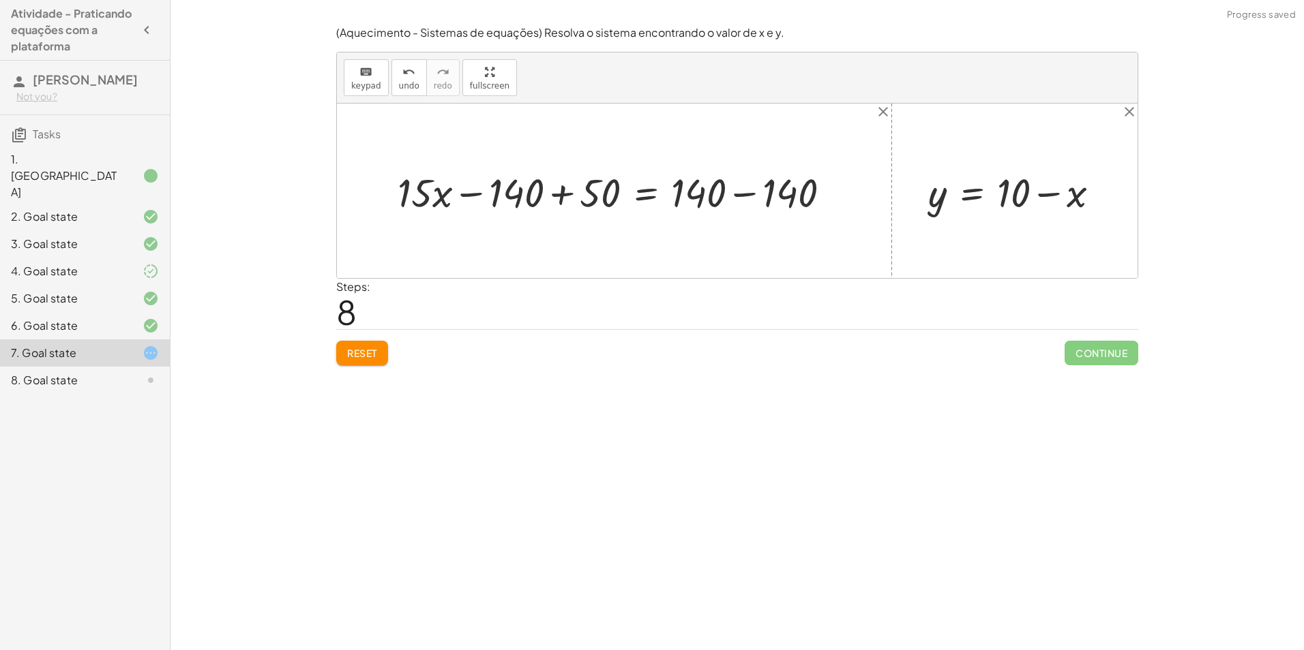
click at [749, 185] on div at bounding box center [619, 191] width 457 height 52
click at [468, 203] on div at bounding box center [556, 191] width 331 height 52
click at [560, 193] on div at bounding box center [556, 191] width 331 height 52
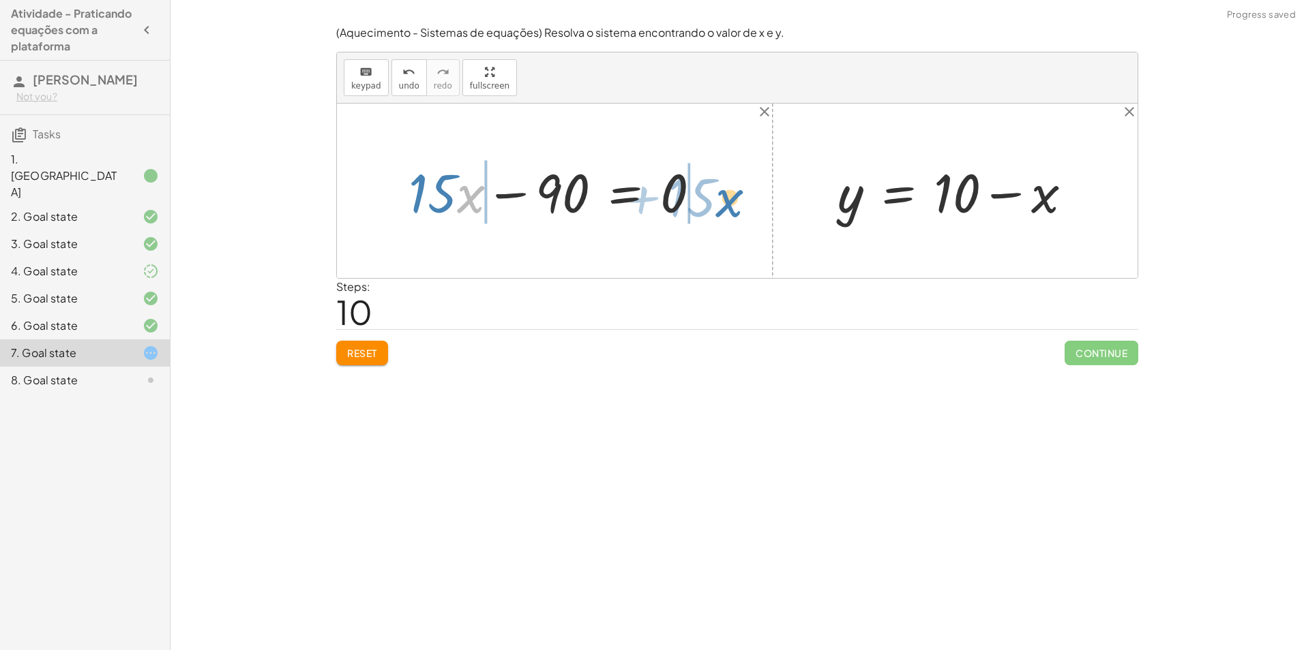
drag, startPoint x: 467, startPoint y: 193, endPoint x: 726, endPoint y: 197, distance: 259.1
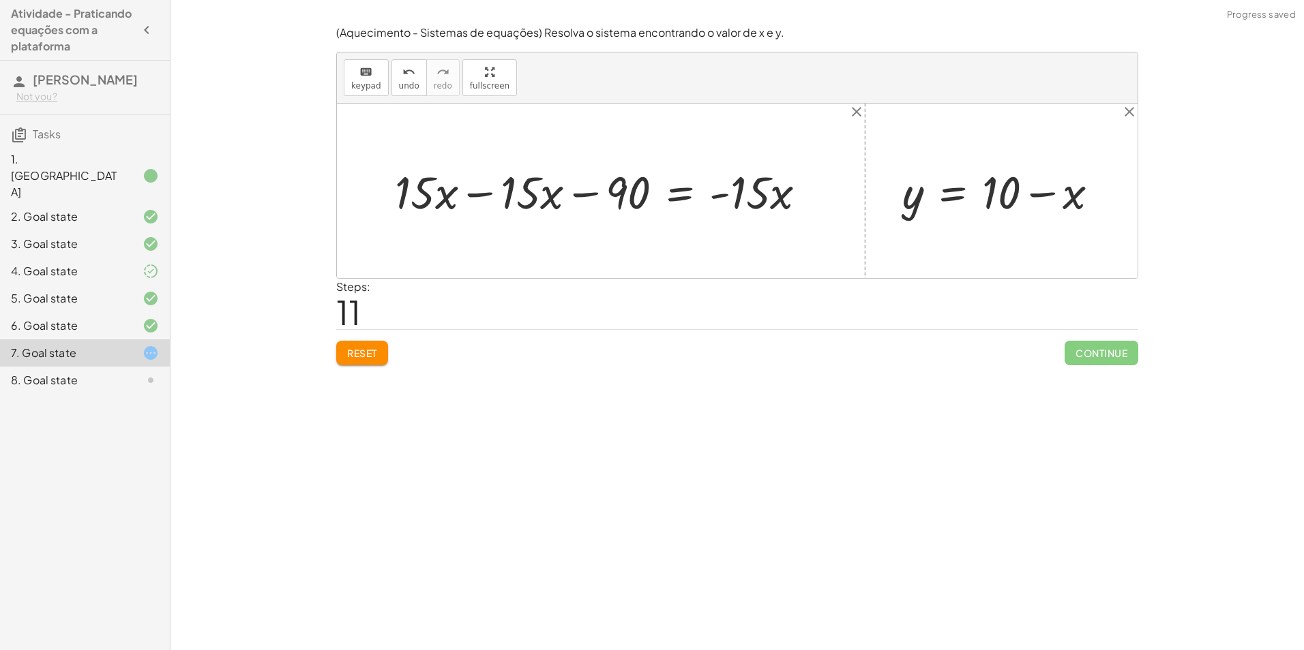
click at [476, 202] on div at bounding box center [606, 190] width 436 height 59
click at [722, 199] on div at bounding box center [700, 190] width 245 height 59
click at [625, 196] on div at bounding box center [700, 190] width 245 height 59
click at [594, 195] on div at bounding box center [700, 190] width 245 height 59
click at [1004, 207] on div at bounding box center [1006, 190] width 222 height 59
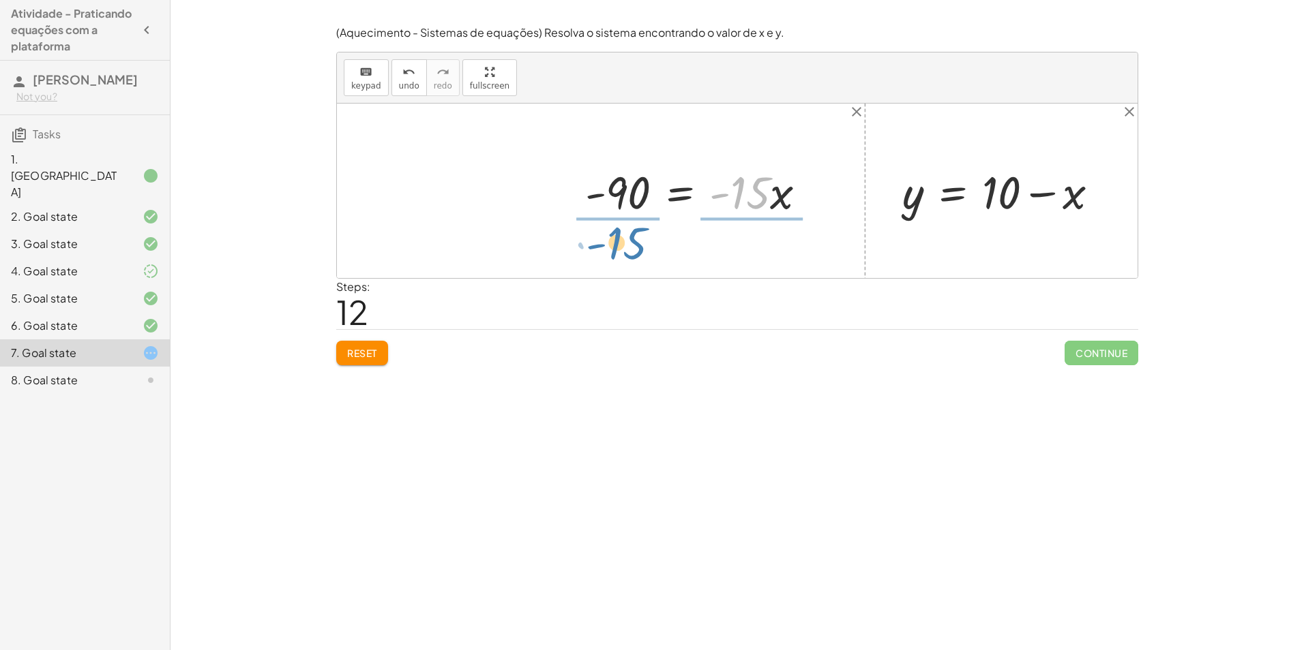
drag, startPoint x: 757, startPoint y: 196, endPoint x: 628, endPoint y: 246, distance: 138.8
click at [628, 246] on div "+ · 20 · x + · 5 · y = 140 + · 20 · x + · 5 · ( + 10 − x ) = 140 + · 20 · x + ·…" at bounding box center [737, 191] width 800 height 175
click at [629, 224] on div at bounding box center [689, 191] width 255 height 89
click at [751, 194] on div at bounding box center [697, 191] width 241 height 89
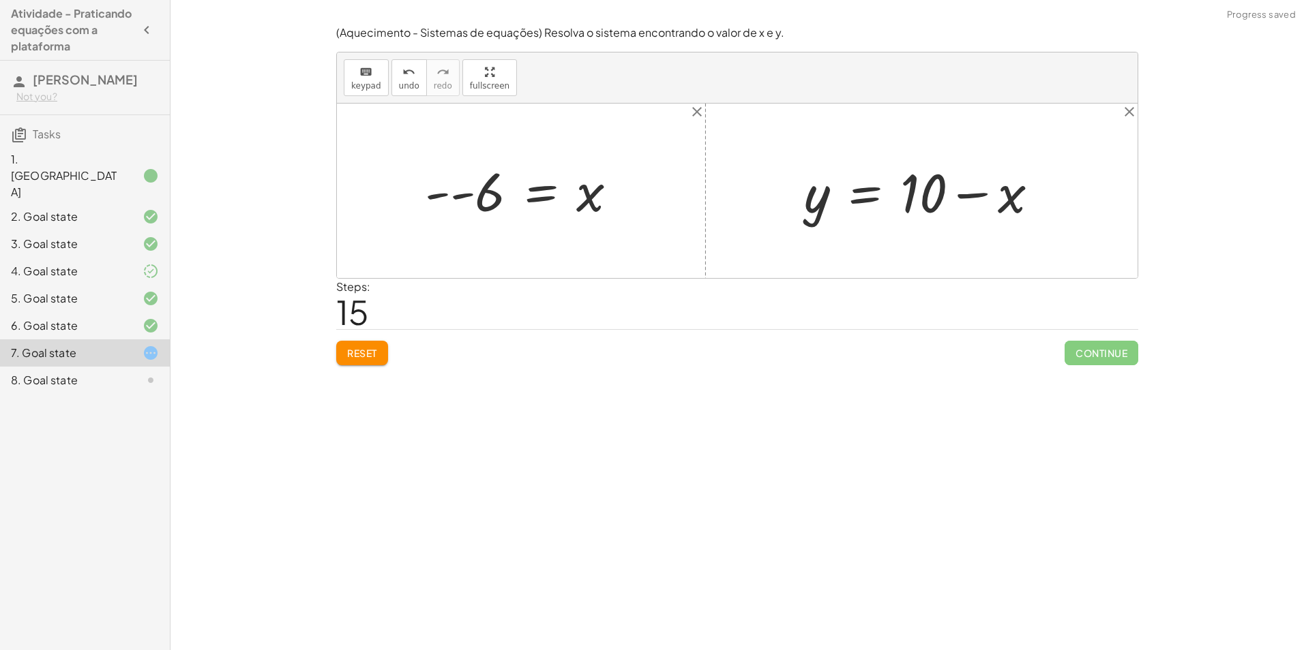
click at [463, 193] on div at bounding box center [526, 190] width 217 height 67
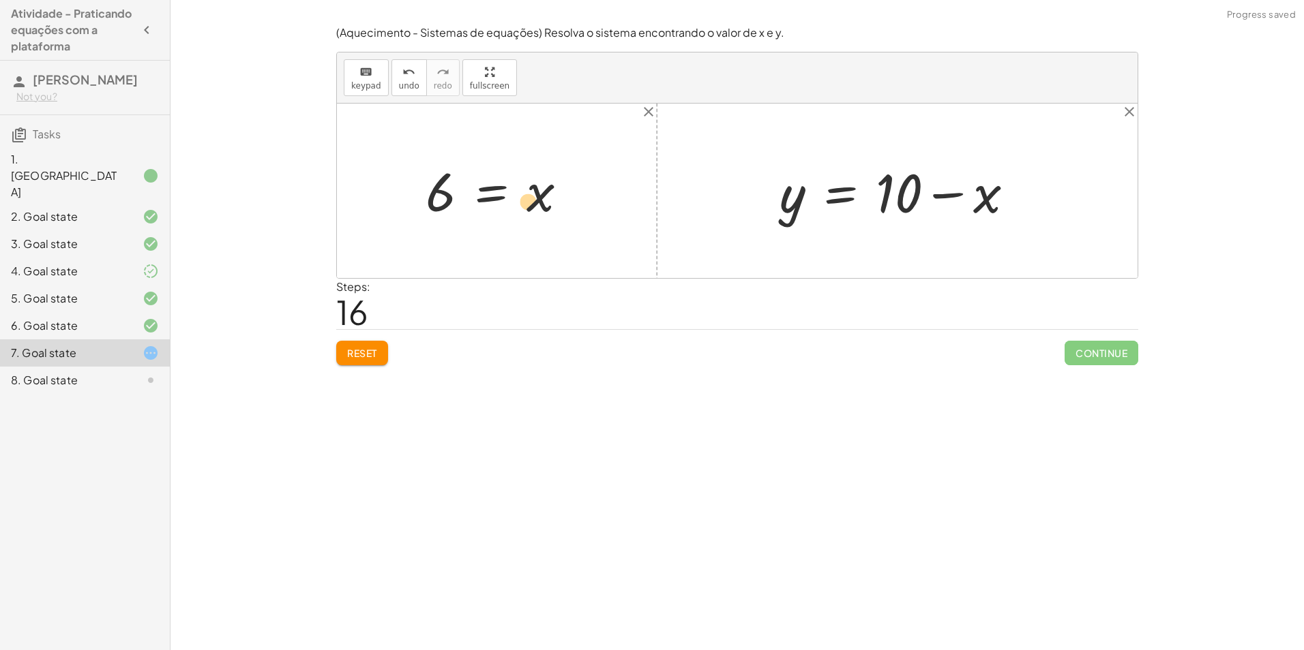
drag, startPoint x: 545, startPoint y: 196, endPoint x: 548, endPoint y: 205, distance: 9.5
click at [548, 205] on div at bounding box center [502, 190] width 166 height 67
drag, startPoint x: 444, startPoint y: 192, endPoint x: 1006, endPoint y: 217, distance: 562.4
click at [987, 184] on div at bounding box center [902, 191] width 261 height 70
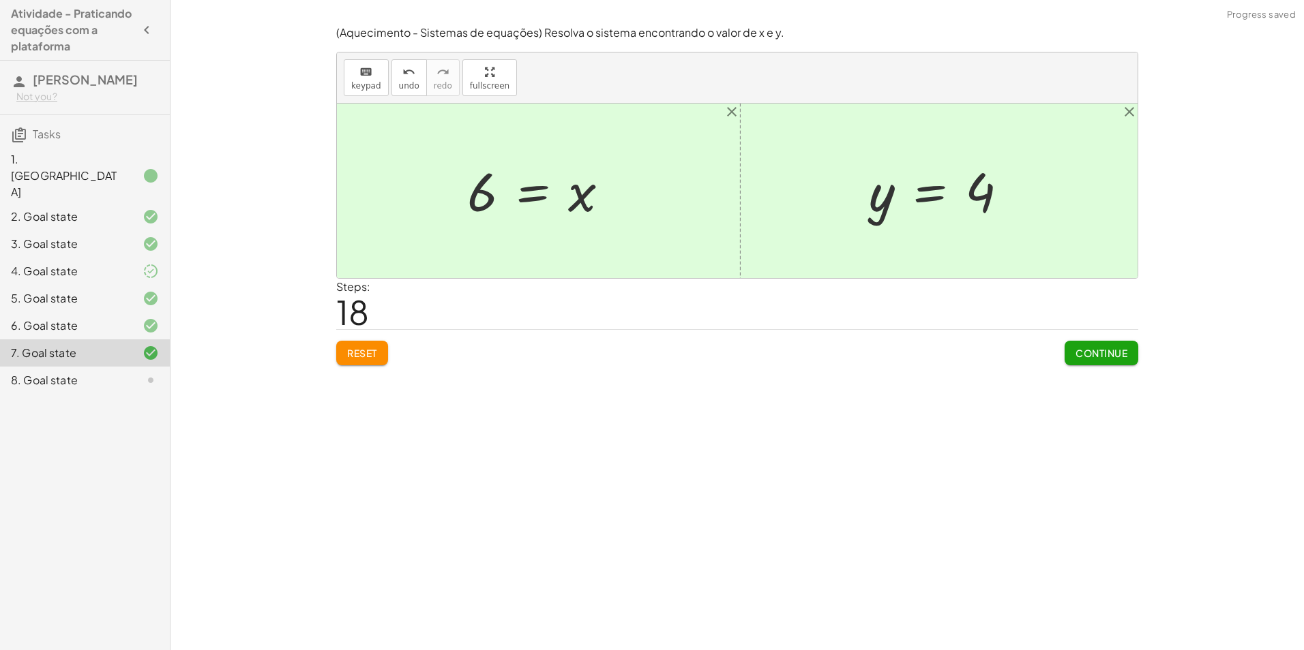
click at [1092, 348] on span "Continue" at bounding box center [1101, 353] width 52 height 12
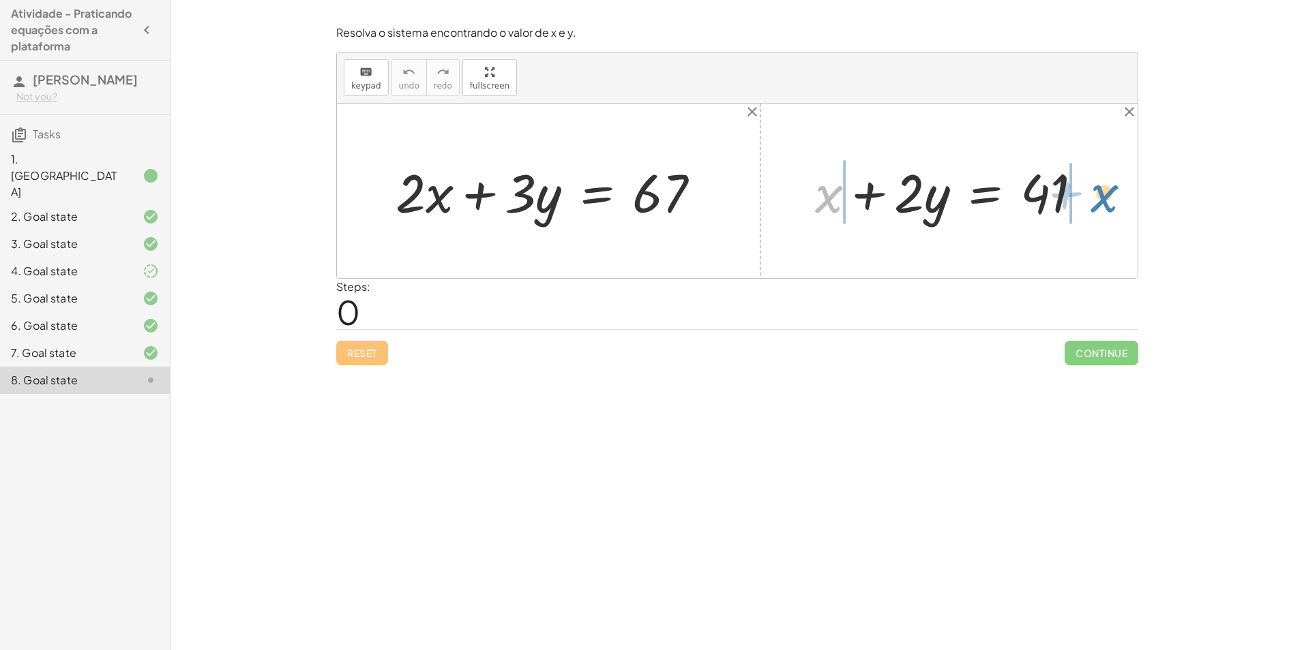
drag, startPoint x: 829, startPoint y: 203, endPoint x: 1105, endPoint y: 202, distance: 275.5
click at [1105, 202] on div "+ · 2 · x + · 3 · y = 67 + x + x + · 2 · y = 41" at bounding box center [737, 191] width 800 height 175
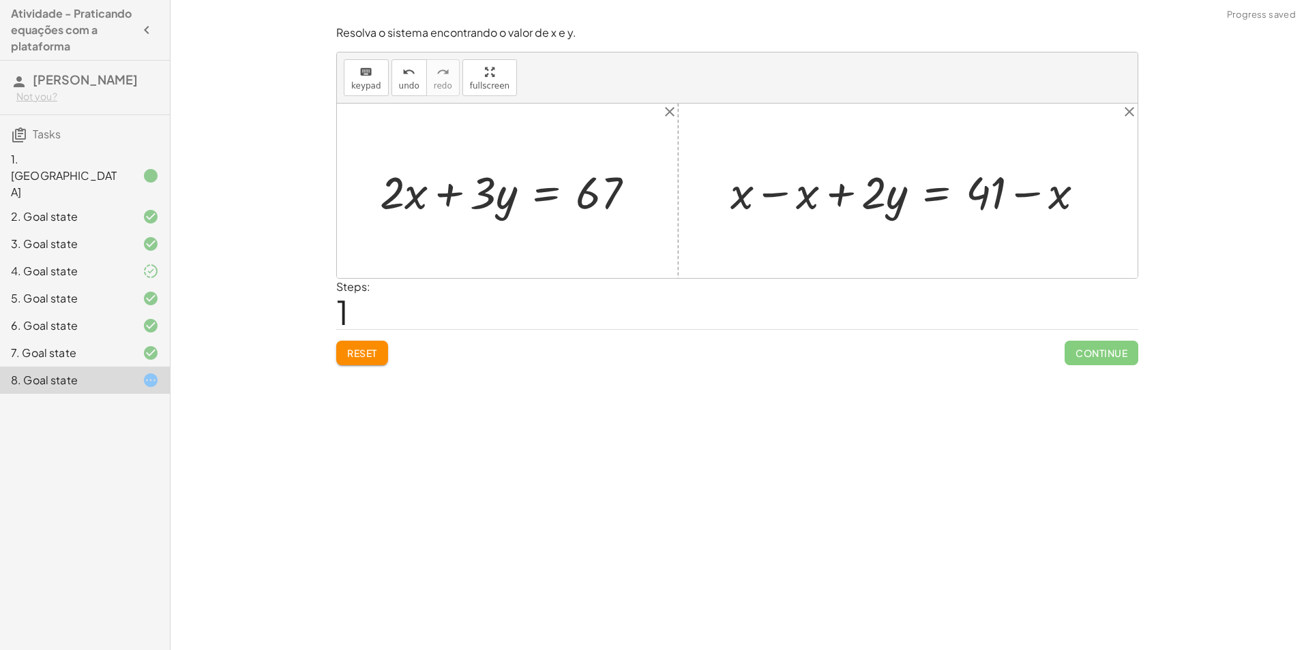
click at [736, 188] on div at bounding box center [912, 191] width 378 height 59
click at [762, 198] on div at bounding box center [912, 191] width 378 height 59
click at [1034, 196] on div at bounding box center [977, 191] width 247 height 59
drag, startPoint x: 895, startPoint y: 202, endPoint x: 886, endPoint y: 185, distance: 18.3
click at [886, 185] on div at bounding box center [977, 191] width 247 height 59
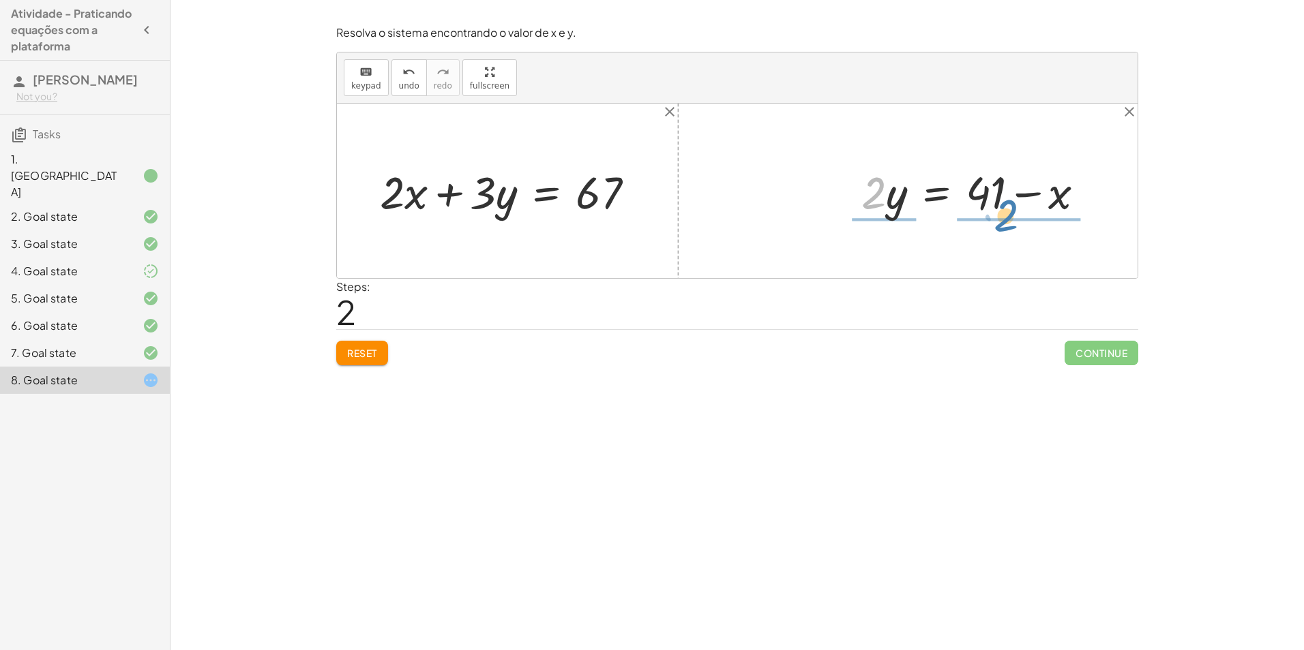
drag, startPoint x: 873, startPoint y: 190, endPoint x: 1008, endPoint y: 212, distance: 137.4
click at [1008, 212] on div at bounding box center [977, 191] width 247 height 59
click at [891, 186] on div at bounding box center [970, 191] width 239 height 88
click at [998, 194] on div at bounding box center [984, 191] width 211 height 88
click at [1024, 194] on div at bounding box center [984, 191] width 211 height 88
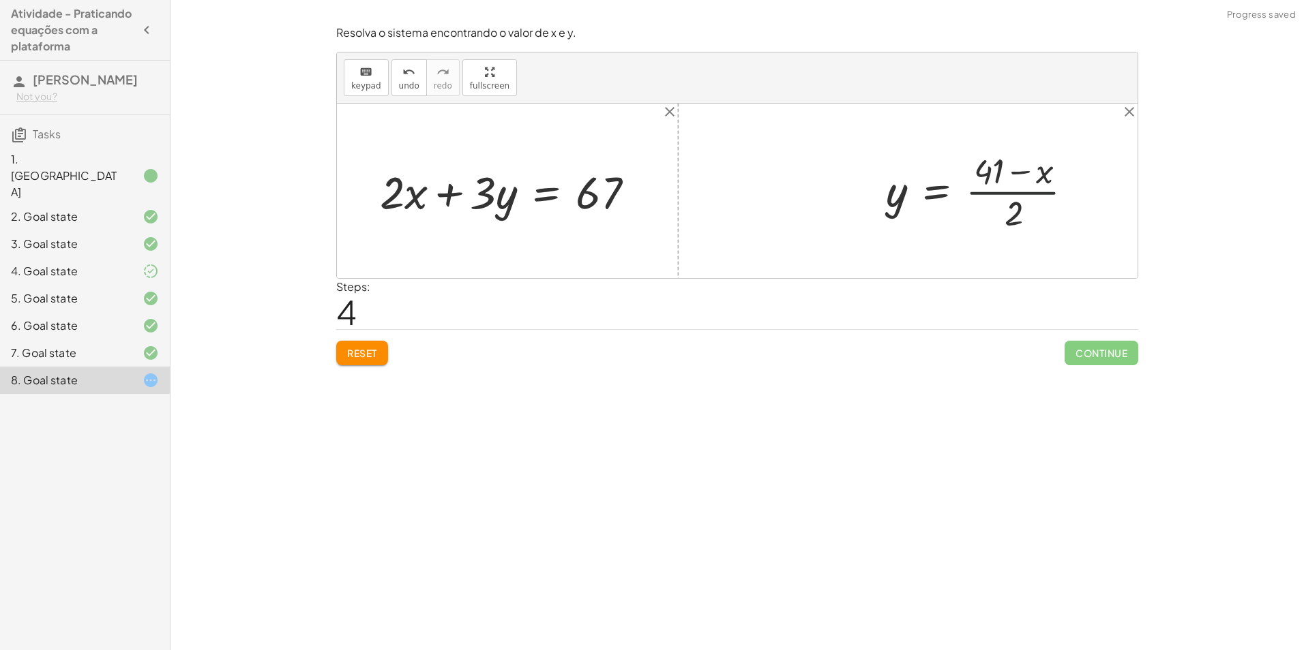
click at [1019, 212] on div at bounding box center [984, 191] width 211 height 88
click at [1015, 162] on div at bounding box center [984, 191] width 211 height 88
drag, startPoint x: 893, startPoint y: 200, endPoint x: 515, endPoint y: 212, distance: 378.6
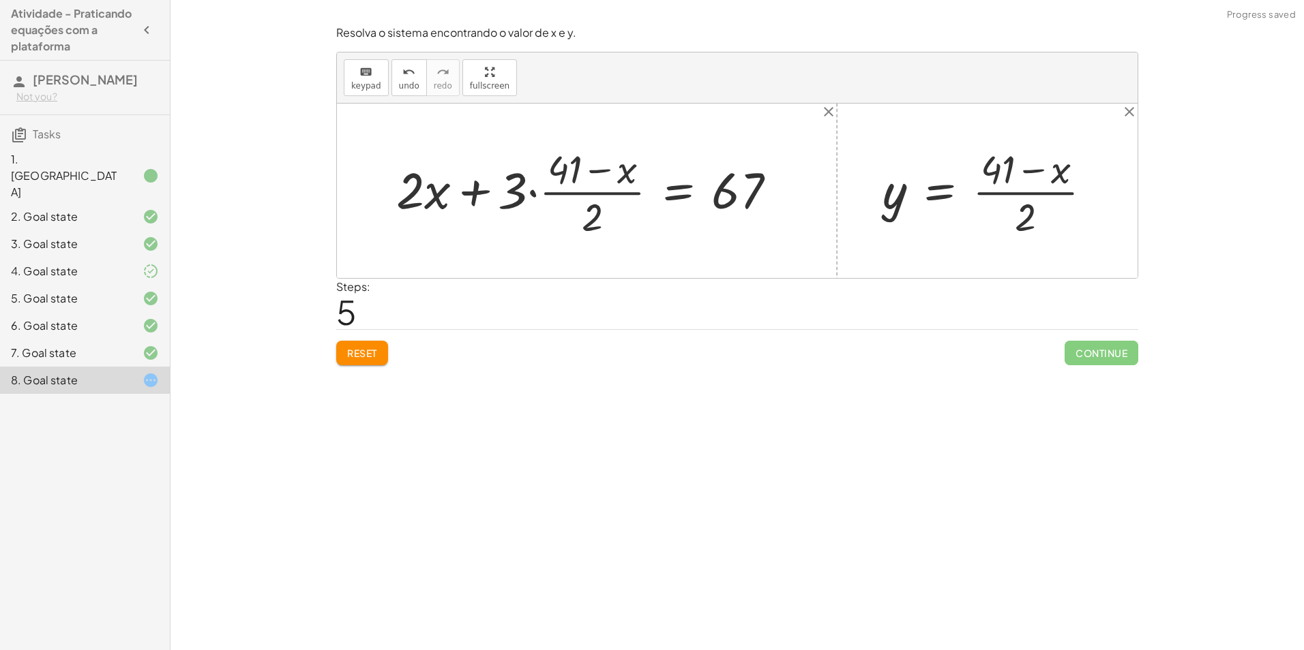
click at [603, 189] on div at bounding box center [591, 191] width 404 height 99
click at [532, 198] on div at bounding box center [591, 191] width 404 height 99
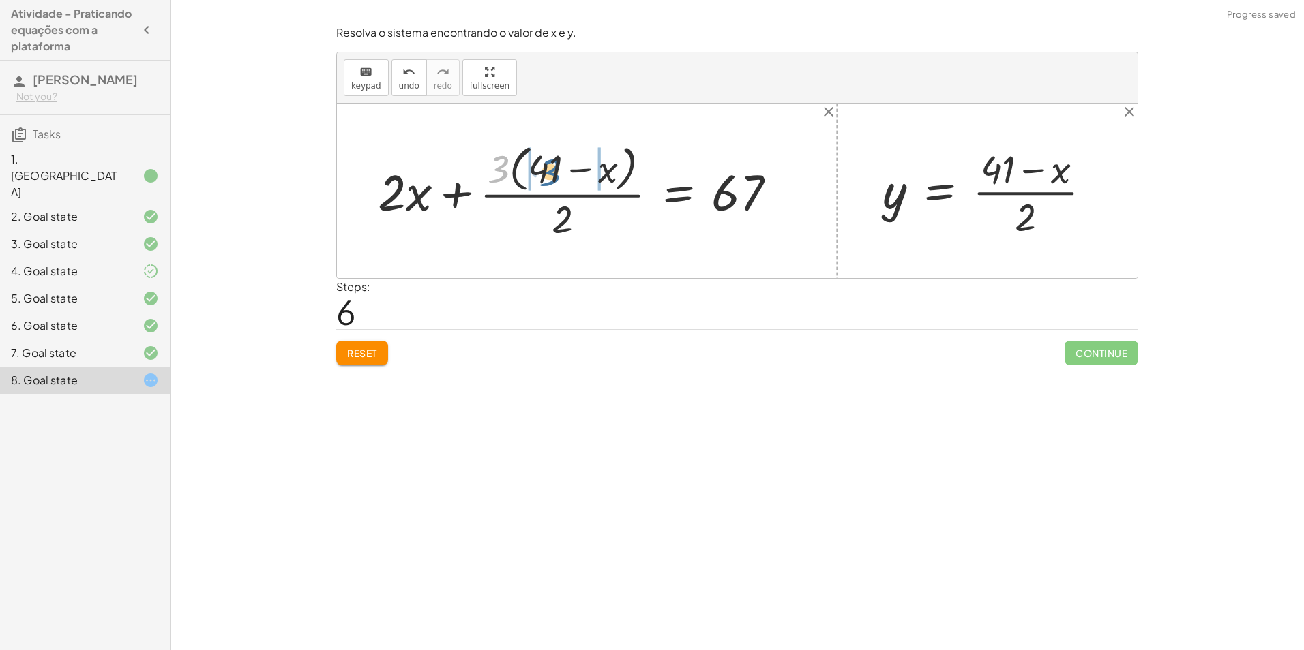
drag, startPoint x: 499, startPoint y: 170, endPoint x: 550, endPoint y: 173, distance: 50.5
click at [550, 173] on div at bounding box center [582, 190] width 423 height 104
click at [520, 172] on div at bounding box center [586, 191] width 416 height 99
click at [560, 177] on div at bounding box center [590, 191] width 407 height 99
click at [572, 166] on div at bounding box center [590, 191] width 407 height 99
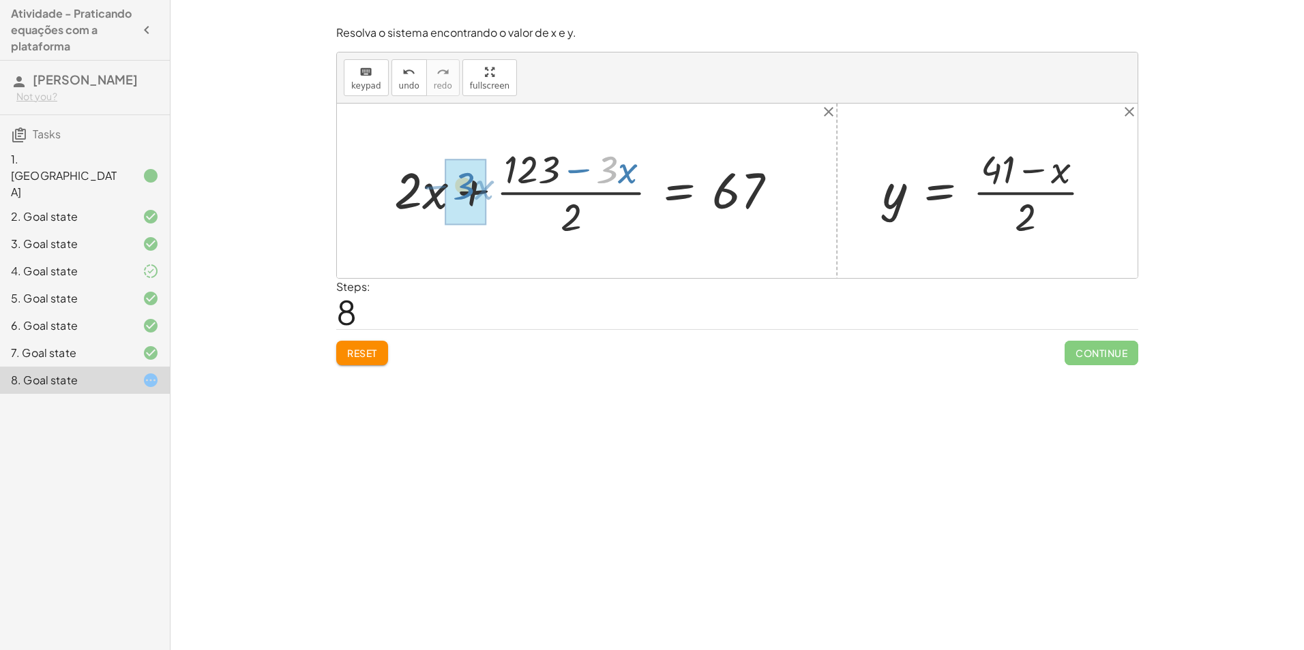
drag, startPoint x: 609, startPoint y: 170, endPoint x: 464, endPoint y: 185, distance: 146.0
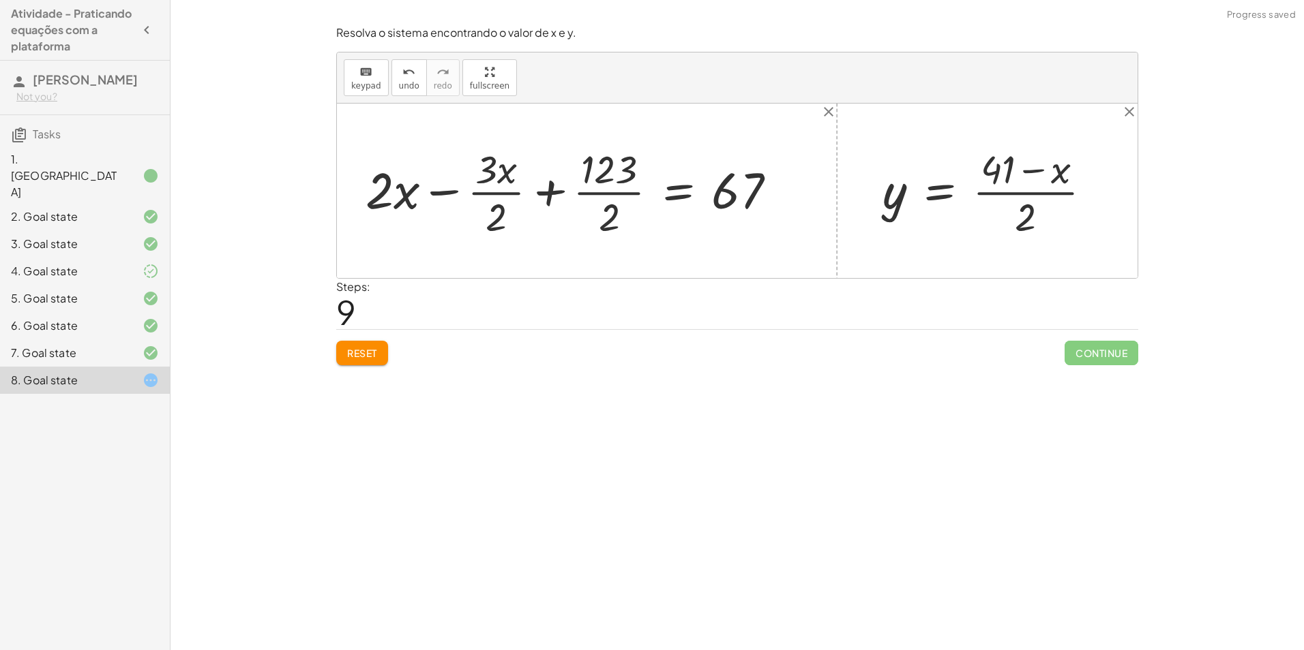
click at [459, 199] on div at bounding box center [576, 191] width 435 height 99
click at [508, 196] on div at bounding box center [576, 191] width 435 height 99
click at [498, 172] on div at bounding box center [576, 191] width 435 height 99
click at [395, 185] on div at bounding box center [576, 191] width 435 height 99
click at [465, 181] on div at bounding box center [576, 191] width 435 height 99
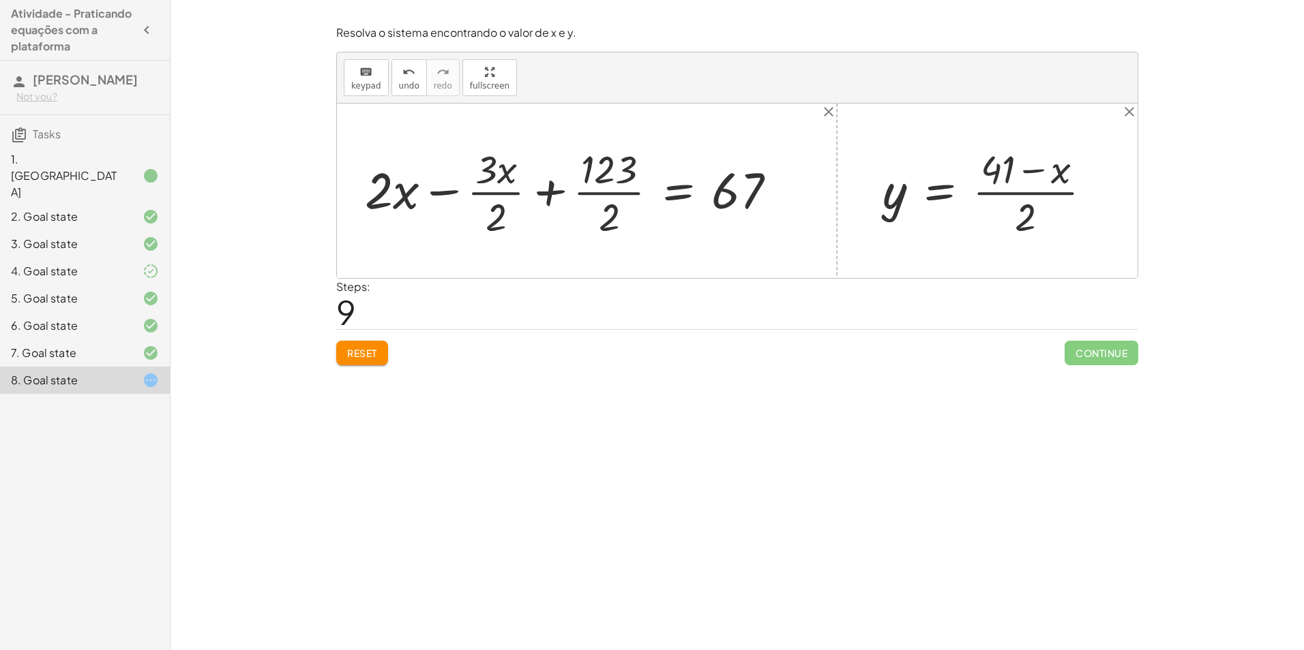
click at [531, 181] on div at bounding box center [576, 191] width 435 height 99
click at [580, 201] on div at bounding box center [573, 191] width 442 height 99
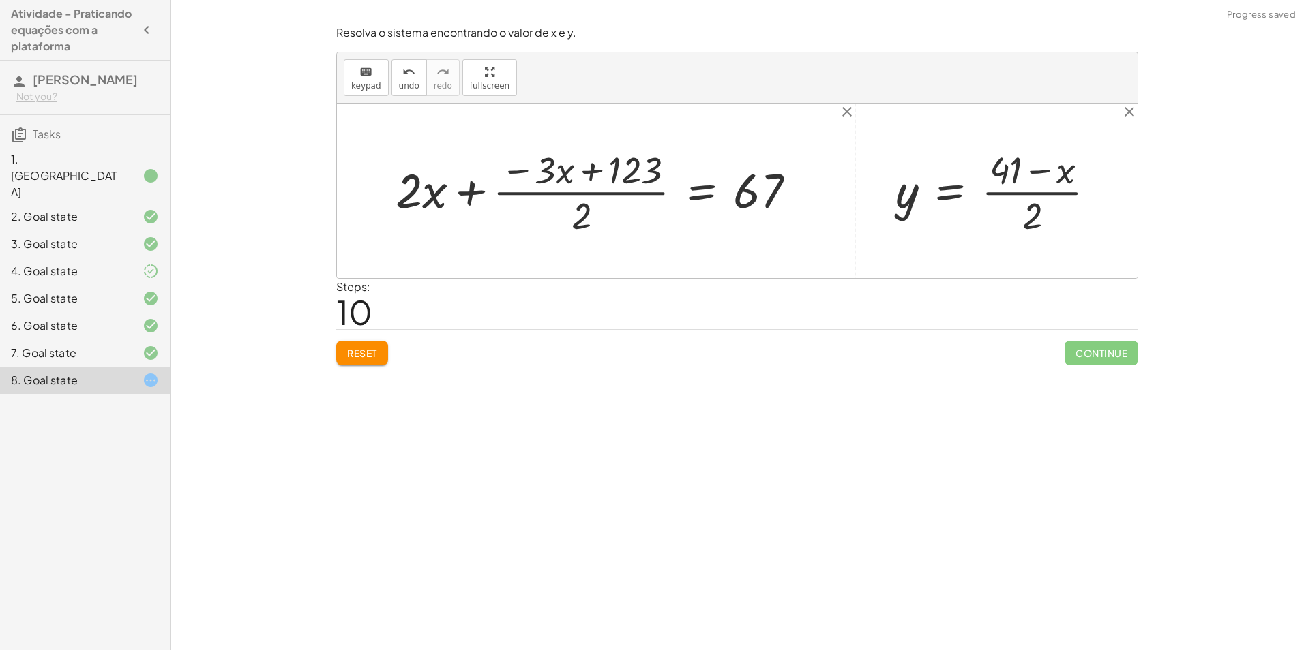
click at [573, 166] on div at bounding box center [601, 191] width 424 height 95
click at [590, 172] on div at bounding box center [601, 191] width 424 height 95
drag, startPoint x: 403, startPoint y: 200, endPoint x: 586, endPoint y: 169, distance: 185.3
click at [586, 169] on div at bounding box center [601, 191] width 424 height 95
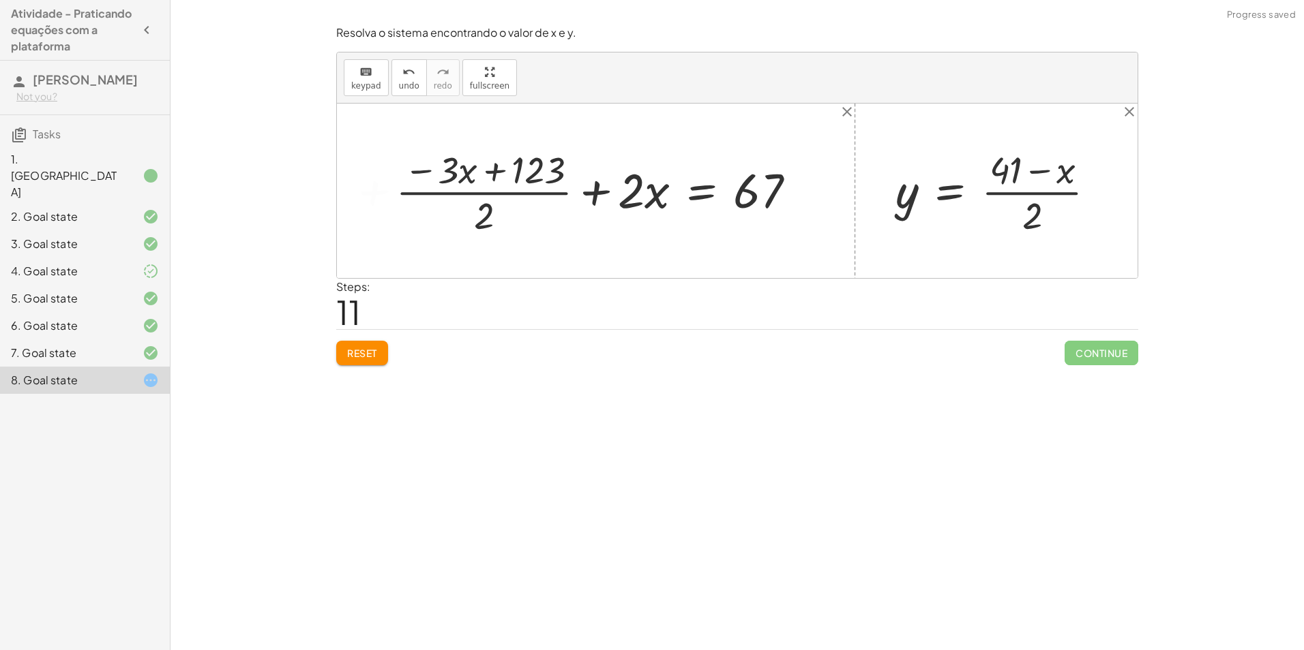
click at [610, 178] on div at bounding box center [601, 191] width 424 height 95
click at [597, 190] on div at bounding box center [601, 191] width 424 height 95
click at [477, 215] on div at bounding box center [601, 191] width 424 height 95
drag, startPoint x: 753, startPoint y: 187, endPoint x: 566, endPoint y: 185, distance: 186.8
click at [566, 185] on div at bounding box center [601, 191] width 424 height 95
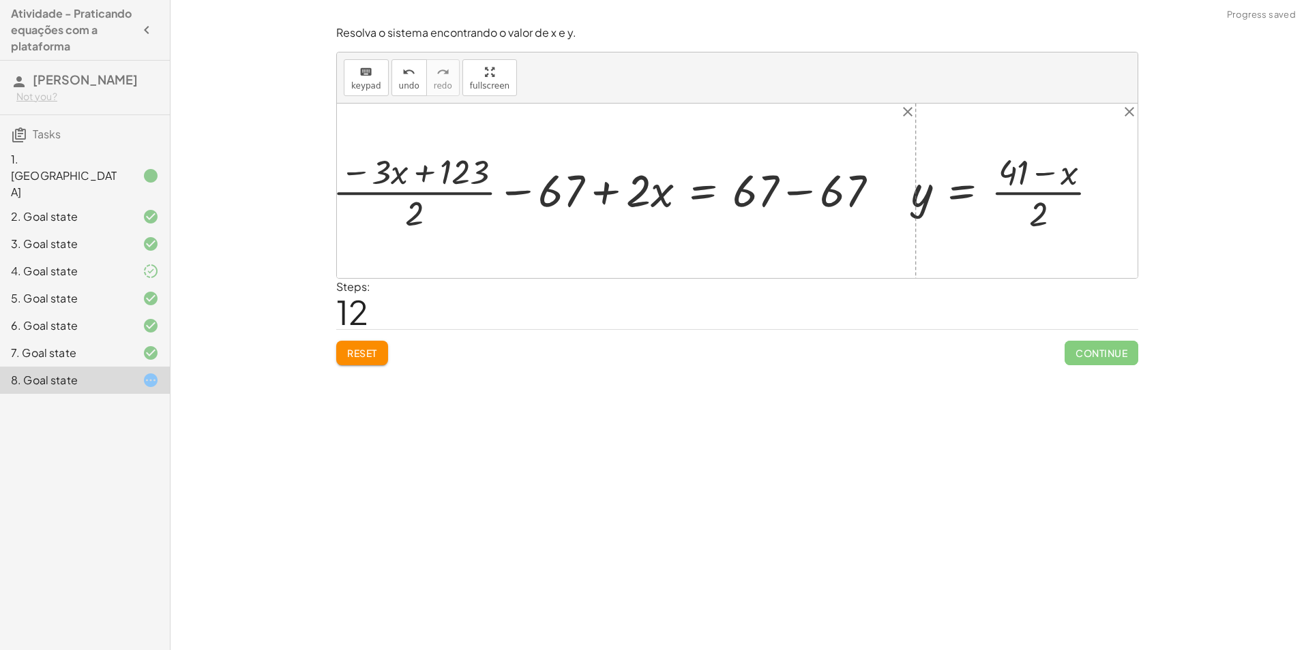
click at [592, 194] on div at bounding box center [629, 191] width 480 height 74
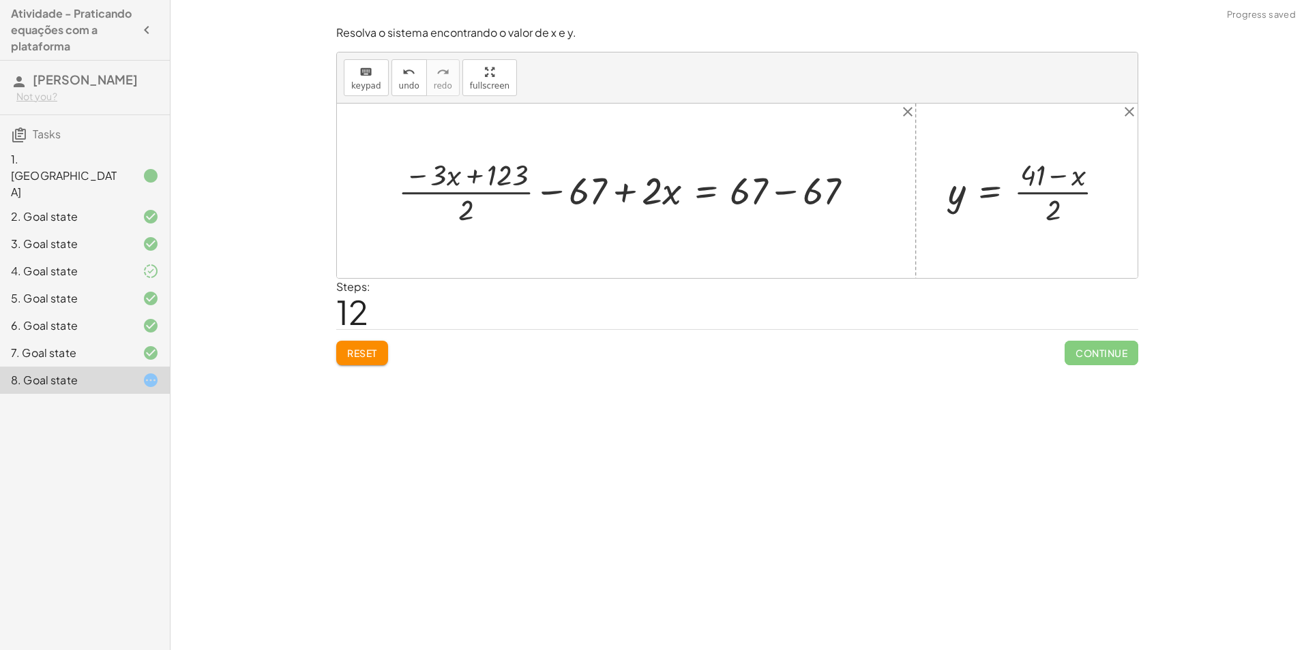
click at [555, 190] on div at bounding box center [631, 191] width 480 height 74
click at [636, 199] on div at bounding box center [631, 191] width 480 height 74
click at [635, 199] on div at bounding box center [631, 191] width 480 height 74
click at [625, 191] on div at bounding box center [631, 191] width 480 height 74
click at [774, 190] on div at bounding box center [631, 191] width 480 height 74
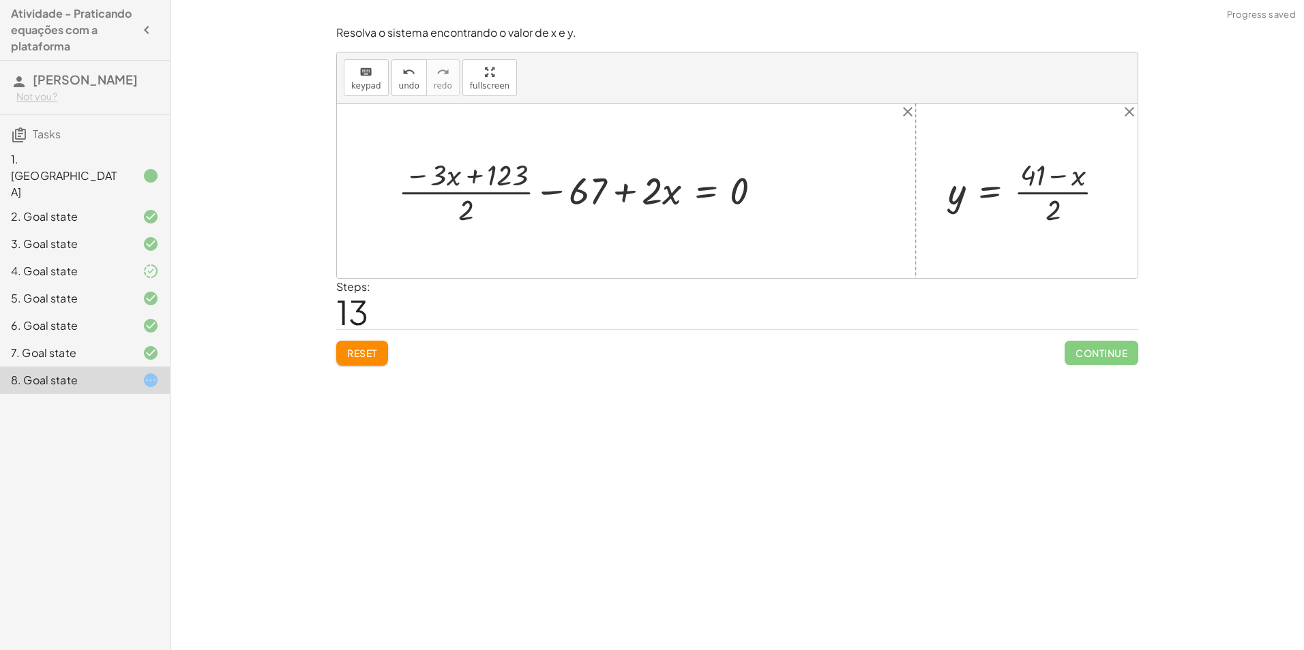
click at [638, 187] on div at bounding box center [585, 191] width 388 height 74
click at [740, 200] on div at bounding box center [585, 191] width 388 height 74
drag, startPoint x: 445, startPoint y: 179, endPoint x: 709, endPoint y: 165, distance: 264.2
click at [734, 174] on div at bounding box center [585, 191] width 388 height 74
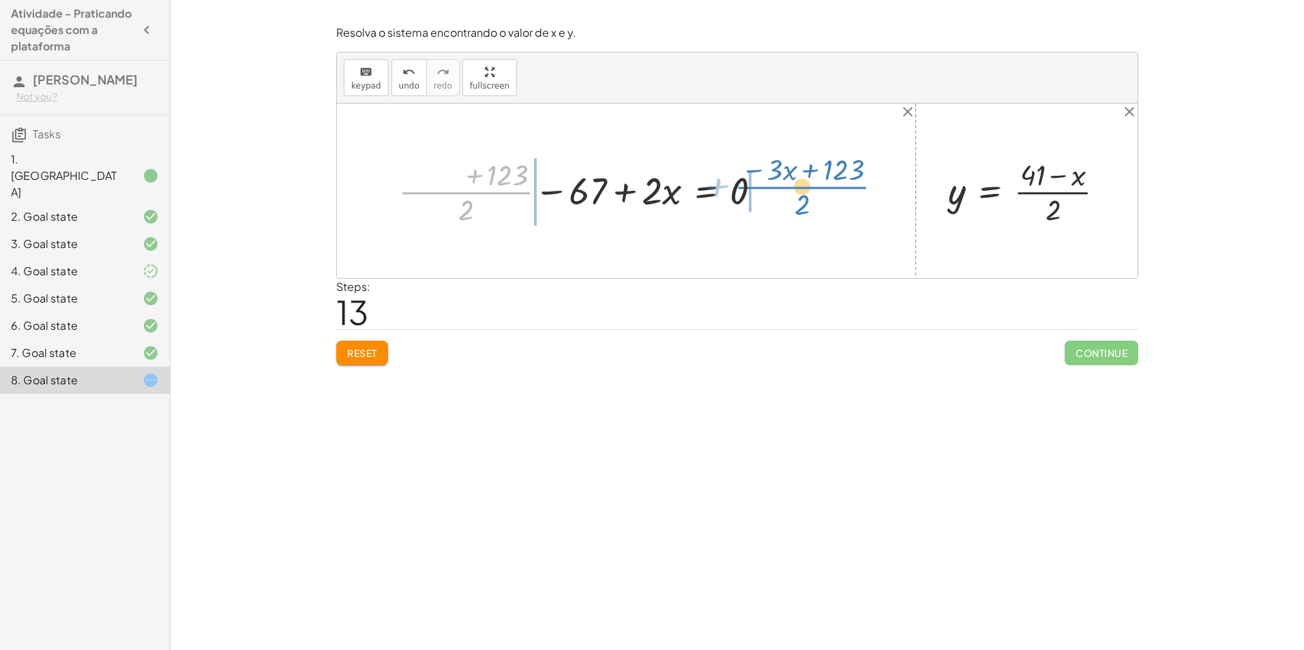
drag, startPoint x: 519, startPoint y: 196, endPoint x: 849, endPoint y: 191, distance: 330.0
click at [849, 191] on div "+ · 2 · x + · 3 · y = 67 + · 2 · x + · 3 · · ( + 41 − x ) · 2 = 67 + · 2 · x + …" at bounding box center [737, 191] width 800 height 175
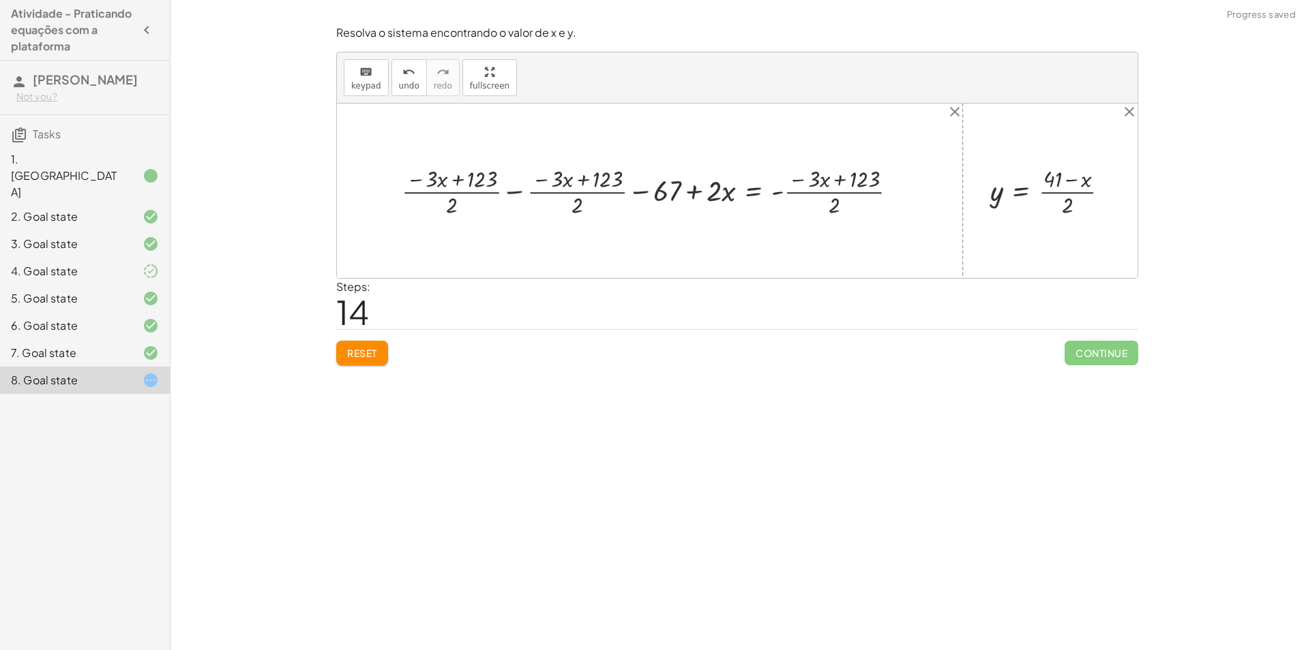
click at [518, 185] on div at bounding box center [655, 191] width 520 height 57
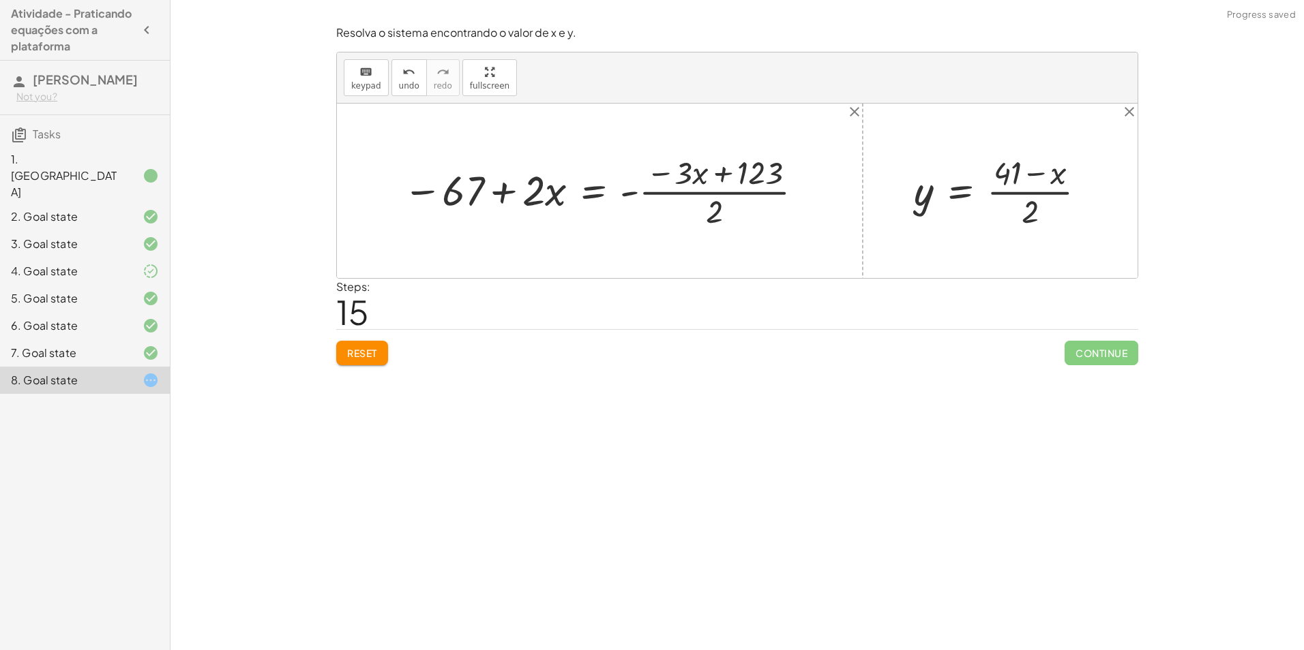
click at [697, 177] on div at bounding box center [604, 190] width 417 height 81
click at [640, 166] on div at bounding box center [604, 190] width 417 height 81
click at [710, 187] on div at bounding box center [604, 190] width 417 height 81
click at [715, 179] on div at bounding box center [604, 190] width 417 height 81
click at [367, 351] on span "Reset" at bounding box center [362, 353] width 30 height 12
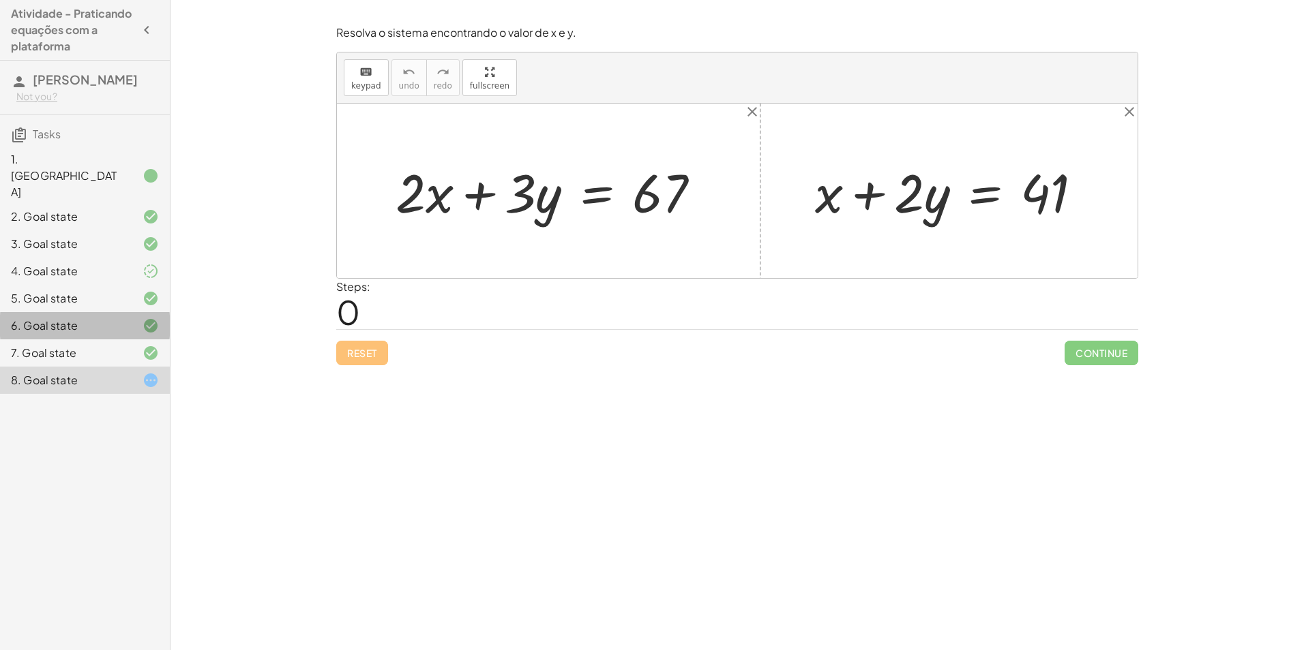
click at [85, 367] on div "6. Goal state" at bounding box center [85, 380] width 170 height 27
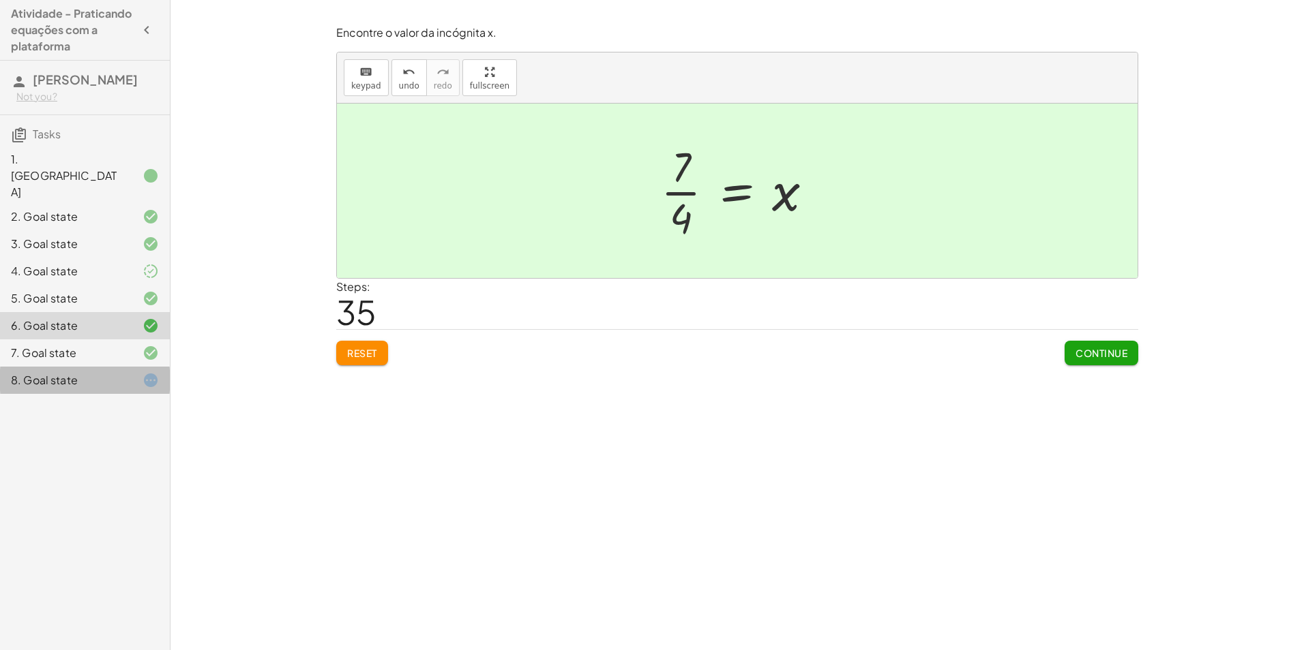
click at [119, 372] on div "8. Goal state" at bounding box center [66, 380] width 110 height 16
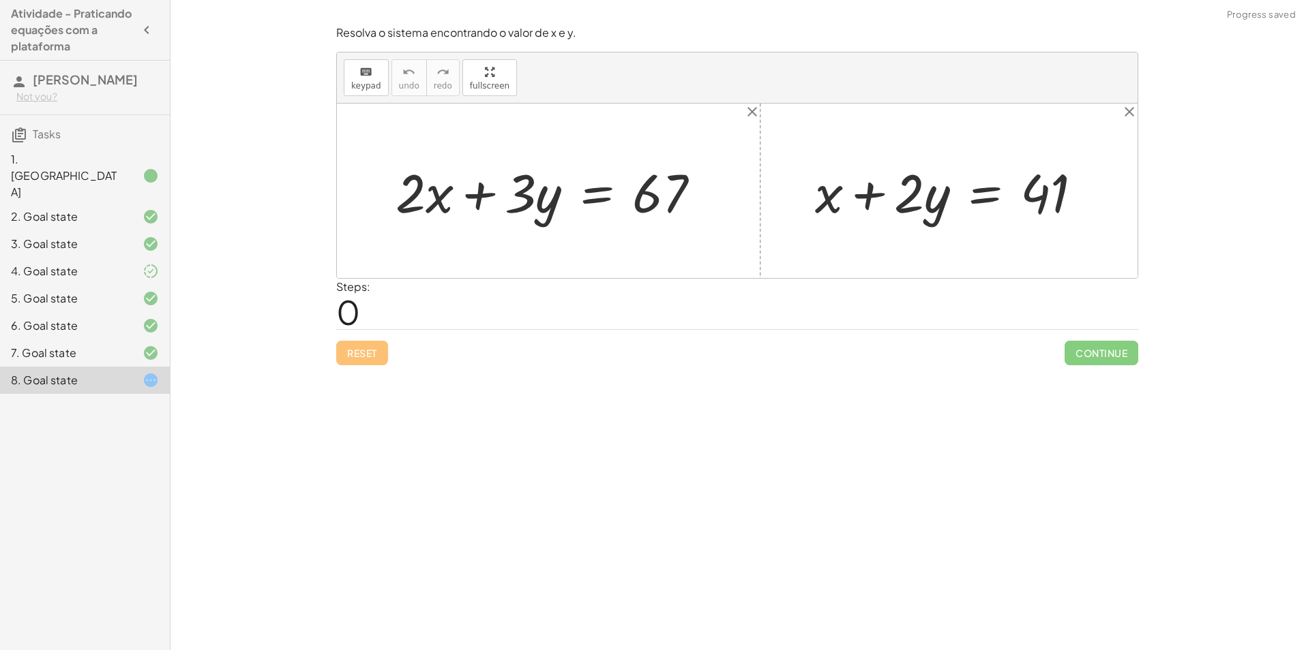
click at [122, 318] on div at bounding box center [140, 326] width 38 height 16
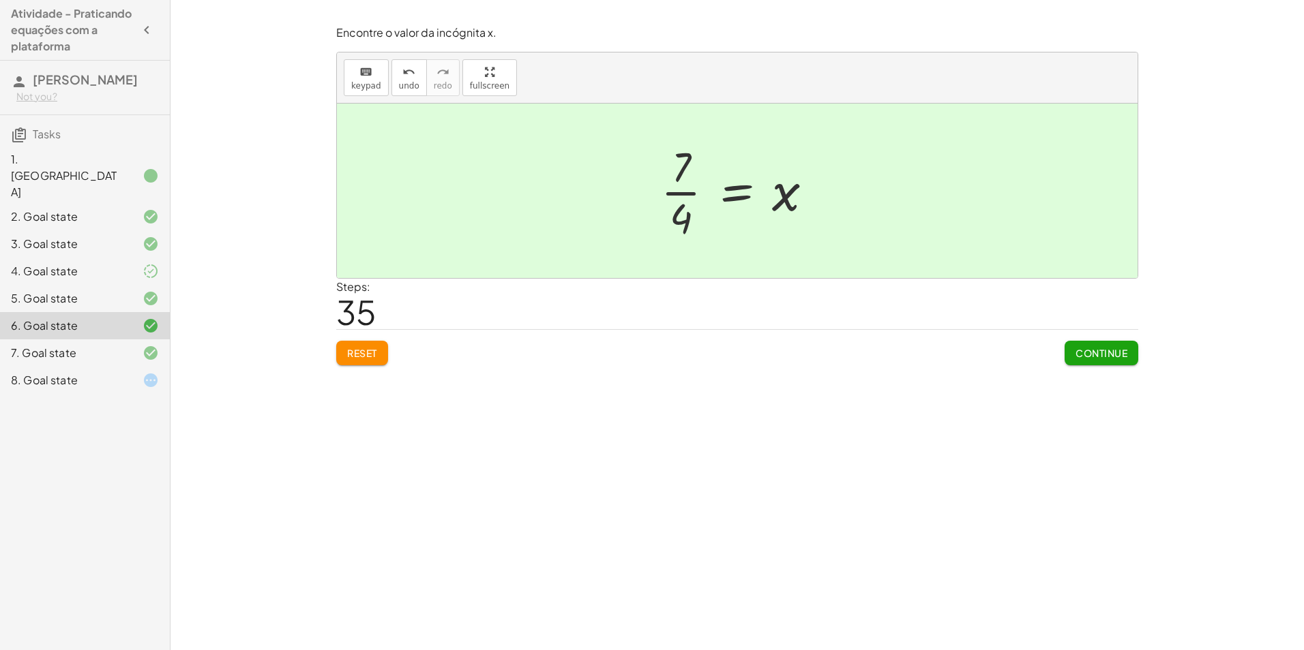
click at [762, 198] on div at bounding box center [742, 190] width 177 height 105
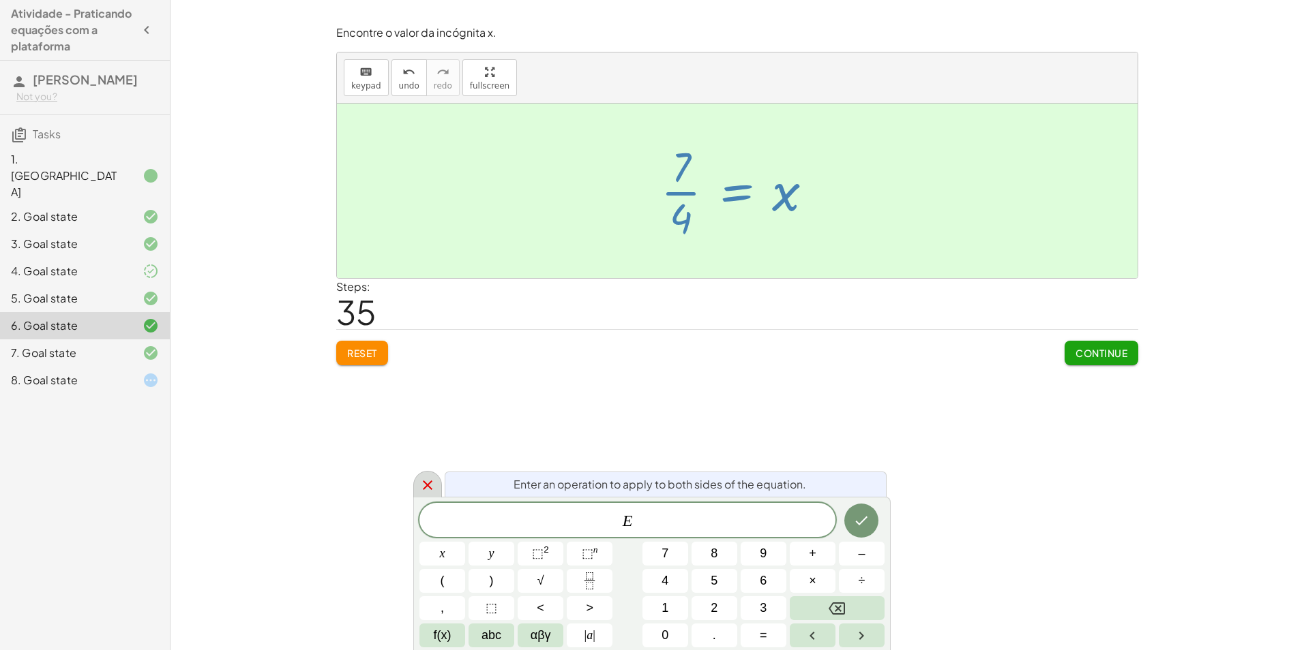
click at [420, 495] on div at bounding box center [427, 484] width 29 height 27
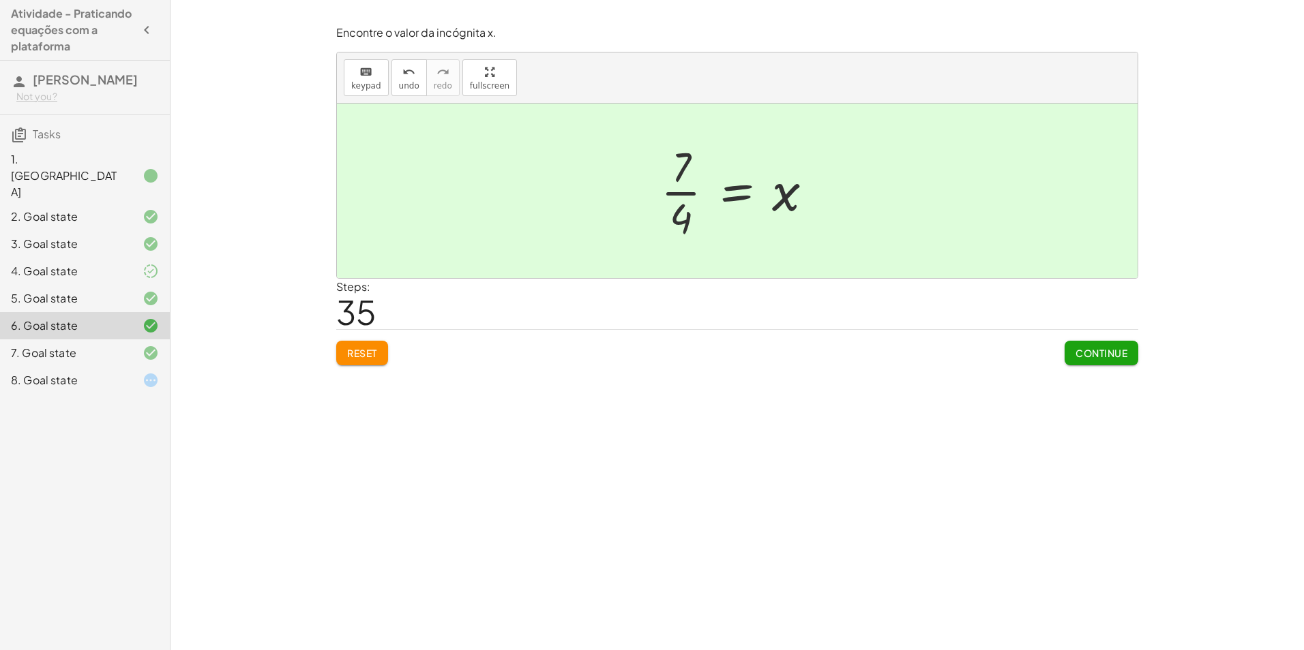
click at [113, 372] on div "8. Goal state" at bounding box center [66, 380] width 110 height 16
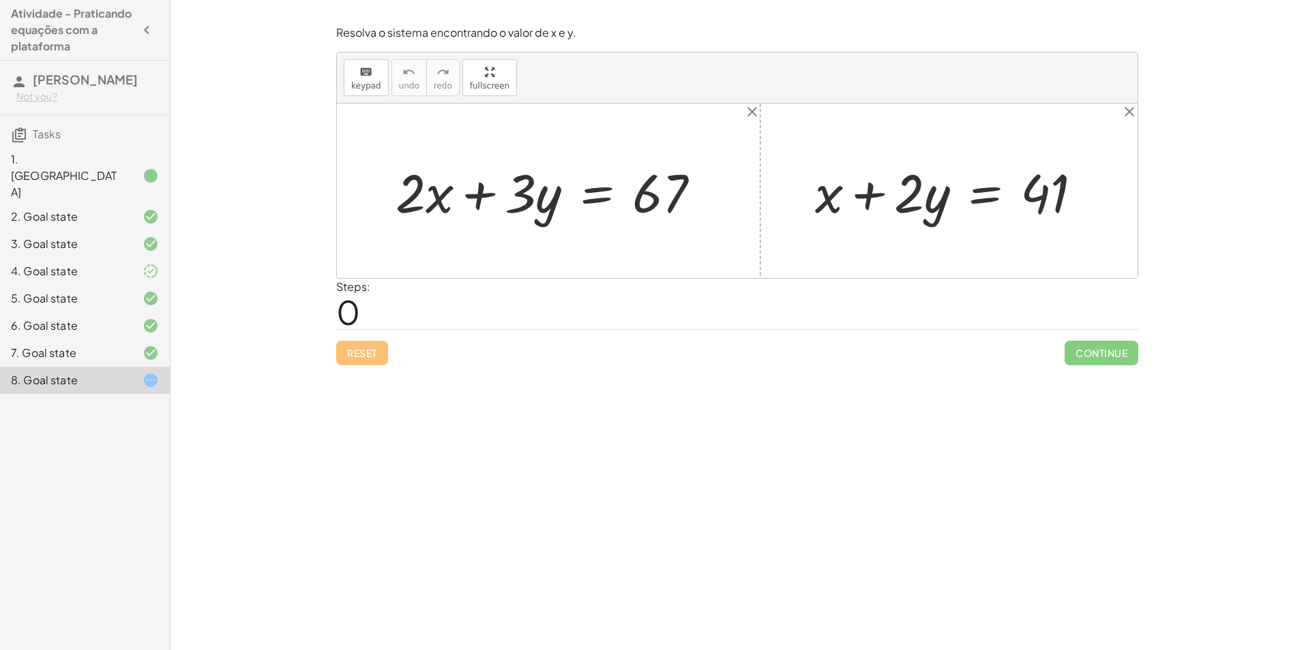
click at [121, 168] on div at bounding box center [140, 176] width 38 height 16
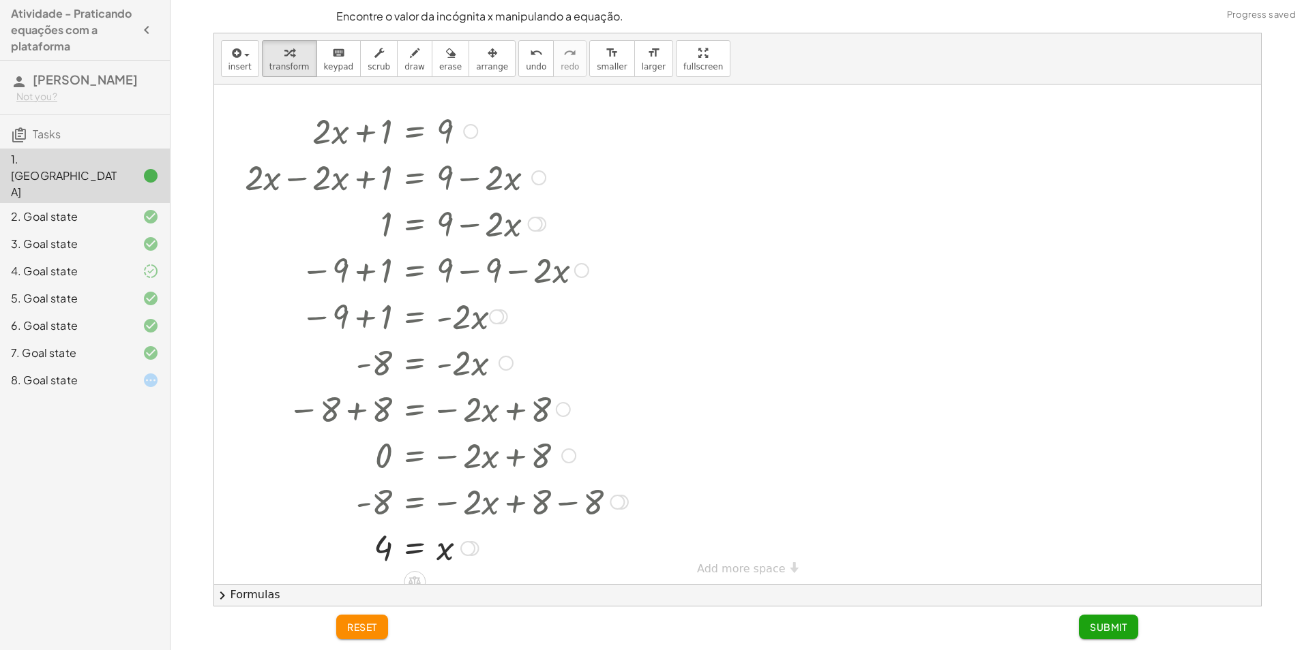
scroll to position [20, 0]
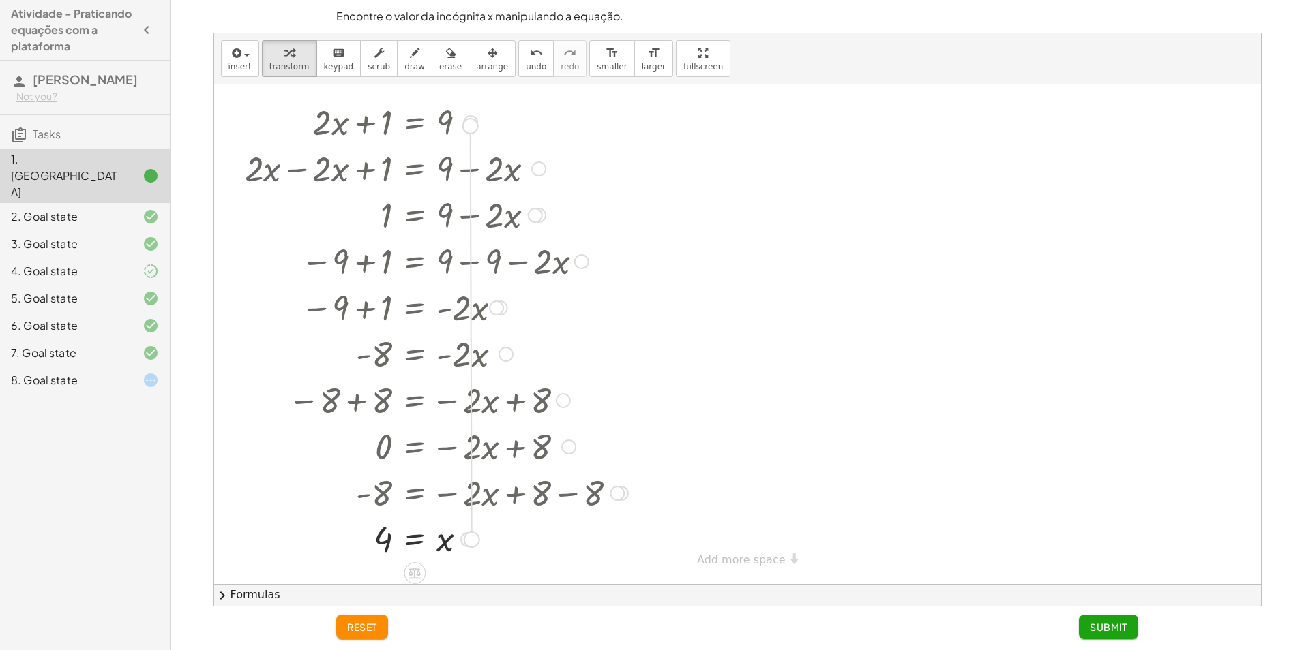
drag, startPoint x: 470, startPoint y: 541, endPoint x: 472, endPoint y: 125, distance: 415.2
click at [415, 123] on div "+ · 2 · x + 1 = 9 + · 2 · x − · 2 · x + 1 = + 9 − · 2 · x + 0 + 1 = + 9 − · 2 ·…" at bounding box center [415, 123] width 0 height 0
drag, startPoint x: 462, startPoint y: 530, endPoint x: 590, endPoint y: 504, distance: 130.1
click at [415, 123] on div "+ · 2 · x + 1 = 9 + · 2 · x − · 2 · x + 1 = + 9 − · 2 · x + 0 + 1 = + 9 − · 2 ·…" at bounding box center [415, 123] width 0 height 0
click at [65, 345] on div "7. Goal state" at bounding box center [66, 353] width 110 height 16
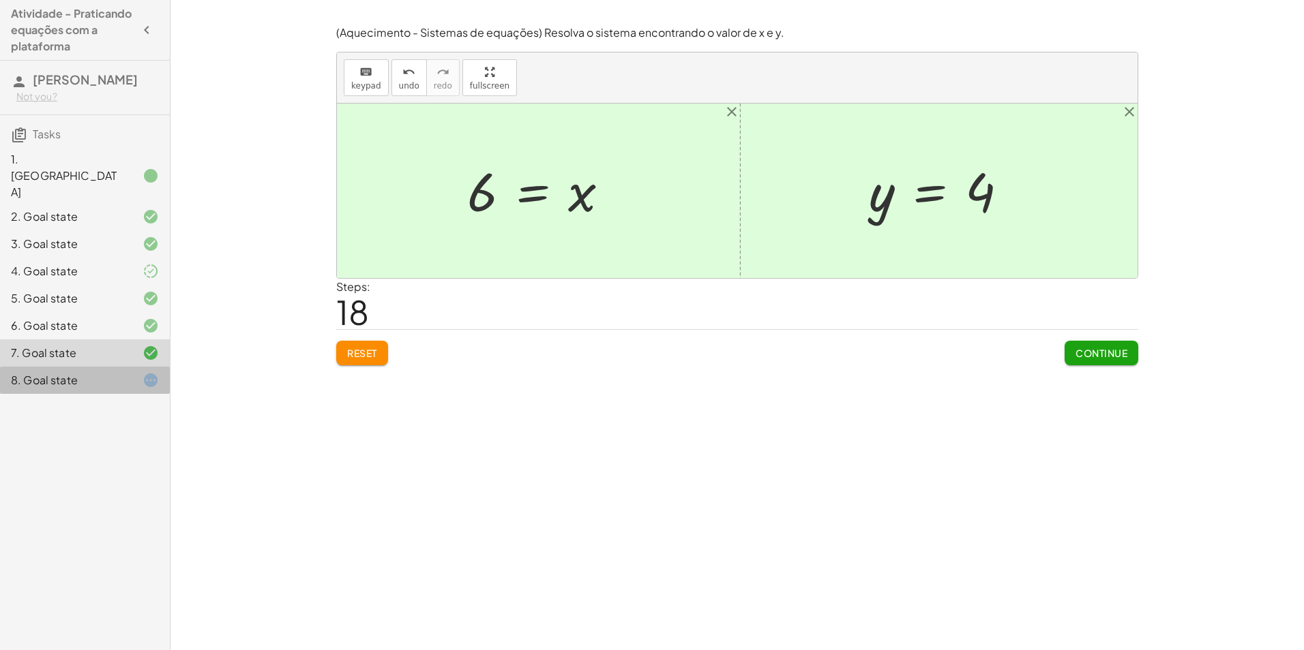
click at [104, 372] on div "8. Goal state" at bounding box center [66, 380] width 110 height 16
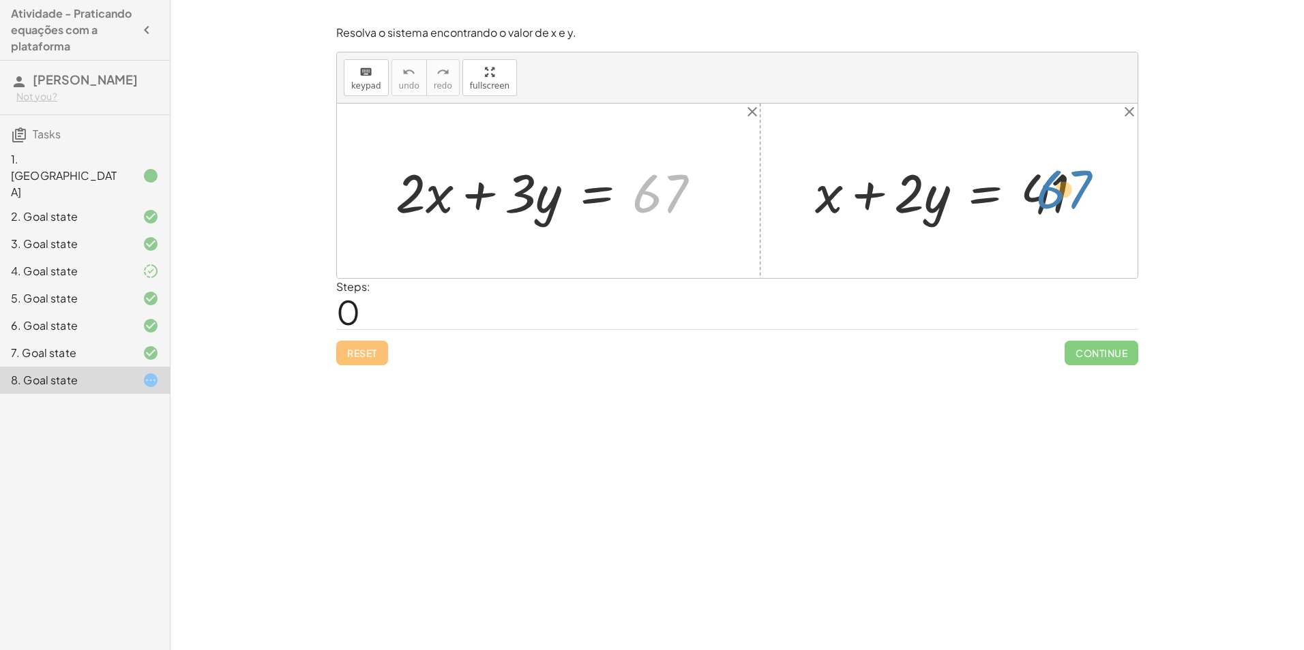
drag, startPoint x: 663, startPoint y: 201, endPoint x: 1064, endPoint y: 197, distance: 400.9
drag, startPoint x: 1051, startPoint y: 192, endPoint x: 667, endPoint y: 175, distance: 384.9
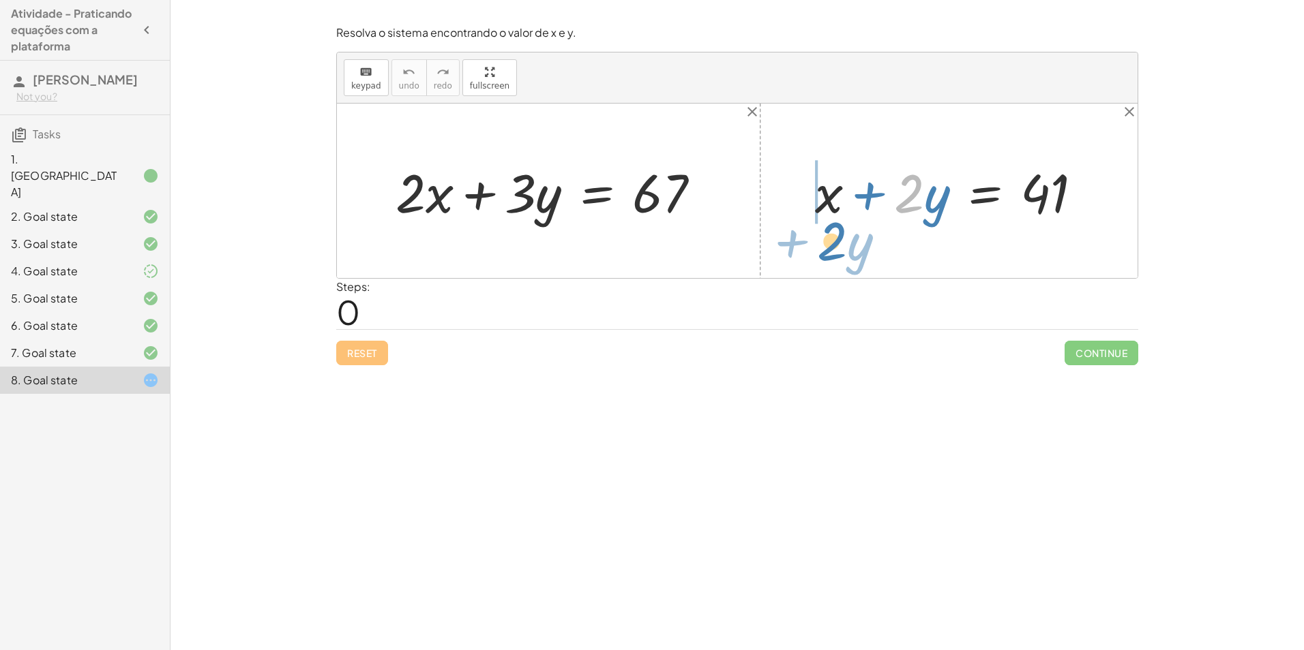
drag, startPoint x: 906, startPoint y: 213, endPoint x: 829, endPoint y: 260, distance: 90.6
click at [829, 260] on div "+ · 2 · x + · 3 · y = 67 · 2 + · y + x + · 2 · y = 41" at bounding box center [737, 191] width 800 height 175
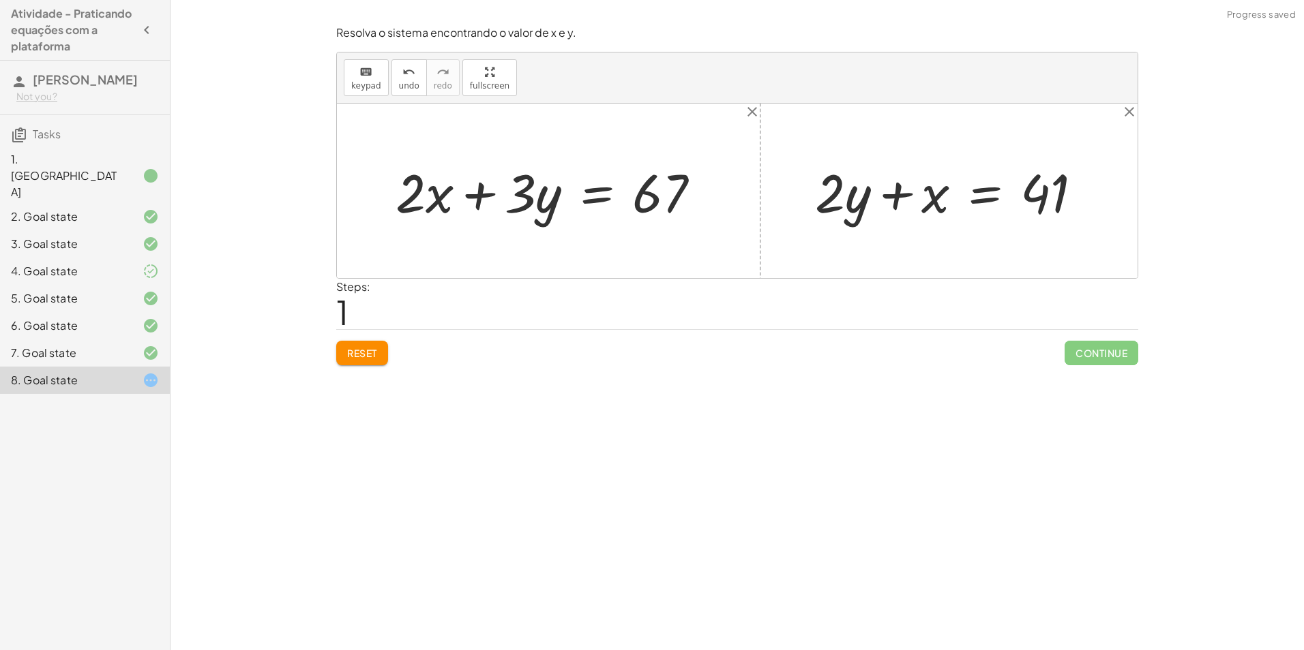
click at [903, 199] on div at bounding box center [954, 191] width 292 height 70
click at [976, 205] on div at bounding box center [954, 191] width 292 height 70
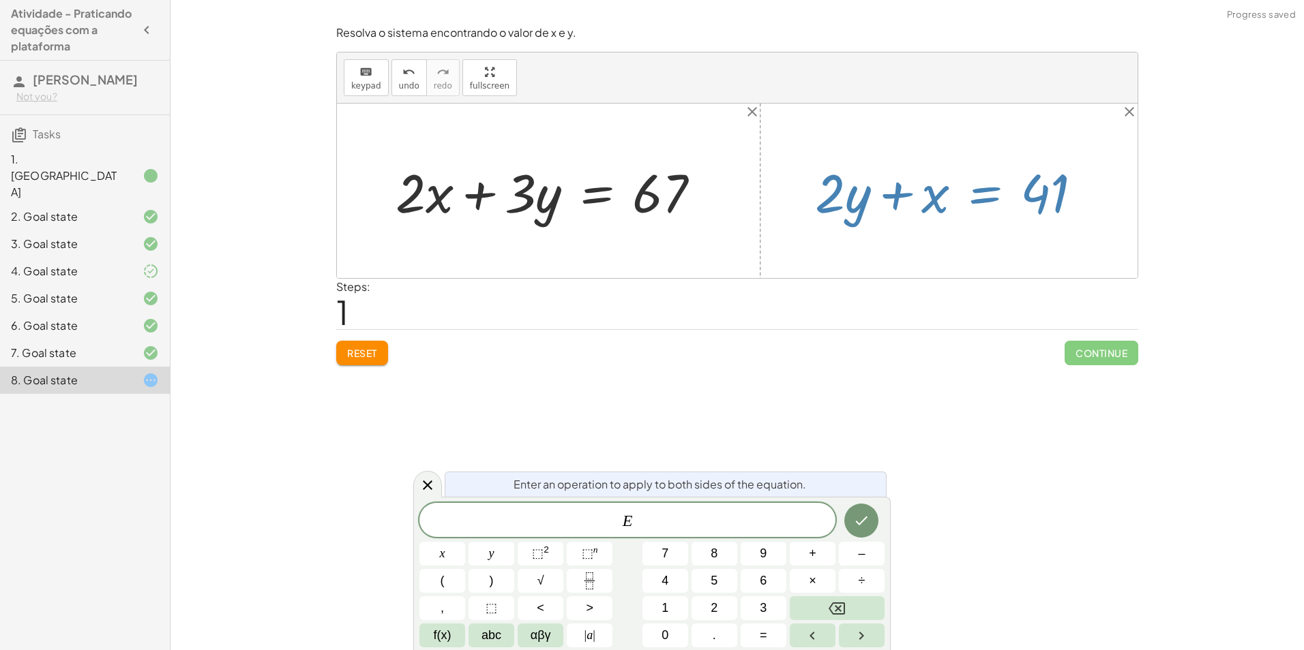
click at [995, 202] on div at bounding box center [954, 191] width 292 height 70
click at [985, 215] on div at bounding box center [954, 191] width 292 height 70
click at [965, 271] on div at bounding box center [737, 191] width 800 height 175
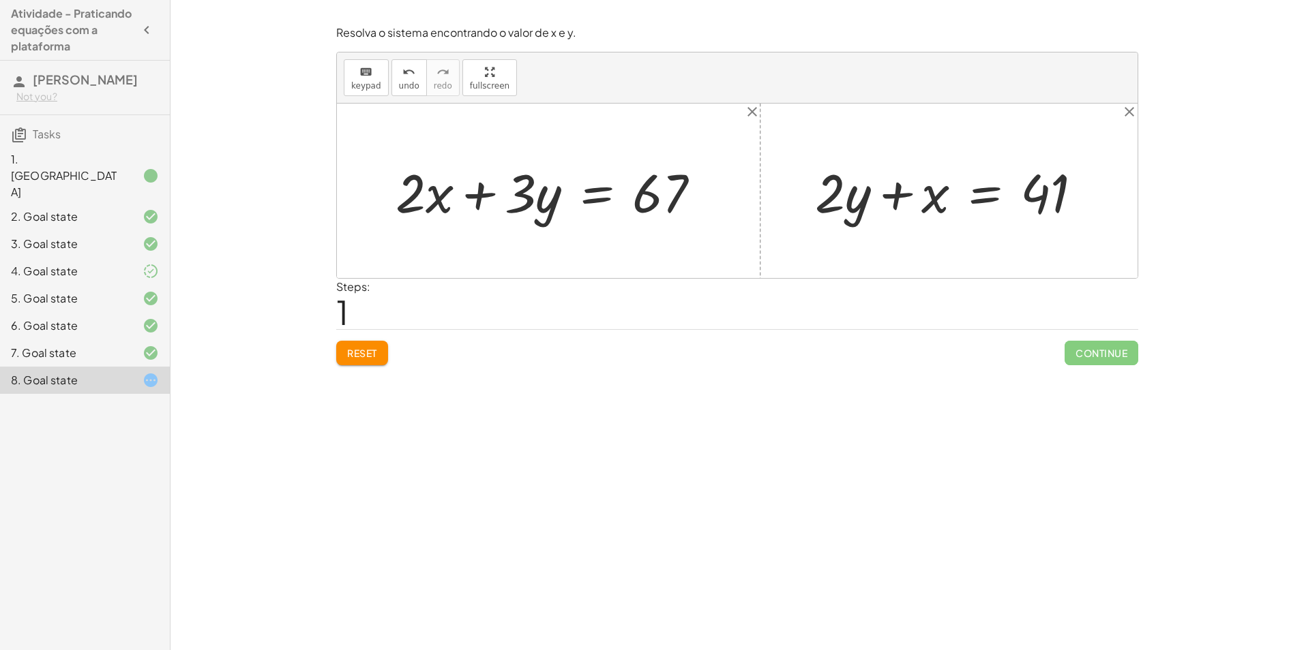
click at [924, 217] on div at bounding box center [954, 191] width 292 height 70
click at [896, 199] on div at bounding box center [954, 191] width 292 height 70
drag, startPoint x: 1036, startPoint y: 199, endPoint x: 883, endPoint y: 209, distance: 153.1
click at [883, 209] on div at bounding box center [954, 191] width 292 height 70
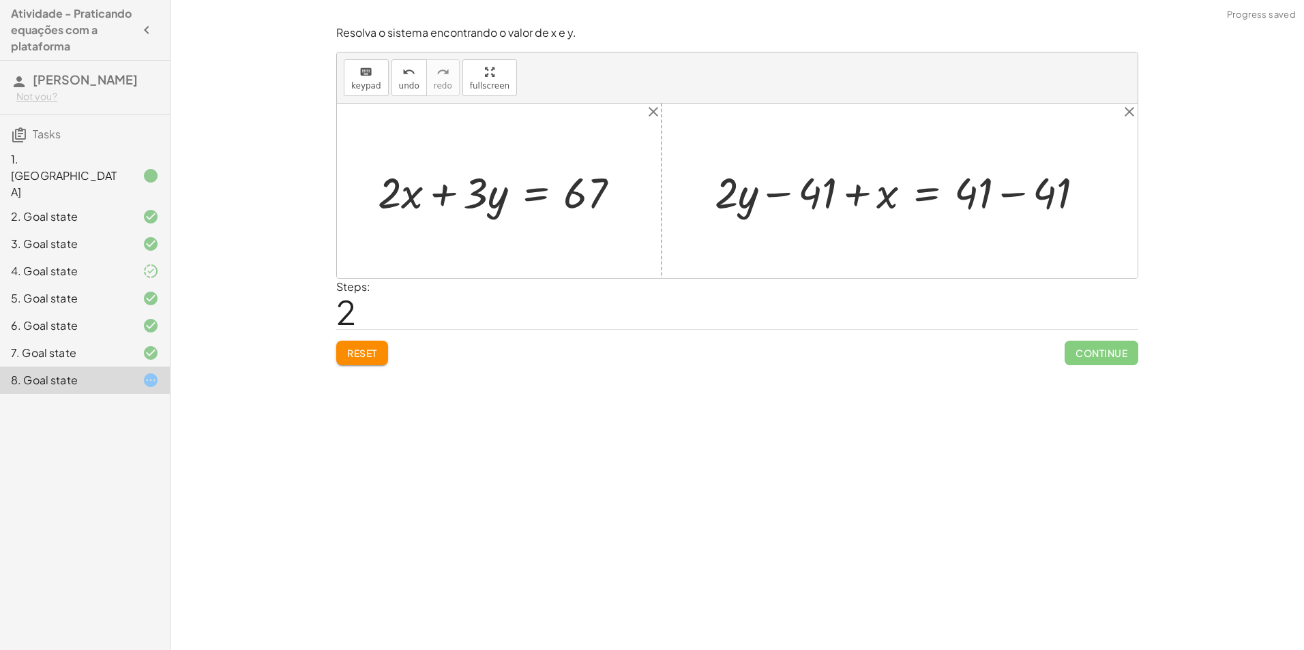
click at [999, 197] on div at bounding box center [904, 191] width 393 height 57
drag, startPoint x: 885, startPoint y: 206, endPoint x: 978, endPoint y: 210, distance: 92.8
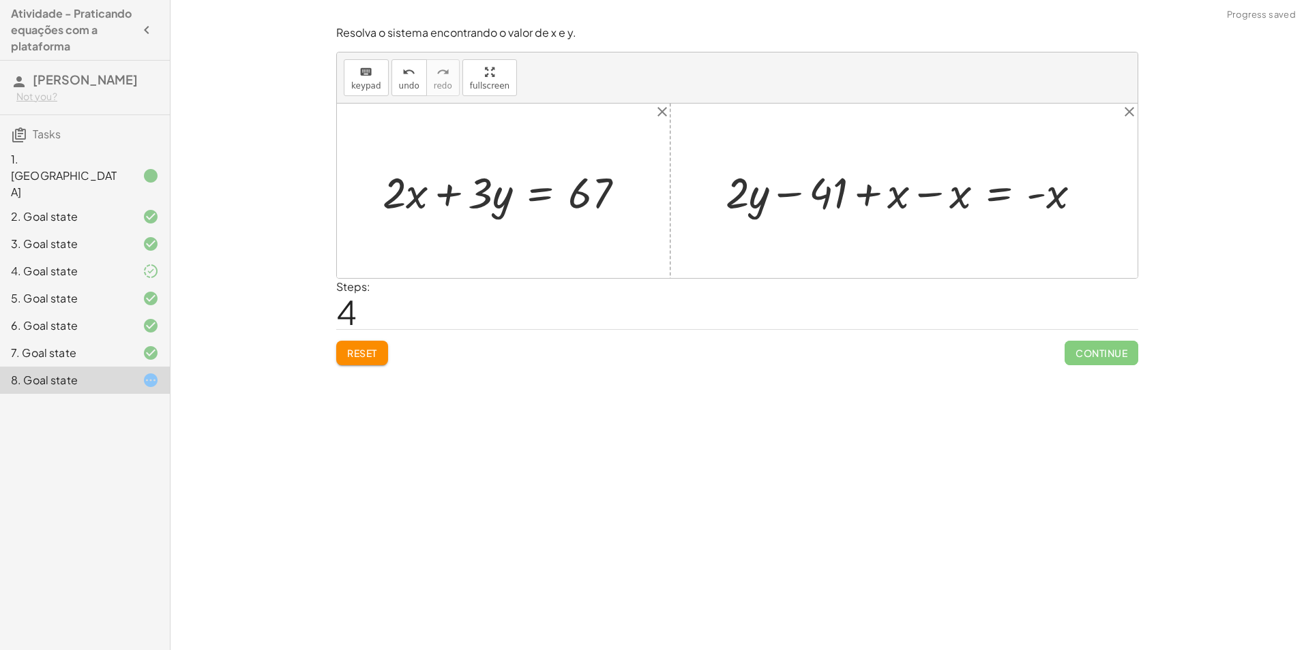
click at [922, 198] on div at bounding box center [909, 191] width 380 height 57
drag, startPoint x: 1057, startPoint y: 206, endPoint x: 889, endPoint y: 218, distance: 168.2
click at [889, 218] on div at bounding box center [971, 191] width 256 height 57
click at [1029, 193] on div at bounding box center [905, 190] width 386 height 55
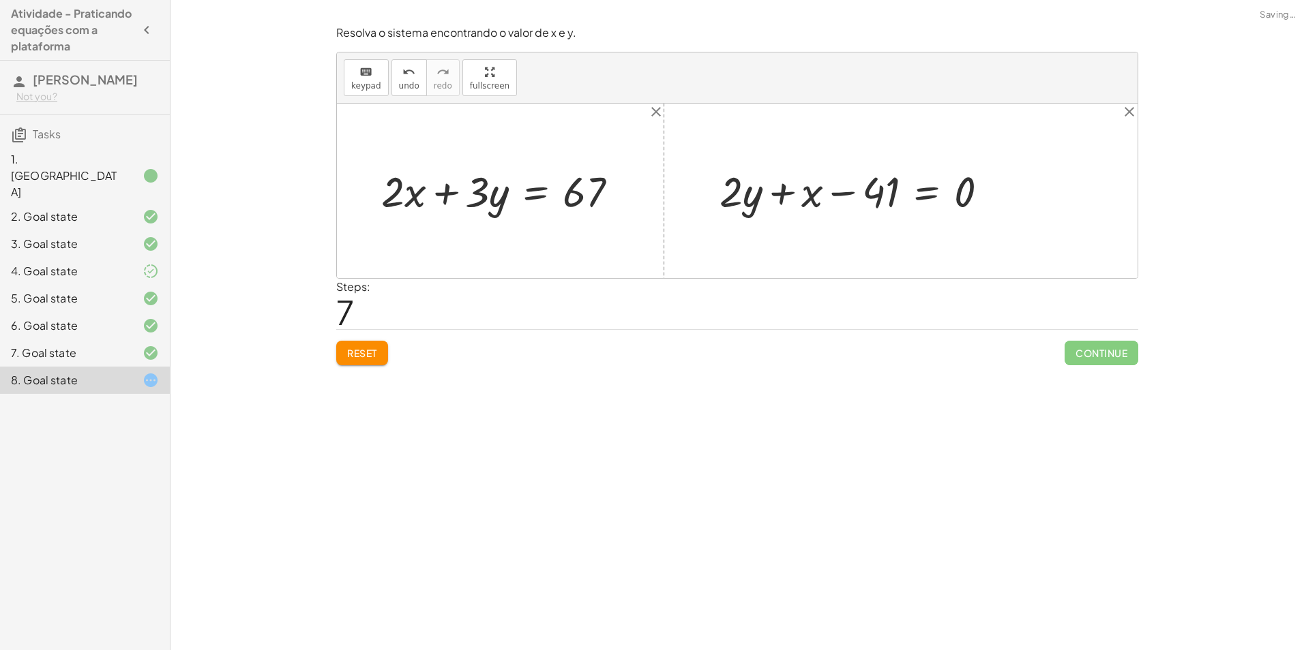
click at [783, 185] on div at bounding box center [858, 190] width 292 height 55
drag, startPoint x: 736, startPoint y: 190, endPoint x: 1002, endPoint y: 248, distance: 272.1
click at [723, 179] on div at bounding box center [855, 191] width 319 height 82
click at [729, 191] on div at bounding box center [855, 191] width 319 height 82
click at [796, 200] on div at bounding box center [868, 191] width 293 height 82
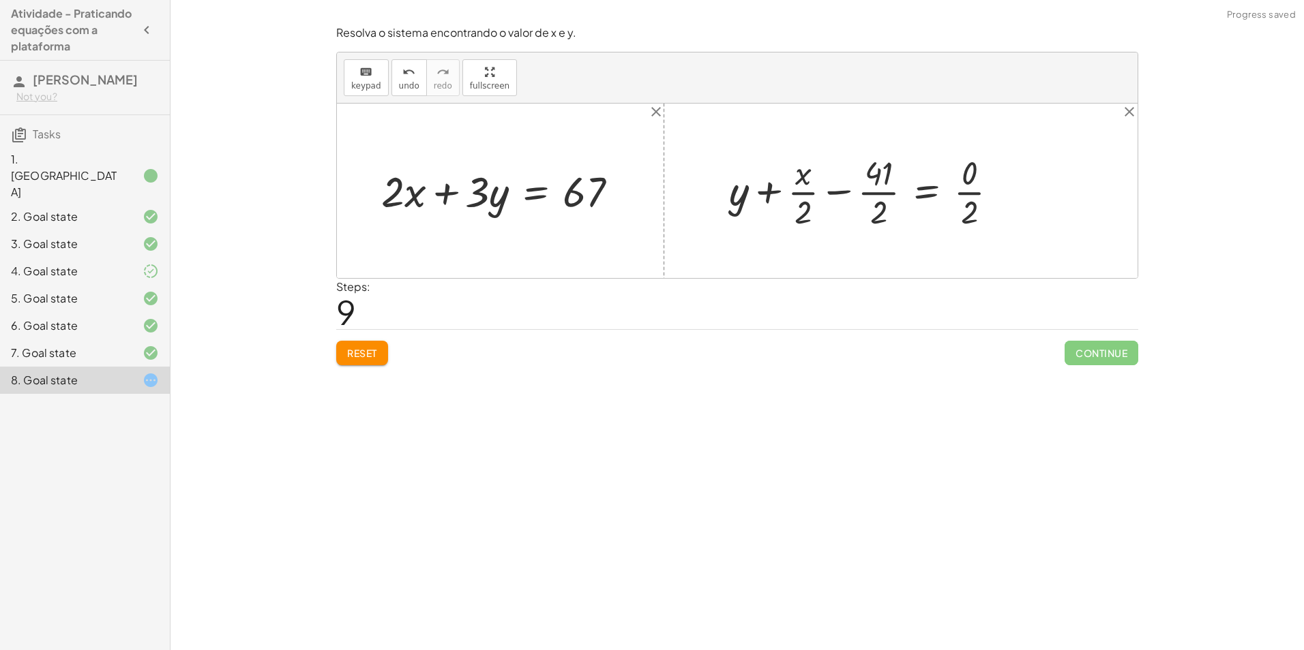
click at [896, 197] on div at bounding box center [868, 191] width 293 height 82
drag, startPoint x: 854, startPoint y: 177, endPoint x: 875, endPoint y: 188, distance: 23.2
click at [862, 181] on div at bounding box center [868, 191] width 293 height 82
click at [940, 196] on div at bounding box center [868, 191] width 293 height 82
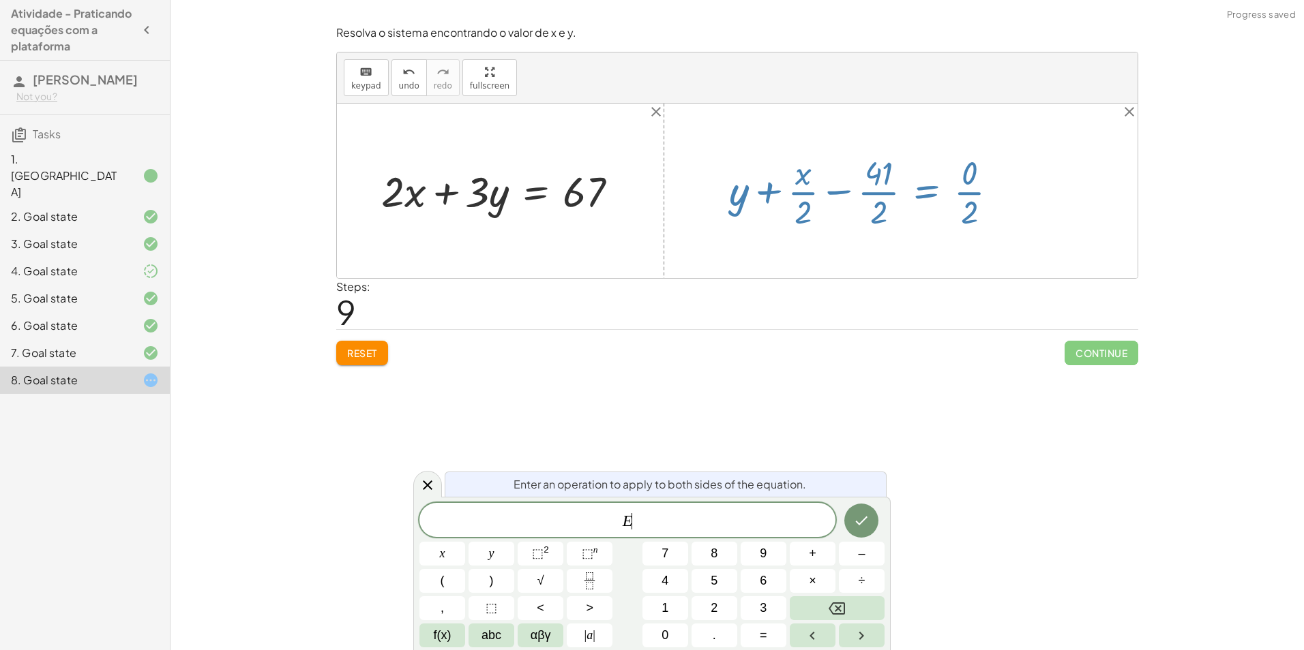
click at [978, 196] on div at bounding box center [868, 191] width 293 height 82
click at [942, 408] on div "Encontre o valor da incógnita x manipulando a equação. insert select one: Math …" at bounding box center [736, 325] width 1133 height 650
click at [432, 473] on div at bounding box center [427, 484] width 29 height 27
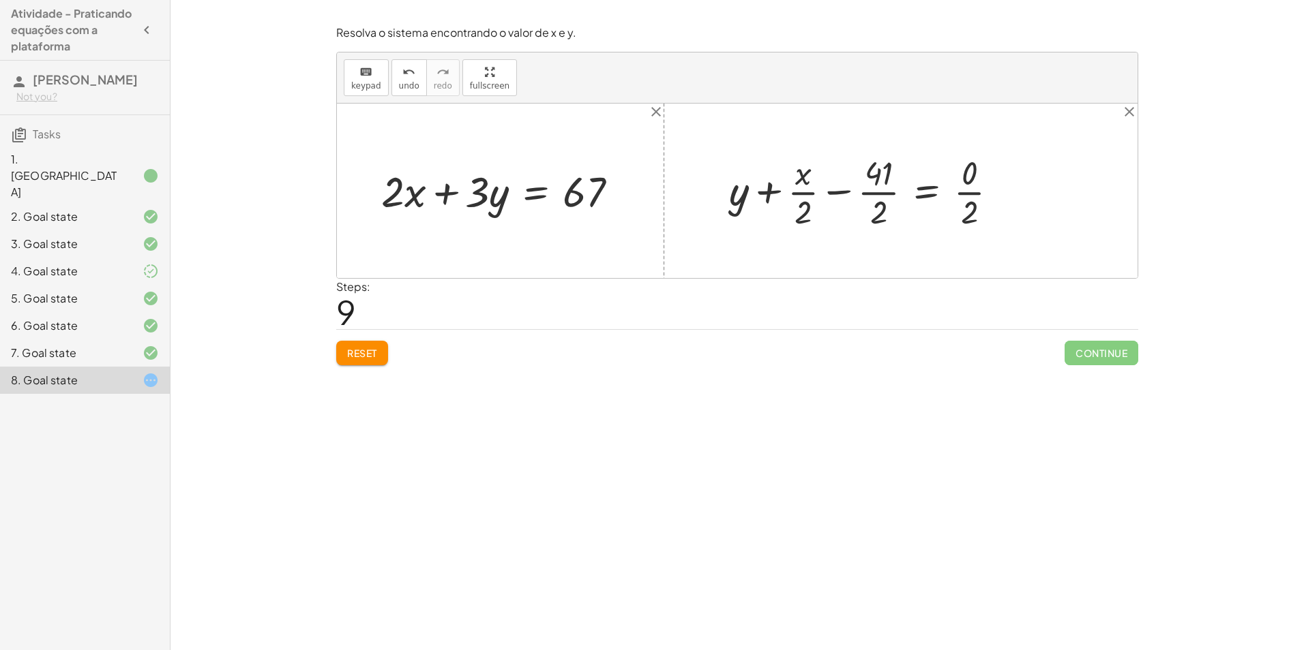
click at [974, 181] on div at bounding box center [868, 191] width 293 height 82
click at [895, 186] on div at bounding box center [863, 191] width 283 height 82
click at [764, 190] on div at bounding box center [847, 191] width 318 height 82
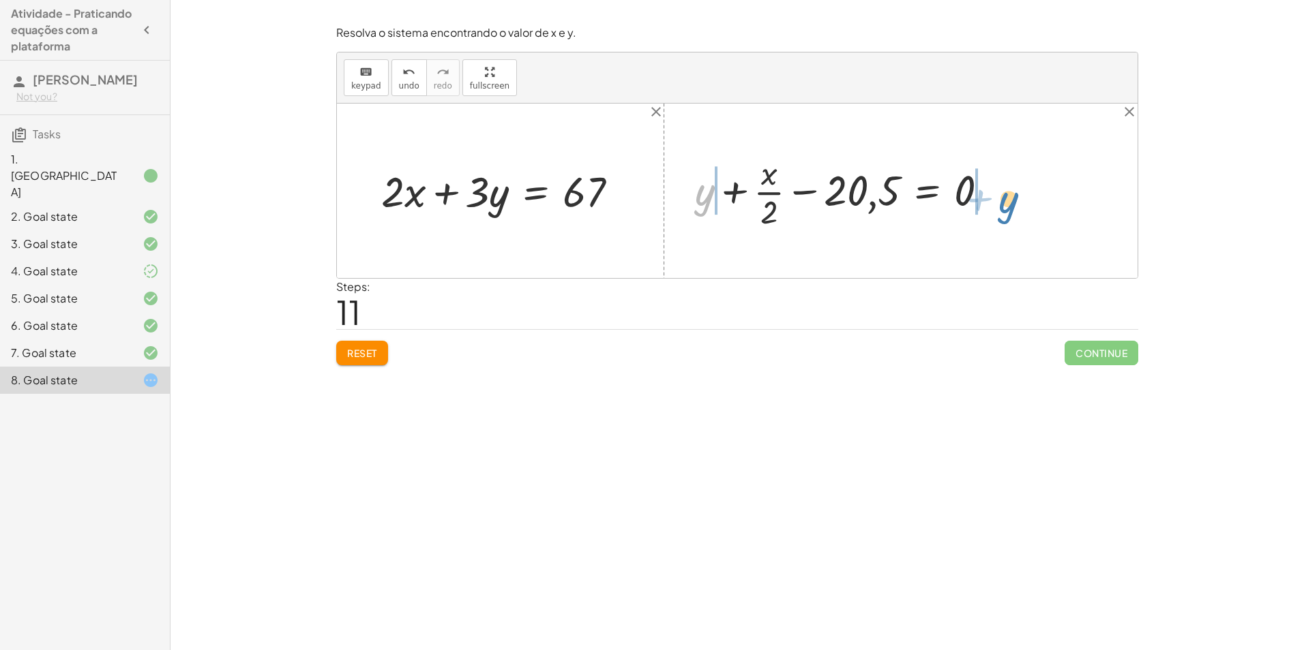
drag, startPoint x: 700, startPoint y: 197, endPoint x: 1004, endPoint y: 205, distance: 303.5
click at [1004, 205] on div at bounding box center [847, 191] width 318 height 82
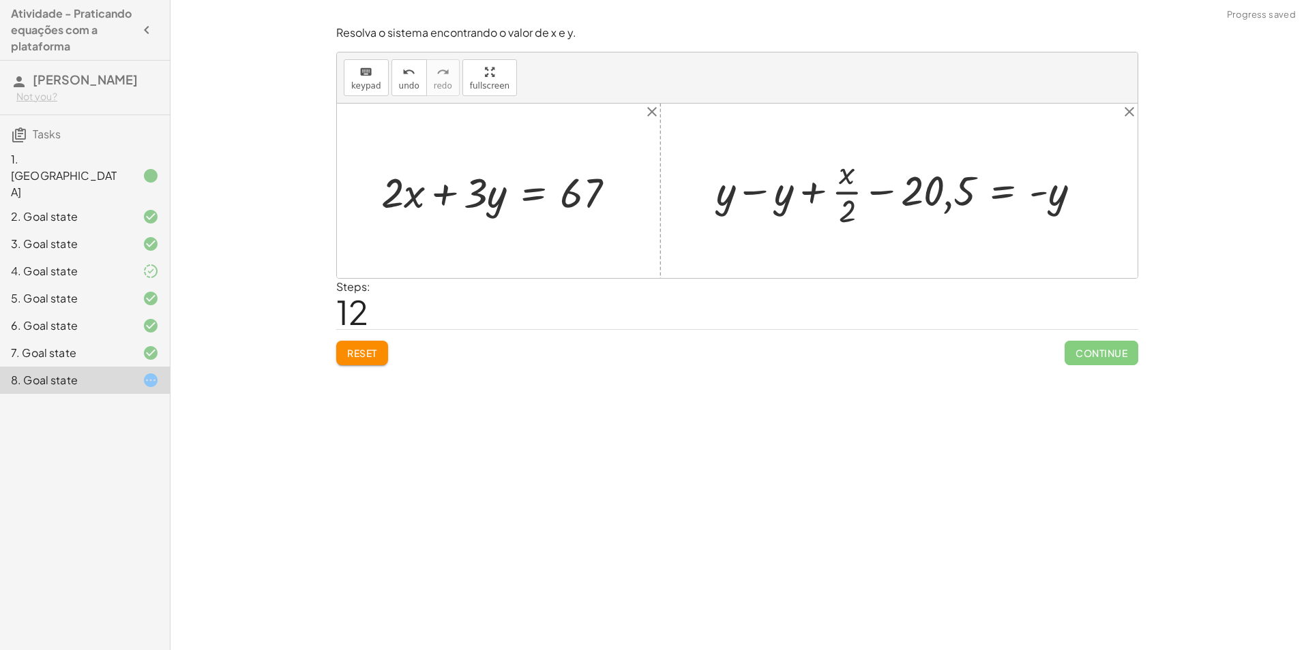
click at [736, 193] on div at bounding box center [903, 190] width 389 height 81
click at [757, 195] on div at bounding box center [737, 191] width 800 height 175
click at [874, 209] on div at bounding box center [961, 190] width 273 height 81
click at [874, 206] on div at bounding box center [961, 190] width 273 height 81
drag, startPoint x: 1055, startPoint y: 195, endPoint x: 1047, endPoint y: 220, distance: 26.5
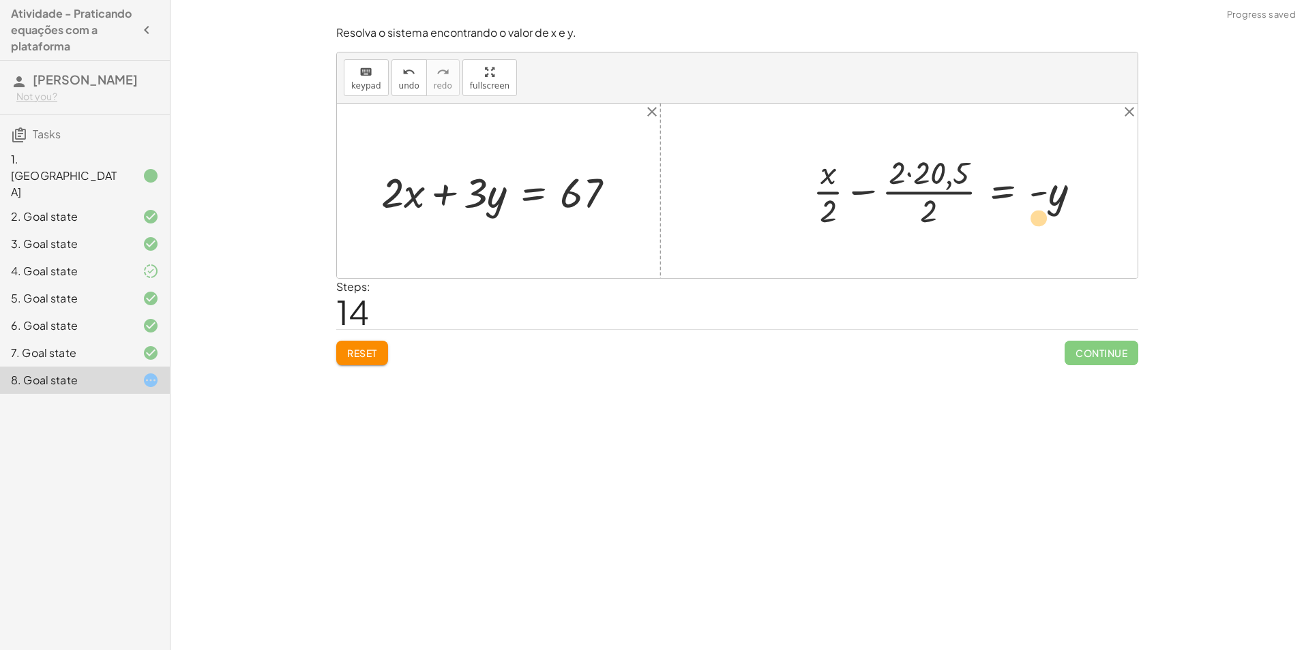
click at [1047, 220] on div at bounding box center [952, 190] width 292 height 81
drag, startPoint x: 1031, startPoint y: 192, endPoint x: 796, endPoint y: 187, distance: 235.3
click at [796, 187] on div "+ x + · 2 · y = 41 + · 2 · y + x = 41 + · 2 · y − 41 + x = + 41 − 41 + · 2 · y …" at bounding box center [947, 191] width 310 height 88
click at [798, 194] on div at bounding box center [920, 190] width 305 height 81
click at [812, 194] on div at bounding box center [920, 190] width 305 height 81
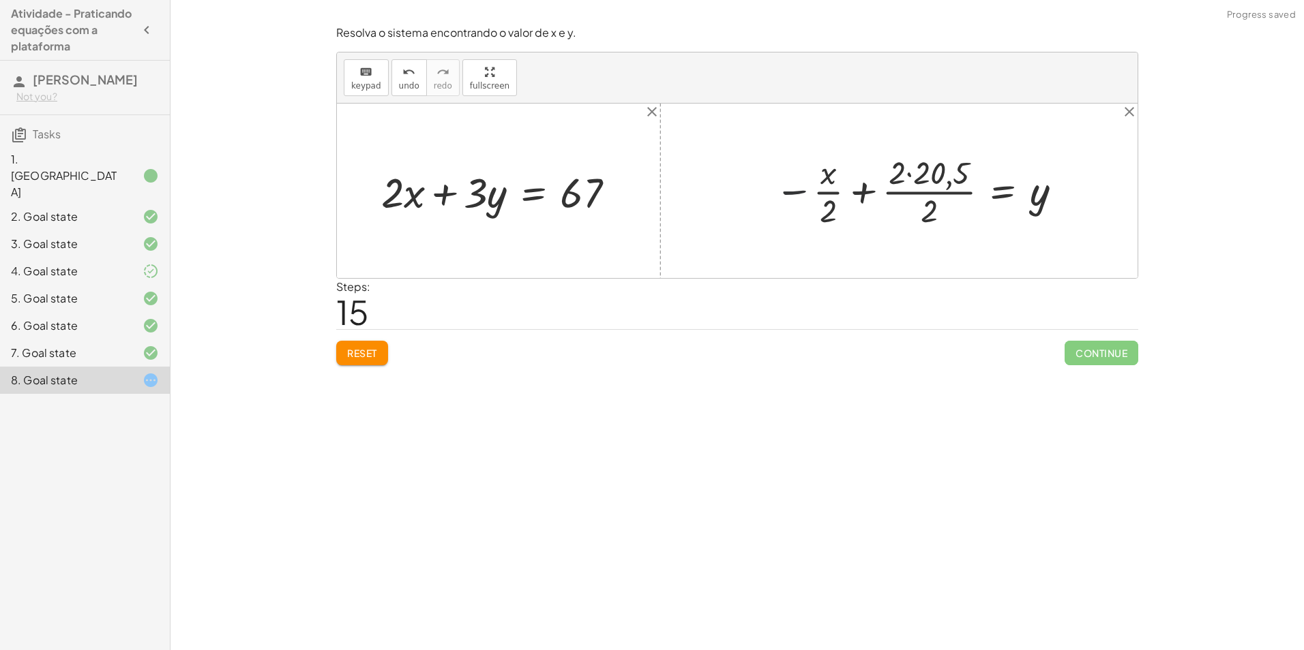
click at [837, 194] on div at bounding box center [920, 190] width 305 height 81
drag, startPoint x: 1032, startPoint y: 203, endPoint x: 484, endPoint y: 227, distance: 548.0
click at [484, 227] on div "+ · 2 · x + · 3 · y = 67 + x + · 2 · y = 41 + · 2 · y + x = 41 + · 2 · y − 41 +…" at bounding box center [737, 191] width 800 height 175
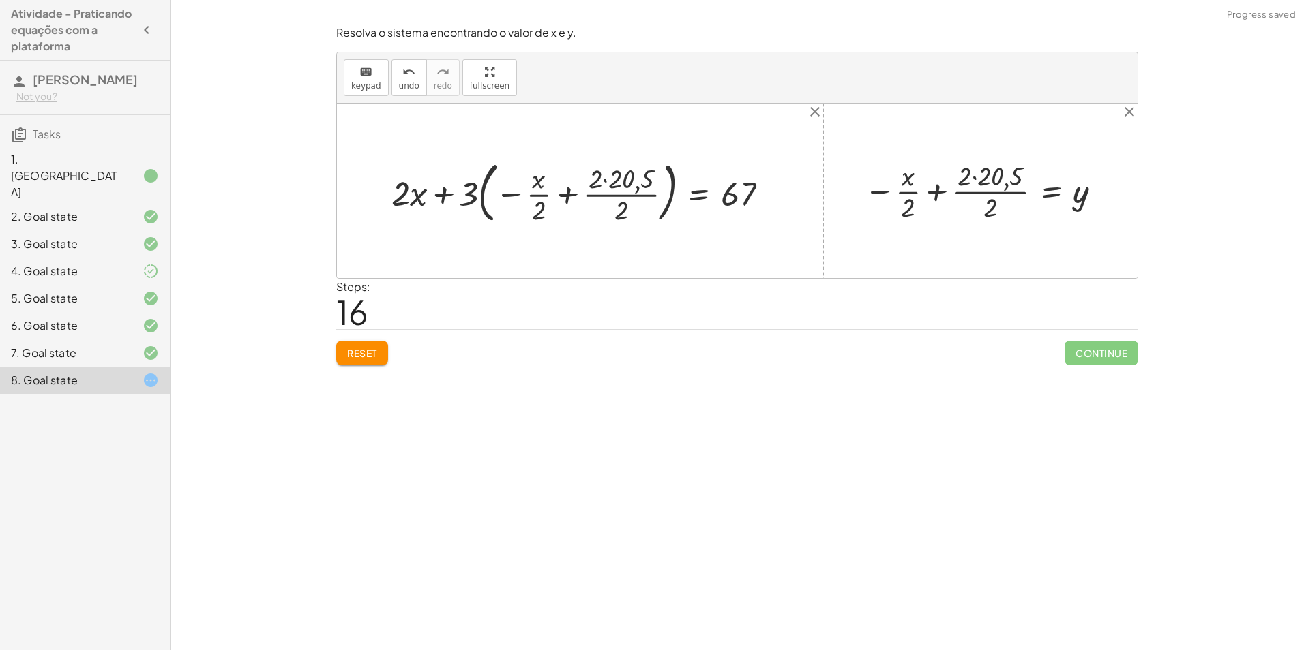
click at [567, 200] on div at bounding box center [585, 191] width 401 height 73
click at [500, 215] on div at bounding box center [612, 190] width 348 height 67
click at [594, 191] on div at bounding box center [612, 190] width 348 height 67
click at [530, 187] on div at bounding box center [612, 190] width 348 height 67
click at [536, 196] on div at bounding box center [612, 190] width 348 height 67
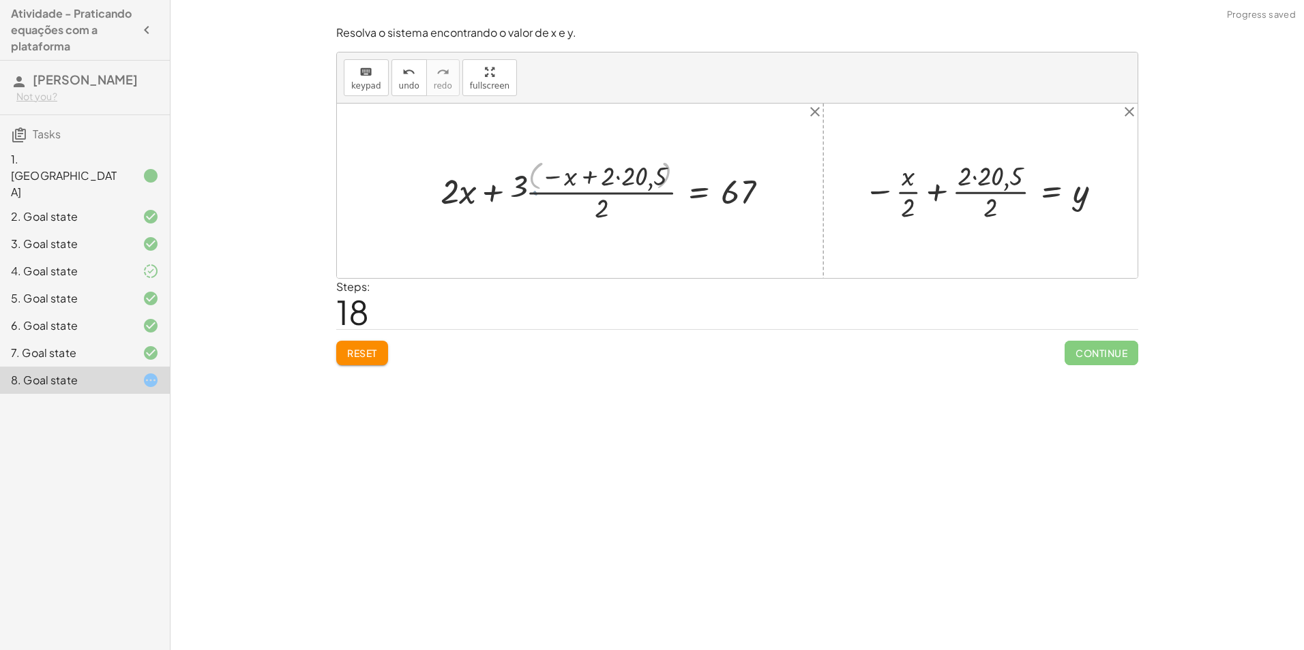
click at [536, 196] on div at bounding box center [605, 191] width 360 height 72
click at [468, 202] on div at bounding box center [605, 191] width 360 height 72
click at [477, 199] on div at bounding box center [605, 191] width 360 height 72
click at [336, 352] on button "Reset" at bounding box center [362, 353] width 52 height 25
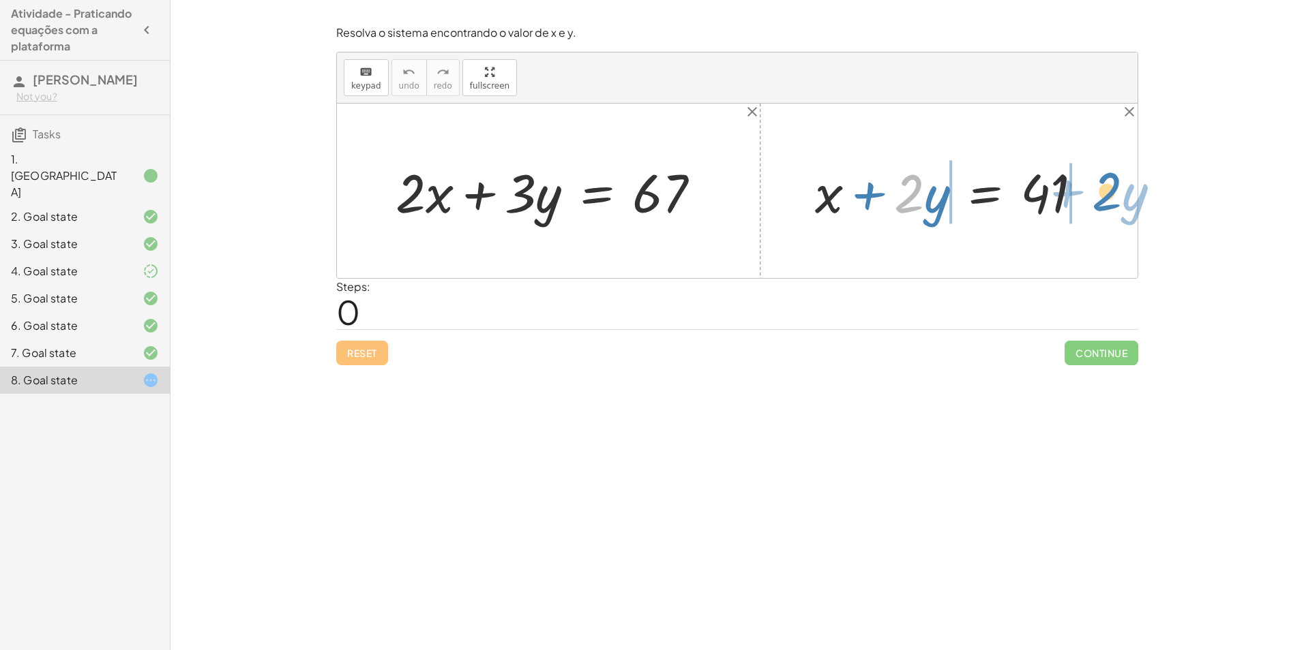
drag, startPoint x: 907, startPoint y: 202, endPoint x: 1105, endPoint y: 200, distance: 197.7
click at [1105, 200] on div "+ · 2 · x + · 3 · y = 67 · 2 + · y + x + · 2 · y = 41" at bounding box center [737, 191] width 800 height 175
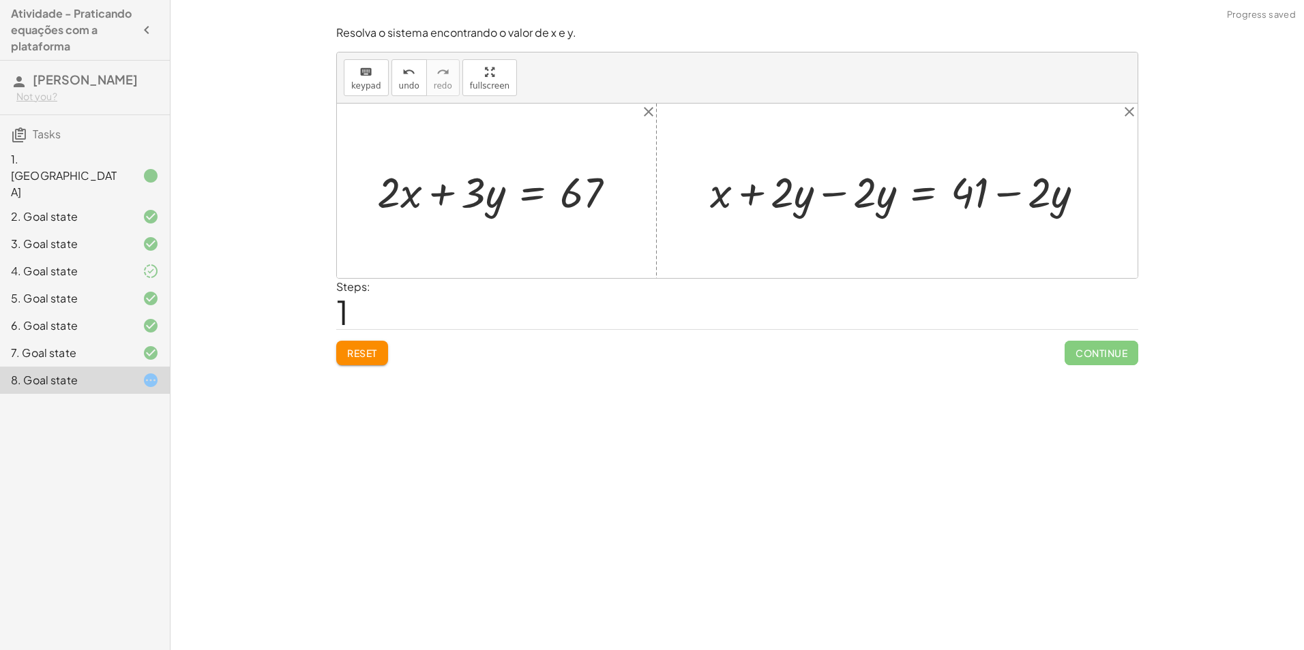
click at [848, 197] on div at bounding box center [902, 191] width 398 height 56
drag, startPoint x: 886, startPoint y: 190, endPoint x: 423, endPoint y: 180, distance: 463.0
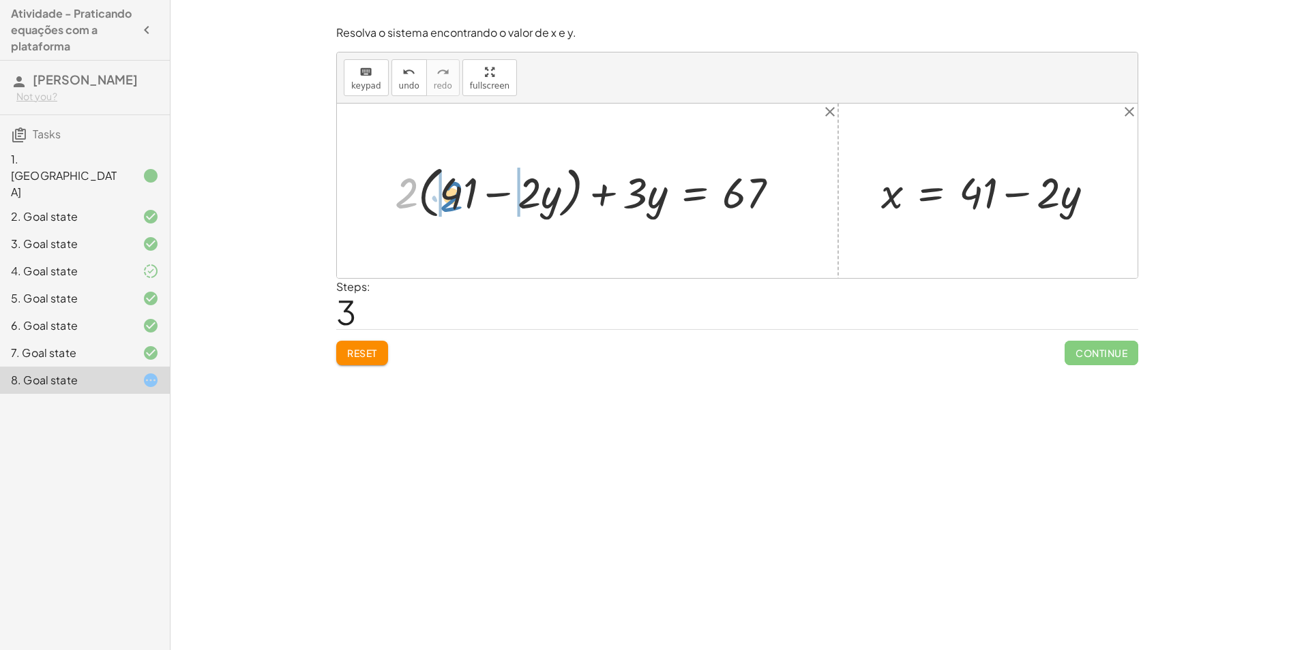
drag, startPoint x: 400, startPoint y: 183, endPoint x: 443, endPoint y: 187, distance: 43.8
click at [443, 187] on div at bounding box center [592, 191] width 408 height 63
click at [423, 195] on div at bounding box center [592, 191] width 410 height 57
click at [530, 185] on div at bounding box center [603, 191] width 387 height 57
click at [595, 183] on div at bounding box center [620, 191] width 354 height 57
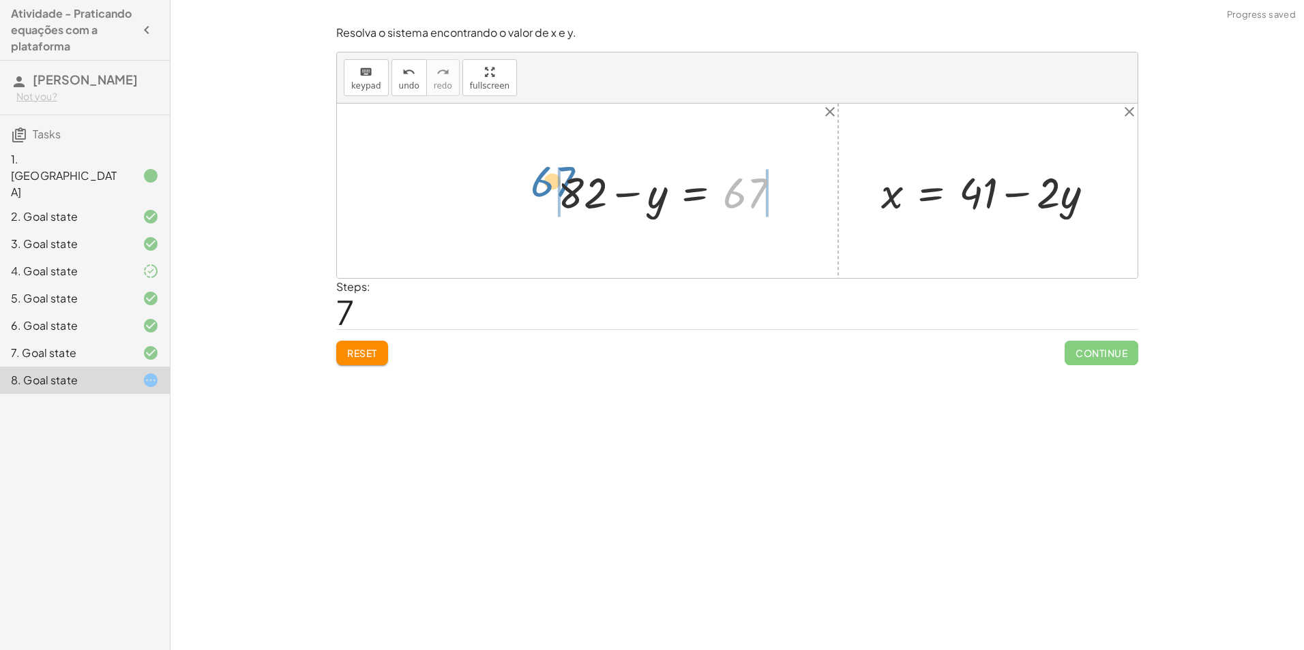
drag, startPoint x: 740, startPoint y: 200, endPoint x: 545, endPoint y: 188, distance: 195.3
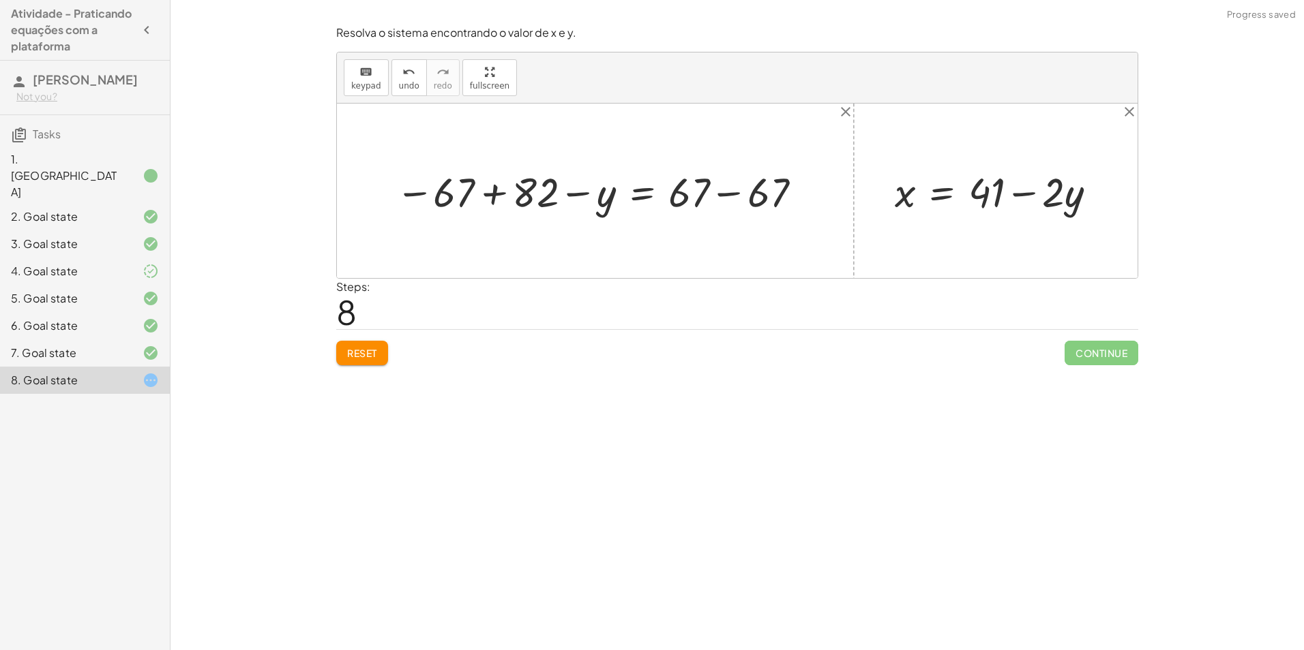
click at [742, 188] on div at bounding box center [600, 191] width 423 height 54
click at [502, 191] on div at bounding box center [551, 191] width 324 height 52
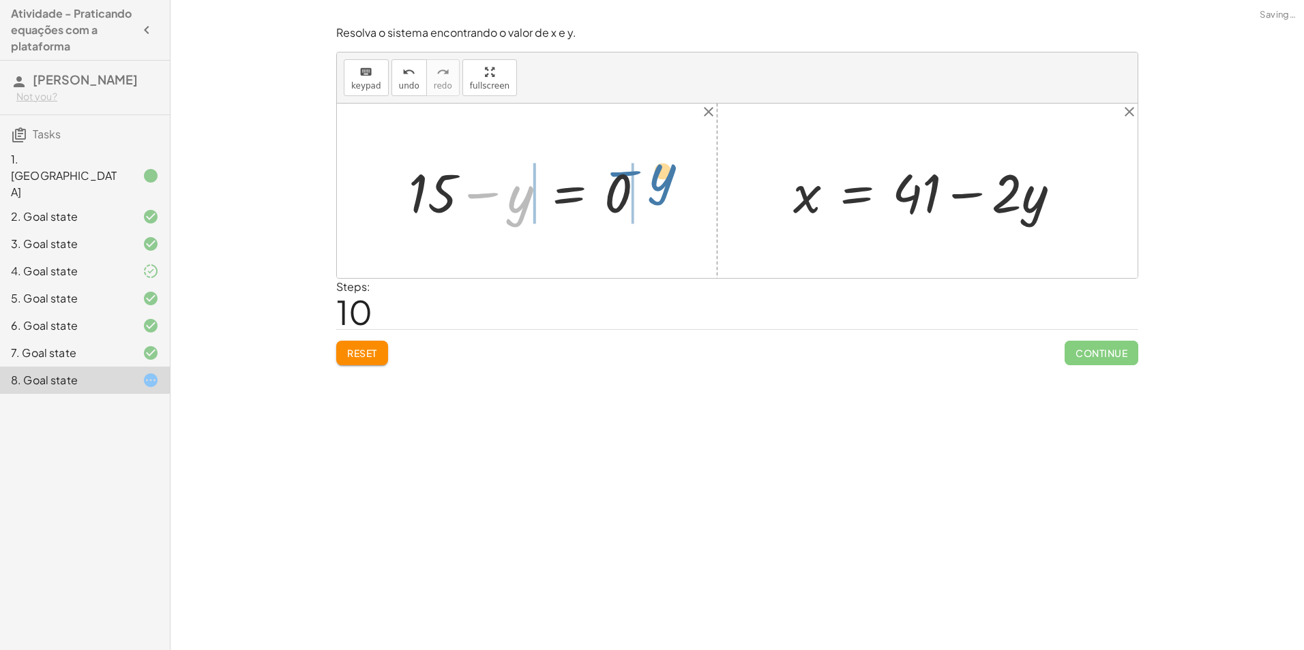
drag, startPoint x: 514, startPoint y: 207, endPoint x: 651, endPoint y: 188, distance: 138.4
click at [651, 188] on div at bounding box center [532, 191] width 260 height 70
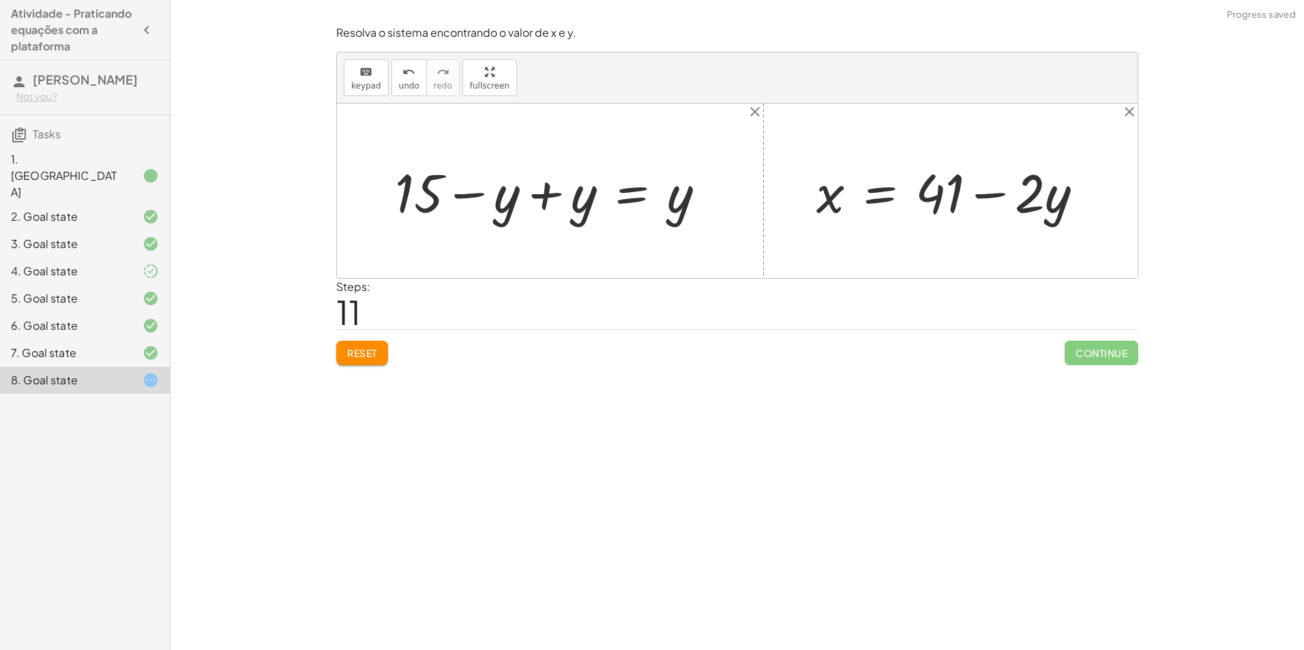
click at [512, 196] on div at bounding box center [555, 191] width 335 height 70
click at [530, 204] on div at bounding box center [555, 191] width 335 height 70
click at [968, 192] on div at bounding box center [955, 191] width 292 height 70
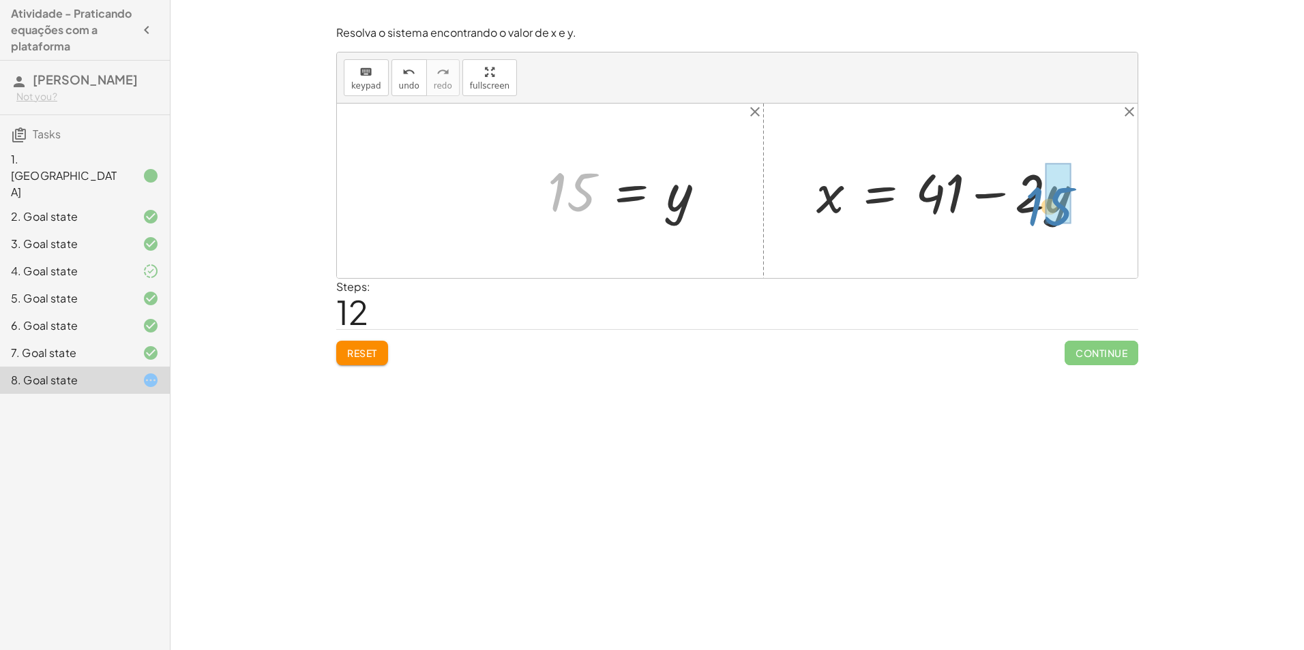
drag, startPoint x: 584, startPoint y: 201, endPoint x: 1062, endPoint y: 215, distance: 477.5
click at [1047, 202] on div at bounding box center [972, 191] width 327 height 70
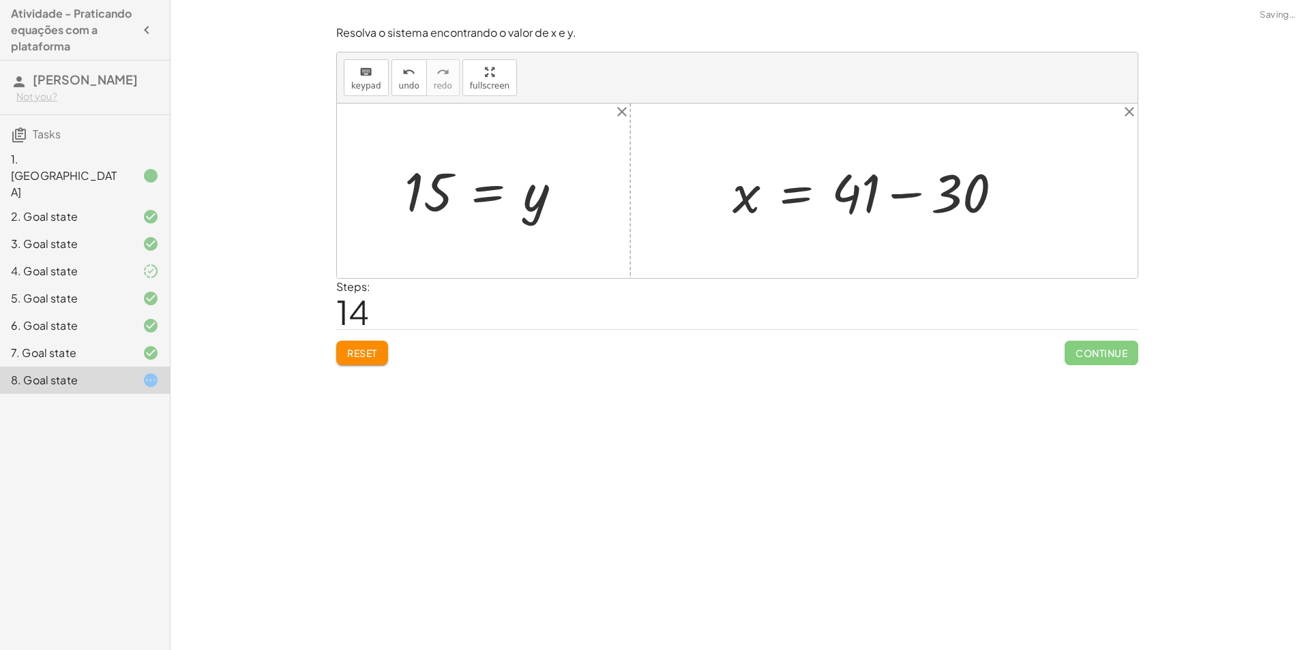
click at [896, 209] on div at bounding box center [872, 191] width 295 height 70
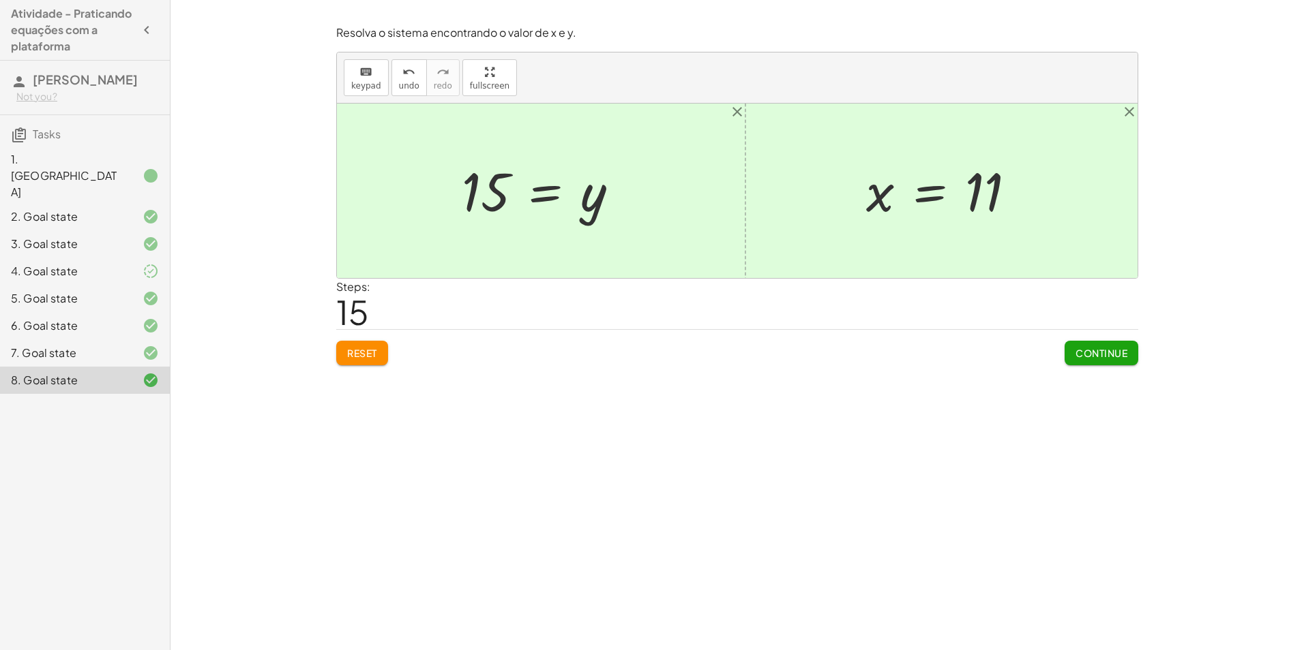
click at [1085, 352] on span "Continue" at bounding box center [1101, 353] width 52 height 12
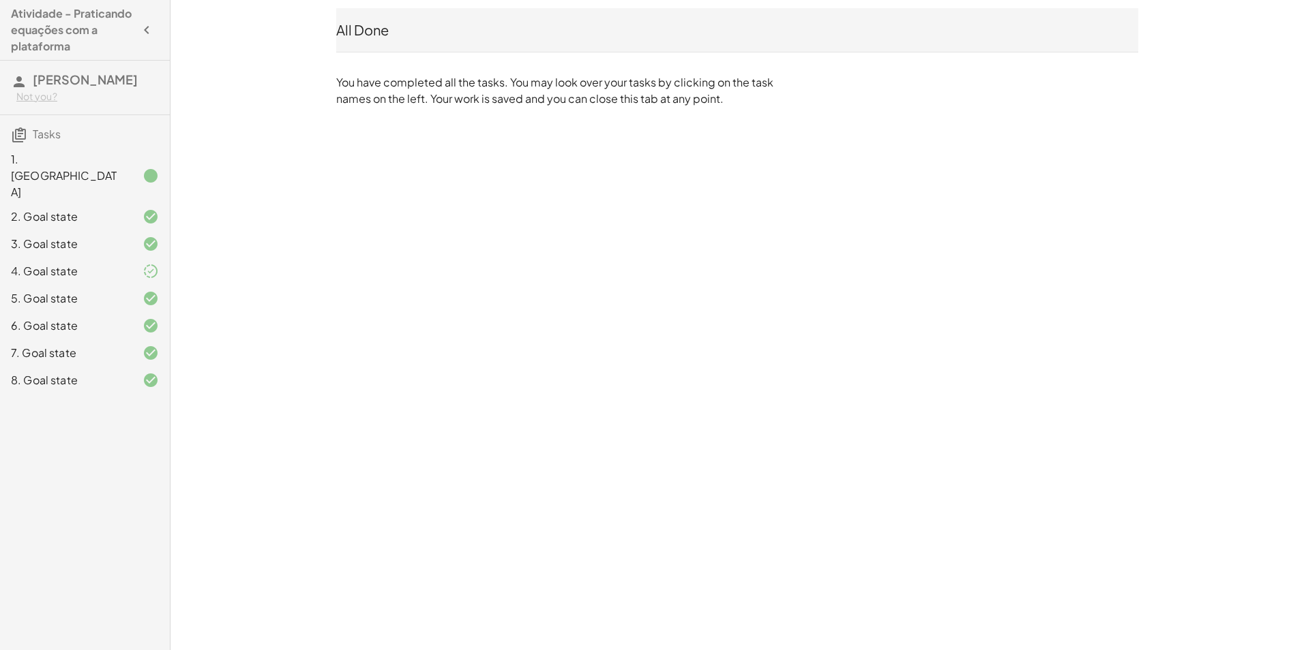
click at [143, 263] on icon at bounding box center [150, 271] width 16 height 16
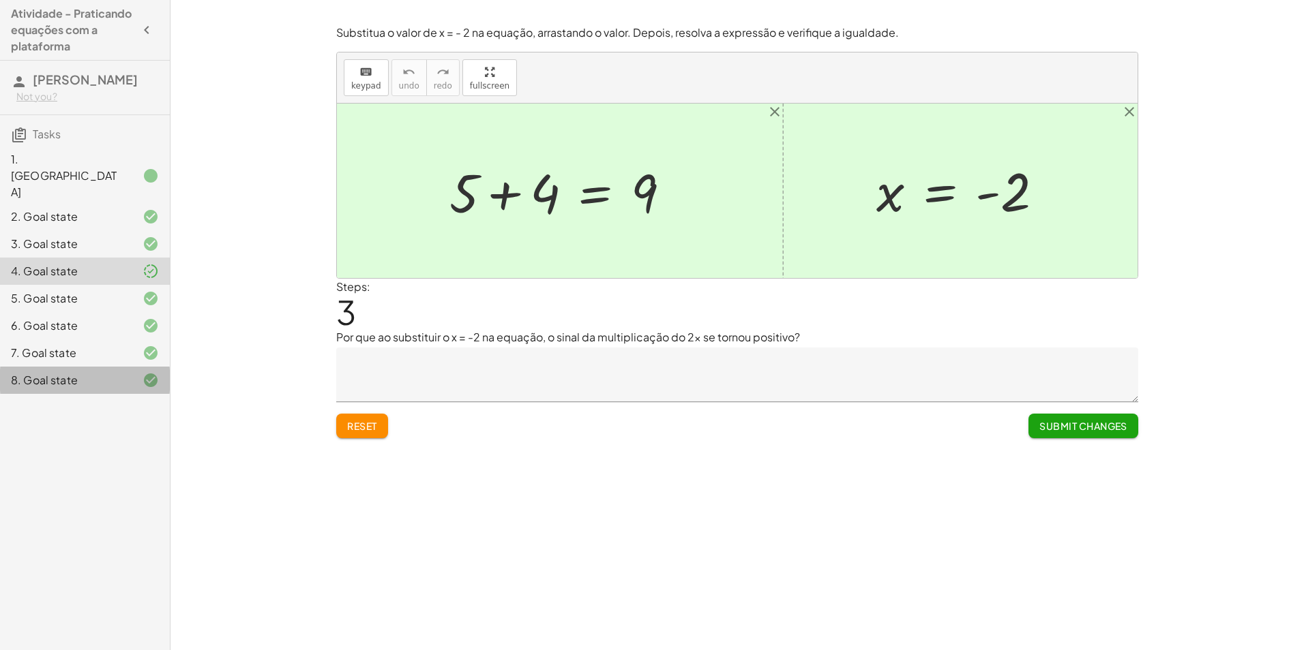
click at [93, 372] on div "8. Goal state" at bounding box center [66, 380] width 110 height 16
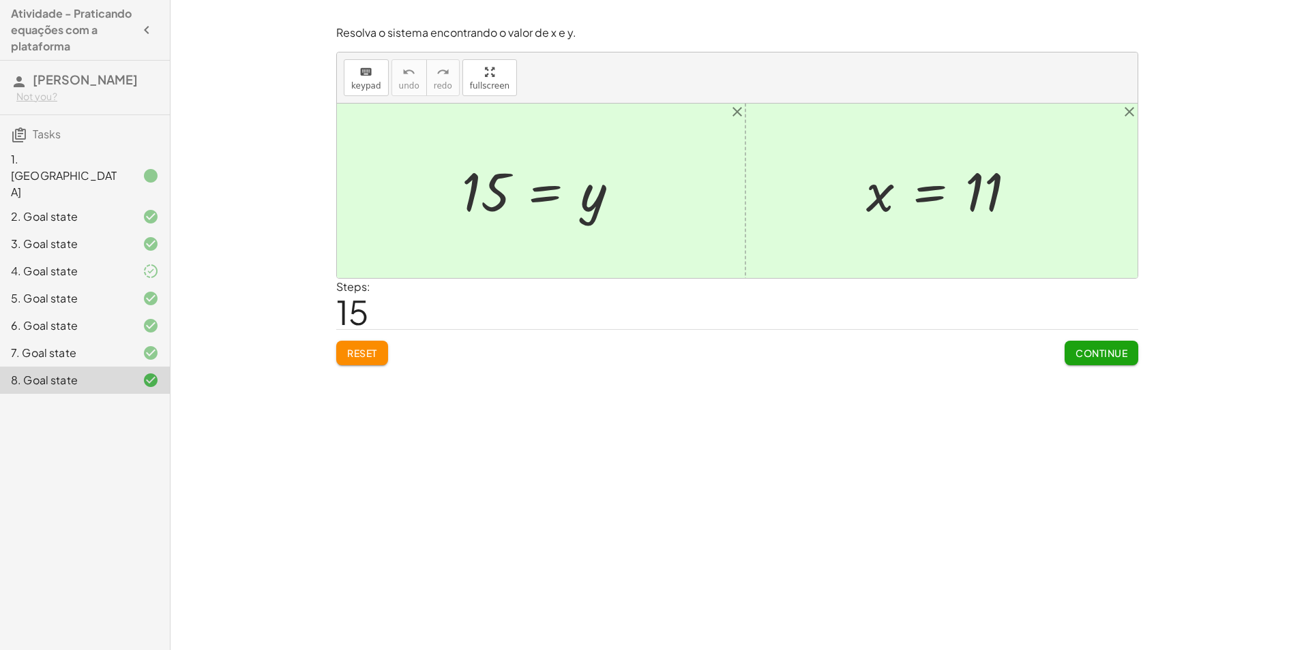
click at [93, 345] on div "7. Goal state" at bounding box center [66, 353] width 110 height 16
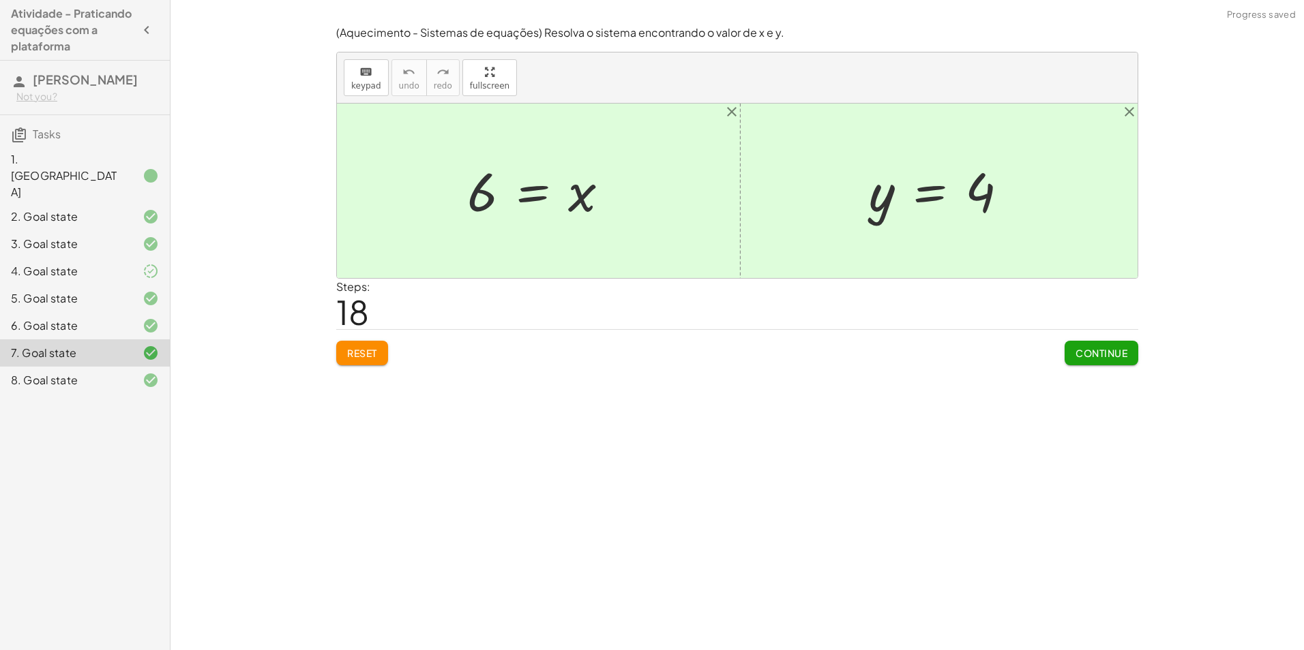
click at [109, 372] on div "8. Goal state" at bounding box center [66, 380] width 110 height 16
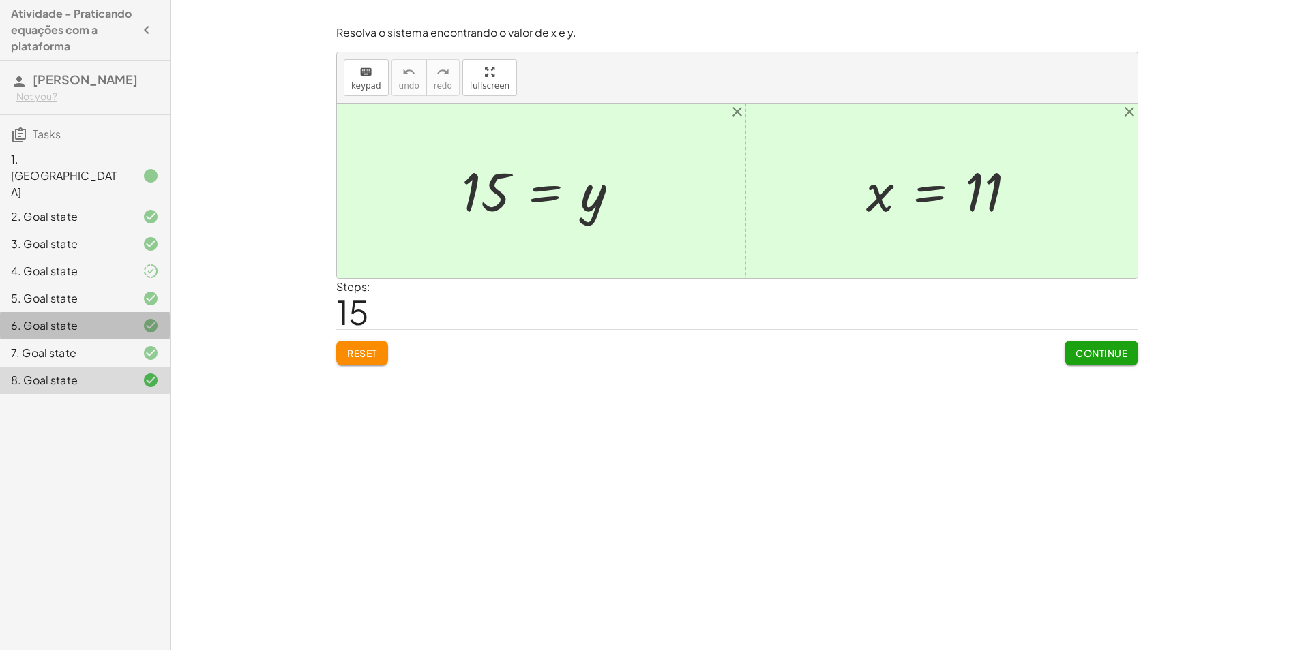
click at [116, 318] on div "6. Goal state" at bounding box center [66, 326] width 110 height 16
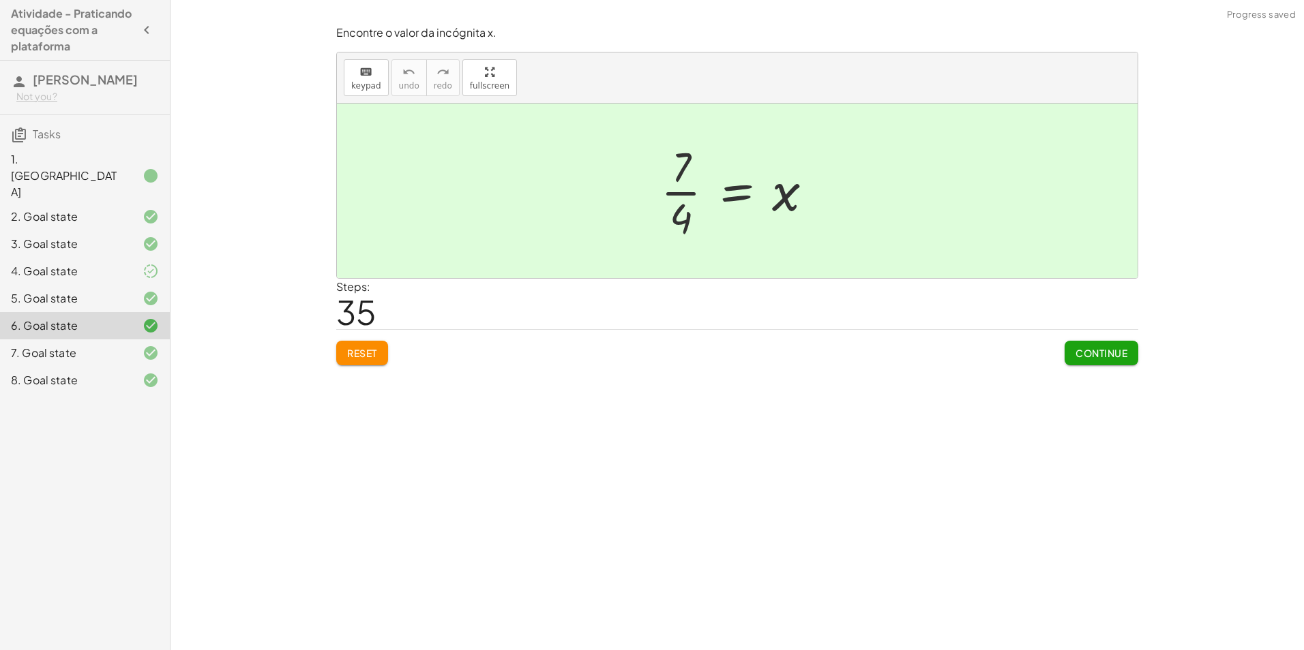
drag, startPoint x: 472, startPoint y: 77, endPoint x: 475, endPoint y: 127, distance: 50.5
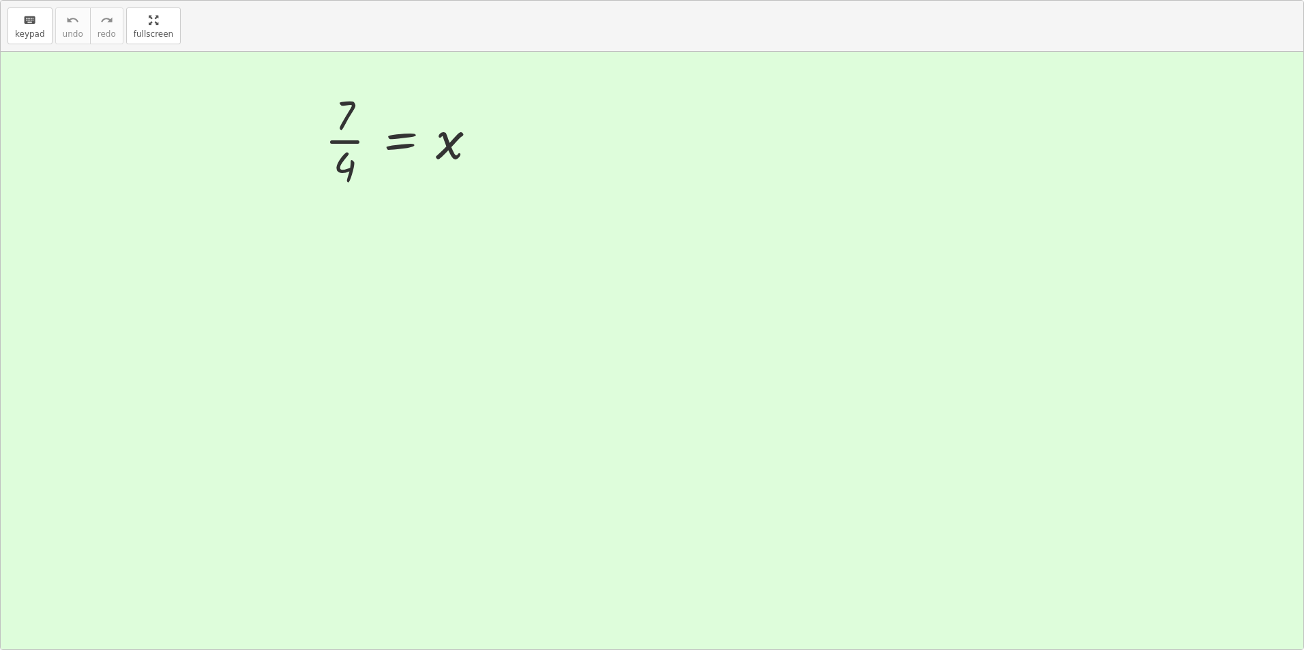
click at [475, 127] on div "keyboard keypad undo undo redo redo fullscreen + · ( + · 8 · x − 1 ) · 2 − · 2 …" at bounding box center [652, 325] width 1302 height 649
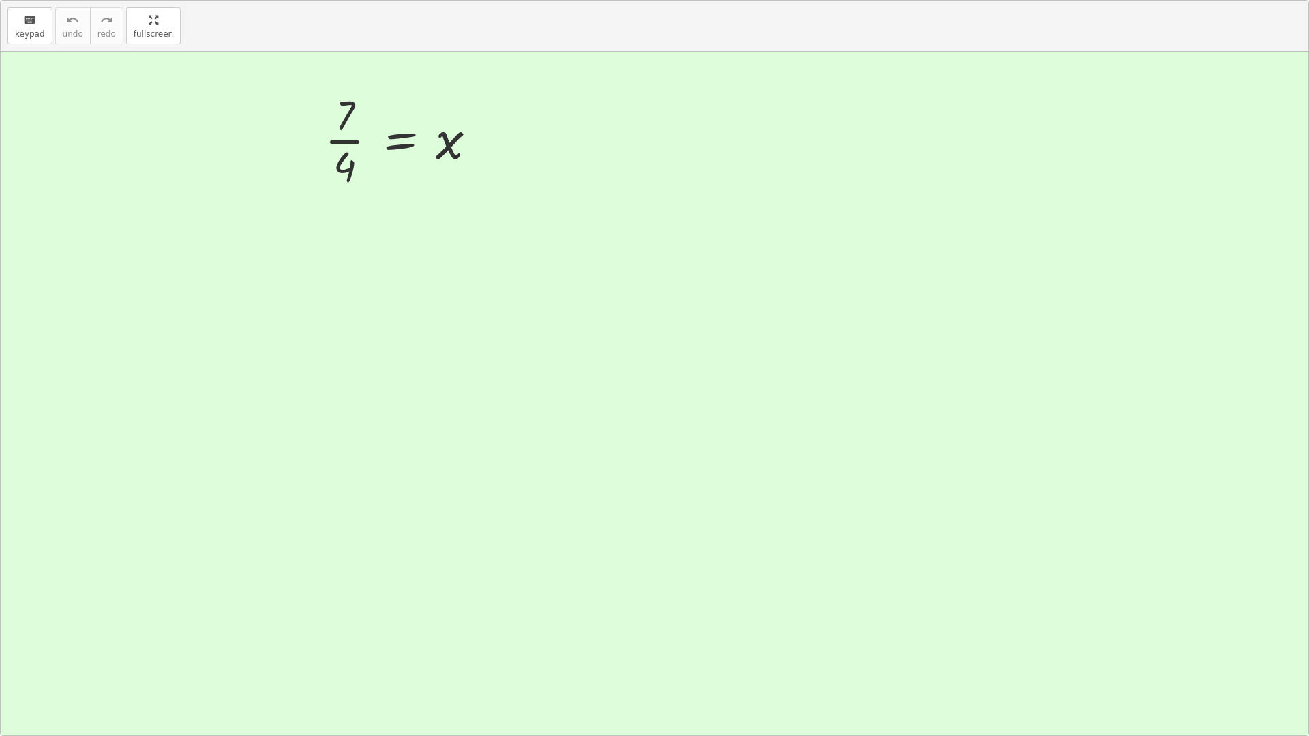
drag, startPoint x: 136, startPoint y: 11, endPoint x: 124, endPoint y: -36, distance: 48.6
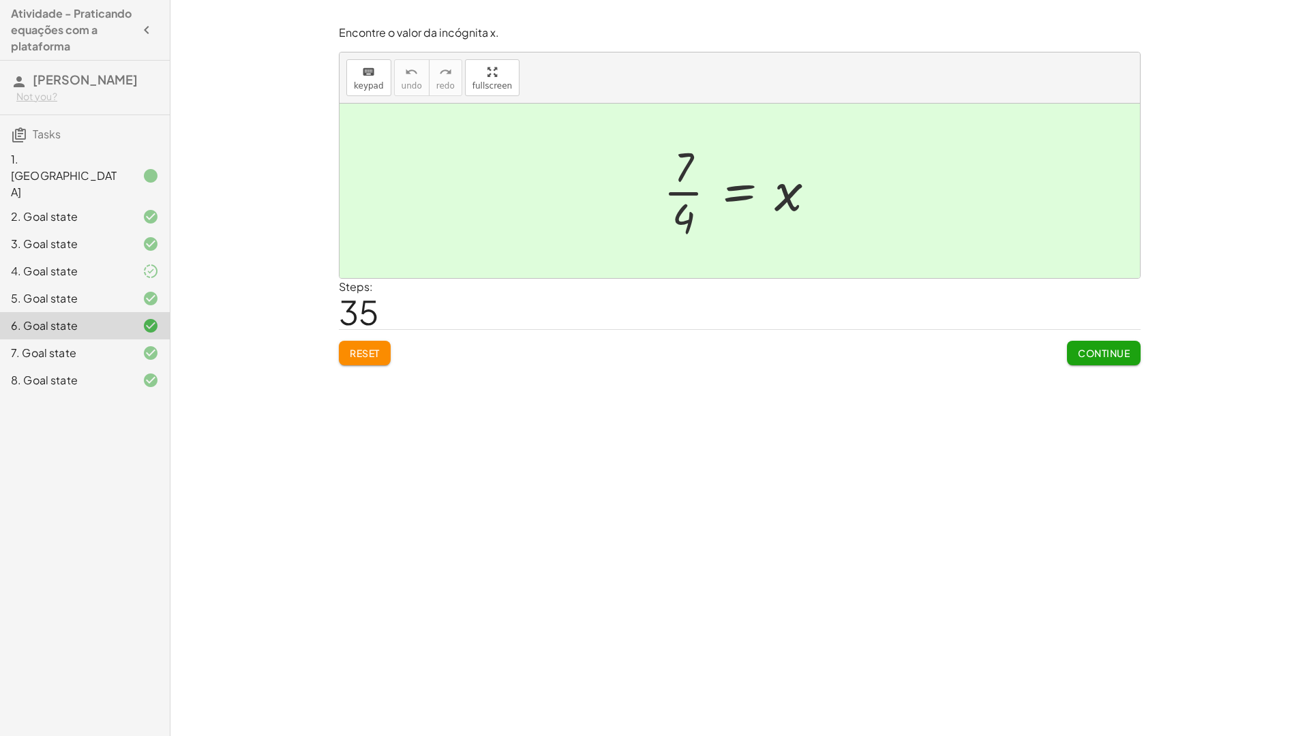
click at [124, 0] on html "Atividade - Praticando equações com a plataforma Laura Kyara Not you? Tasks 1. …" at bounding box center [654, 368] width 1309 height 736
